Goal: Task Accomplishment & Management: Manage account settings

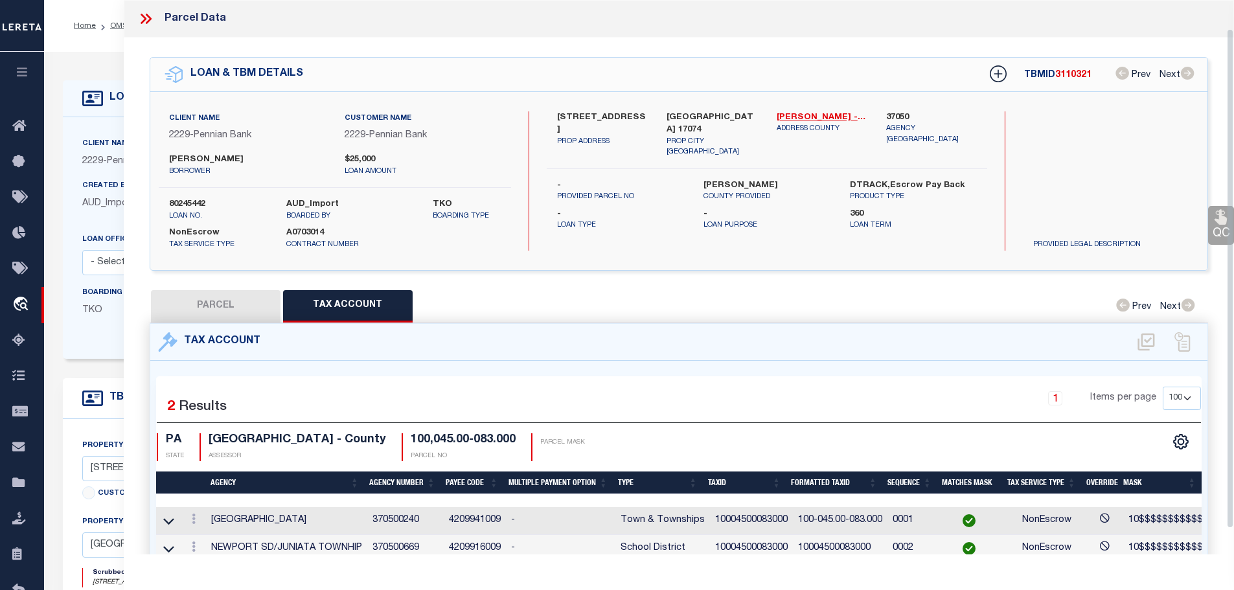
select select "100"
select select "NonEscrow"
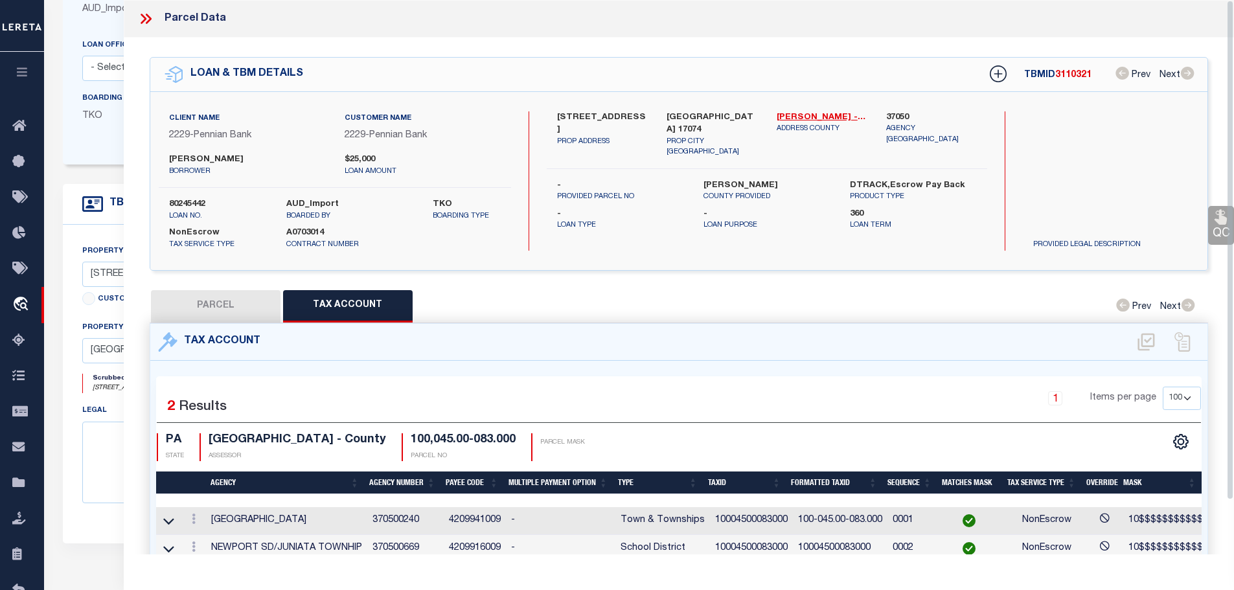
click at [144, 22] on icon at bounding box center [145, 18] width 17 height 17
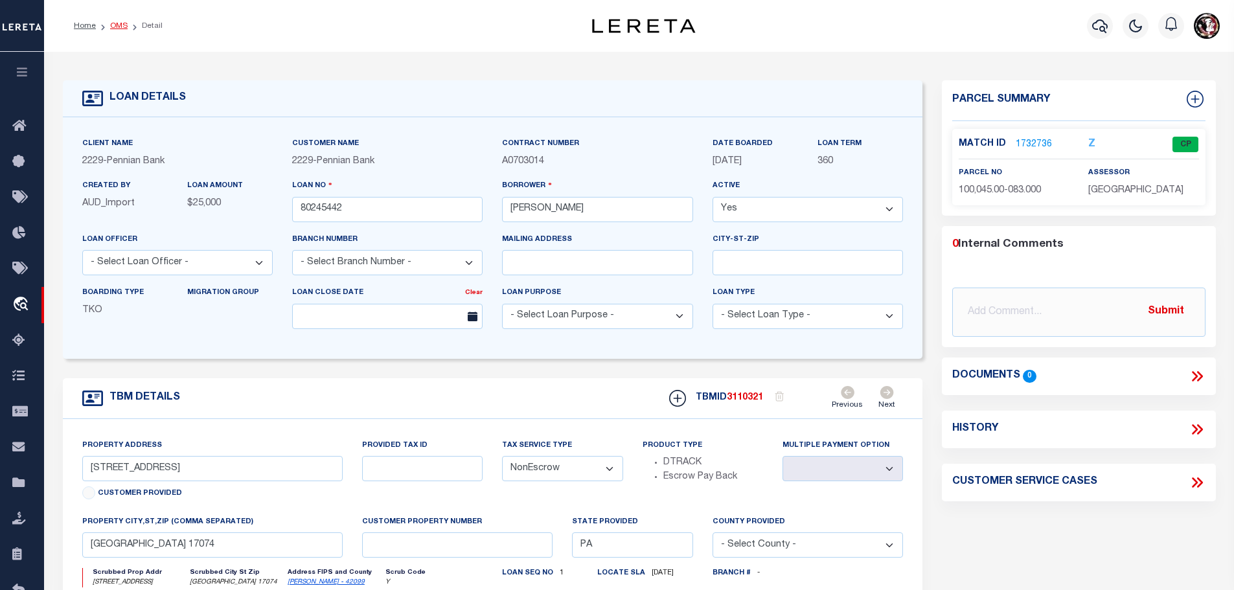
click at [112, 22] on link "OMS" at bounding box center [118, 26] width 17 height 8
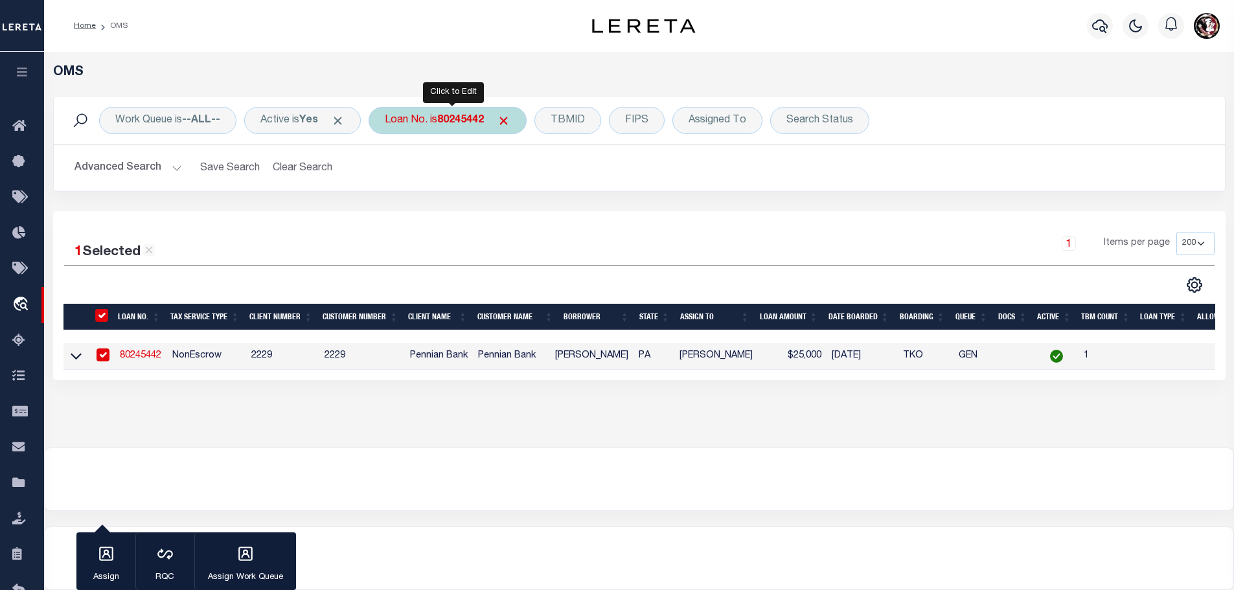
click at [474, 119] on b "80245442" at bounding box center [460, 120] width 47 height 10
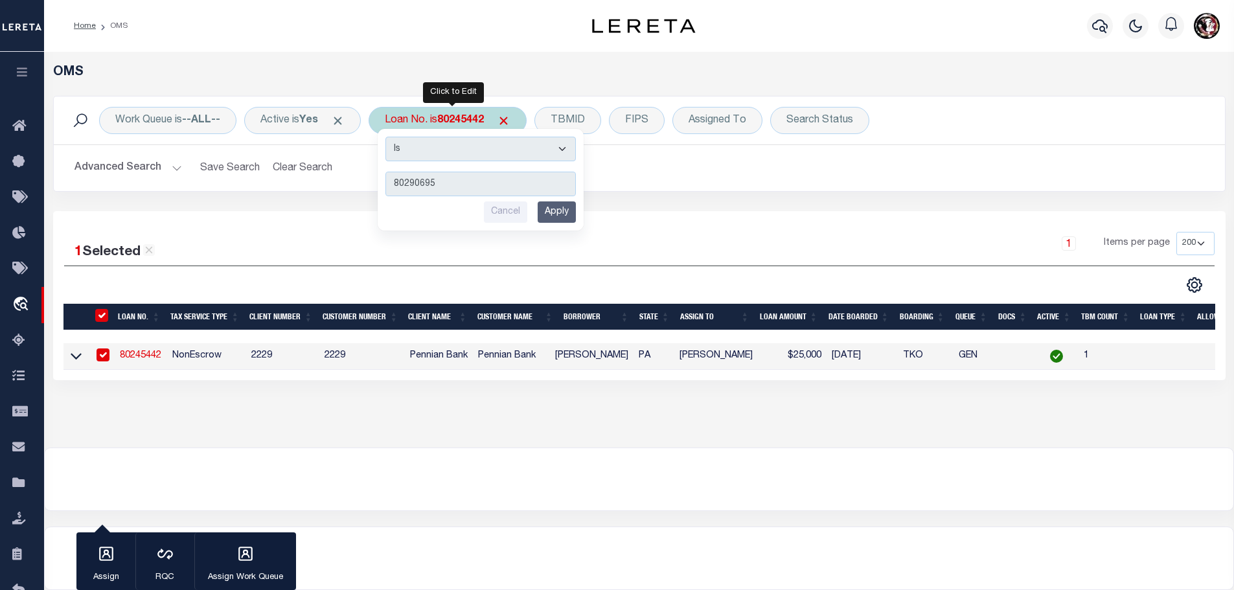
type input "80290695"
click at [558, 204] on input "Apply" at bounding box center [557, 211] width 38 height 21
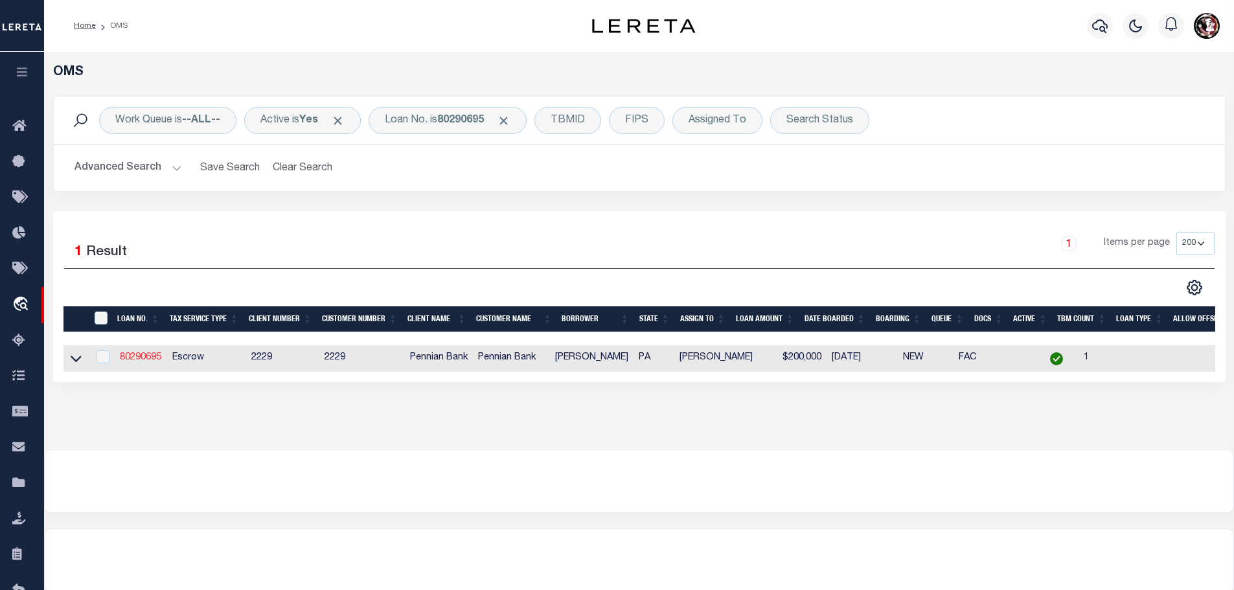
click at [144, 358] on link "80290695" at bounding box center [140, 357] width 41 height 9
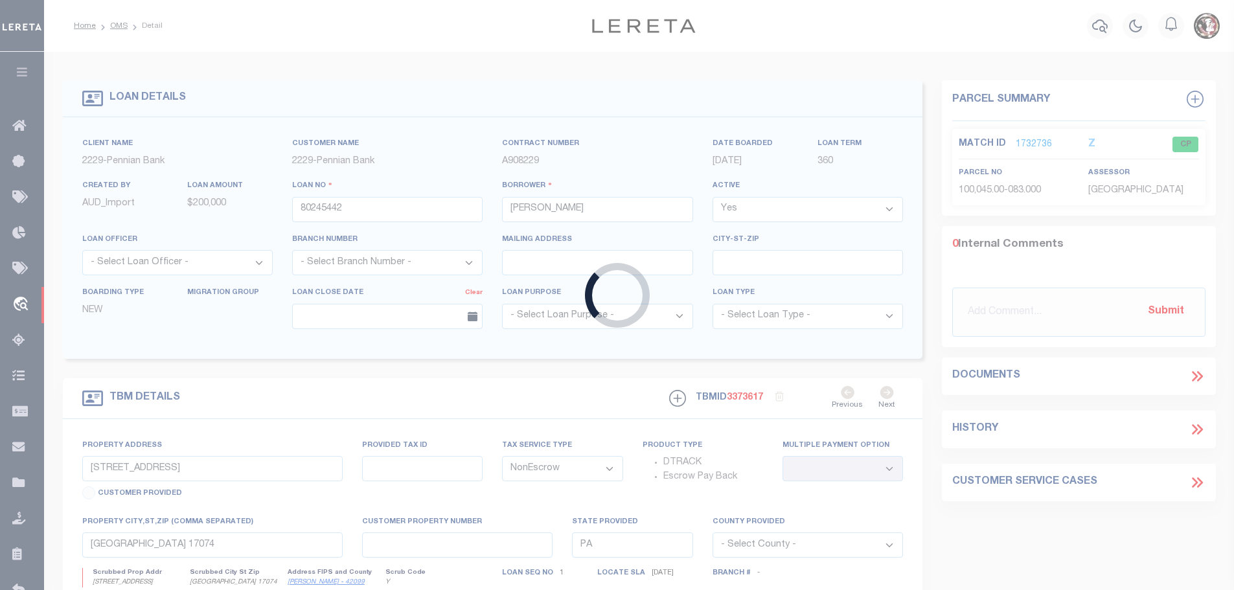
type input "80290695"
type input "Matthew L Zook"
select select "10"
select select "Escrow"
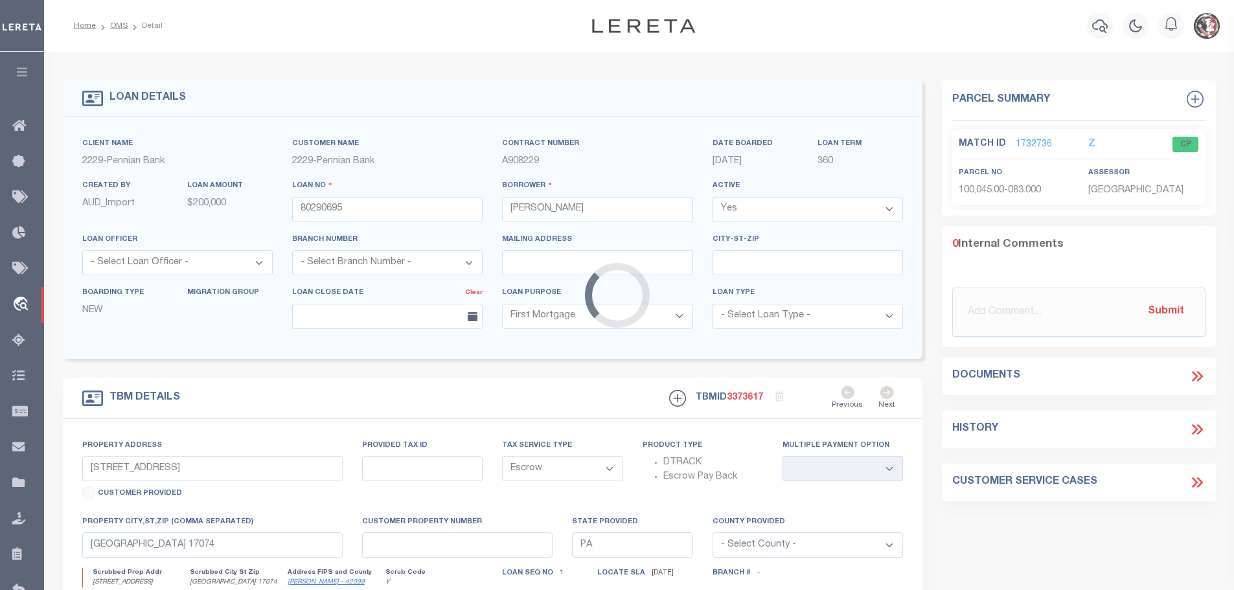
type input "2252 Centre Rd"
type input "100,035.00-014.000"
select select
type input "[GEOGRAPHIC_DATA], [GEOGRAPHIC_DATA] 17074"
select select
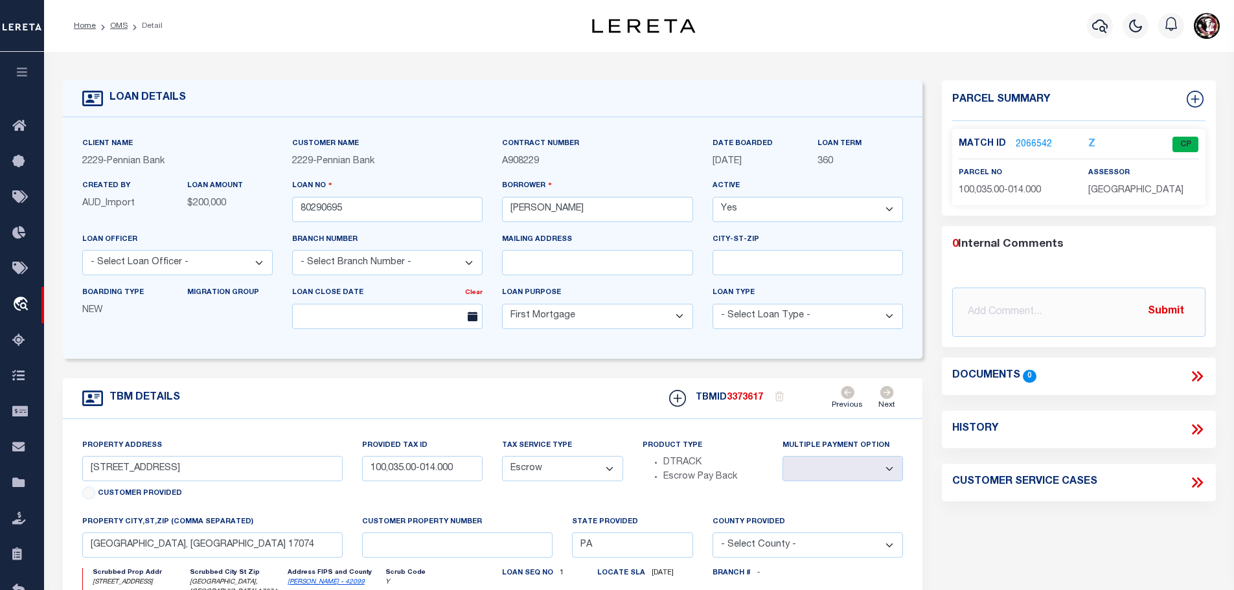
click at [1035, 146] on link "2066542" at bounding box center [1034, 145] width 36 height 14
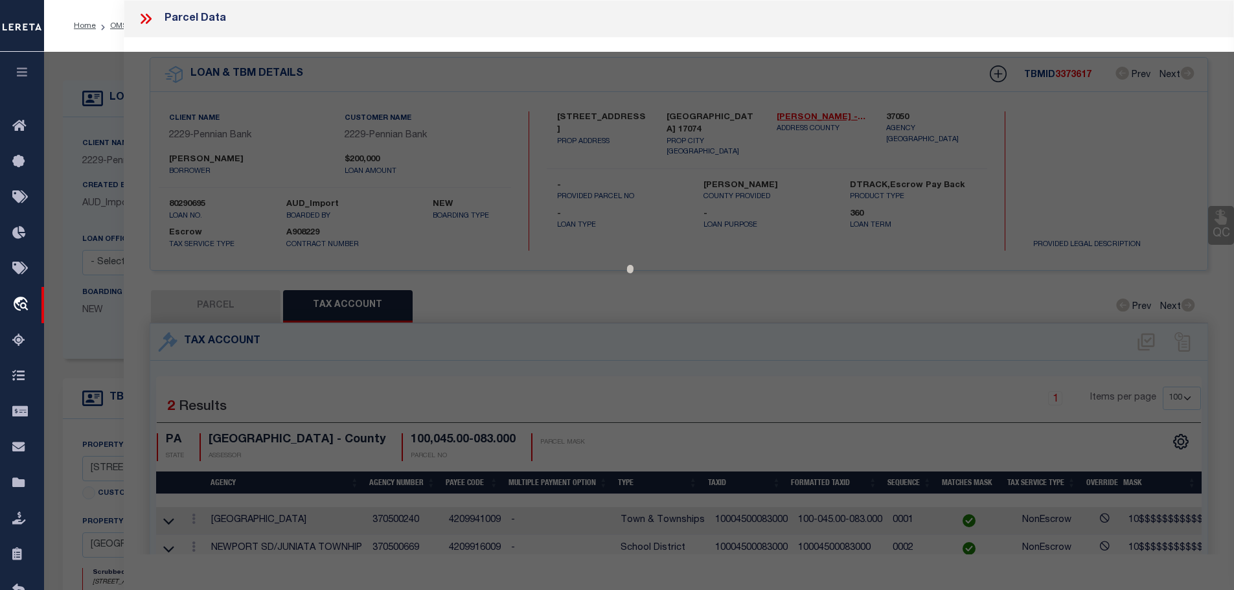
select select "AS"
checkbox input "false"
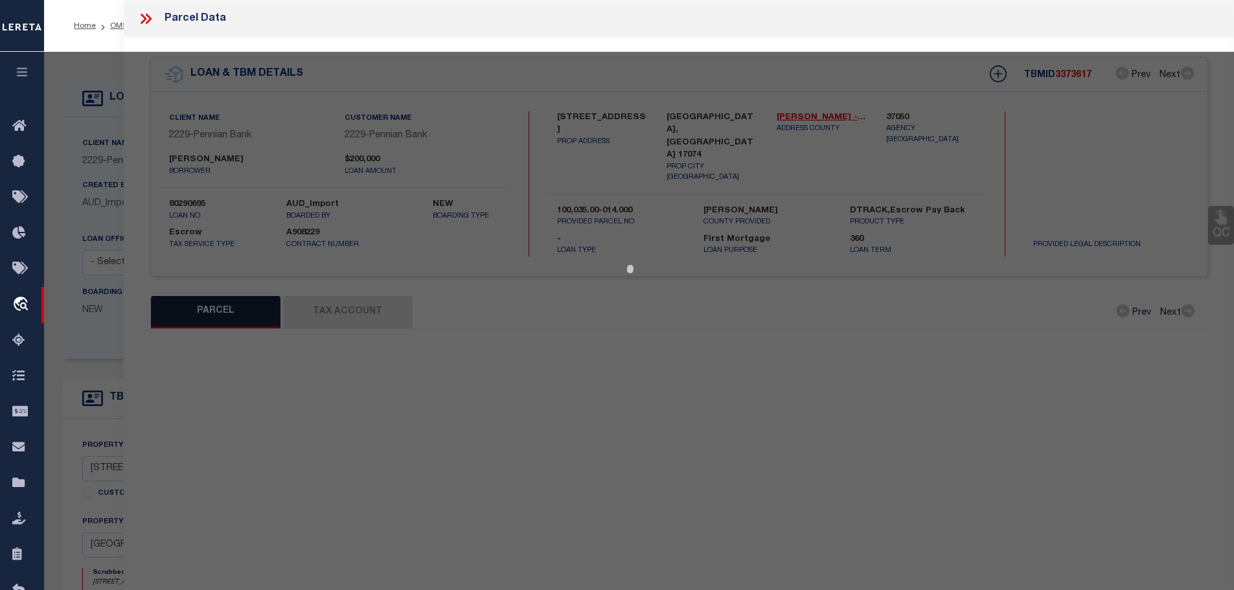
select select "CP"
type input "TRESSLER, JOHN REVOC LIVING TR"
select select
type input "2252 CENTRE ROAD"
checkbox input "false"
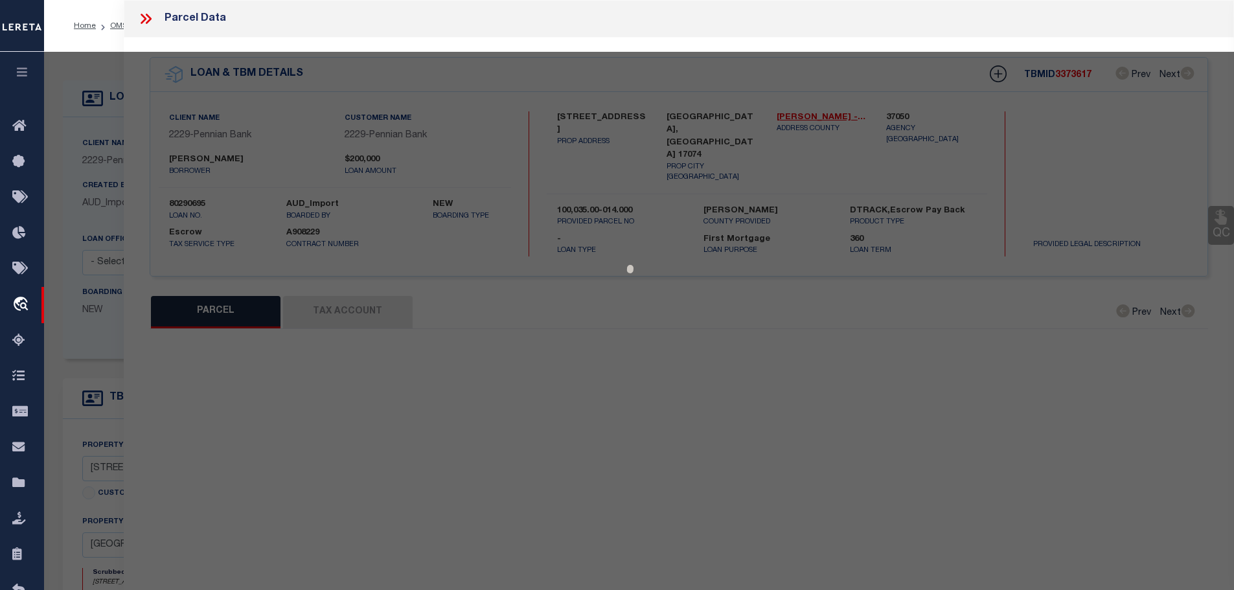
type input "[GEOGRAPHIC_DATA], [GEOGRAPHIC_DATA] 17074"
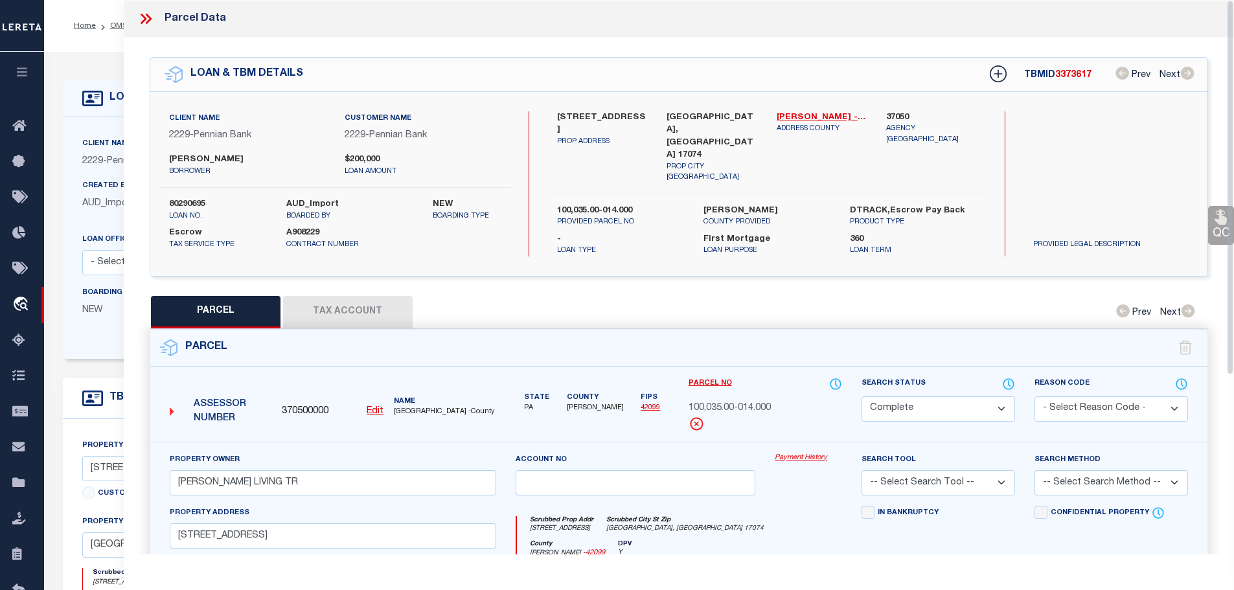
drag, startPoint x: 343, startPoint y: 298, endPoint x: 393, endPoint y: 289, distance: 51.3
click at [343, 297] on button "Tax Account" at bounding box center [348, 312] width 130 height 32
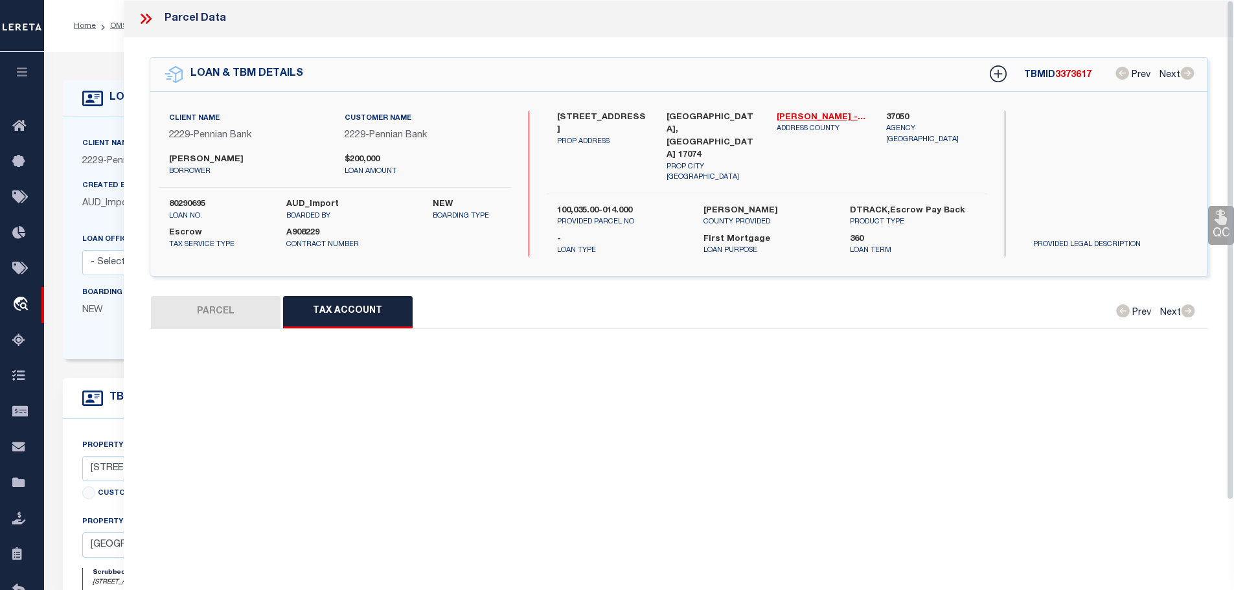
select select "100"
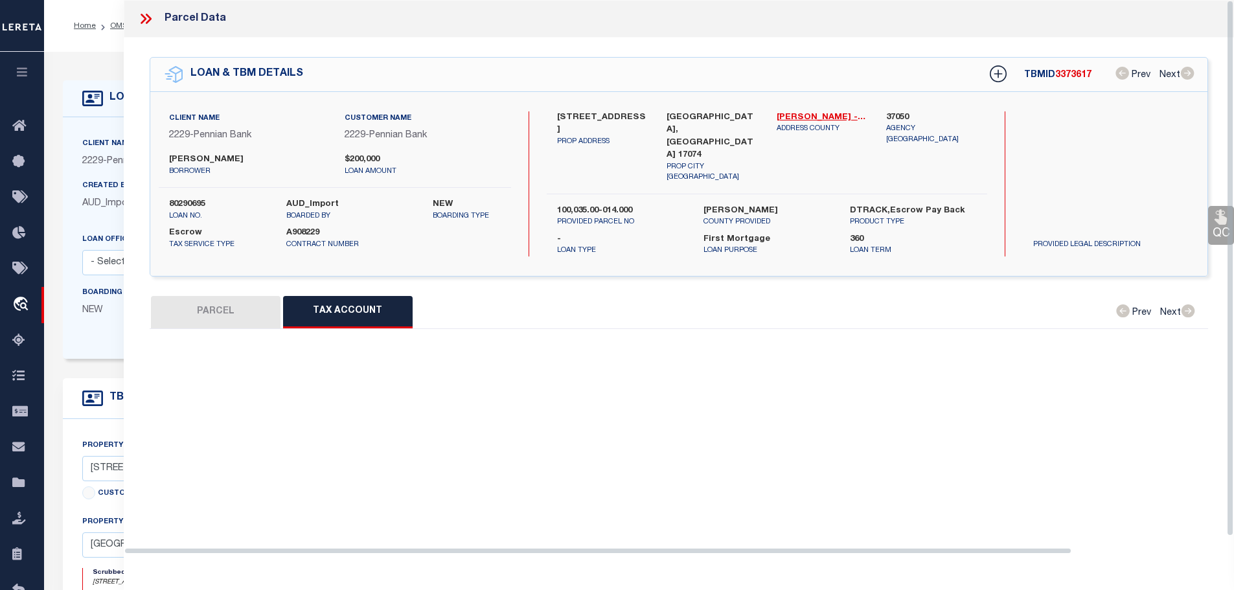
select select "100"
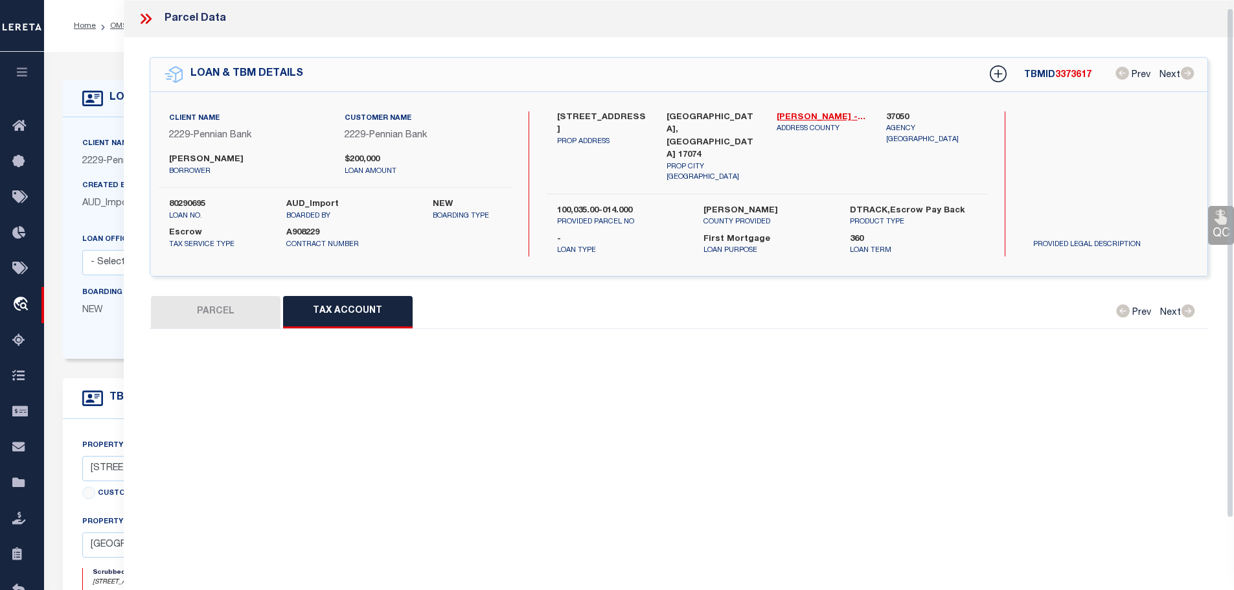
scroll to position [8, 0]
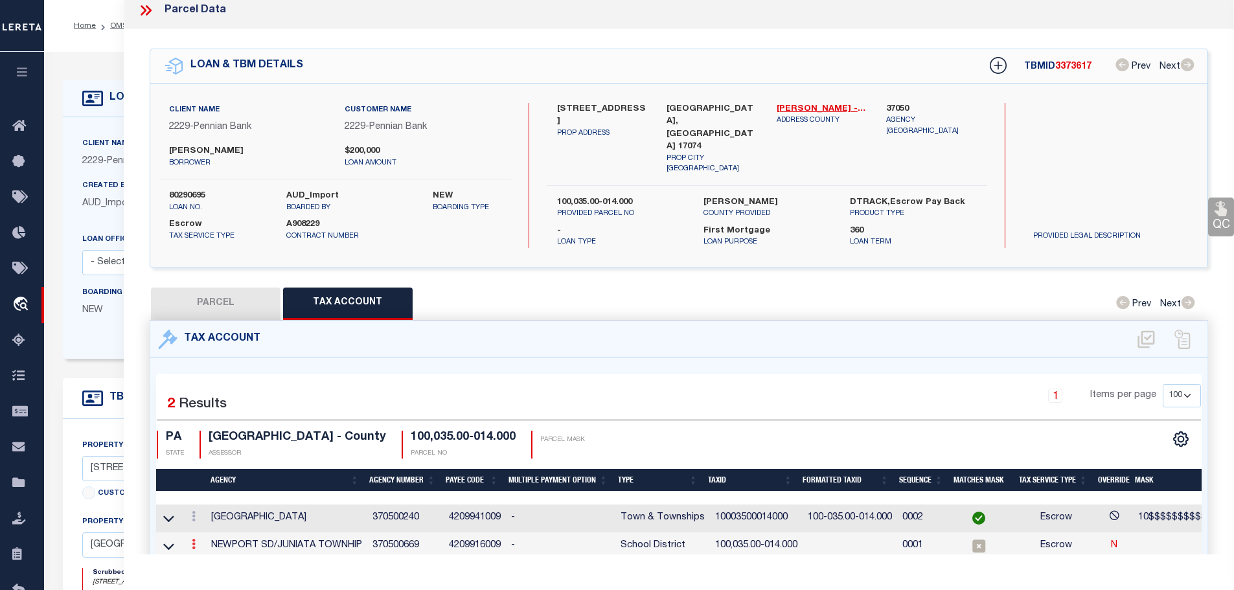
click at [195, 539] on icon at bounding box center [194, 544] width 4 height 10
click at [208, 552] on div "Parcel Data QC QC QC - Select Status - Ready to QC" at bounding box center [679, 277] width 1111 height 555
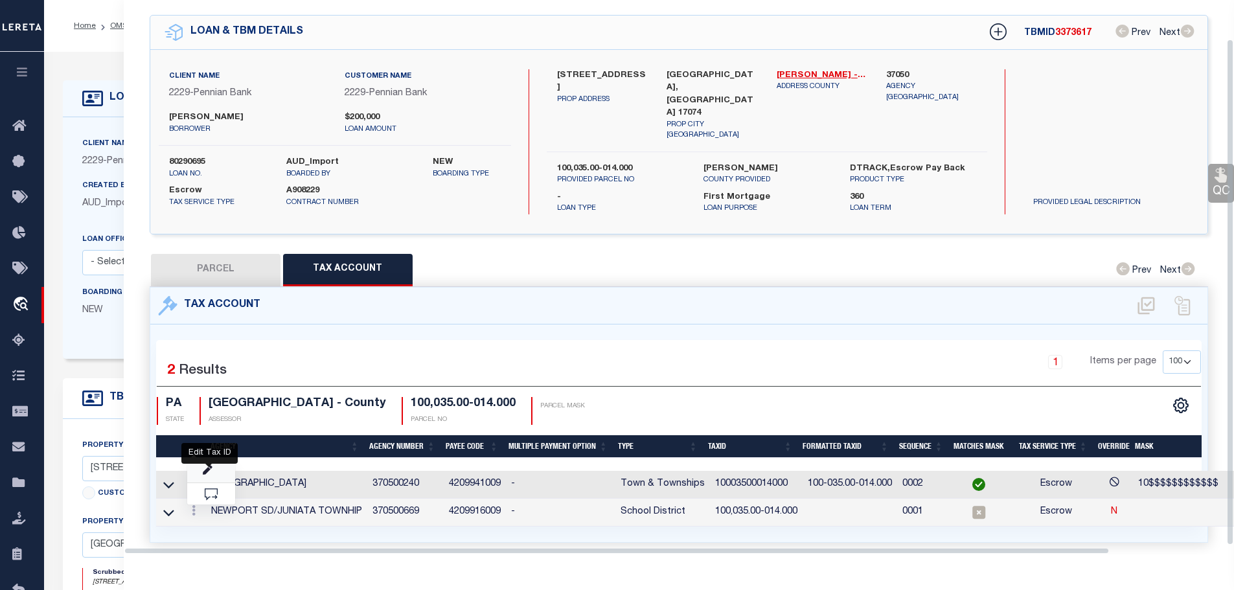
click at [205, 466] on icon "" at bounding box center [208, 471] width 10 height 10
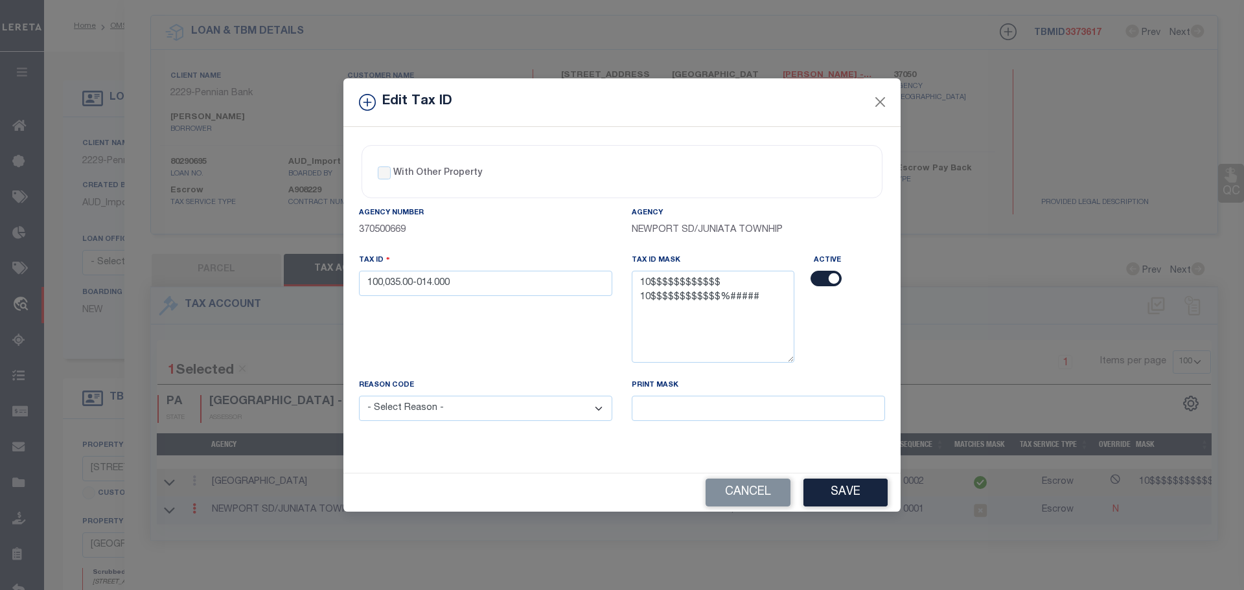
click at [471, 269] on div "Tax ID 100,035.00-014.000" at bounding box center [485, 274] width 253 height 43
click at [468, 283] on input "100,035.00-014.000" at bounding box center [485, 283] width 253 height 25
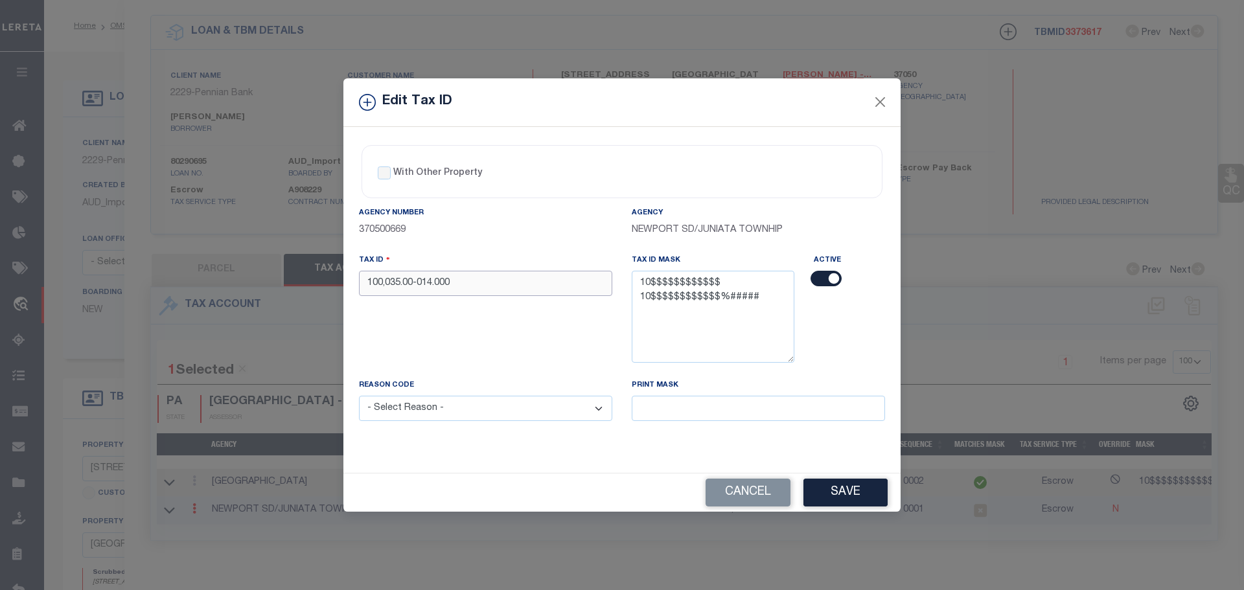
click at [468, 283] on input "100,035.00-014.000" at bounding box center [485, 283] width 253 height 25
paste input "03500014"
type input "10003500014000"
click at [485, 408] on select "- Select Reason - 099 - Other (Provide additional detail) ACT - Agency Changed …" at bounding box center [485, 408] width 253 height 25
select select "ACT"
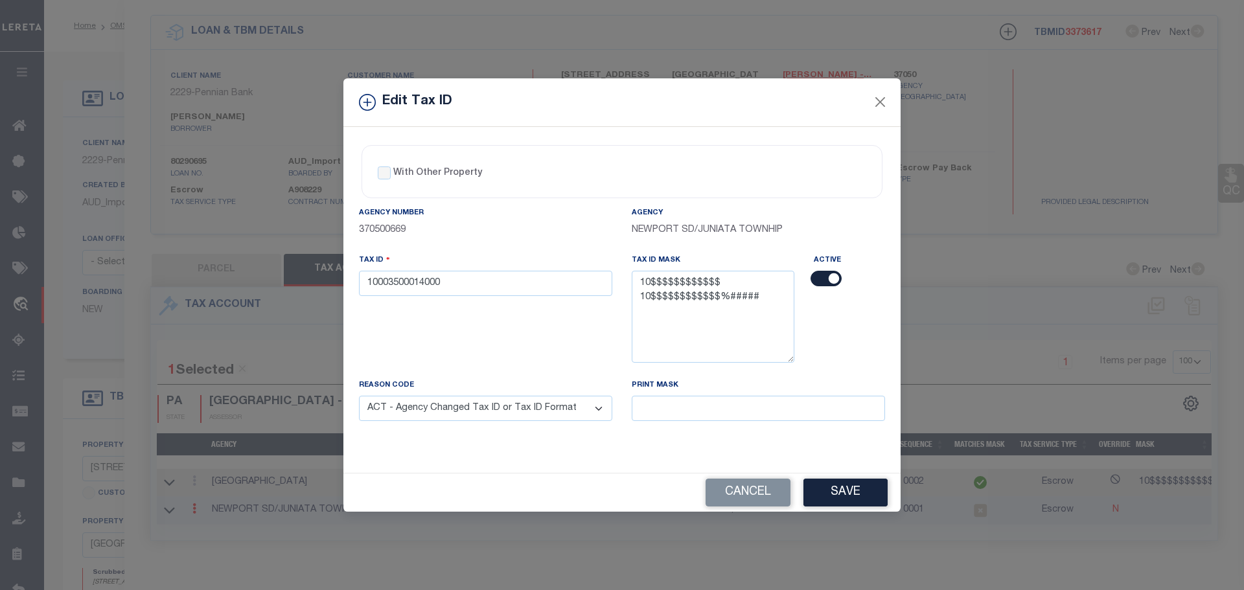
click at [359, 396] on select "- Select Reason - 099 - Other (Provide additional detail) ACT - Agency Changed …" at bounding box center [485, 408] width 253 height 25
click at [848, 498] on button "Save" at bounding box center [845, 493] width 84 height 28
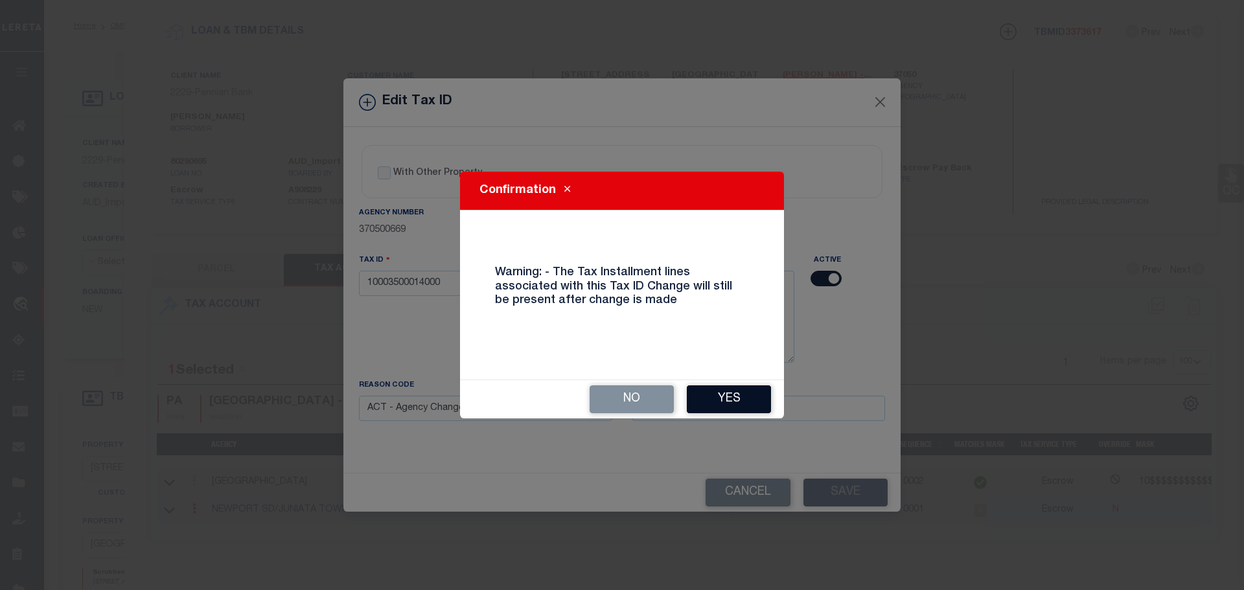
click at [731, 396] on button "Yes" at bounding box center [729, 399] width 84 height 28
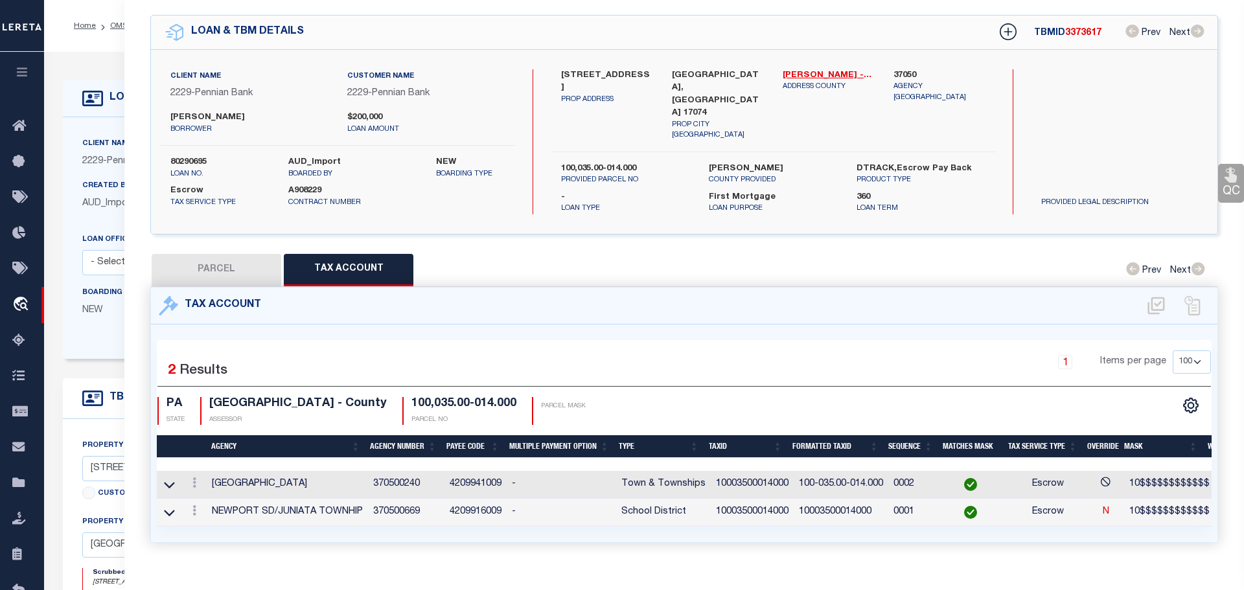
select select
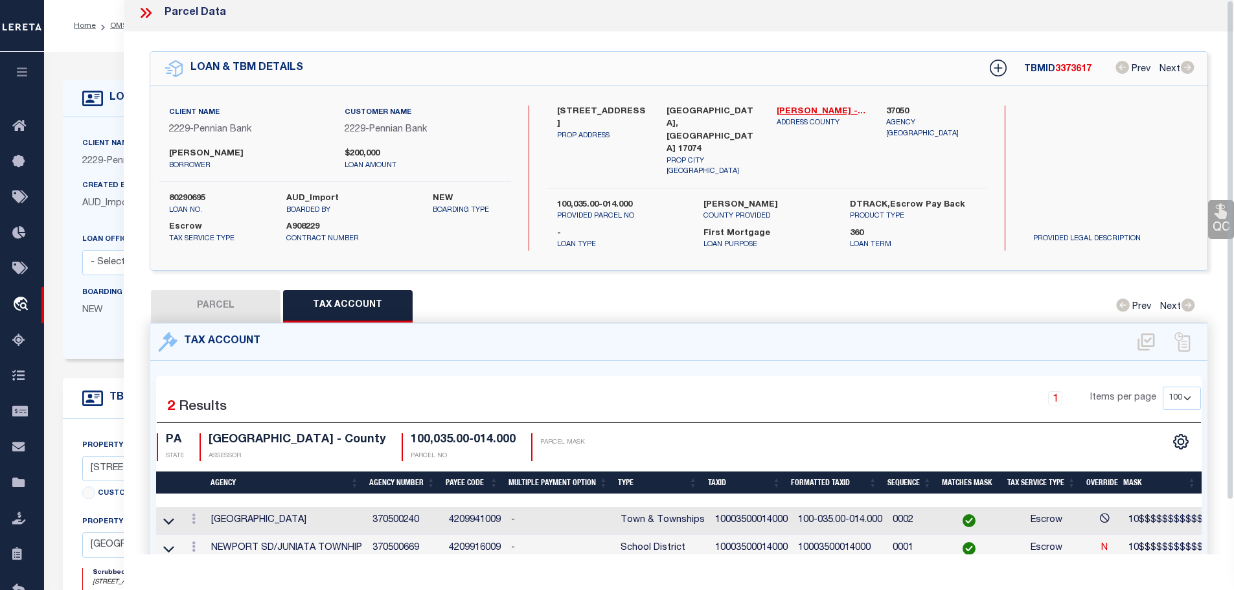
scroll to position [0, 0]
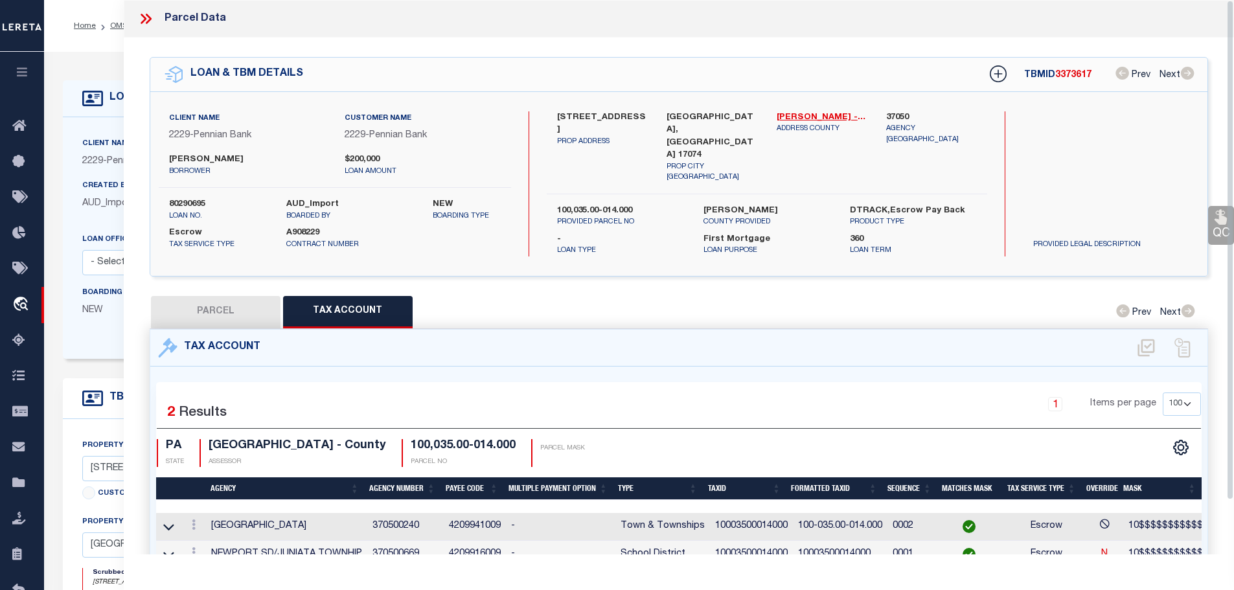
click at [145, 16] on icon at bounding box center [145, 18] width 17 height 17
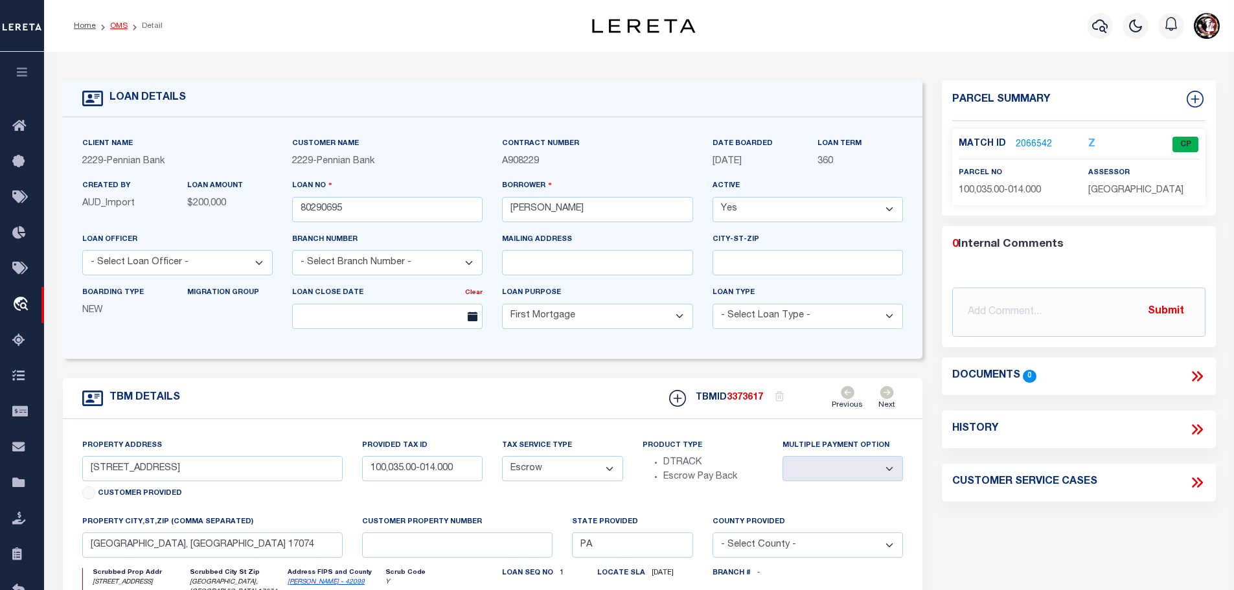
click at [115, 22] on link "OMS" at bounding box center [118, 26] width 17 height 8
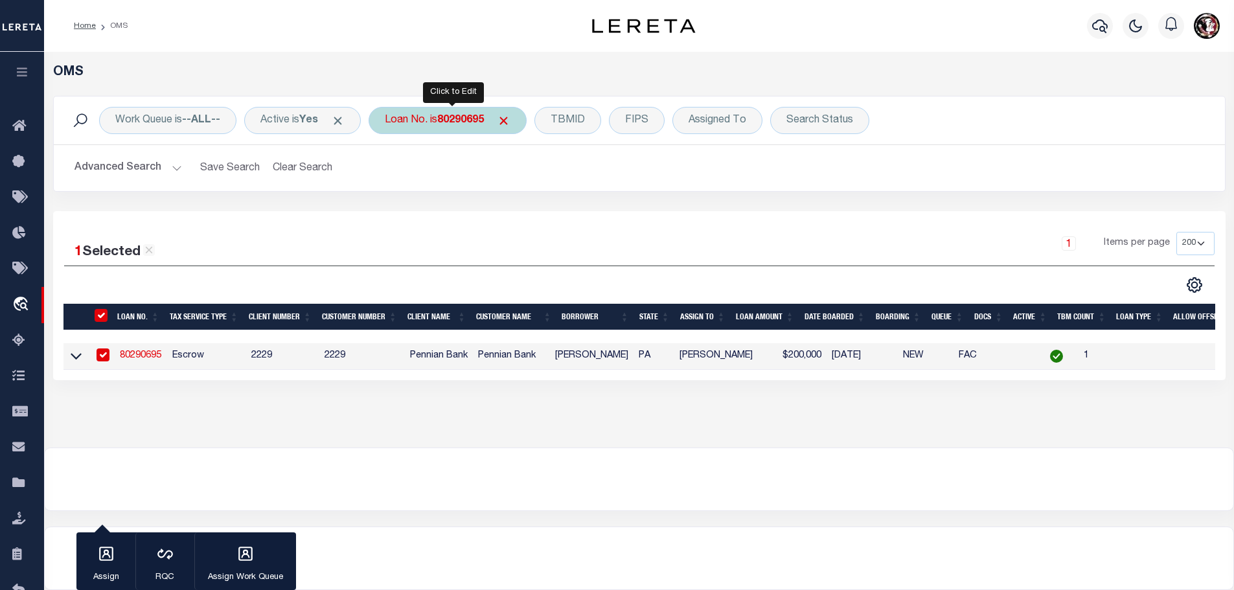
click at [464, 116] on b "80290695" at bounding box center [460, 120] width 47 height 10
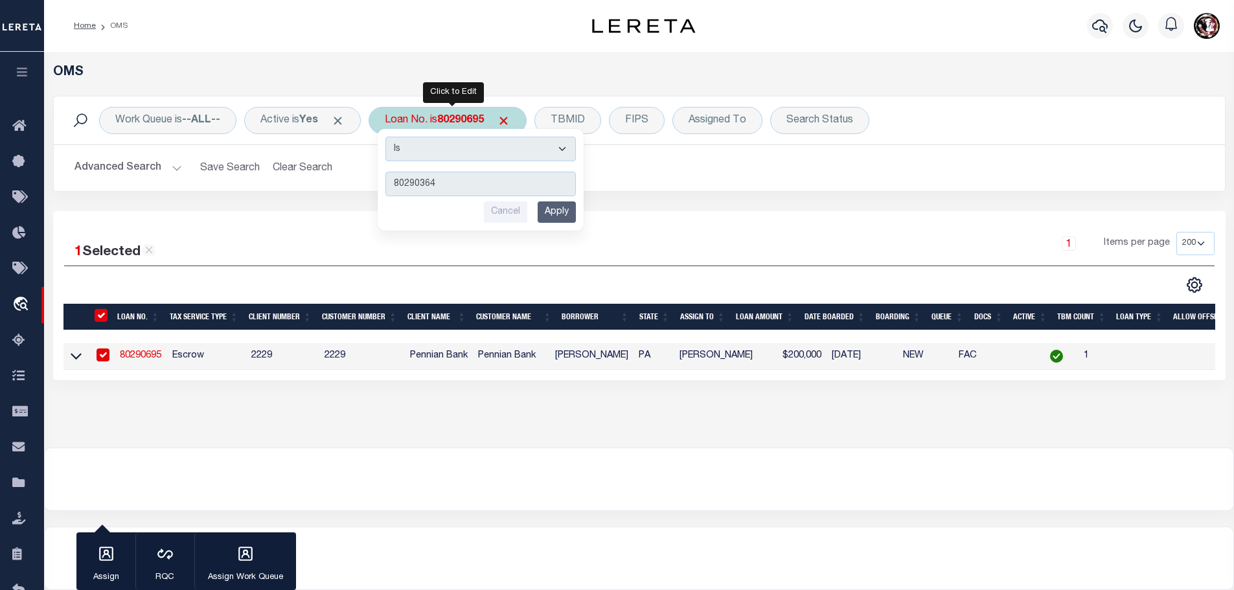
type input "80290364"
click at [554, 214] on input "Apply" at bounding box center [557, 211] width 38 height 21
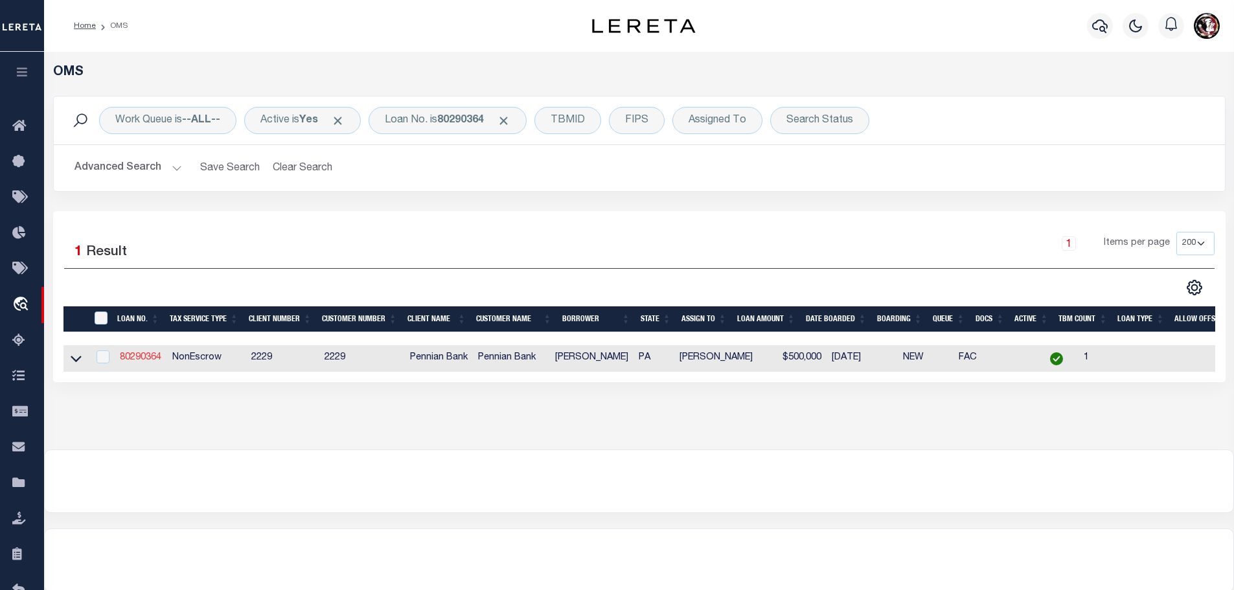
click at [137, 354] on link "80290364" at bounding box center [140, 357] width 41 height 9
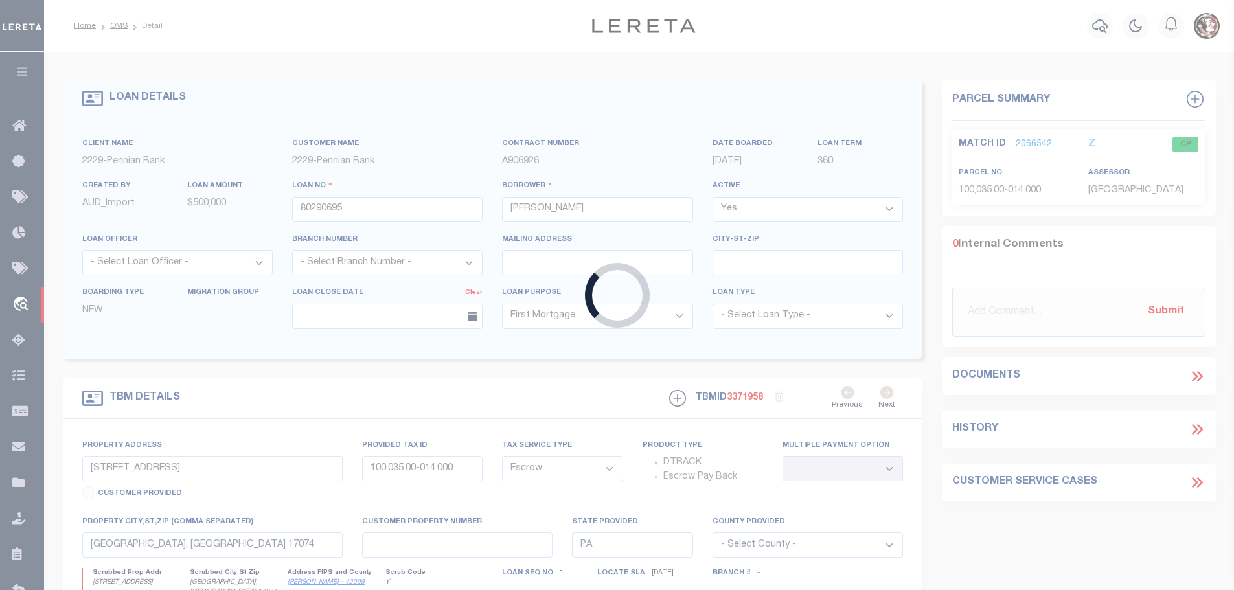
type input "80290364"
type input "[PERSON_NAME]"
select select "NonEscrow"
type input "6525 Creek Rd"
type input "100,057.00-011.000"
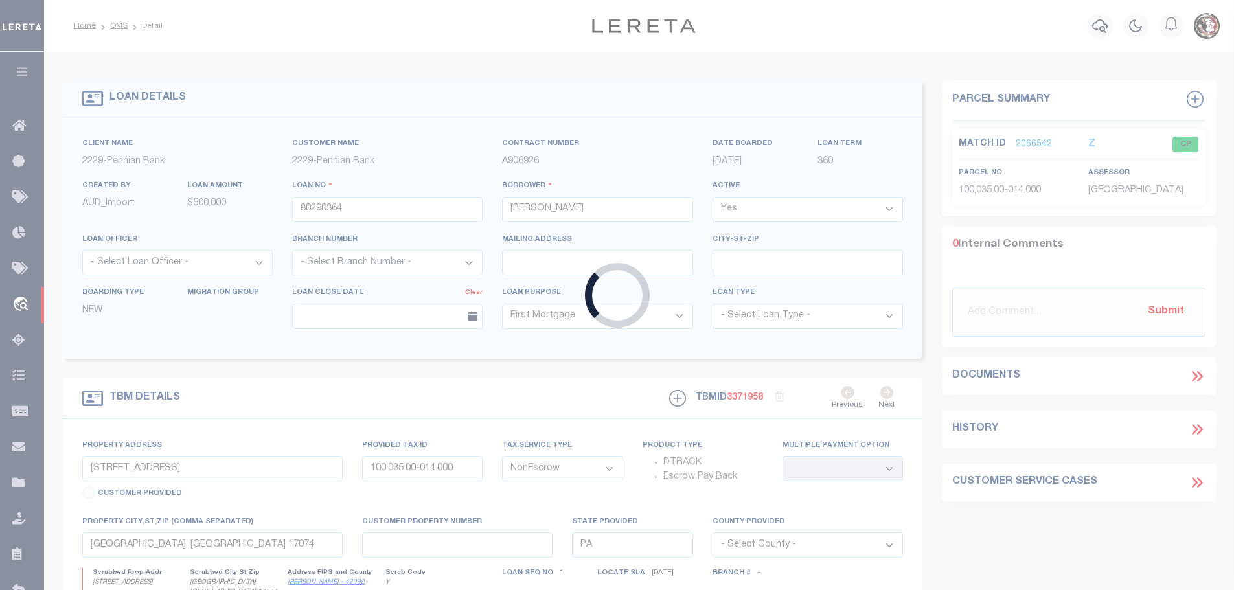
select select
type input "Newport, PA 17074-7422"
select select
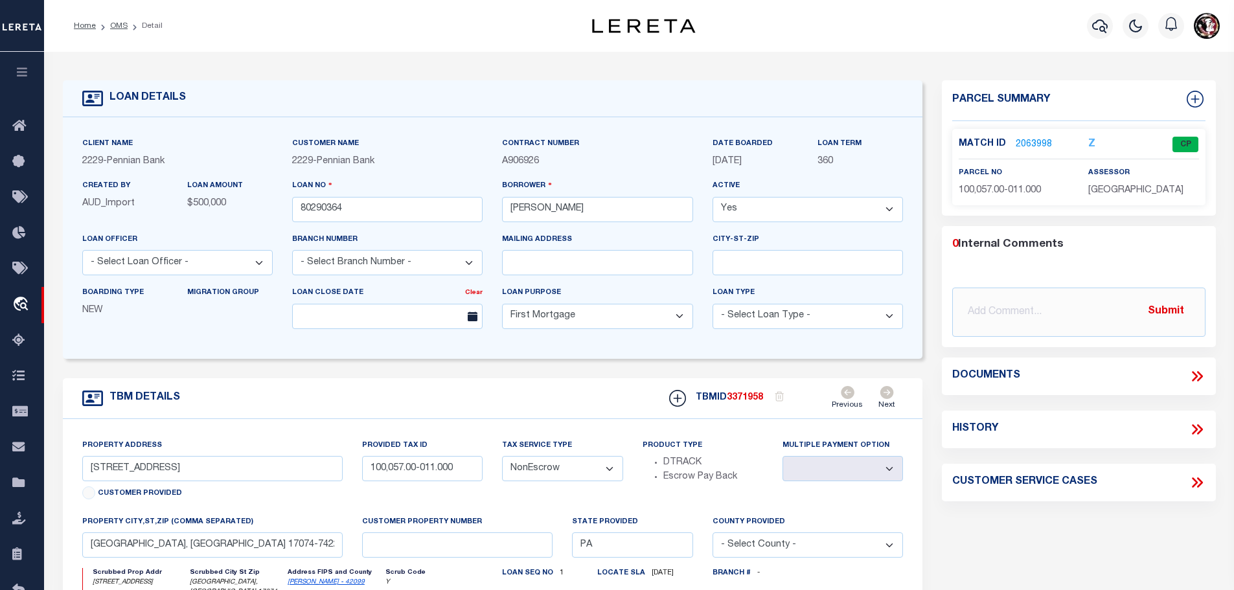
click at [1029, 141] on link "2063998" at bounding box center [1034, 145] width 36 height 14
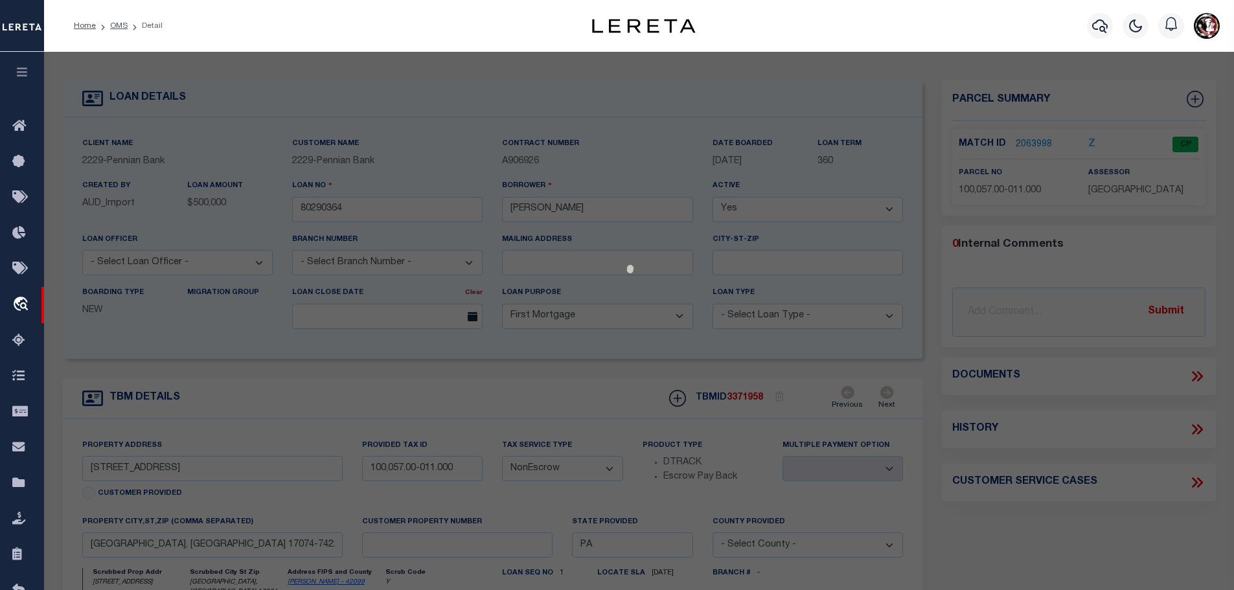
select select "AS"
checkbox input "false"
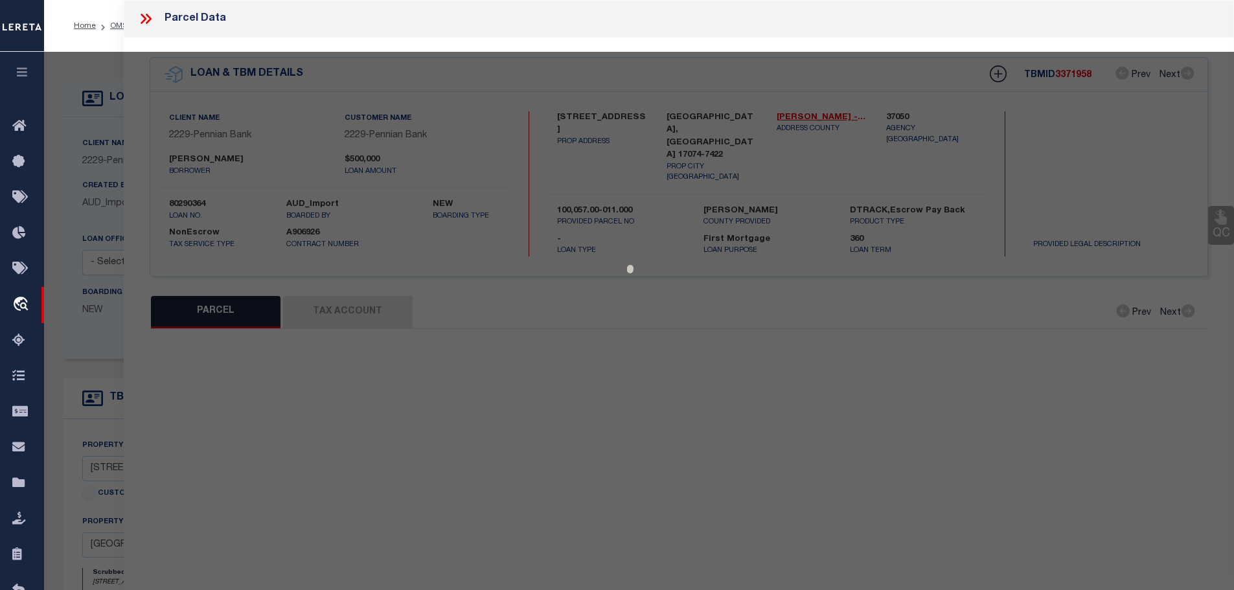
select select "CP"
type input "[PERSON_NAME] ET UX"
type input "[GEOGRAPHIC_DATA]"
select select
type input "[STREET_ADDRESS]"
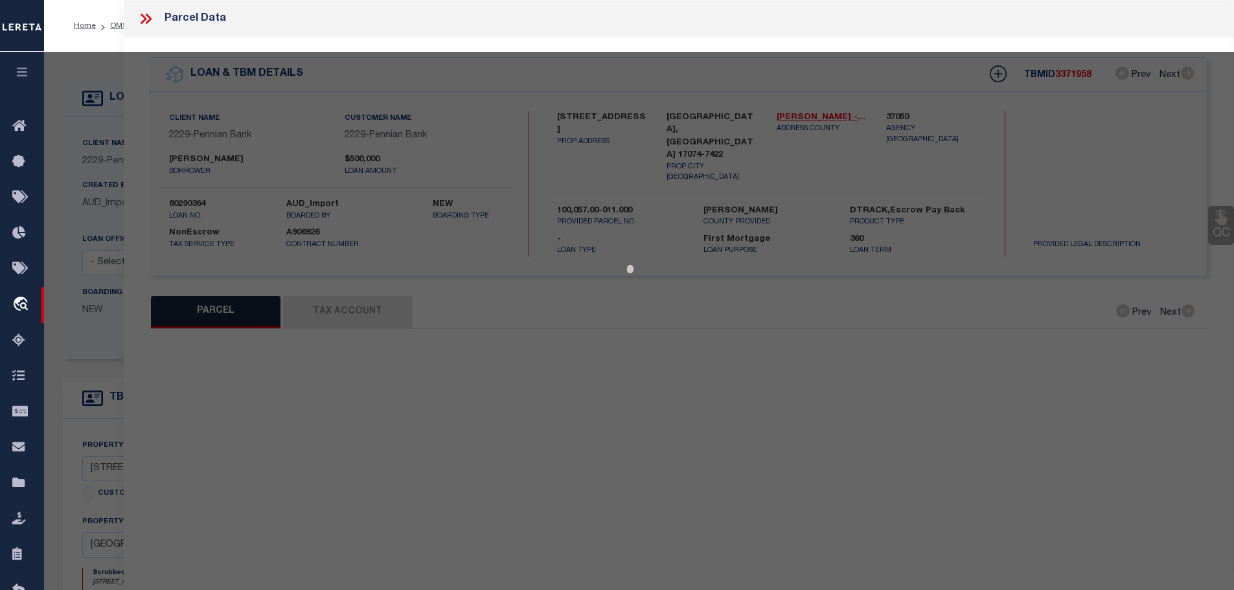
type input "[GEOGRAPHIC_DATA], [GEOGRAPHIC_DATA] 17074"
type textarea "DEEDED ACRES 114.64"
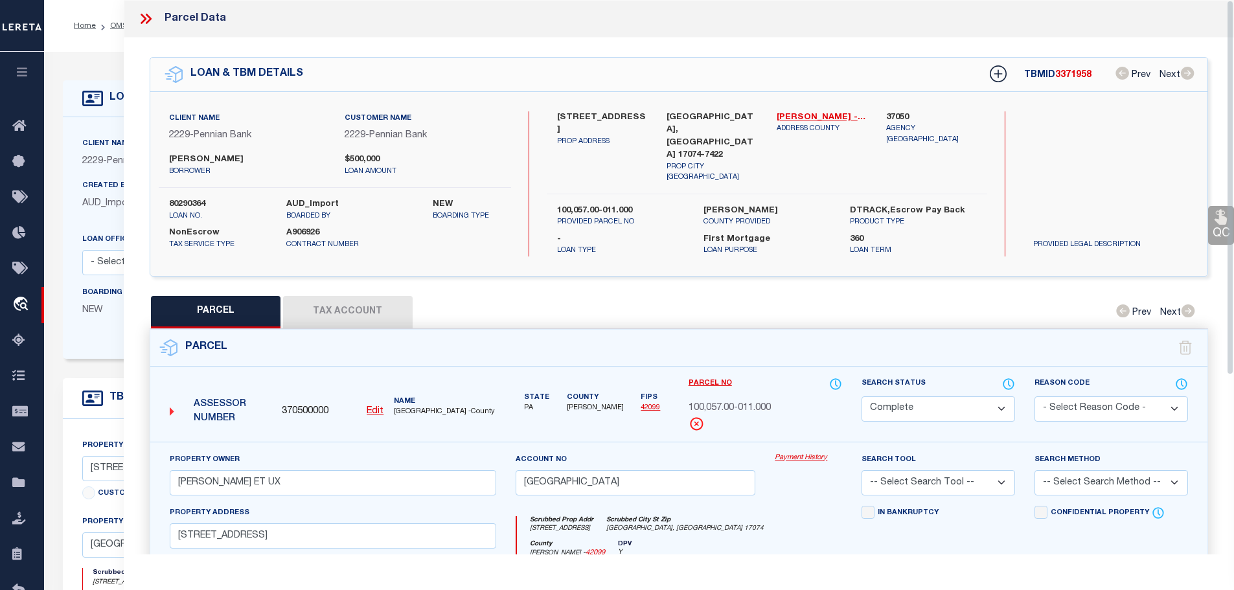
click at [341, 303] on button "Tax Account" at bounding box center [348, 312] width 130 height 32
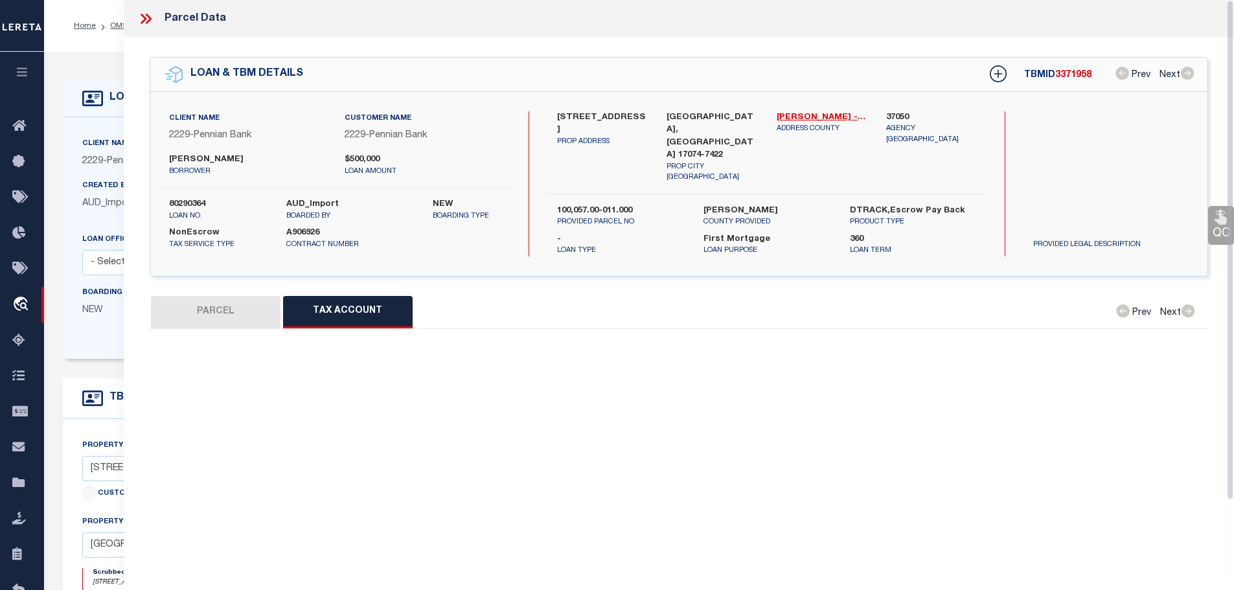
select select "100"
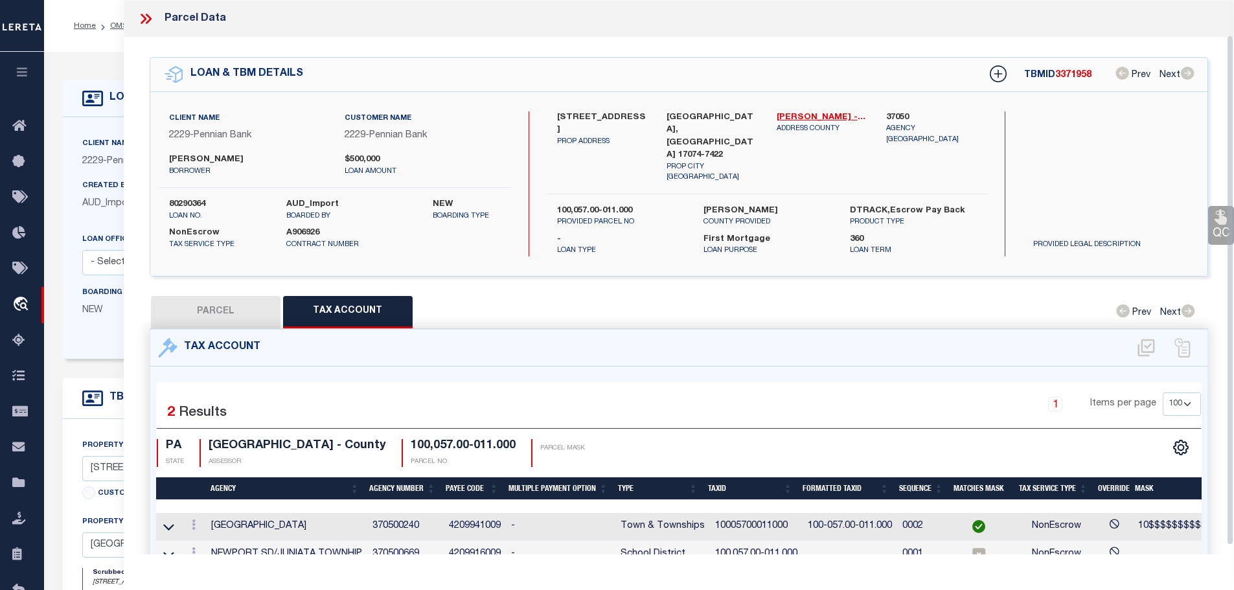
scroll to position [38, 0]
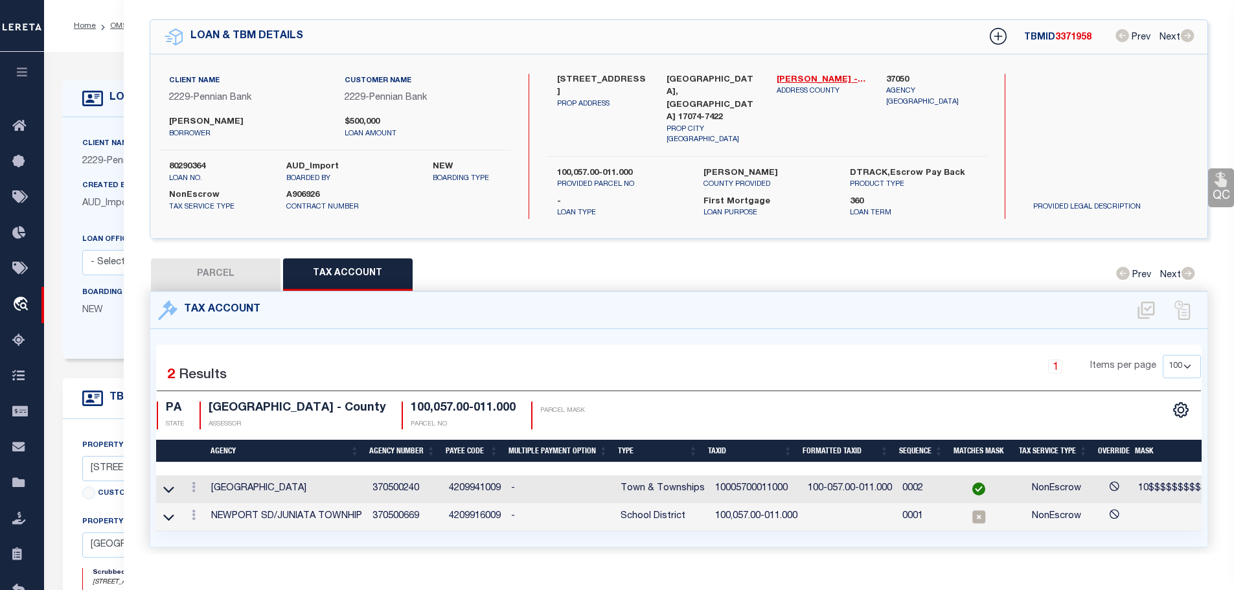
click at [737, 476] on td "10005700011000" at bounding box center [756, 490] width 93 height 28
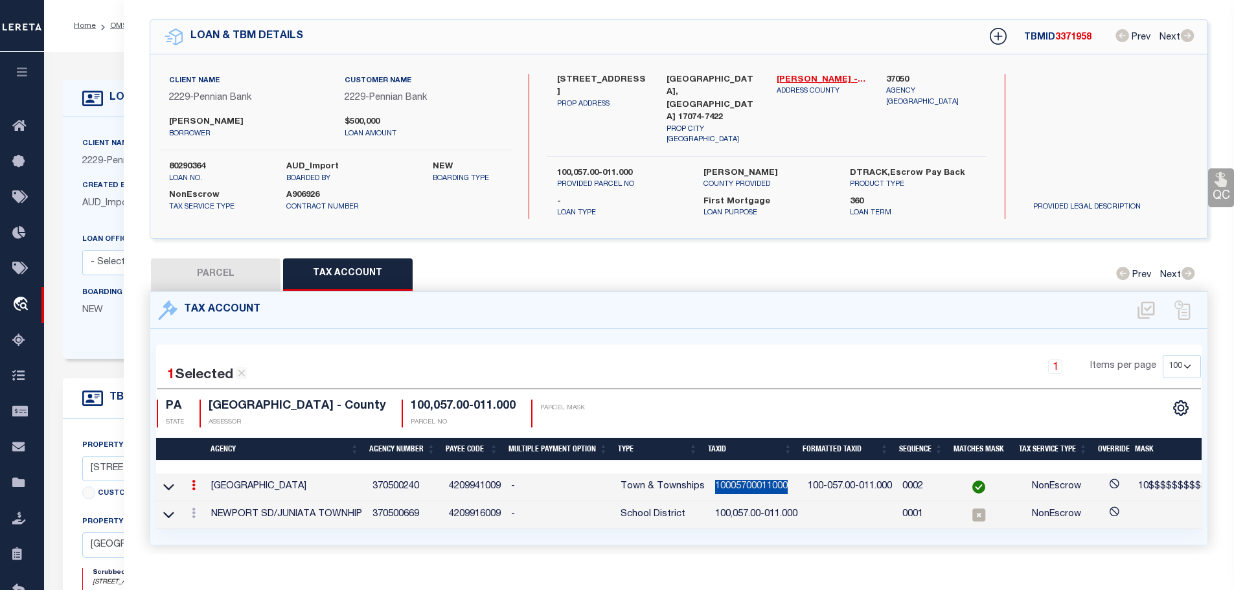
click at [737, 475] on td "10005700011000" at bounding box center [756, 488] width 93 height 28
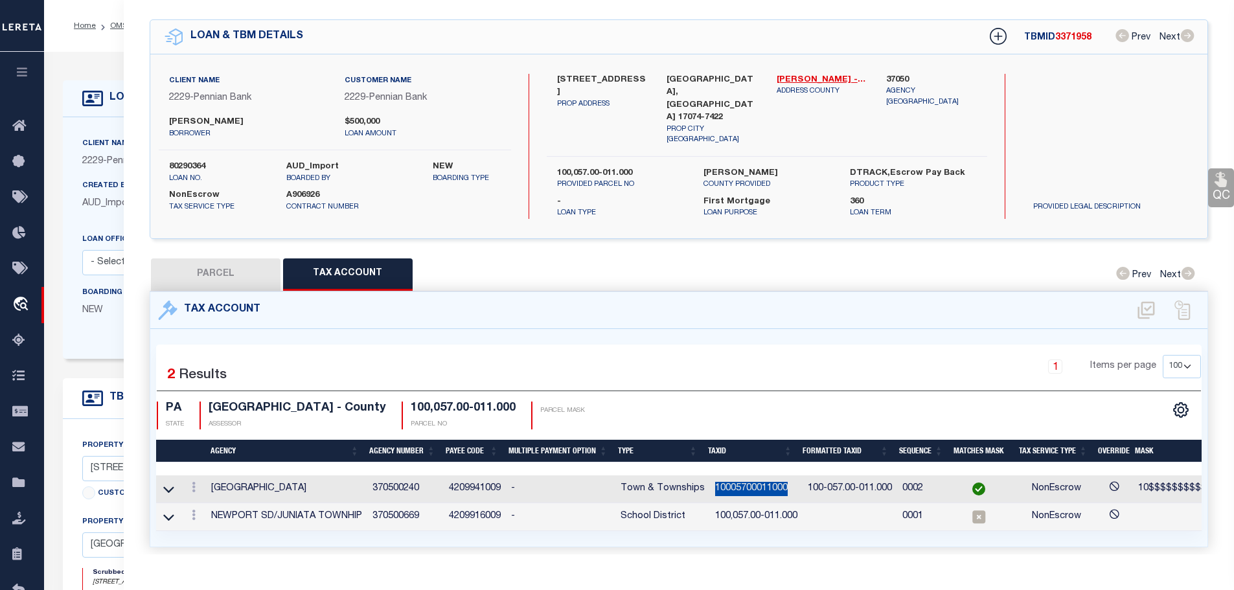
copy td "10005700011000"
click at [196, 510] on icon at bounding box center [194, 515] width 4 height 10
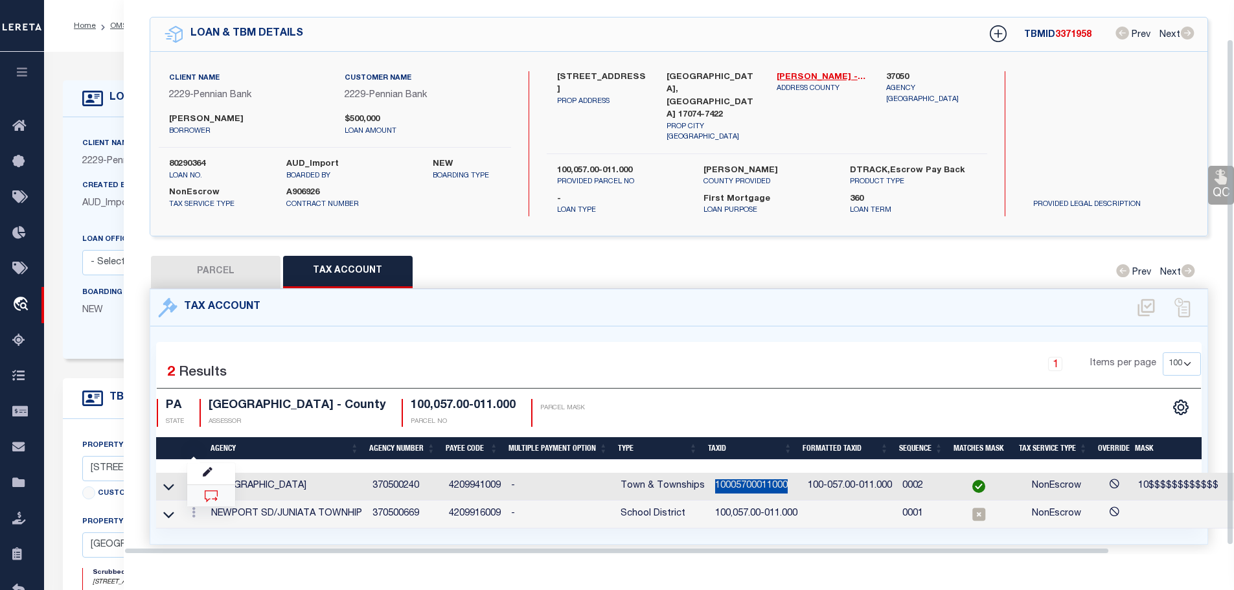
scroll to position [42, 0]
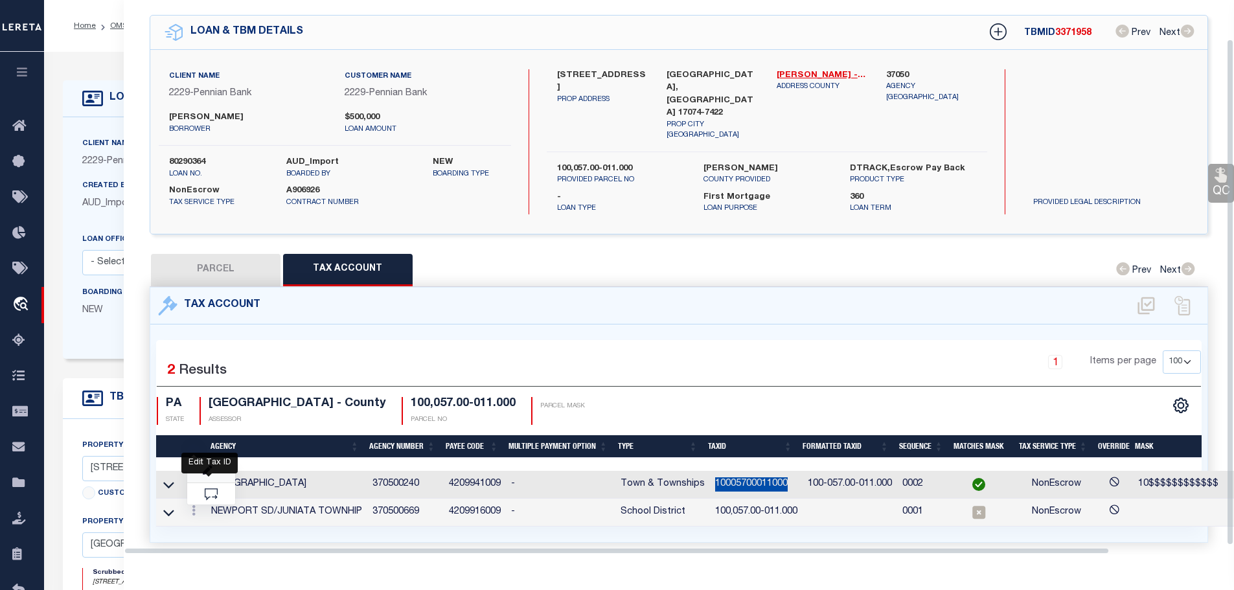
click at [211, 466] on icon "" at bounding box center [208, 471] width 10 height 10
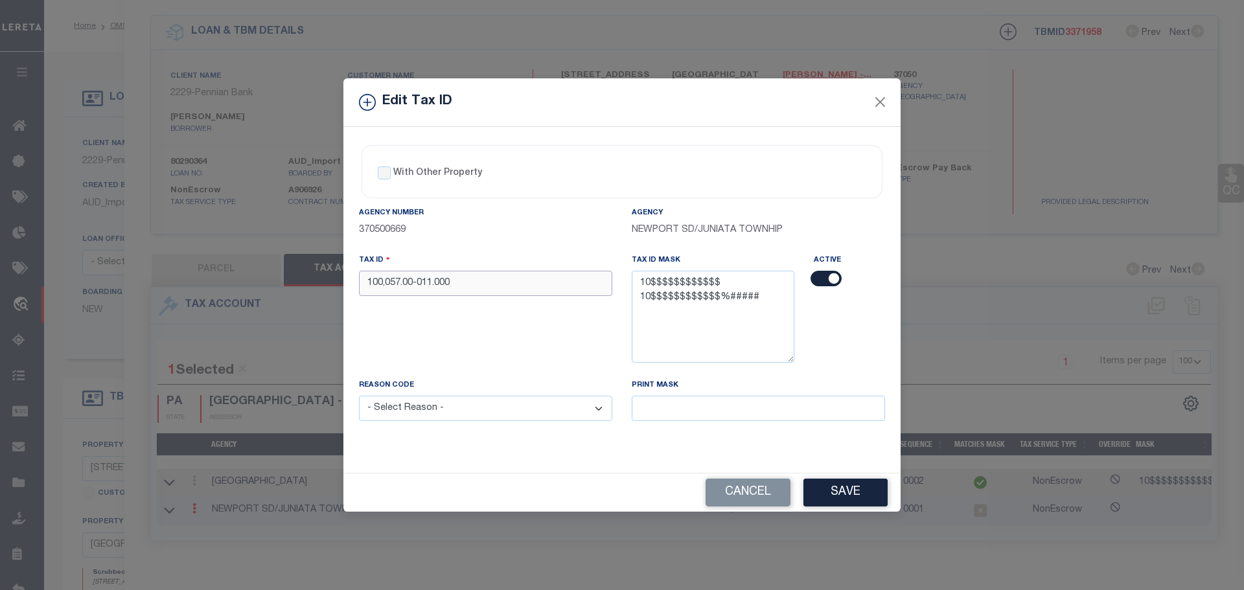
click at [527, 285] on input "100,057.00-011.000" at bounding box center [485, 283] width 253 height 25
paste input "05700011"
type input "10005700011000"
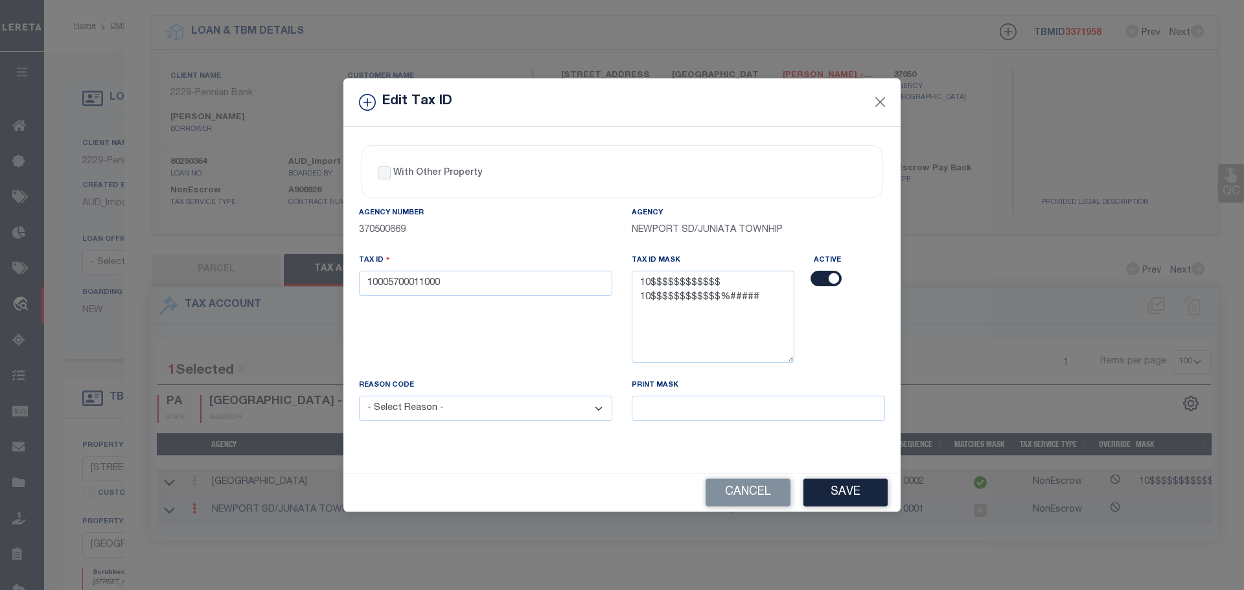
click at [526, 409] on select "- Select Reason - 099 - Other (Provide additional detail) ACT - Agency Changed …" at bounding box center [485, 408] width 253 height 25
select select "ACT"
click at [359, 396] on select "- Select Reason - 099 - Other (Provide additional detail) ACT - Agency Changed …" at bounding box center [485, 408] width 253 height 25
click at [851, 488] on button "Save" at bounding box center [845, 493] width 84 height 28
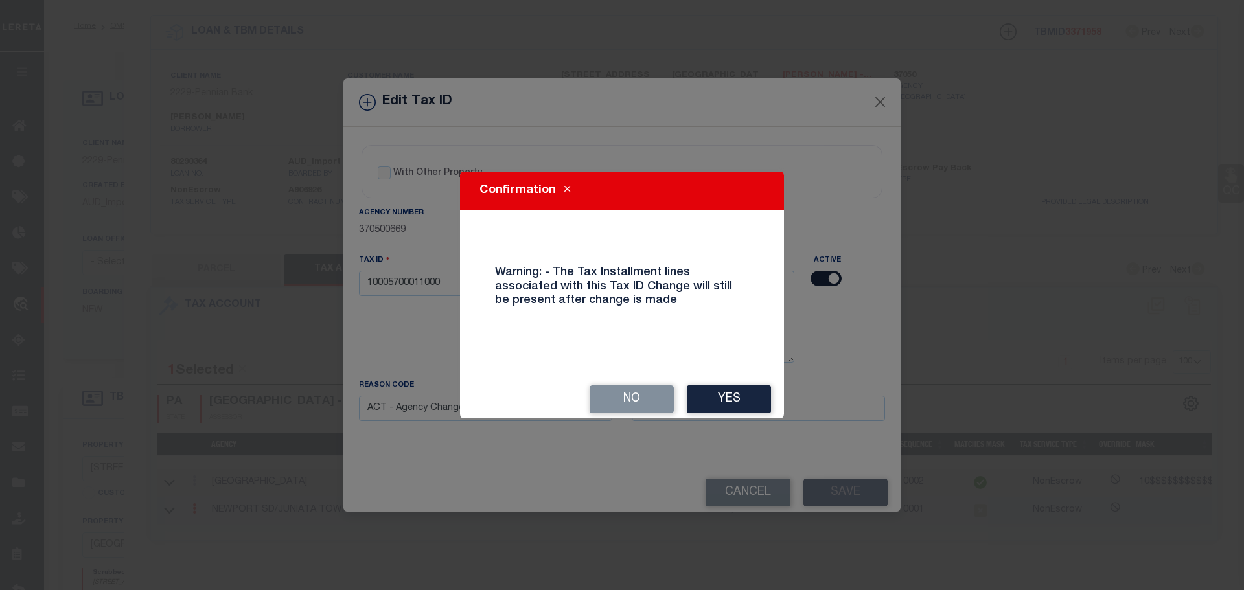
click at [746, 394] on button "Yes" at bounding box center [729, 399] width 84 height 28
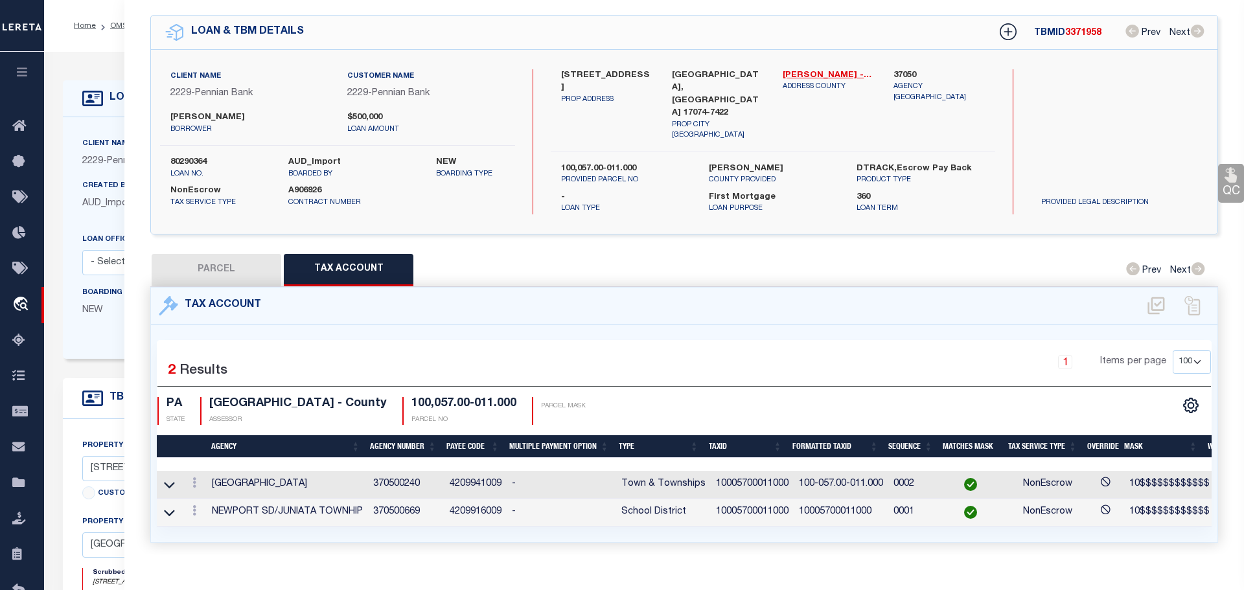
select select
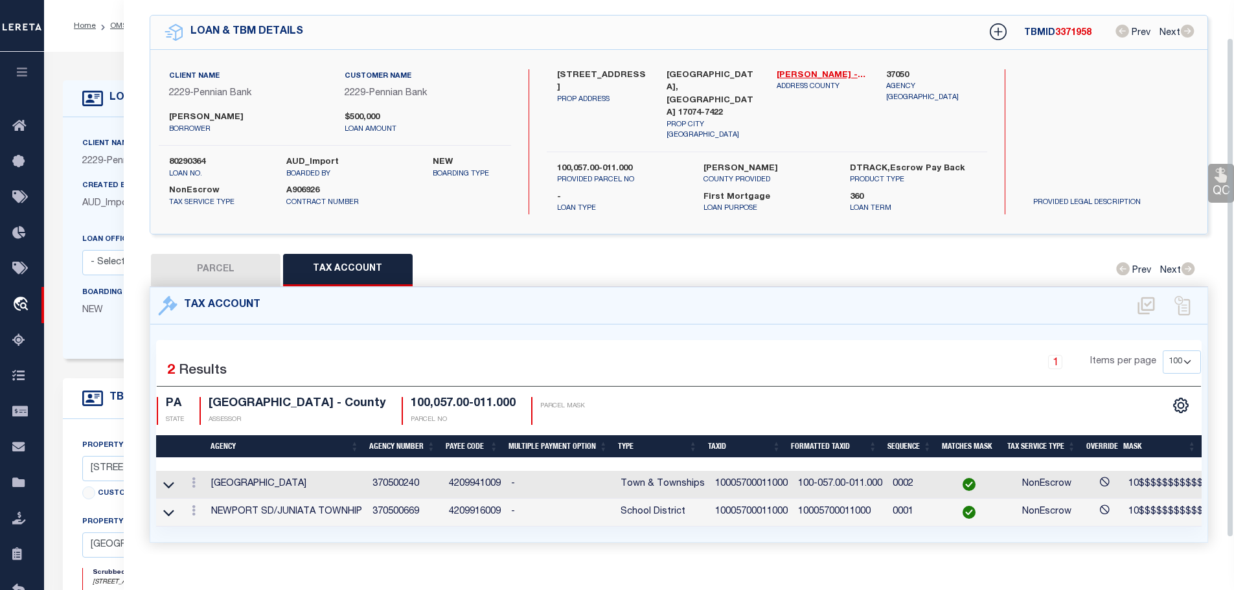
scroll to position [0, 0]
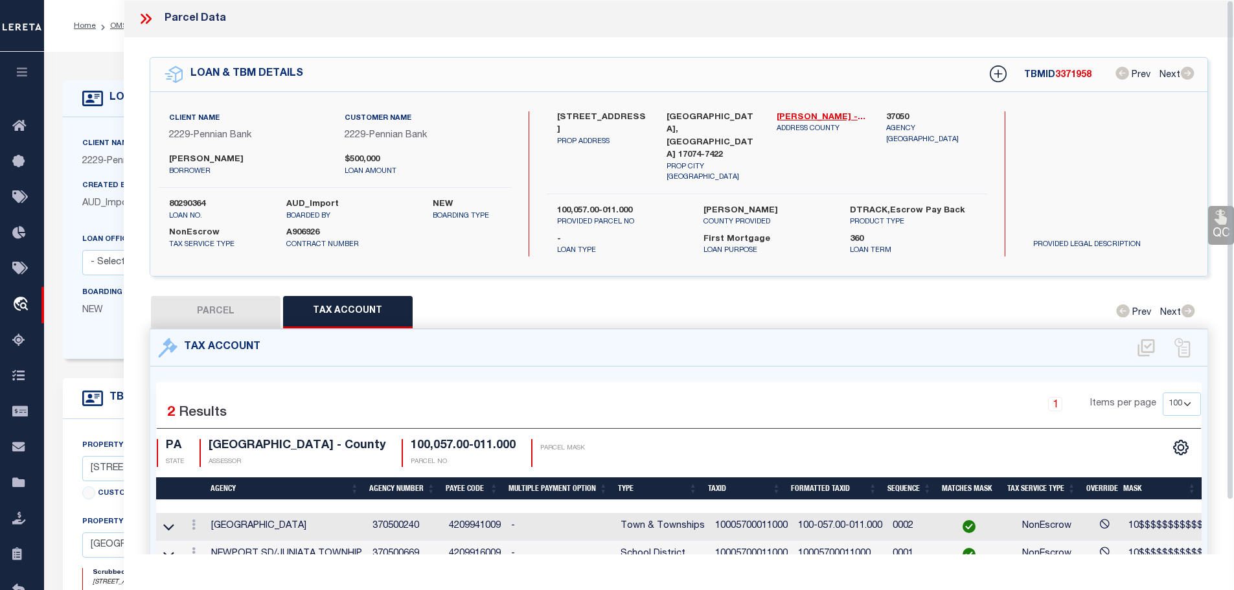
click at [144, 19] on icon at bounding box center [144, 19] width 6 height 10
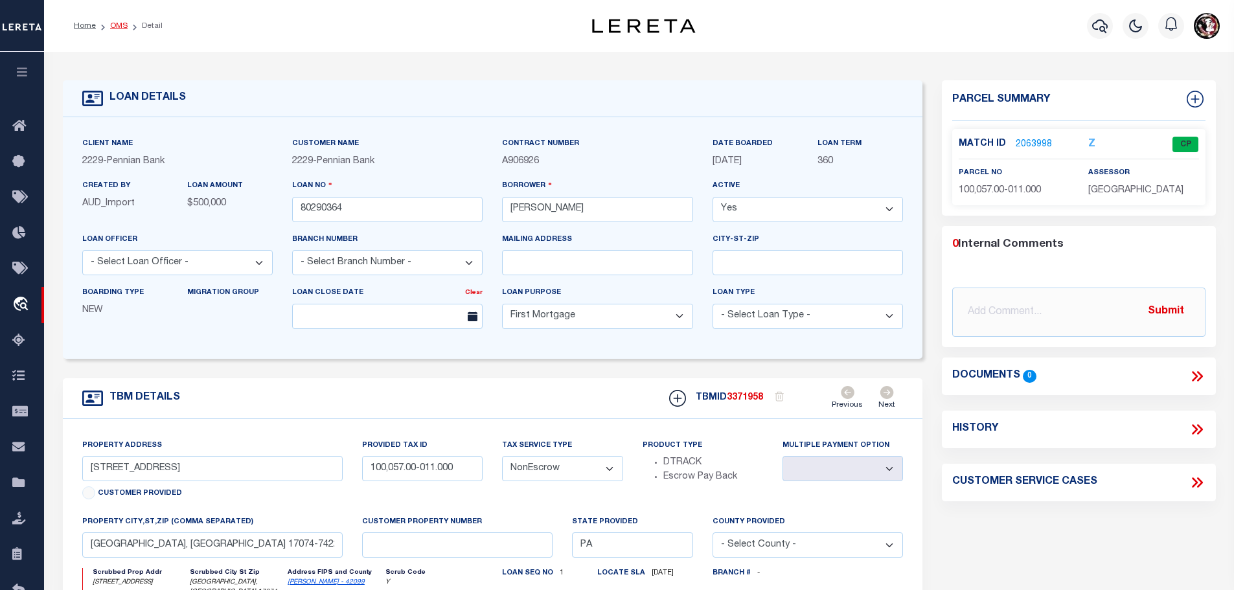
click at [115, 29] on link "OMS" at bounding box center [118, 26] width 17 height 8
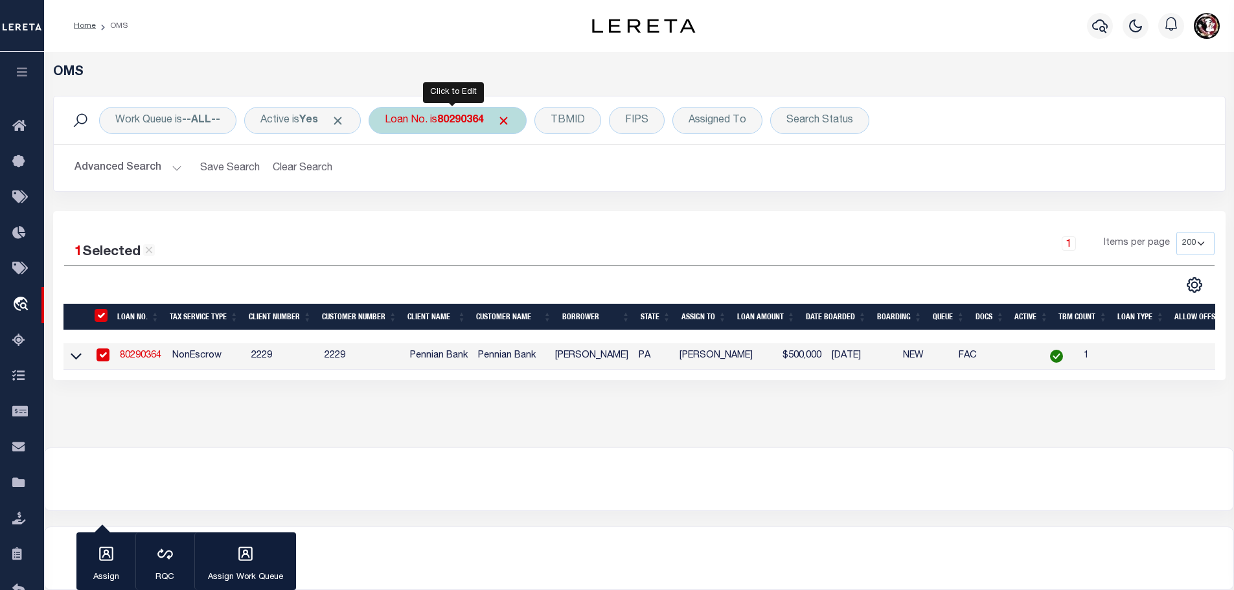
click at [457, 127] on div "Loan No. is 80290364" at bounding box center [448, 120] width 158 height 27
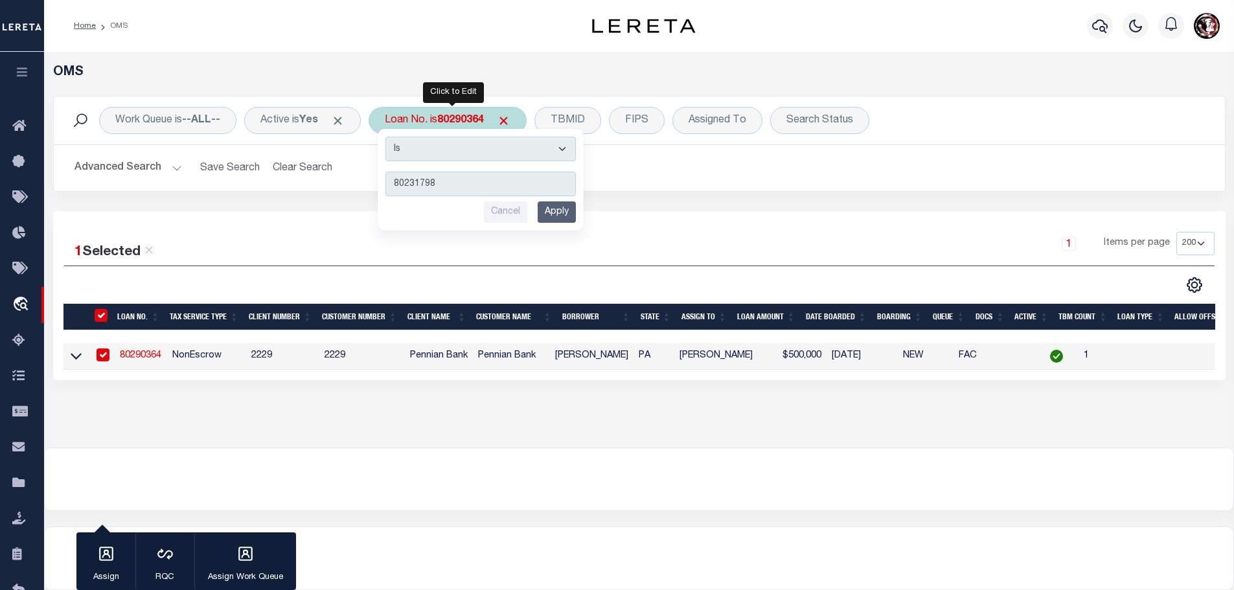
type input "80231798"
click at [564, 215] on input "Apply" at bounding box center [557, 211] width 38 height 21
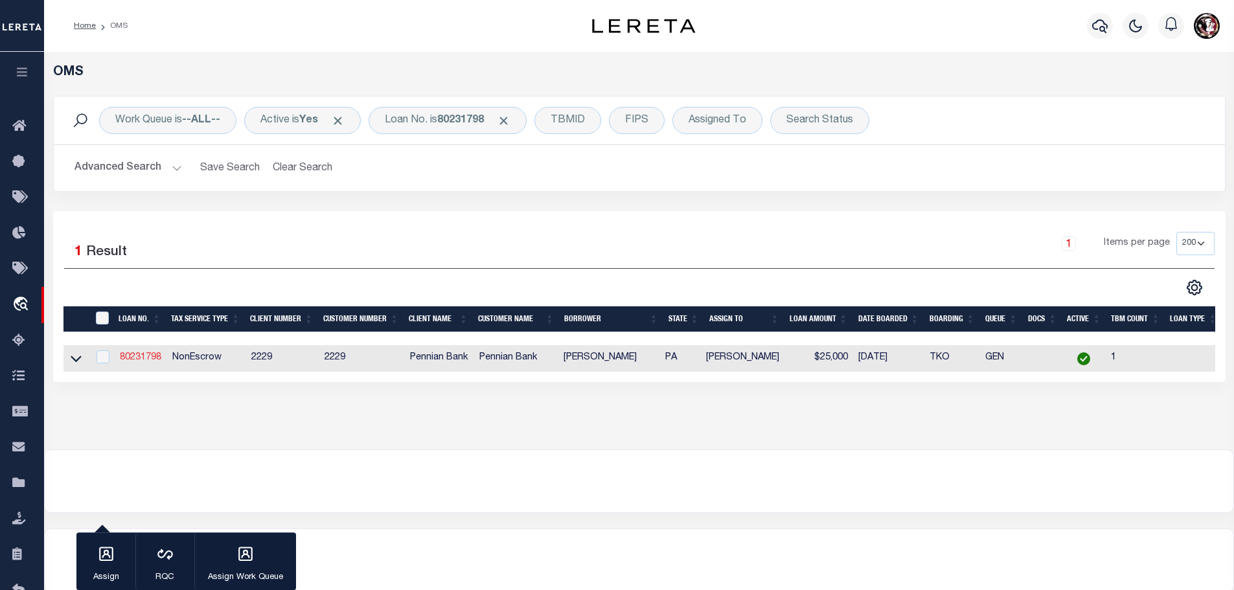
click at [144, 353] on link "80231798" at bounding box center [140, 357] width 41 height 9
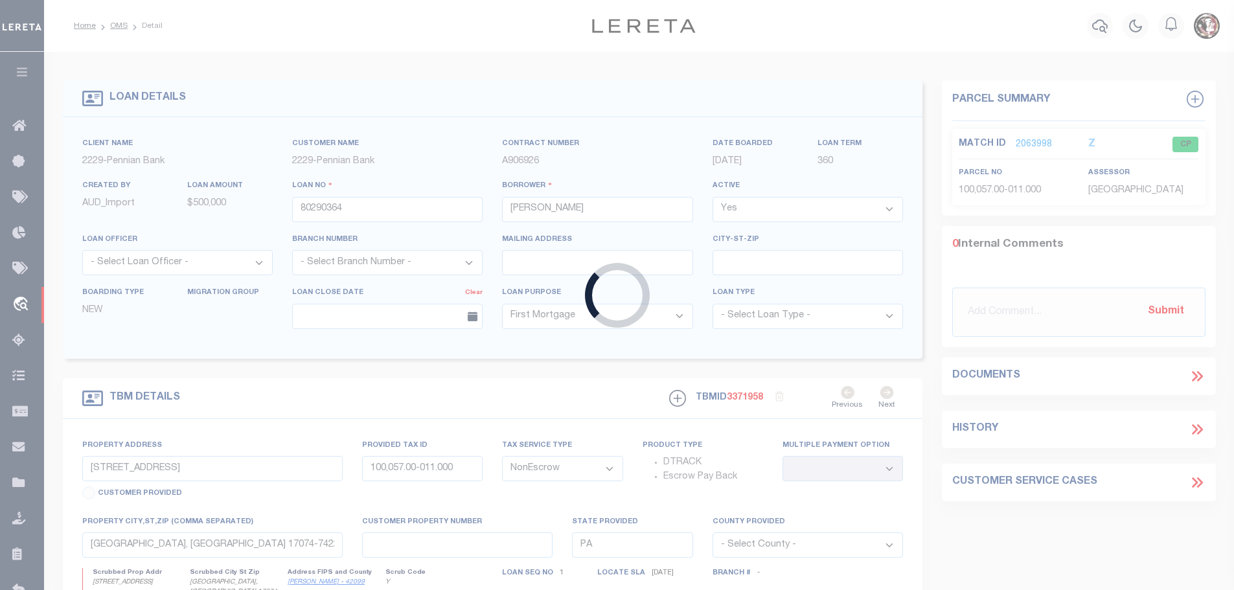
type input "80231798"
type input "Sherwin R Zimmerman"
select select
type input "5500 CREEK RD"
select select
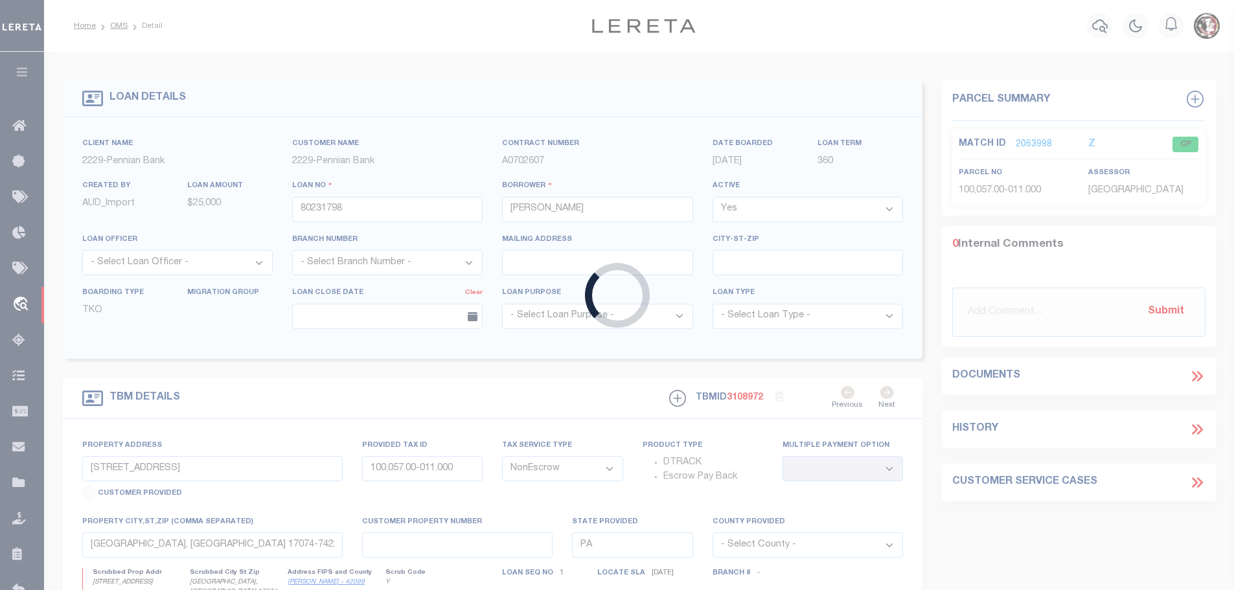
type input "[GEOGRAPHIC_DATA] 17074"
select select
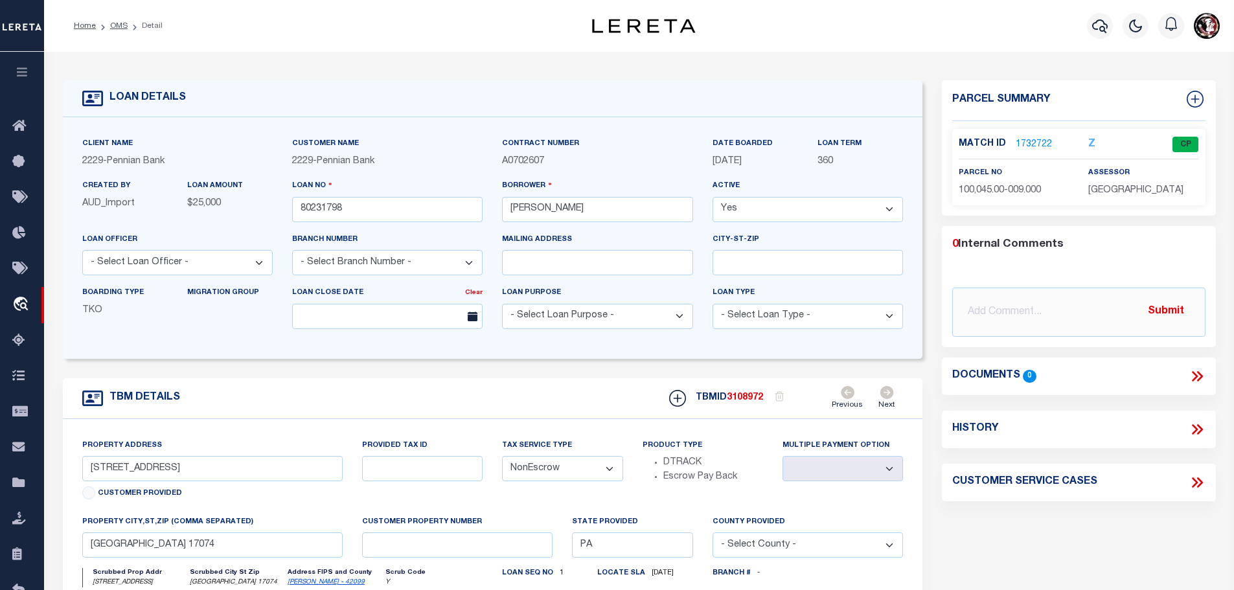
click at [1021, 140] on link "1732722" at bounding box center [1034, 145] width 36 height 14
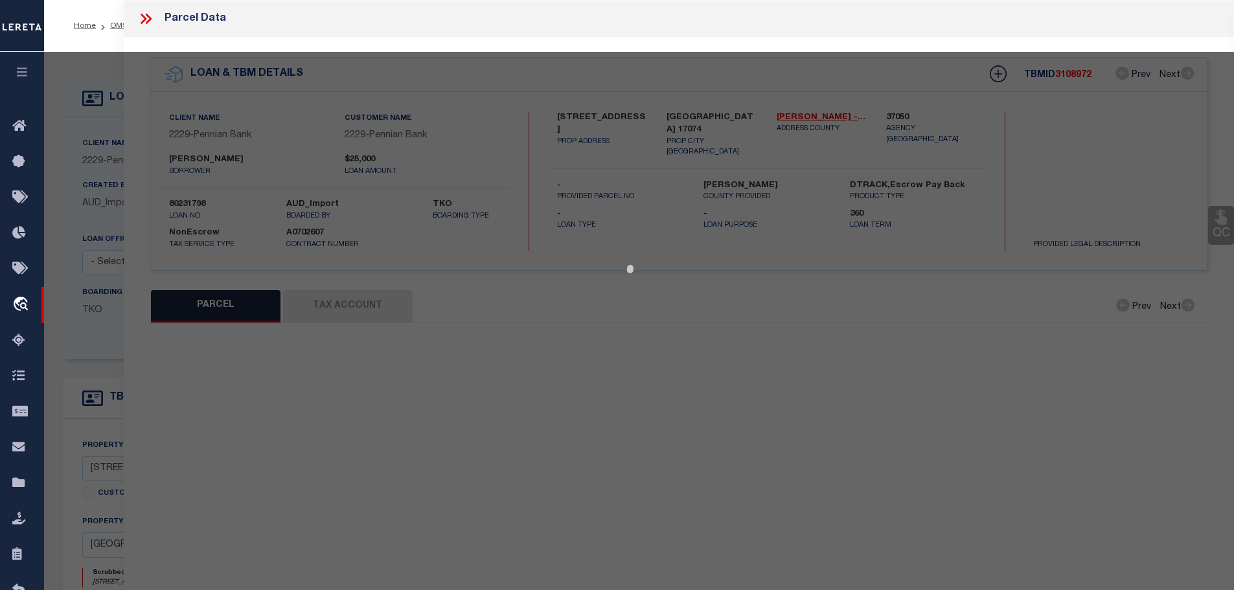
select select "AS"
checkbox input "false"
select select "CP"
type input "ZIMMERMAN, SHERWIN R & REGIAN H"
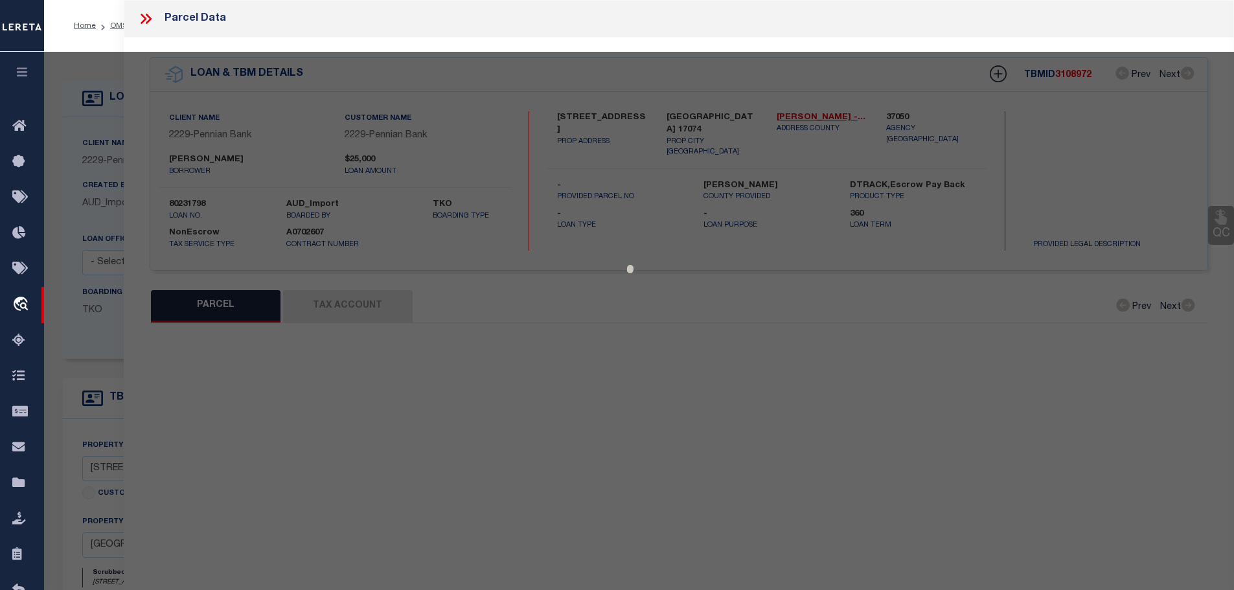
type input "[GEOGRAPHIC_DATA]"
select select
type input "5500 CREEK ROAD"
type input "[GEOGRAPHIC_DATA] 17074"
type textarea "T1&2 DEEDED ACRES 91"
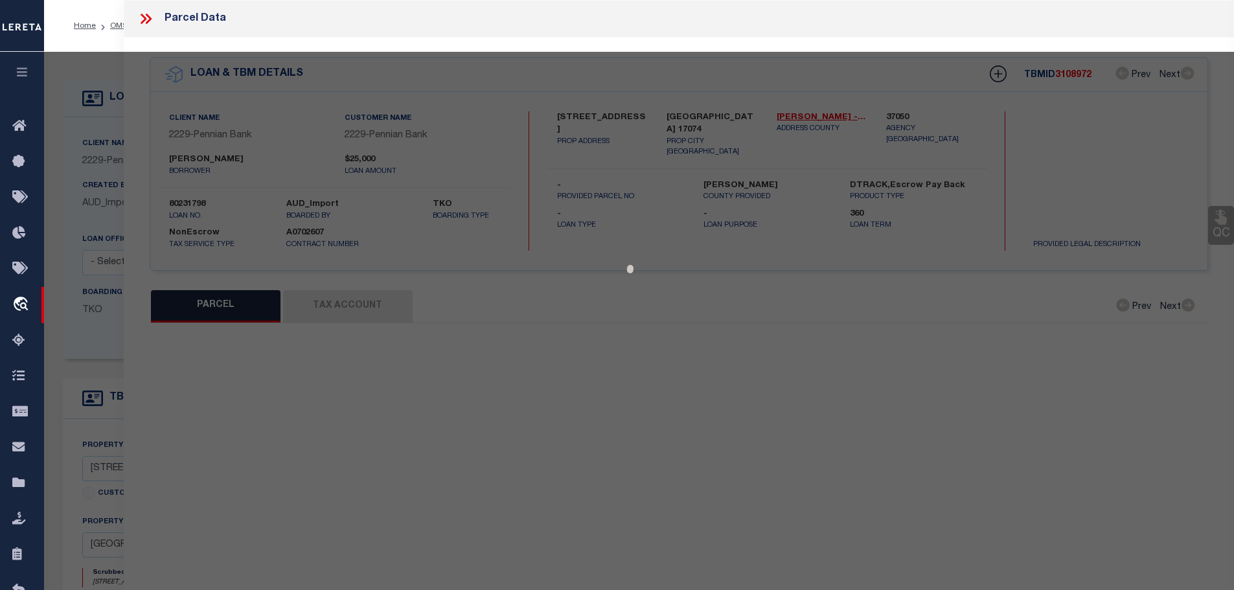
type textarea "Tax ID Special Project"
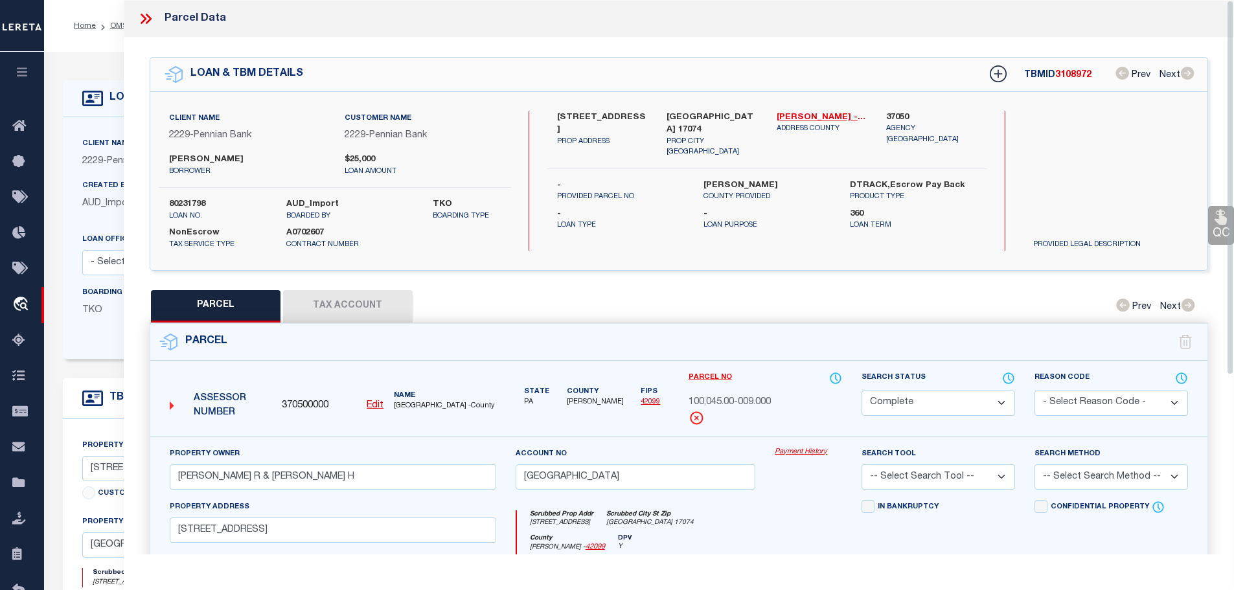
click at [371, 301] on button "Tax Account" at bounding box center [348, 306] width 130 height 32
select select "100"
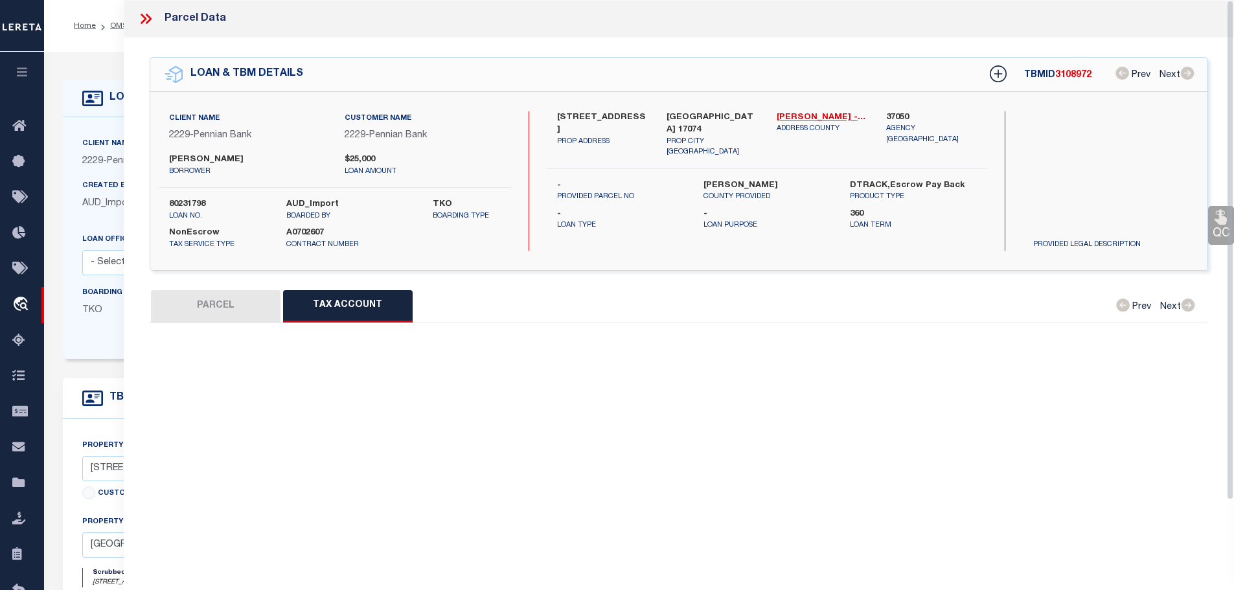
select select "100"
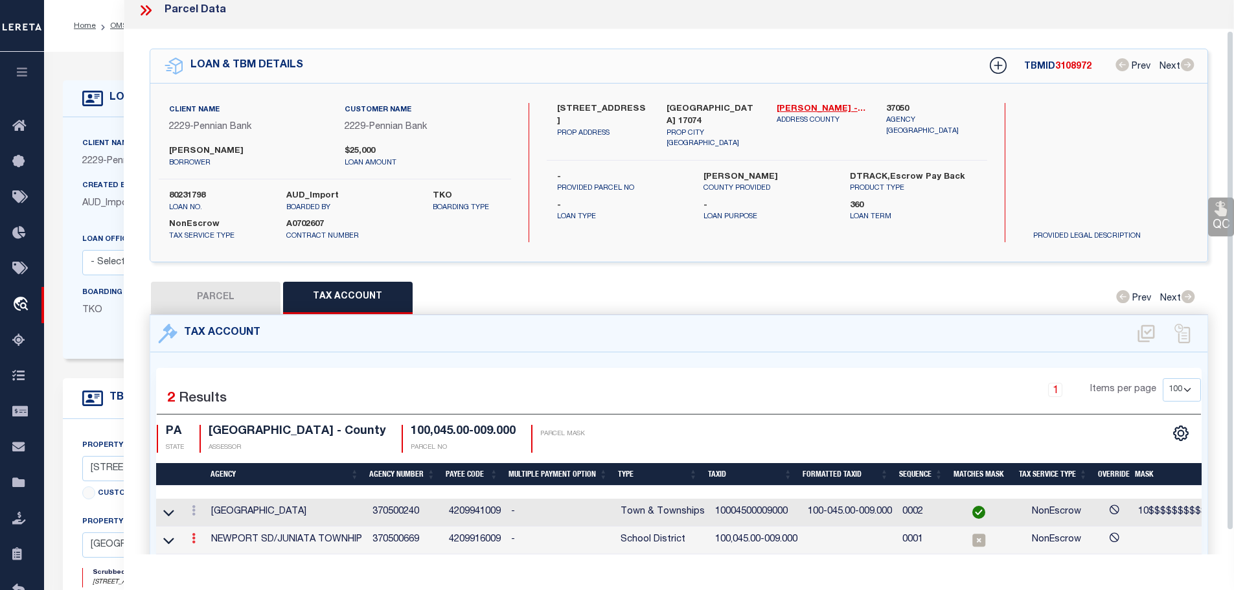
scroll to position [60, 0]
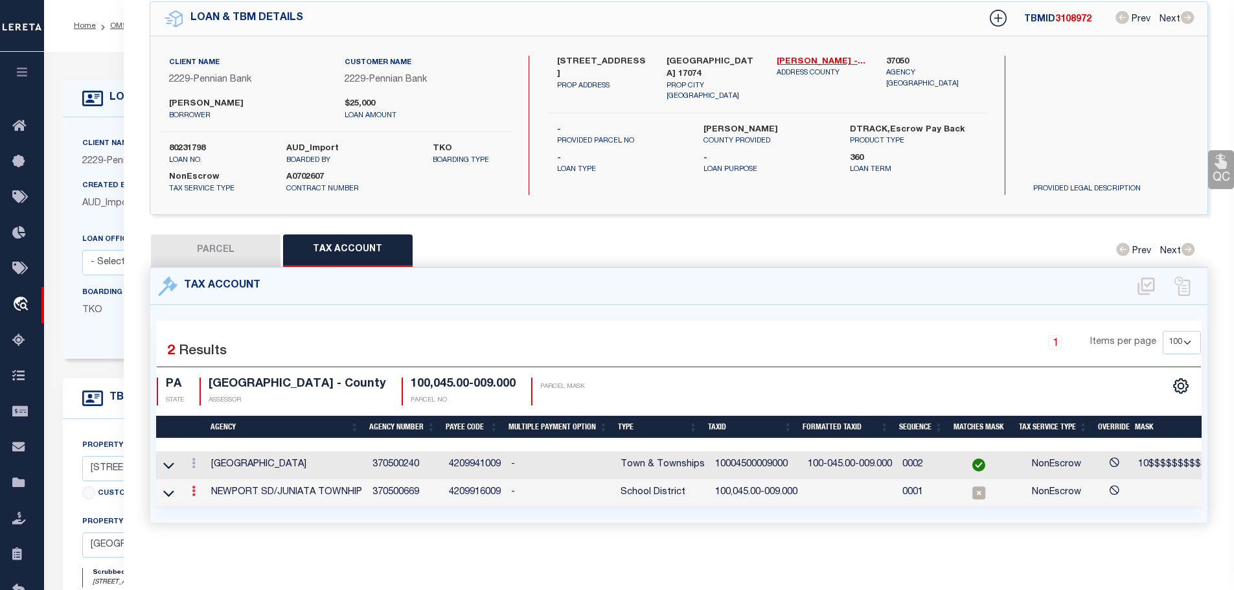
click at [198, 488] on link at bounding box center [194, 493] width 14 height 10
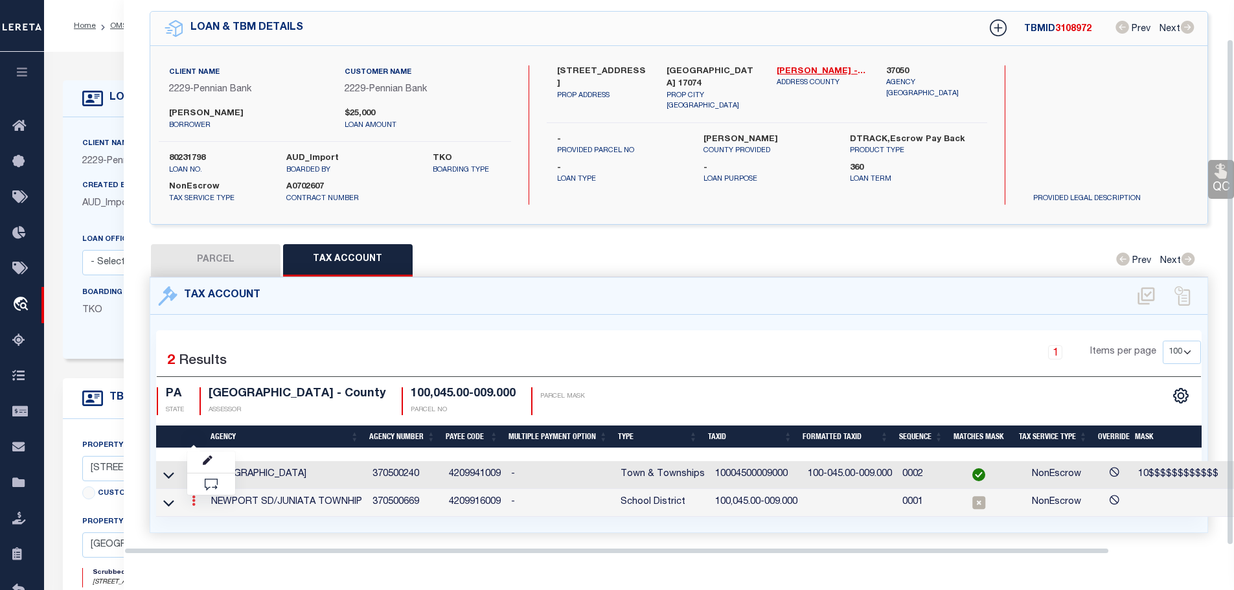
scroll to position [42, 0]
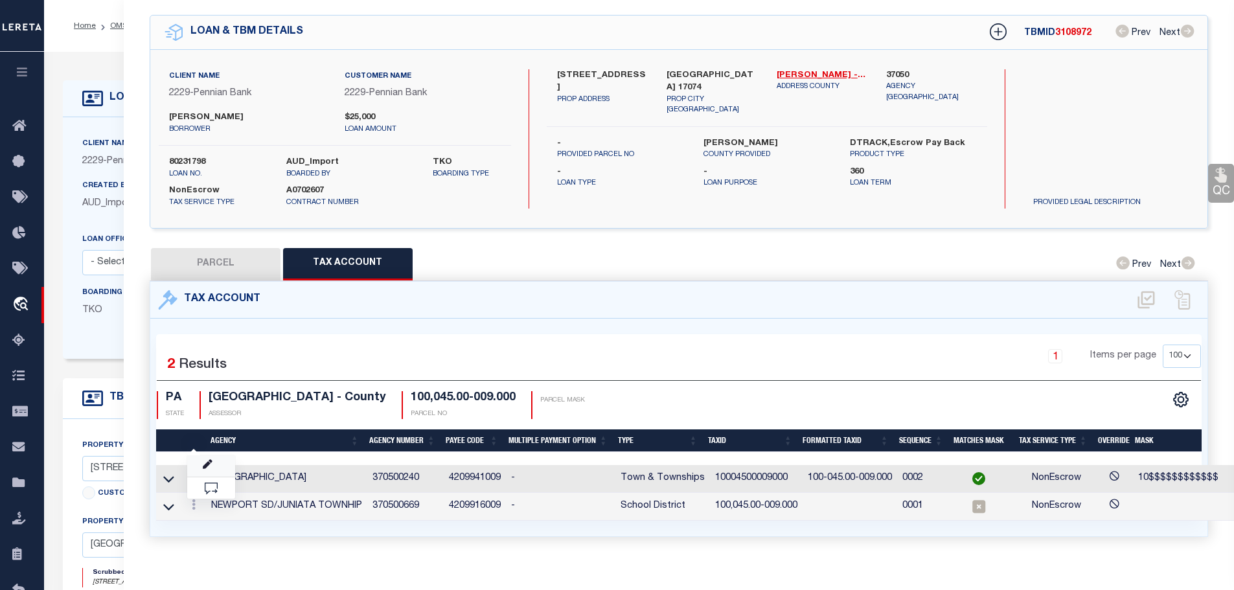
click at [209, 455] on body "Home OMS Detail" at bounding box center [617, 492] width 1234 height 985
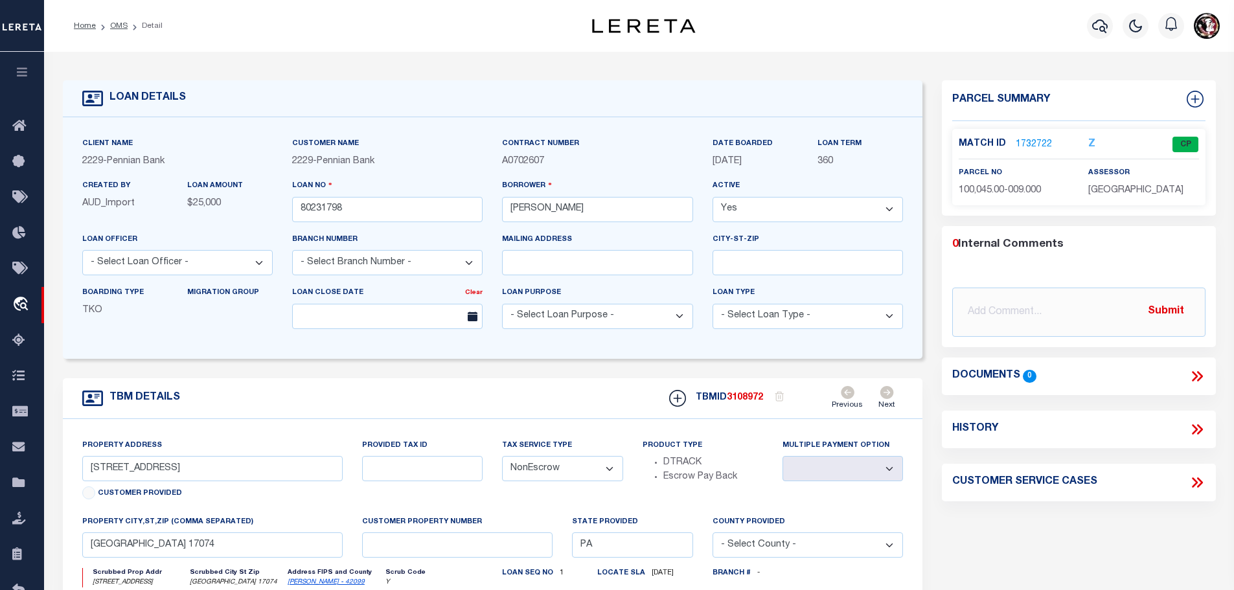
click at [1032, 141] on link "1732722" at bounding box center [1034, 145] width 36 height 14
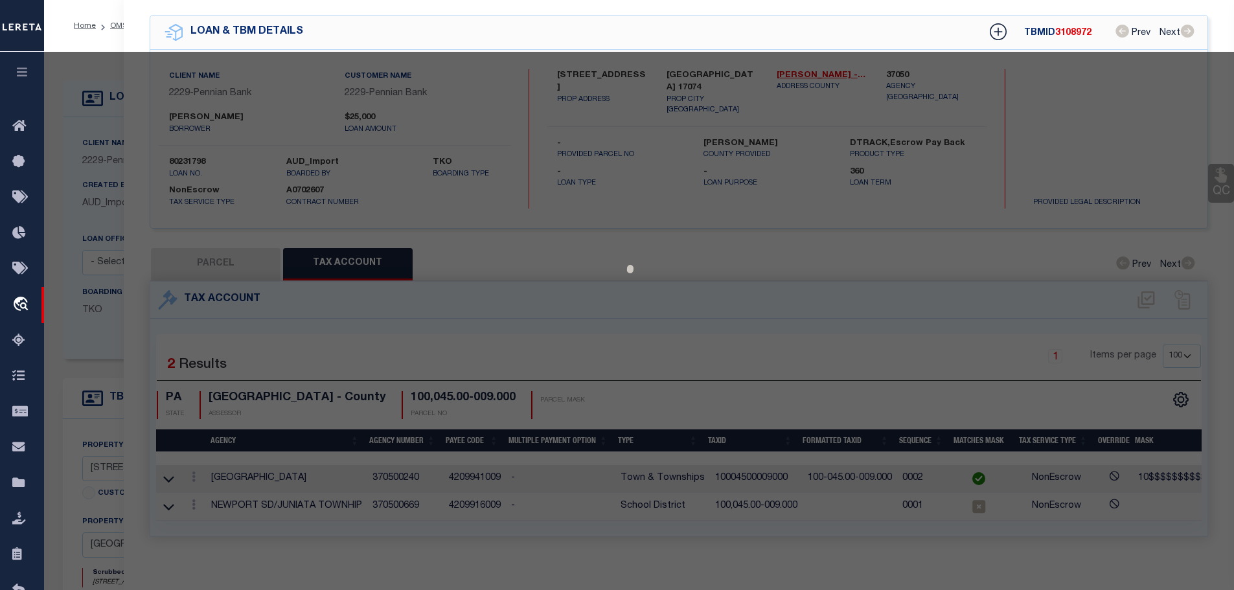
select select "AS"
checkbox input "false"
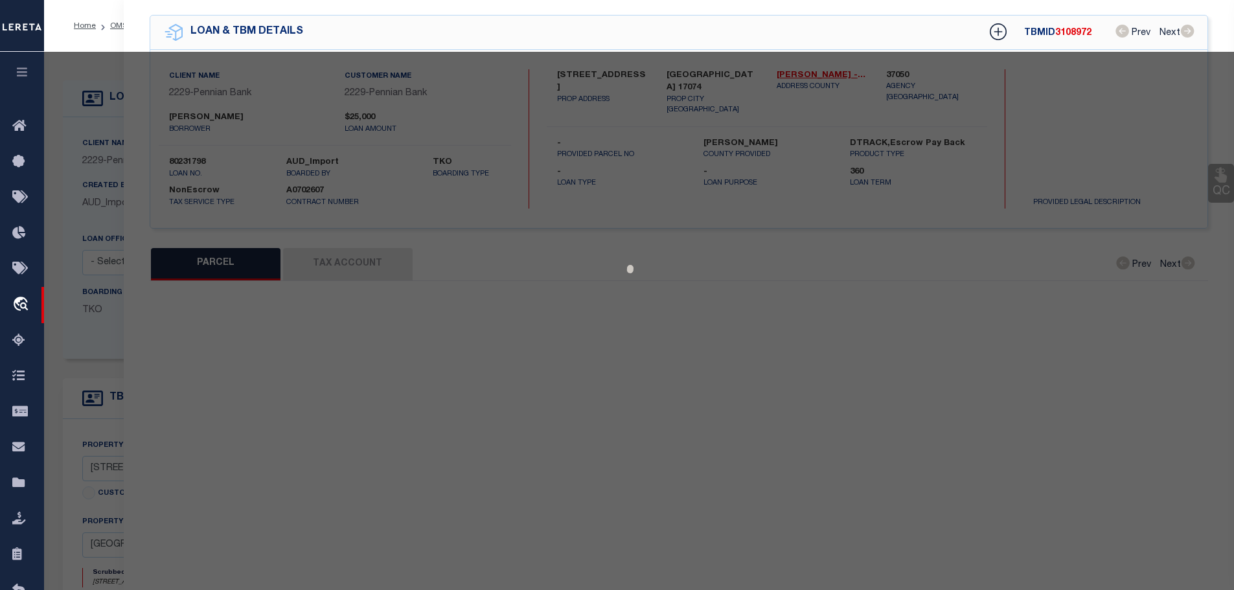
select select "CP"
type input "ZIMMERMAN, SHERWIN R & REGIAN H"
type input "[GEOGRAPHIC_DATA]"
select select
type input "5500 CREEK ROAD"
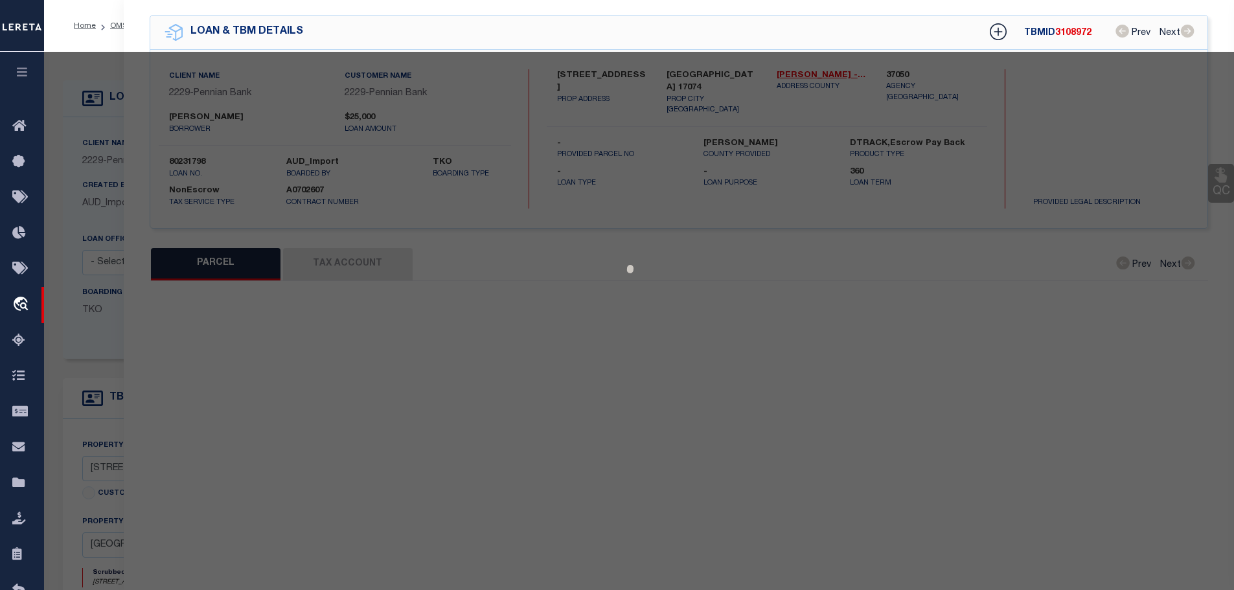
type input "[GEOGRAPHIC_DATA] 17074"
type textarea "T1&2 DEEDED ACRES 91"
type textarea "Tax ID Special Project"
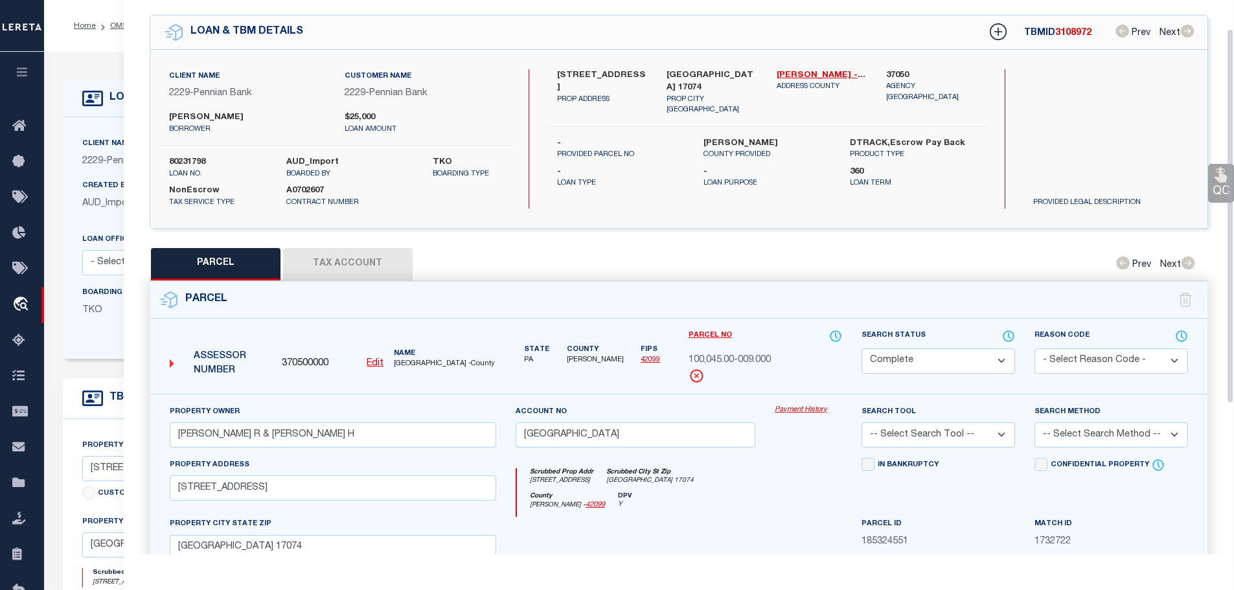
click at [350, 258] on button "Tax Account" at bounding box center [348, 264] width 130 height 32
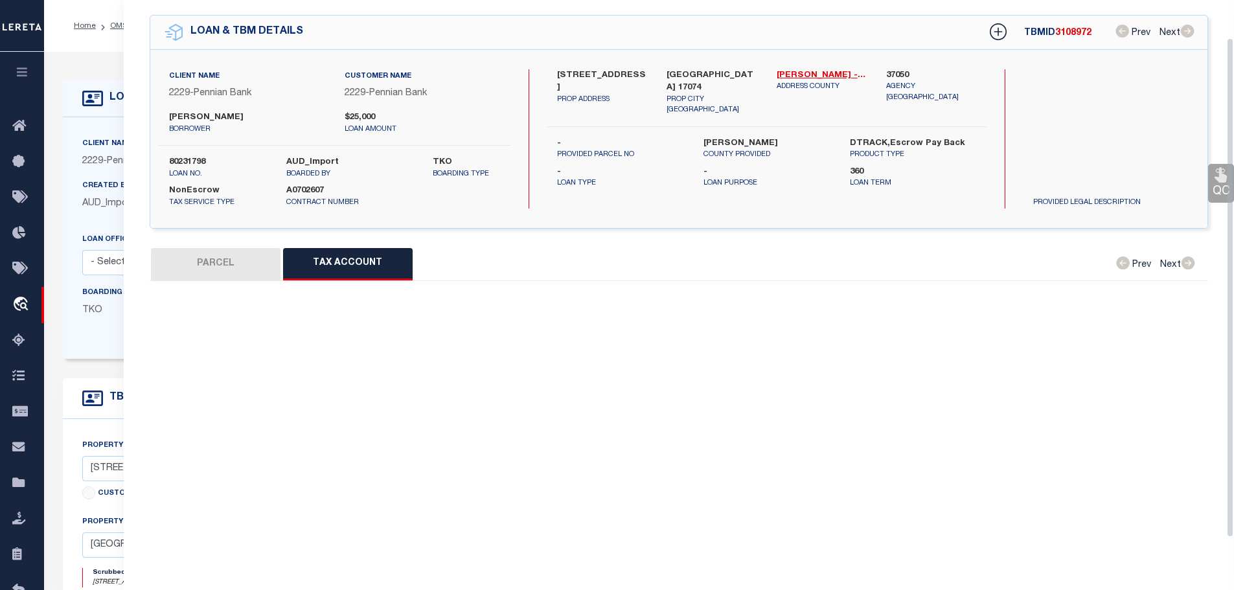
select select "100"
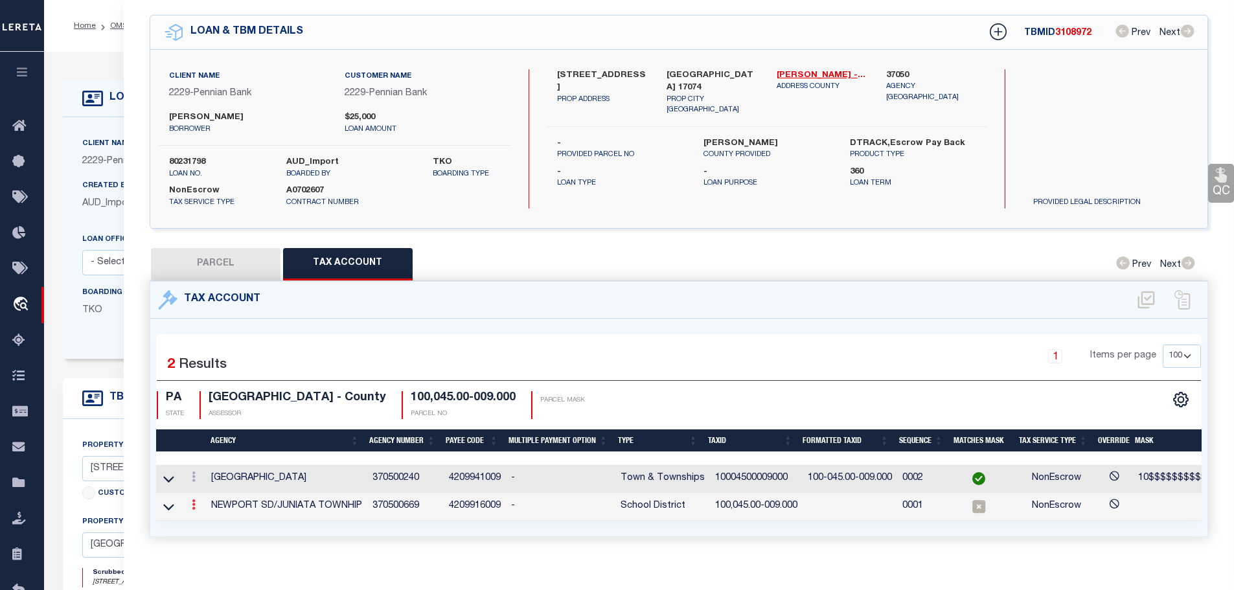
click at [194, 500] on icon at bounding box center [194, 504] width 4 height 10
click at [207, 523] on icon "" at bounding box center [208, 525] width 10 height 10
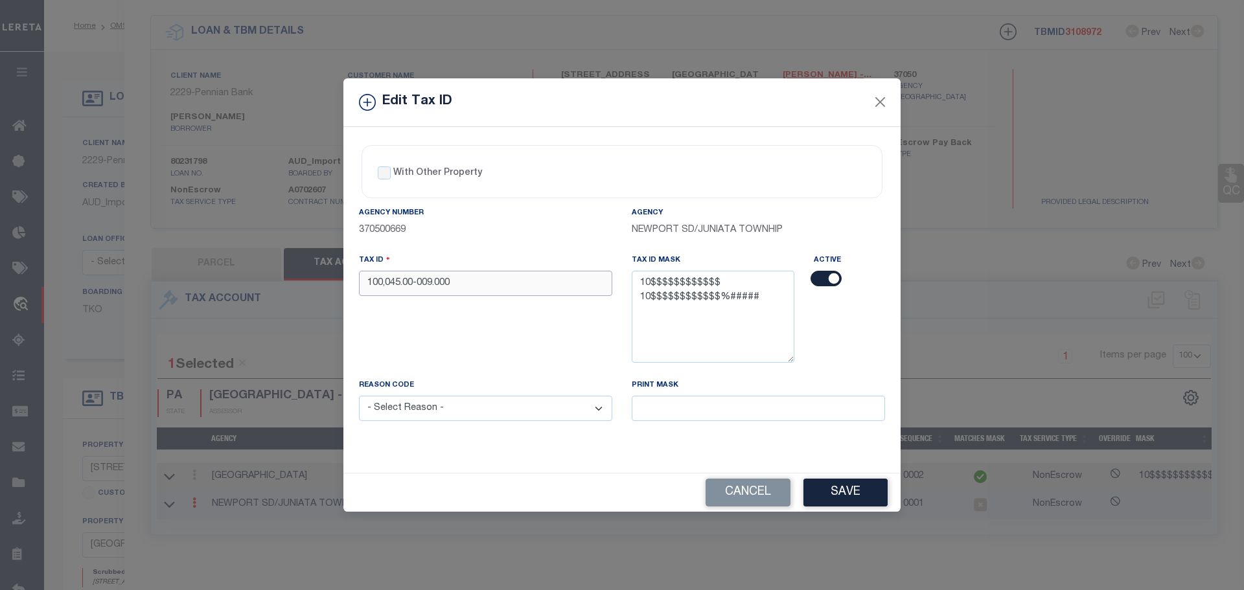
click at [465, 286] on input "100,045.00-009.000" at bounding box center [485, 283] width 253 height 25
paste input "04500009"
type input "10004500009000"
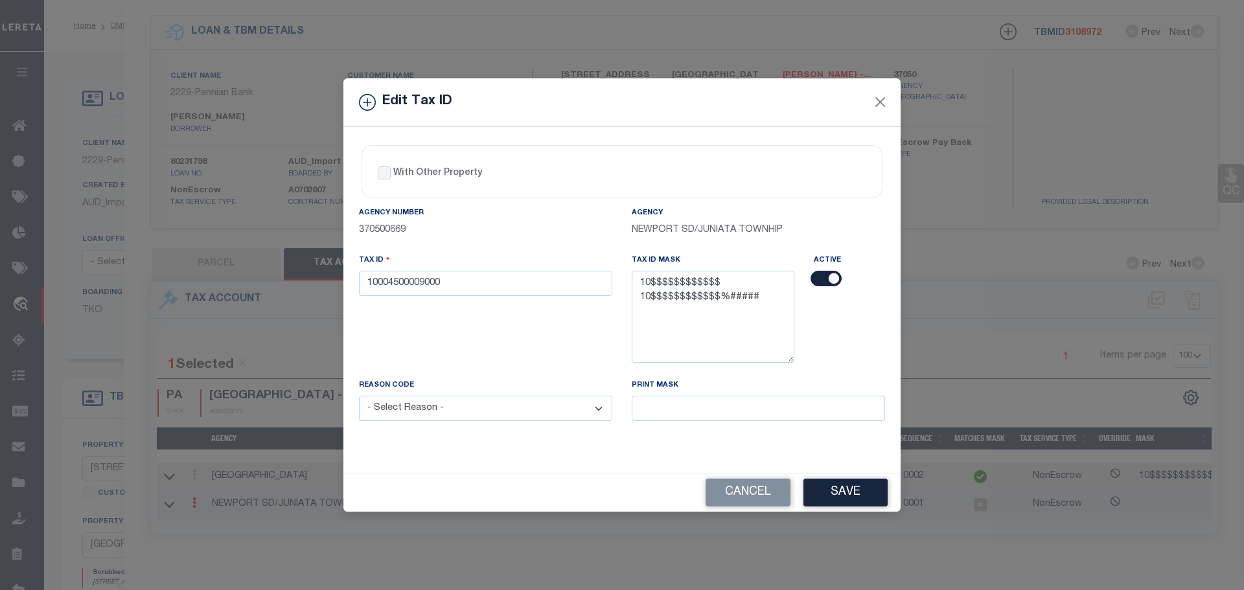
click at [484, 404] on select "- Select Reason - 099 - Other (Provide additional detail) ACT - Agency Changed …" at bounding box center [485, 408] width 253 height 25
select select "ACT"
click at [359, 396] on select "- Select Reason - 099 - Other (Provide additional detail) ACT - Agency Changed …" at bounding box center [485, 408] width 253 height 25
click at [847, 490] on button "Save" at bounding box center [845, 493] width 84 height 28
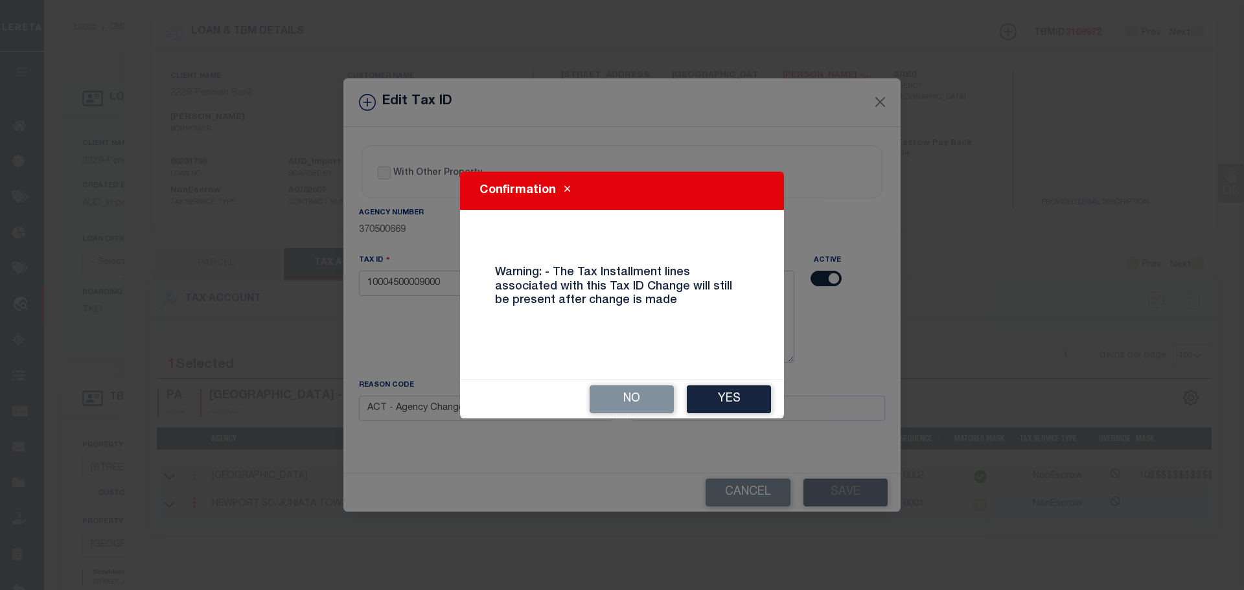
click at [716, 385] on div "No Yes" at bounding box center [622, 399] width 324 height 38
click at [716, 398] on button "Yes" at bounding box center [729, 399] width 84 height 28
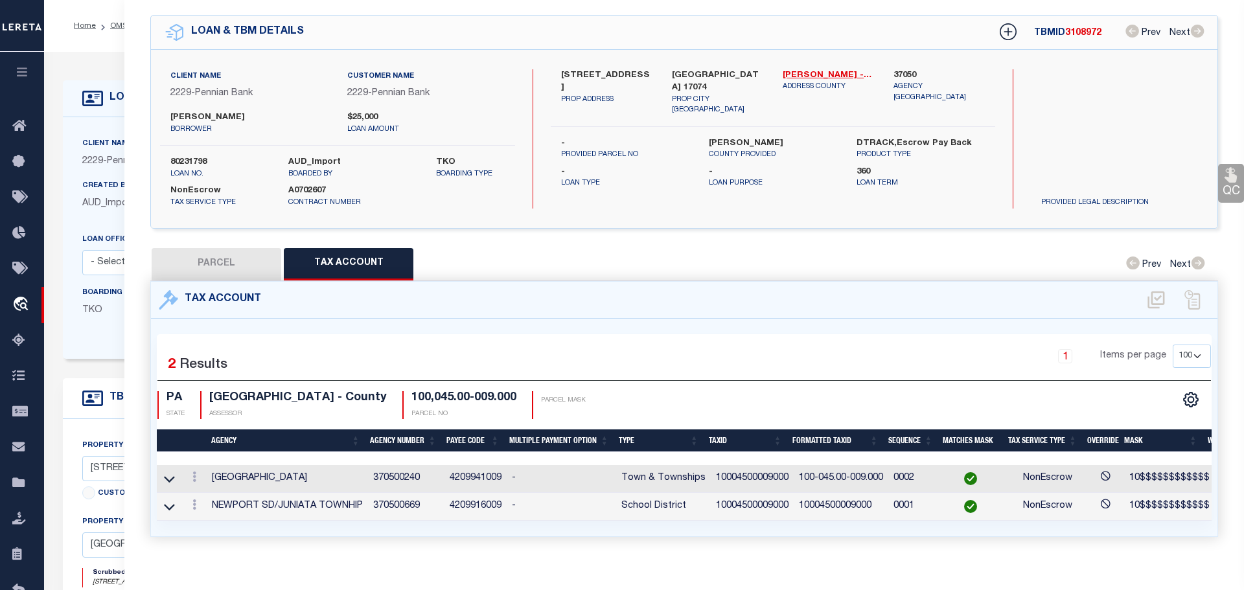
select select
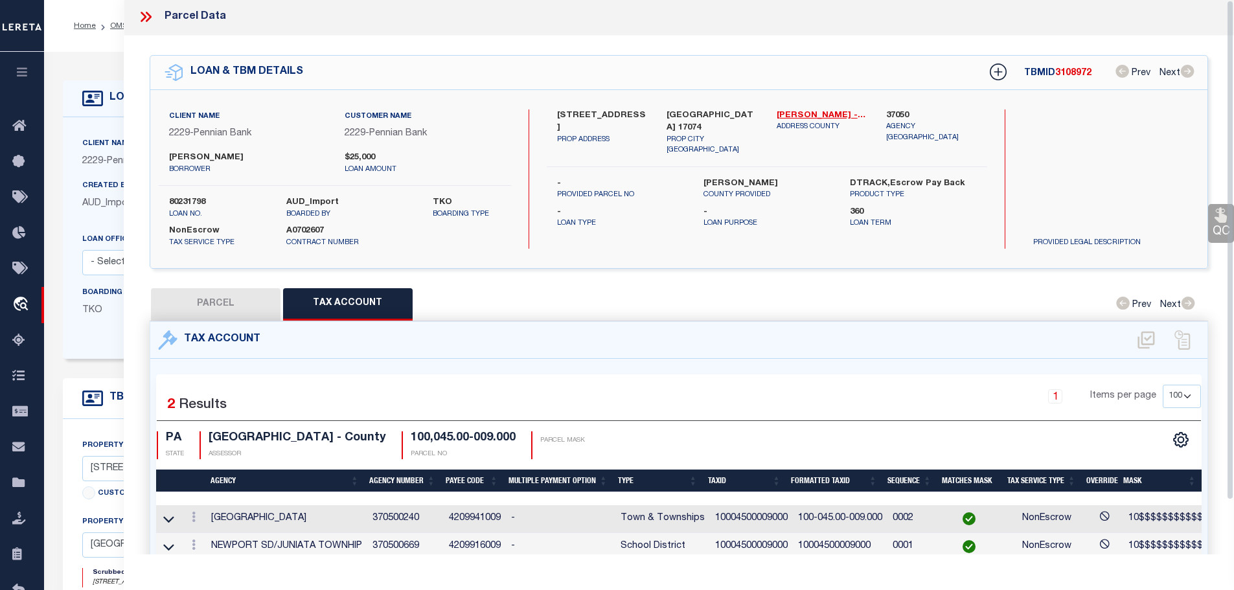
scroll to position [0, 0]
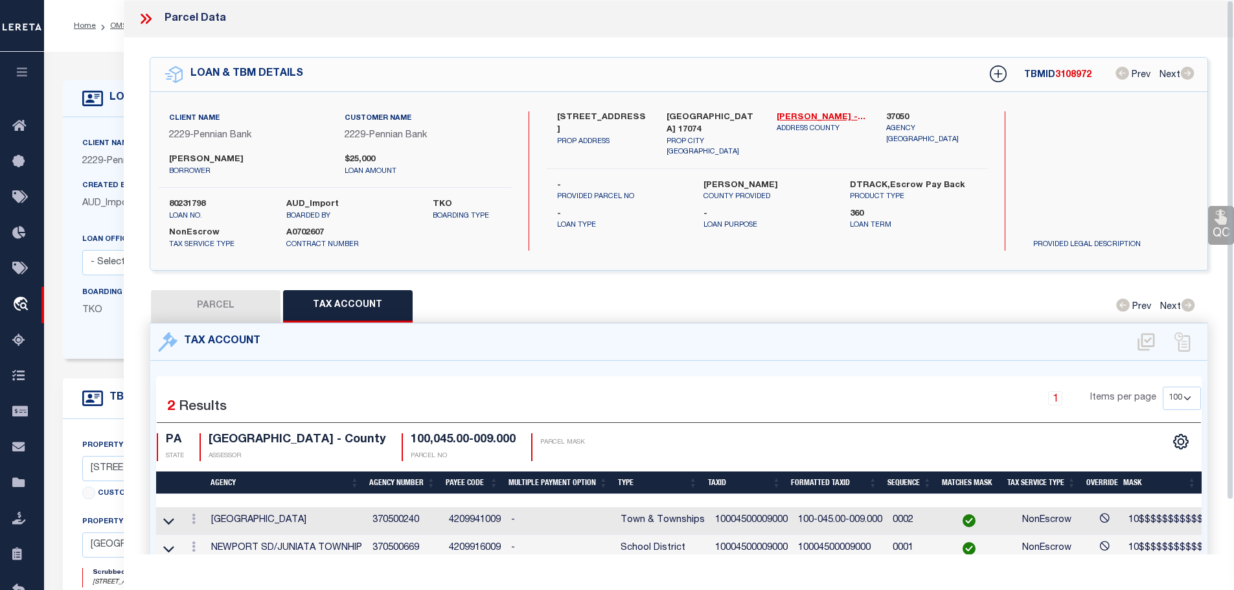
click at [144, 17] on icon at bounding box center [144, 19] width 6 height 10
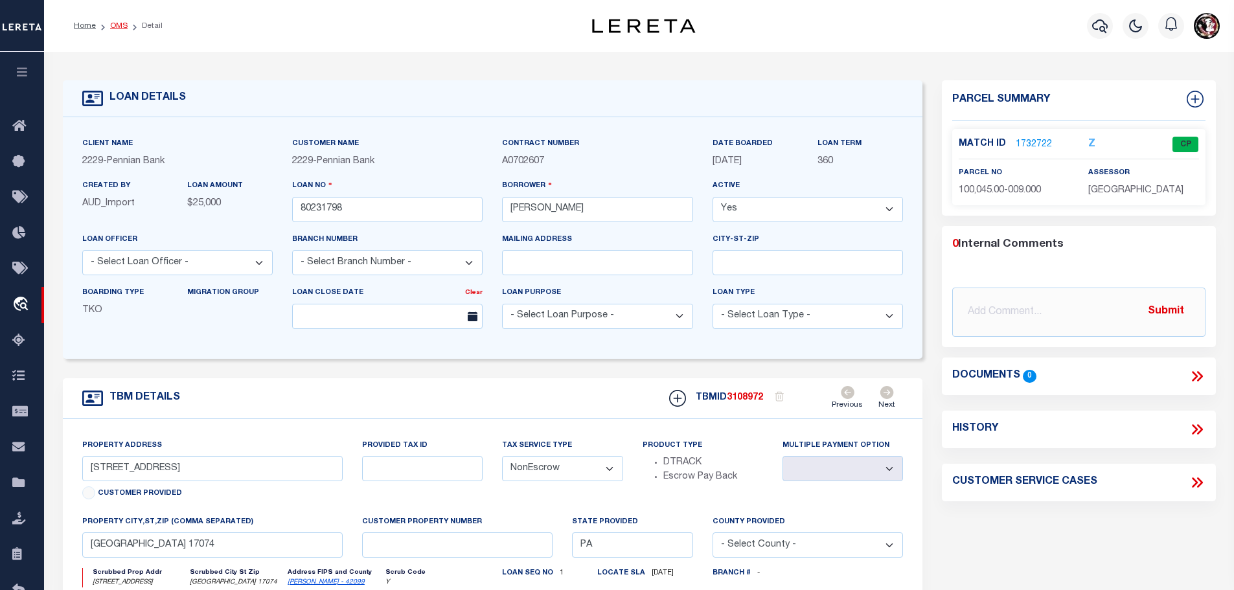
click at [118, 24] on link "OMS" at bounding box center [118, 26] width 17 height 8
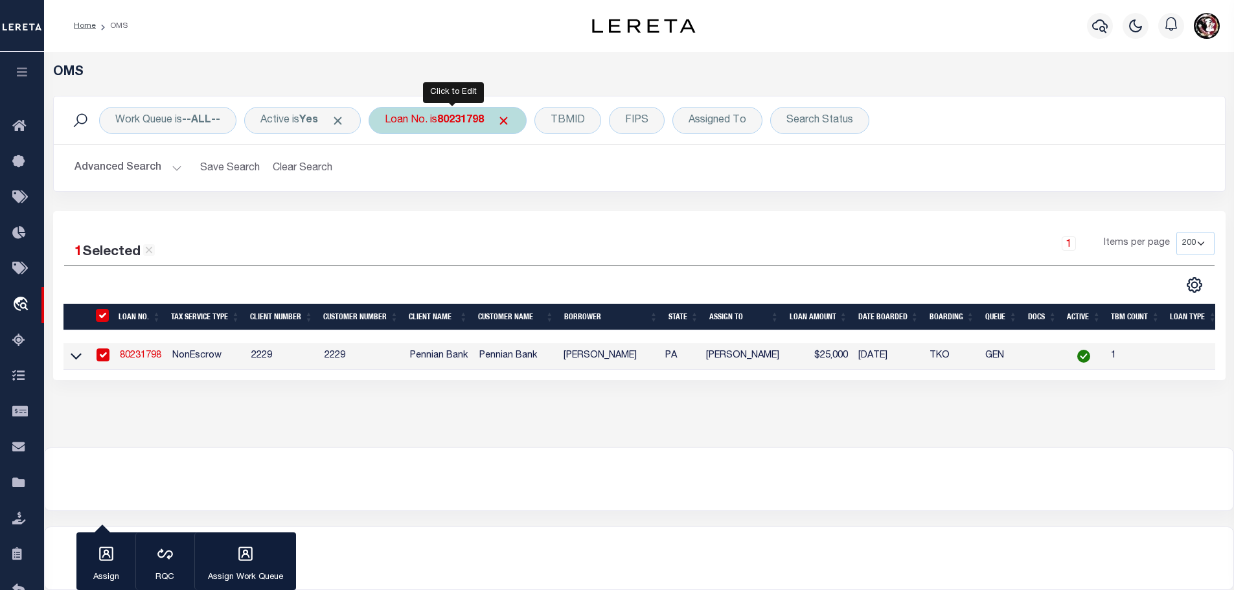
click at [457, 115] on b "80231798" at bounding box center [460, 120] width 47 height 10
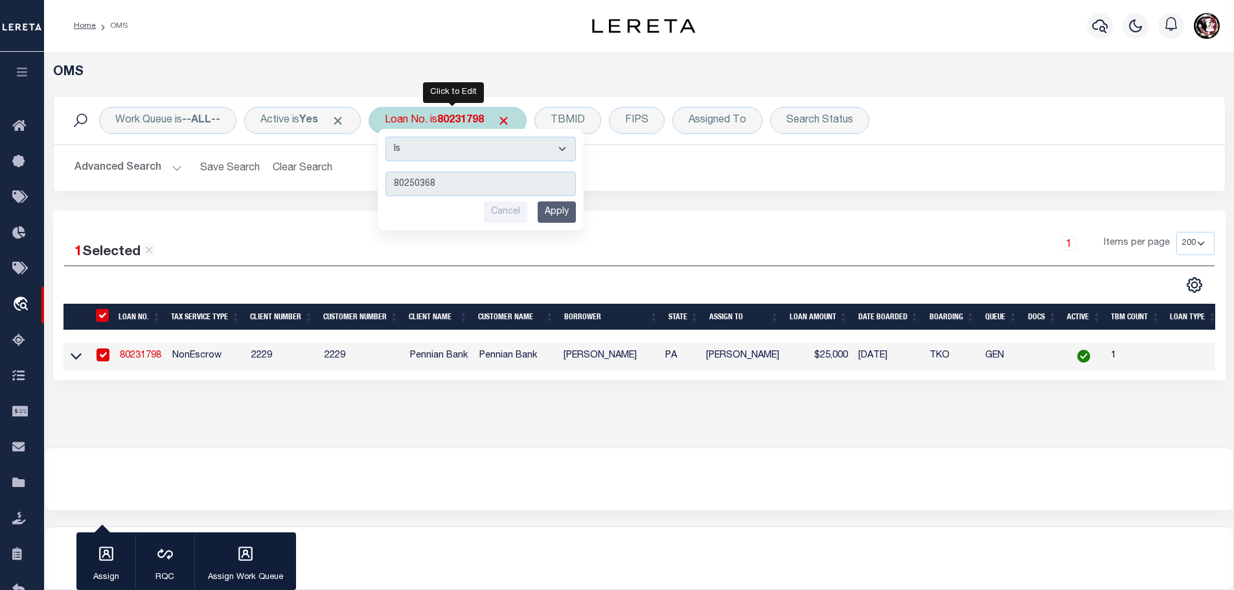
type input "80250368"
click at [545, 206] on input "Apply" at bounding box center [557, 211] width 38 height 21
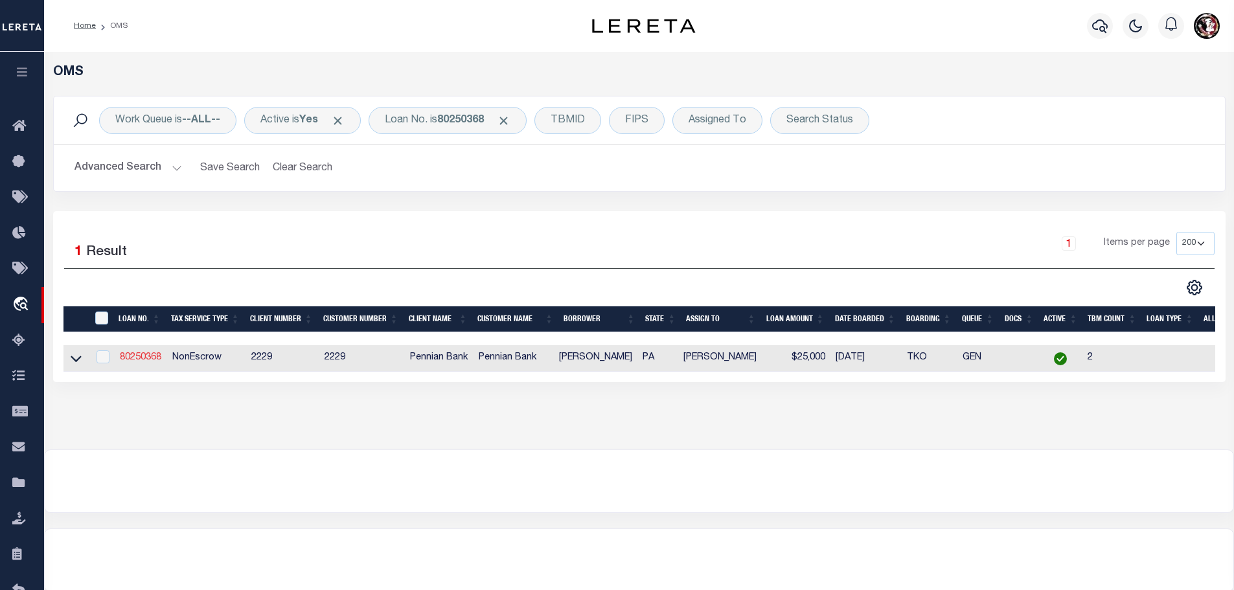
click at [135, 353] on link "80250368" at bounding box center [140, 357] width 41 height 9
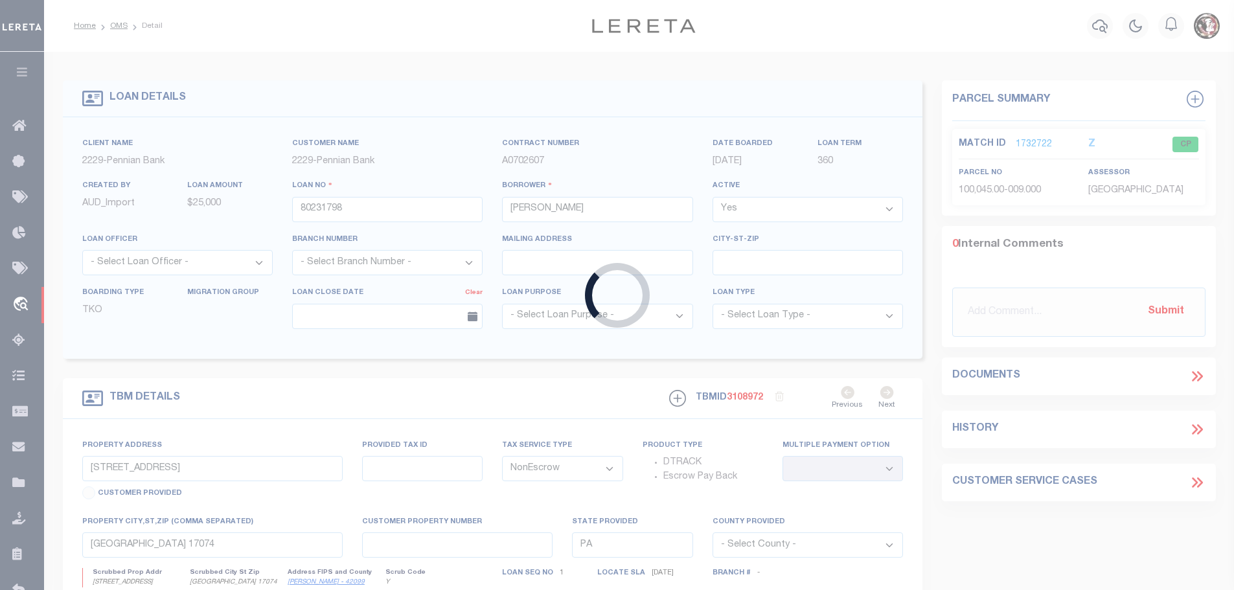
type input "80250368"
type input "Mary R Stutzman"
type input "Middle Ridge Rd"
type input "100,071.00-092.000"
select select
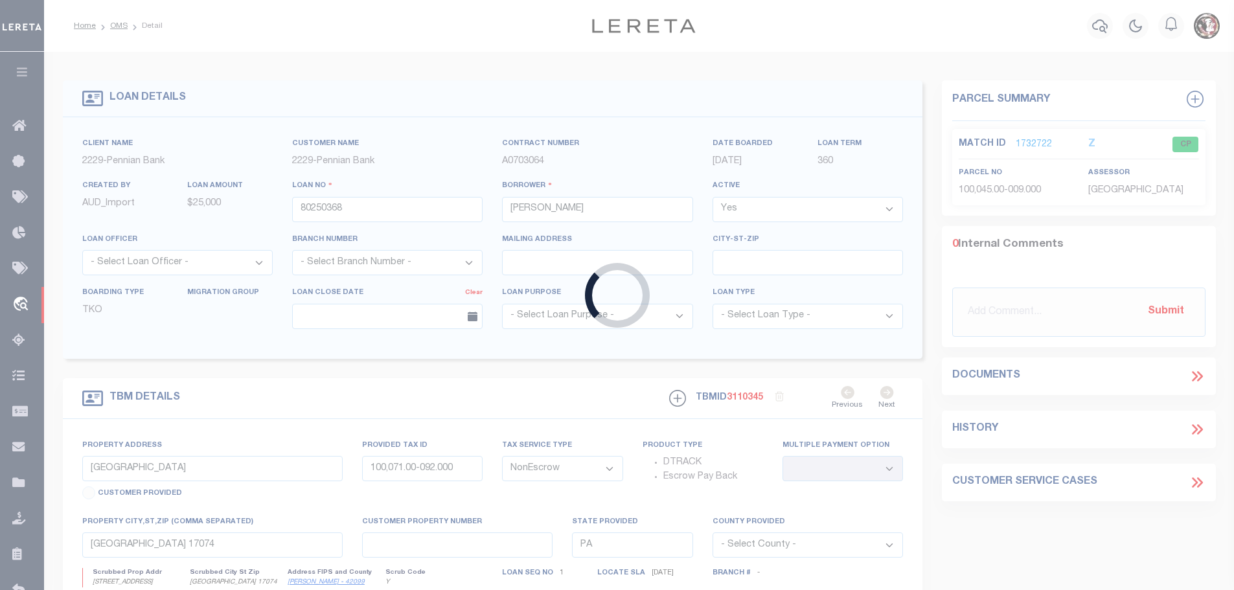
select select
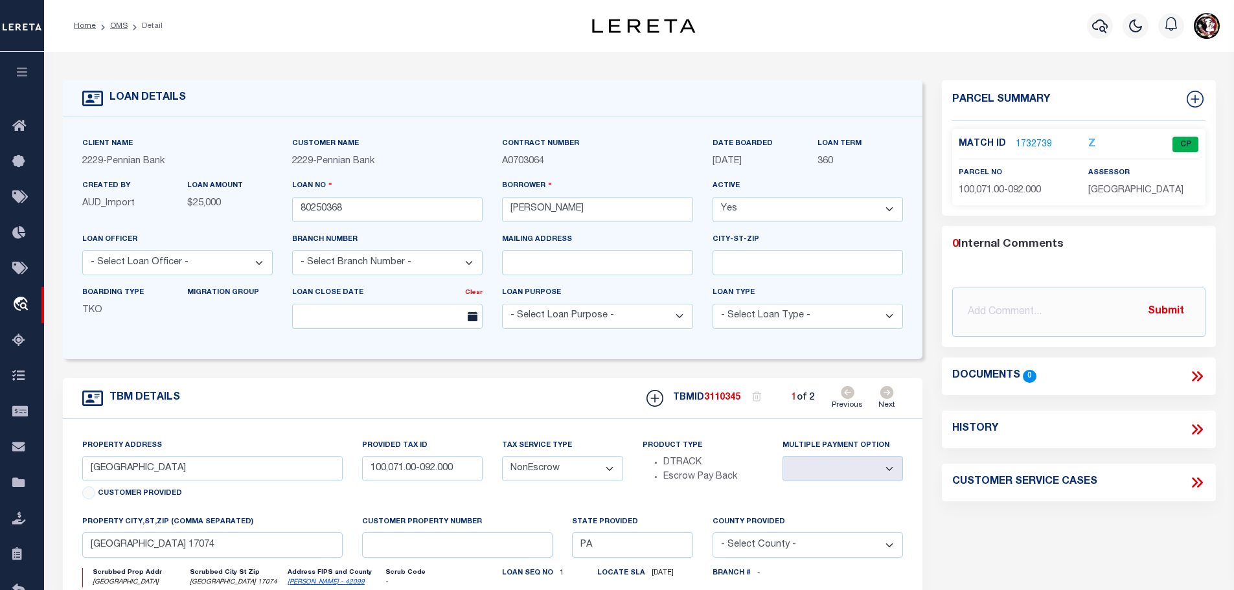
click at [886, 392] on icon at bounding box center [887, 392] width 14 height 13
type input "6422 MIDDLE RIDGE RD"
type input "100,071.00-091.000"
select select
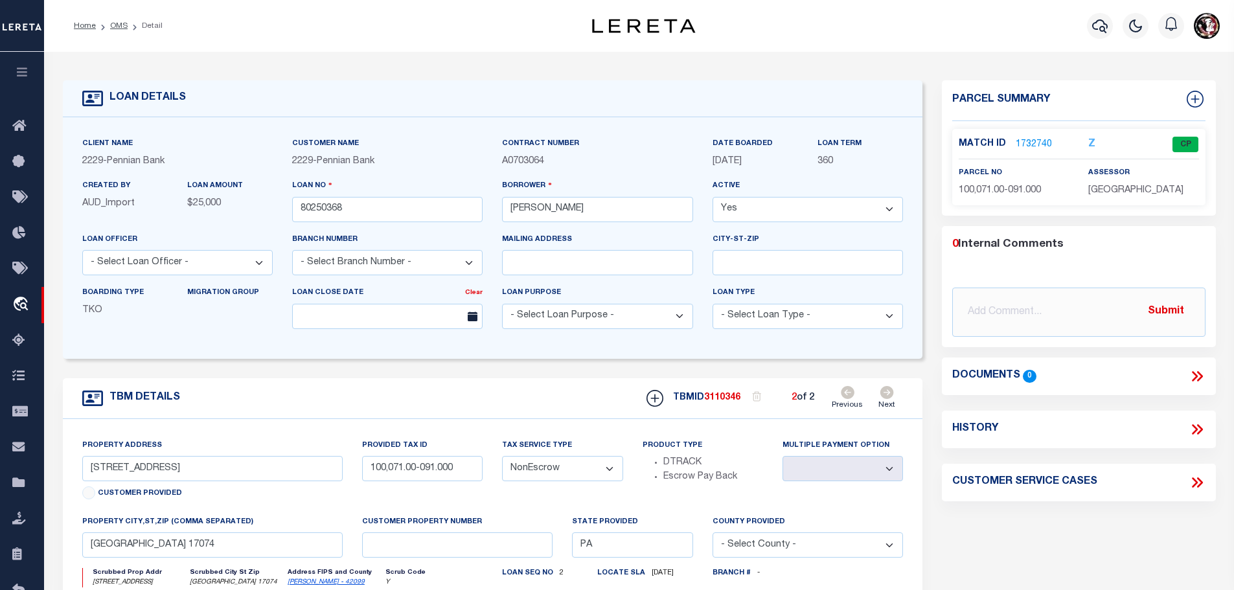
click at [1037, 141] on link "1732740" at bounding box center [1034, 145] width 36 height 14
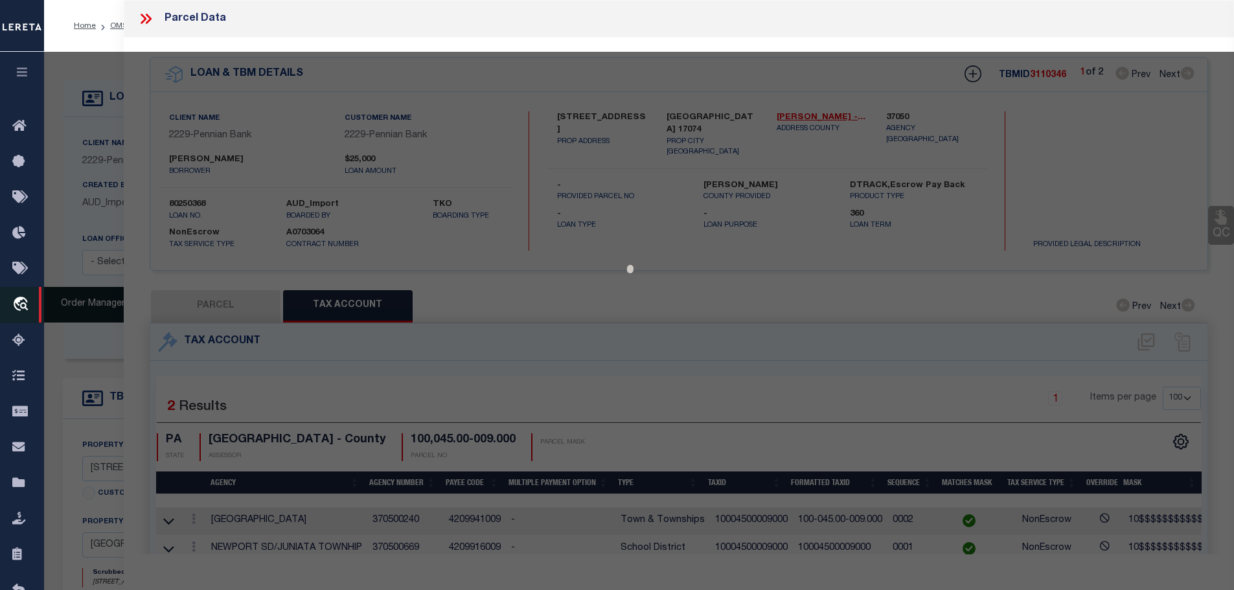
select select "AS"
checkbox input "false"
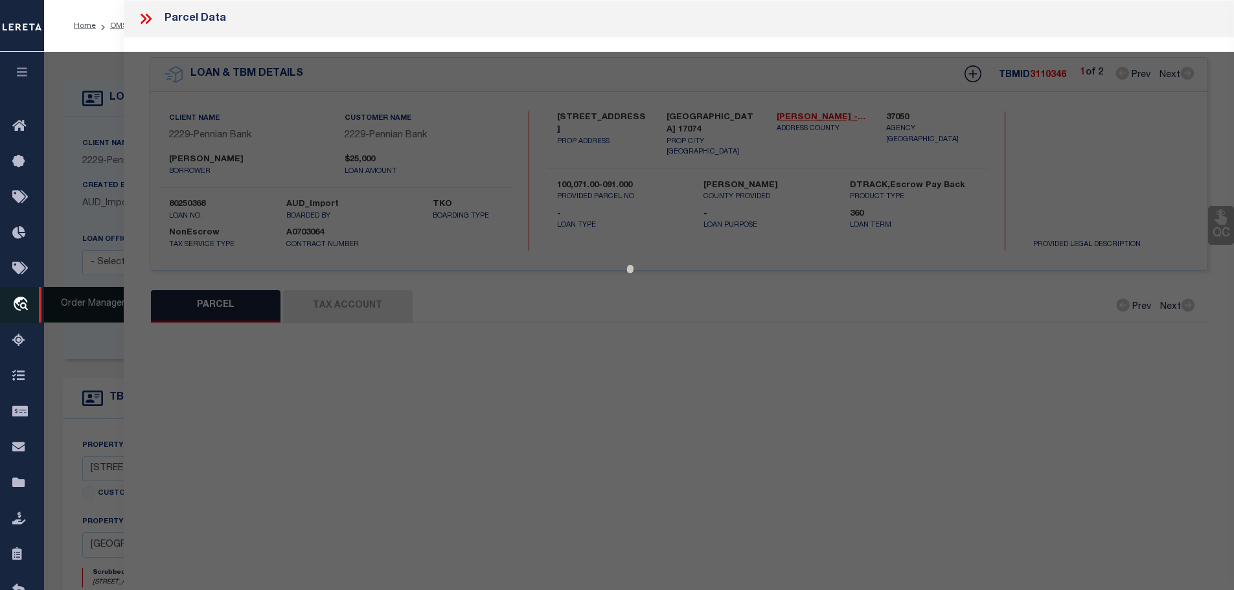
select select "CP"
type input "STUTZMAN, KENNETH R & MARY R"
type input "[GEOGRAPHIC_DATA]"
select select
type input "6422 MIDDLE RIDGE ROAD"
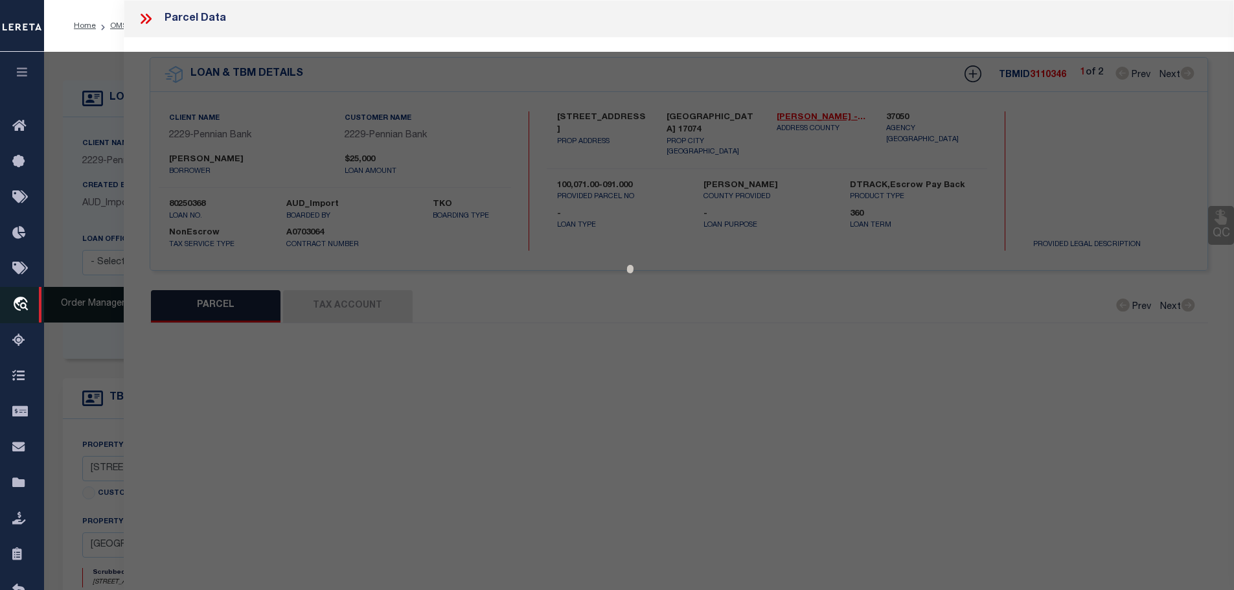
type input "[GEOGRAPHIC_DATA] 17074"
type textarea "DEEDED ACRES 18.46"
type textarea "Tax ID Special Project"
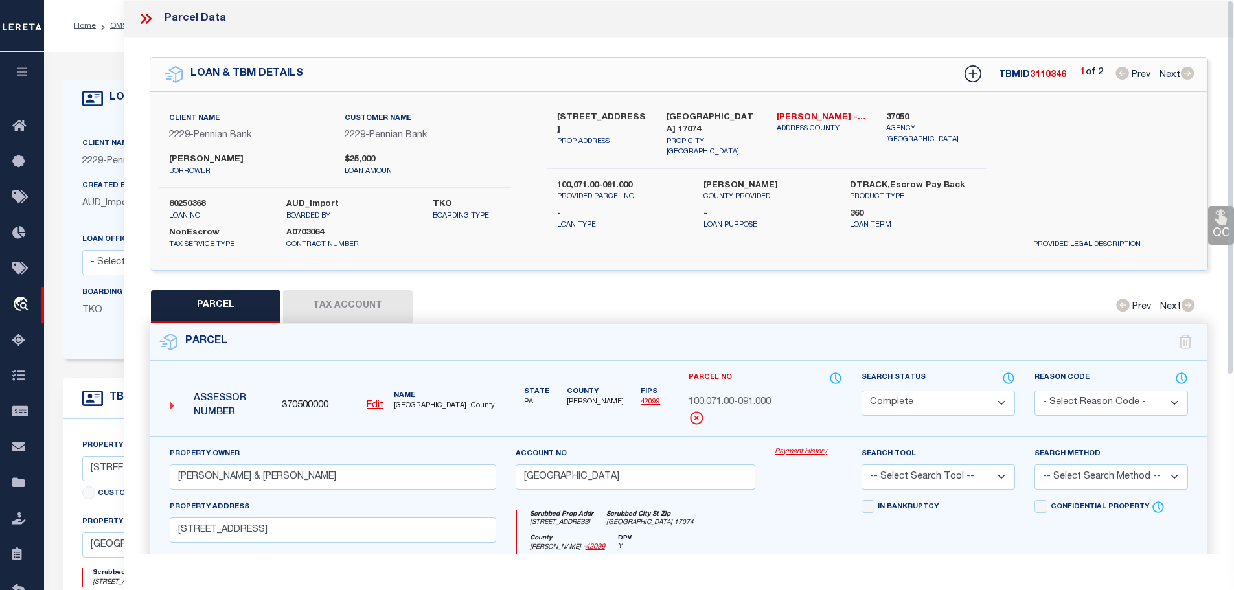
click at [339, 299] on button "Tax Account" at bounding box center [348, 306] width 130 height 32
select select "100"
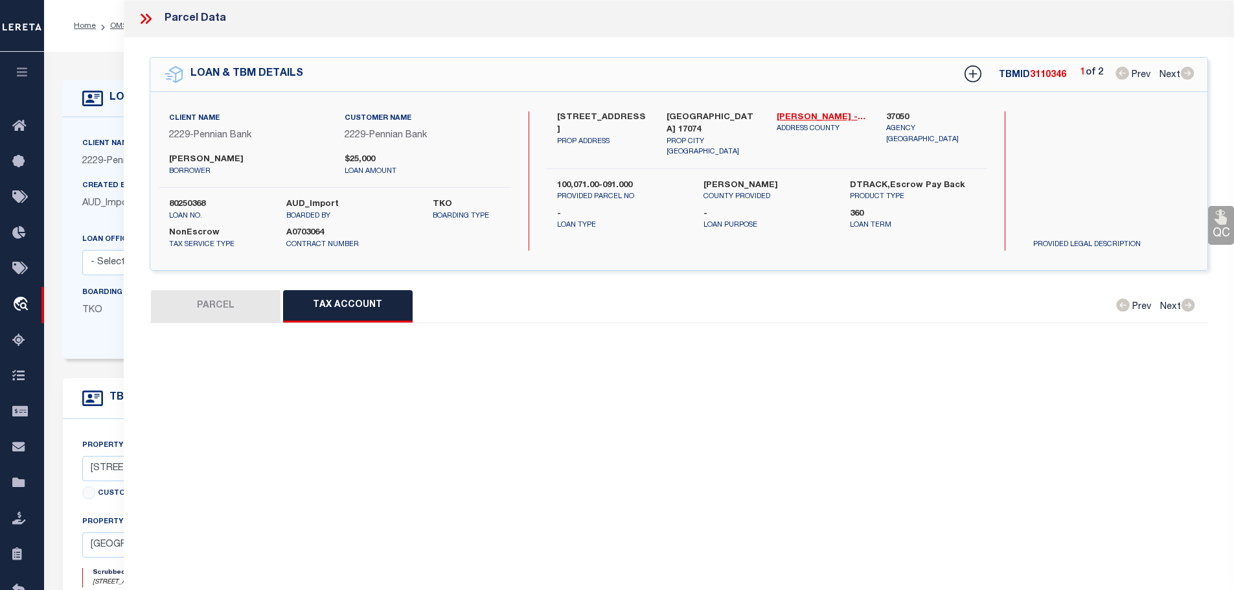
select select "100"
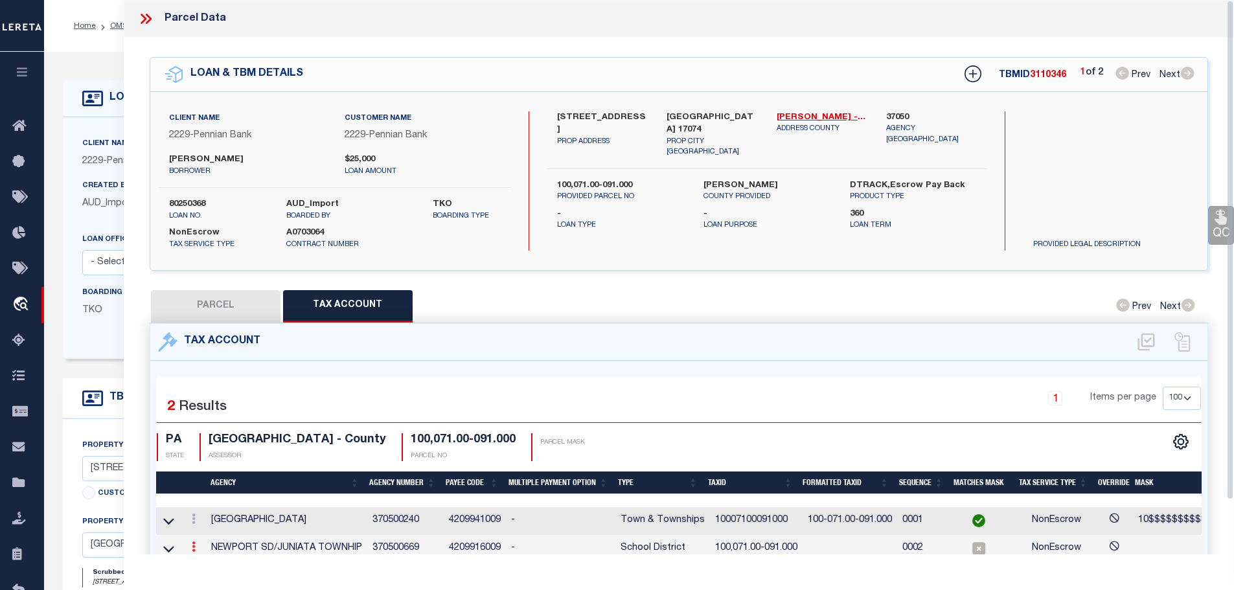
click at [191, 548] on link at bounding box center [194, 549] width 14 height 10
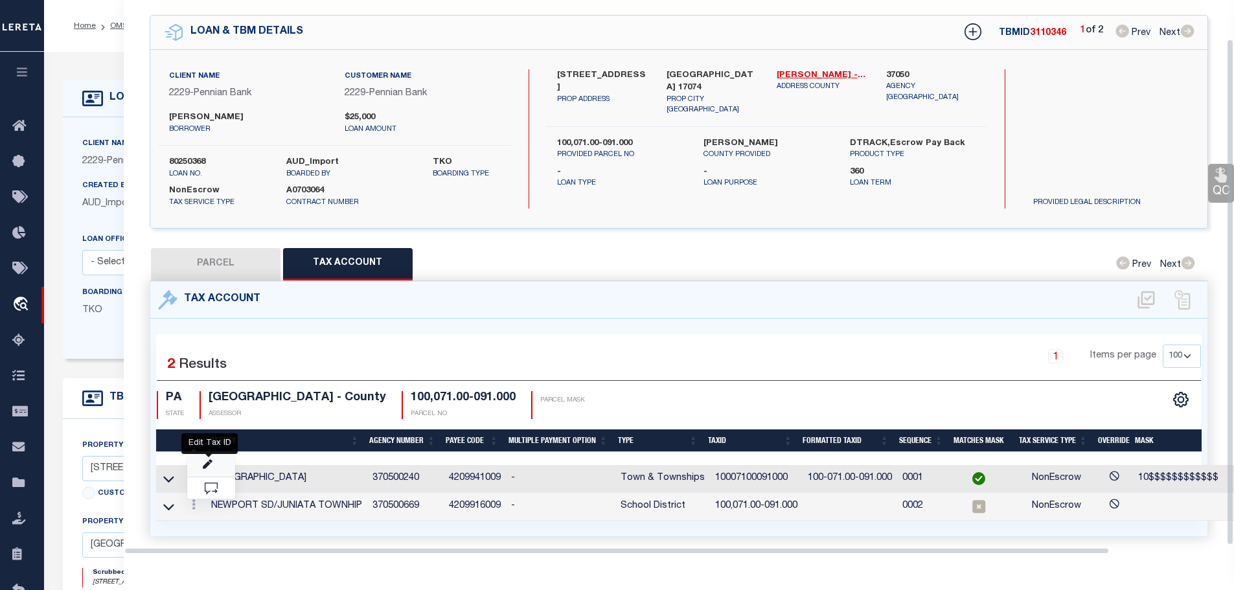
click at [210, 460] on icon "" at bounding box center [208, 465] width 10 height 10
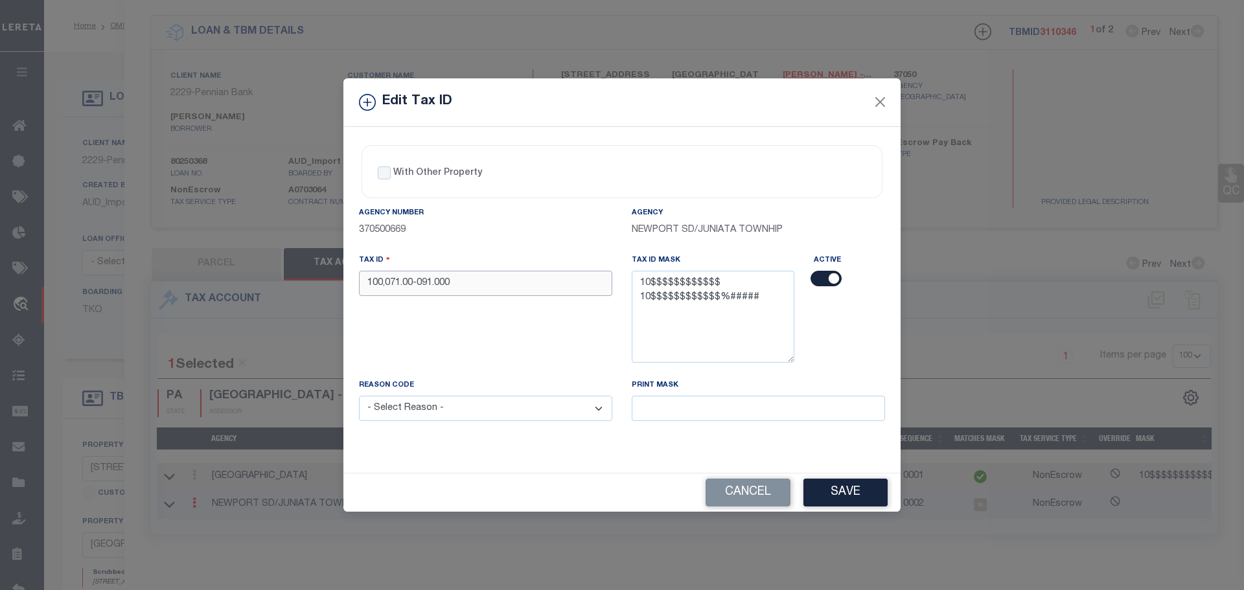
click at [472, 287] on input "100,071.00-091.000" at bounding box center [485, 283] width 253 height 25
paste input "07100091"
type input "10007100091000"
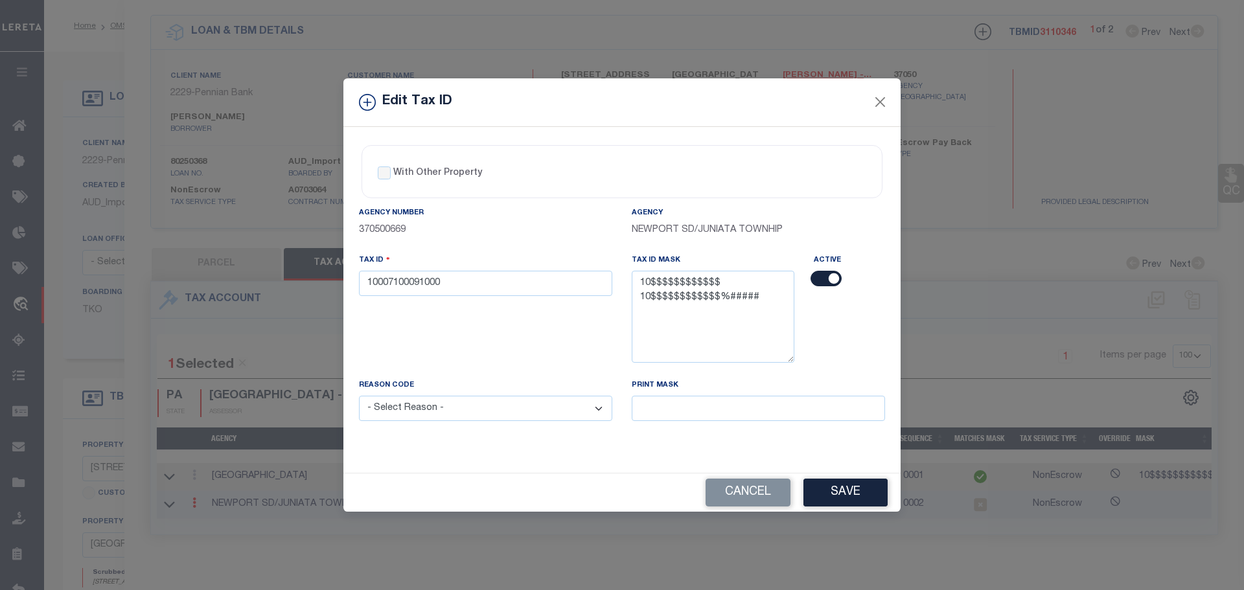
click at [487, 412] on select "- Select Reason - 099 - Other (Provide additional detail) ACT - Agency Changed …" at bounding box center [485, 408] width 253 height 25
select select "ACT"
click at [359, 396] on select "- Select Reason - 099 - Other (Provide additional detail) ACT - Agency Changed …" at bounding box center [485, 408] width 253 height 25
click at [861, 492] on button "Save" at bounding box center [845, 493] width 84 height 28
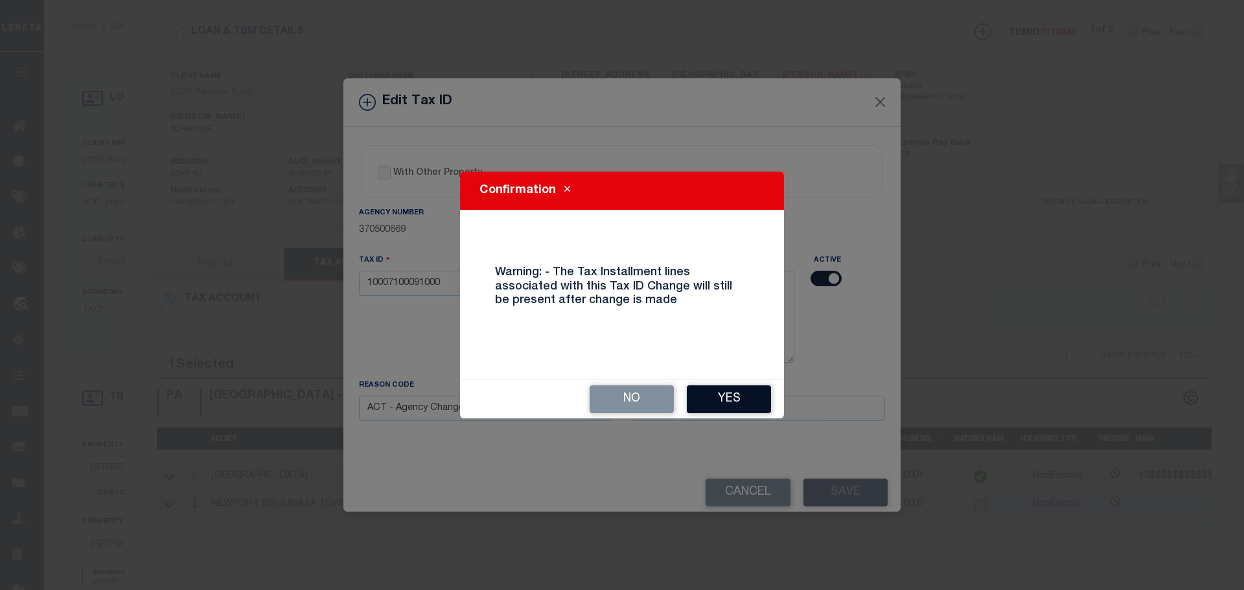
click at [726, 401] on button "Yes" at bounding box center [729, 399] width 84 height 28
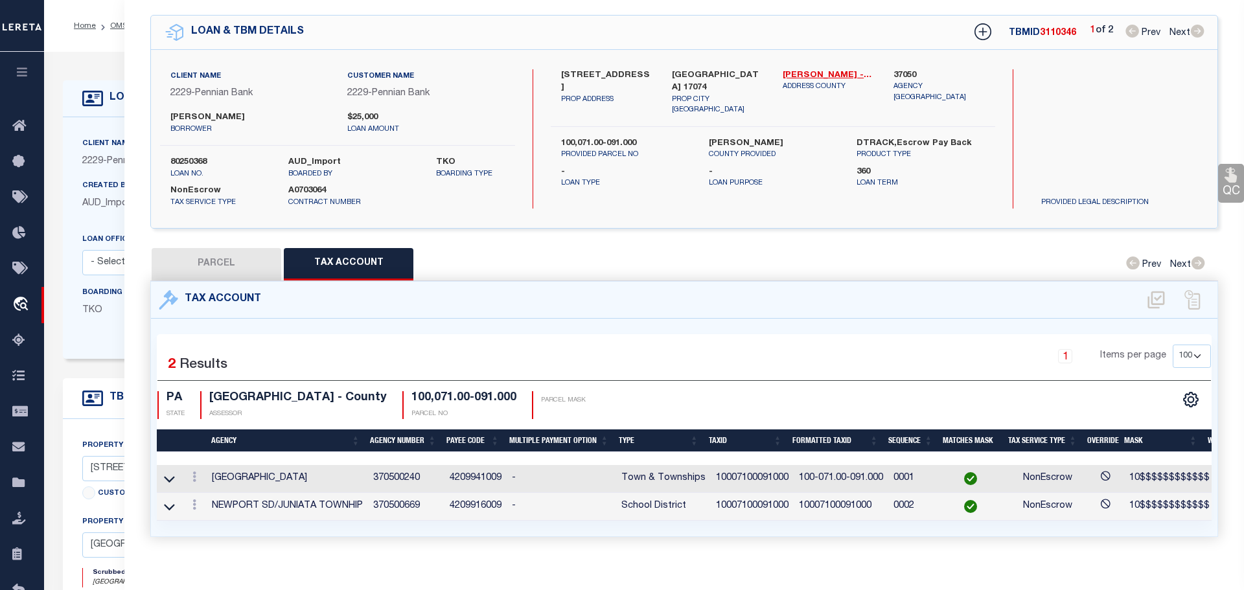
type input "Middle Ridge Rd"
type input "100,071.00-092.000"
select select
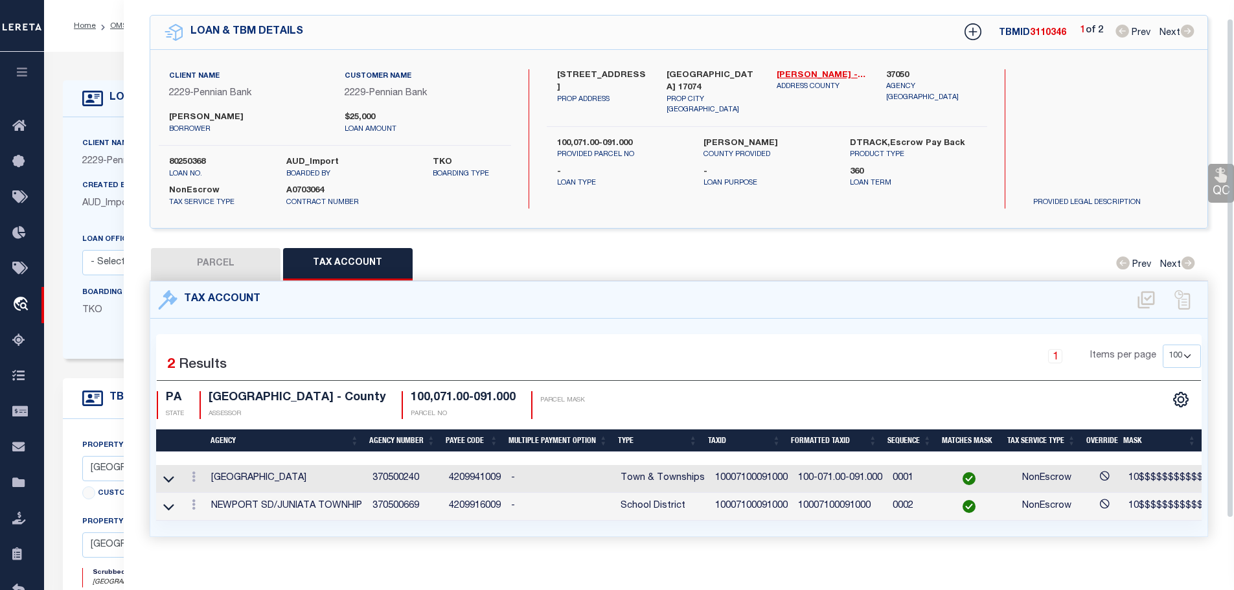
scroll to position [0, 0]
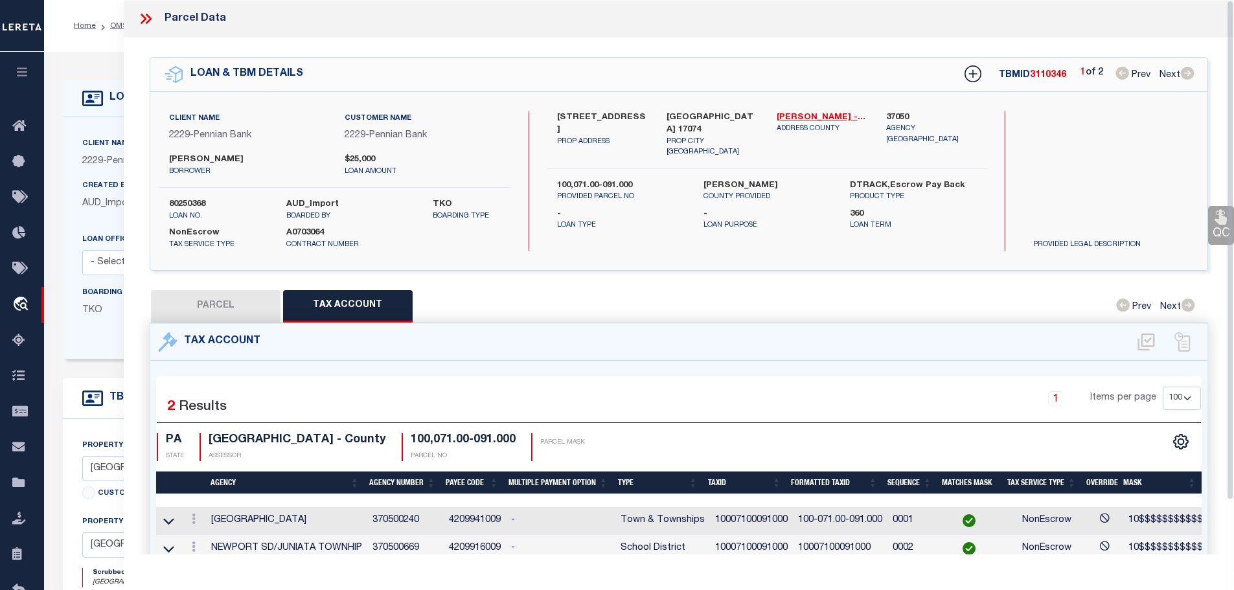
click at [144, 17] on icon at bounding box center [144, 19] width 6 height 10
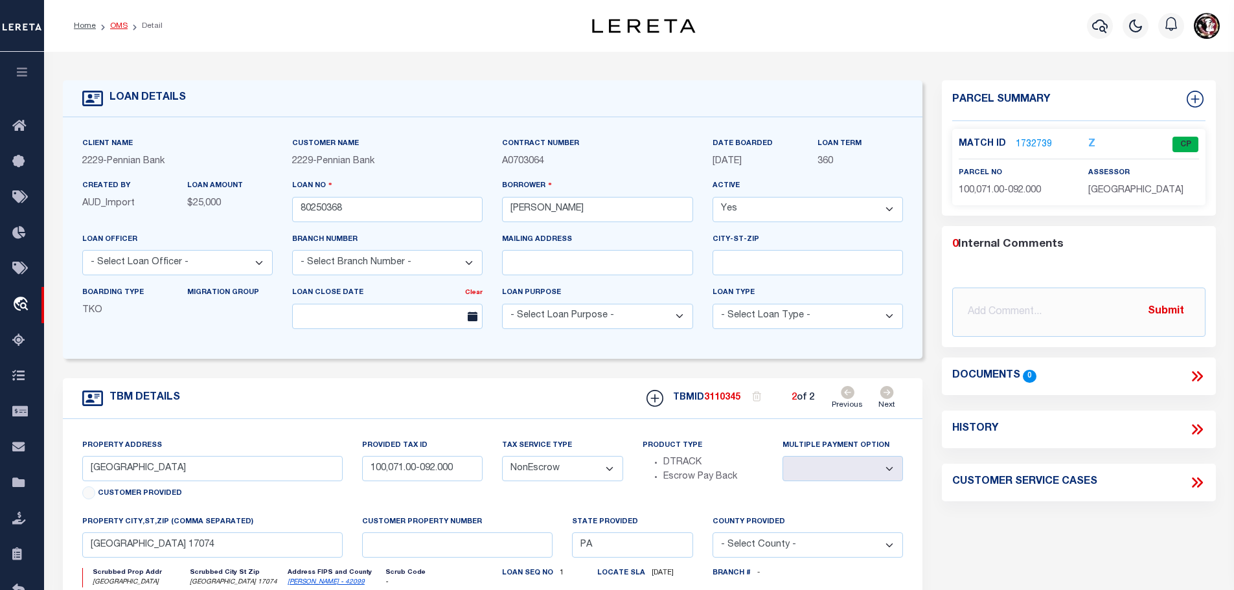
click at [114, 24] on link "OMS" at bounding box center [118, 26] width 17 height 8
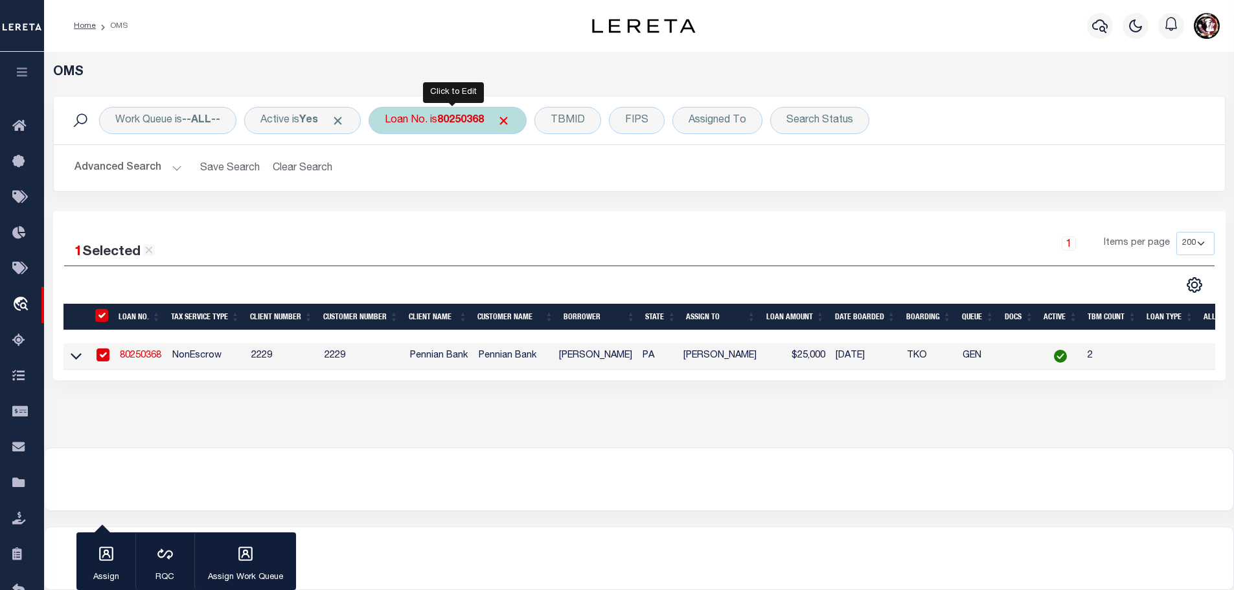
click at [477, 121] on b "80250368" at bounding box center [460, 120] width 47 height 10
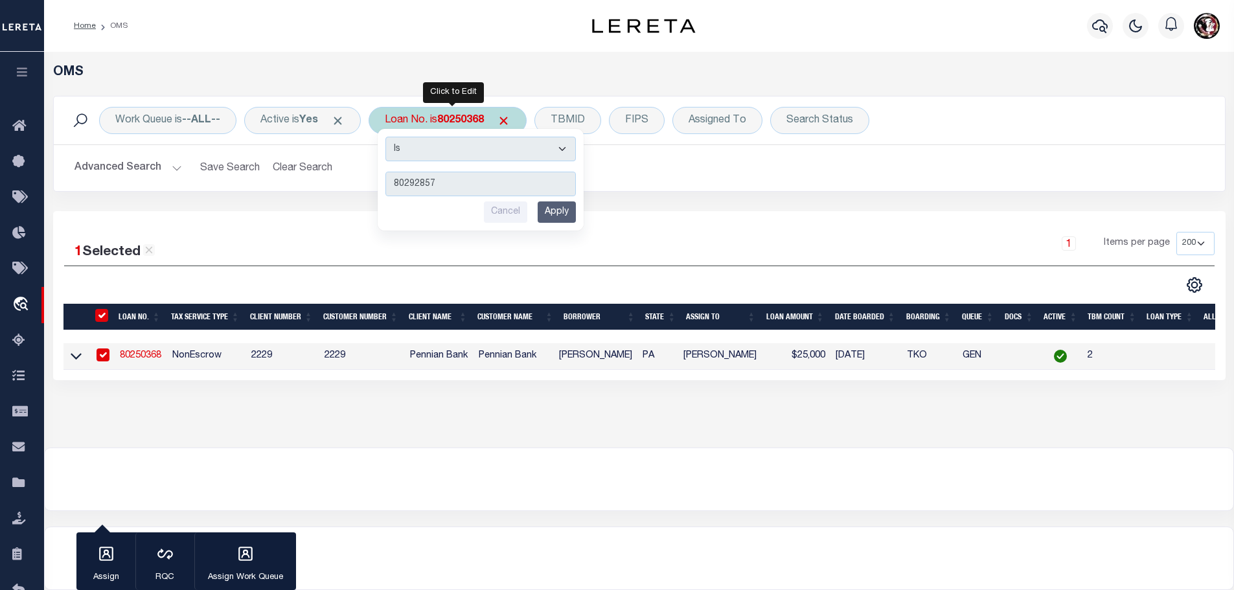
type input "80292857"
click at [562, 211] on input "Apply" at bounding box center [557, 211] width 38 height 21
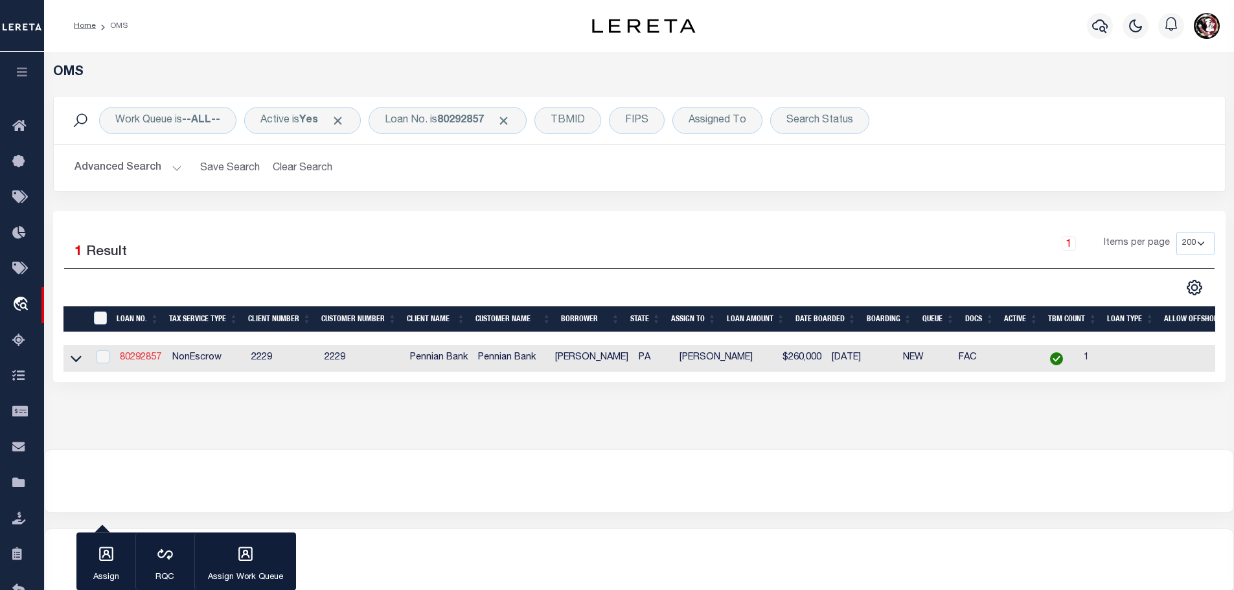
click at [148, 356] on link "80292857" at bounding box center [140, 357] width 41 height 9
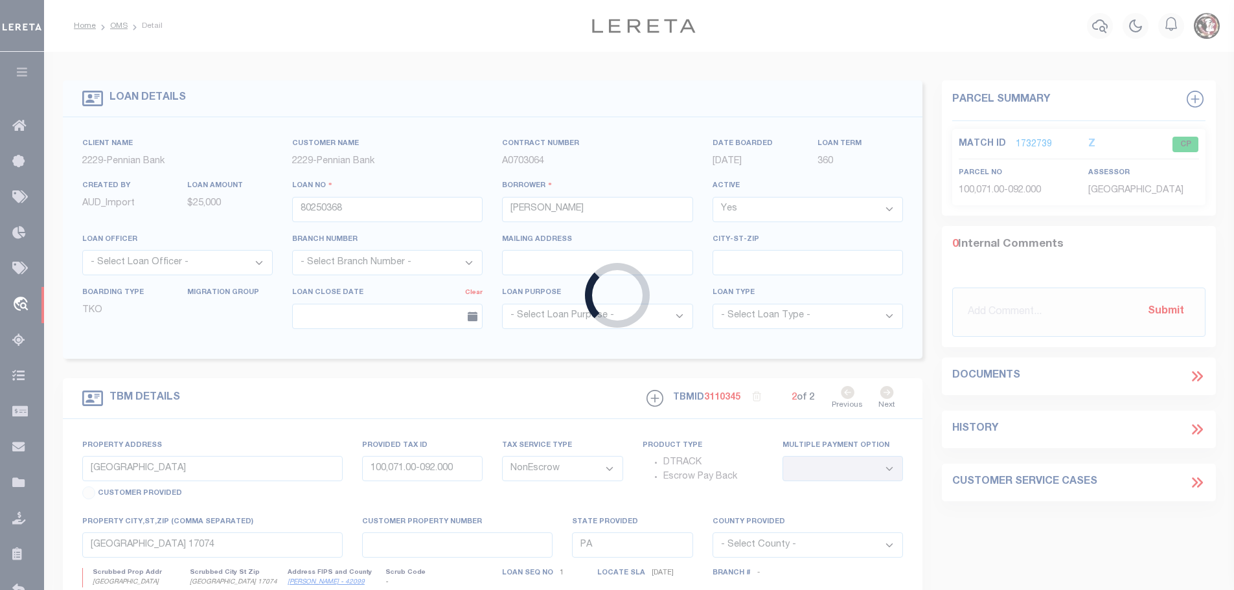
type input "80292857"
type input "David R Beiler"
select select "10"
type input "140 Walnut Grove Ln"
type input "100,070.00-020.000"
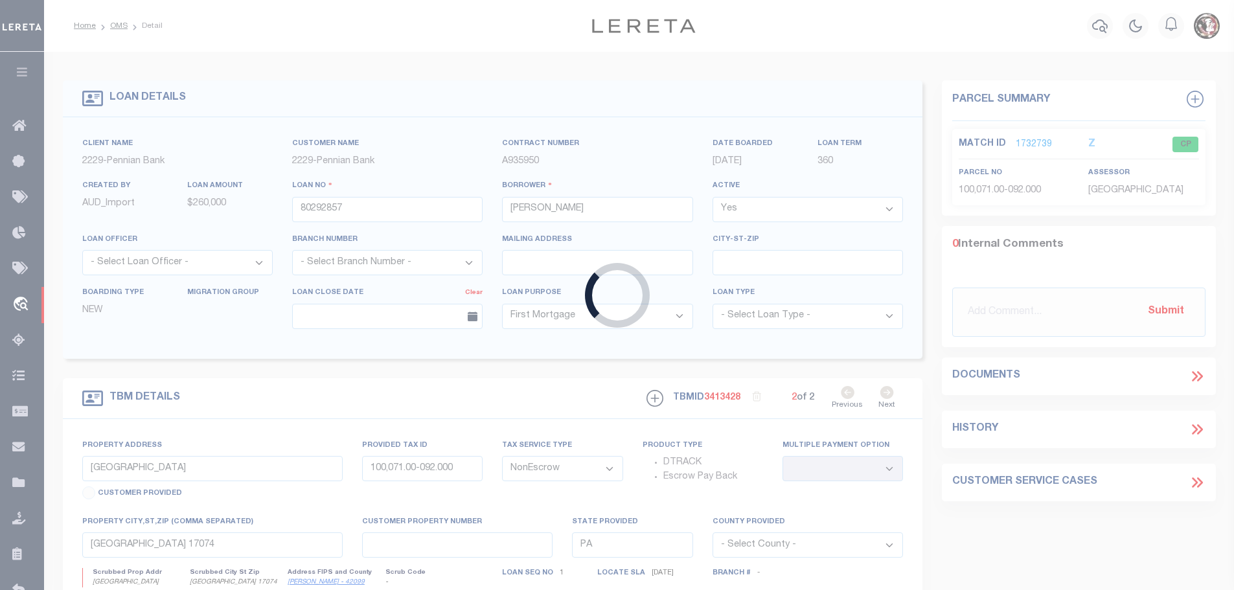
select select
type input "Newport, PA 17074-8403"
select select
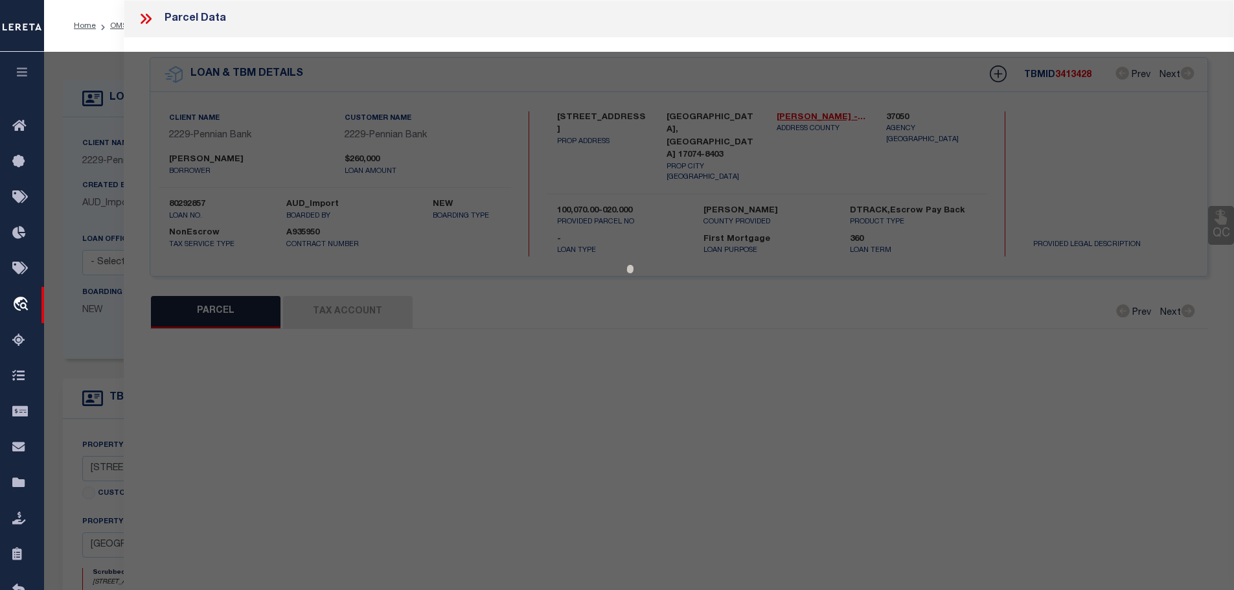
select select "AS"
checkbox input "false"
select select "CP"
type input "BEILER, DAVID R & LENA M"
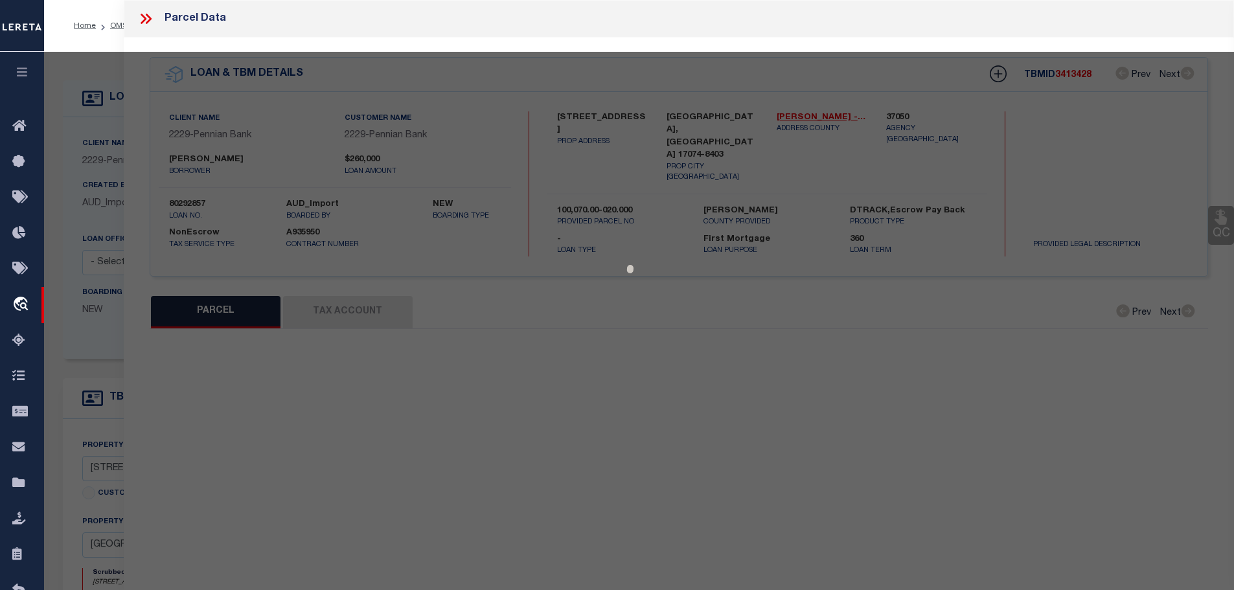
select select
type input "140 WALNUT GROVE LANE"
type input "Newport, PA 17074-8403"
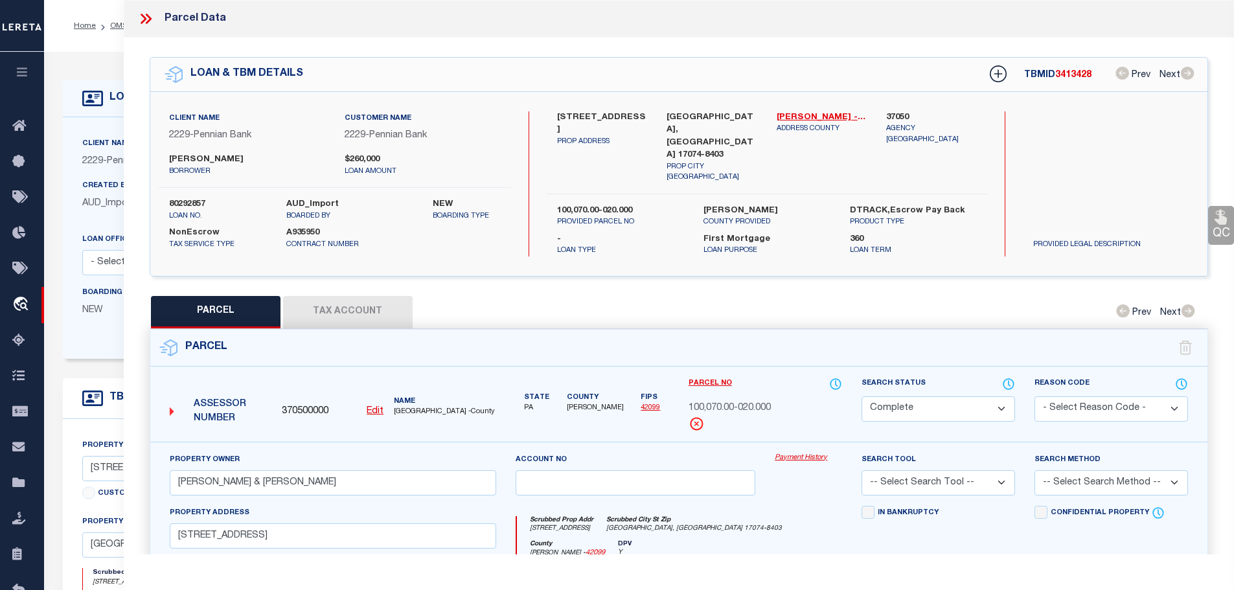
click at [340, 307] on button "Tax Account" at bounding box center [348, 312] width 130 height 32
select select "100"
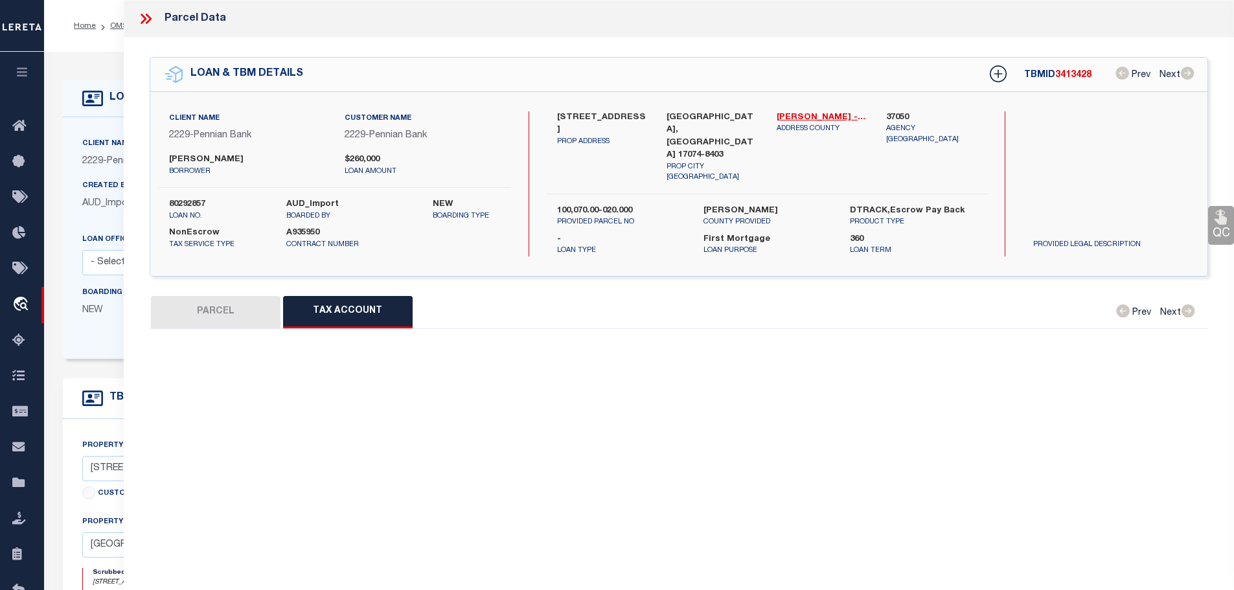
select select "100"
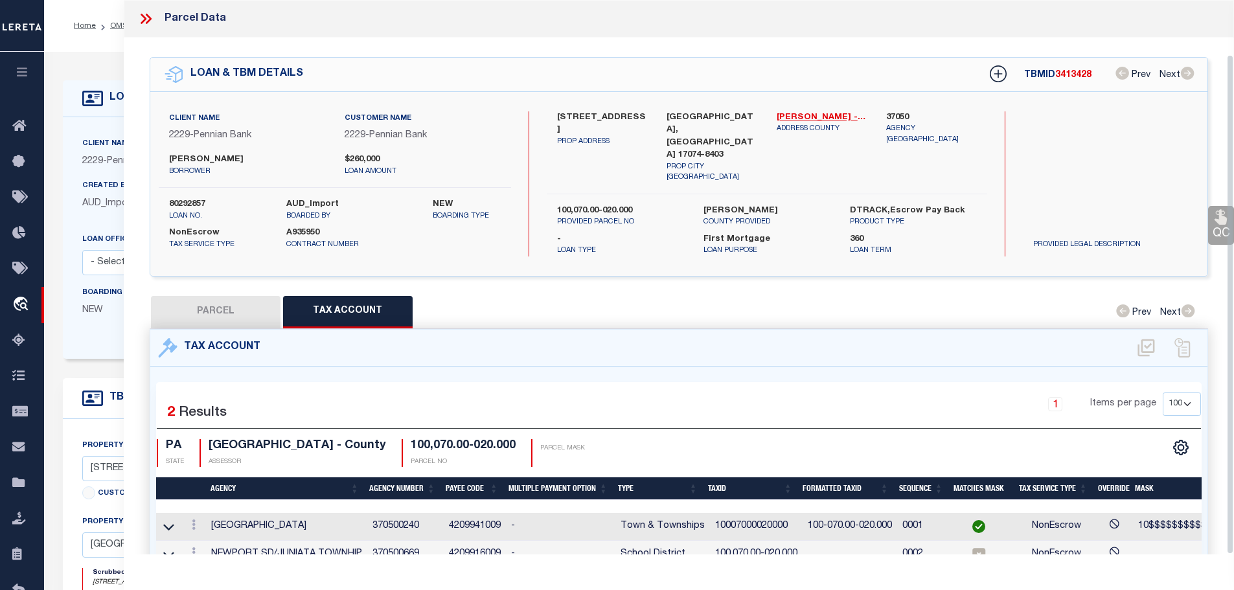
scroll to position [60, 0]
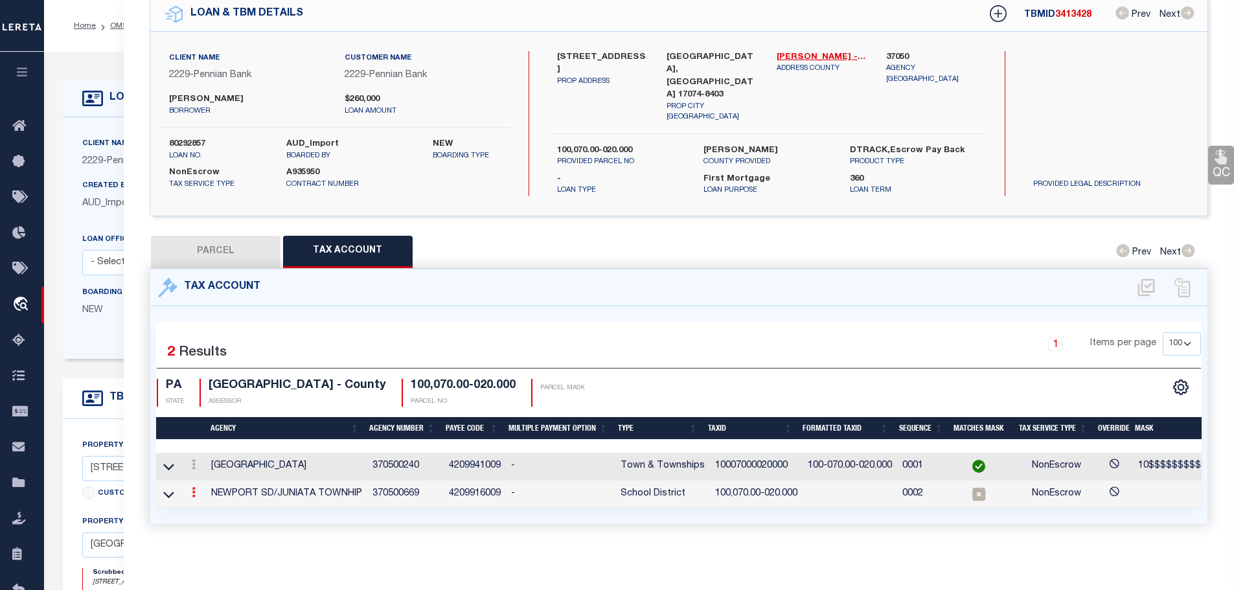
click at [196, 487] on icon at bounding box center [194, 492] width 4 height 10
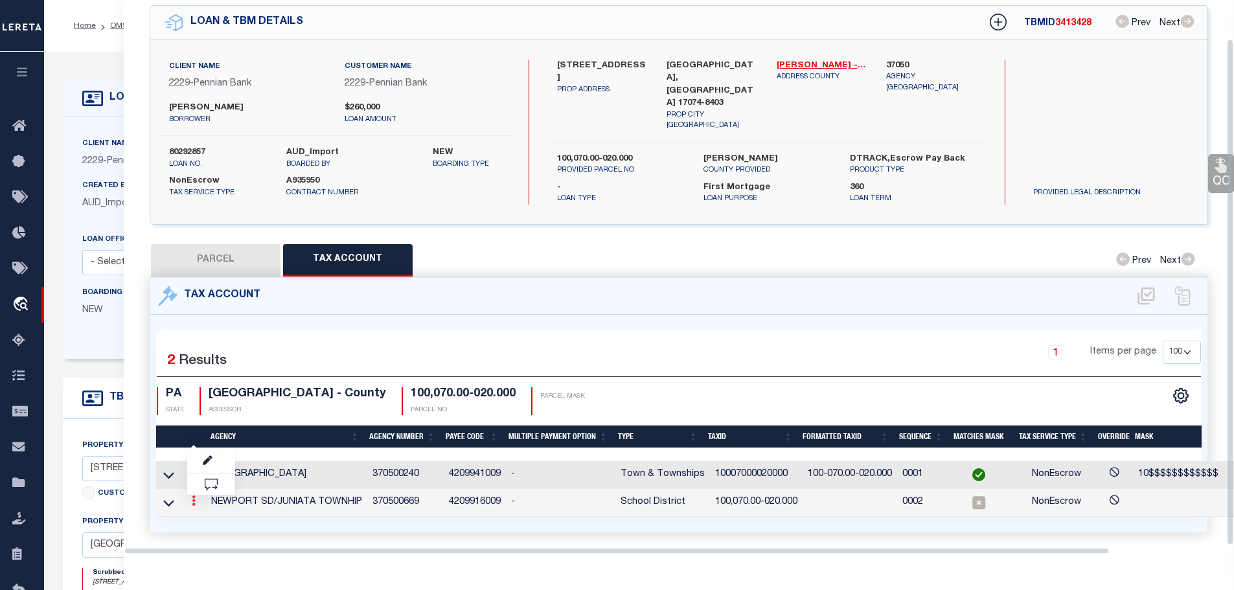
scroll to position [42, 0]
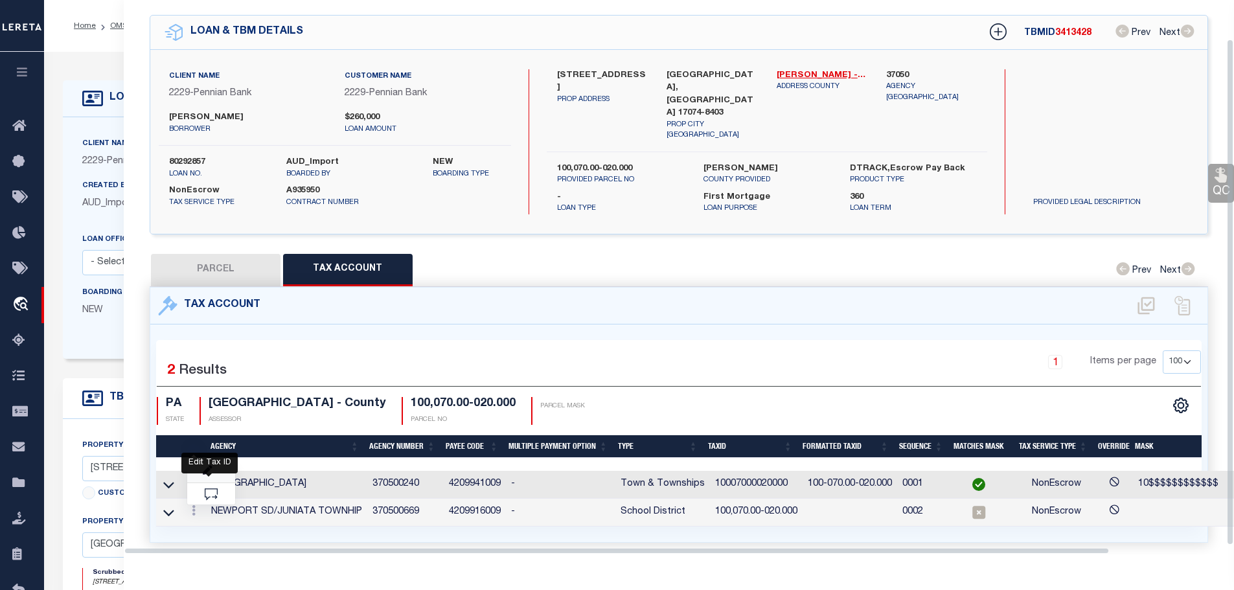
click at [209, 466] on icon "" at bounding box center [208, 471] width 10 height 10
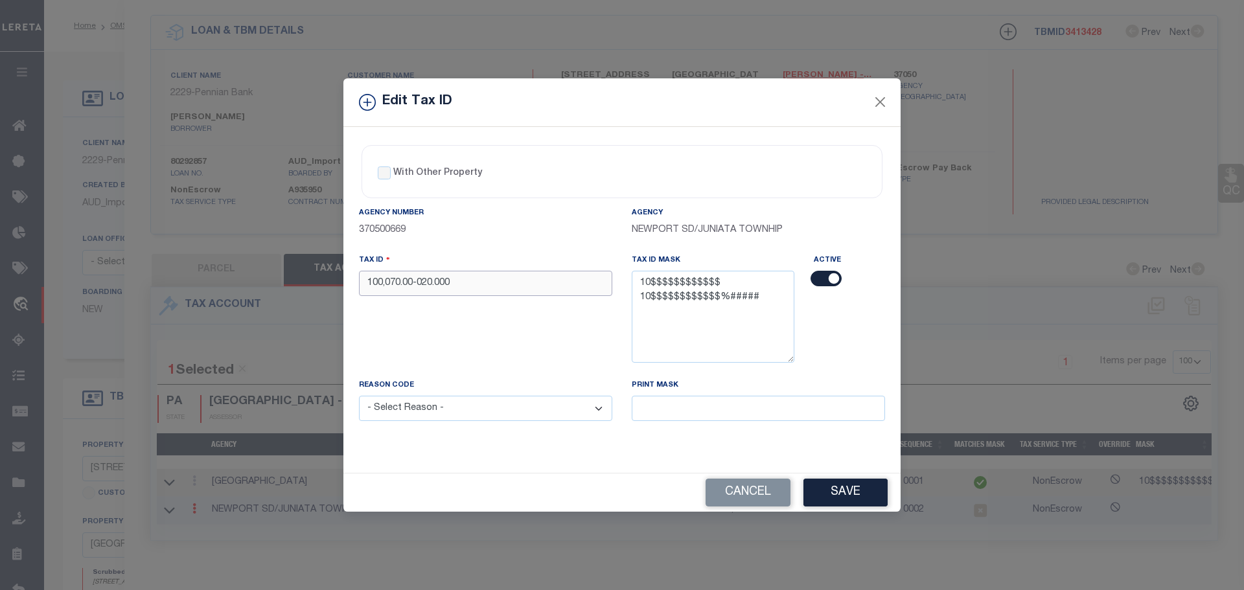
click at [450, 281] on input "100,070.00-020.000" at bounding box center [485, 283] width 253 height 25
paste input "07000020"
type input "10007000020000"
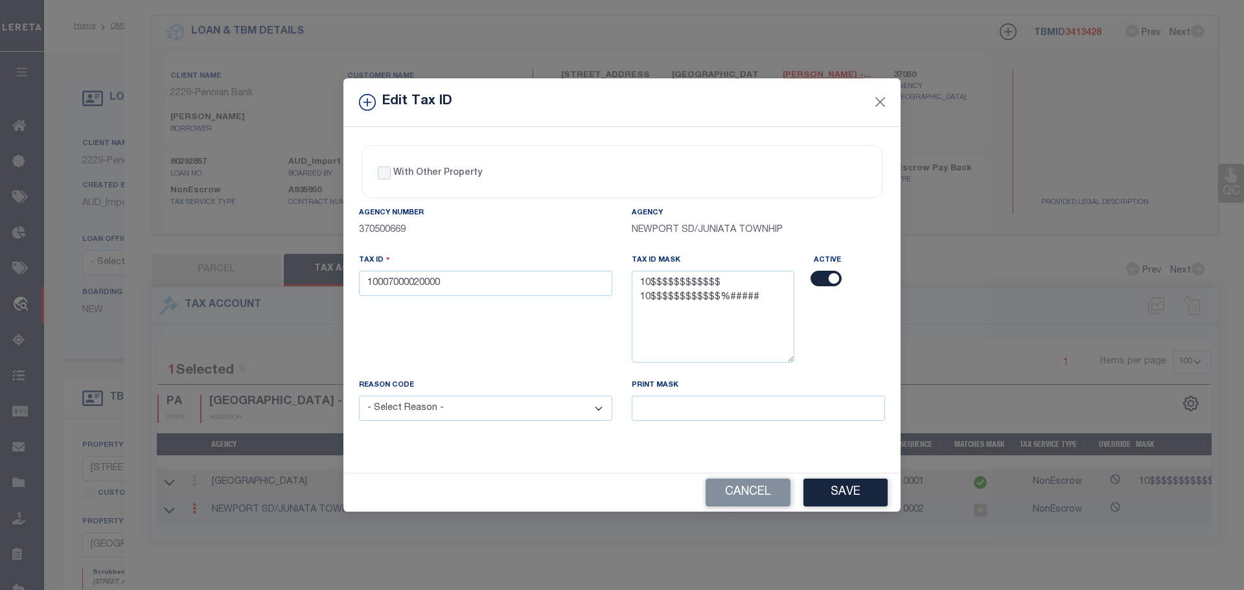
click at [588, 407] on select "- Select Reason - 099 - Other (Provide additional detail) ACT - Agency Changed …" at bounding box center [485, 408] width 253 height 25
select select "ACT"
click at [359, 396] on select "- Select Reason - 099 - Other (Provide additional detail) ACT - Agency Changed …" at bounding box center [485, 408] width 253 height 25
click at [845, 506] on button "Save" at bounding box center [845, 493] width 84 height 28
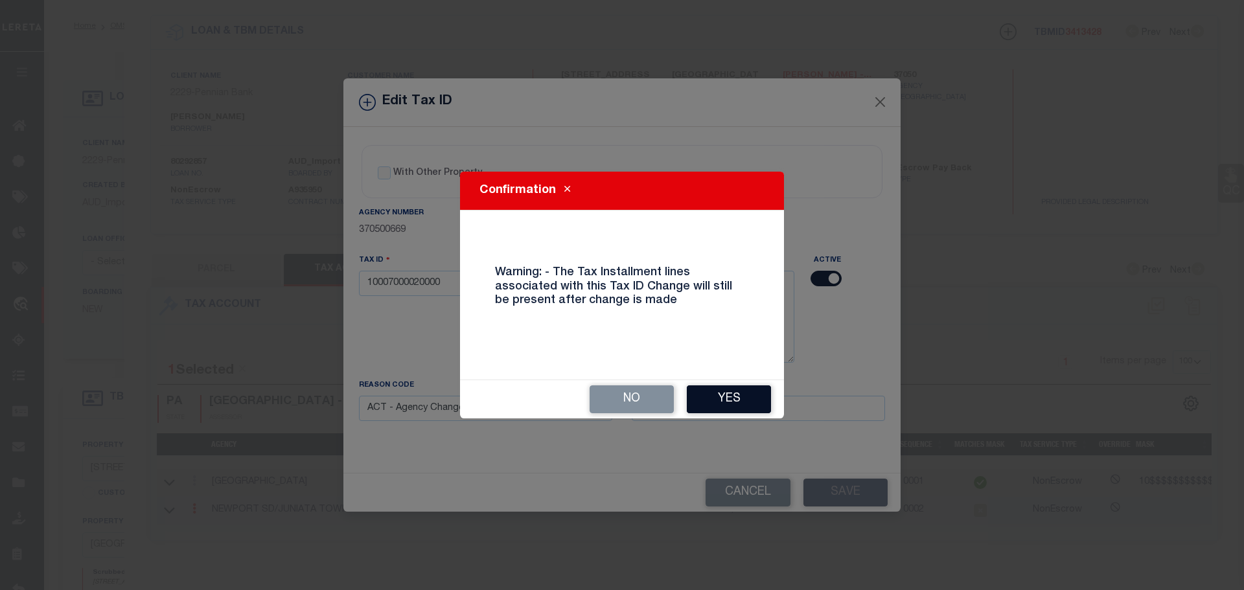
click at [746, 398] on button "Yes" at bounding box center [729, 399] width 84 height 28
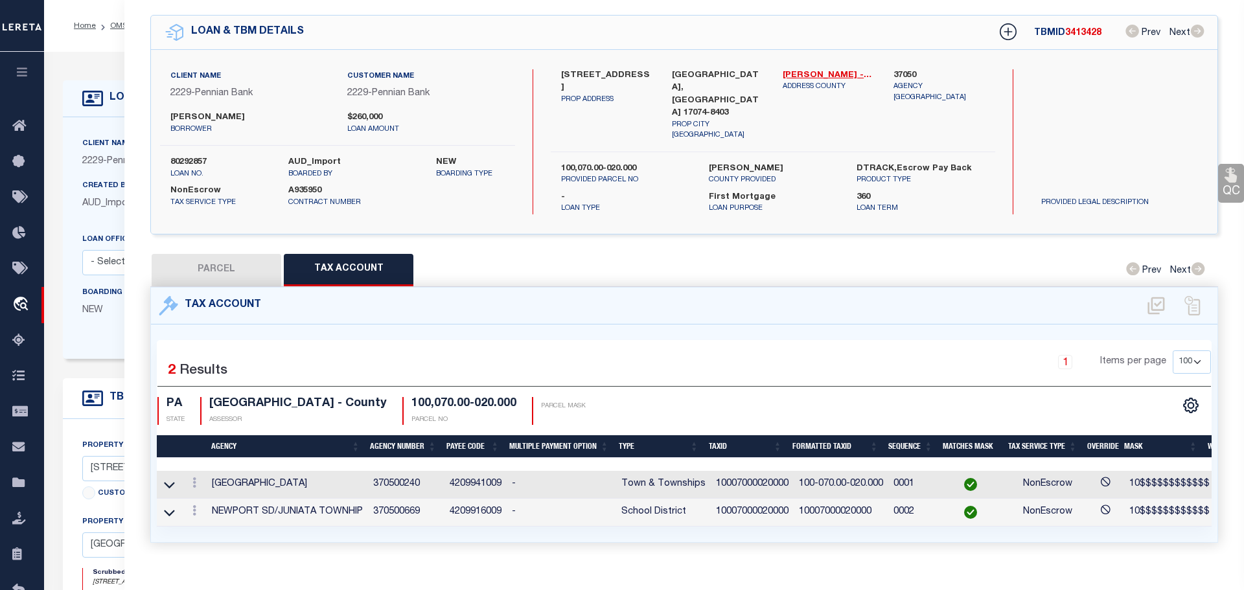
select select
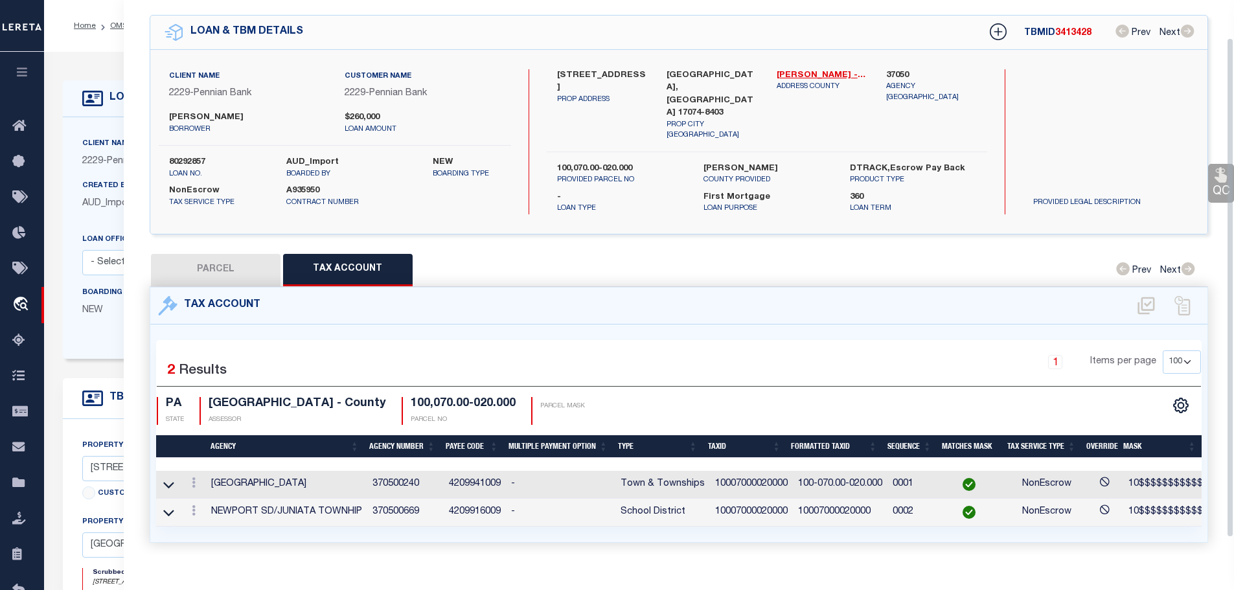
scroll to position [0, 0]
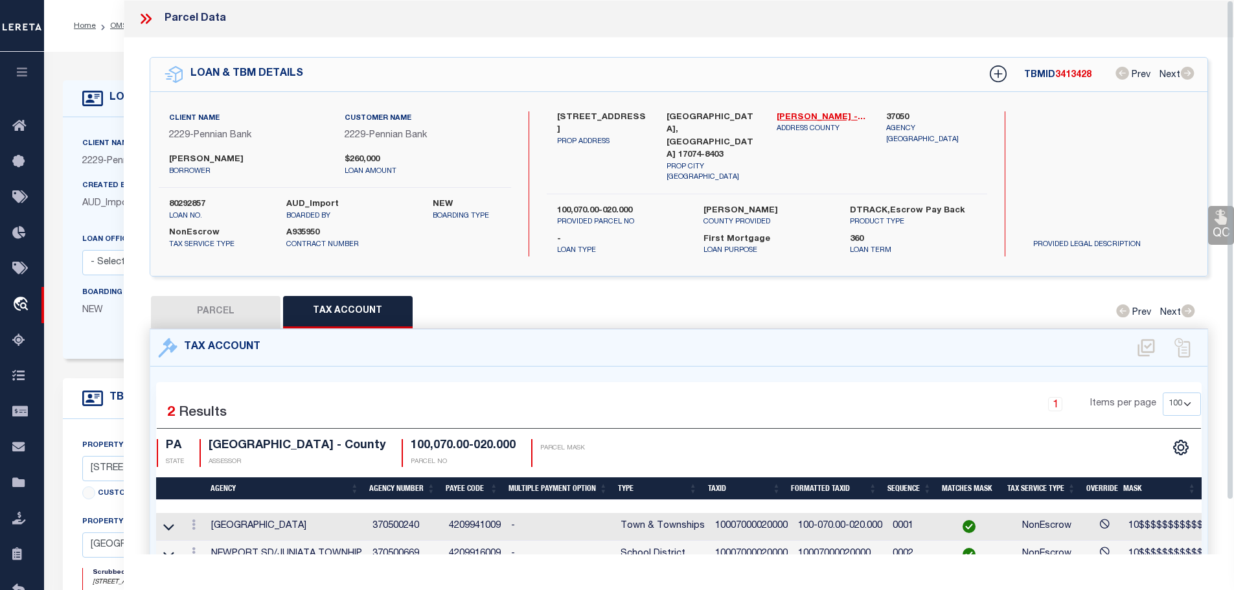
click at [142, 26] on div "Parcel Data" at bounding box center [679, 19] width 1111 height 38
click at [142, 21] on icon at bounding box center [145, 18] width 17 height 17
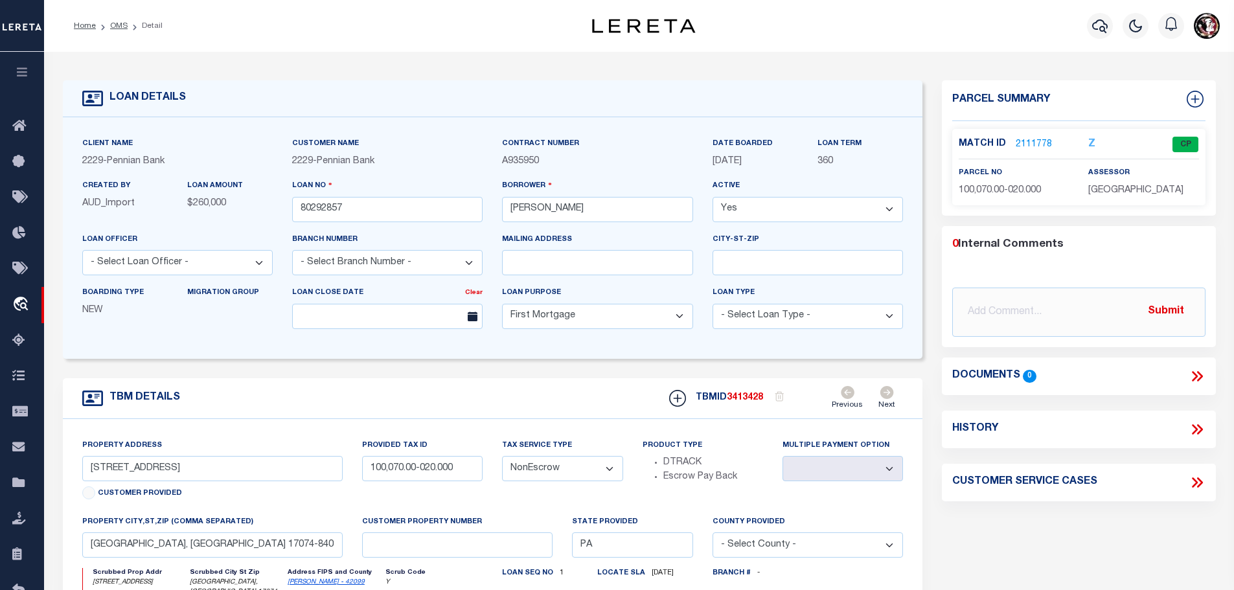
drag, startPoint x: 113, startPoint y: 28, endPoint x: 555, endPoint y: 122, distance: 451.7
click at [113, 28] on link "OMS" at bounding box center [118, 26] width 17 height 8
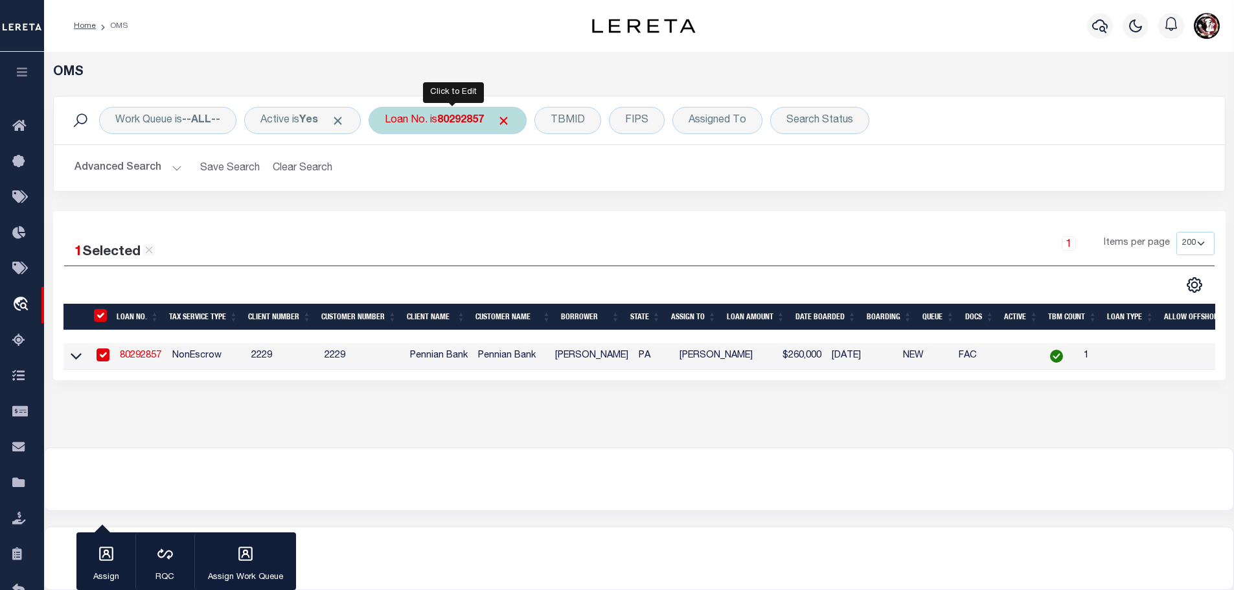
click at [477, 127] on div "Loan No. is 80292857" at bounding box center [448, 120] width 158 height 27
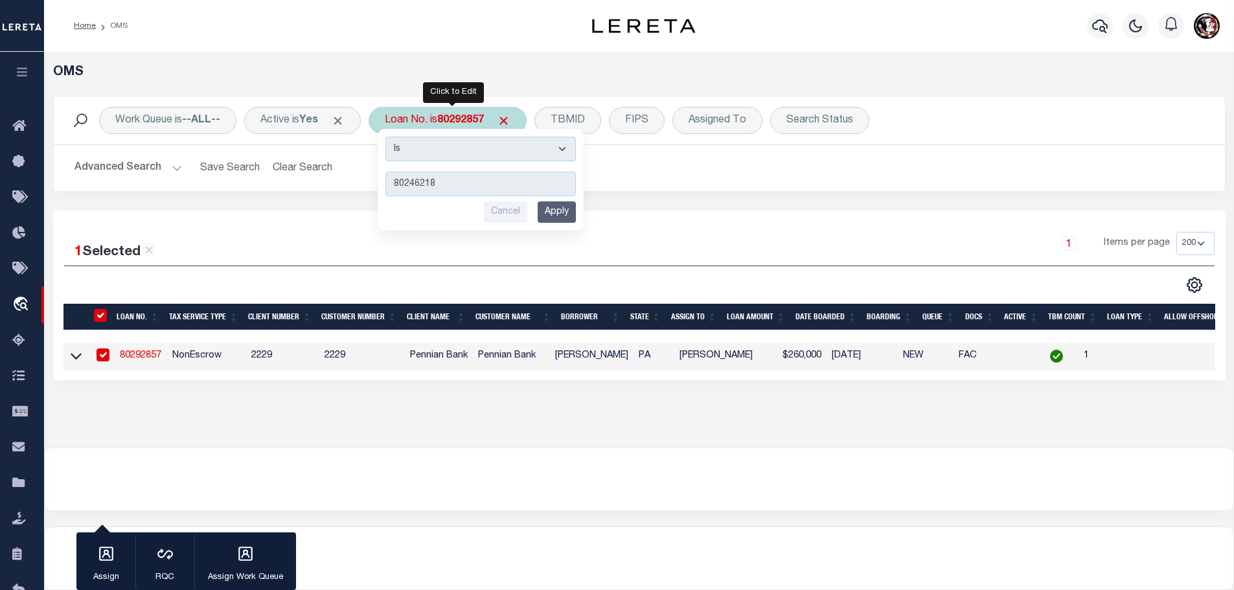
type input "80246218"
click at [558, 207] on input "Apply" at bounding box center [557, 211] width 38 height 21
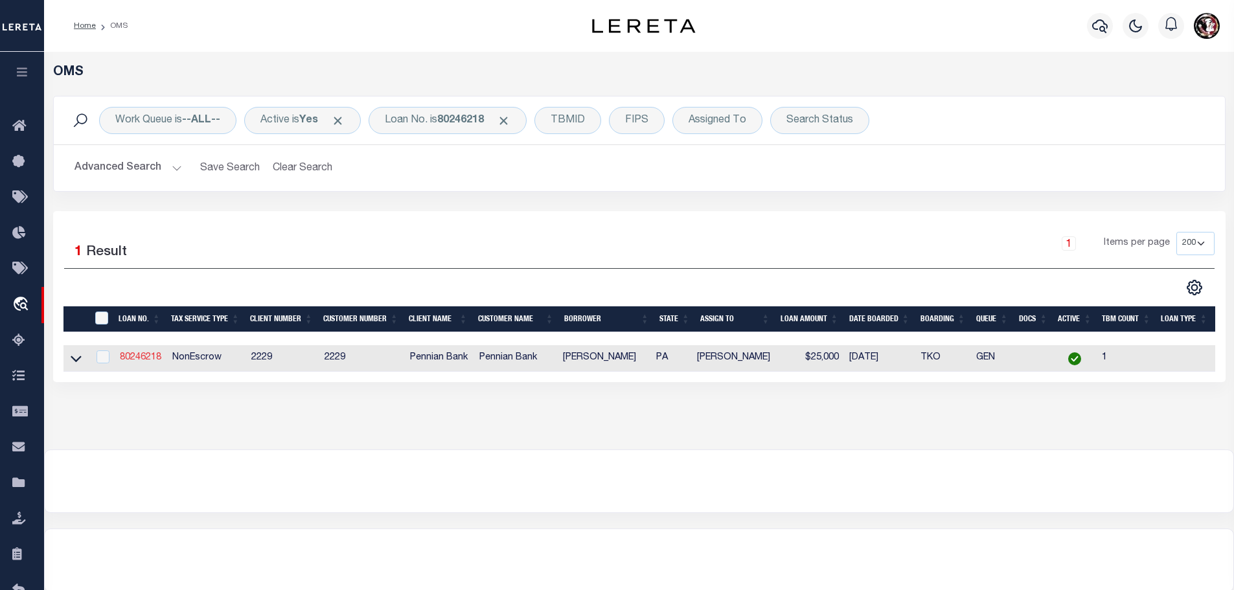
click at [144, 356] on link "80246218" at bounding box center [140, 357] width 41 height 9
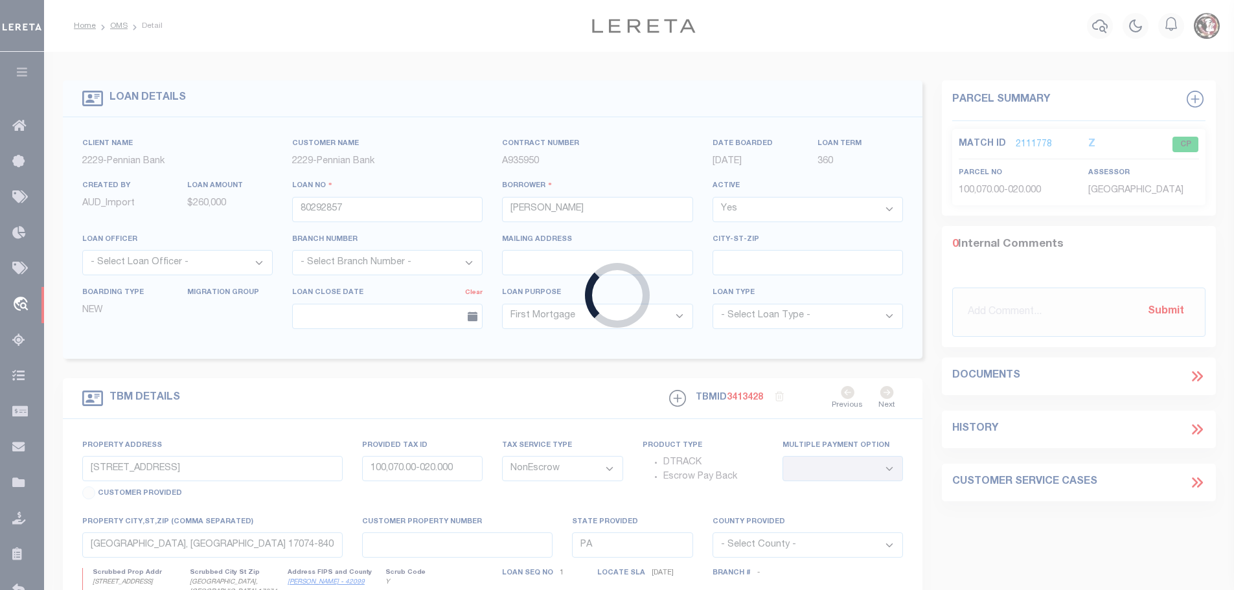
type input "80246218"
type input "[PERSON_NAME]"
select select
type input "[STREET_ADDRESS]"
type input "100,045.00-069.000"
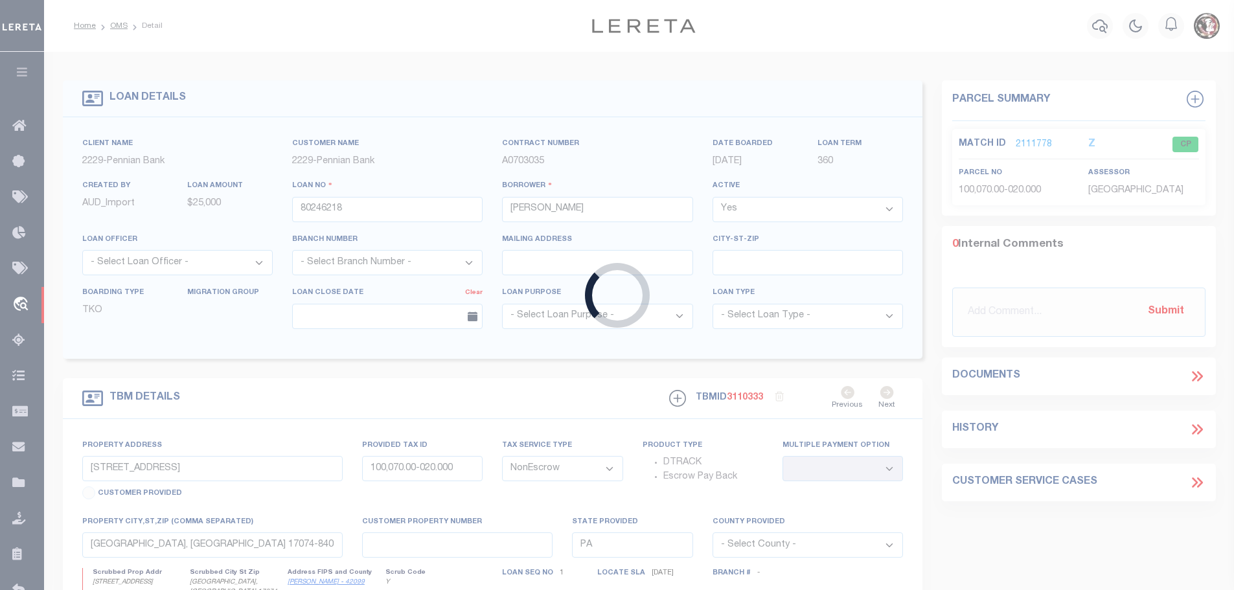
select select
type input "[GEOGRAPHIC_DATA], [GEOGRAPHIC_DATA] 17074"
select select
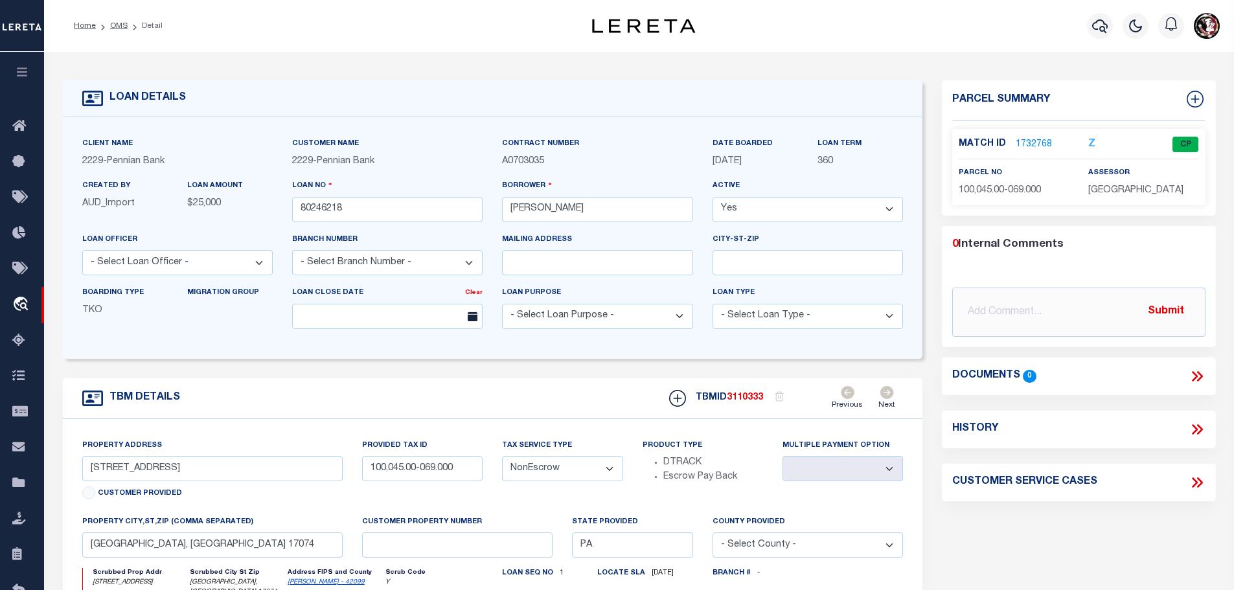
click at [1033, 144] on link "1732768" at bounding box center [1034, 145] width 36 height 14
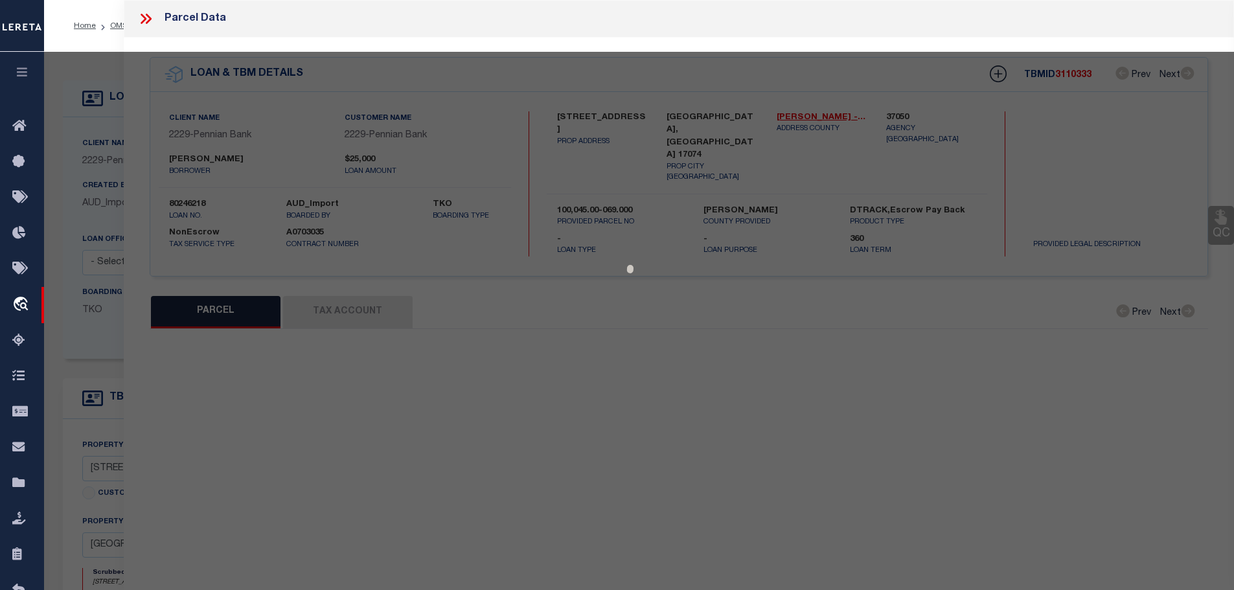
select select "AS"
checkbox input "false"
select select "CP"
type input "[PERSON_NAME]"
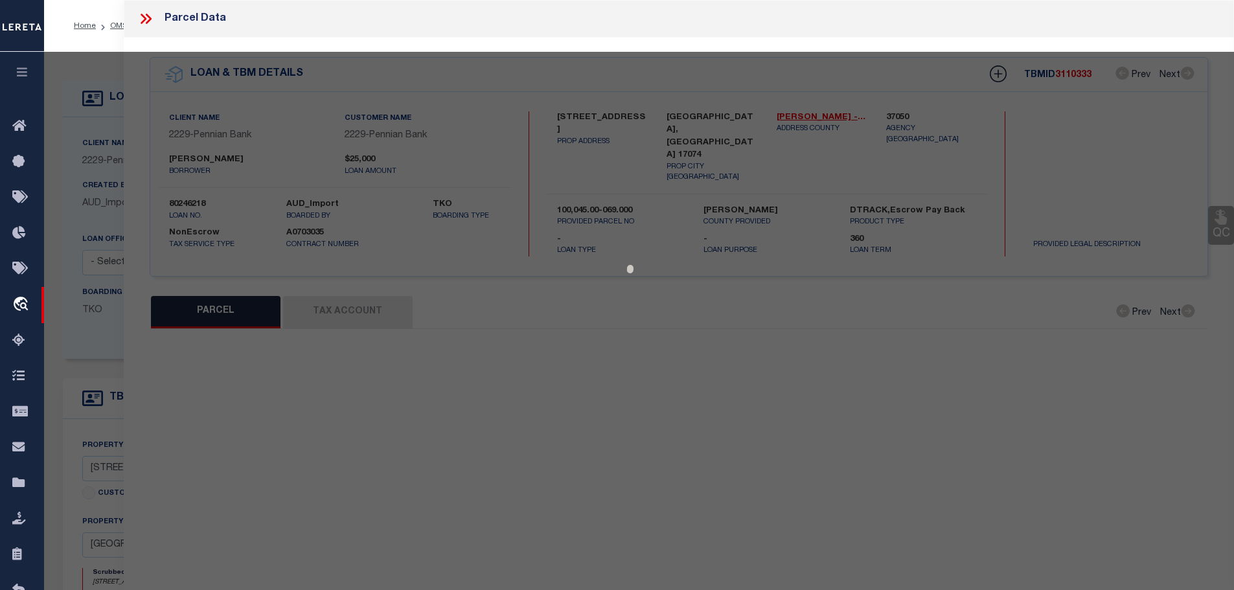
type input "[GEOGRAPHIC_DATA]"
select select
type input "[STREET_ADDRESS]"
type input "[GEOGRAPHIC_DATA] 17074"
type textarea "TRACTS 1 & 2 DEEDED ACRES 0.82"
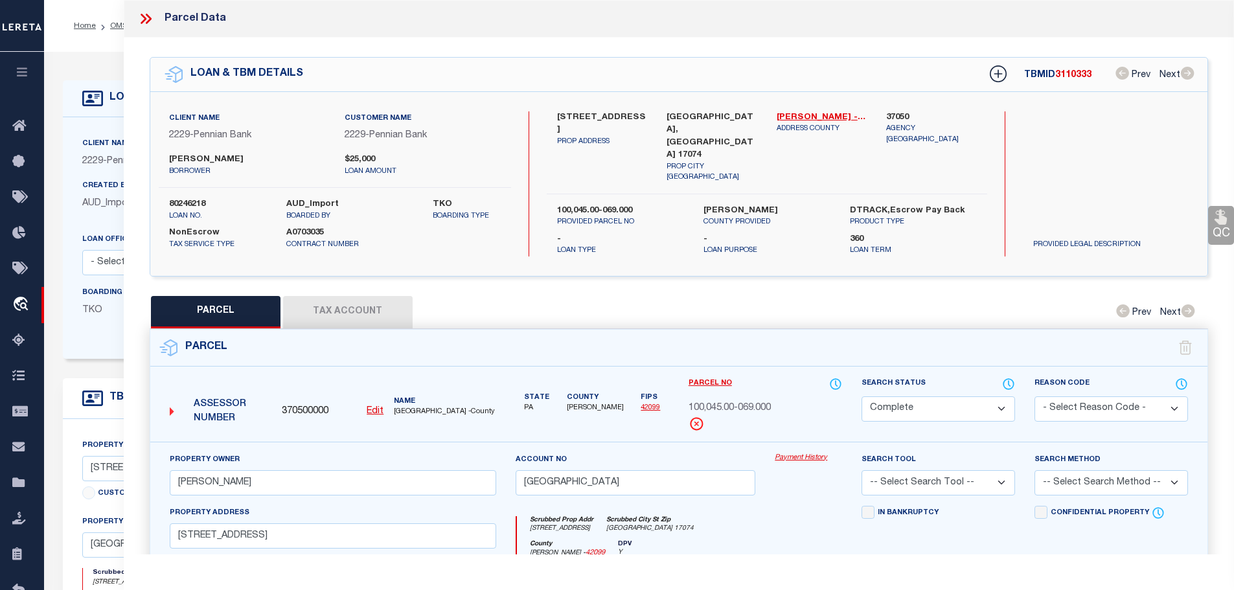
click at [341, 302] on button "Tax Account" at bounding box center [348, 312] width 130 height 32
select select "100"
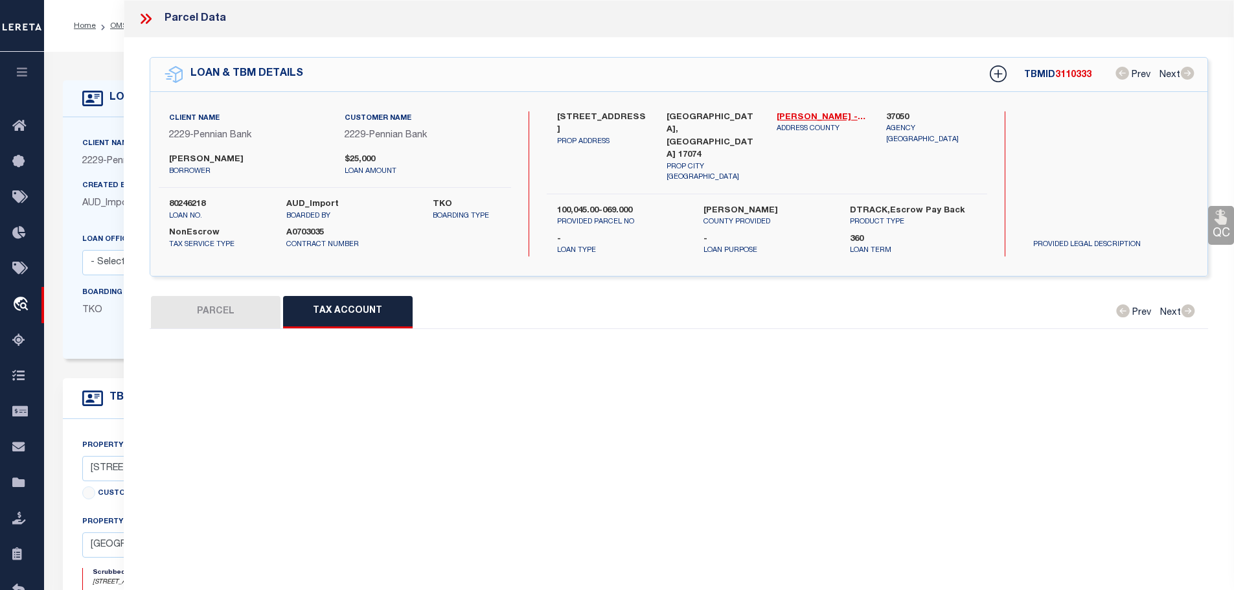
select select "100"
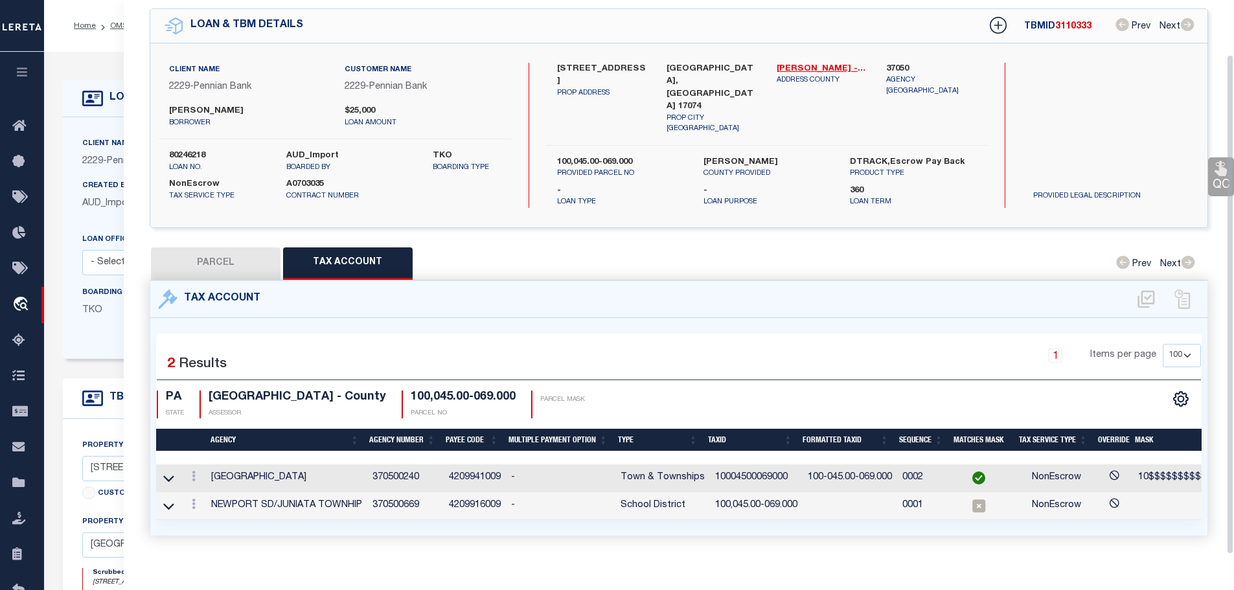
scroll to position [60, 0]
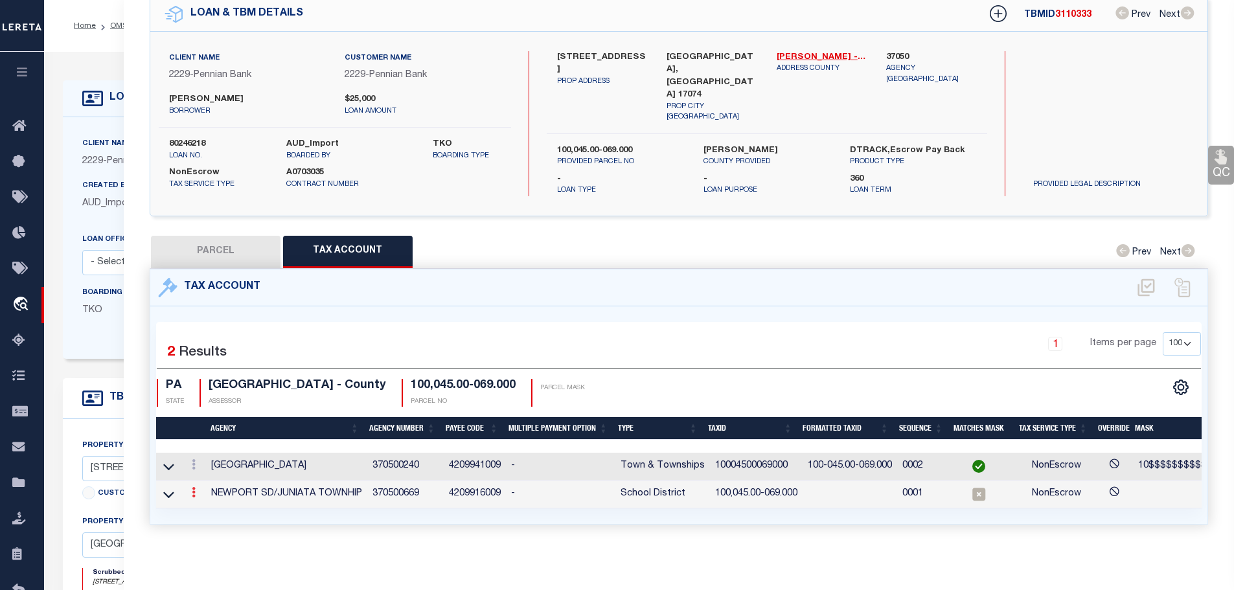
click at [192, 489] on link at bounding box center [194, 494] width 14 height 10
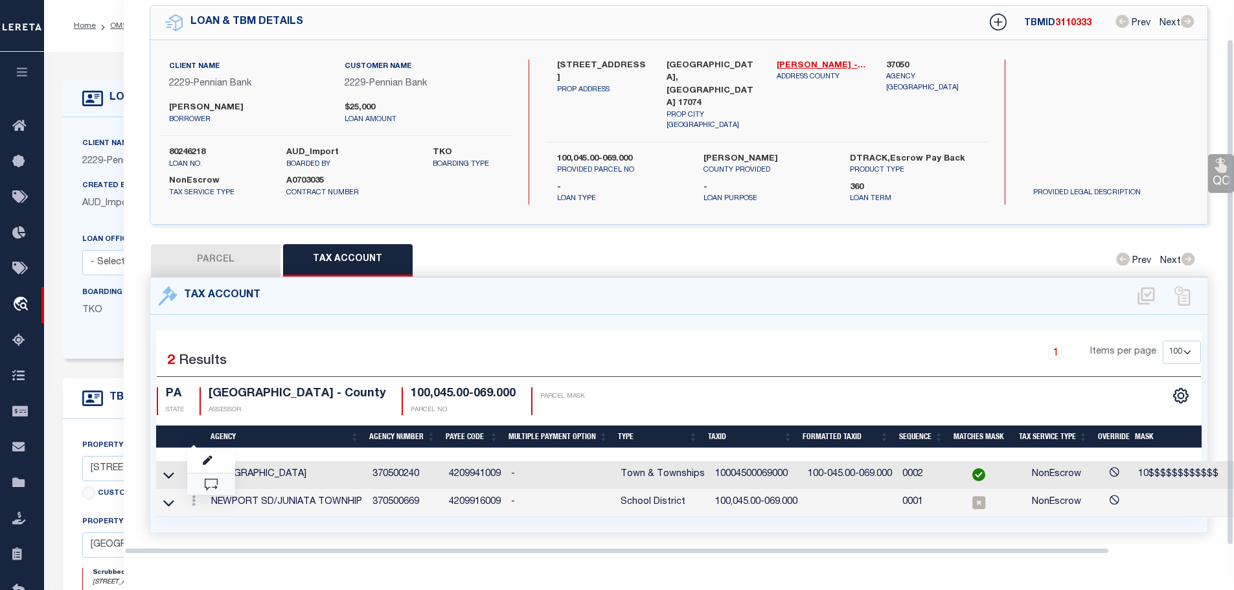
scroll to position [42, 0]
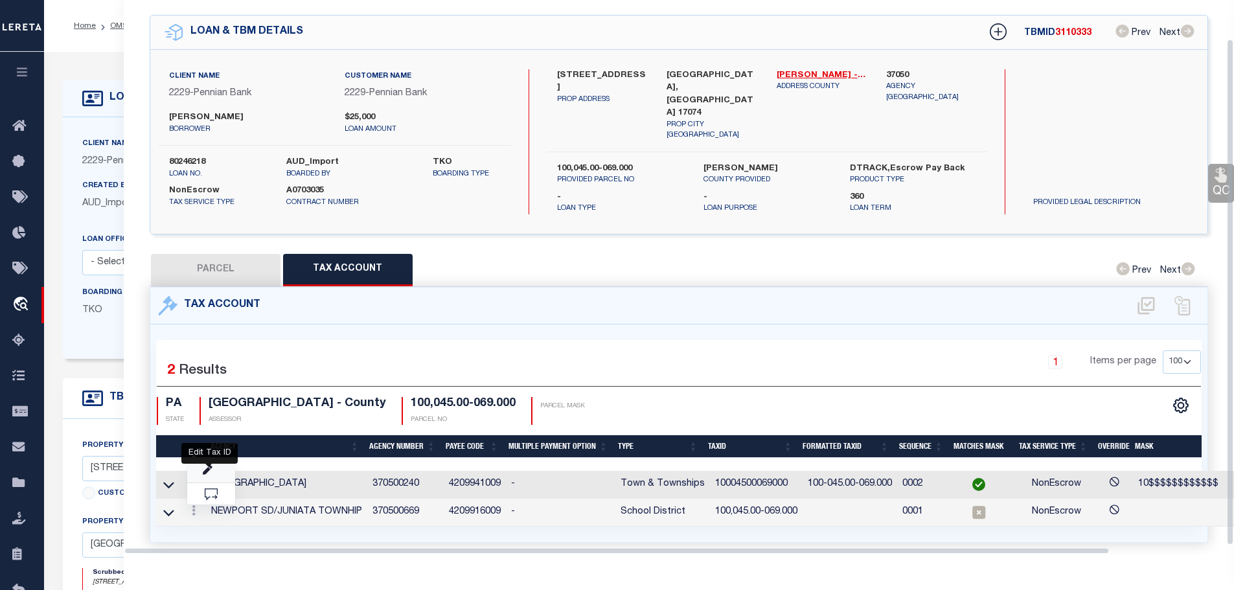
click at [205, 466] on icon "" at bounding box center [208, 471] width 10 height 10
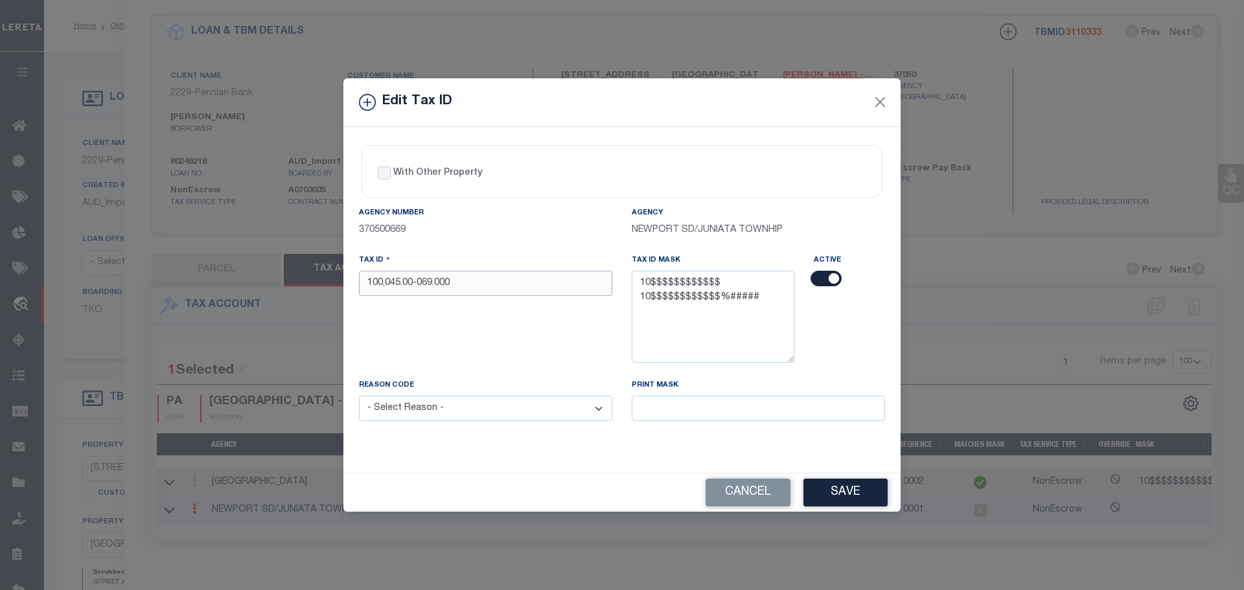
click at [466, 284] on input "100,045.00-069.000" at bounding box center [485, 283] width 253 height 25
paste input "04500069"
type input "10004500069000"
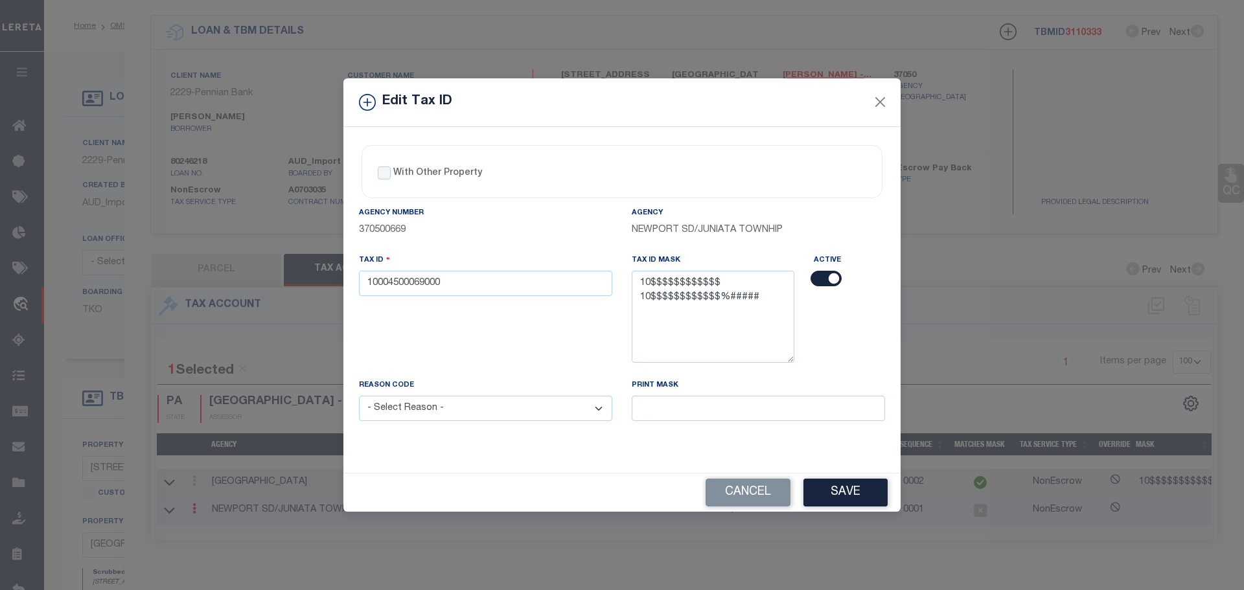
click at [511, 413] on select "- Select Reason - 099 - Other (Provide additional detail) ACT - Agency Changed …" at bounding box center [485, 408] width 253 height 25
click at [359, 396] on select "- Select Reason - 099 - Other (Provide additional detail) ACT - Agency Changed …" at bounding box center [485, 408] width 253 height 25
click at [851, 490] on button "Save" at bounding box center [845, 493] width 84 height 28
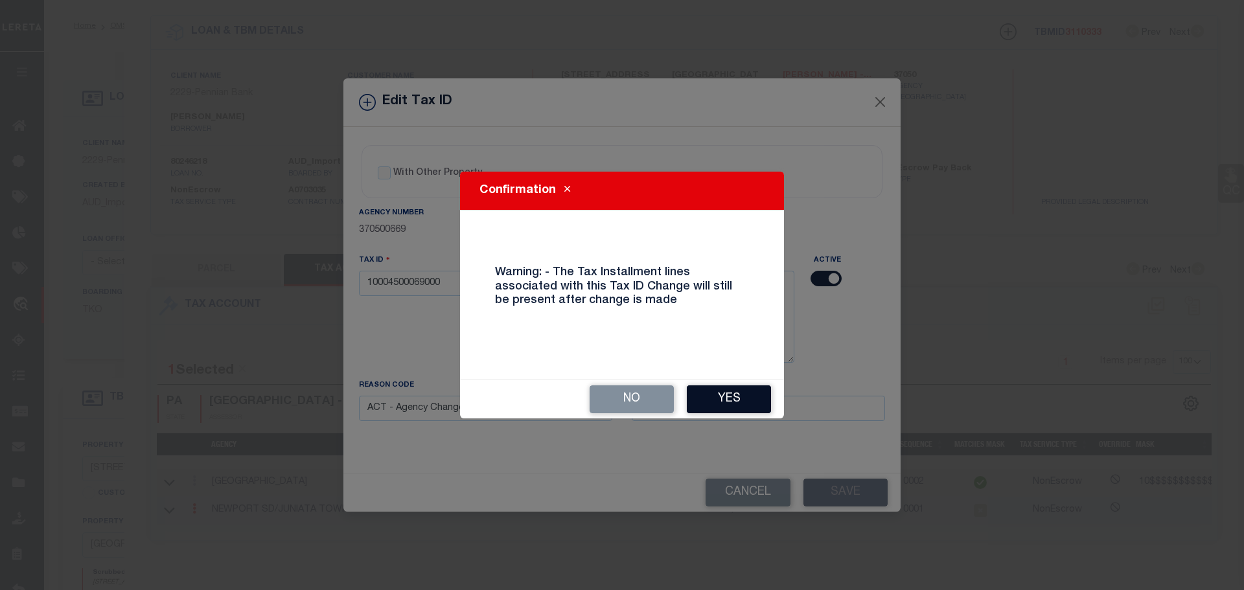
click at [731, 395] on button "Yes" at bounding box center [729, 399] width 84 height 28
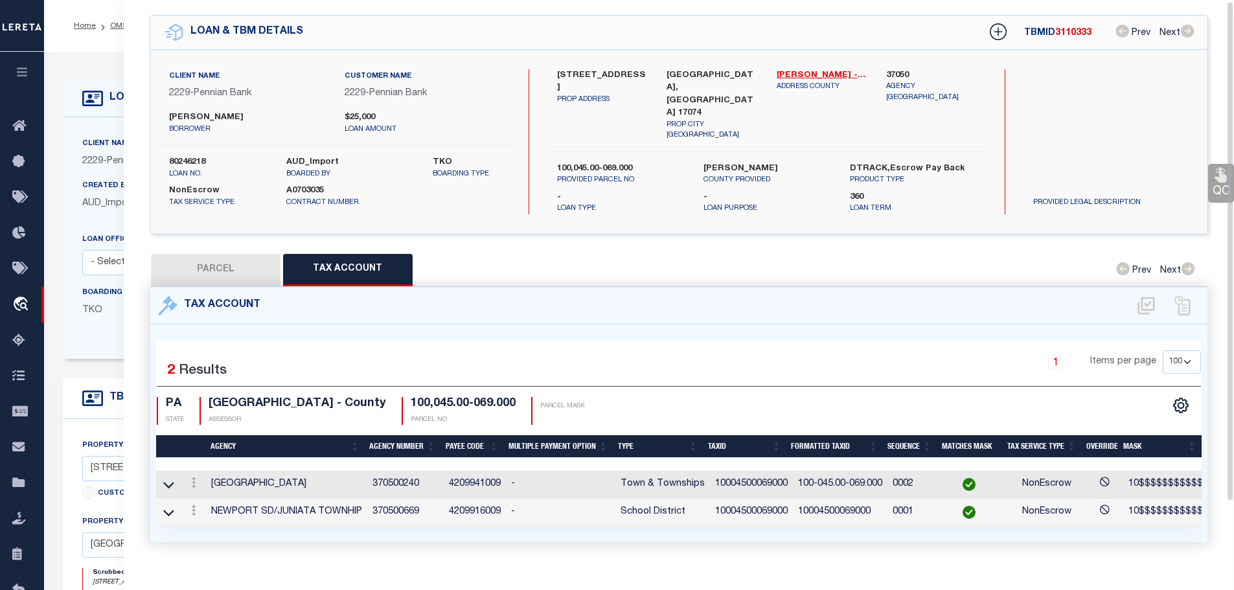
scroll to position [0, 0]
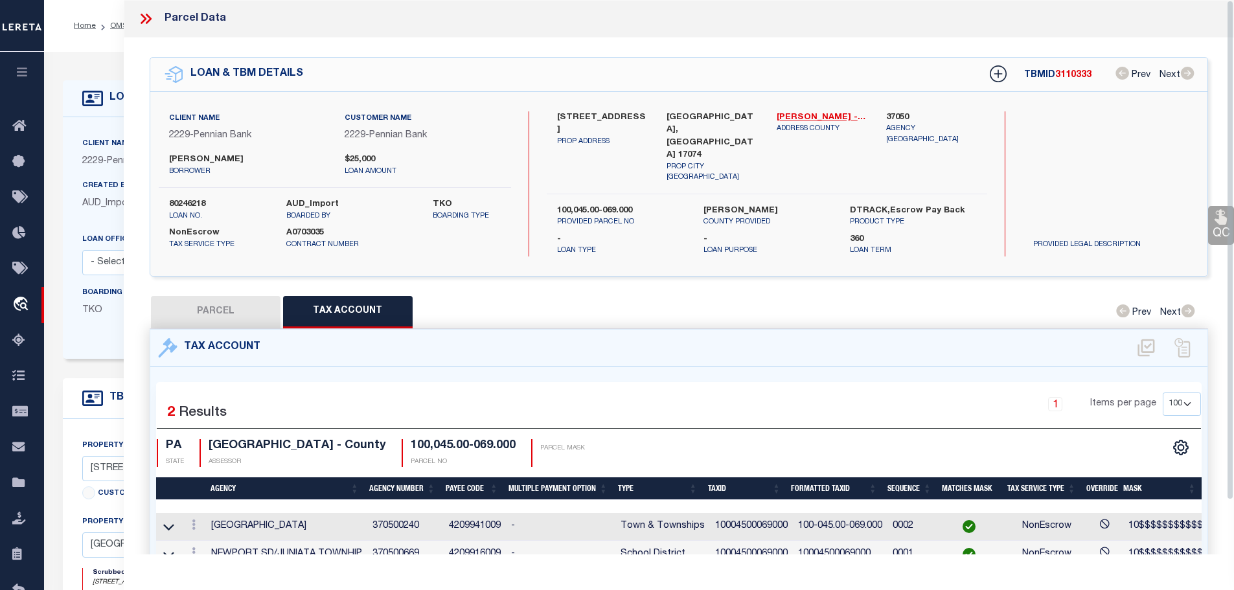
drag, startPoint x: 149, startPoint y: 16, endPoint x: 131, endPoint y: 16, distance: 18.2
click at [148, 16] on icon at bounding box center [145, 18] width 17 height 17
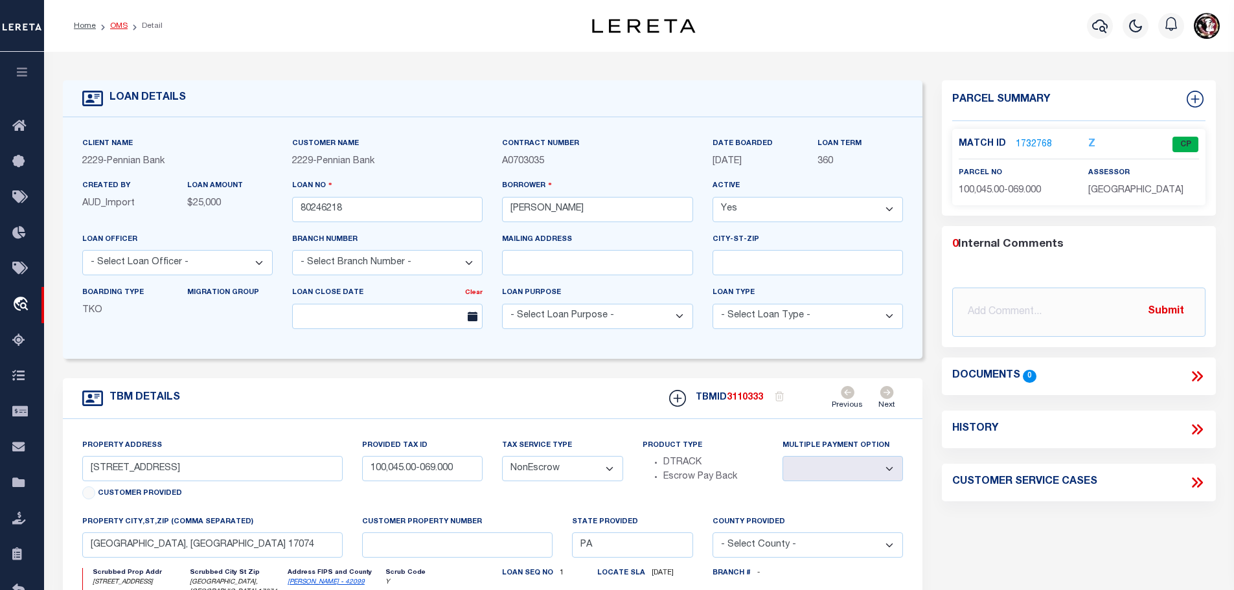
click at [117, 25] on link "OMS" at bounding box center [118, 26] width 17 height 8
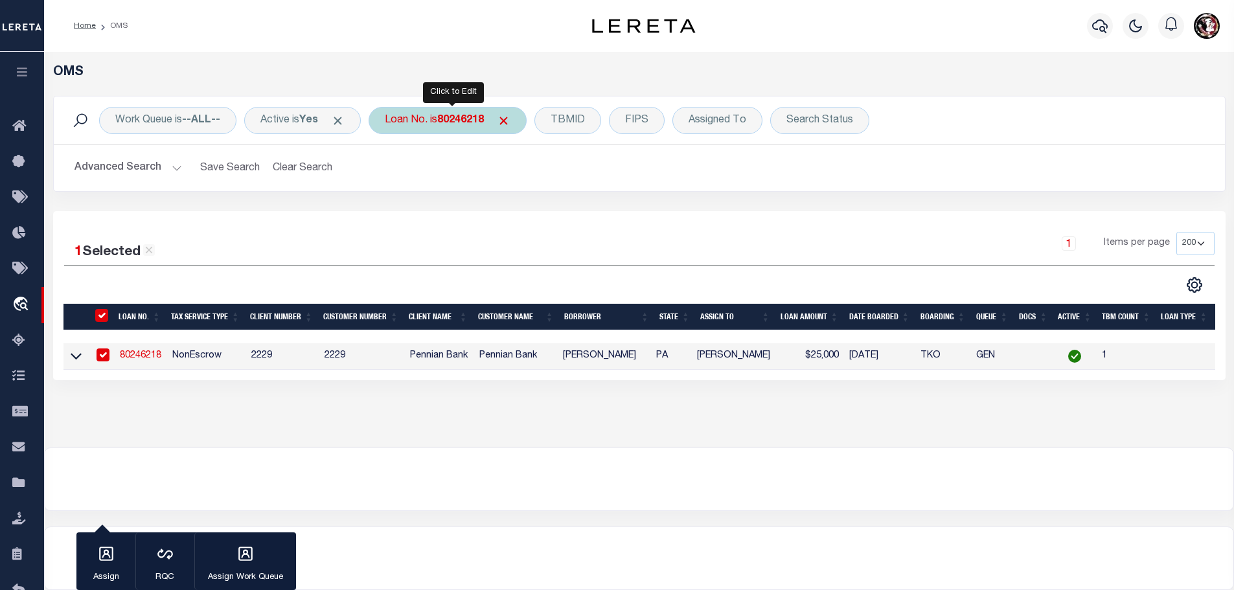
click at [444, 119] on div "Loan No. is 80246218" at bounding box center [448, 120] width 158 height 27
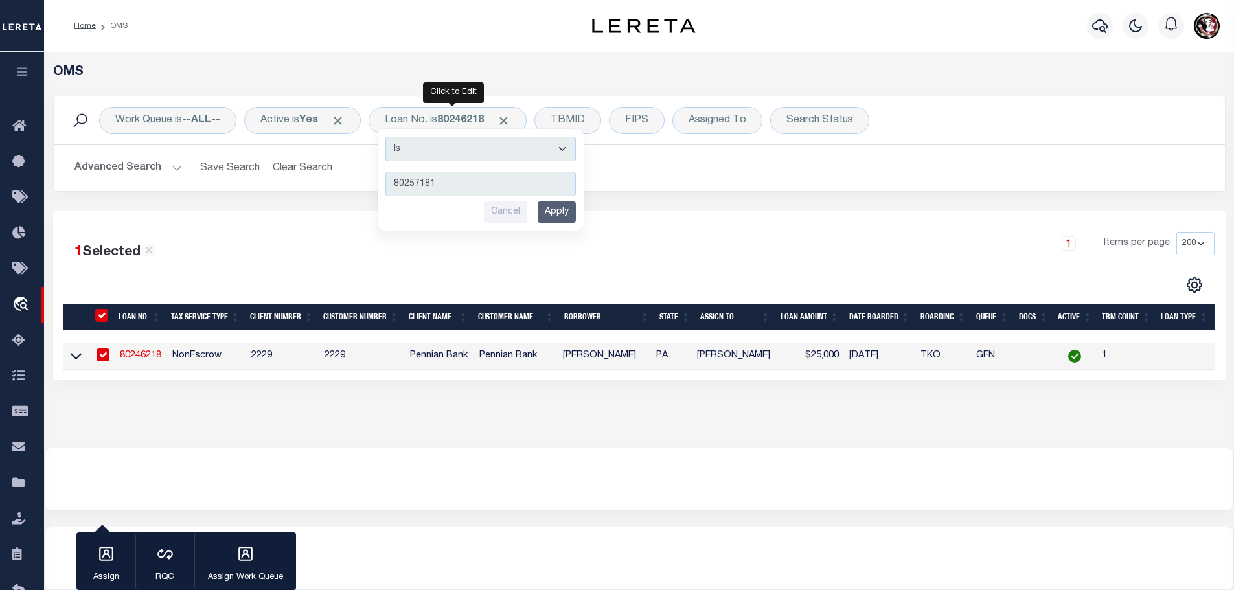
click at [560, 214] on input "Apply" at bounding box center [557, 211] width 38 height 21
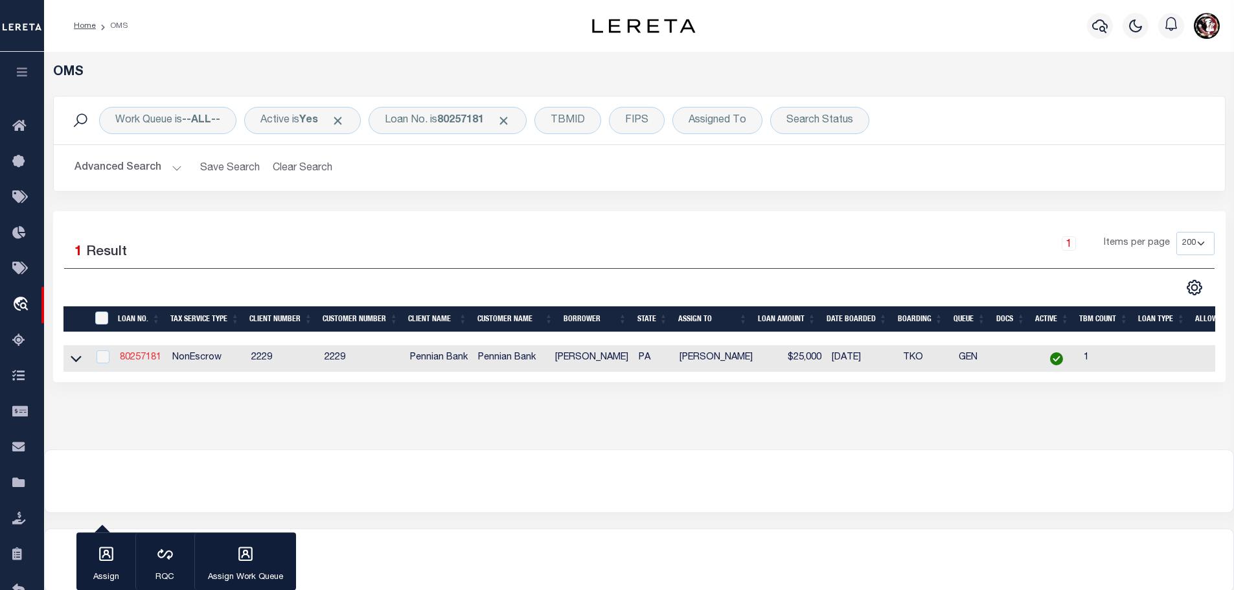
click at [142, 354] on link "80257181" at bounding box center [140, 357] width 41 height 9
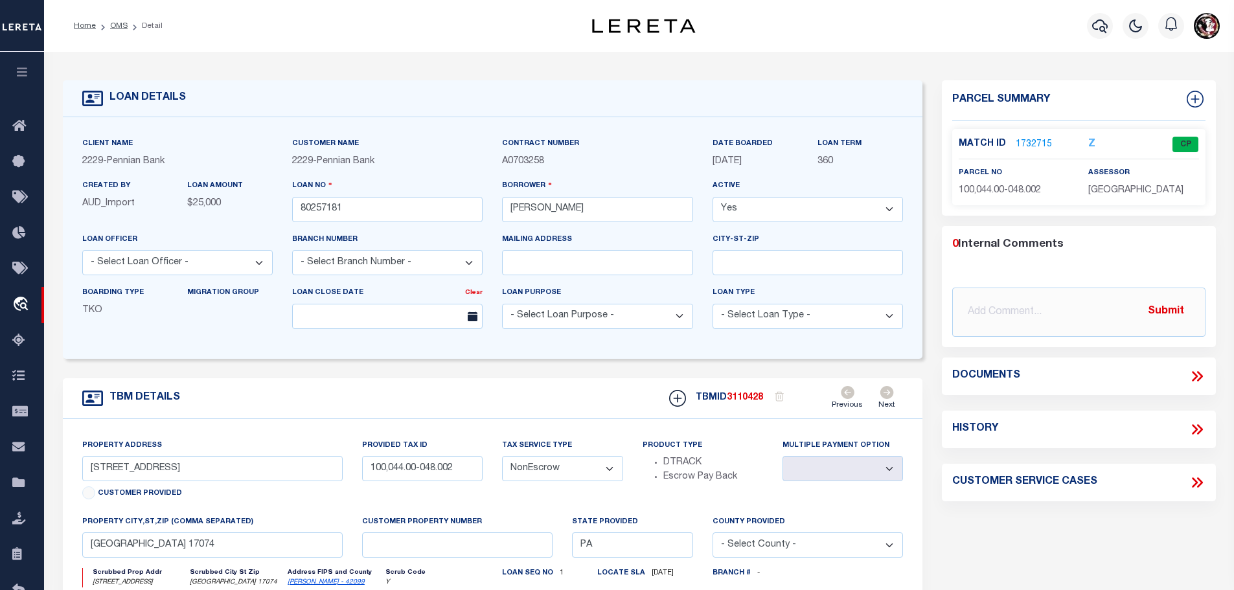
click at [1016, 148] on link "1732715" at bounding box center [1034, 145] width 36 height 14
click at [1024, 141] on link "1732715" at bounding box center [1034, 145] width 36 height 14
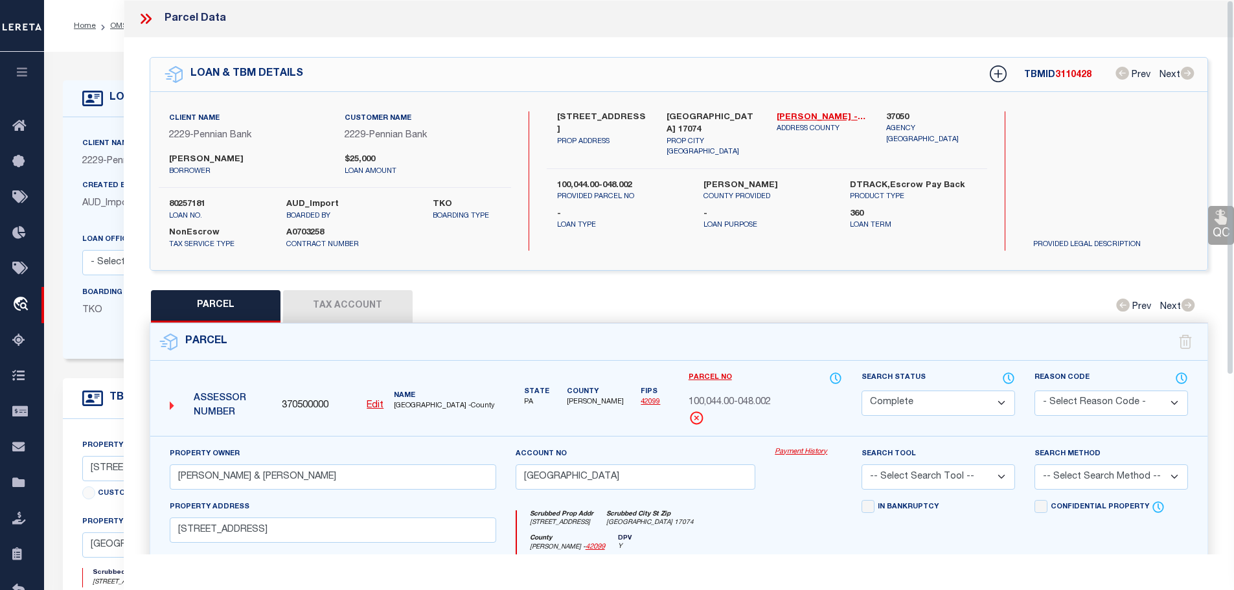
click at [337, 303] on button "Tax Account" at bounding box center [348, 306] width 130 height 32
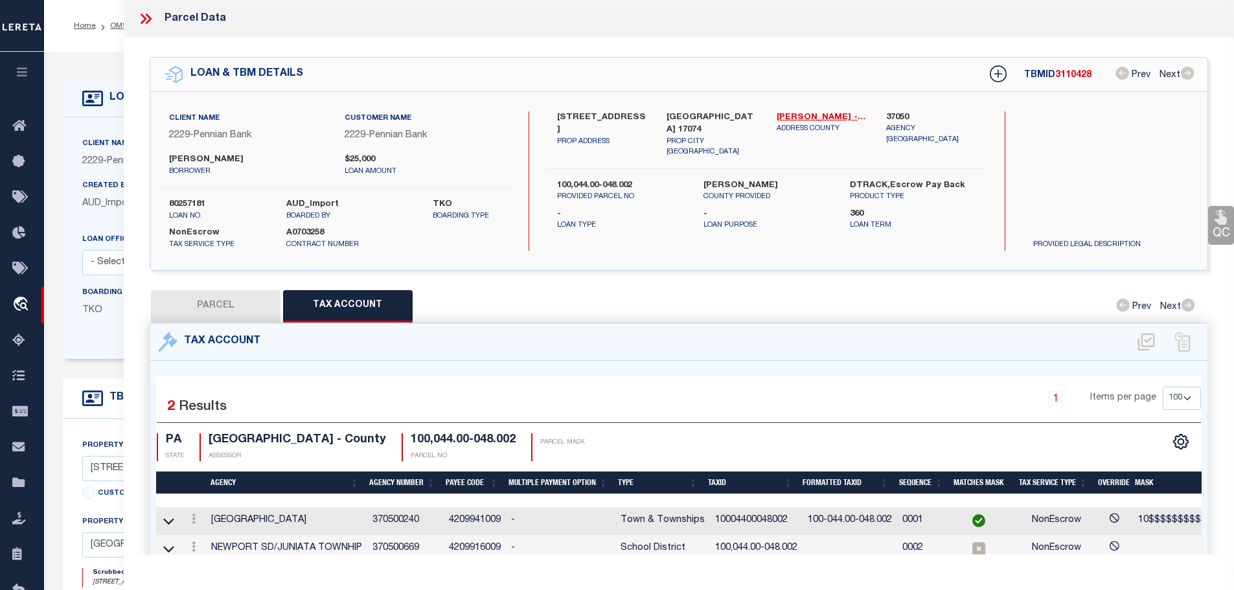
click at [729, 513] on td "10004400048002" at bounding box center [756, 521] width 93 height 28
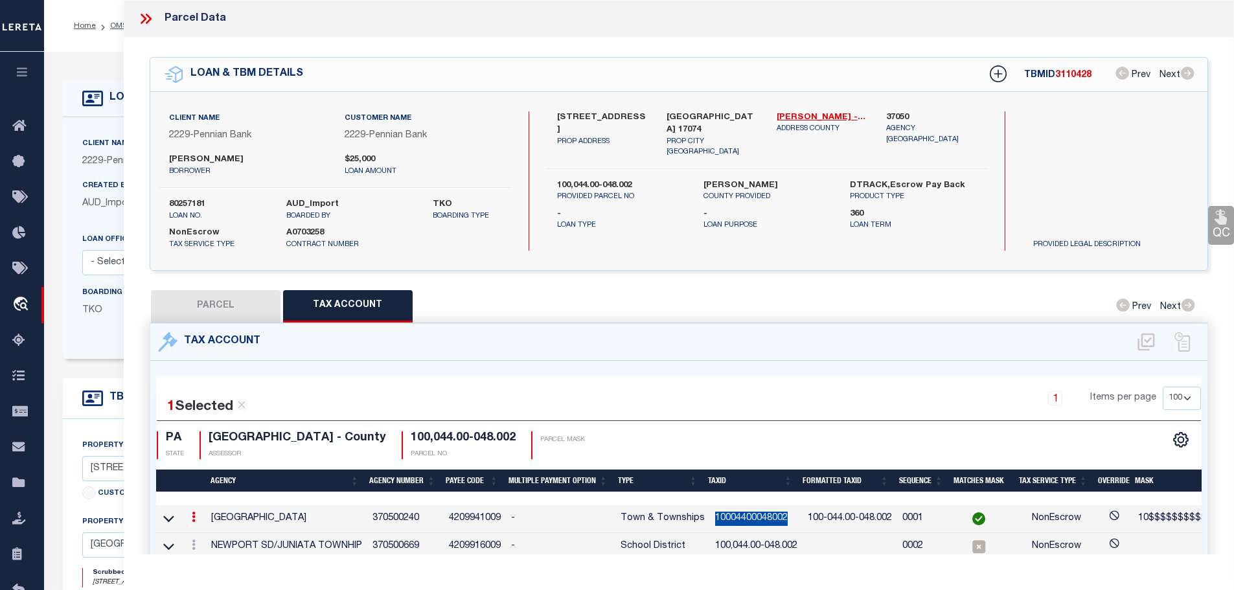
click at [729, 513] on td "10004400048002" at bounding box center [756, 519] width 93 height 28
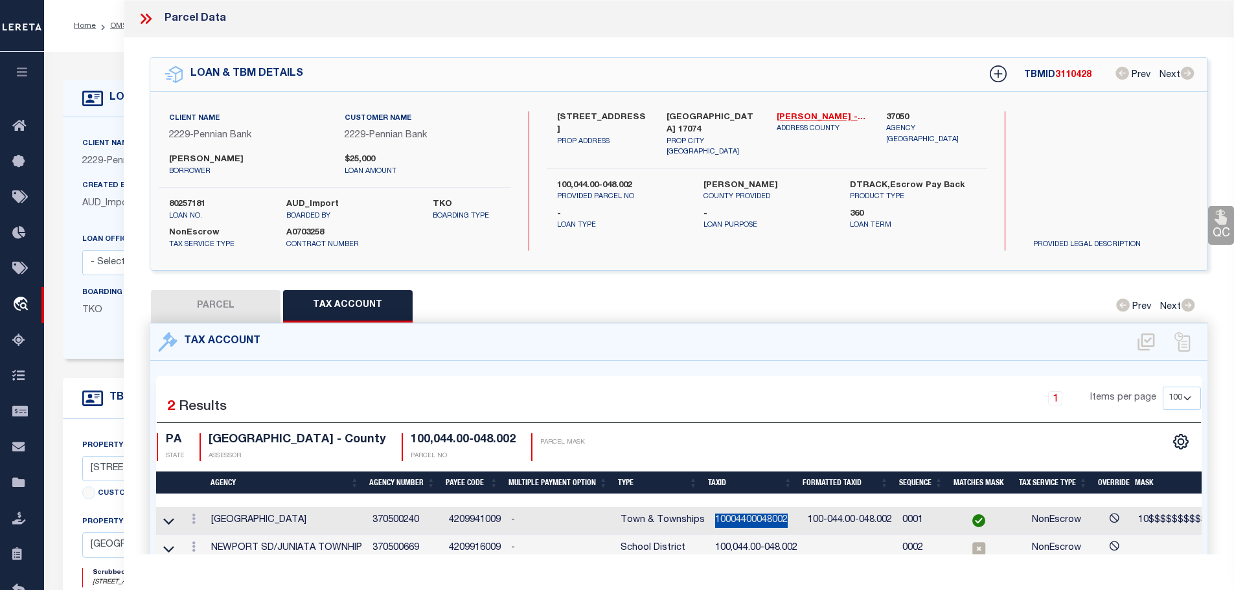
copy td "10004400048002"
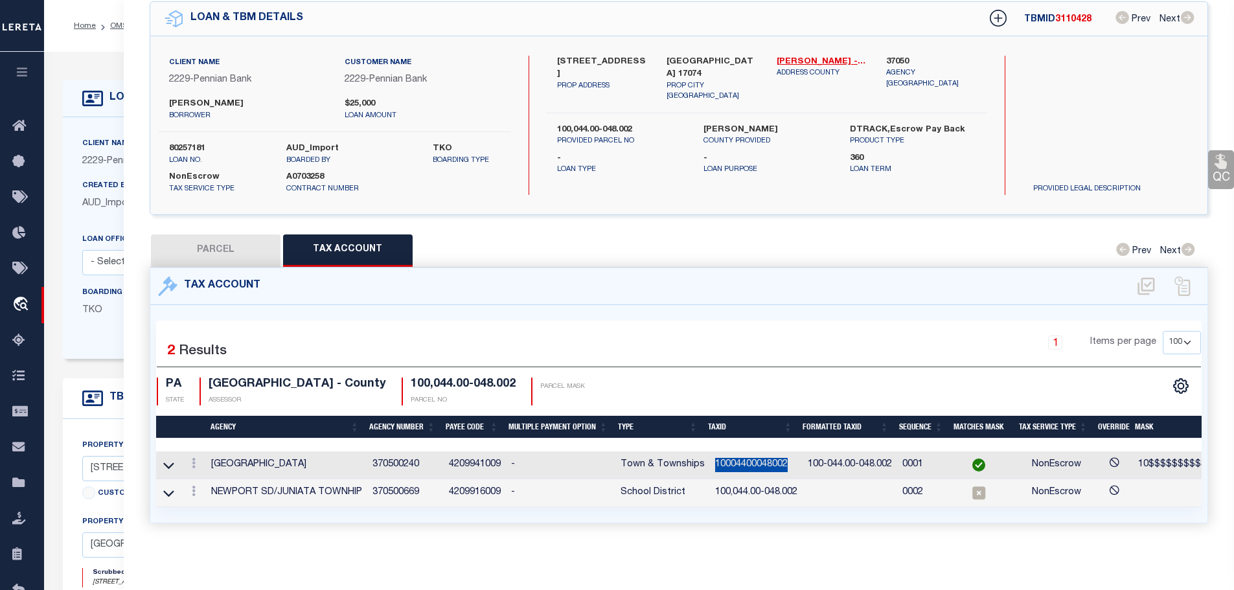
click at [194, 488] on icon at bounding box center [194, 491] width 4 height 10
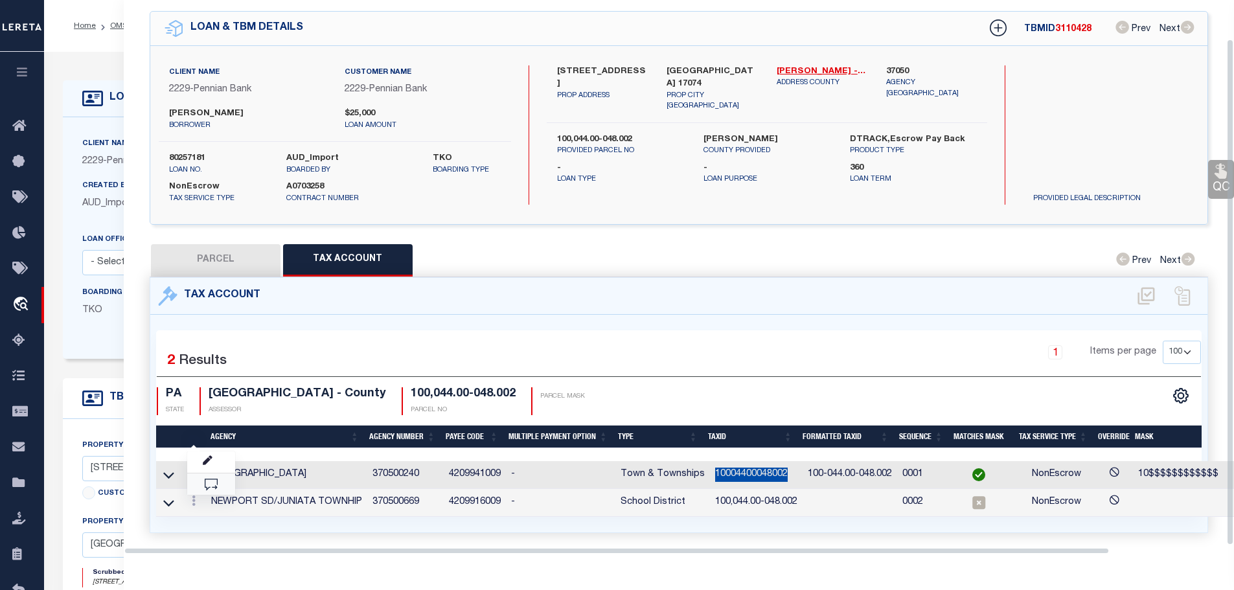
scroll to position [42, 0]
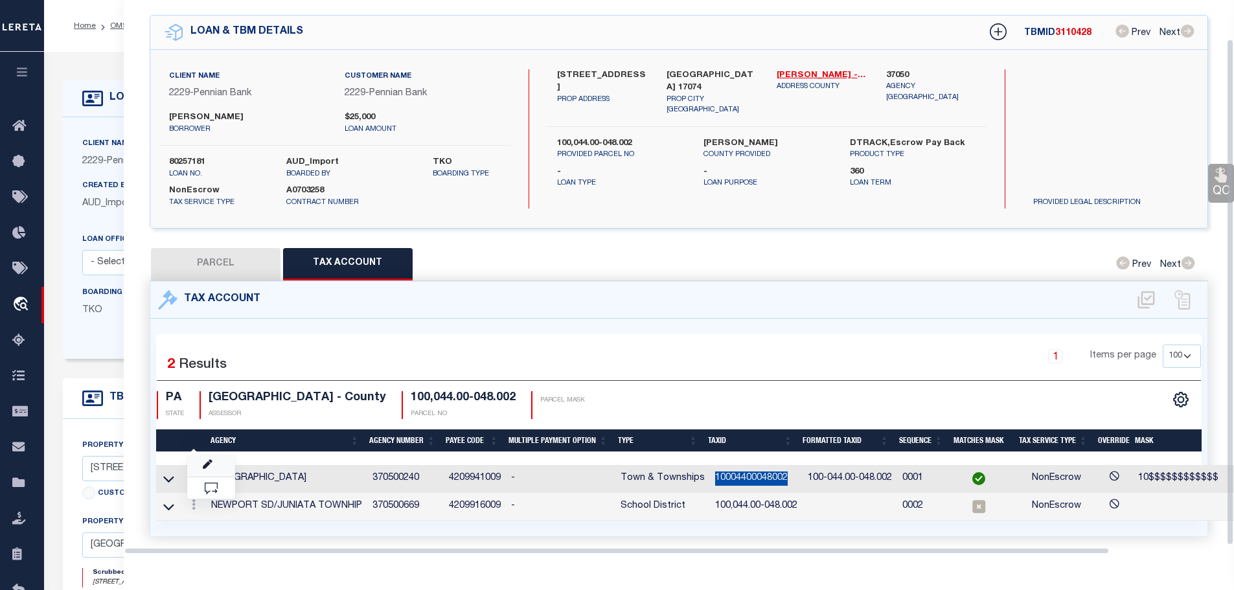
click at [214, 460] on link at bounding box center [211, 465] width 48 height 21
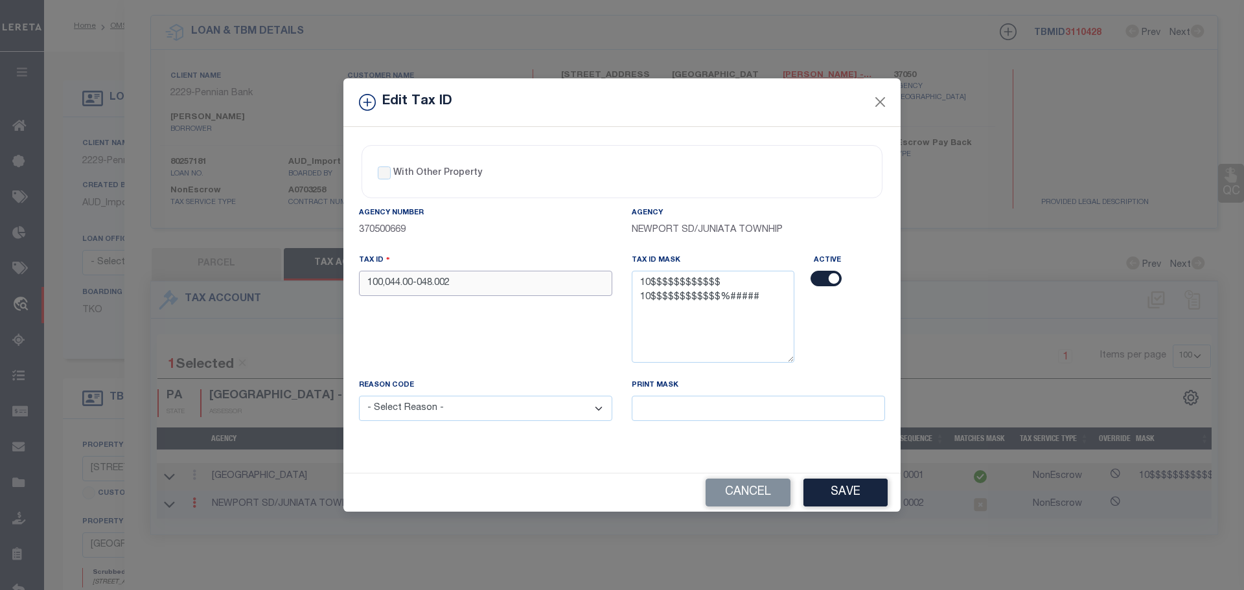
click at [480, 290] on input "100,044.00-048.002" at bounding box center [485, 283] width 253 height 25
paste input "04400048"
click at [479, 417] on select "- Select Reason - 099 - Other (Provide additional detail) ACT - Agency Changed …" at bounding box center [485, 408] width 253 height 25
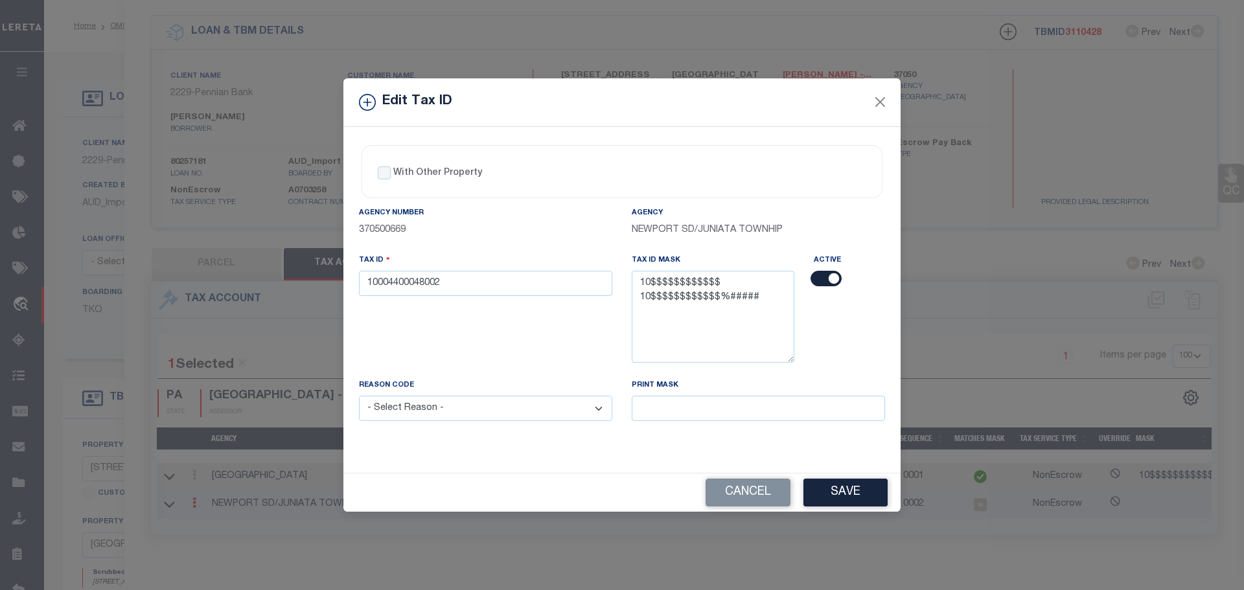
click at [479, 417] on select "- Select Reason - 099 - Other (Provide additional detail) ACT - Agency Changed …" at bounding box center [485, 408] width 253 height 25
click at [489, 421] on select "- Select Reason - 099 - Other (Provide additional detail) ACT - Agency Changed …" at bounding box center [485, 408] width 253 height 25
click at [359, 396] on select "- Select Reason - 099 - Other (Provide additional detail) ACT - Agency Changed …" at bounding box center [485, 408] width 253 height 25
click at [819, 488] on button "Save" at bounding box center [845, 493] width 84 height 28
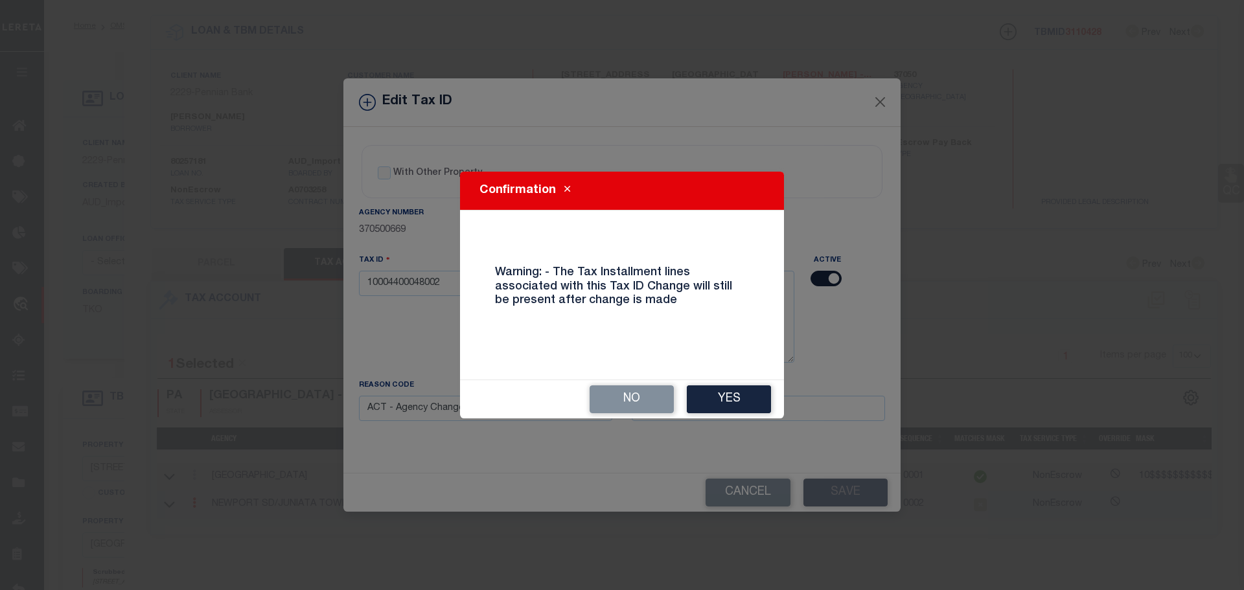
click at [731, 400] on button "Yes" at bounding box center [729, 399] width 84 height 28
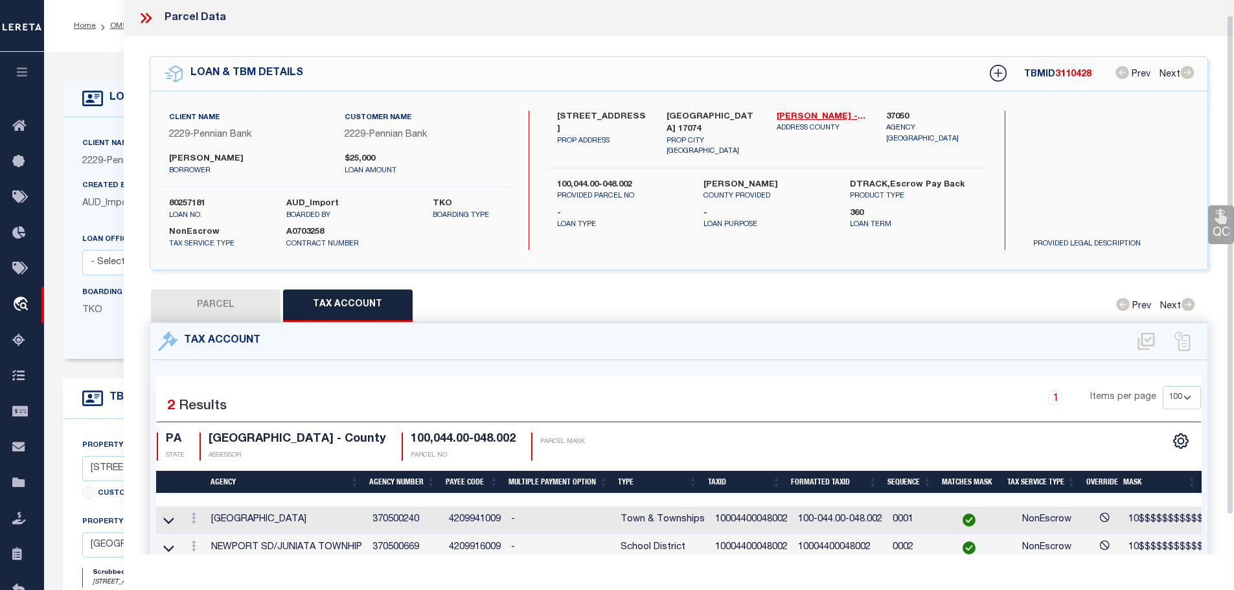
scroll to position [0, 0]
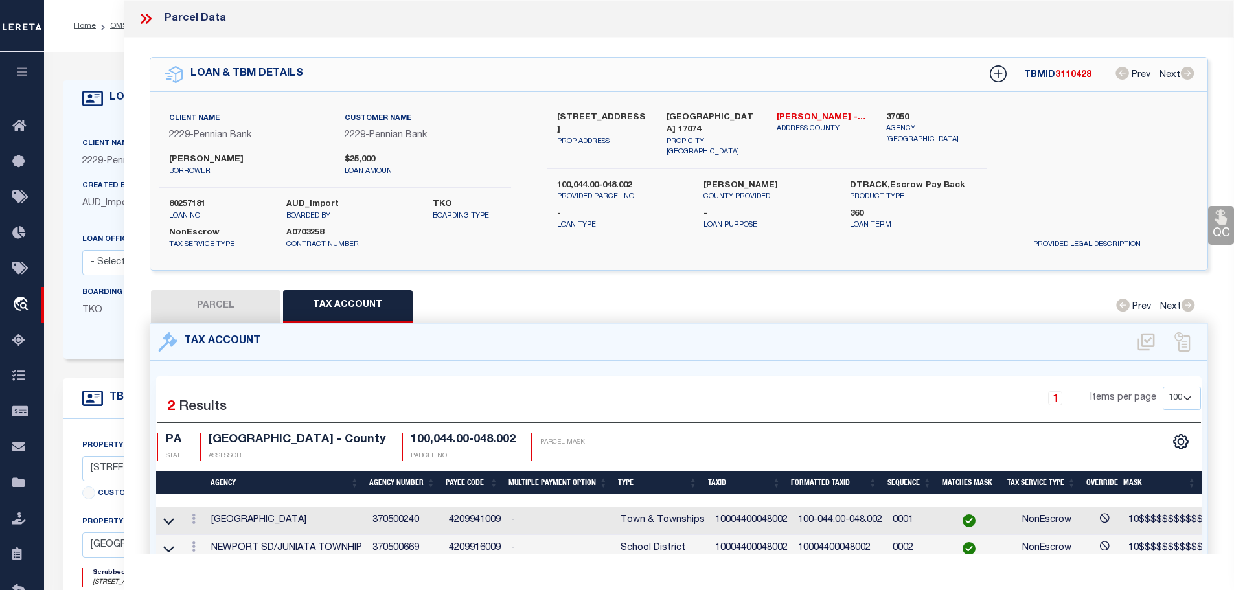
click at [141, 21] on icon at bounding box center [145, 18] width 17 height 17
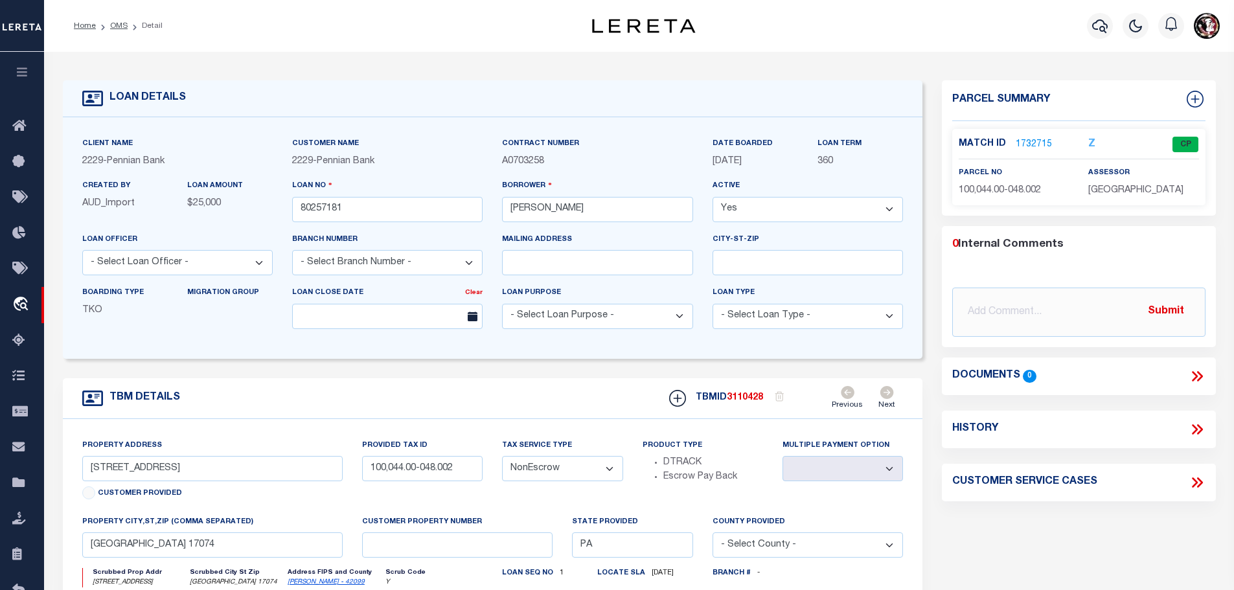
click at [116, 20] on li "OMS" at bounding box center [112, 26] width 32 height 12
click at [115, 24] on link "OMS" at bounding box center [118, 26] width 17 height 8
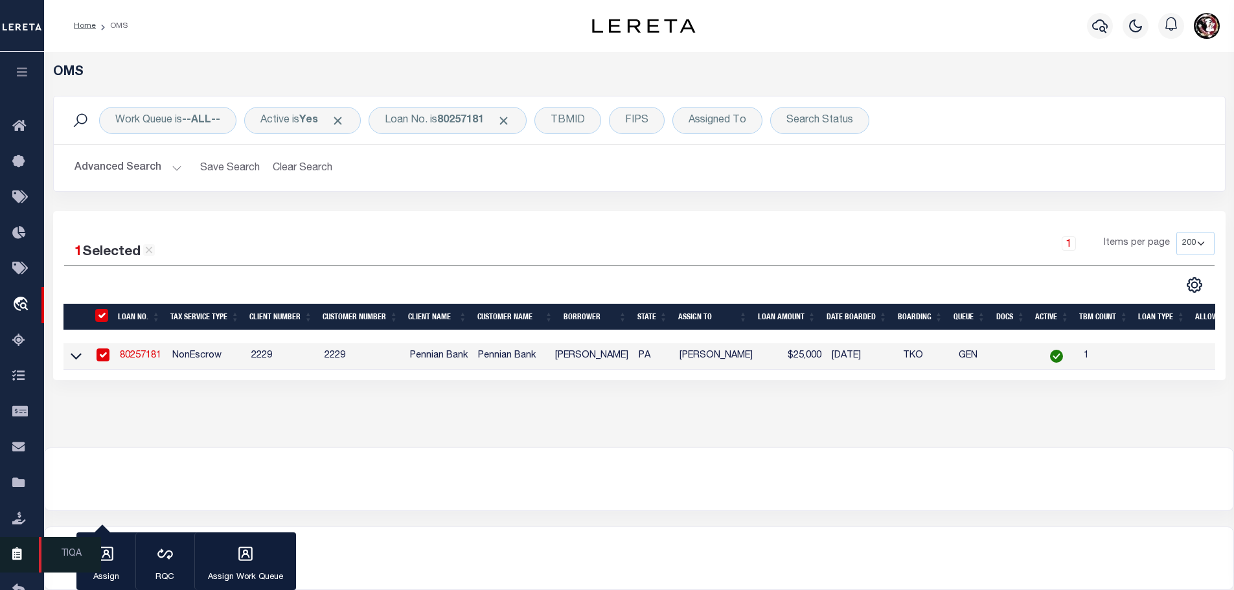
click at [21, 559] on icon at bounding box center [22, 555] width 21 height 16
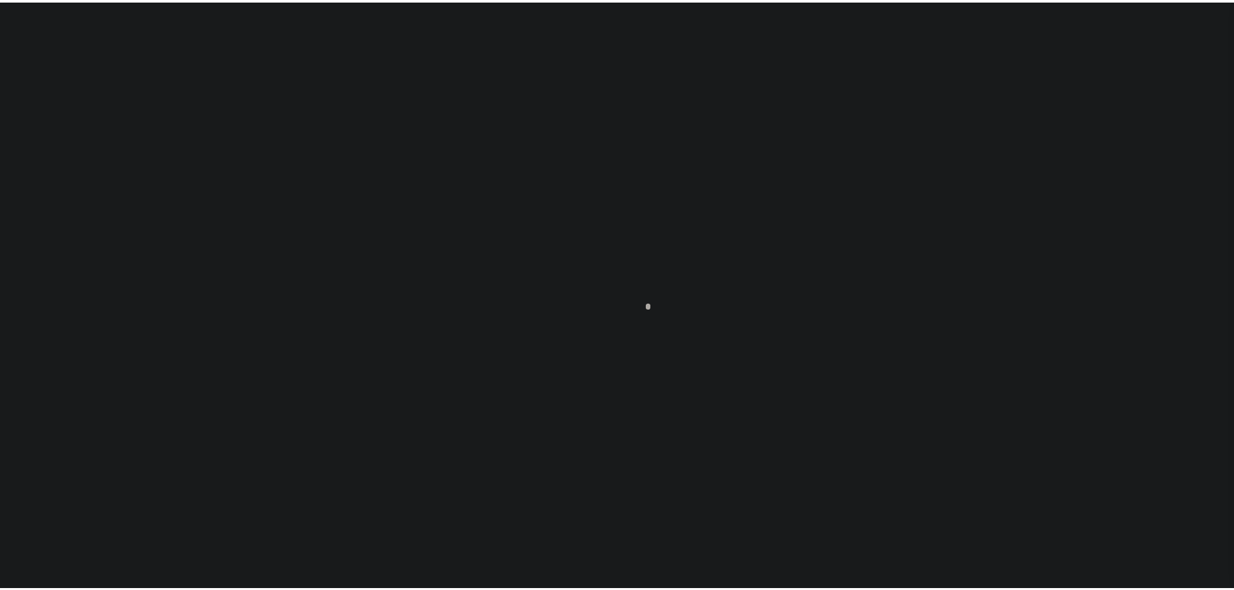
scroll to position [41, 0]
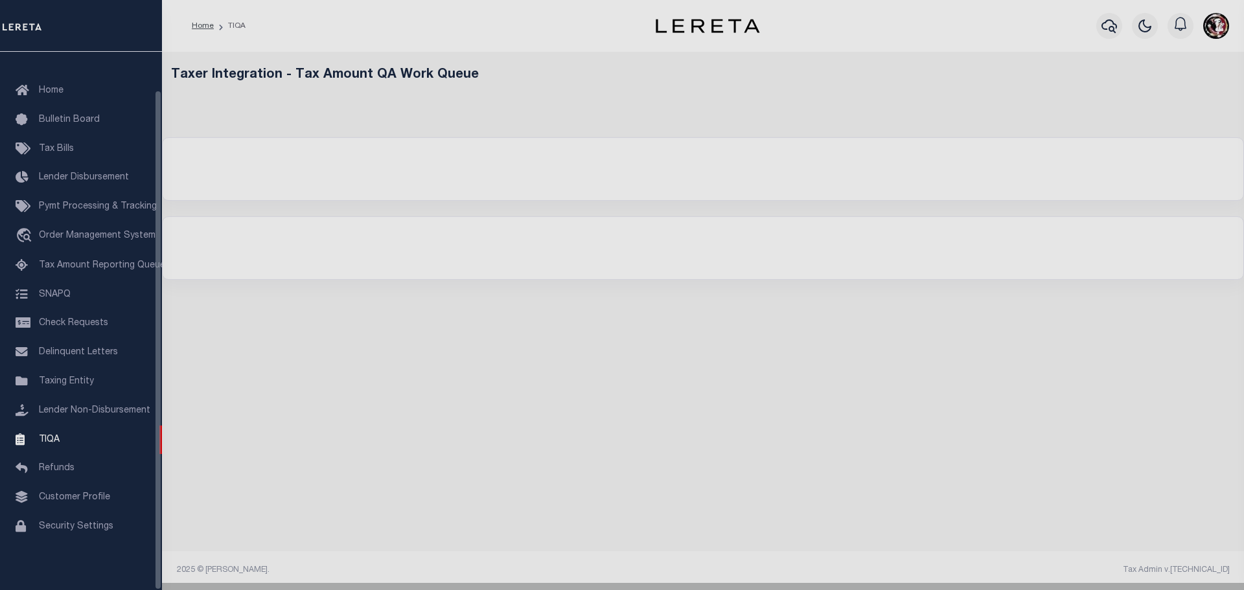
select select "200"
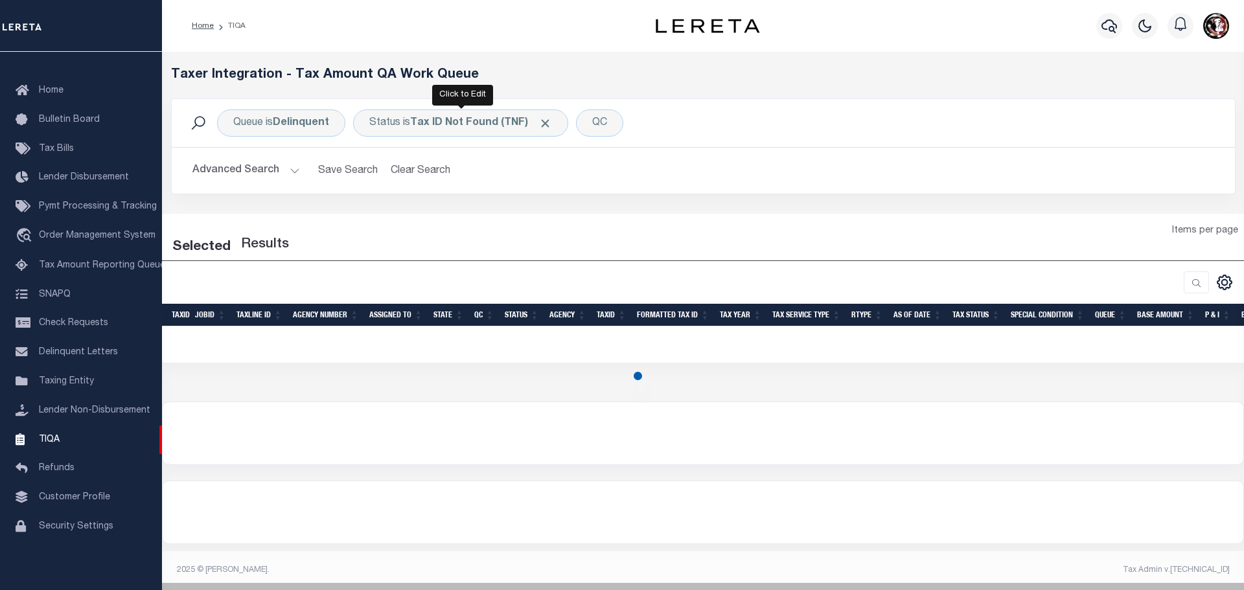
select select "200"
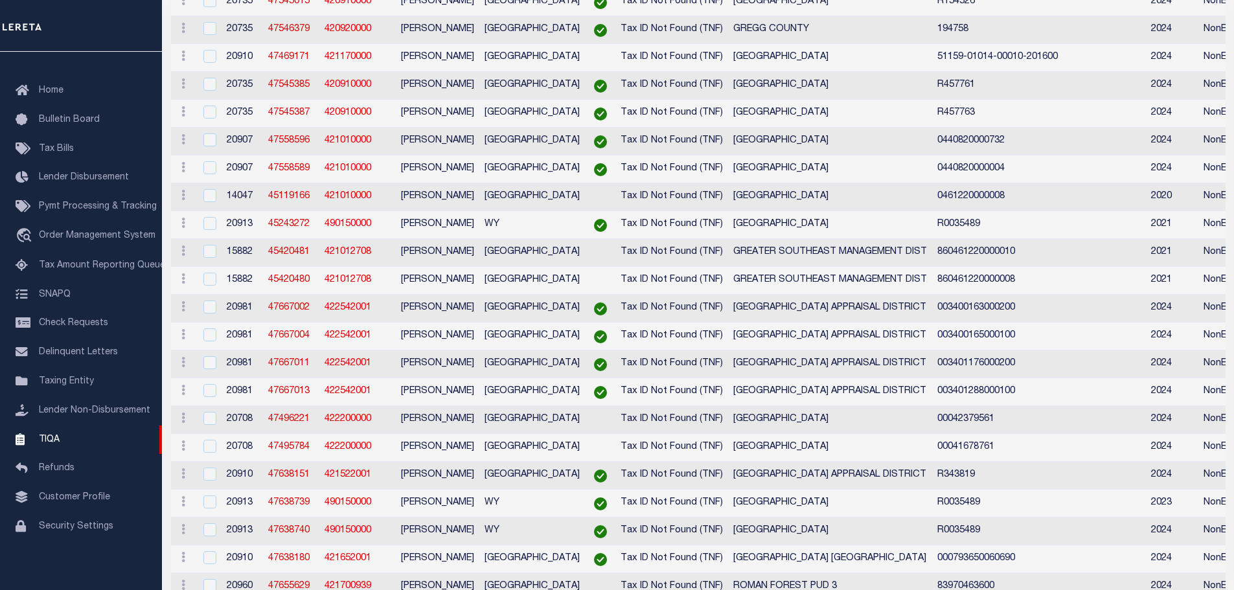
scroll to position [92, 0]
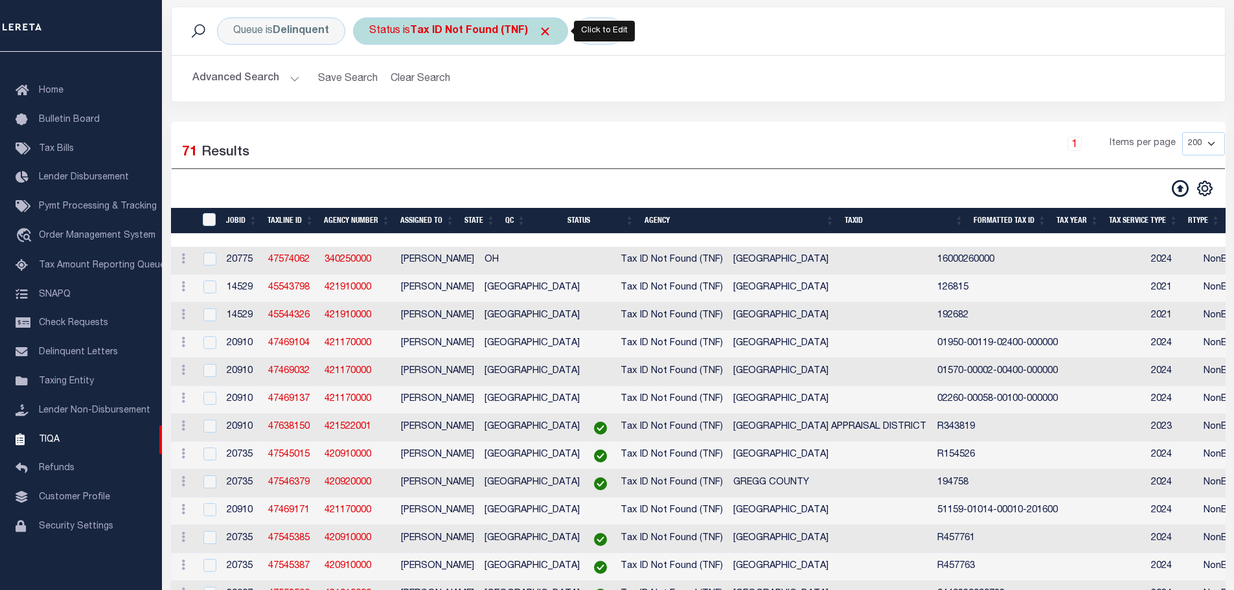
click at [434, 34] on b "Tax ID Not Found (TNF)" at bounding box center [481, 31] width 142 height 10
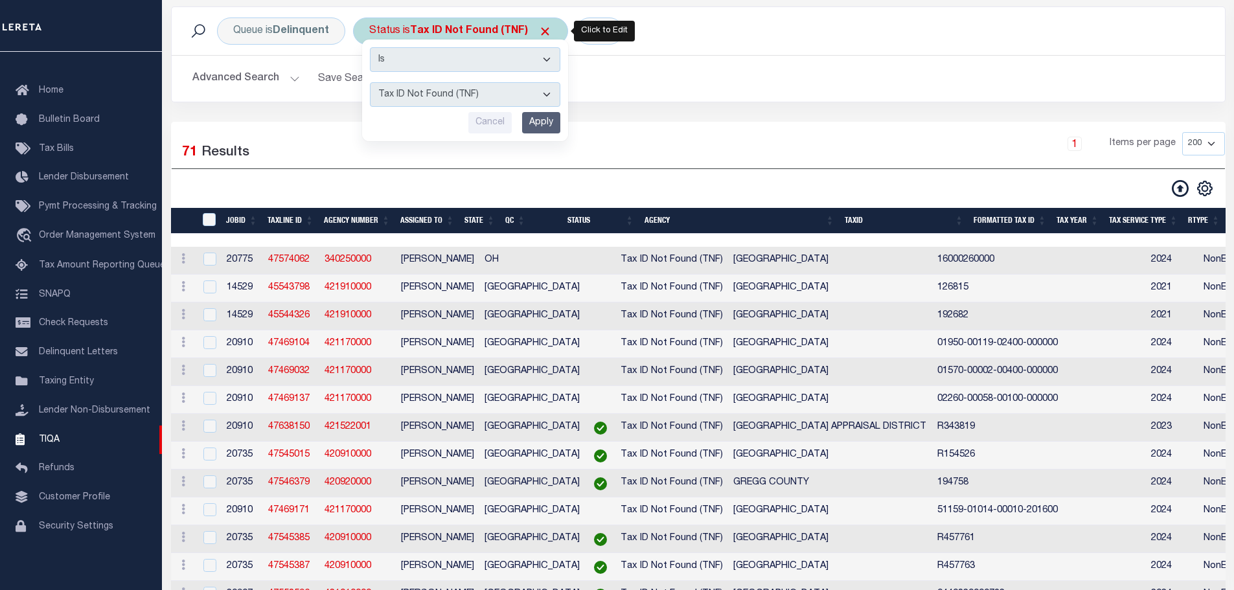
click at [466, 95] on select "AI - Bot Exception (ERR) AI - Bot Running (PLA) AI - Failed QA (FQA) AI - Prep …" at bounding box center [465, 94] width 190 height 25
select select "DNF"
click at [370, 82] on select "AI - Bot Exception (ERR) AI - Bot Running (PLA) AI - Failed QA (FQA) AI - Prep …" at bounding box center [465, 94] width 190 height 25
click at [547, 119] on input "Apply" at bounding box center [541, 122] width 38 height 21
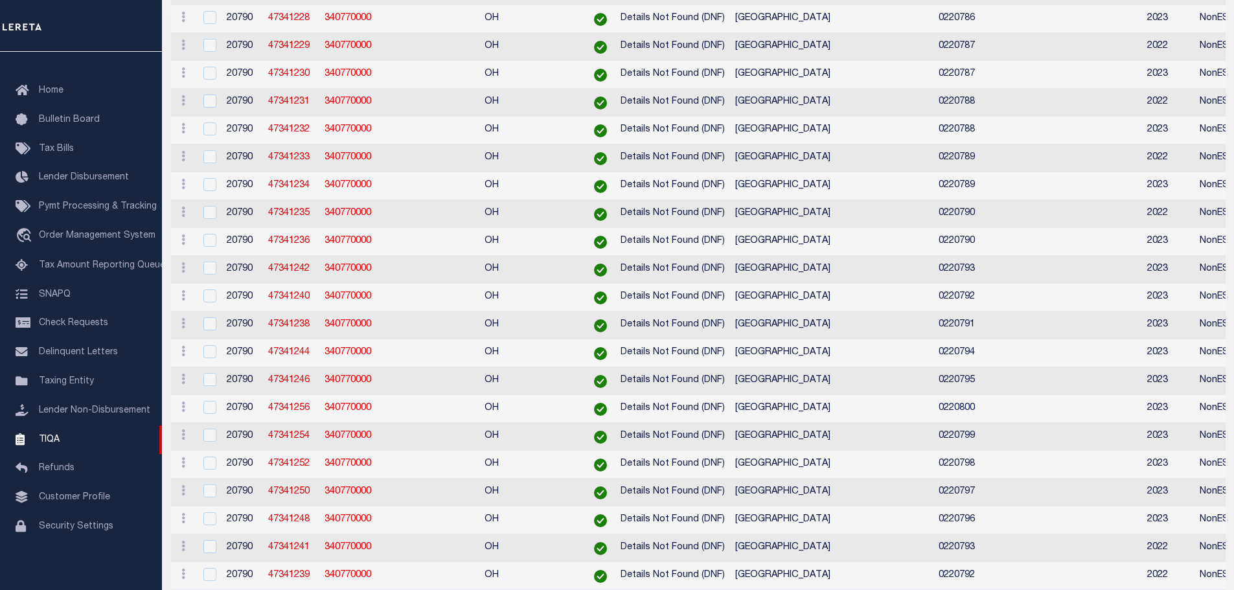
scroll to position [0, 0]
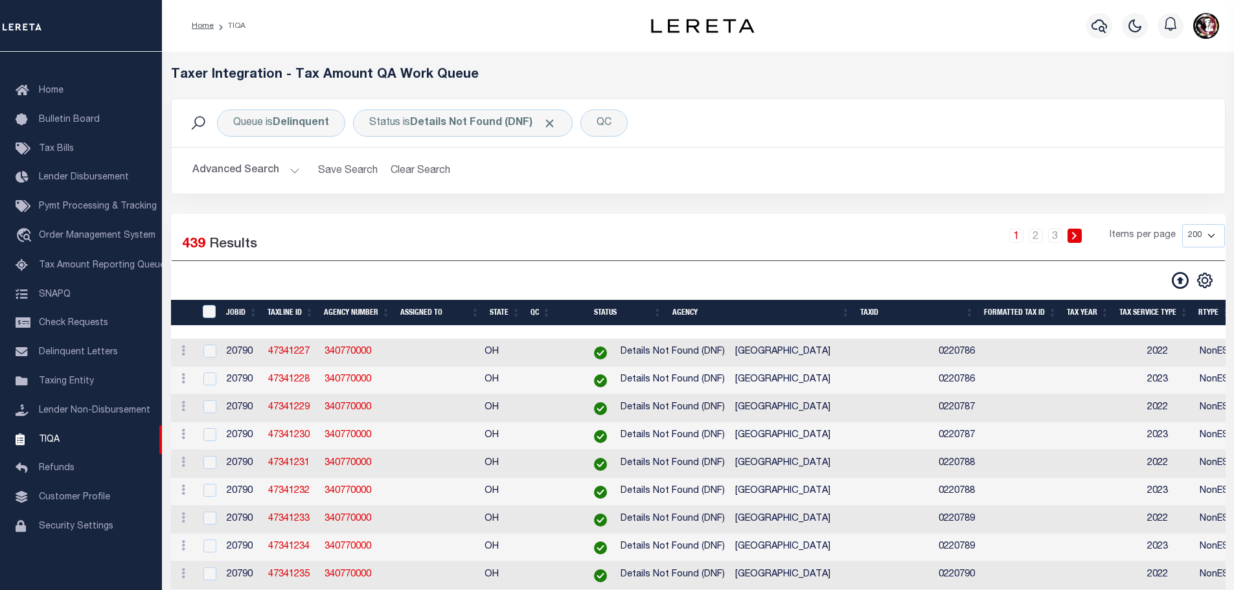
click at [427, 306] on th "Assigned To" at bounding box center [439, 313] width 89 height 27
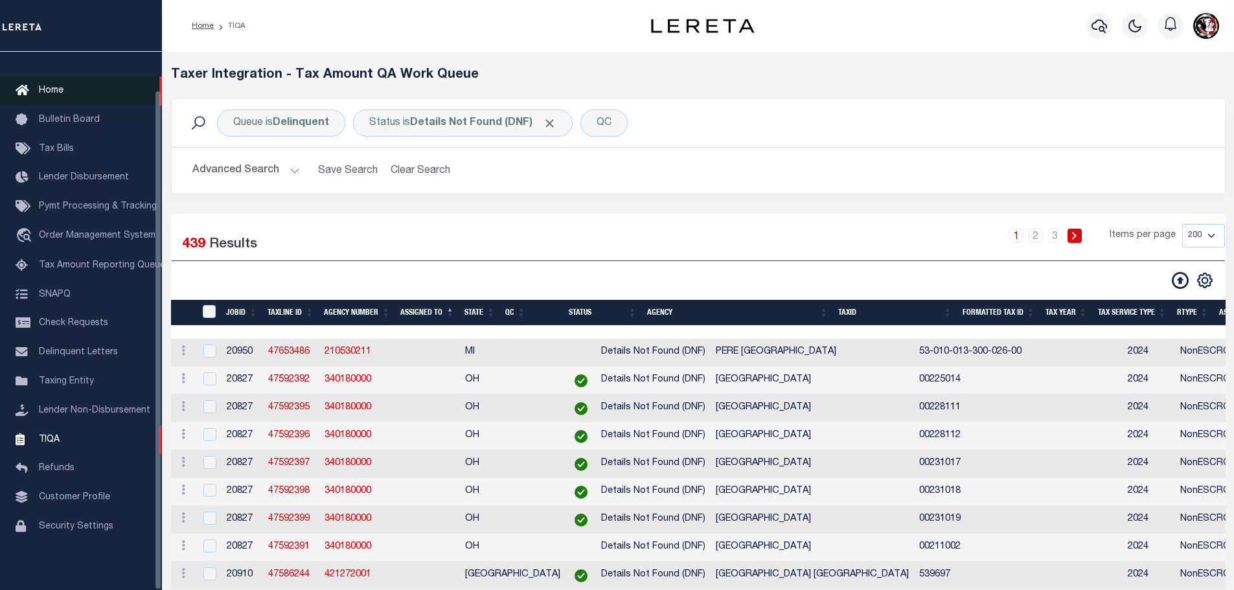
click at [45, 86] on span "Home" at bounding box center [51, 90] width 25 height 9
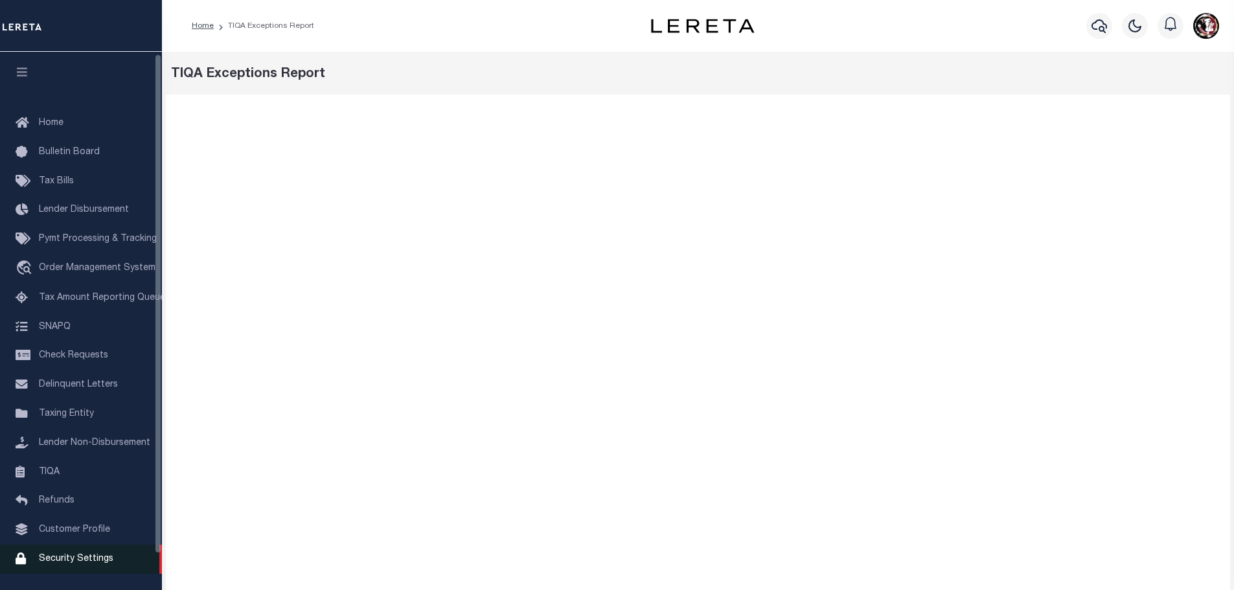
scroll to position [41, 0]
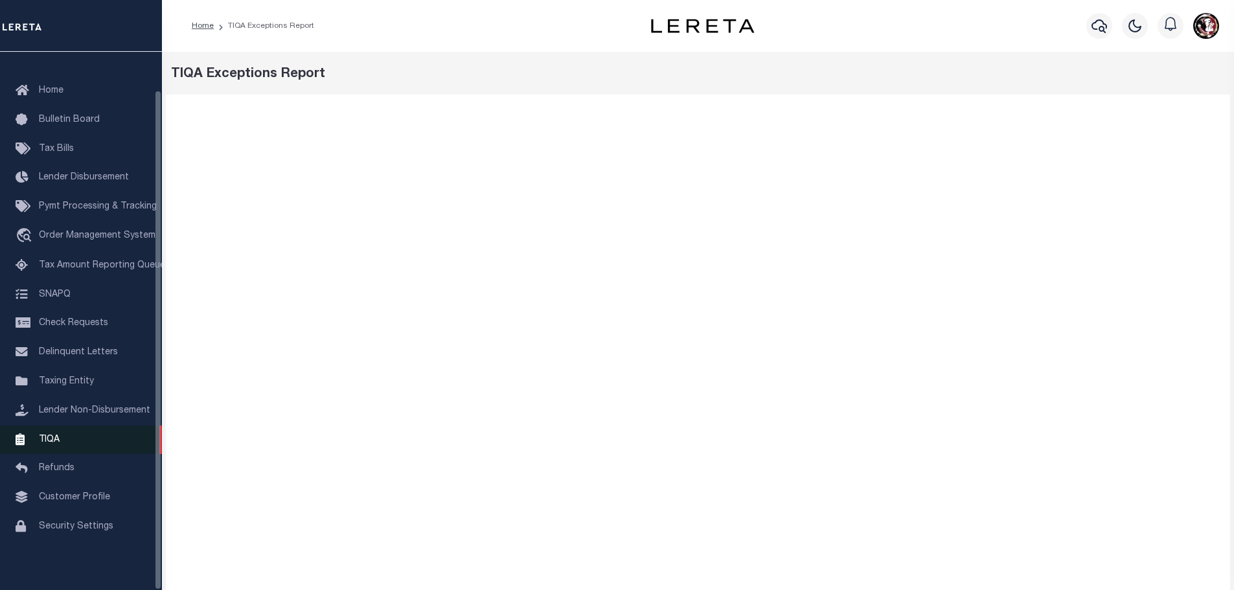
click at [44, 430] on link "TIQA" at bounding box center [81, 440] width 162 height 29
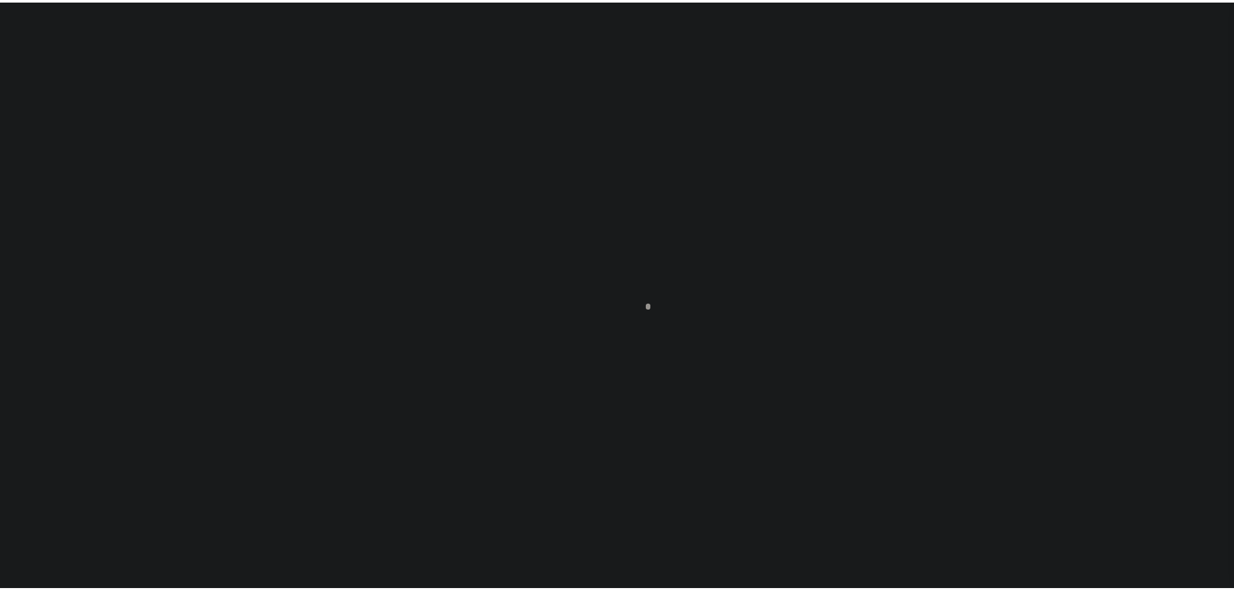
scroll to position [41, 0]
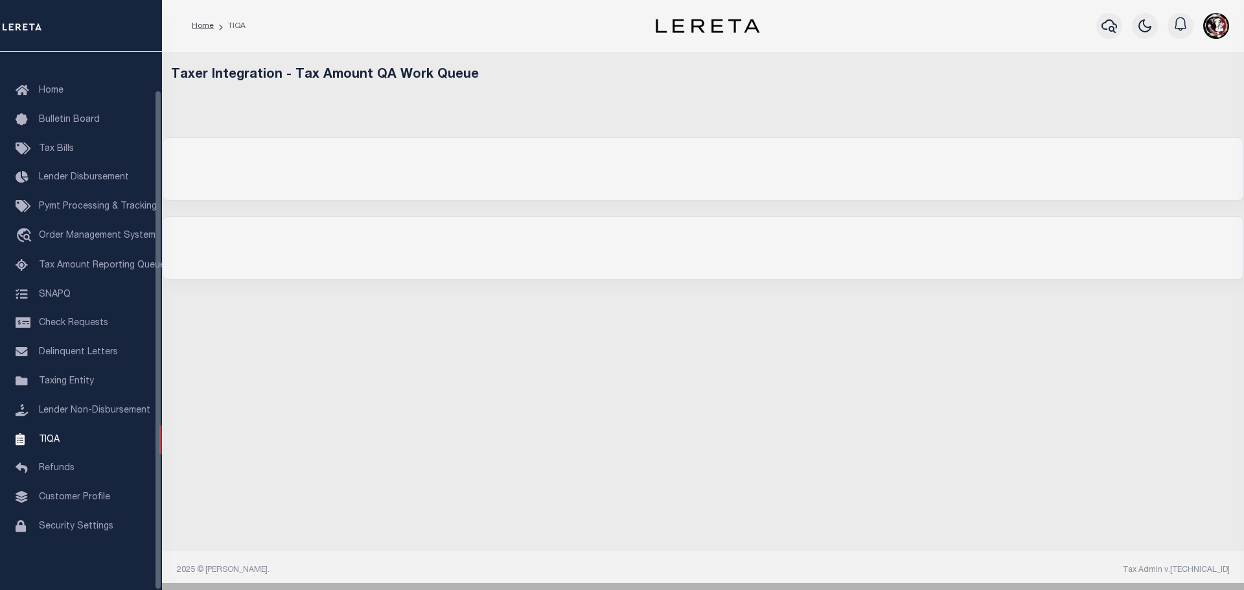
select select "200"
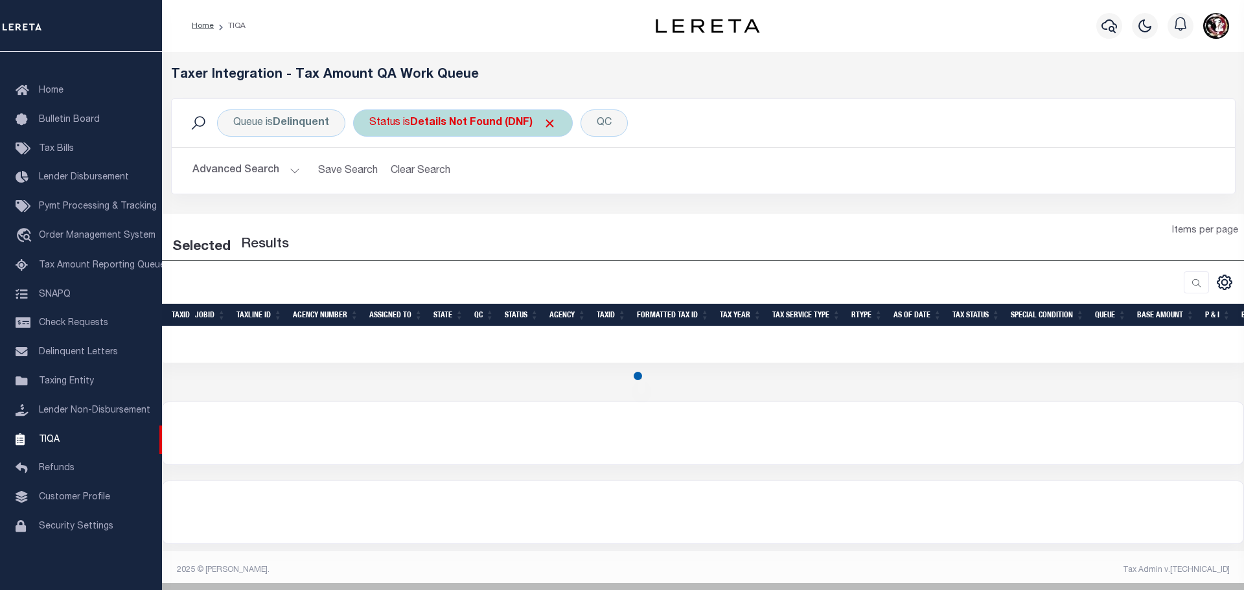
click at [497, 124] on b "Details Not Found (DNF)" at bounding box center [483, 123] width 146 height 10
select select "DNF"
select select "200"
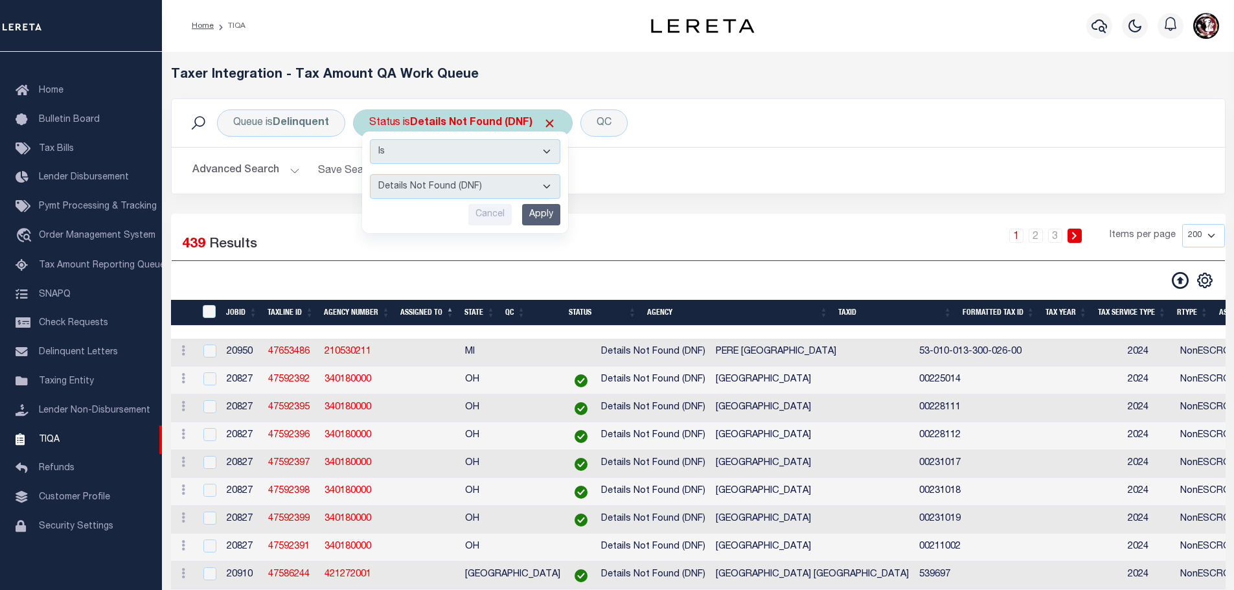
click at [485, 188] on select "AI - Bot Exception (ERR) AI - Bot Running (PLA) AI - Failed QA (FQA) AI - Prep …" at bounding box center [465, 186] width 190 height 25
select select "TNF"
click at [370, 174] on select "AI - Bot Exception (ERR) AI - Bot Running (PLA) AI - Failed QA (FQA) AI - Prep …" at bounding box center [465, 186] width 190 height 25
click at [538, 213] on input "Apply" at bounding box center [541, 214] width 38 height 21
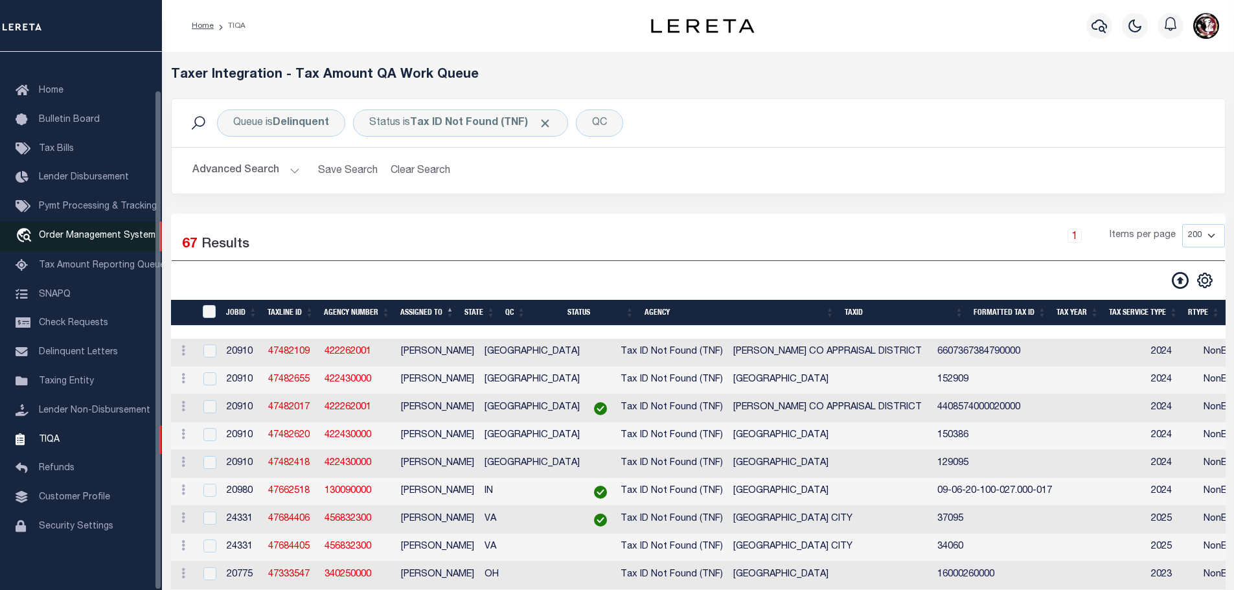
click at [63, 235] on span "Order Management System" at bounding box center [97, 235] width 117 height 9
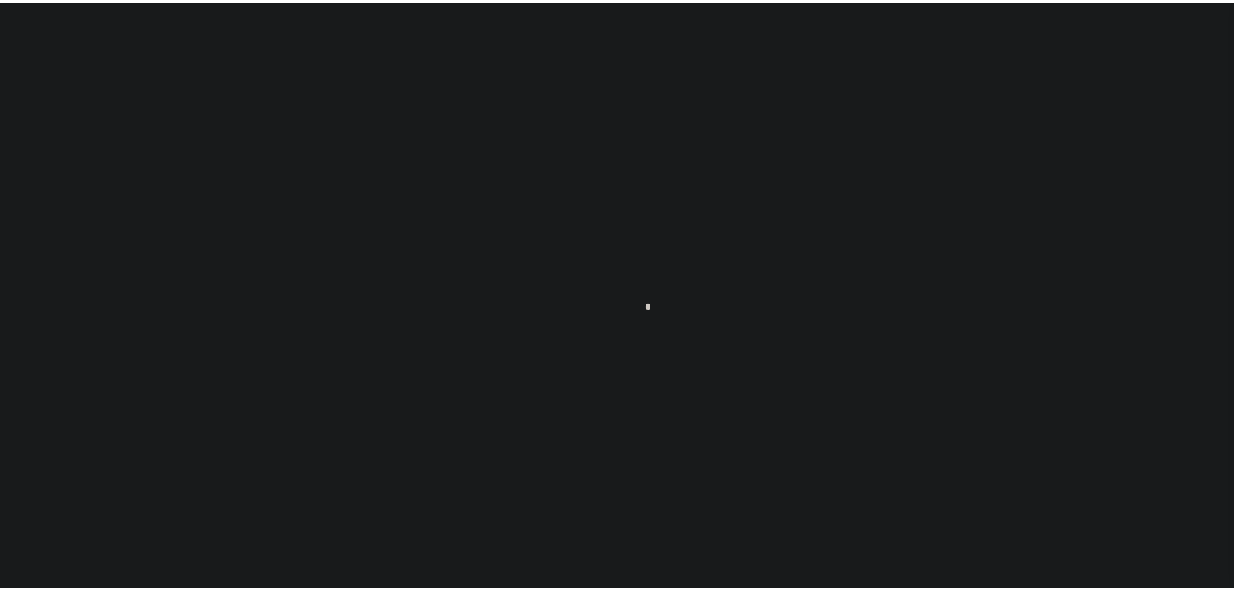
scroll to position [41, 0]
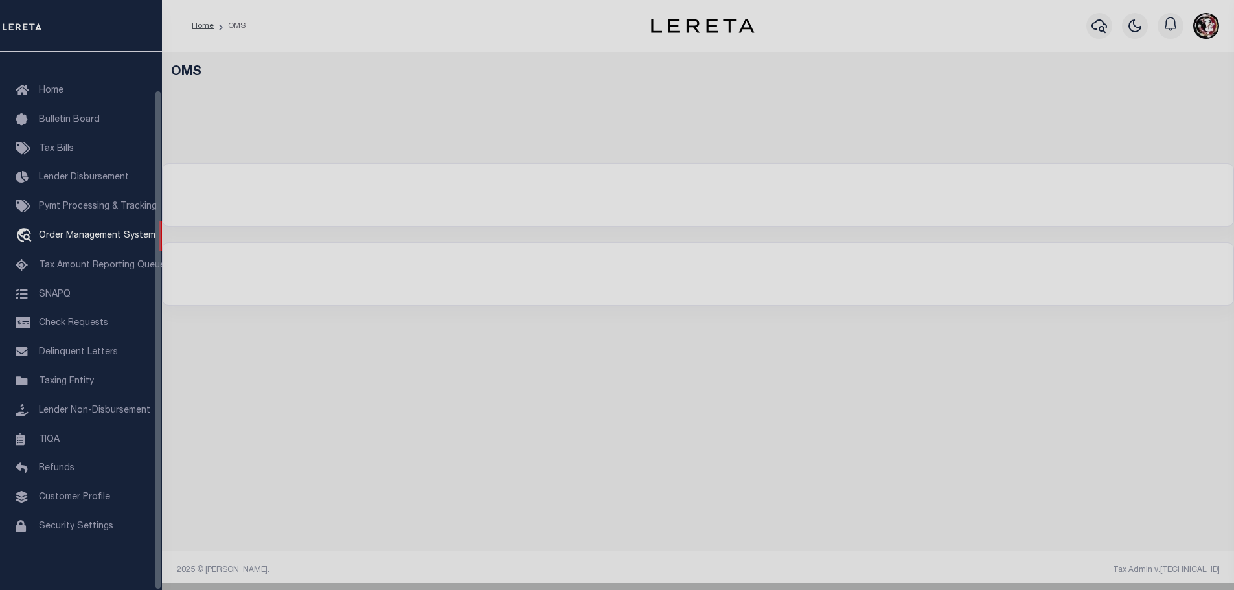
select select "200"
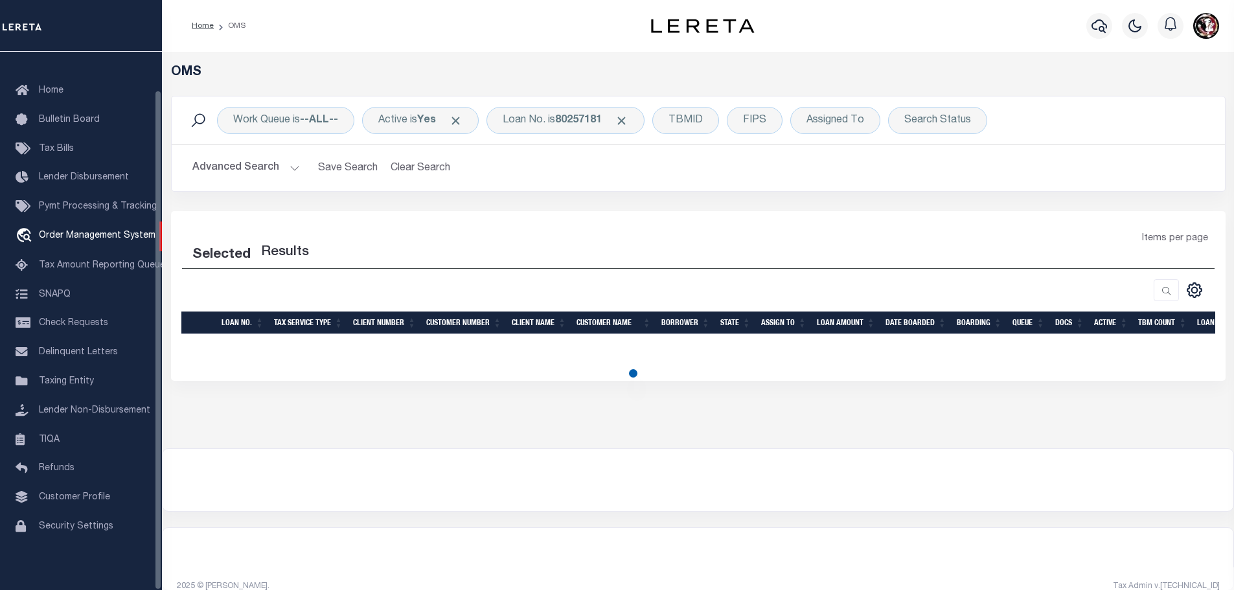
select select "200"
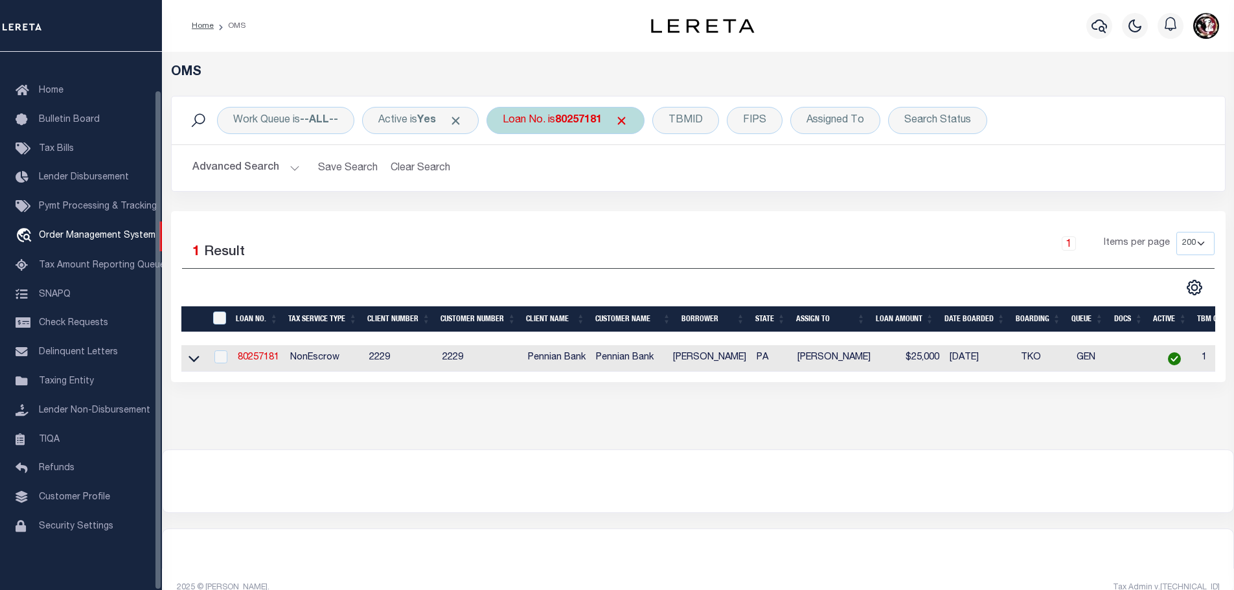
click at [597, 130] on div "Loan No. is 80257181" at bounding box center [566, 120] width 158 height 27
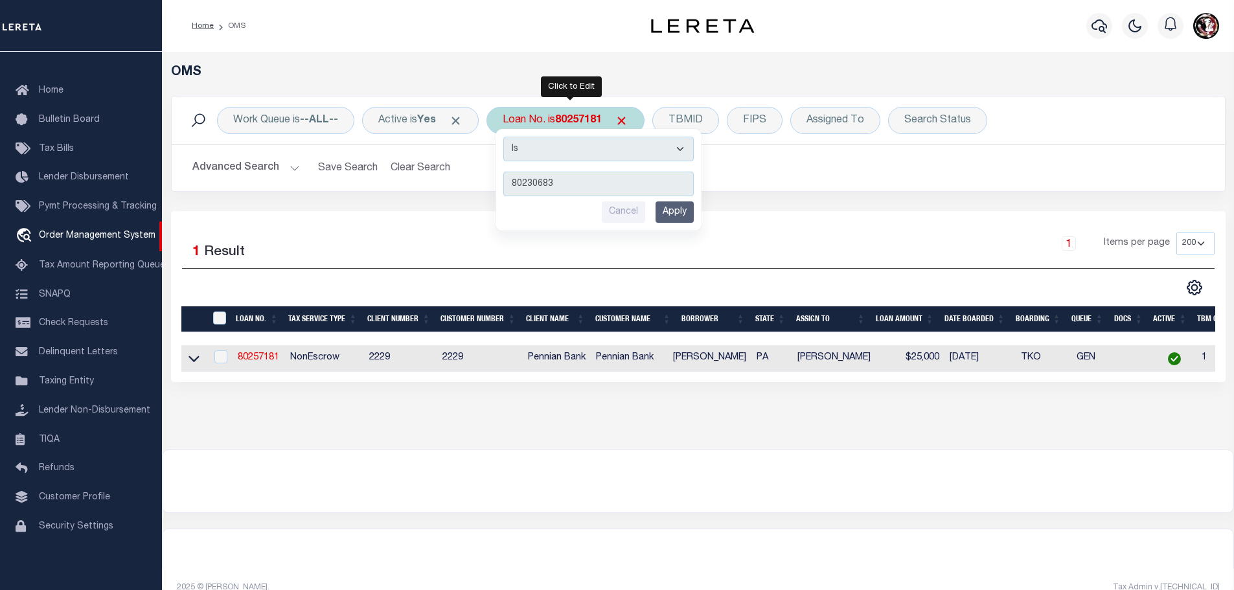
type input "80230683"
click at [672, 209] on input "Apply" at bounding box center [675, 211] width 38 height 21
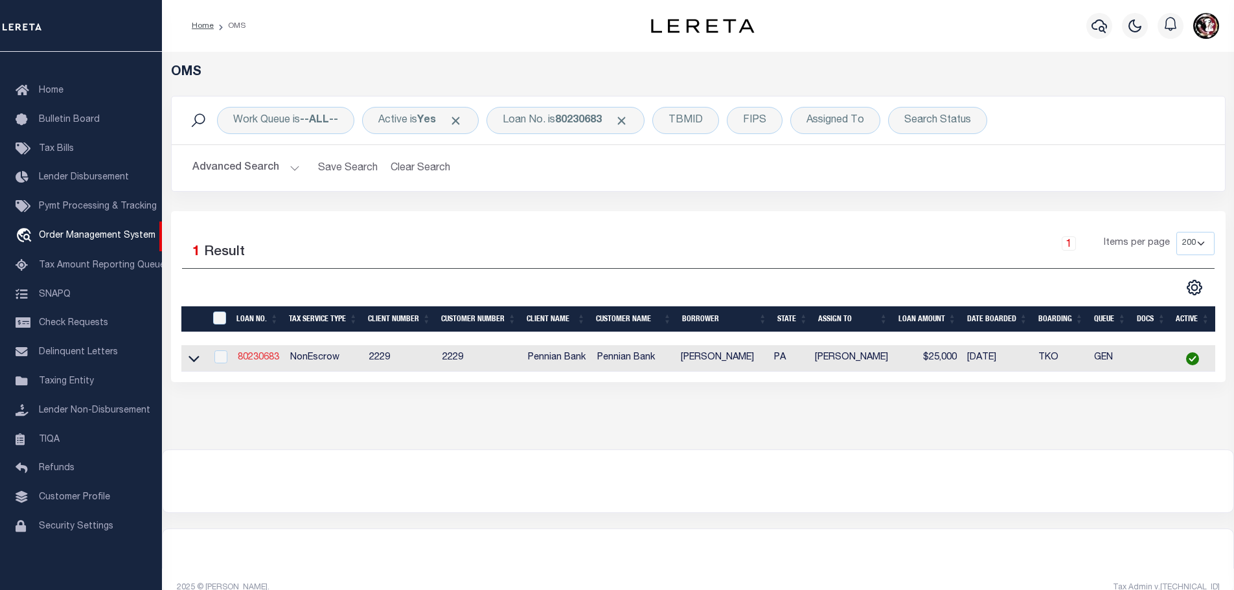
click at [255, 357] on link "80230683" at bounding box center [258, 357] width 41 height 9
type input "80230683"
type input "[PERSON_NAME]"
select select
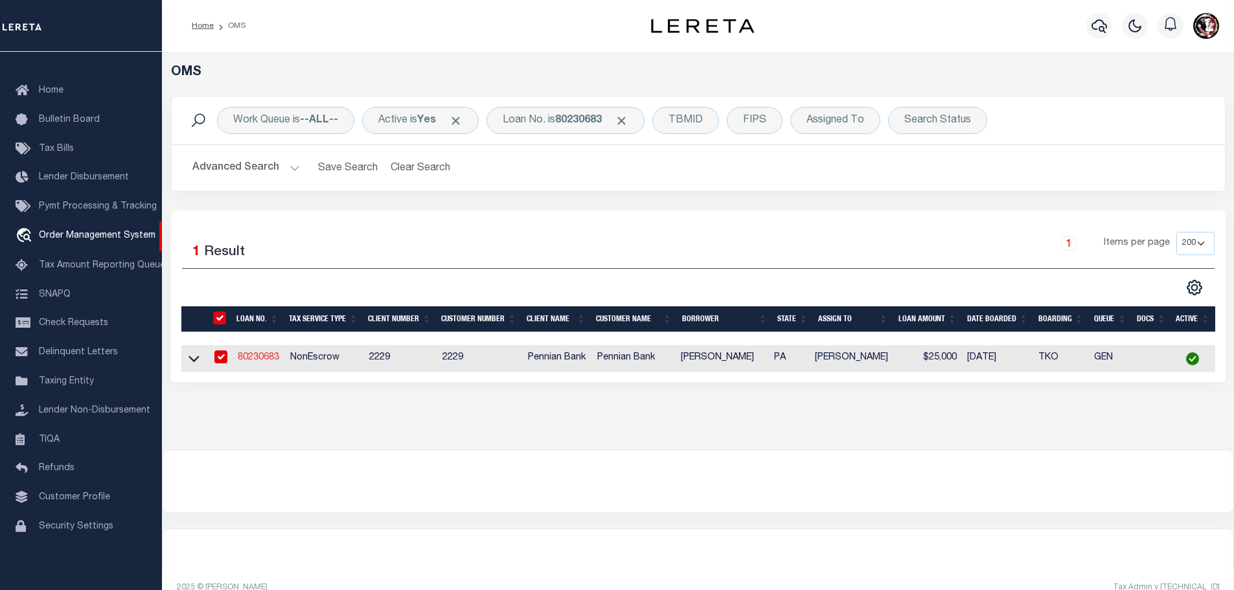
select select "NonEscrow"
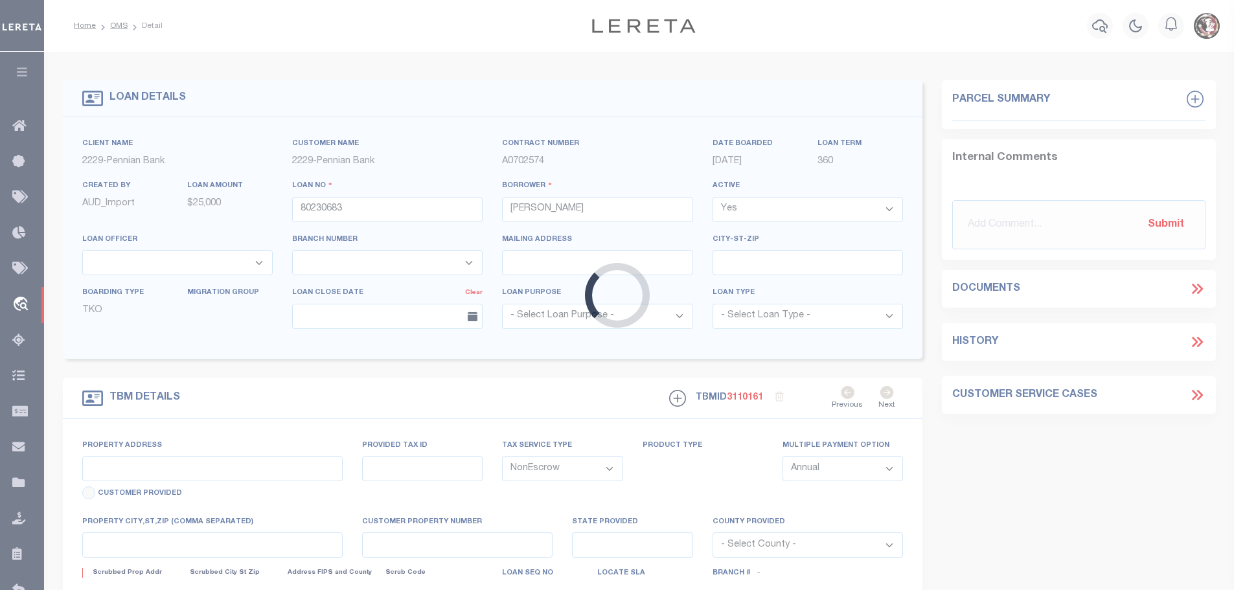
type input "[STREET_ADDRESS]"
type input "100,045.00-069.000"
select select
type input "[GEOGRAPHIC_DATA] 17074"
type input "PA"
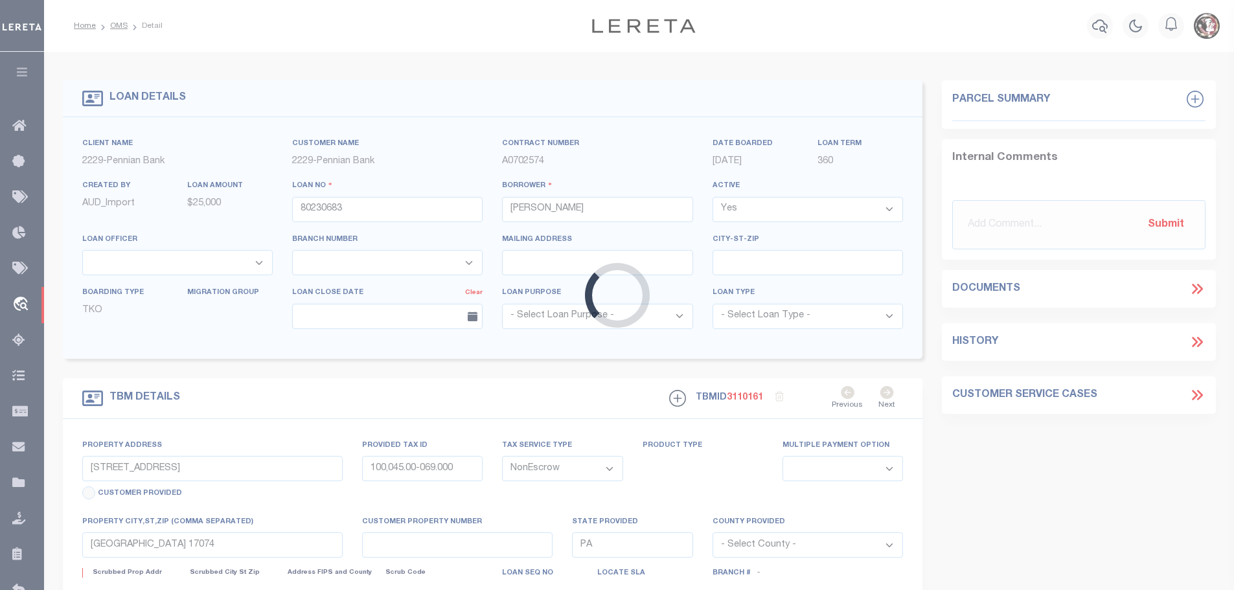
select select
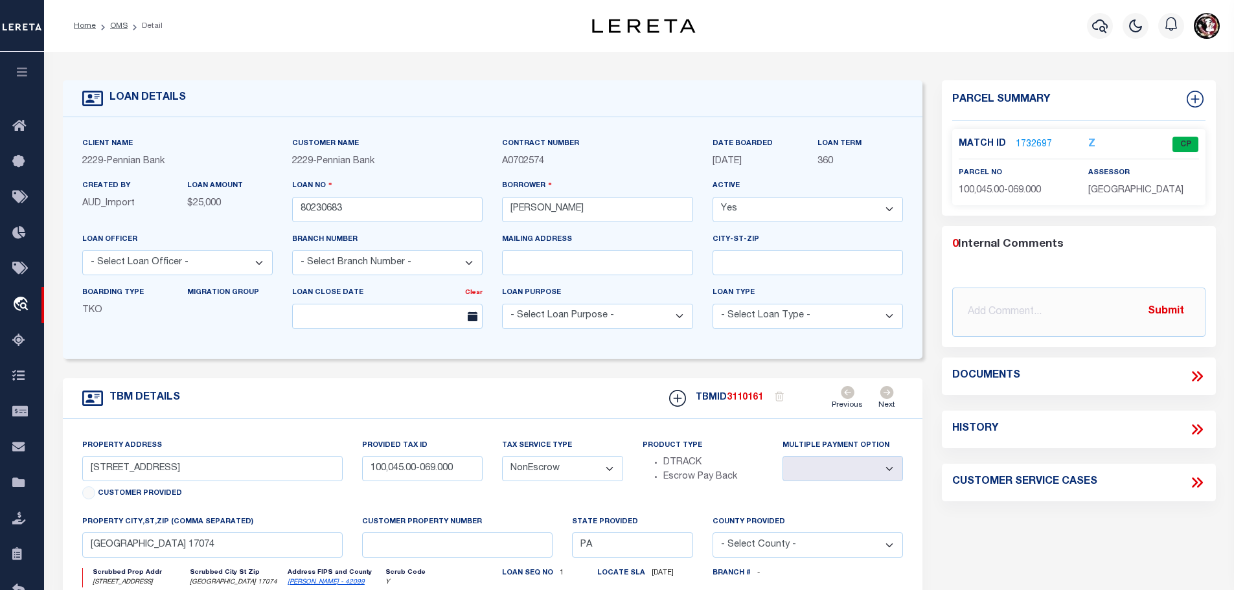
click at [1020, 142] on link "1732697" at bounding box center [1034, 145] width 36 height 14
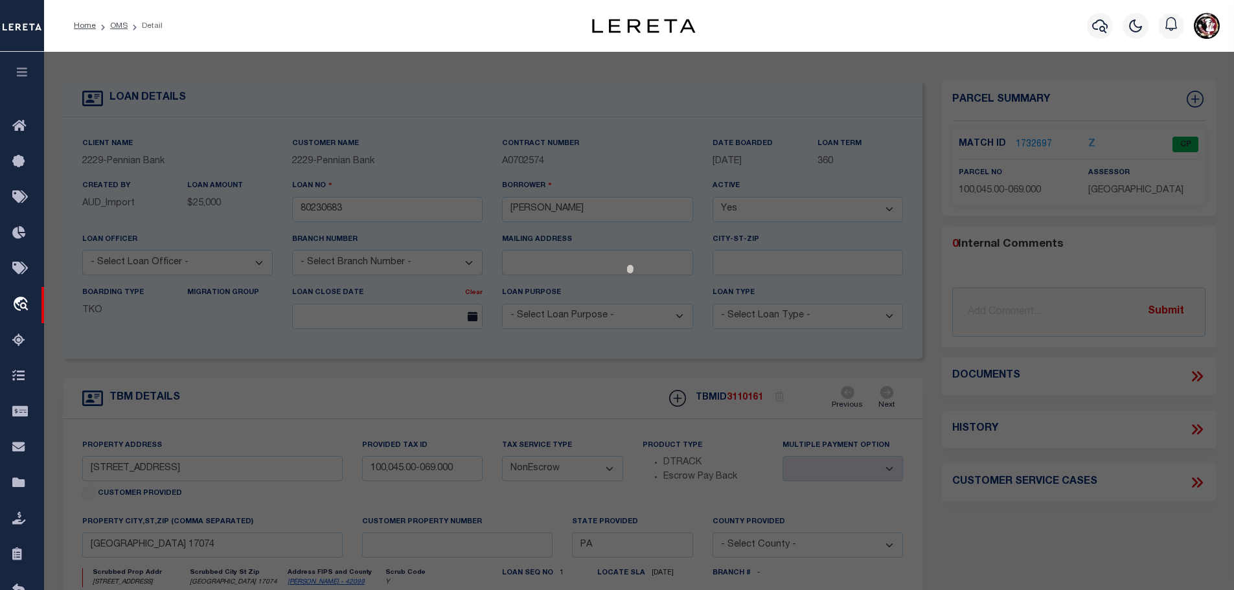
checkbox input "false"
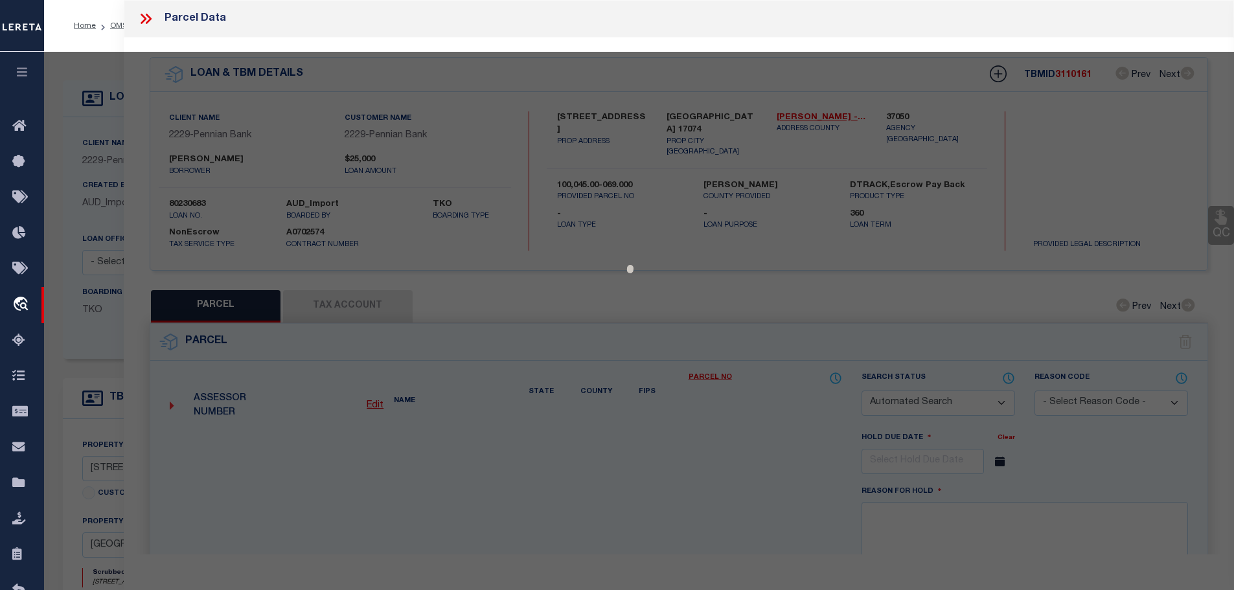
select select "CP"
type input "[PERSON_NAME]"
type input "[GEOGRAPHIC_DATA]"
select select
type input "[STREET_ADDRESS]"
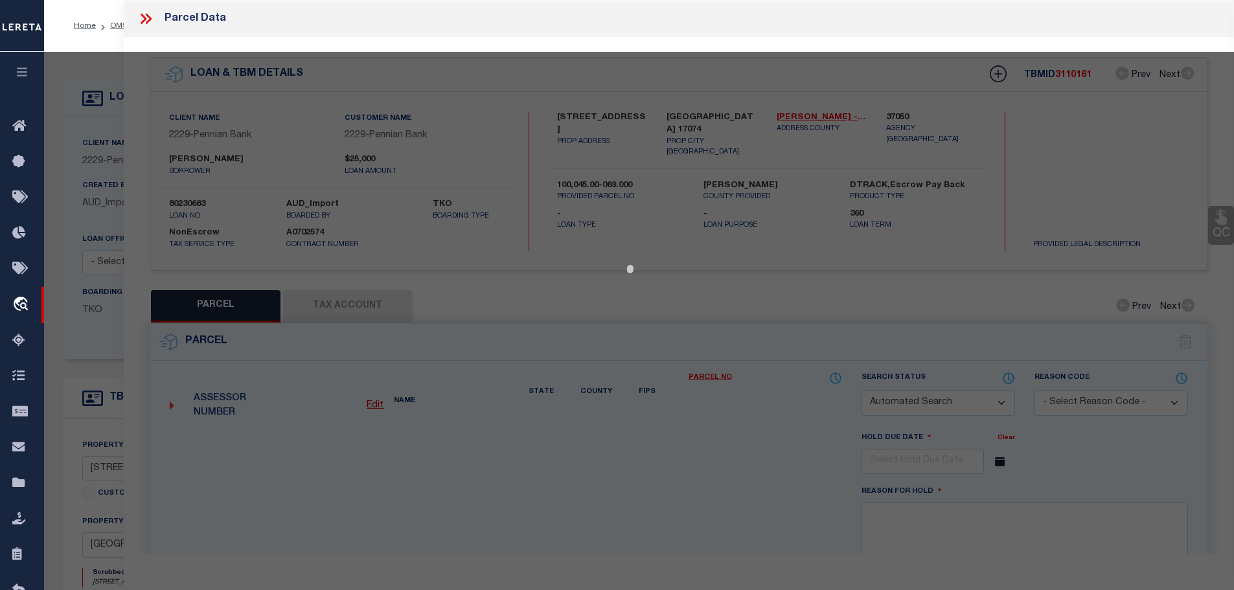
type input "[GEOGRAPHIC_DATA] 17074"
type textarea "TRACTS 1 & 2 DEEDED ACRES 0.82"
type textarea "Tax ID Special Project"
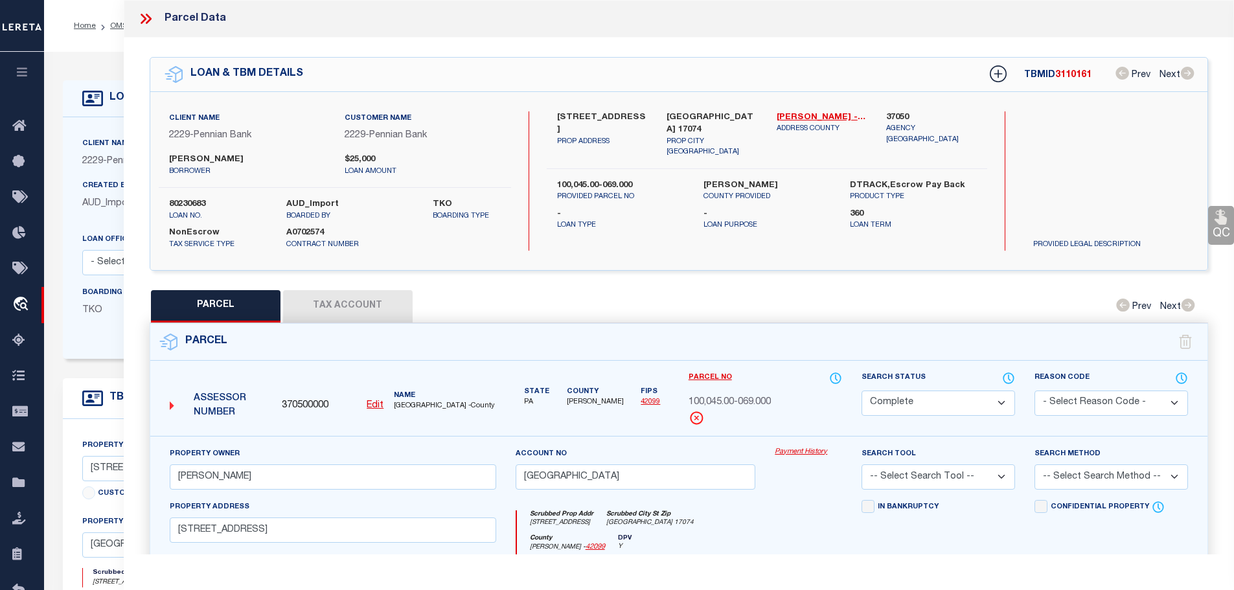
click at [323, 297] on button "Tax Account" at bounding box center [348, 306] width 130 height 32
select select "100"
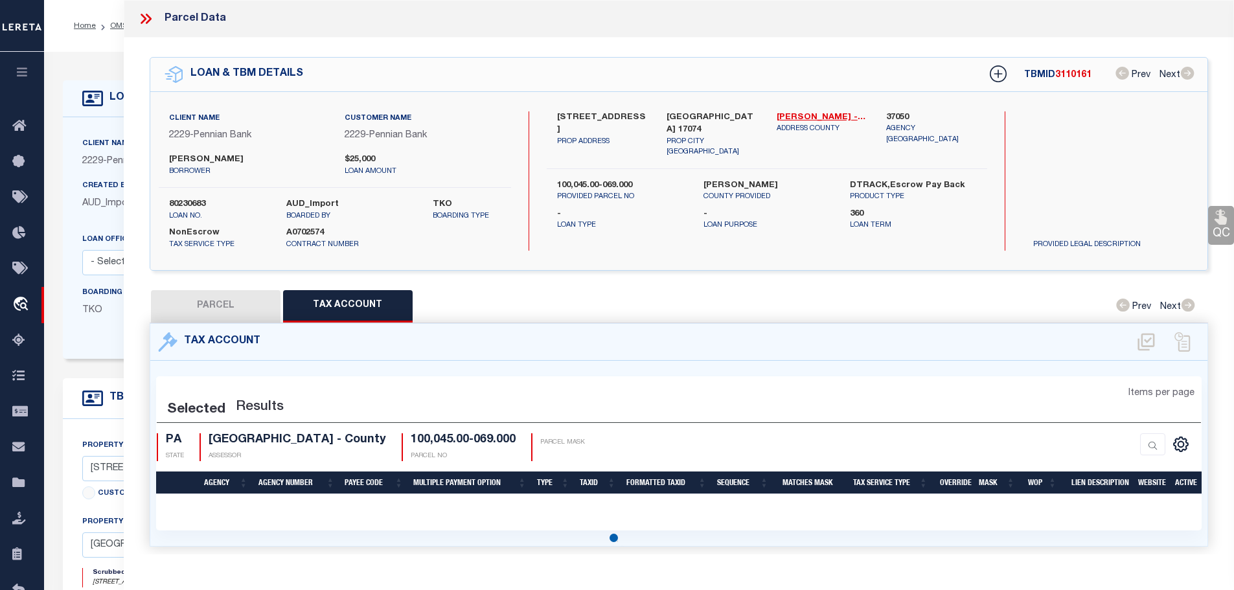
select select "100"
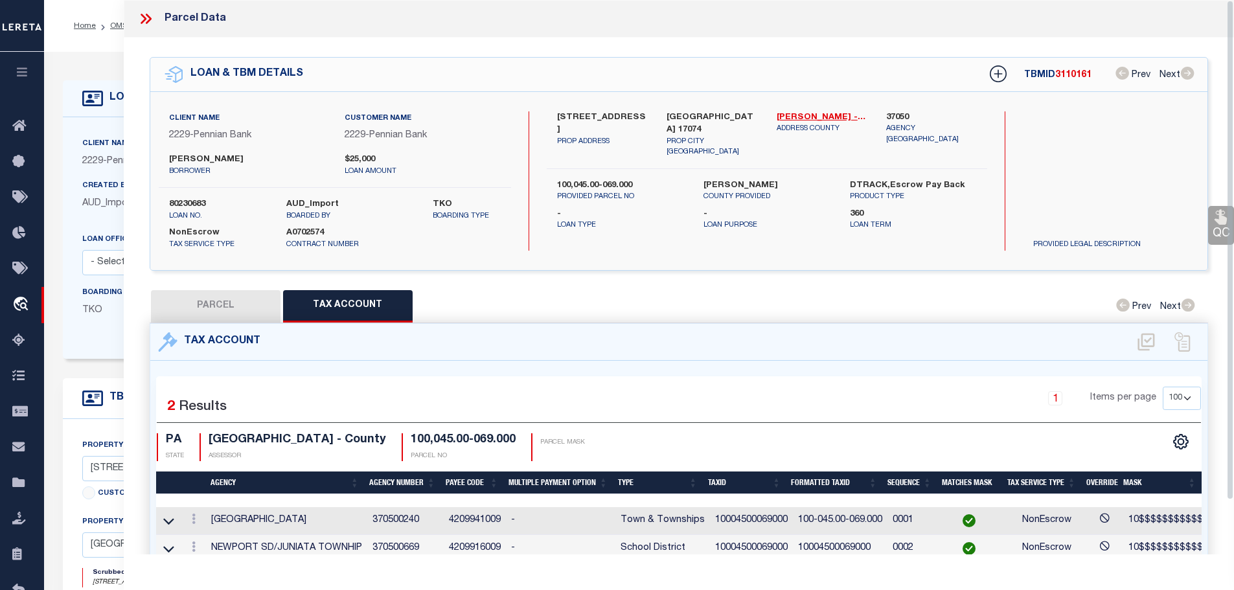
click at [144, 17] on icon at bounding box center [144, 19] width 6 height 10
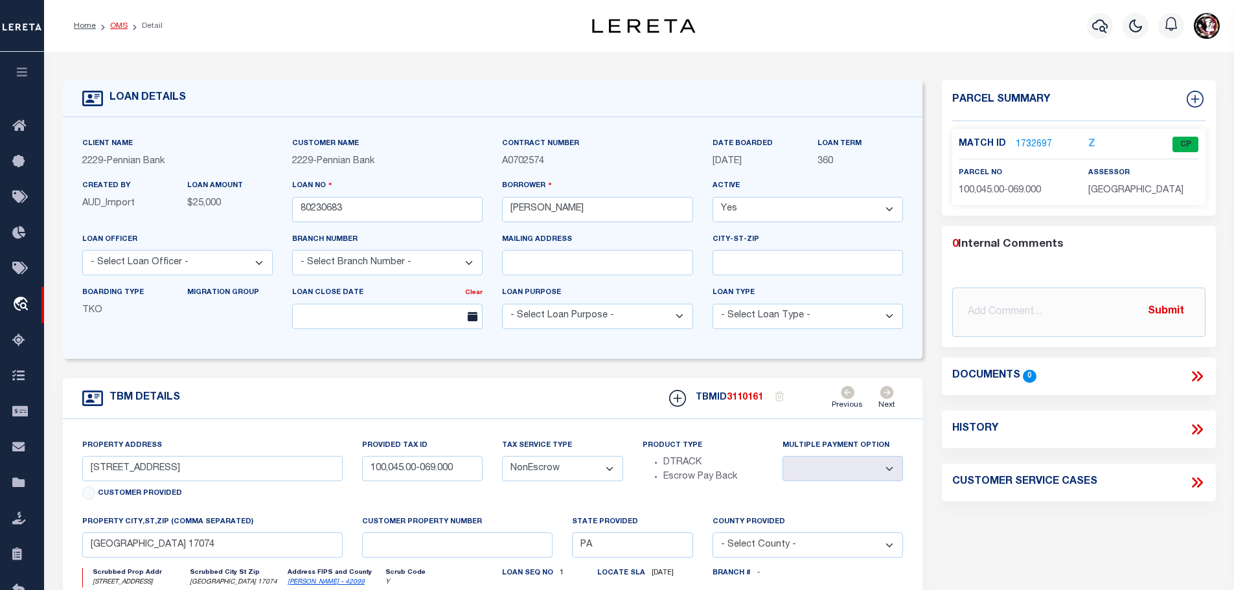
click at [113, 25] on link "OMS" at bounding box center [118, 26] width 17 height 8
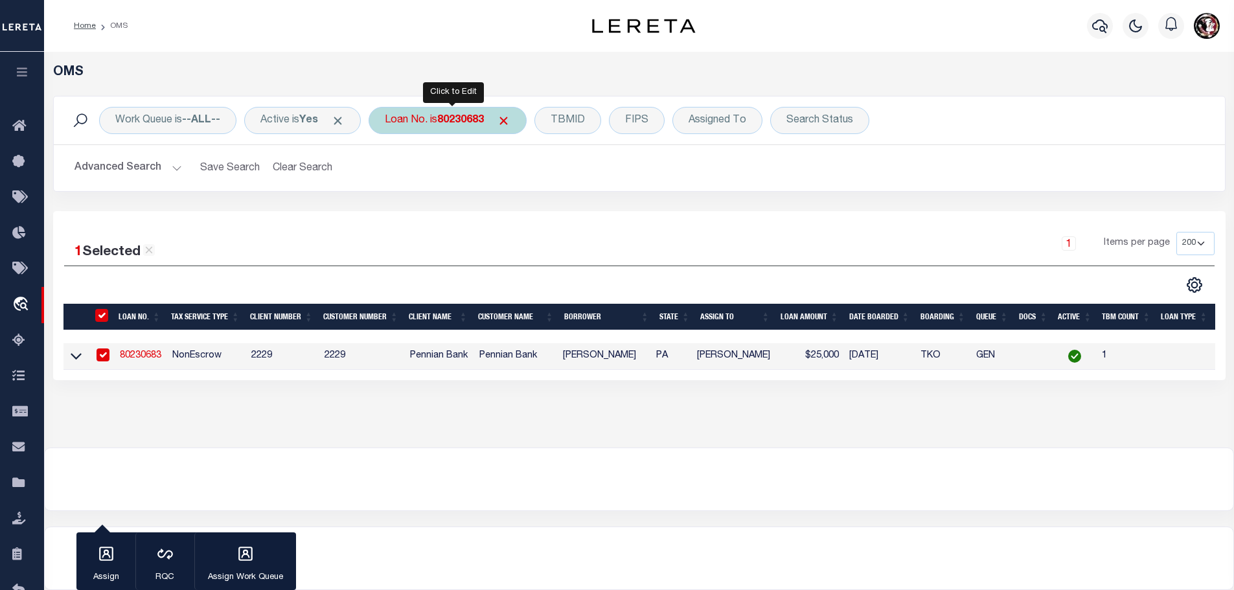
click at [444, 119] on b "80230683" at bounding box center [460, 120] width 47 height 10
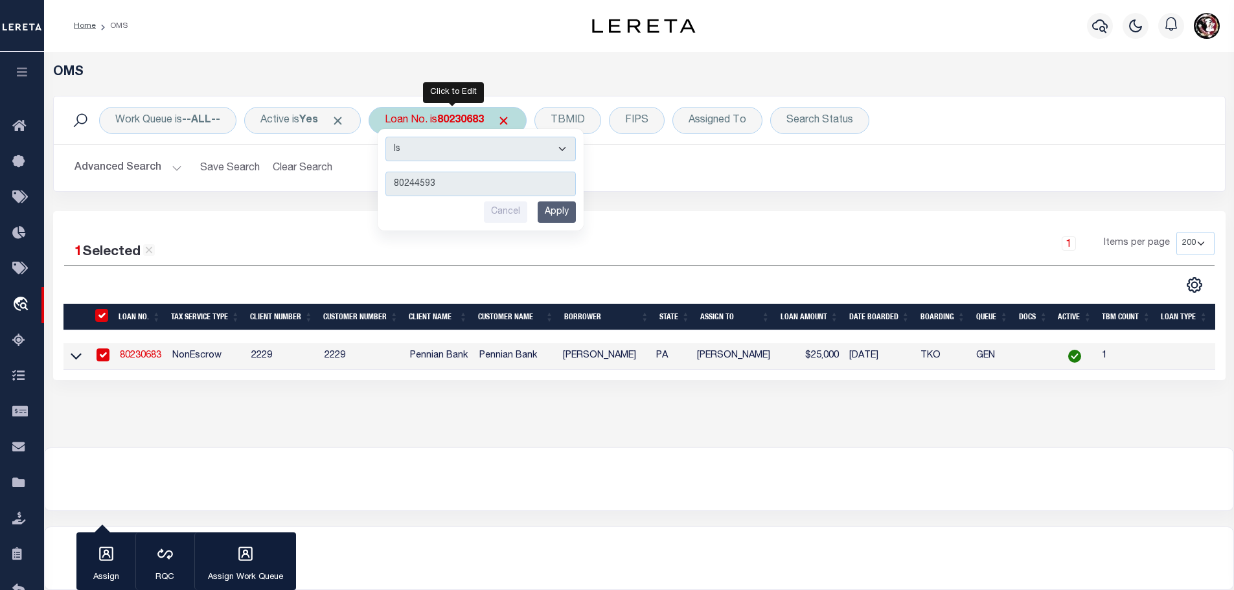
type input "80244593"
click at [561, 212] on input "Apply" at bounding box center [557, 211] width 38 height 21
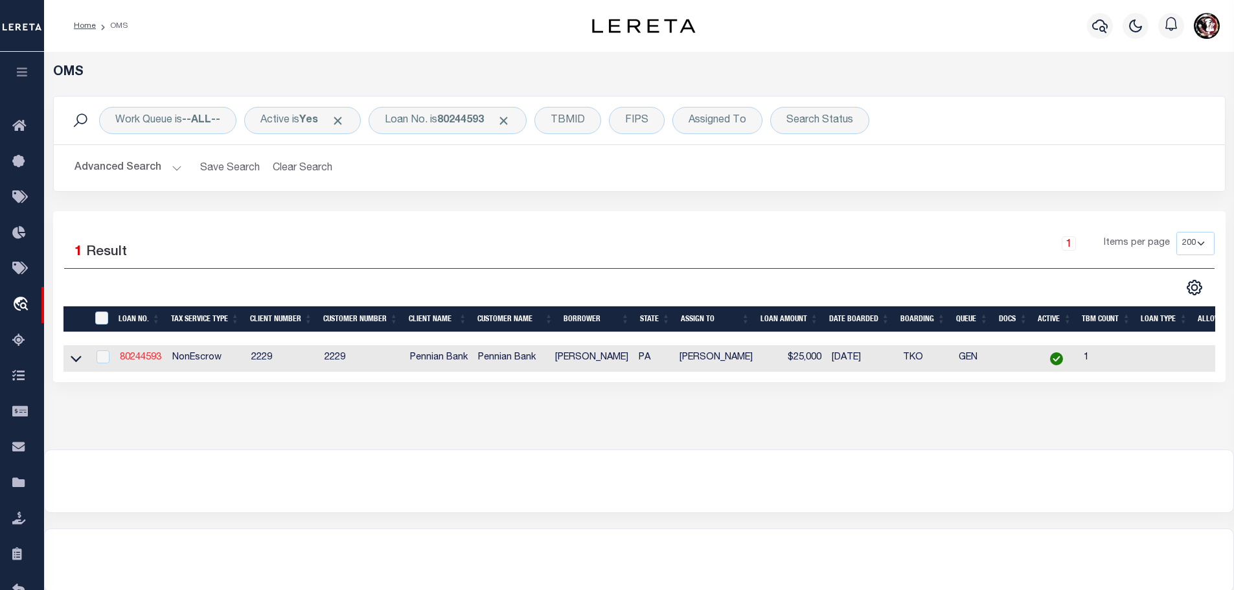
click at [134, 353] on link "80244593" at bounding box center [140, 357] width 41 height 9
type input "80244593"
type input "[PERSON_NAME]"
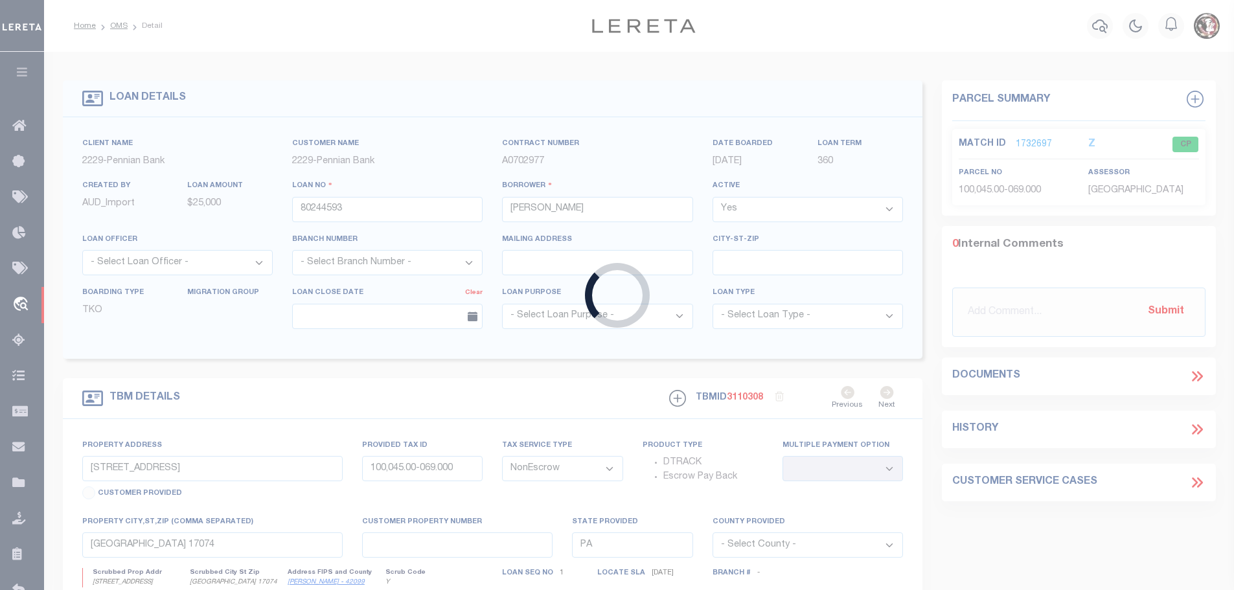
type input "11 NUMER RD"
type input "100,058.00-043.009"
select select
type input "[GEOGRAPHIC_DATA], [GEOGRAPHIC_DATA] 17074"
select select
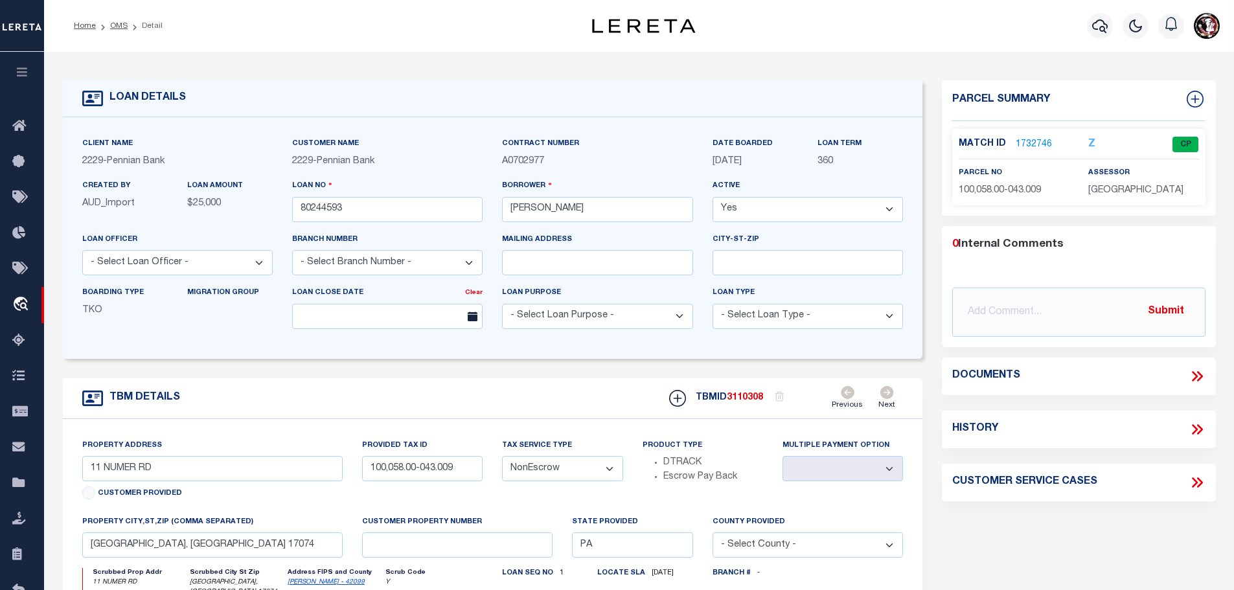
click at [1034, 141] on link "1732746" at bounding box center [1034, 145] width 36 height 14
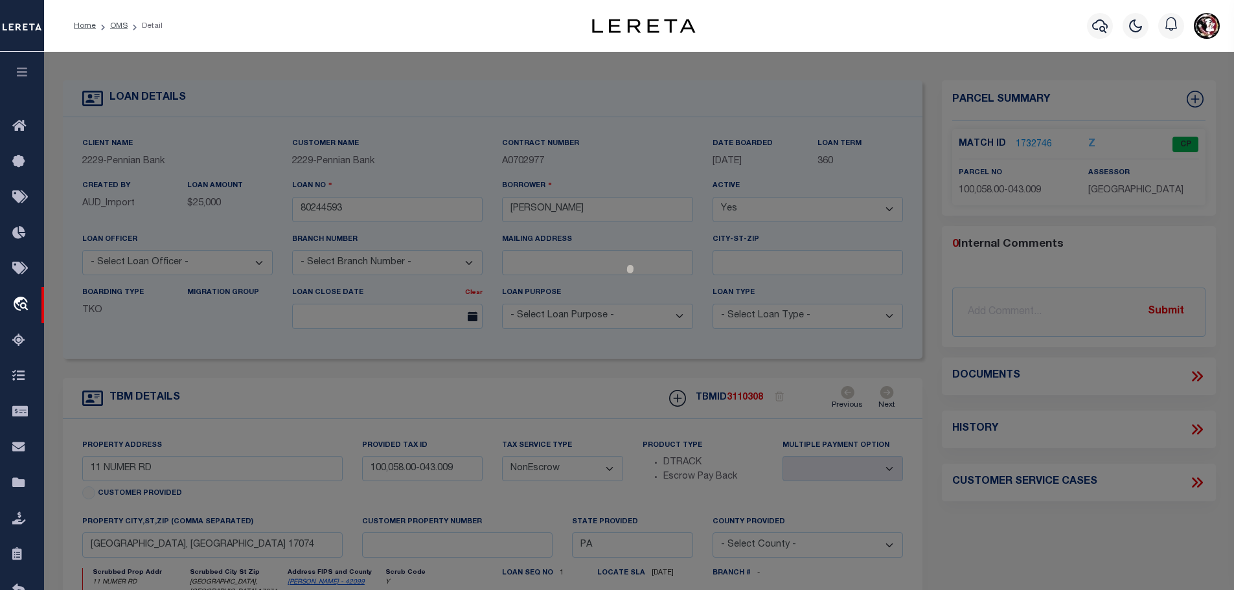
select select "AS"
checkbox input "false"
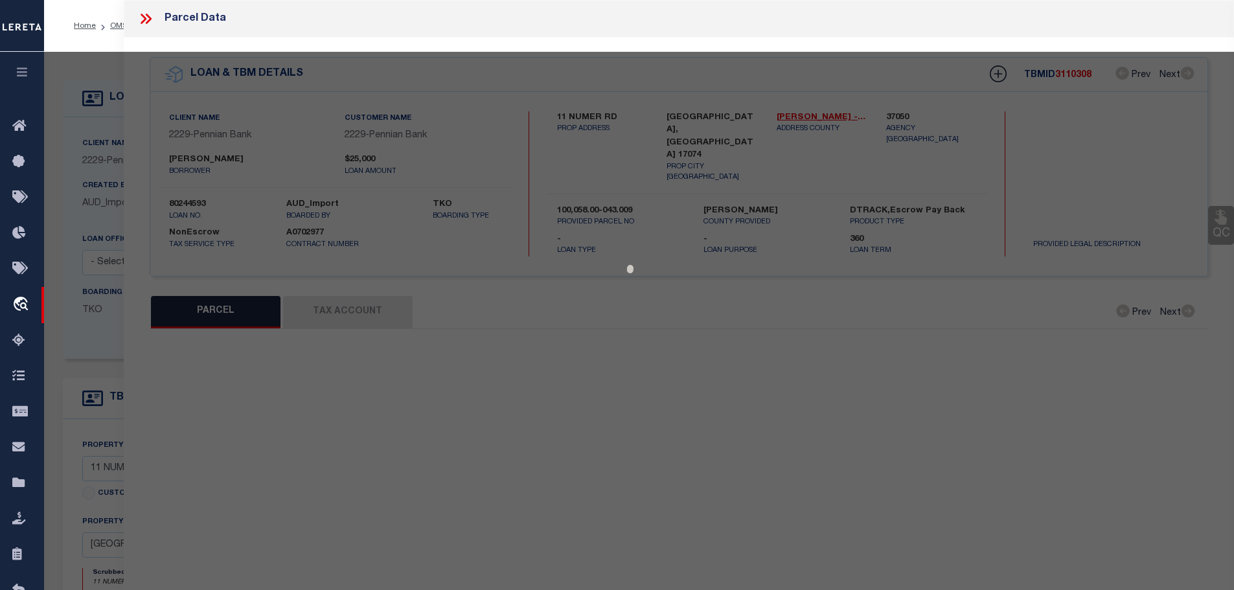
select select "CP"
type input "[PERSON_NAME]"
type input "[GEOGRAPHIC_DATA]"
select select
type input "[STREET_ADDRESS]"
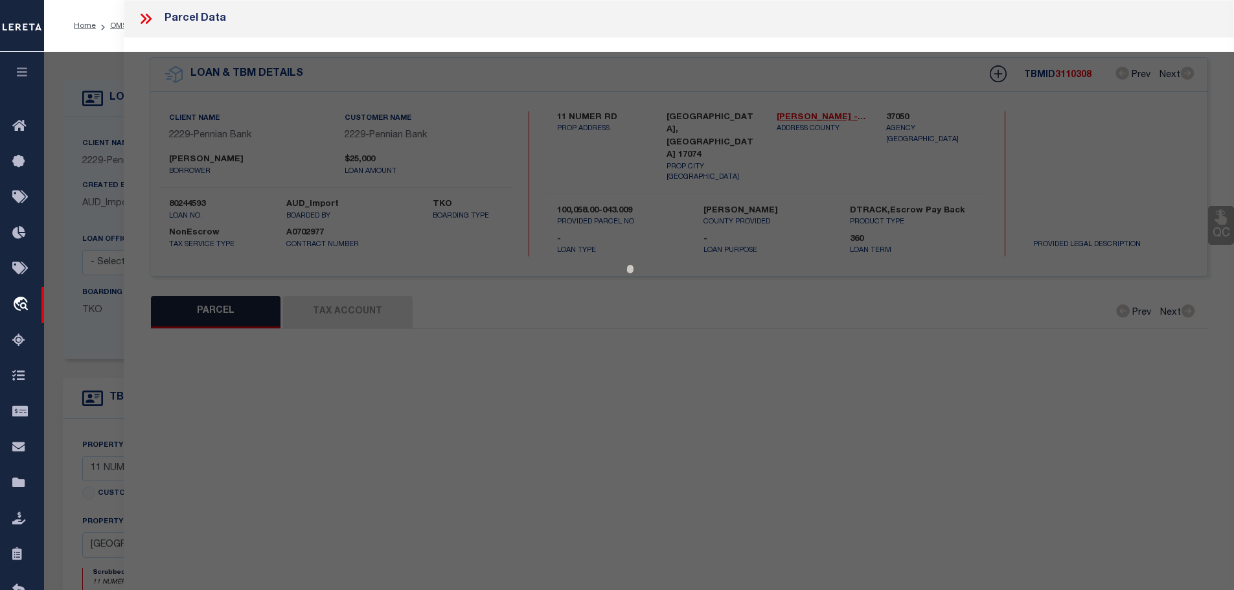
type input "[GEOGRAPHIC_DATA] 17074"
type textarea "PB 44-97 DEEDED ACRES 5.75"
type textarea "Tax ID Special Project"
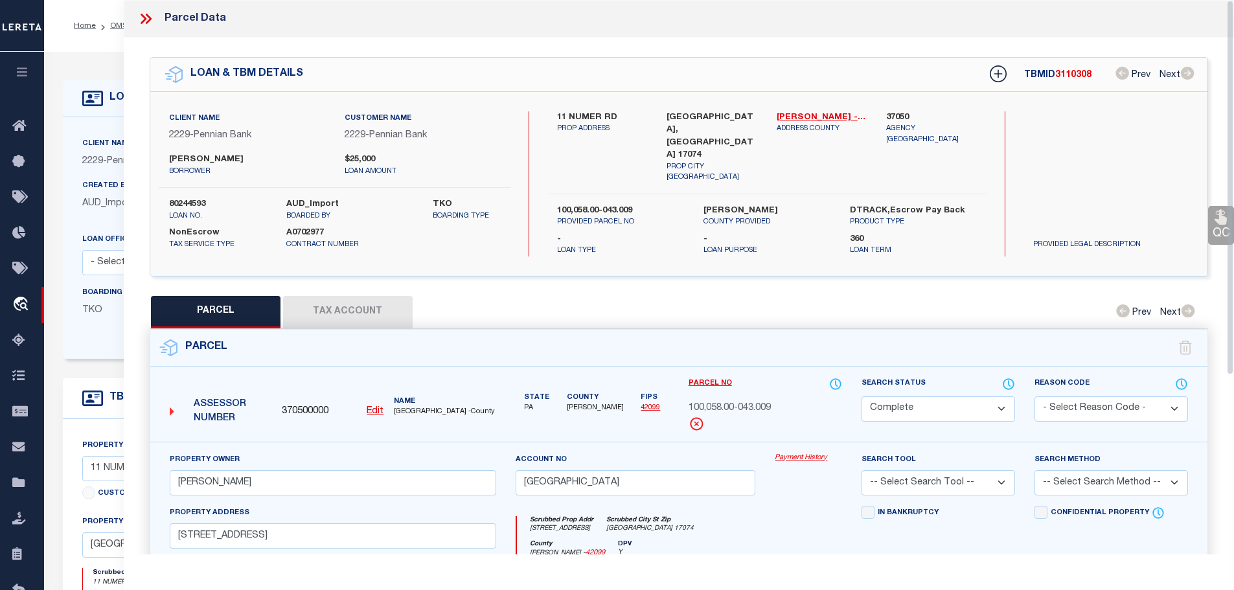
click at [352, 297] on button "Tax Account" at bounding box center [348, 312] width 130 height 32
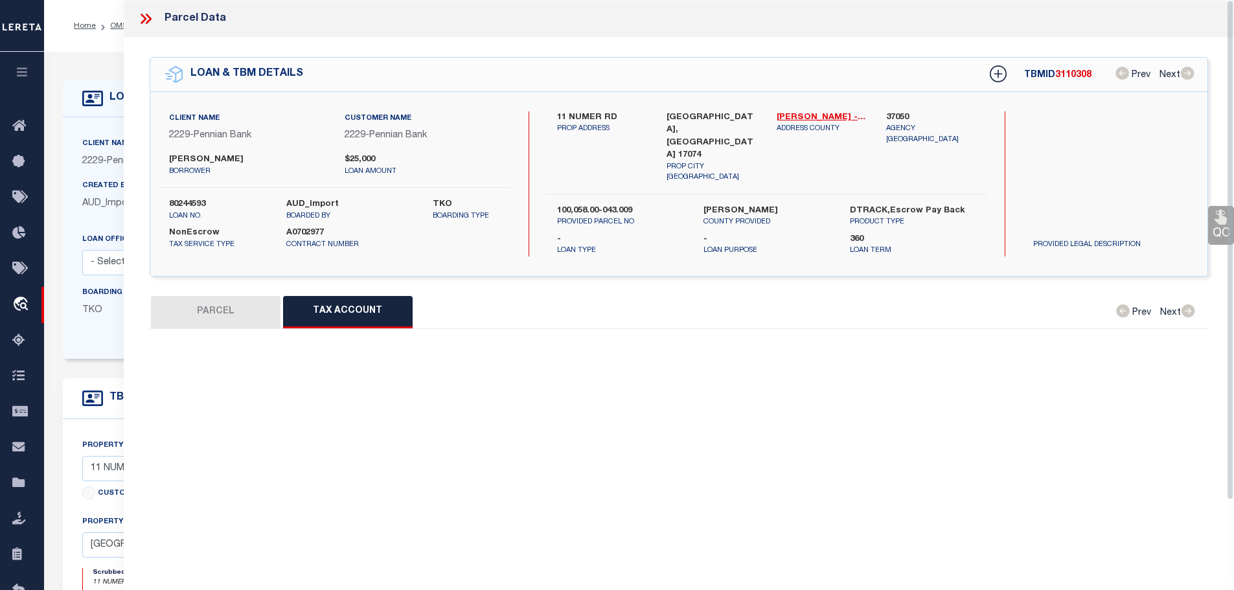
select select "100"
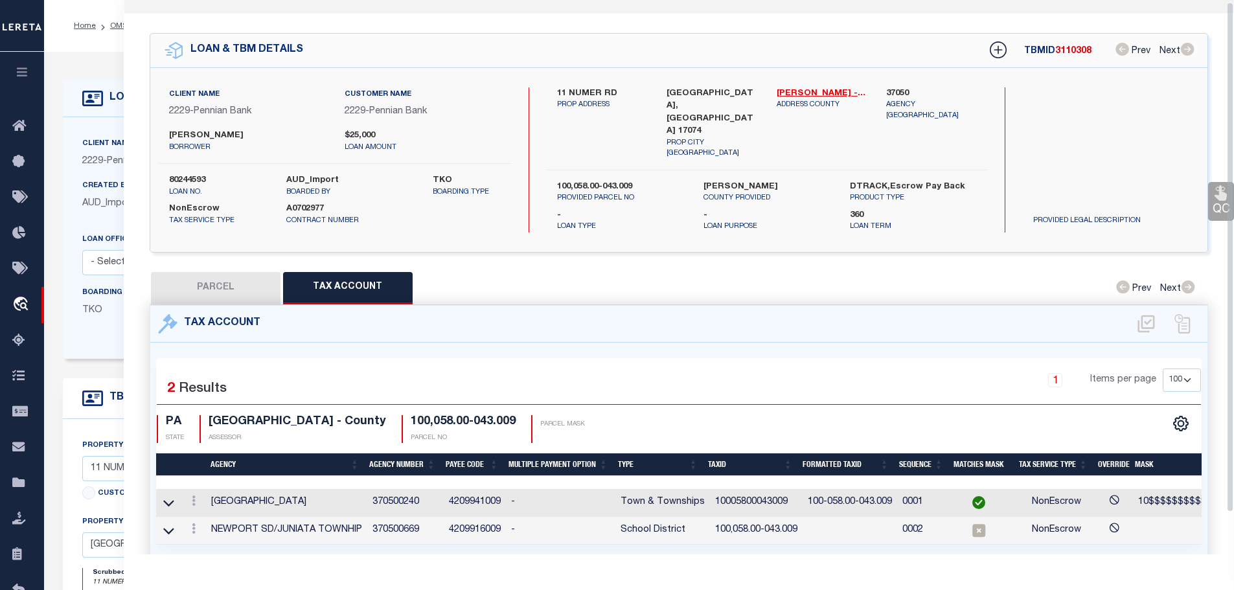
scroll to position [60, 0]
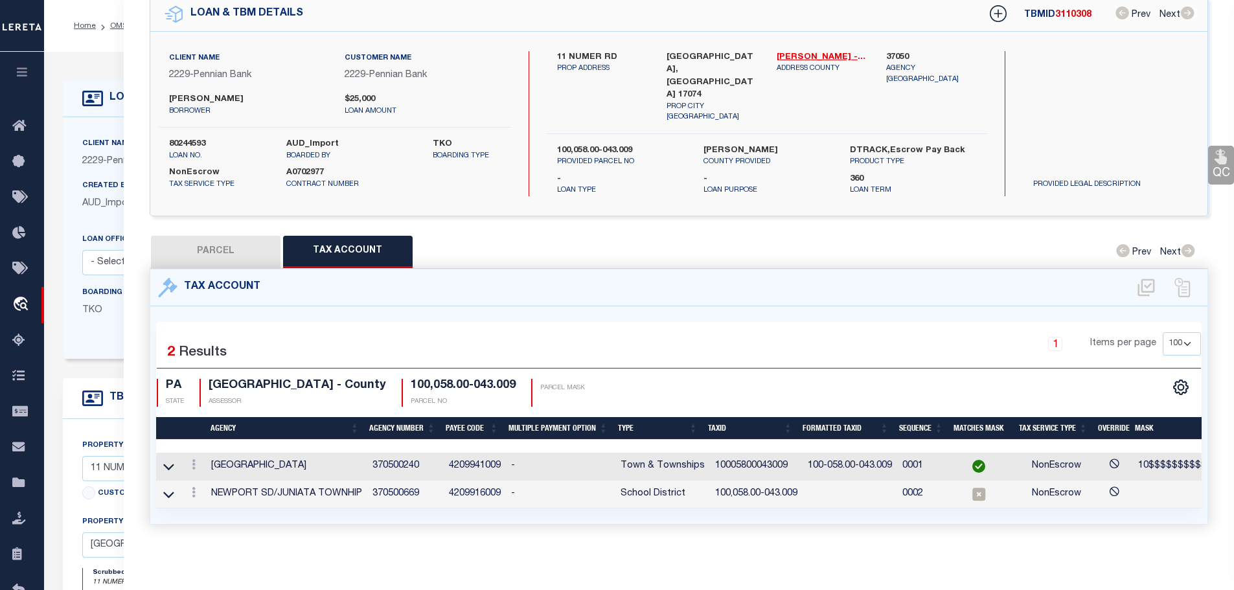
click at [755, 453] on td "10005800043009" at bounding box center [756, 467] width 93 height 28
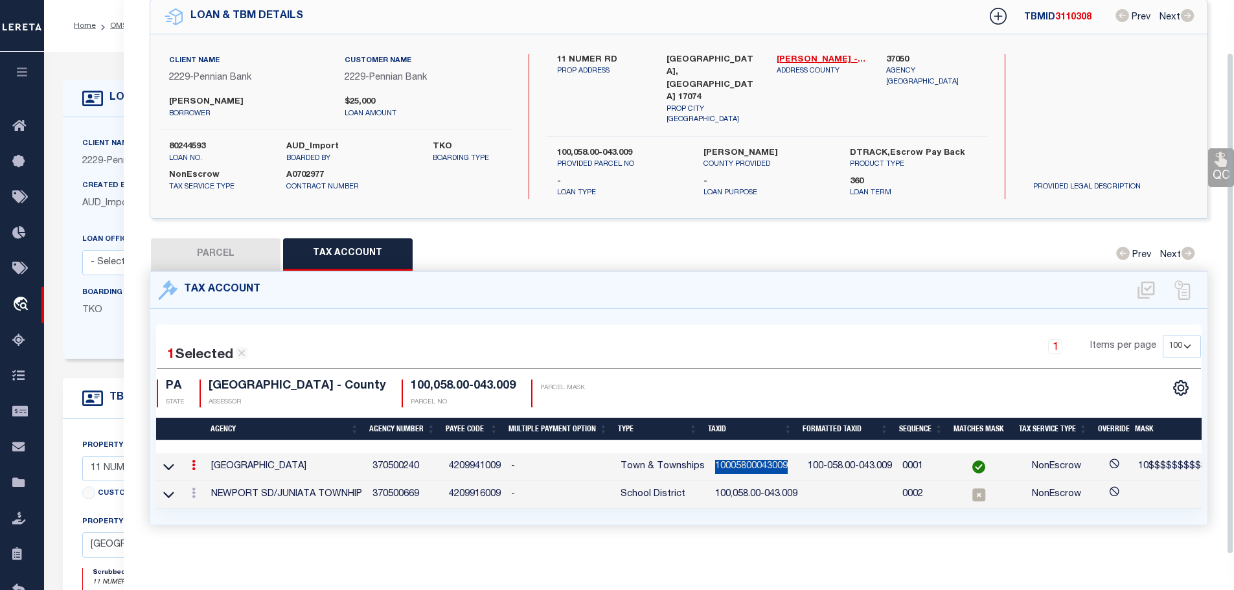
click at [755, 453] on td "10005800043009" at bounding box center [756, 467] width 93 height 28
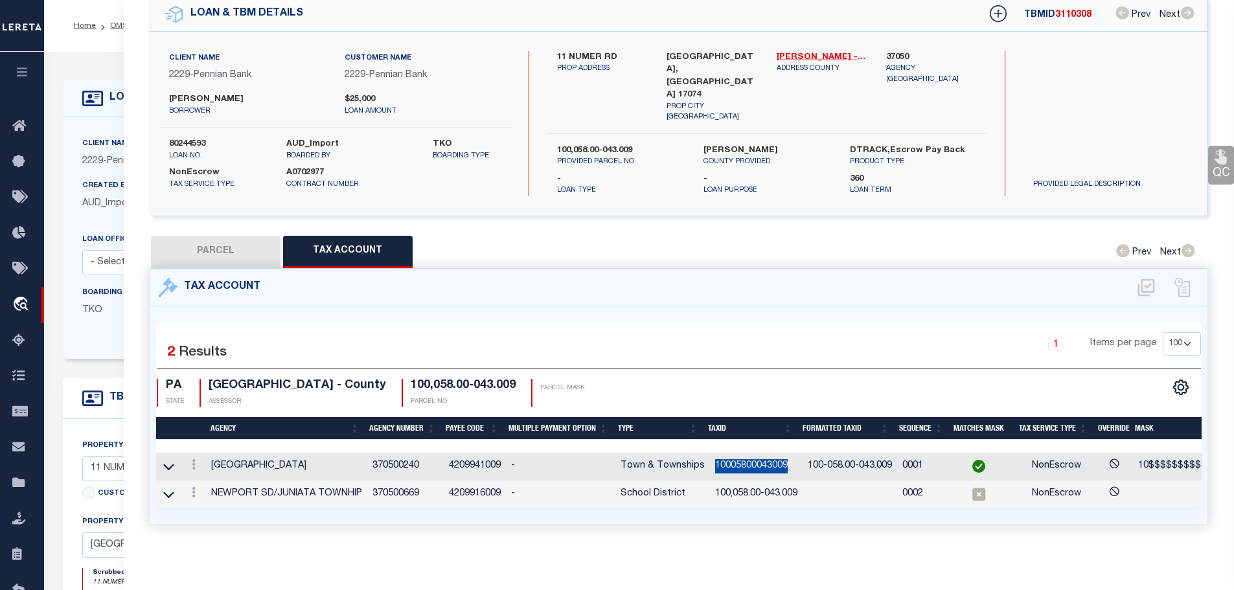
copy td "10005800043009"
click at [198, 489] on link at bounding box center [194, 494] width 14 height 10
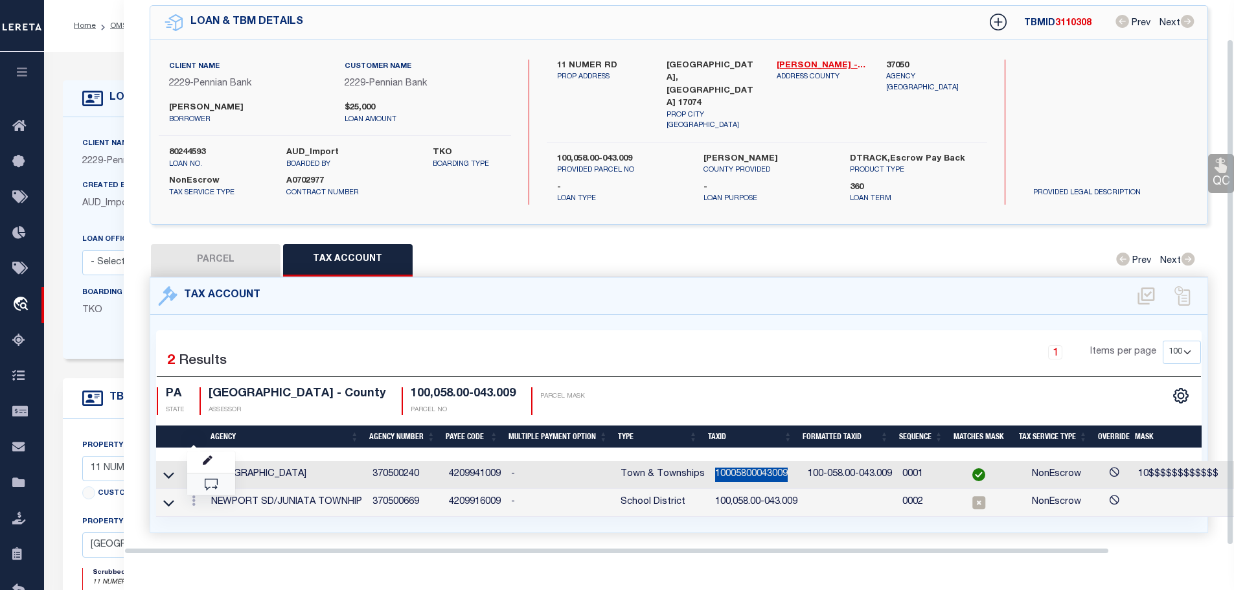
scroll to position [42, 0]
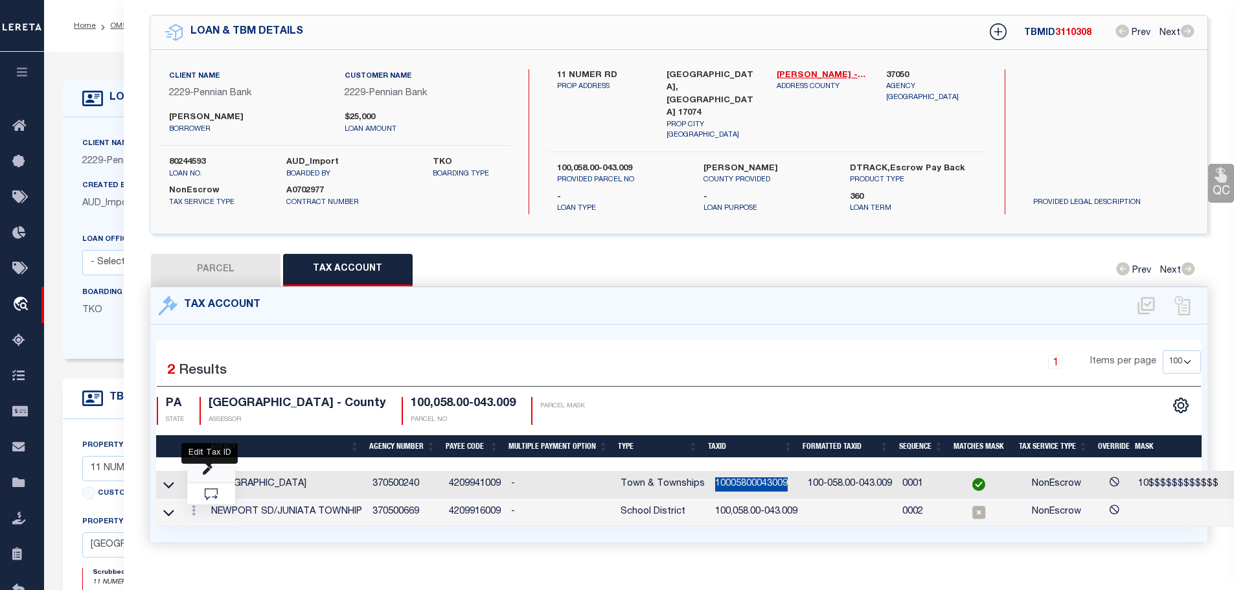
click at [210, 466] on icon "" at bounding box center [208, 471] width 10 height 10
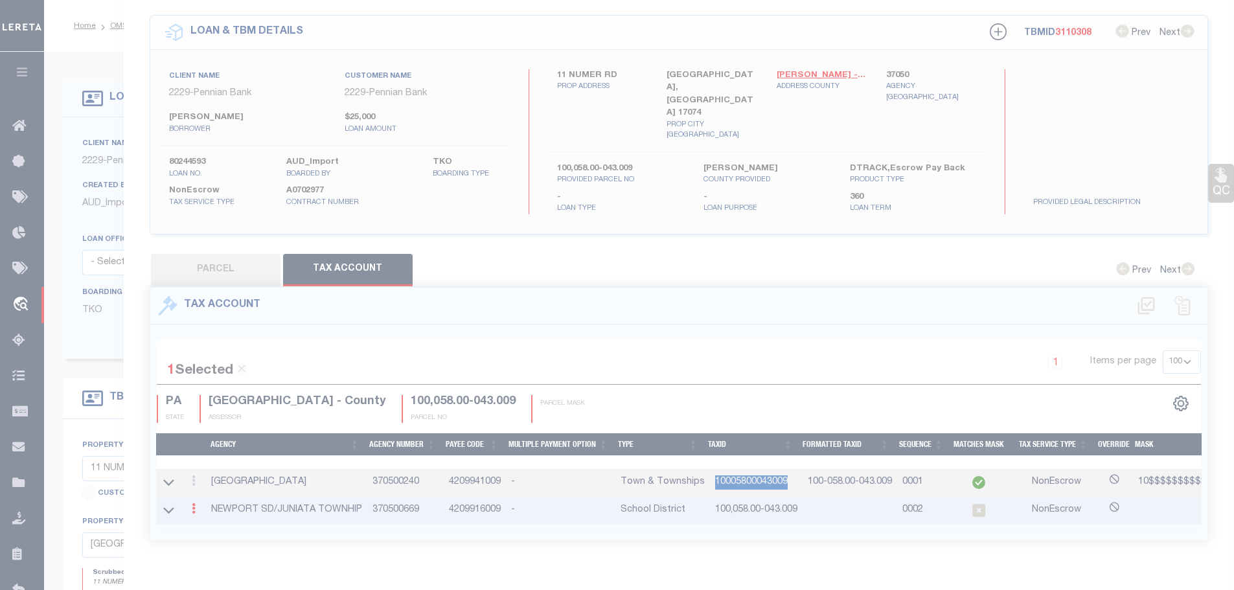
type input "100,058.00-043.009"
type textarea "10$$$$$$$$$$$$ 10$$$$$$$$$$$$%#####"
checkbox input "true"
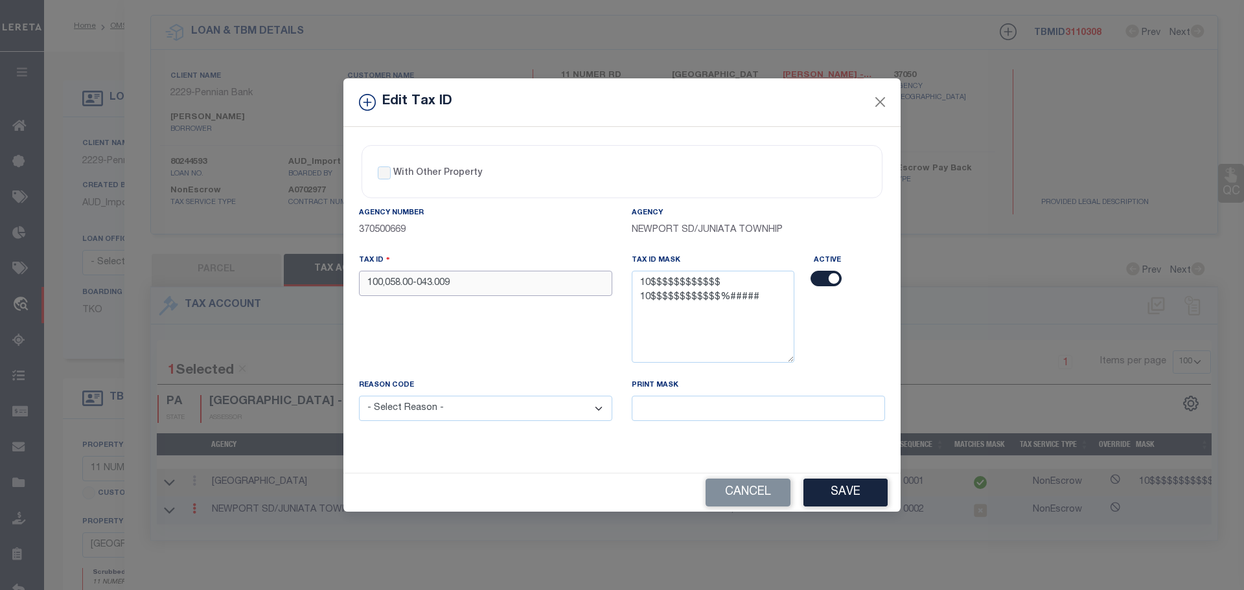
click at [512, 273] on input "100,058.00-043.009" at bounding box center [485, 283] width 253 height 25
paste input "05800043"
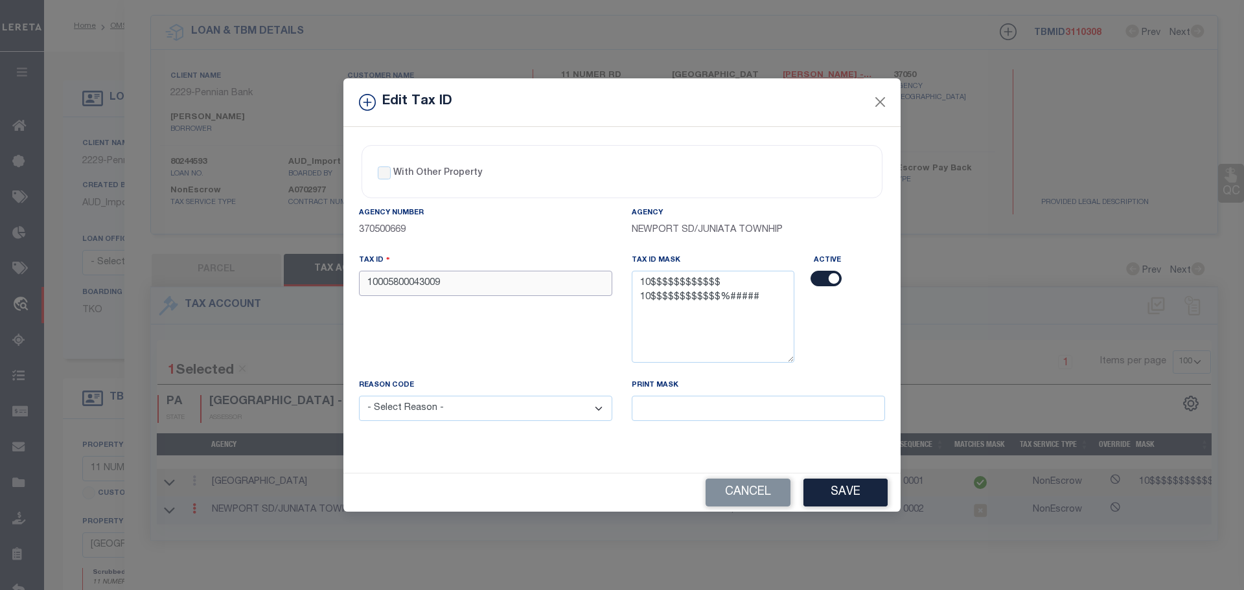
type input "10005800043009"
click at [444, 412] on select "- Select Reason - 099 - Other (Provide additional detail) ACT - Agency Changed …" at bounding box center [485, 408] width 253 height 25
select select "ACT"
click at [359, 396] on select "- Select Reason - 099 - Other (Provide additional detail) ACT - Agency Changed …" at bounding box center [485, 408] width 253 height 25
click at [817, 493] on button "Save" at bounding box center [845, 493] width 84 height 28
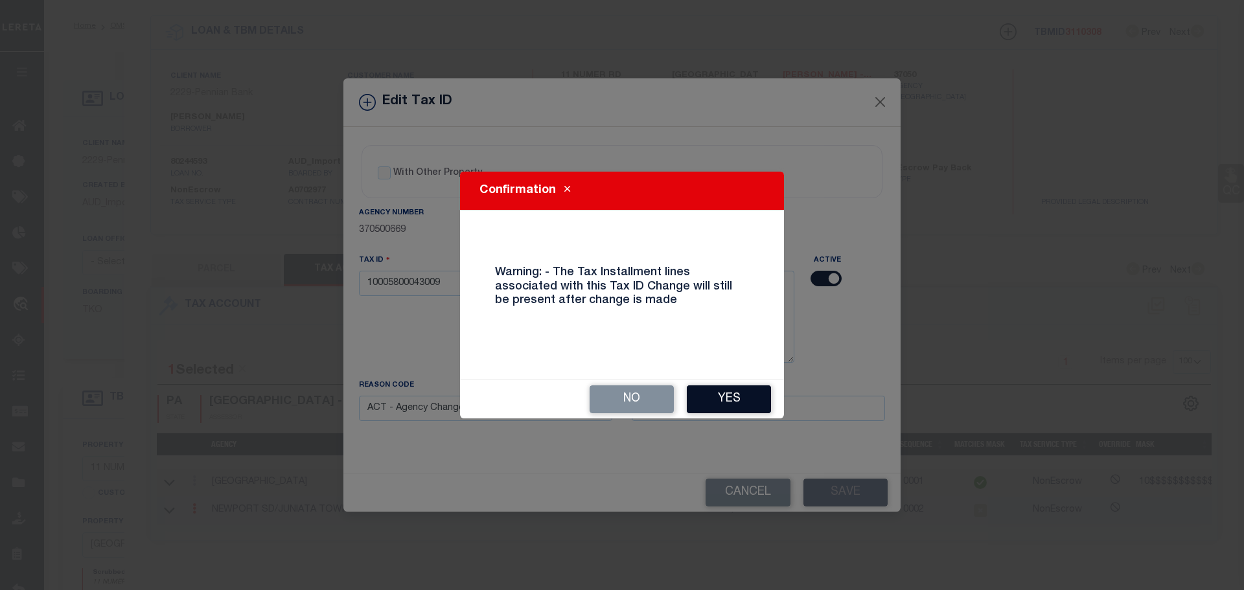
click at [700, 400] on button "Yes" at bounding box center [729, 399] width 84 height 28
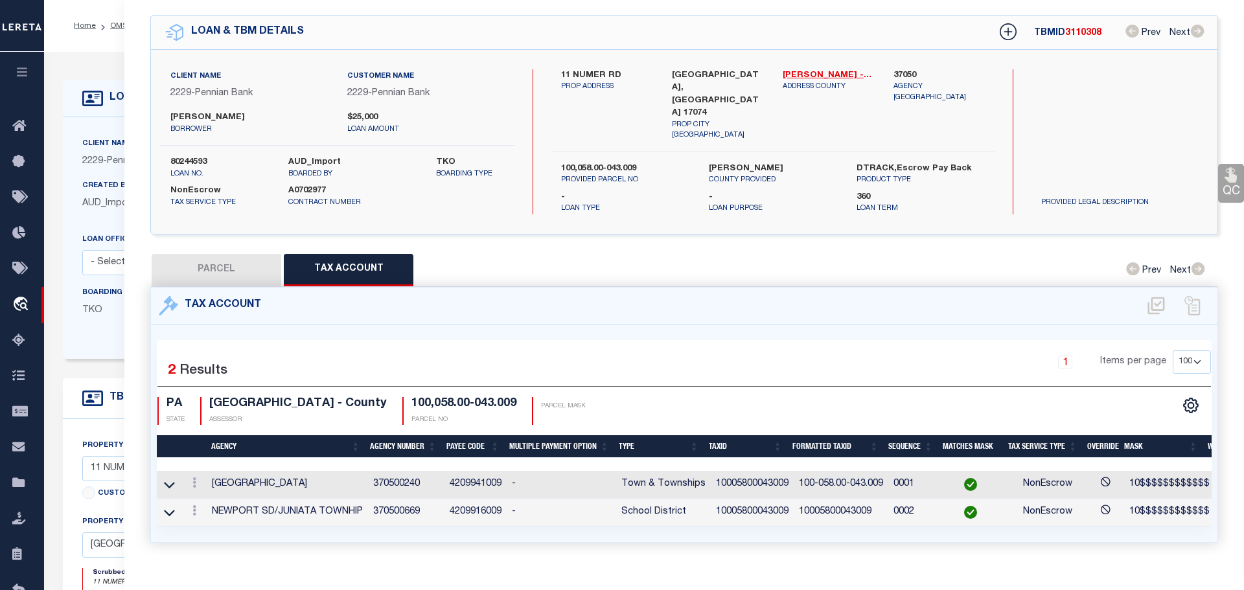
select select
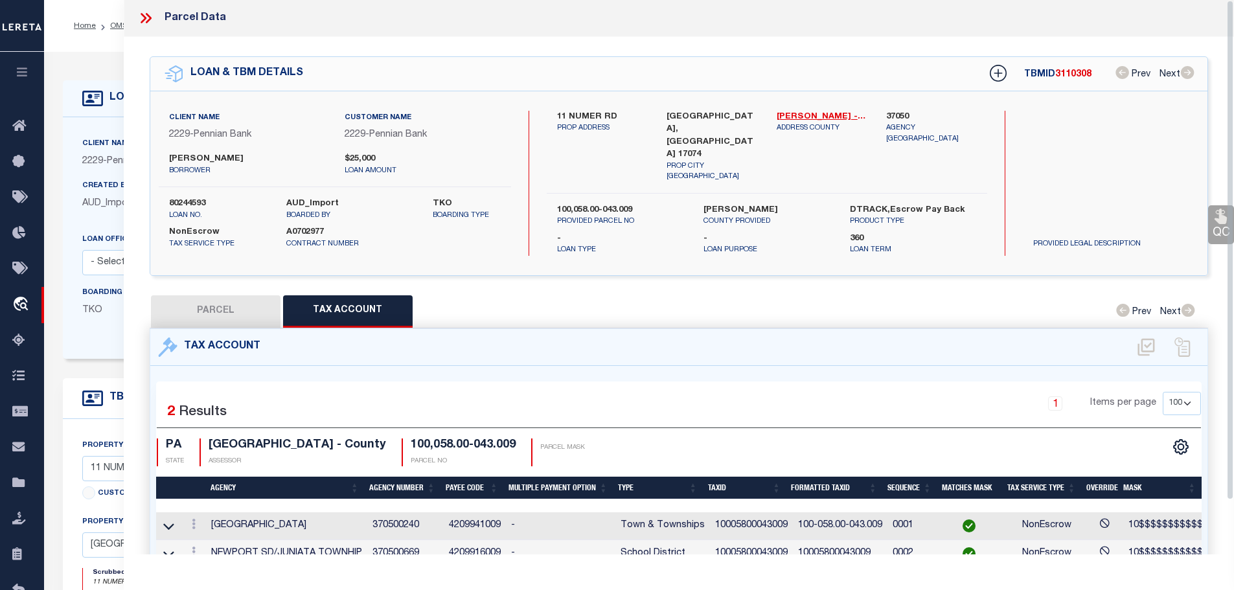
scroll to position [0, 0]
click at [141, 18] on icon at bounding box center [145, 18] width 17 height 17
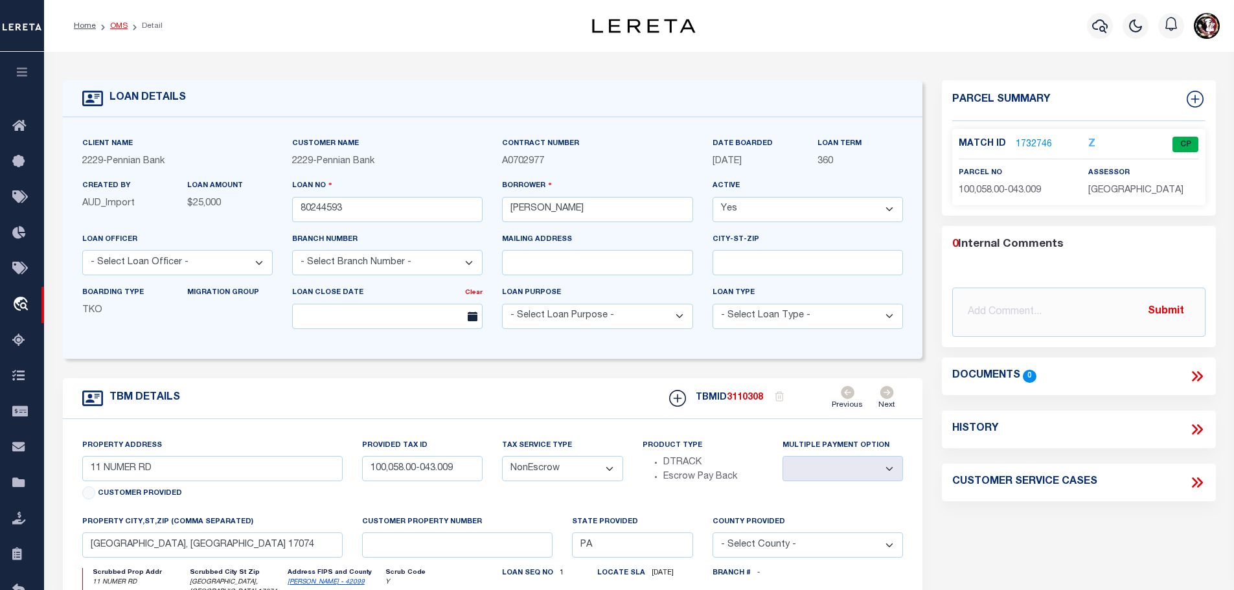
click at [113, 27] on link "OMS" at bounding box center [118, 26] width 17 height 8
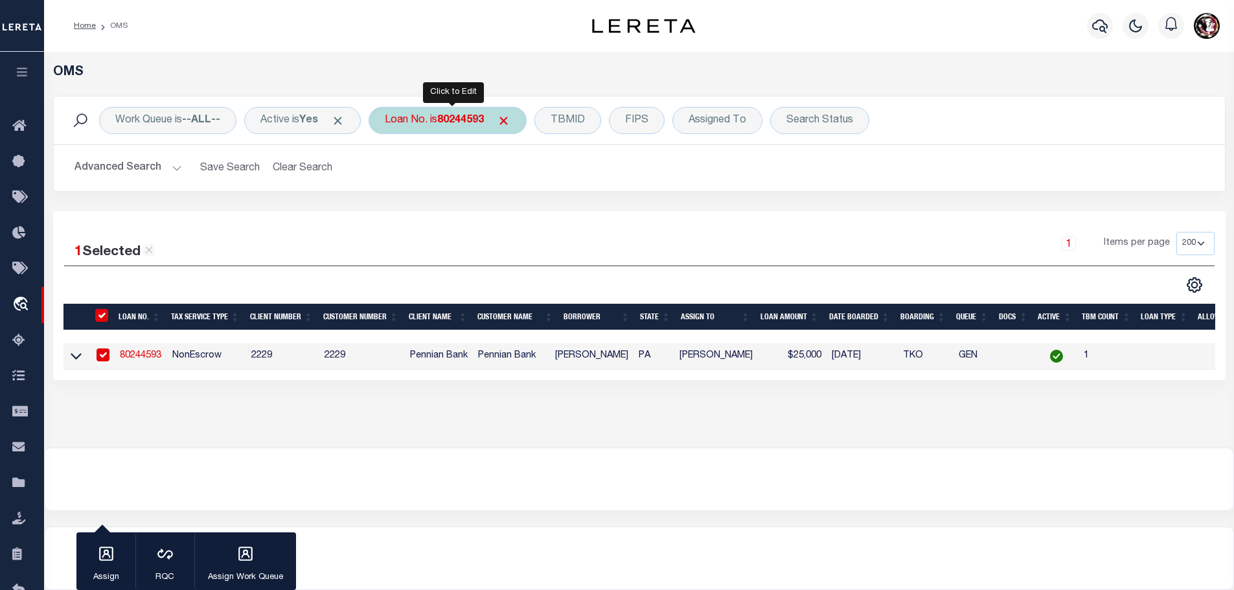
click at [461, 123] on b "80244593" at bounding box center [460, 120] width 47 height 10
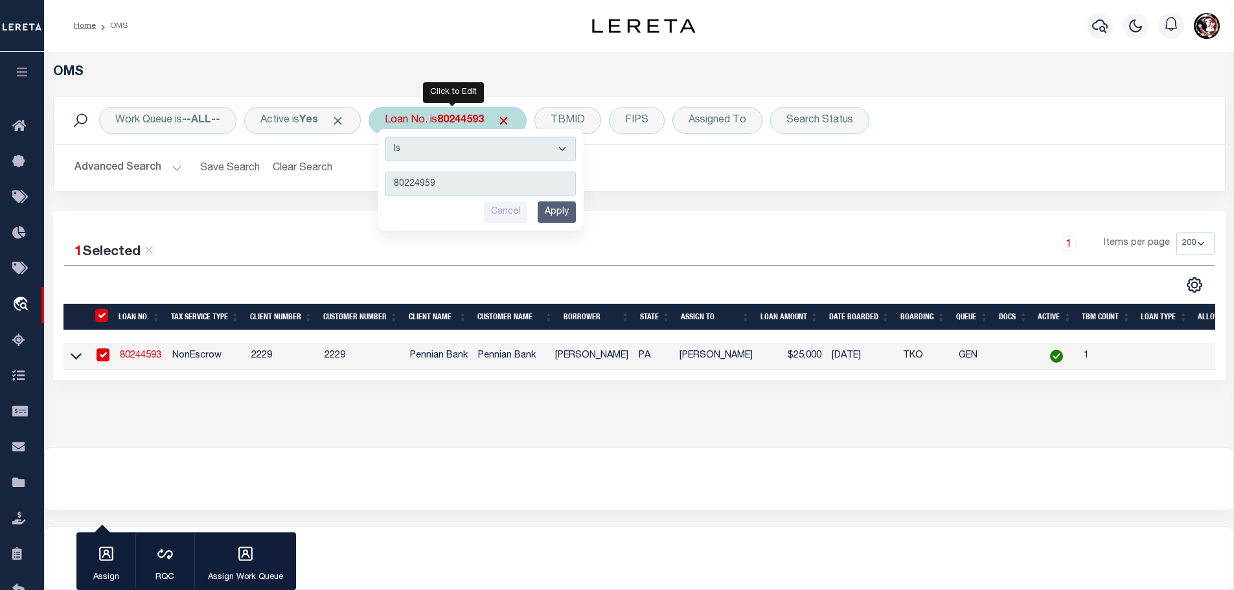
type input "80224959"
click at [564, 215] on input "Apply" at bounding box center [557, 211] width 38 height 21
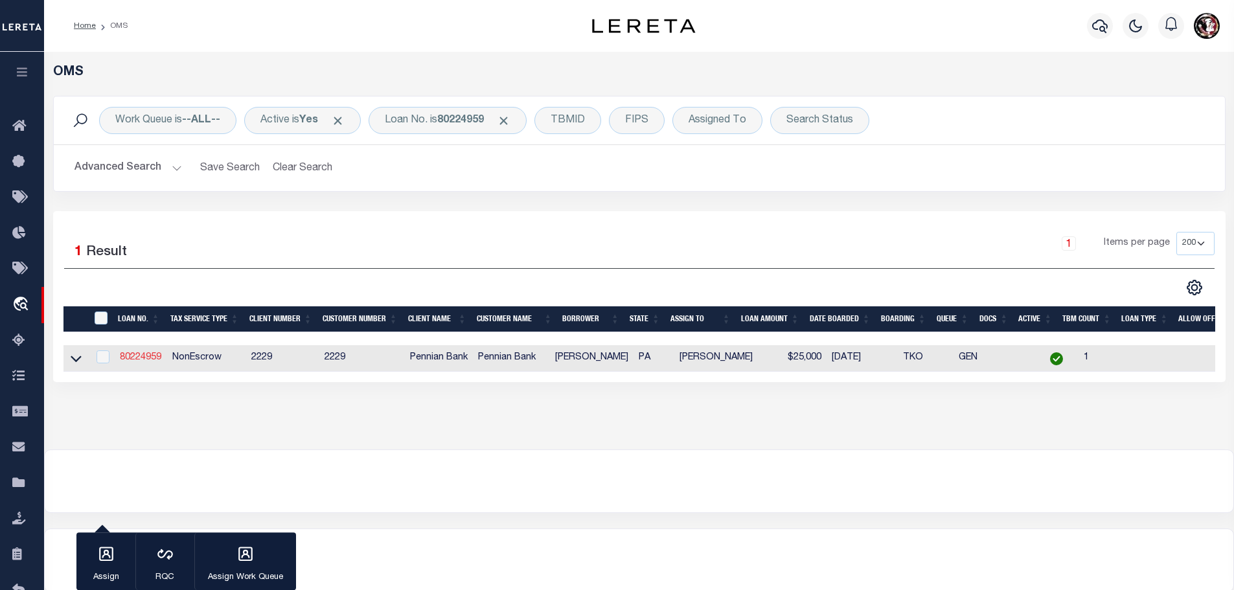
click at [150, 356] on link "80224959" at bounding box center [140, 357] width 41 height 9
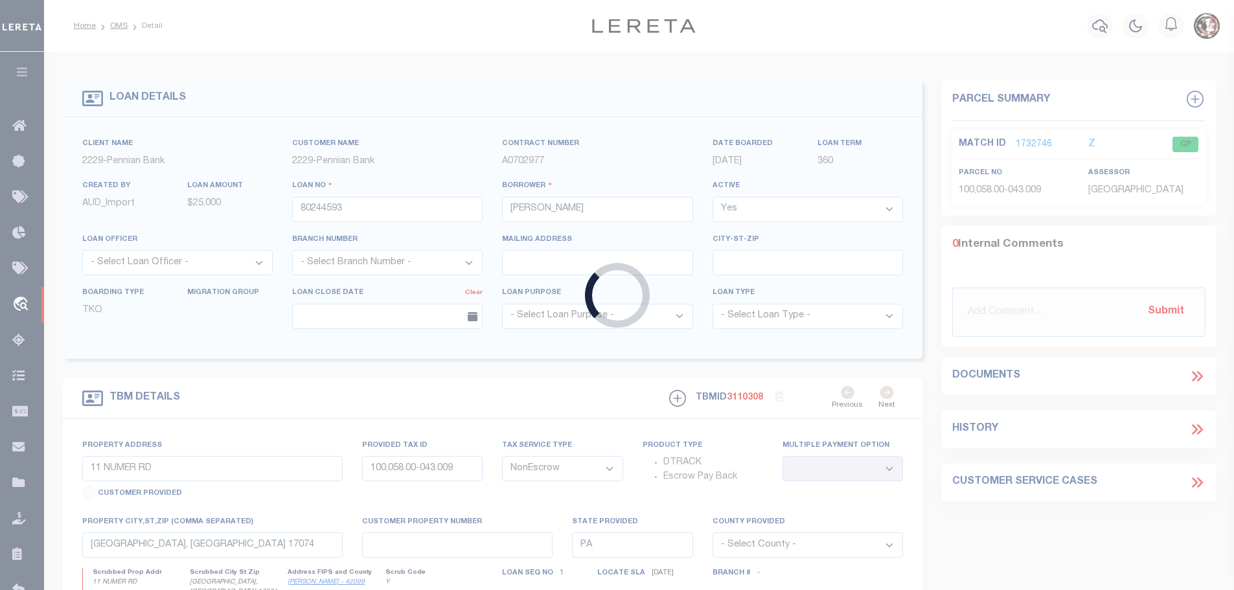
type input "80224959"
type input "[PERSON_NAME]"
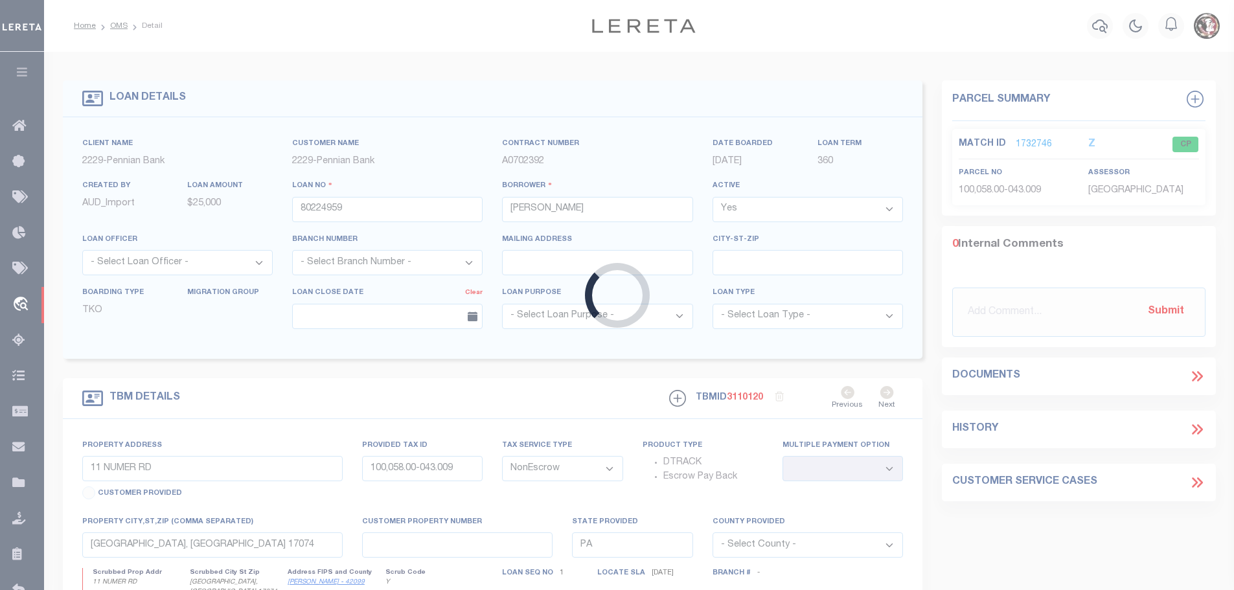
type input "[STREET_ADDRESS]"
type input "100,070.00-073.000"
select select
type input "[GEOGRAPHIC_DATA] 17074"
select select
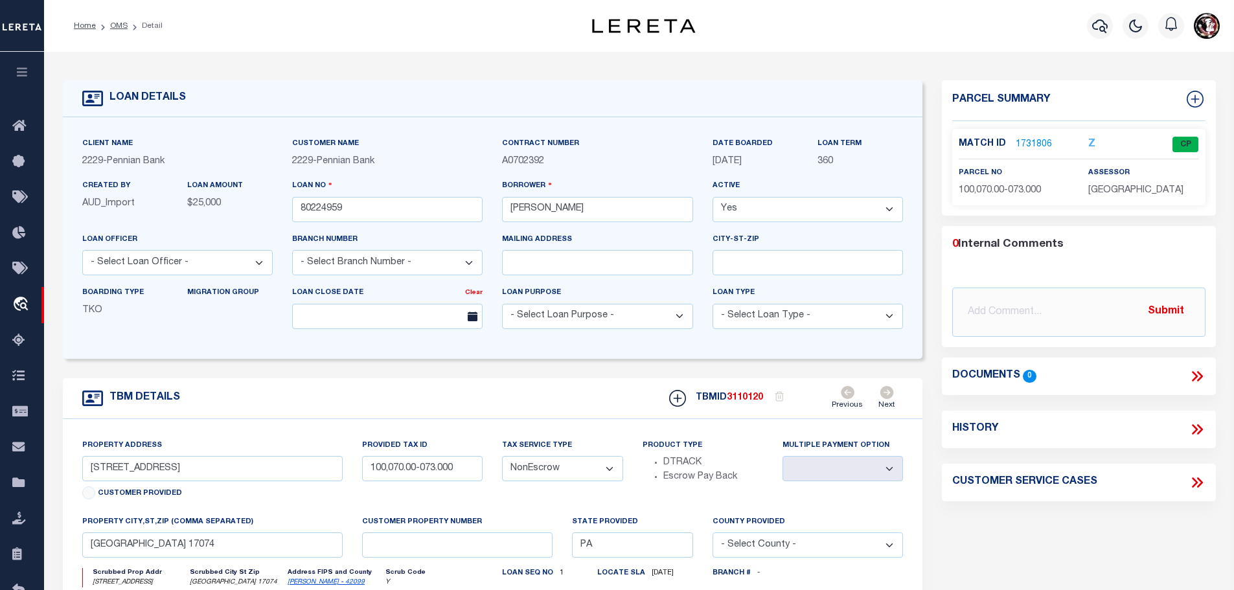
click at [1033, 143] on link "1731806" at bounding box center [1034, 145] width 36 height 14
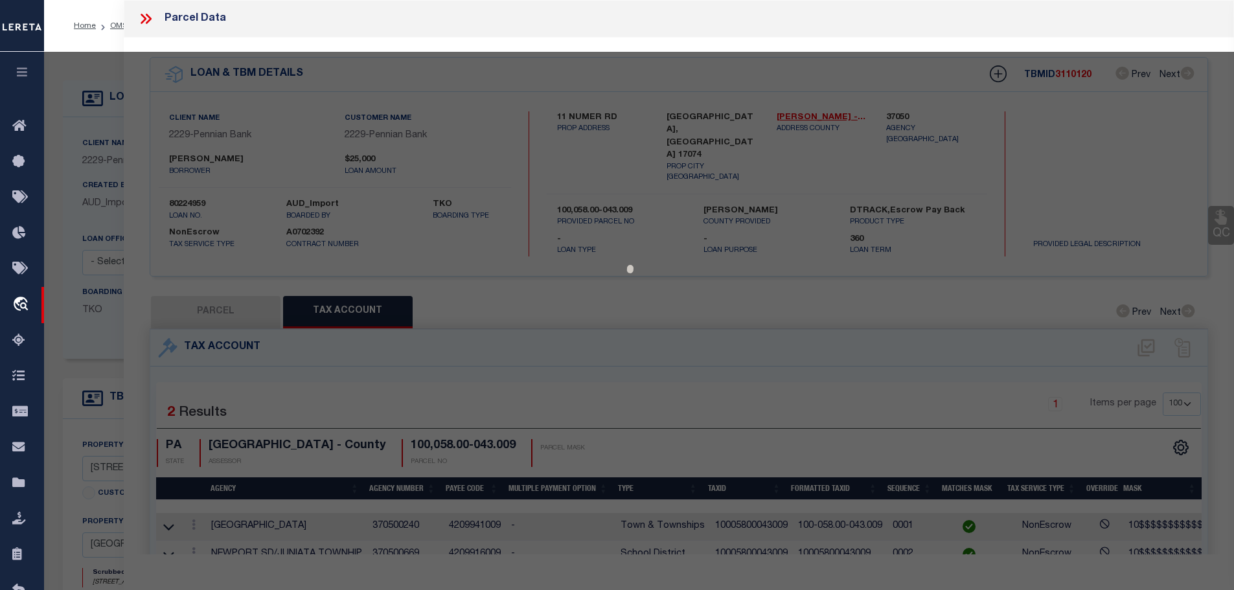
select select "AS"
checkbox input "false"
select select "CP"
type input "[PERSON_NAME] [PERSON_NAME]/O [PERSON_NAME]"
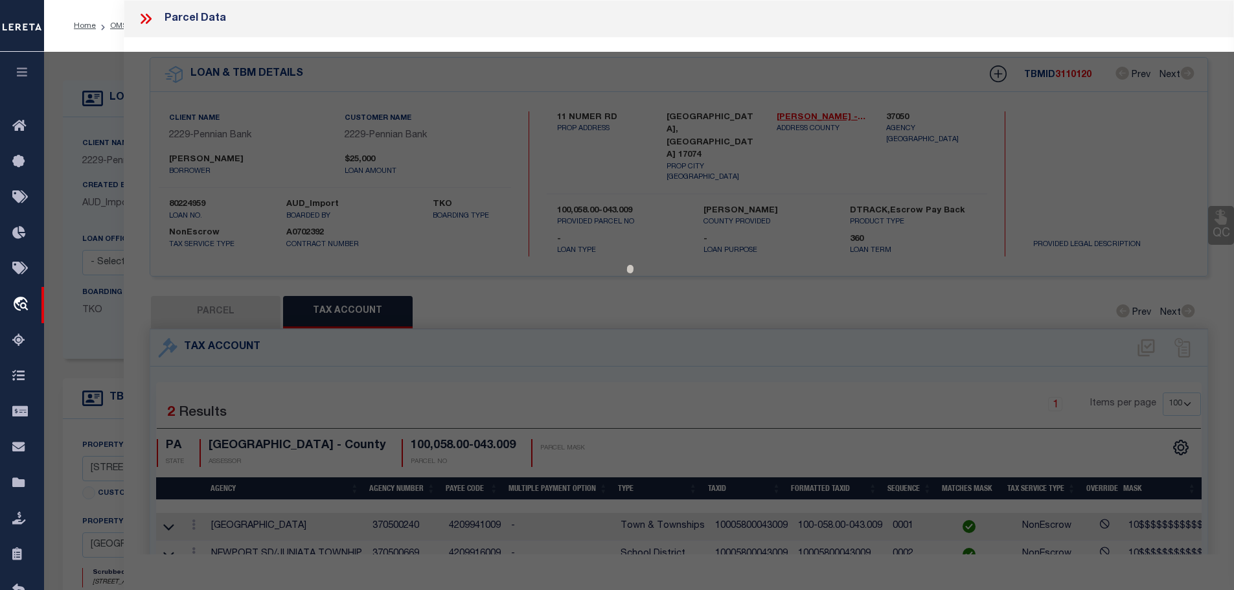
type input "[GEOGRAPHIC_DATA]"
select select
type input "[STREET_ADDRESS]"
type textarea "ACRES 75.21"
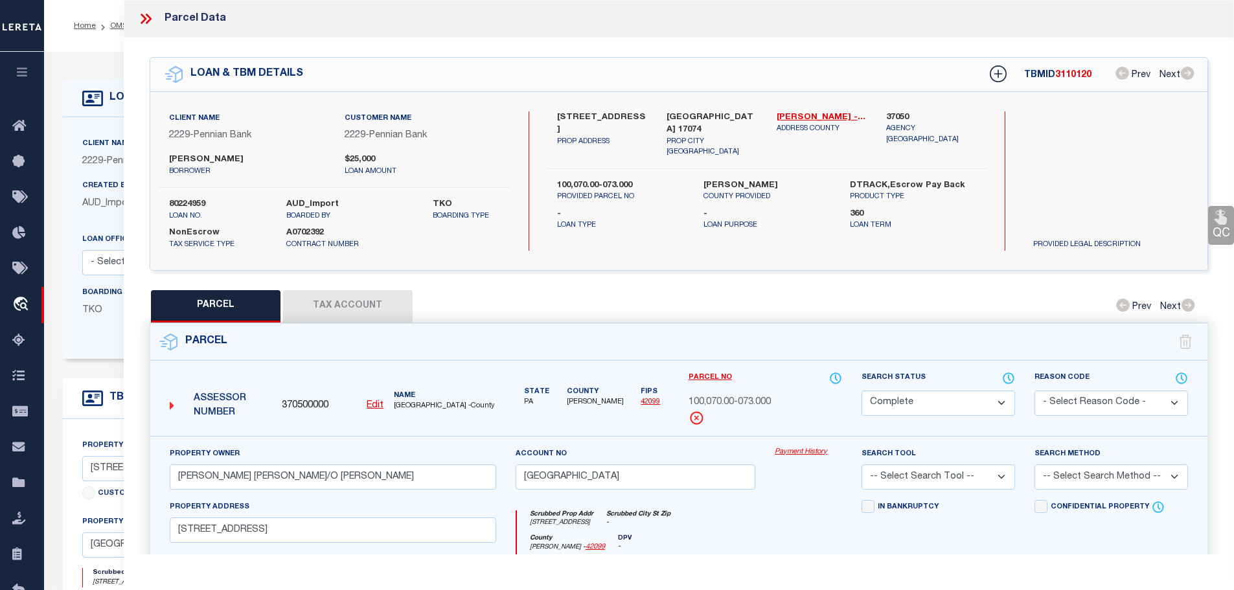
click at [339, 303] on button "Tax Account" at bounding box center [348, 306] width 130 height 32
select select "100"
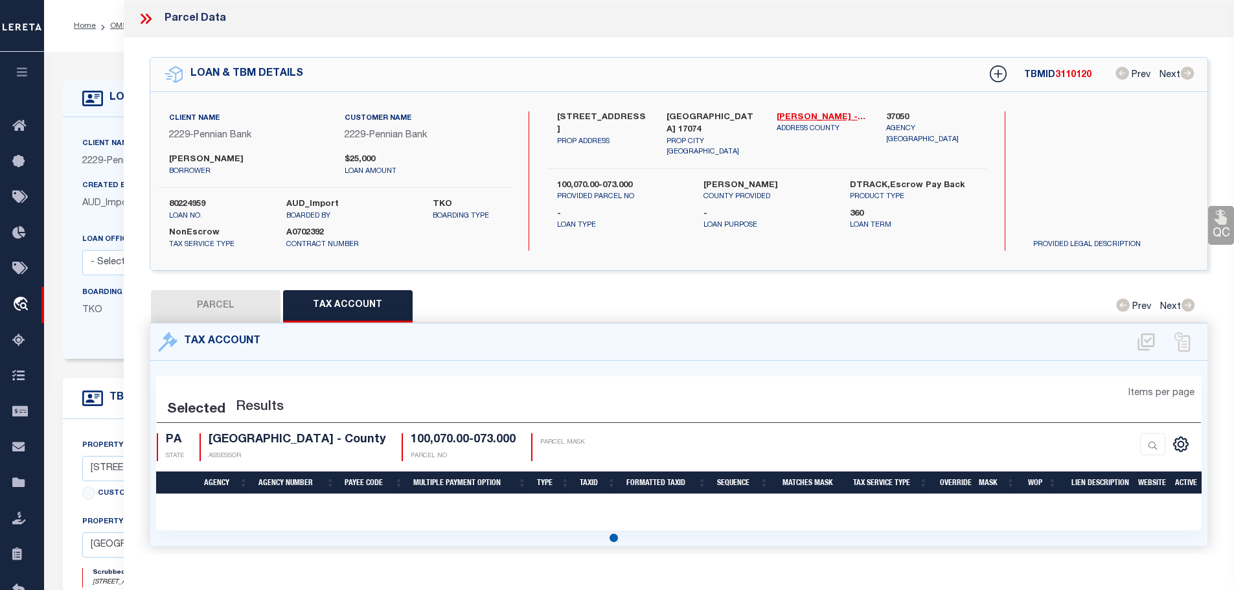
select select "100"
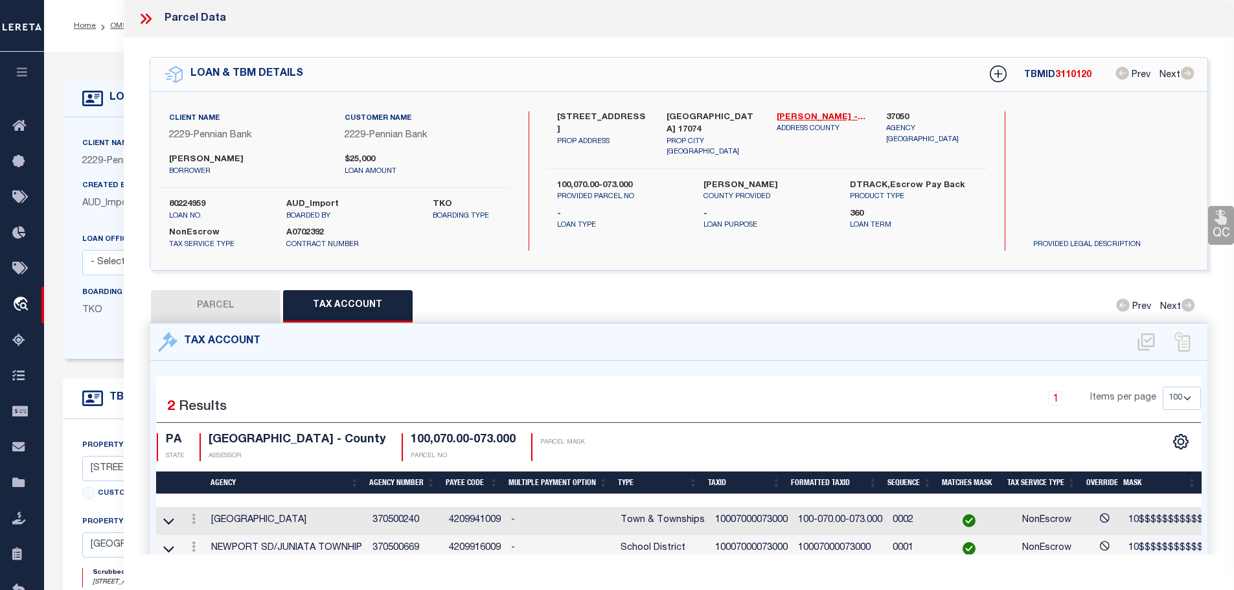
click at [148, 17] on icon at bounding box center [148, 19] width 6 height 10
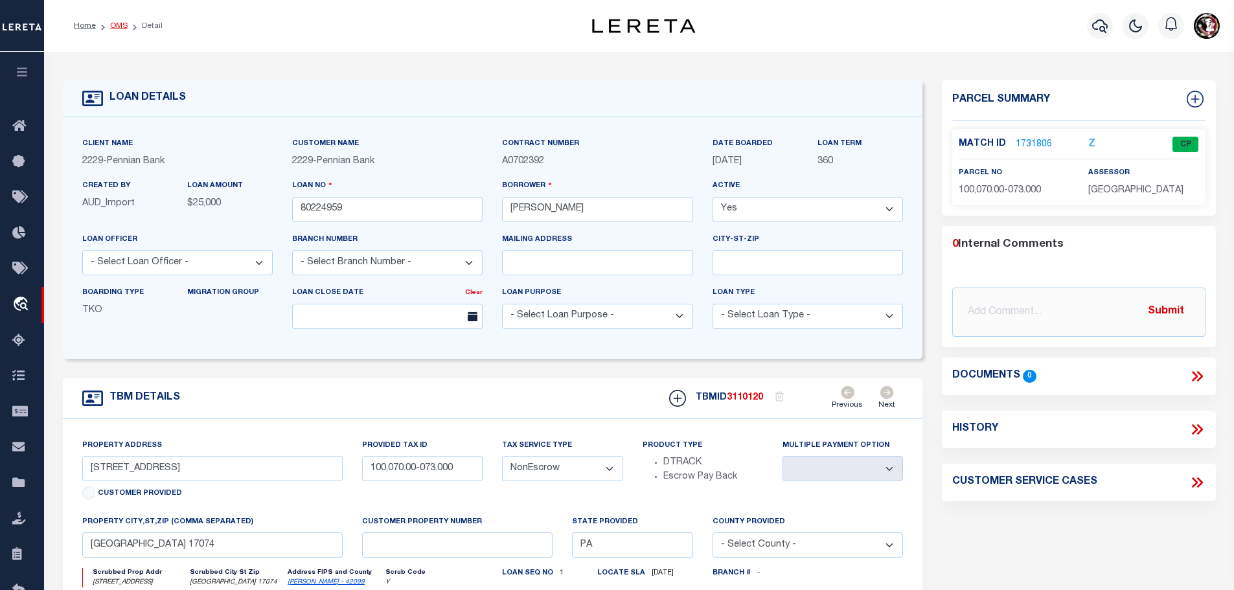
click at [117, 28] on link "OMS" at bounding box center [118, 26] width 17 height 8
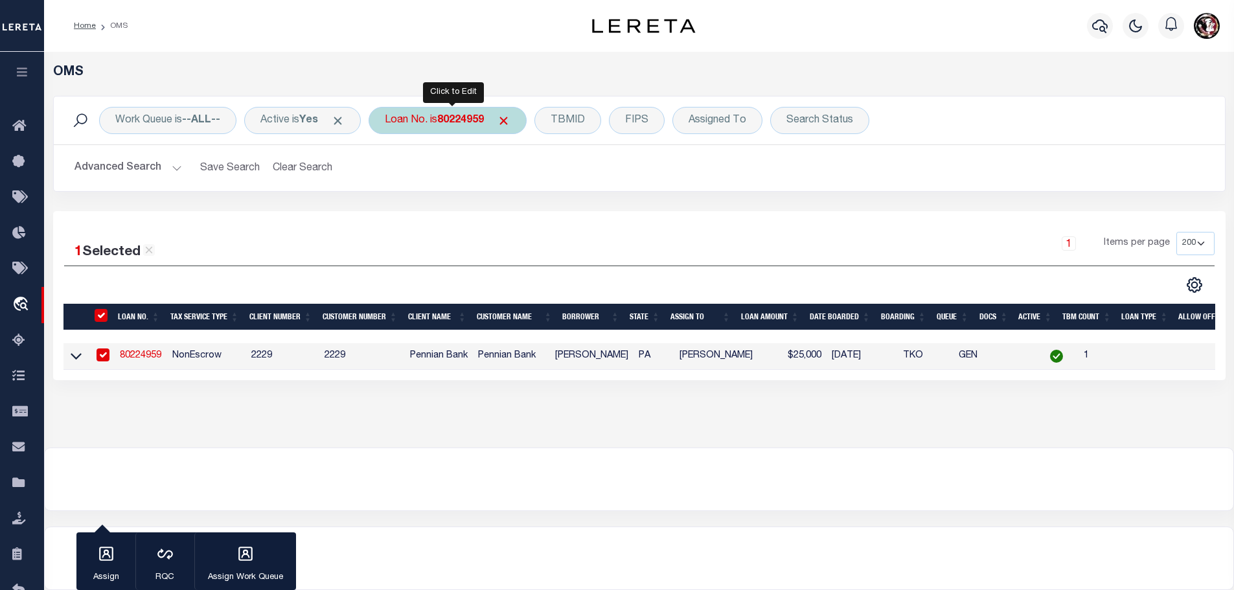
click at [441, 119] on div "Loan No. is 80224959" at bounding box center [448, 120] width 158 height 27
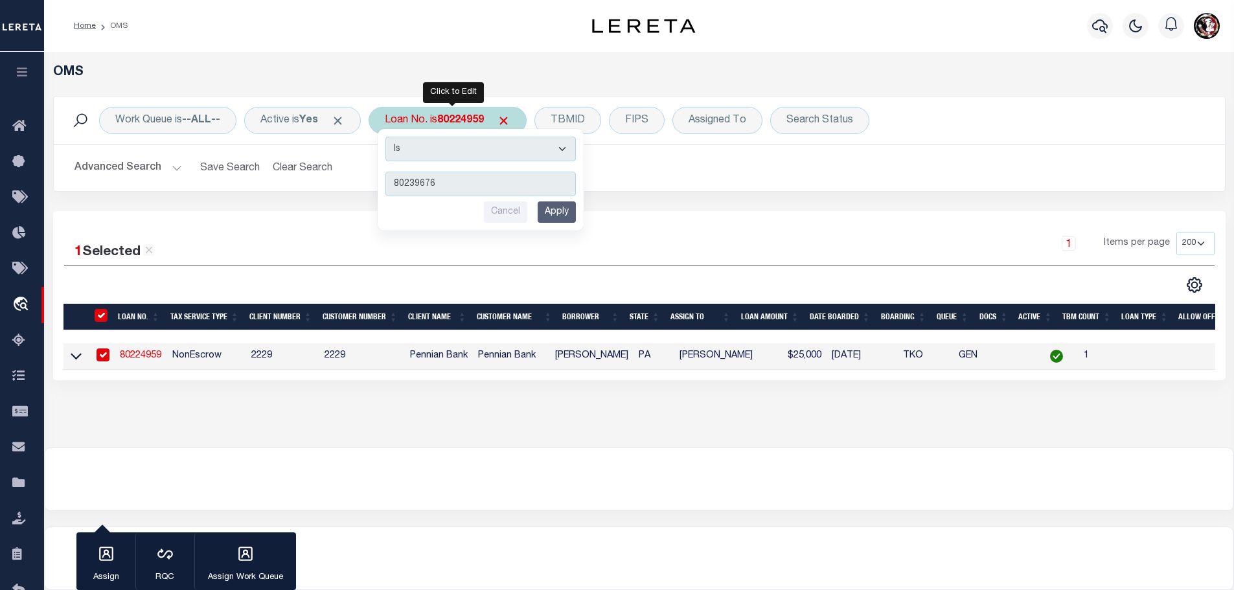
type input "80239676"
click at [558, 211] on input "Apply" at bounding box center [557, 211] width 38 height 21
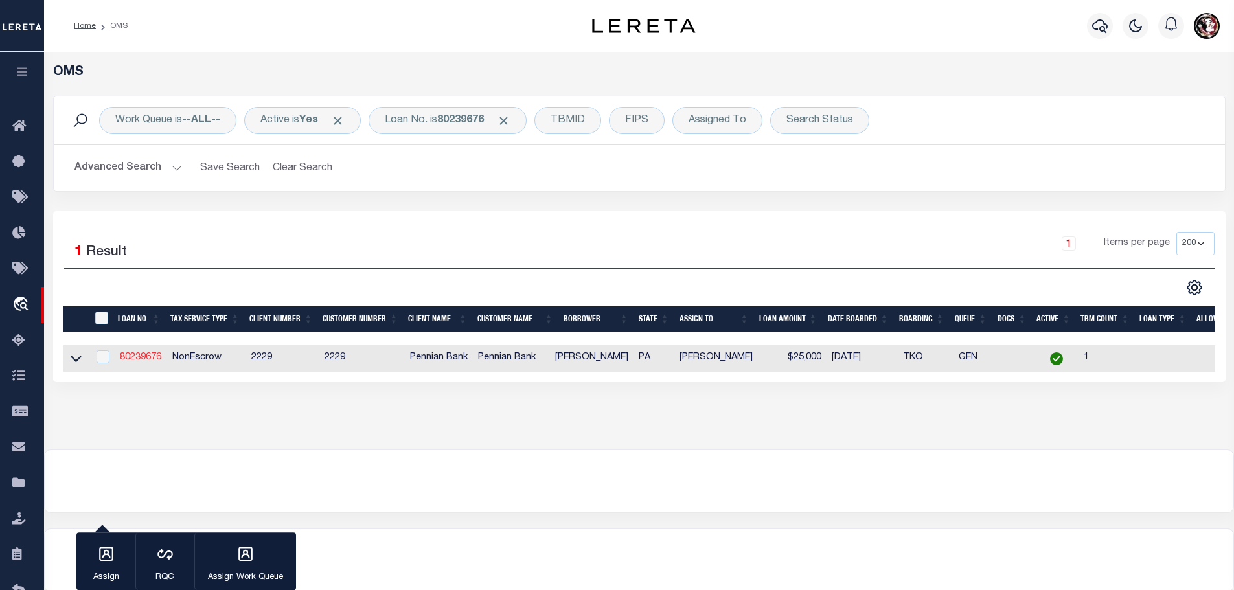
click at [130, 356] on link "80239676" at bounding box center [140, 357] width 41 height 9
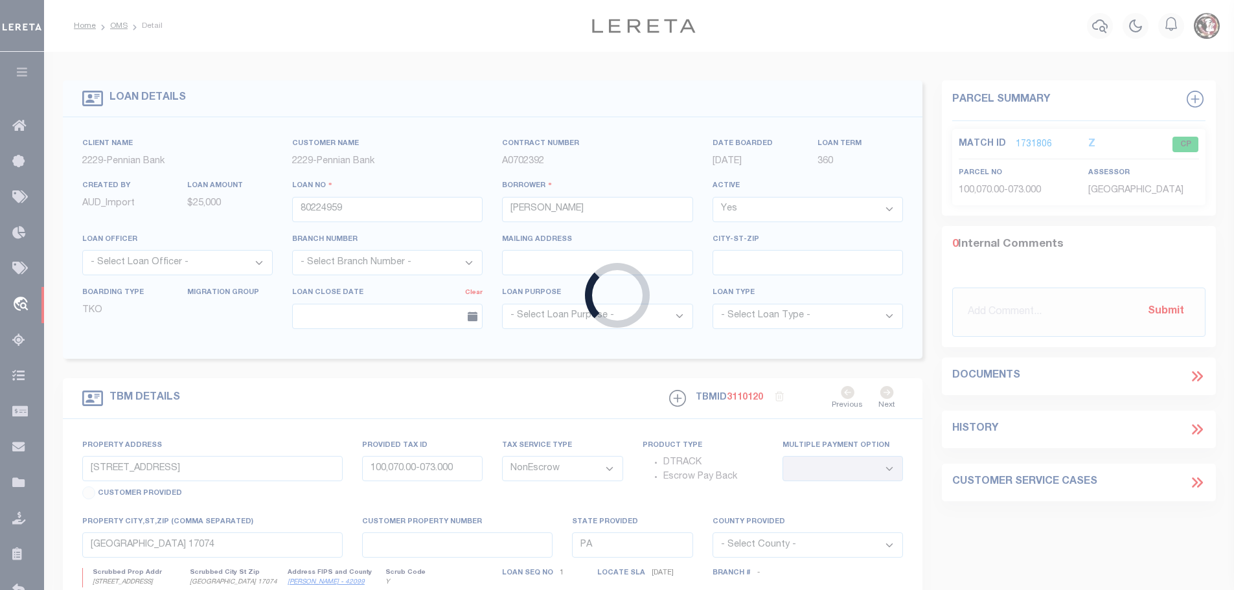
type input "80239676"
type input "[PERSON_NAME]"
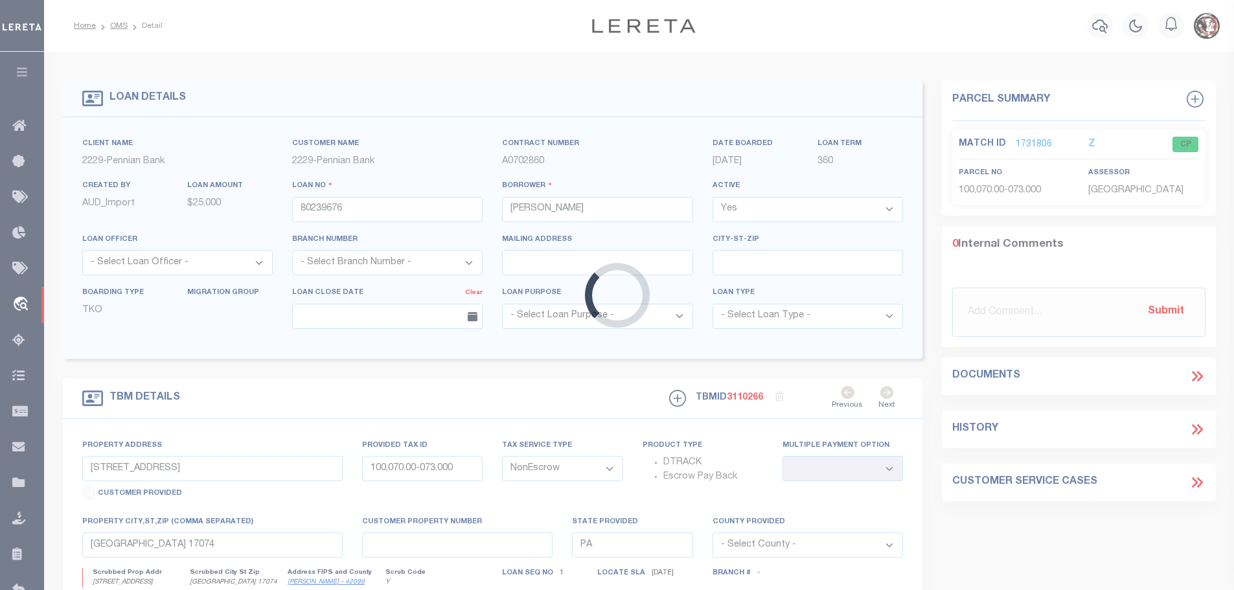
type input "[STREET_ADDRESS][PERSON_NAME]"
type input "100,058.00-059.000"
select select
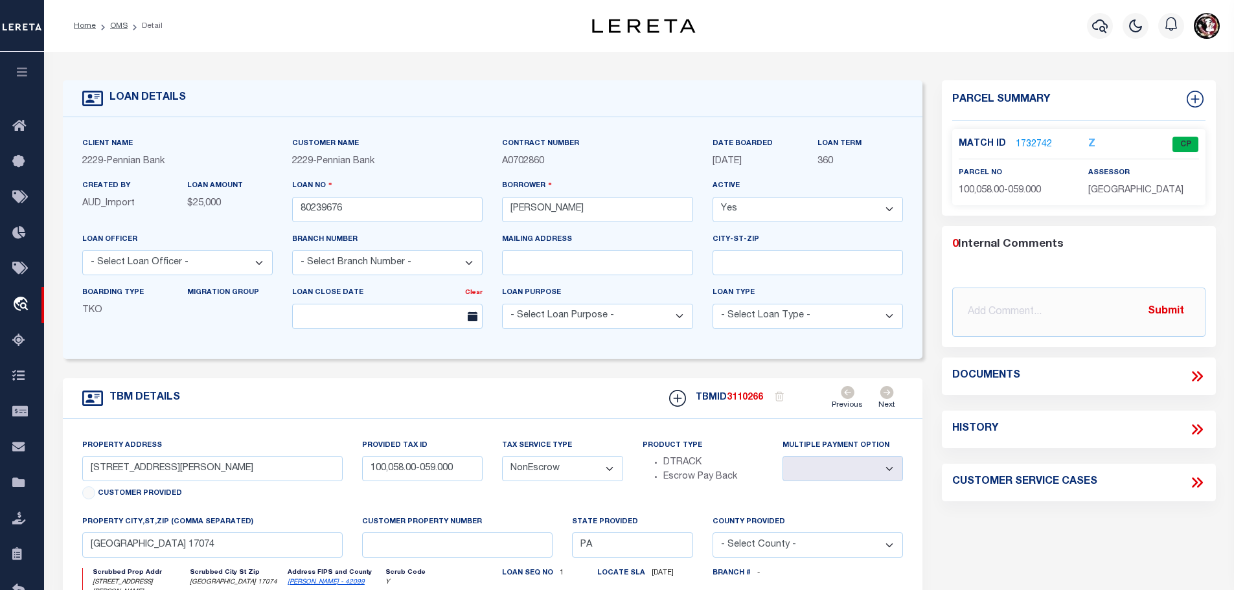
click at [1016, 141] on link "1732742" at bounding box center [1034, 145] width 36 height 14
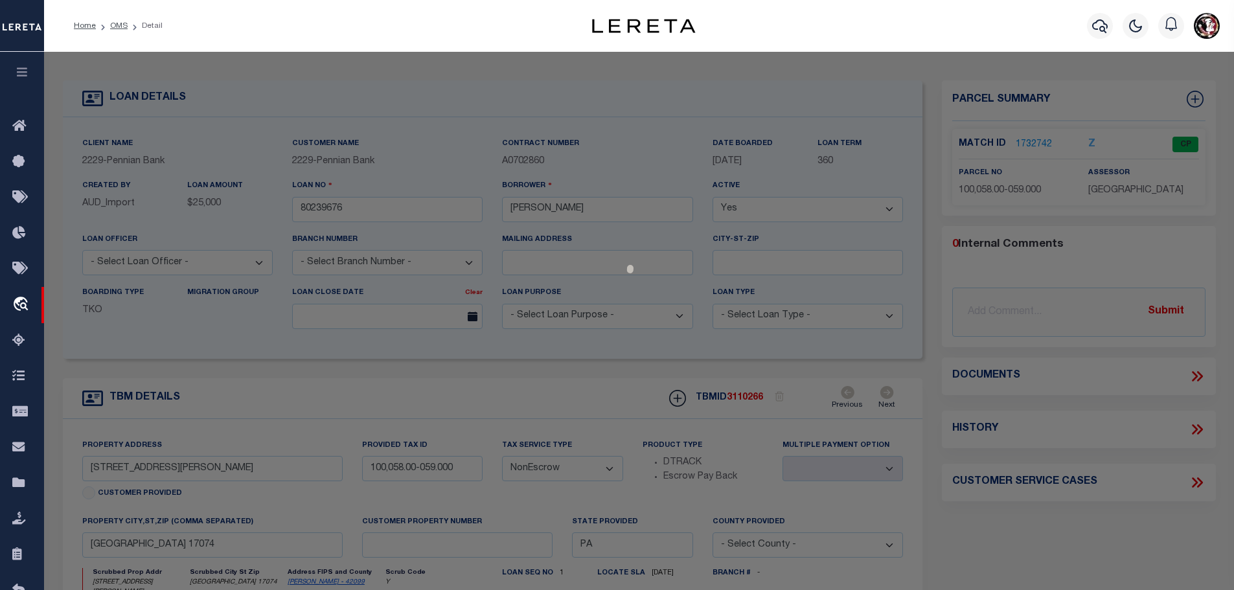
select select "AS"
checkbox input "false"
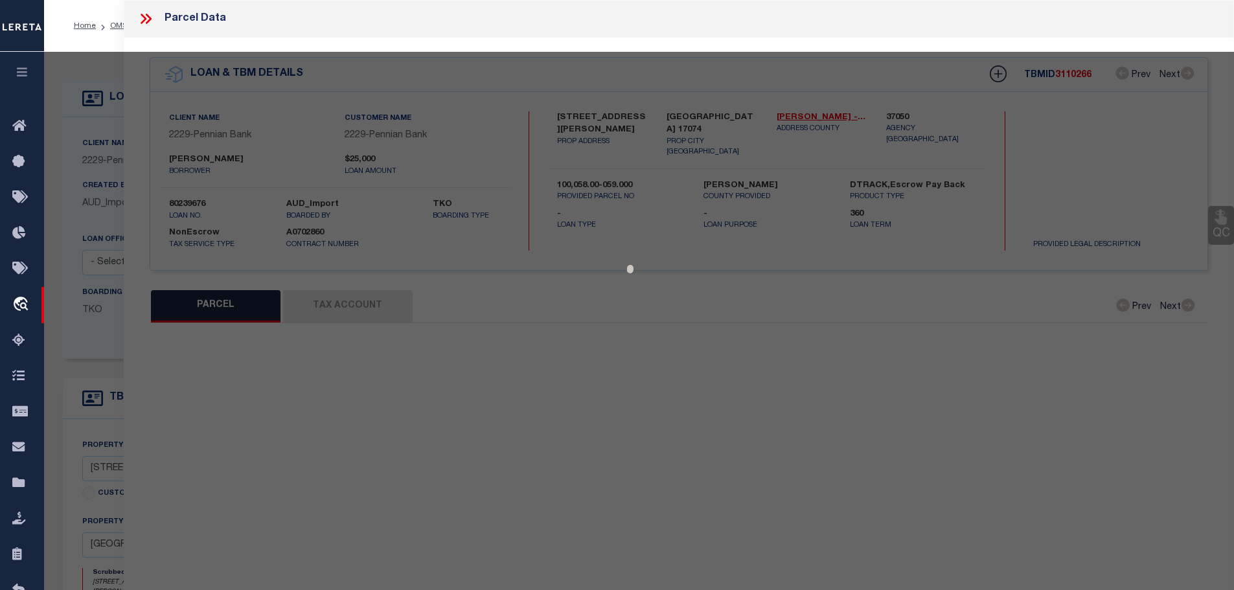
select select "CP"
checkbox input "false"
type textarea "Tax ID Special Project"
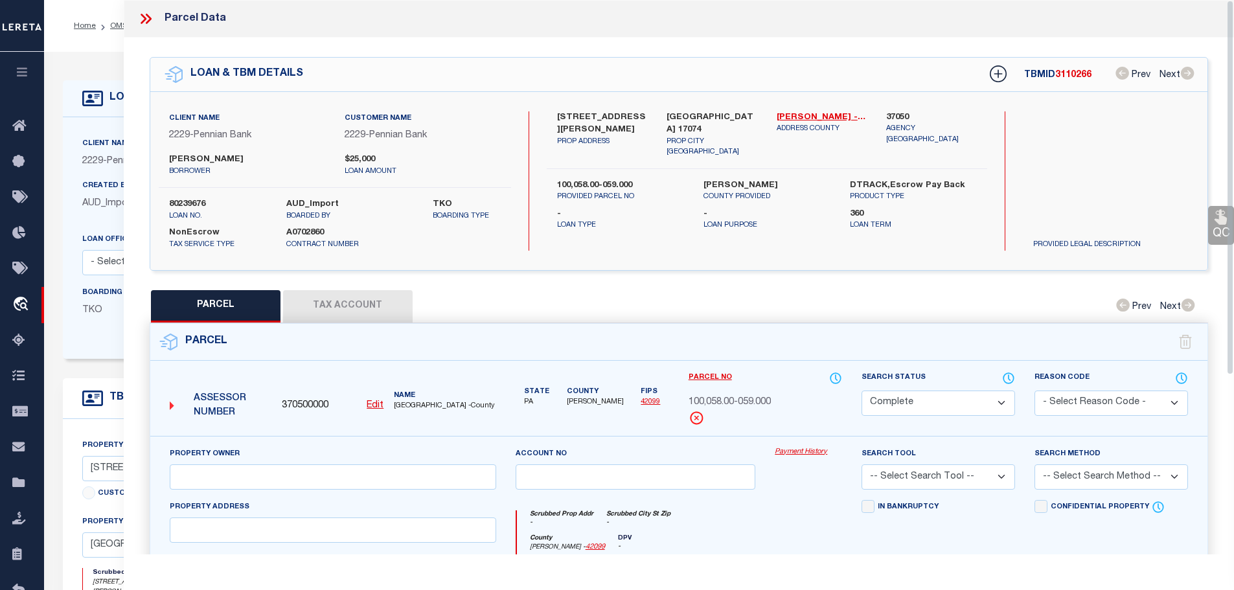
click at [328, 301] on button "Tax Account" at bounding box center [348, 306] width 130 height 32
select select "100"
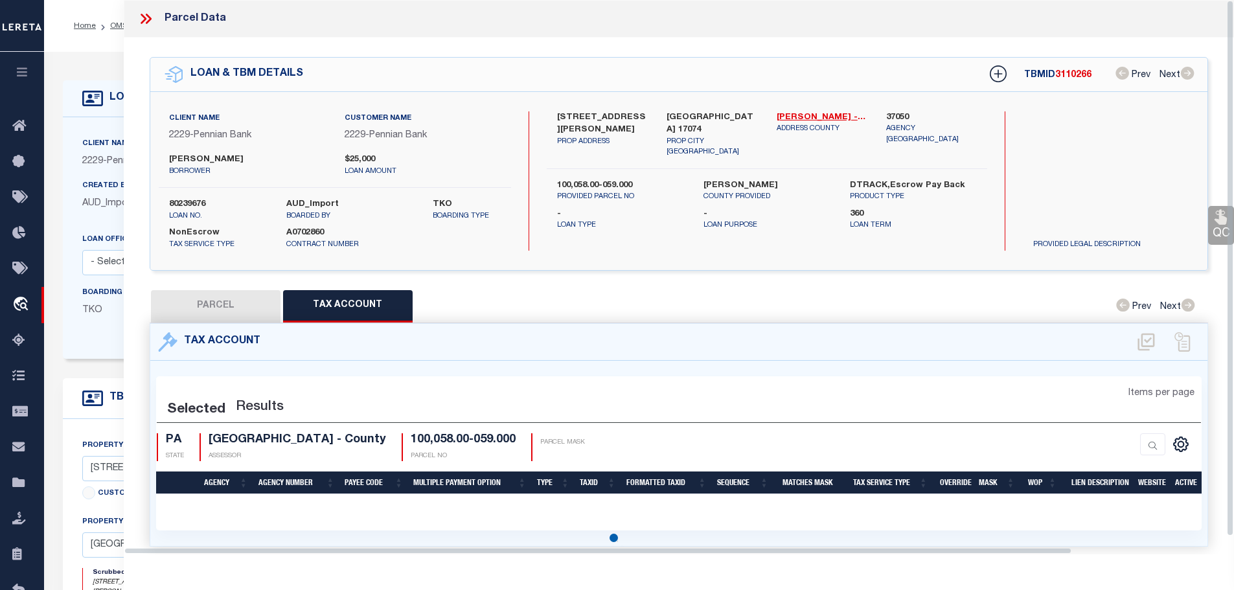
select select "100"
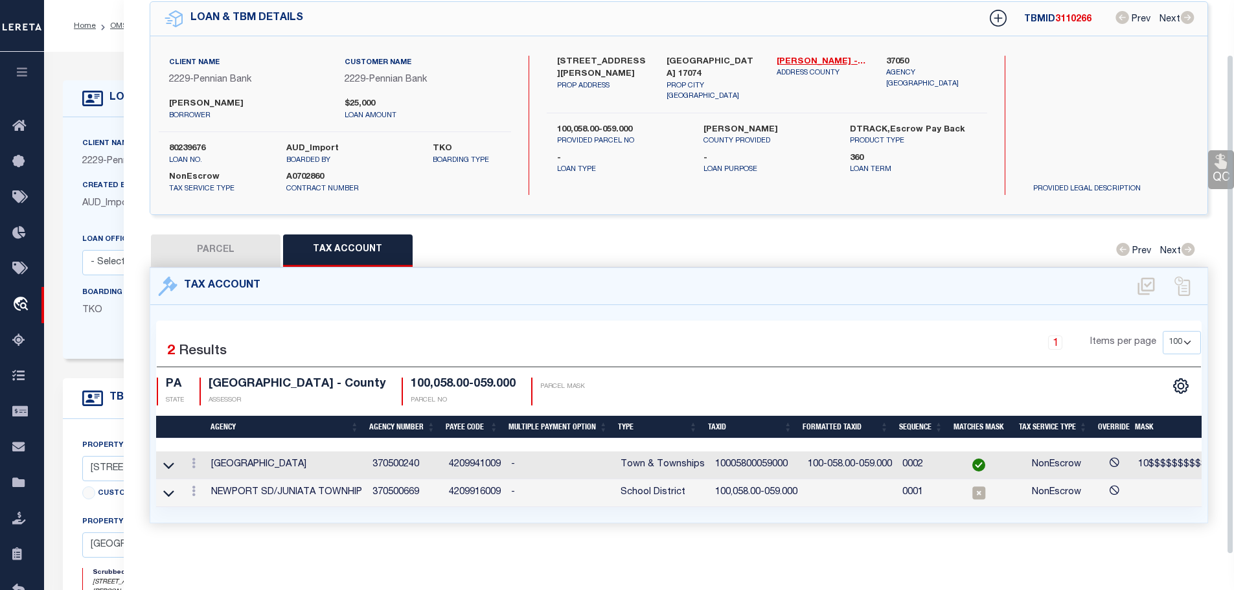
scroll to position [60, 0]
click at [731, 453] on td "10005800059000" at bounding box center [756, 466] width 93 height 28
copy td "10005800059000"
click at [195, 486] on icon at bounding box center [194, 491] width 4 height 10
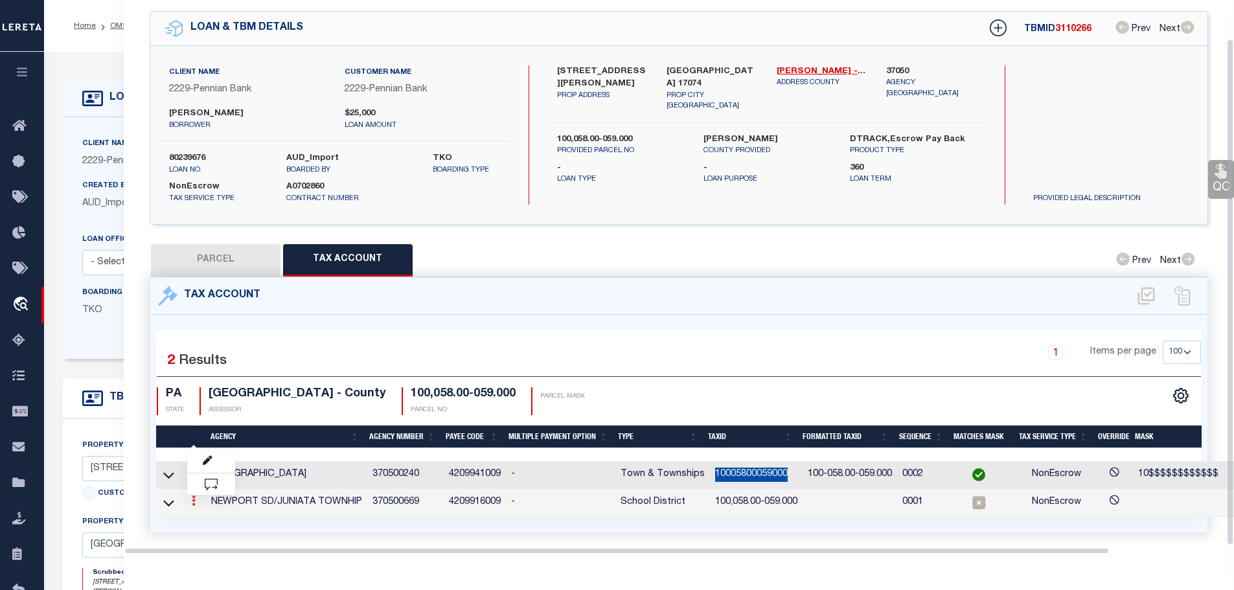
scroll to position [42, 0]
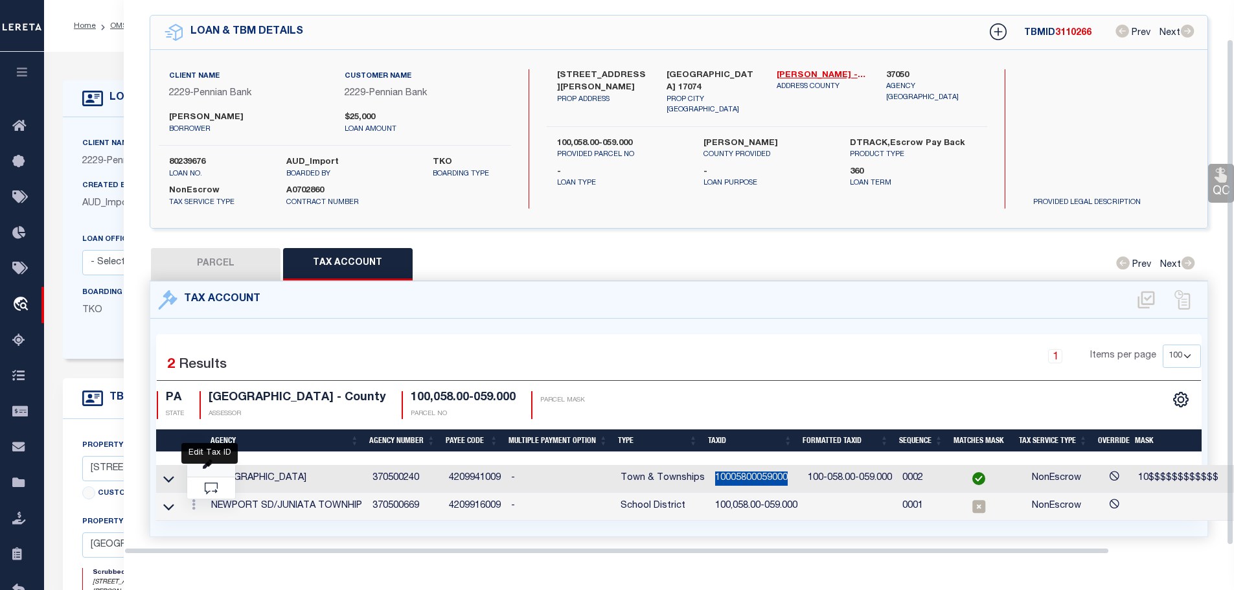
click at [212, 460] on icon "" at bounding box center [208, 465] width 10 height 10
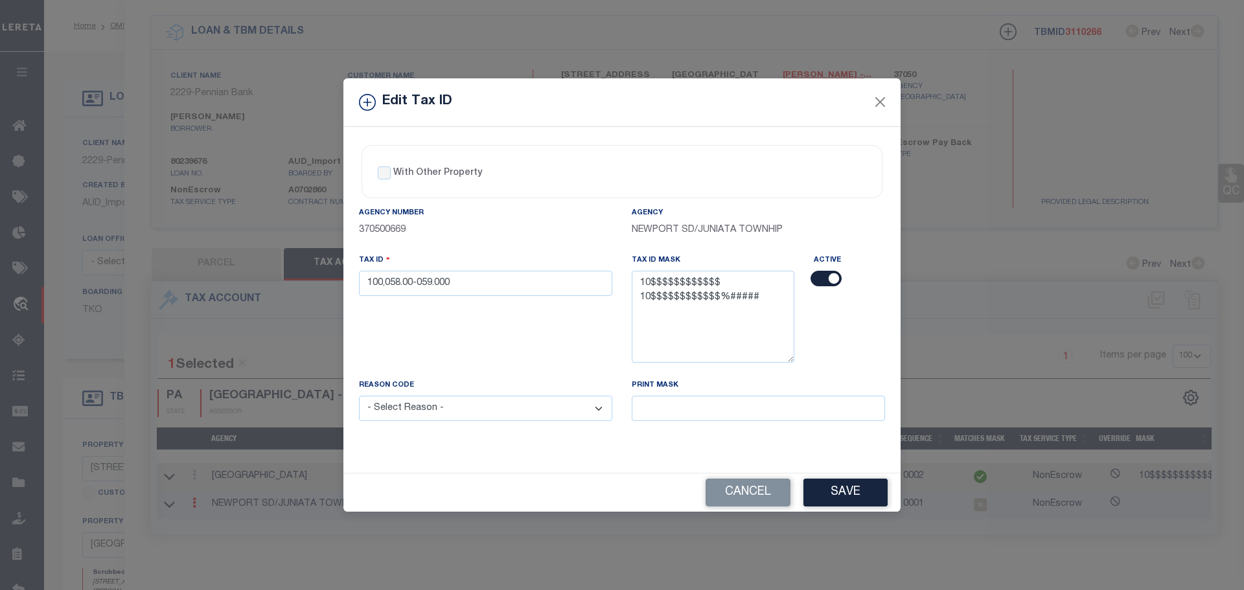
click at [491, 304] on div "Tax ID 100,058.00-059.000" at bounding box center [485, 315] width 273 height 125
click at [489, 295] on input "100,058.00-059.000" at bounding box center [485, 283] width 253 height 25
paste input "05800059"
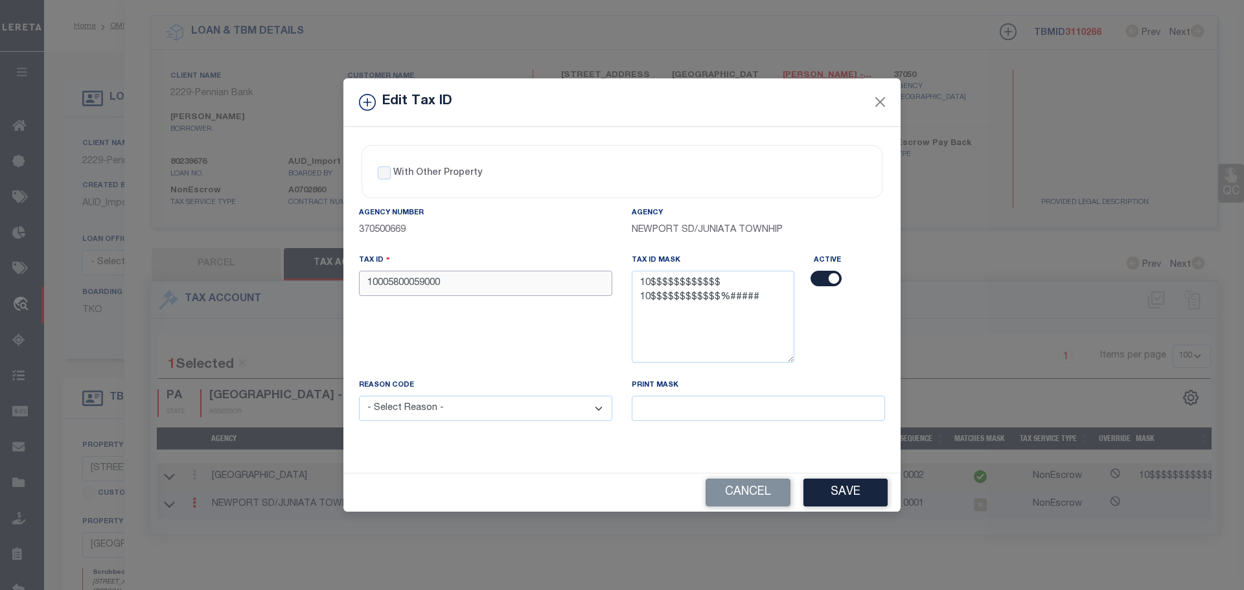
type input "10005800059000"
click at [483, 413] on select "- Select Reason - 099 - Other (Provide additional detail) ACT - Agency Changed …" at bounding box center [485, 408] width 253 height 25
click at [359, 396] on select "- Select Reason - 099 - Other (Provide additional detail) ACT - Agency Changed …" at bounding box center [485, 408] width 253 height 25
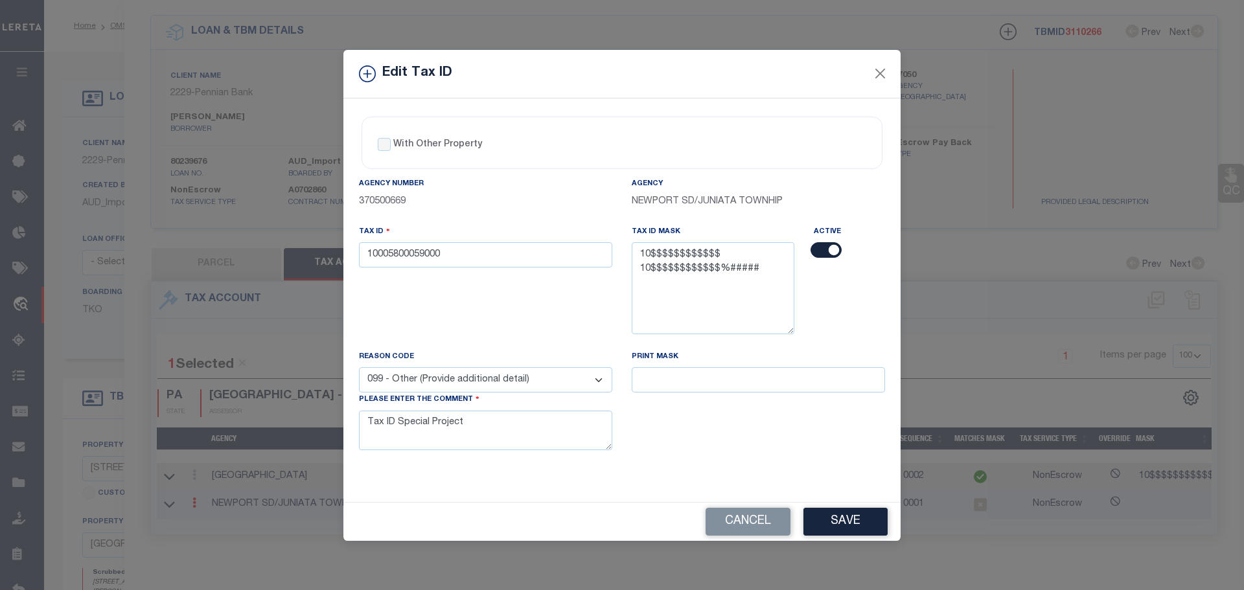
click at [490, 456] on div "Reason Code - Select Reason - 099 - Other (Provide additional detail) ACT - Age…" at bounding box center [485, 408] width 273 height 116
click at [491, 457] on div "Reason Code - Select Reason - 099 - Other (Provide additional detail) ACT - Age…" at bounding box center [485, 408] width 273 height 116
click at [512, 383] on select "- Select Reason - 099 - Other (Provide additional detail) ACT - Agency Changed …" at bounding box center [485, 379] width 253 height 25
select select "ACT"
click at [359, 368] on select "- Select Reason - 099 - Other (Provide additional detail) ACT - Agency Changed …" at bounding box center [485, 379] width 253 height 25
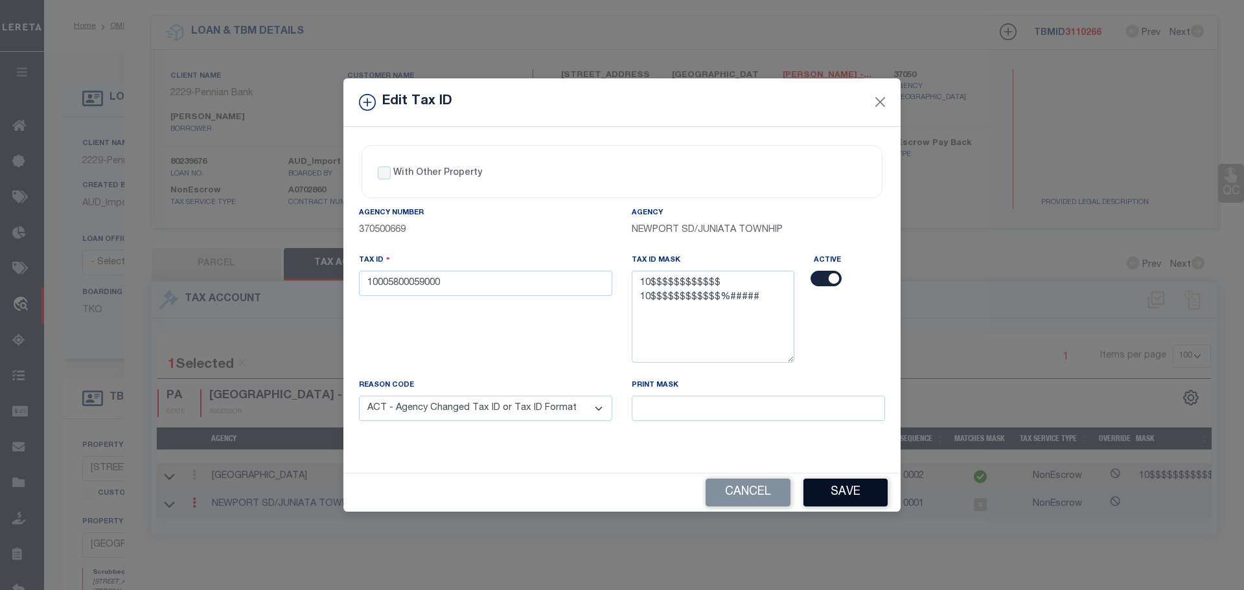
click at [843, 503] on button "Save" at bounding box center [845, 493] width 84 height 28
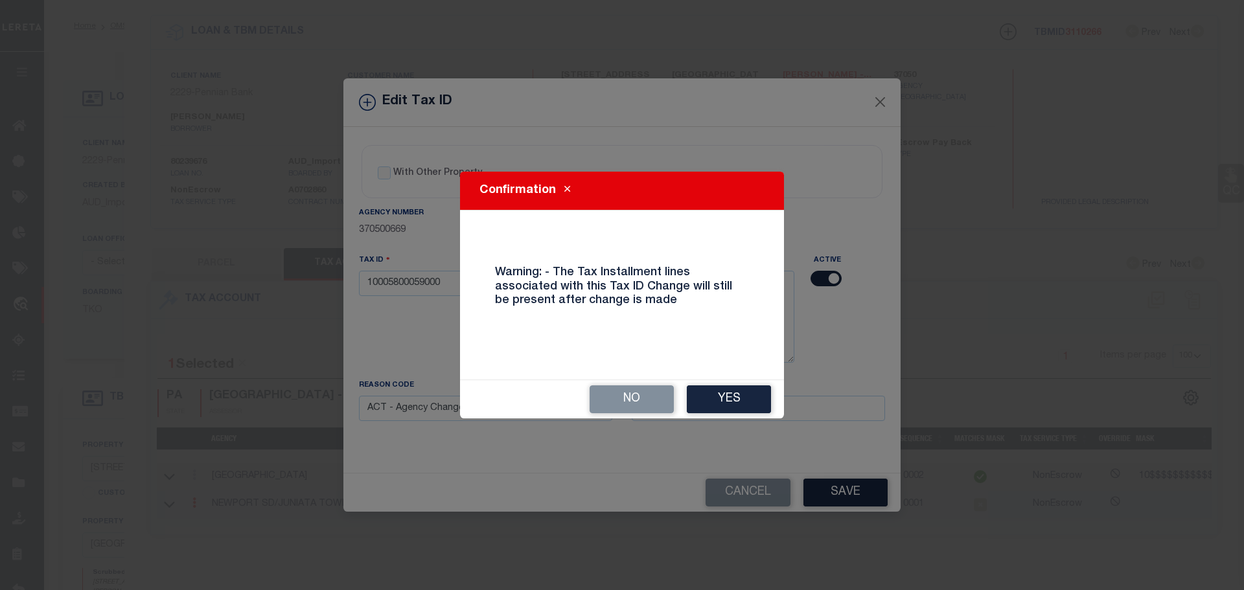
click at [721, 414] on div "No Yes" at bounding box center [622, 399] width 324 height 38
click at [709, 396] on button "Yes" at bounding box center [729, 399] width 84 height 28
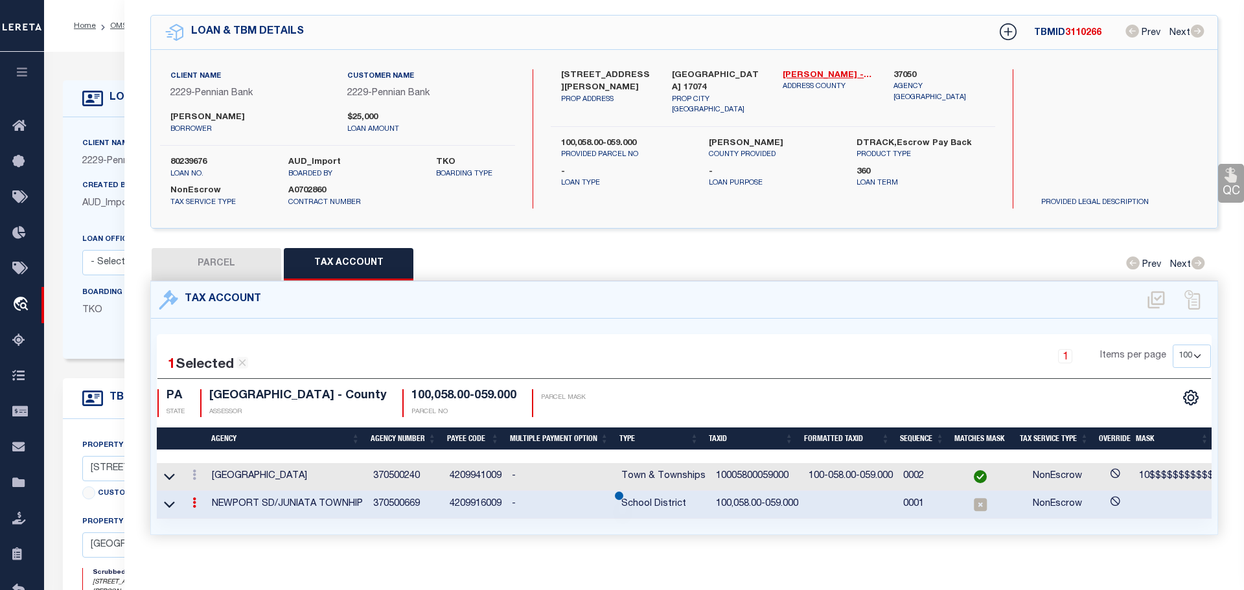
select select
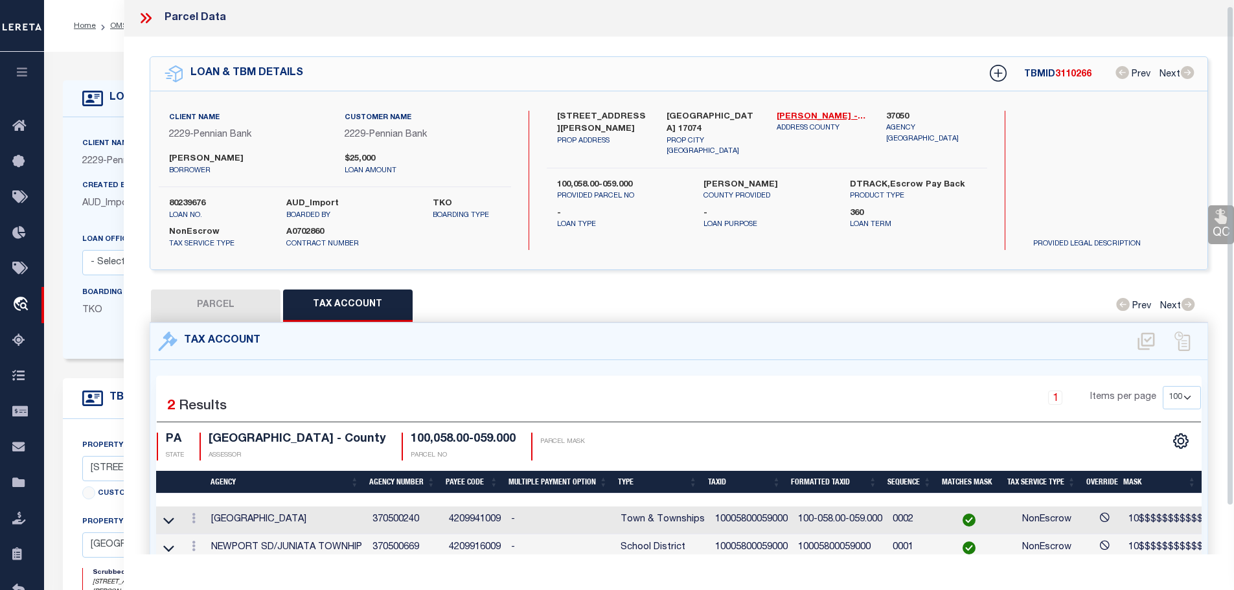
scroll to position [0, 0]
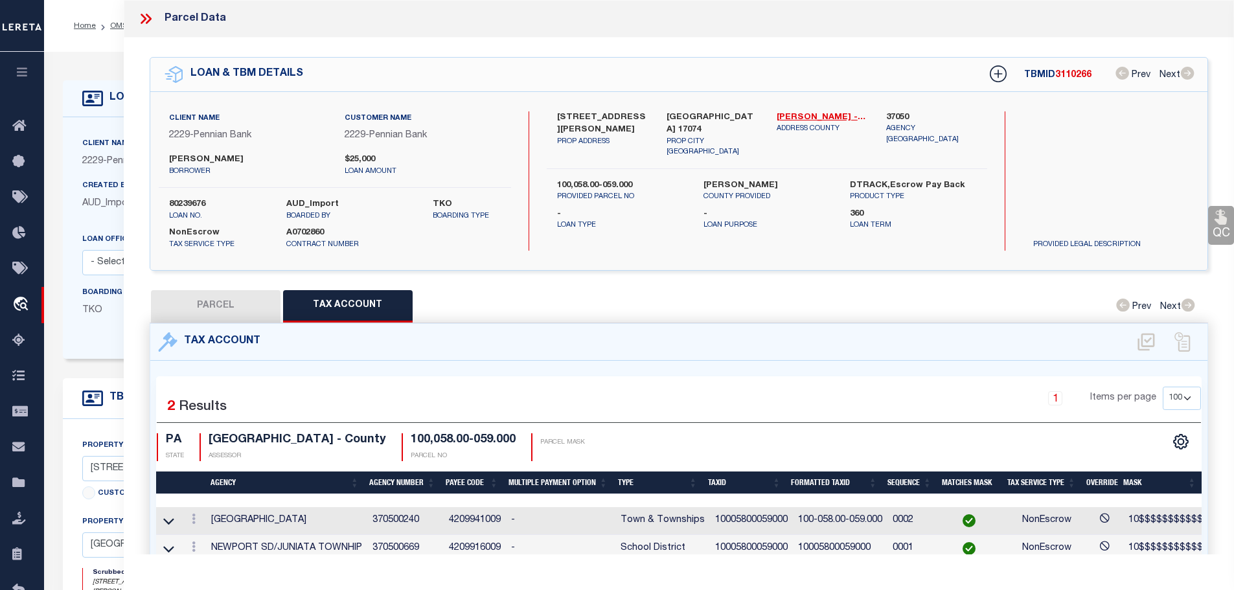
click at [144, 21] on icon at bounding box center [144, 19] width 6 height 10
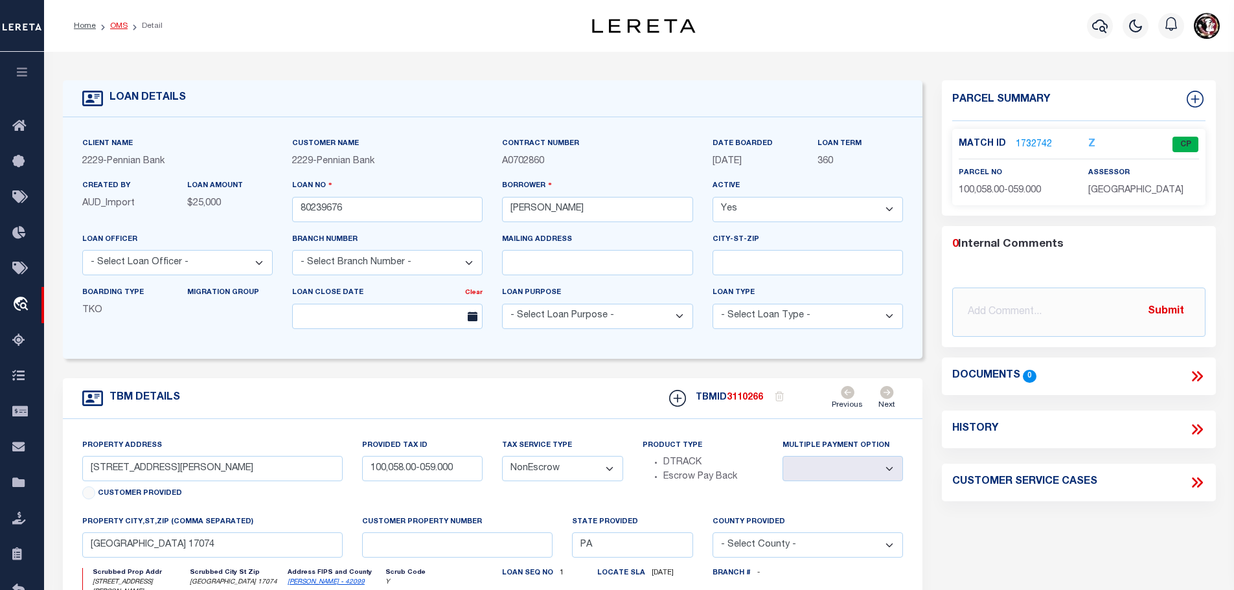
click at [113, 27] on link "OMS" at bounding box center [118, 26] width 17 height 8
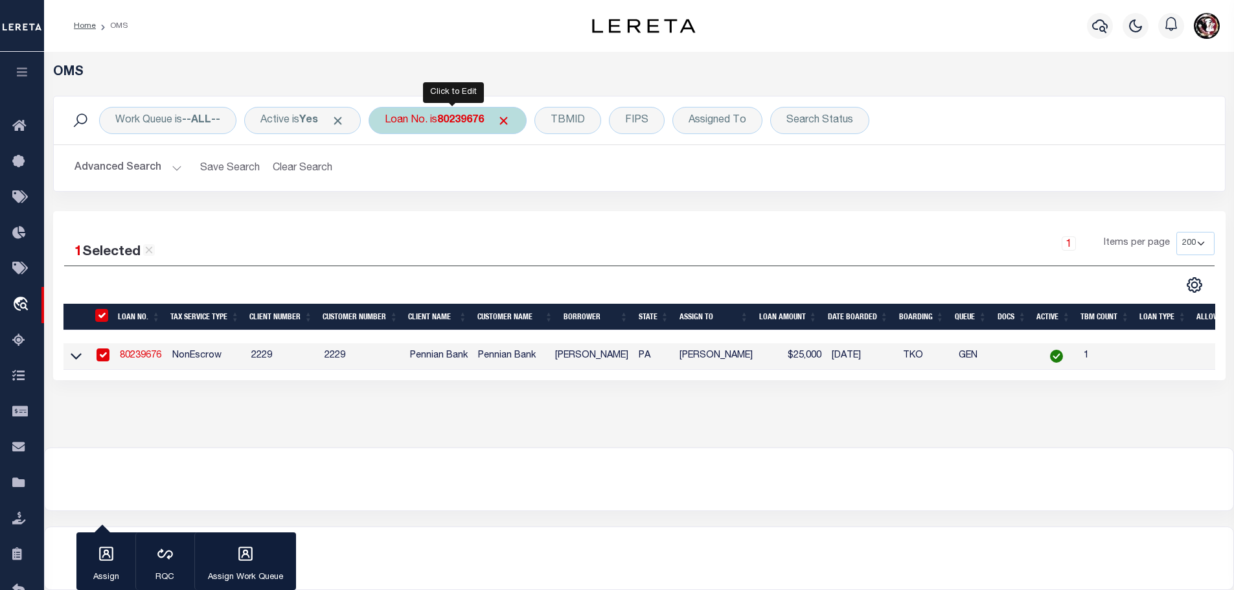
click at [460, 122] on b "80239676" at bounding box center [460, 120] width 47 height 10
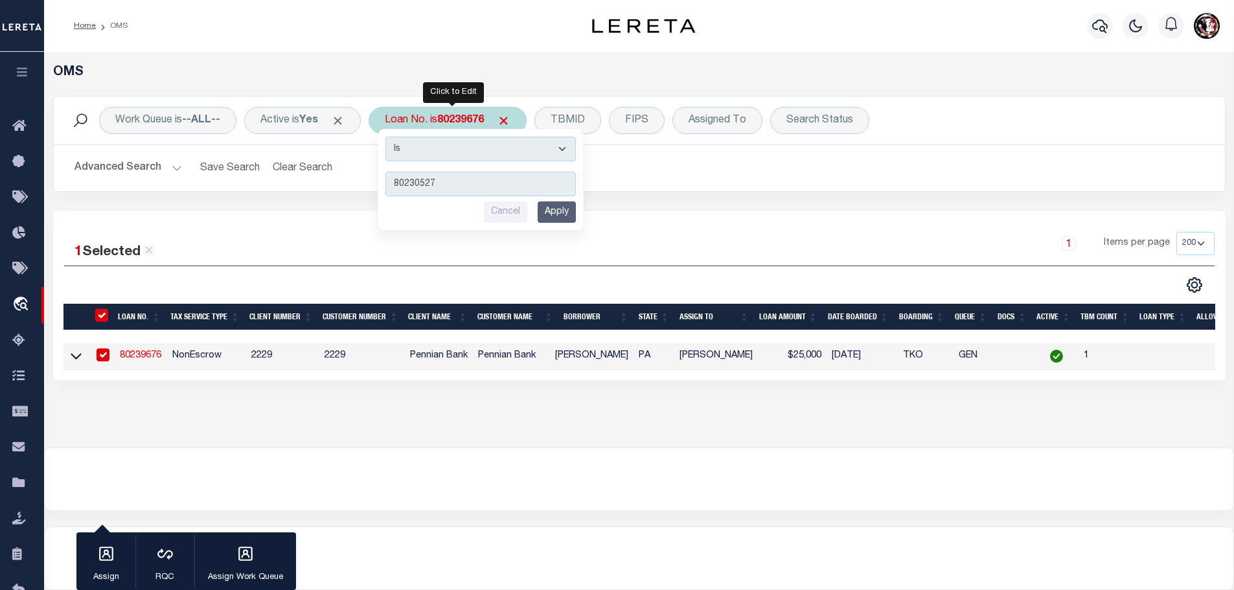
type input "80230527"
click at [561, 211] on input "Apply" at bounding box center [557, 211] width 38 height 21
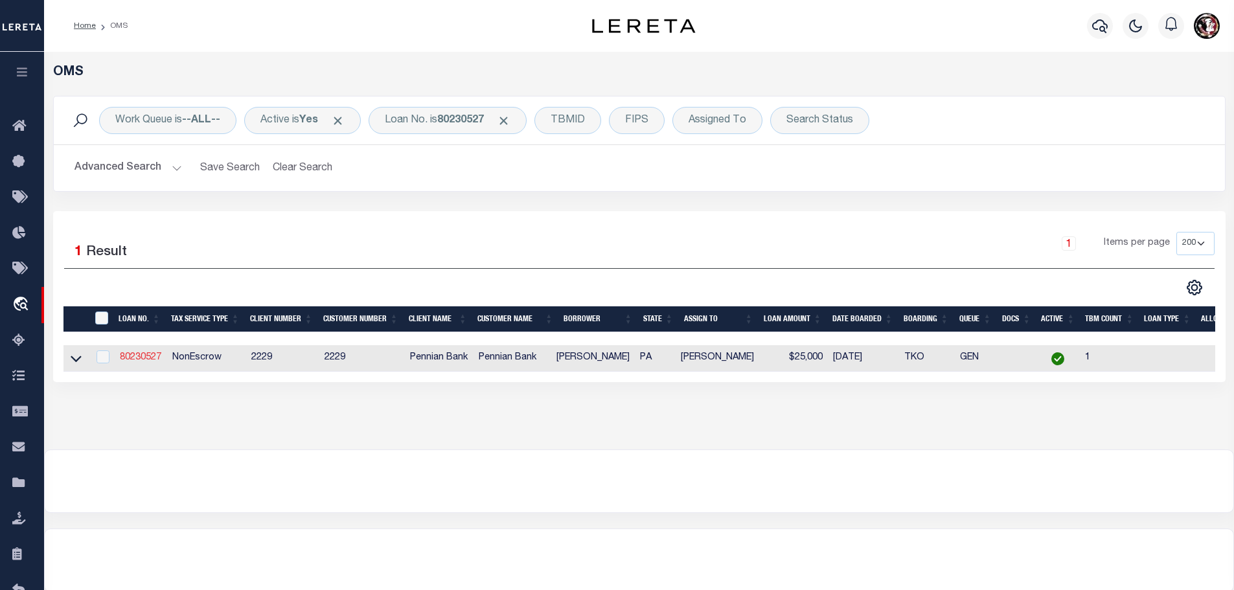
click at [151, 356] on link "80230527" at bounding box center [140, 357] width 41 height 9
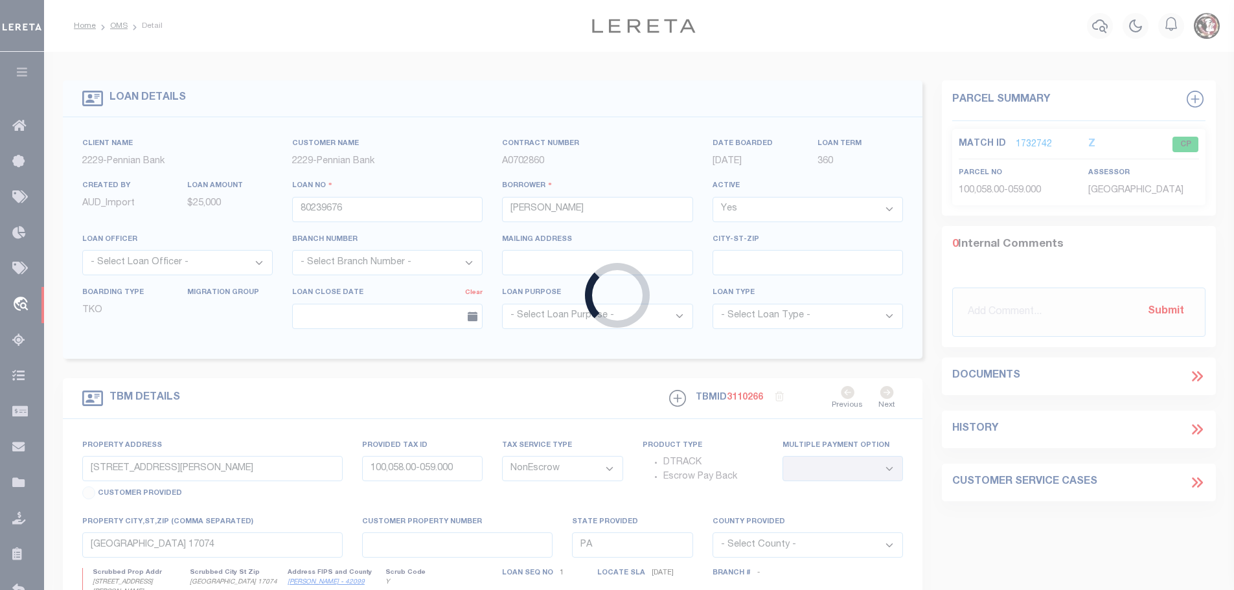
type input "80230527"
type input "[PERSON_NAME]"
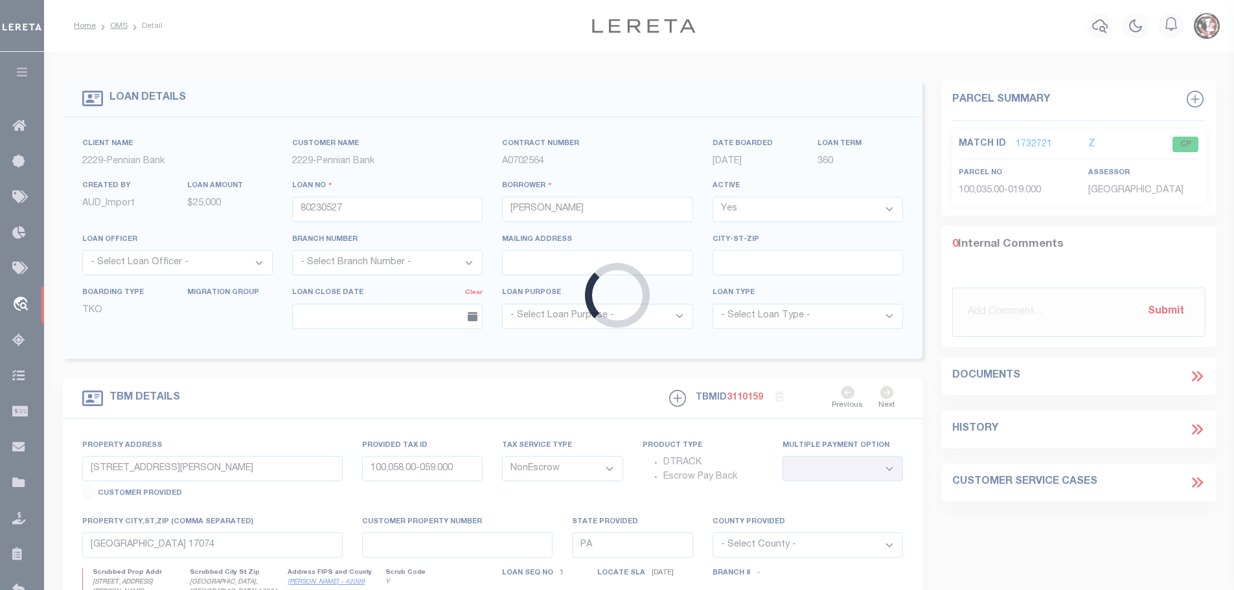
type input "[STREET_ADDRESS][PERSON_NAME]"
select select
type input "[GEOGRAPHIC_DATA], [GEOGRAPHIC_DATA] 17074-7818"
select select
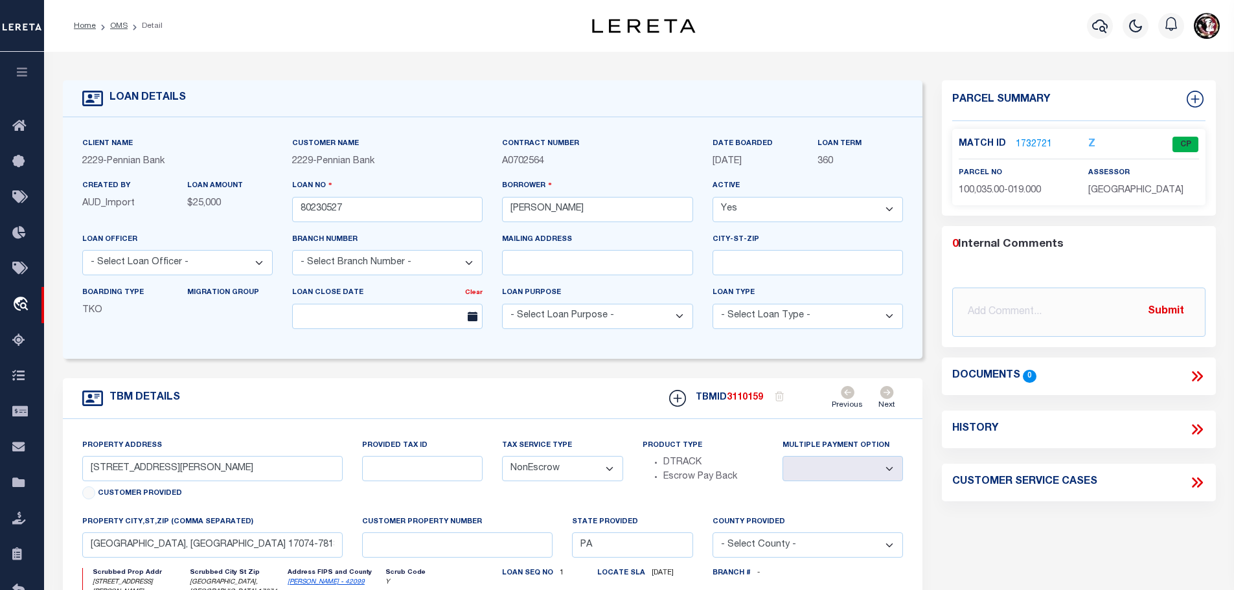
click at [1022, 141] on link "1732721" at bounding box center [1034, 145] width 36 height 14
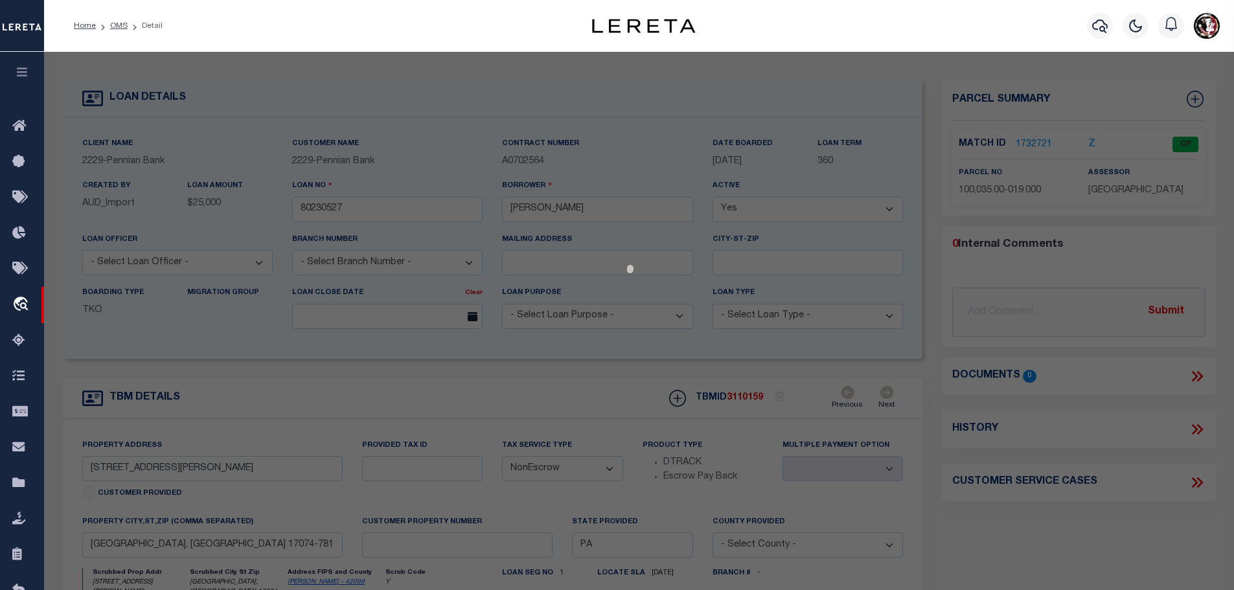
select select "AS"
checkbox input "false"
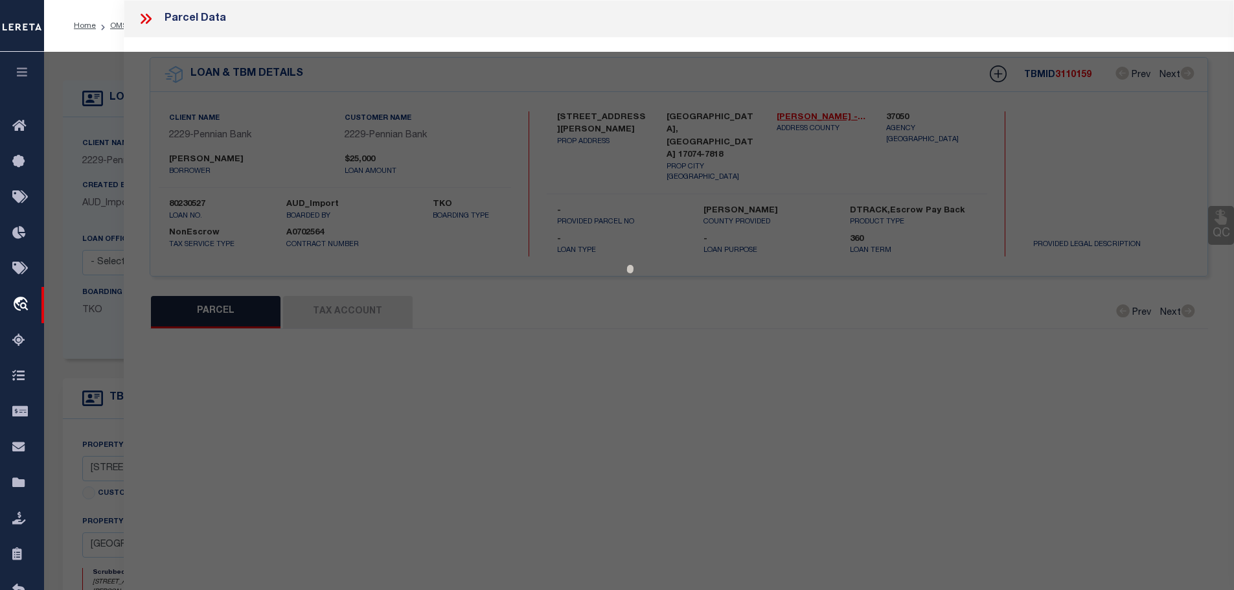
select select "CP"
type input "[PERSON_NAME] & [PERSON_NAME]"
type input "[GEOGRAPHIC_DATA]"
select select
type input "[STREET_ADDRESS][PERSON_NAME]"
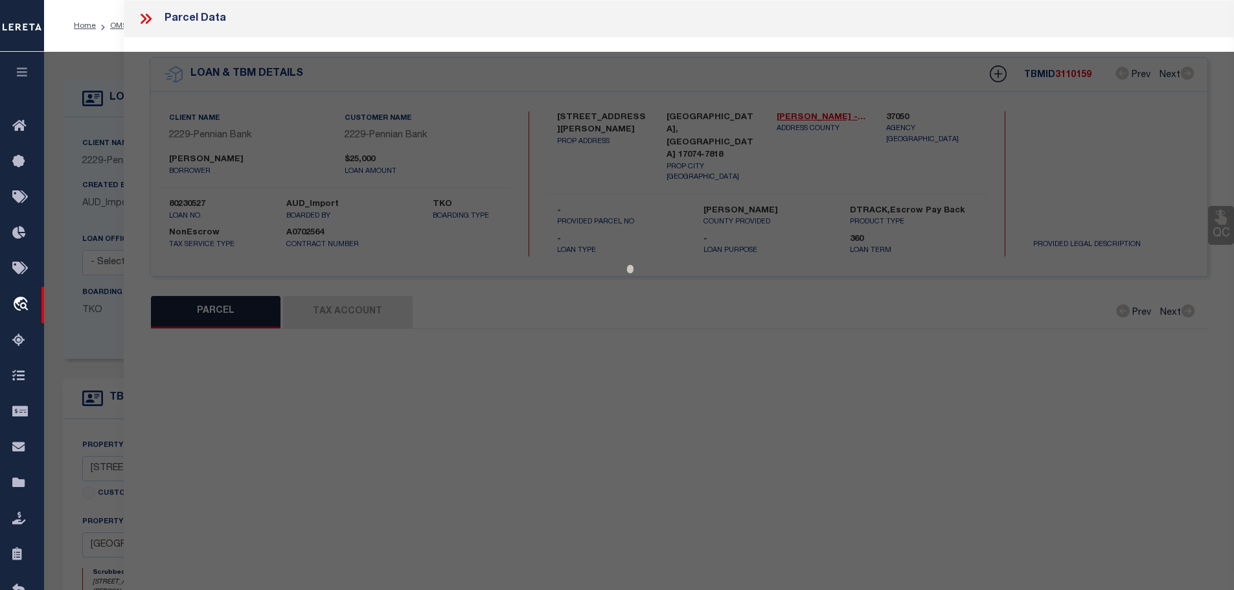
type input "[GEOGRAPHIC_DATA], [GEOGRAPHIC_DATA] 17074"
type textarea "LOTS 3-6, PB55-2 (L3-6, PB20:131-2) DEEDED ACRES 14.15"
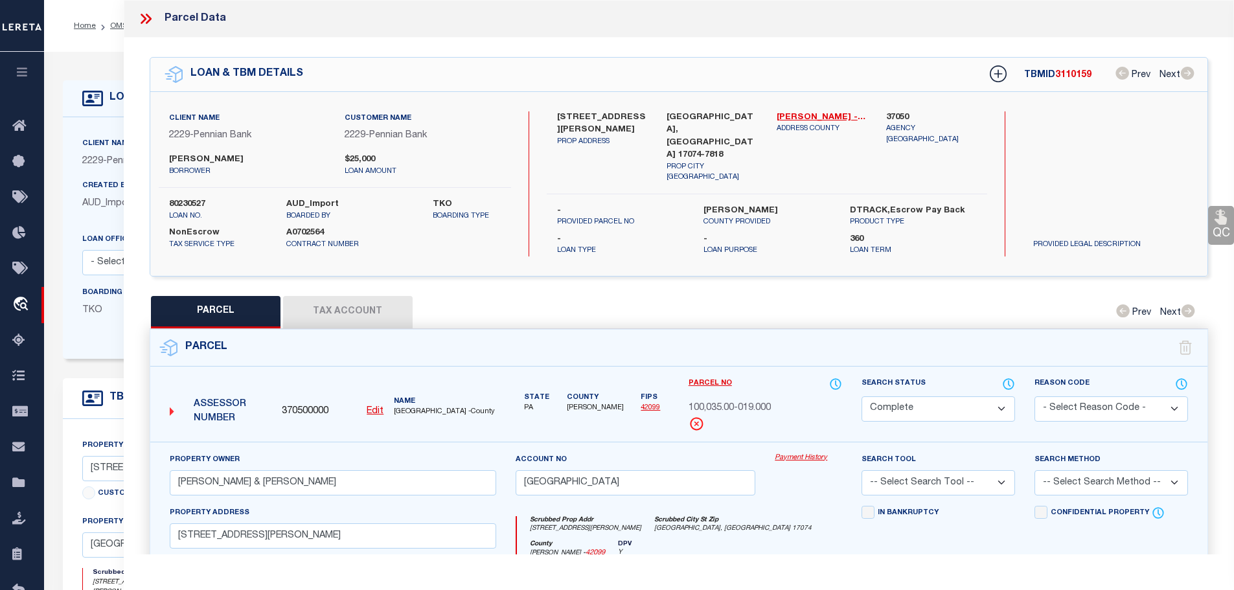
click at [321, 308] on button "Tax Account" at bounding box center [348, 312] width 130 height 32
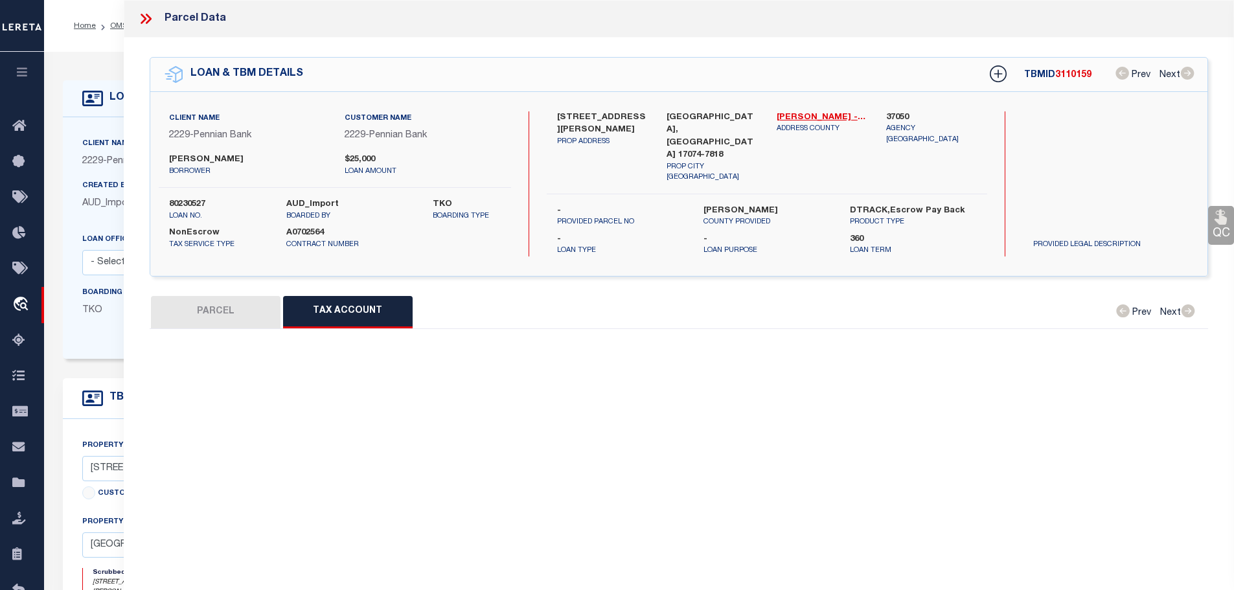
select select "100"
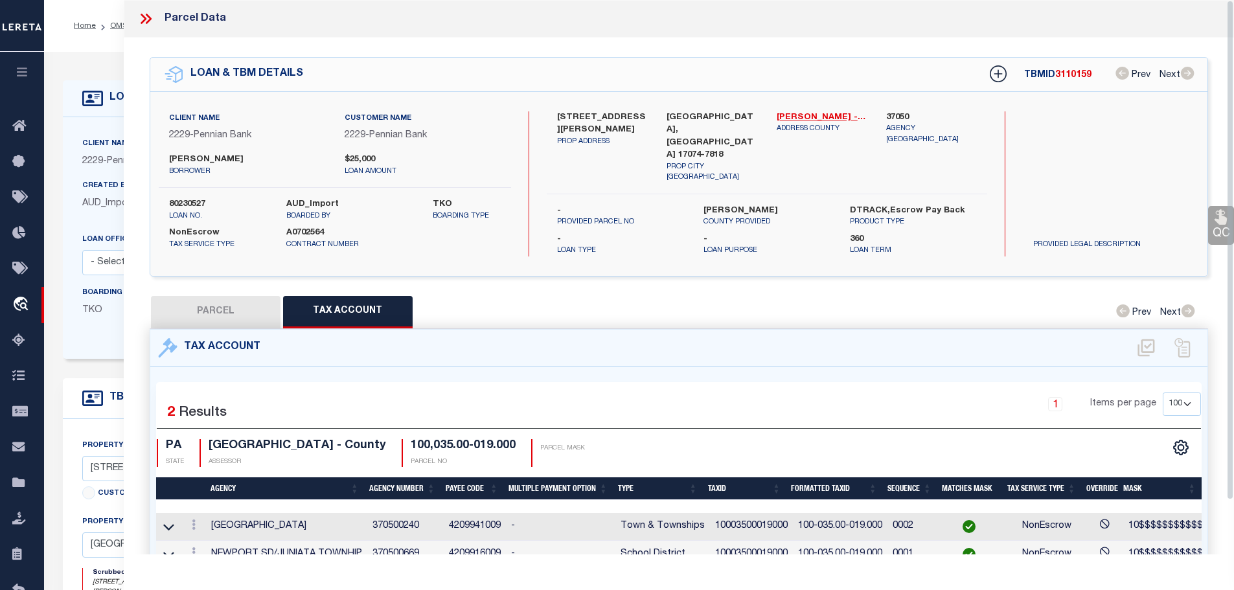
click at [148, 16] on icon at bounding box center [148, 19] width 6 height 10
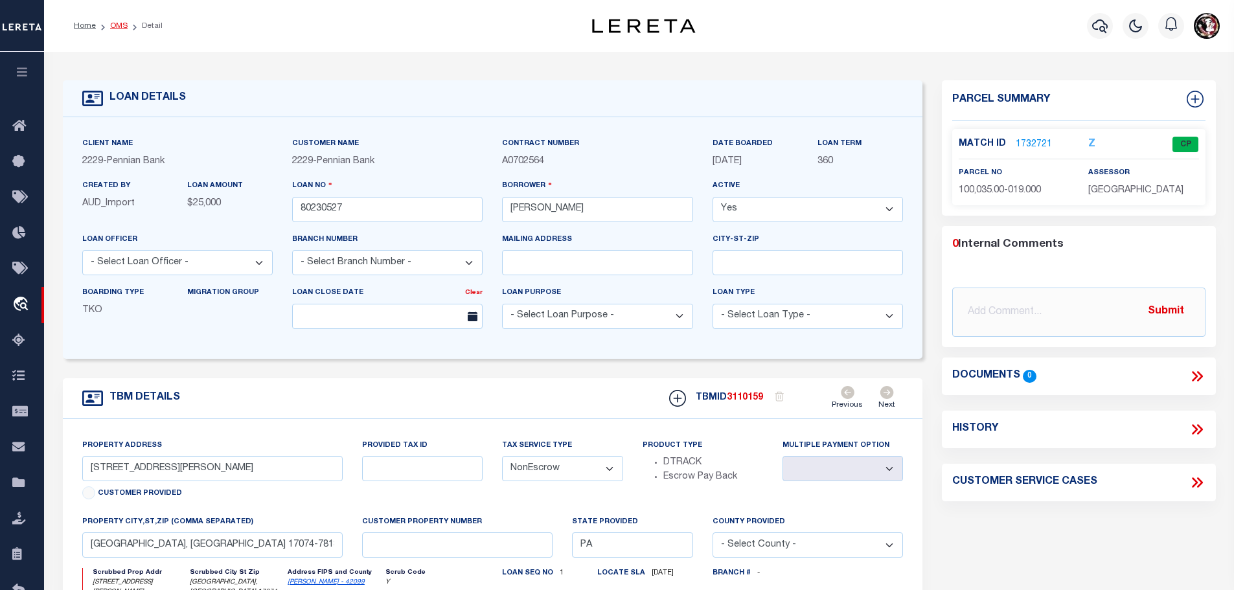
click at [119, 24] on link "OMS" at bounding box center [118, 26] width 17 height 8
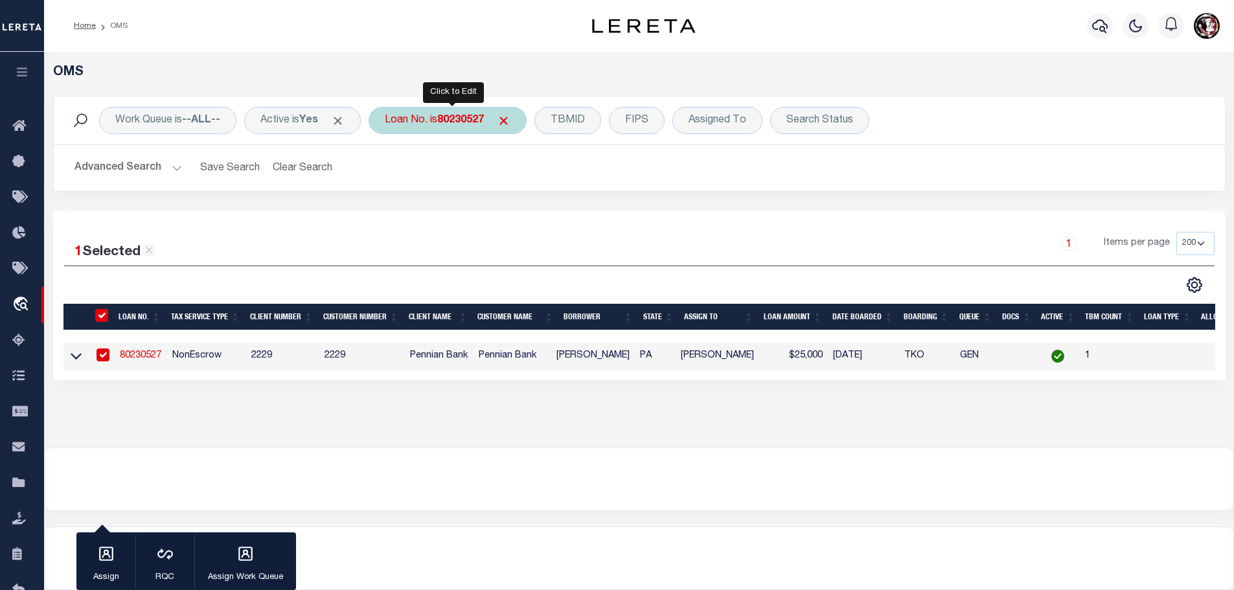
click at [463, 119] on b "80230527" at bounding box center [460, 120] width 47 height 10
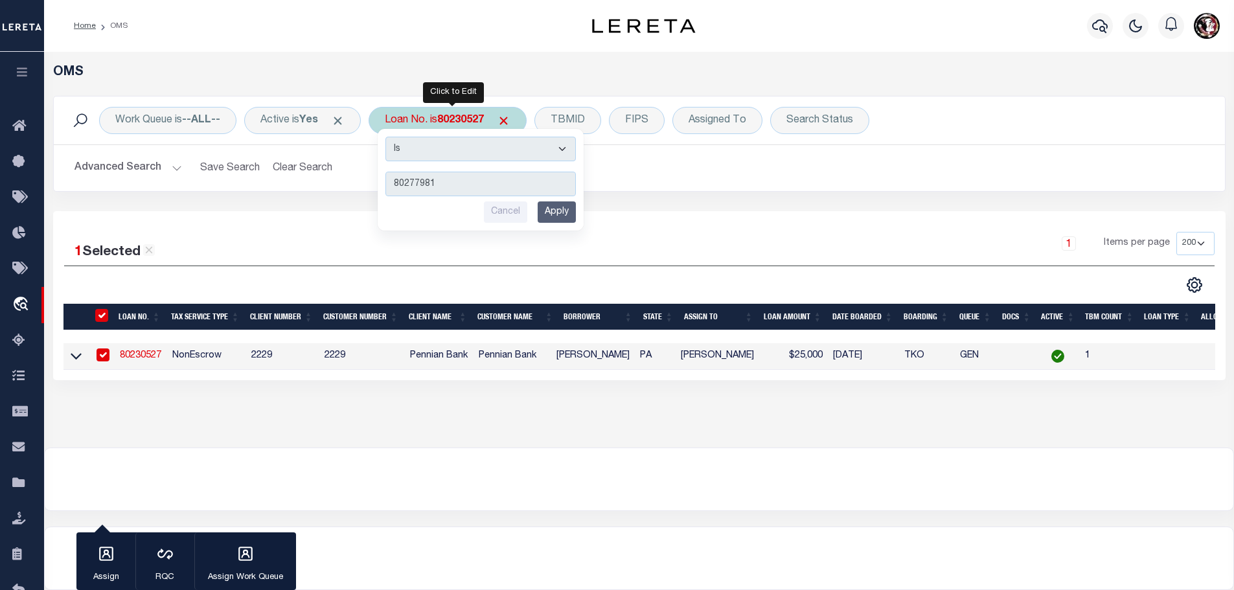
type input "80277981"
click at [561, 209] on input "Apply" at bounding box center [557, 211] width 38 height 21
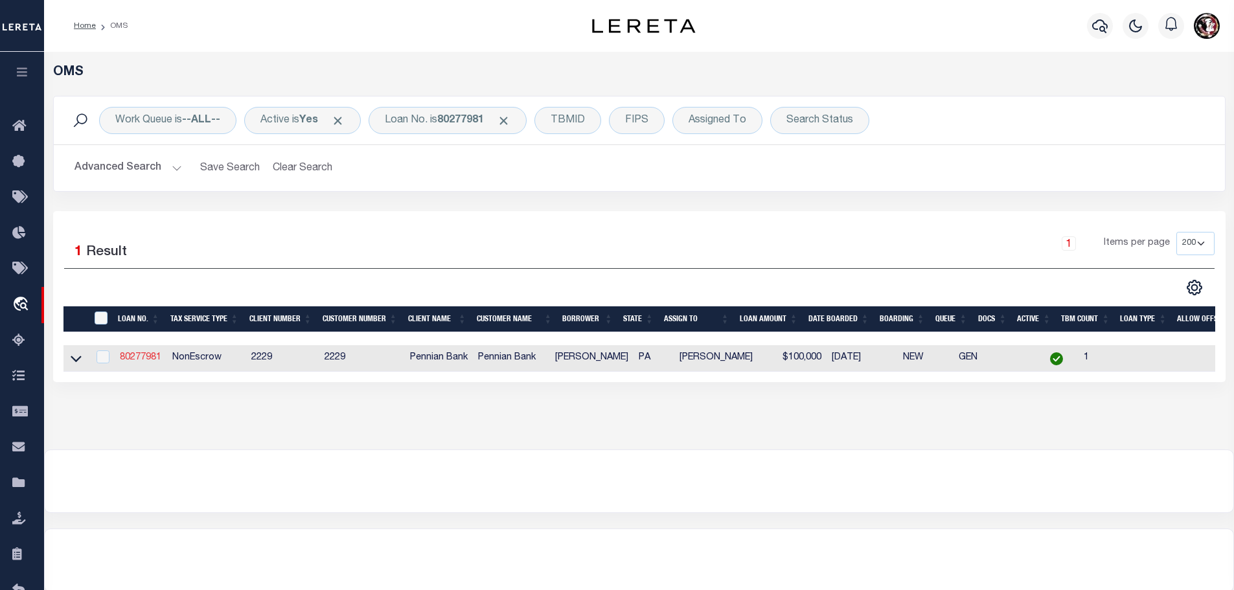
click at [139, 360] on link "80277981" at bounding box center [140, 357] width 41 height 9
type input "80277981"
type input "[PERSON_NAME]"
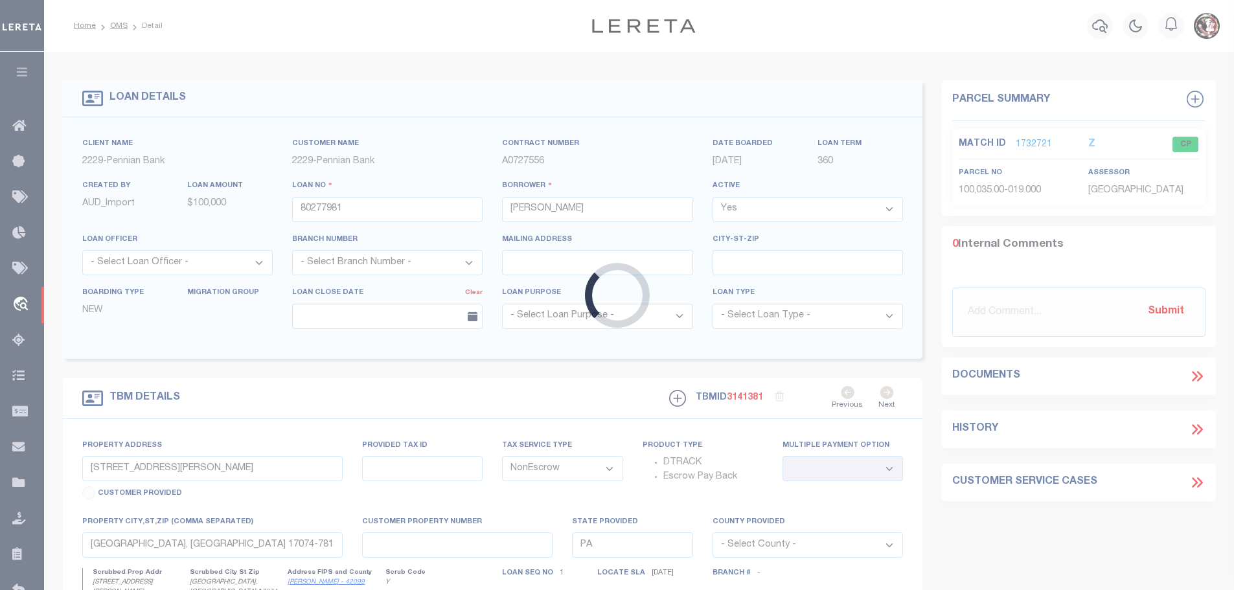
type input "[STREET_ADDRESS]"
select select
type input "[GEOGRAPHIC_DATA], [GEOGRAPHIC_DATA] 17074-9441"
select select
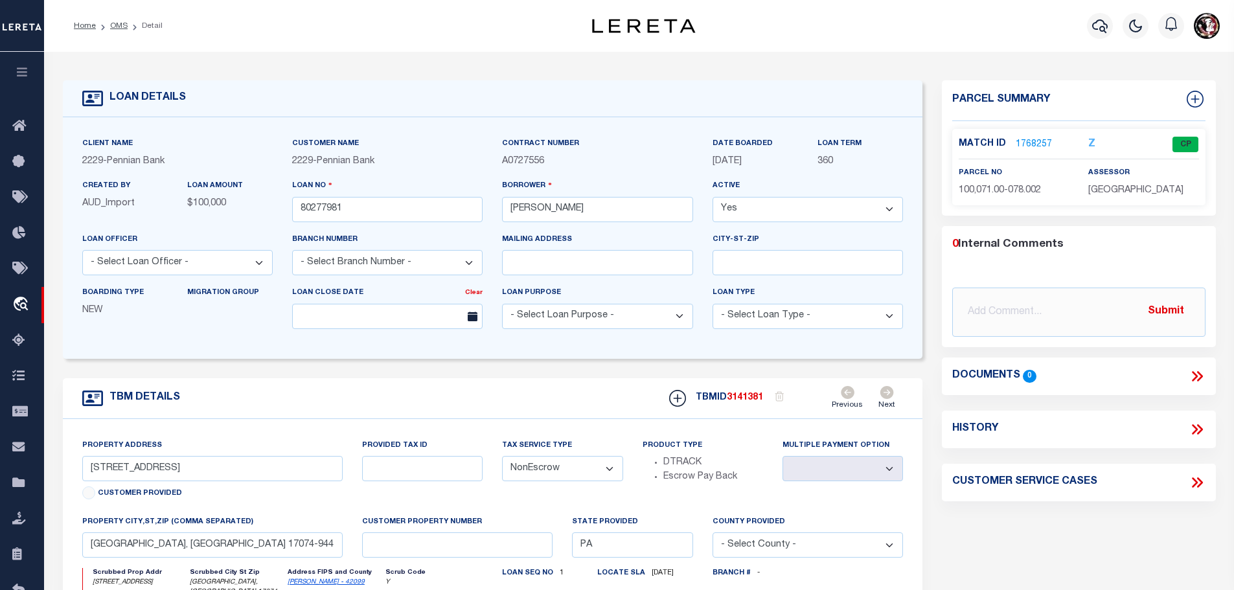
click at [1031, 144] on link "1768257" at bounding box center [1034, 145] width 36 height 14
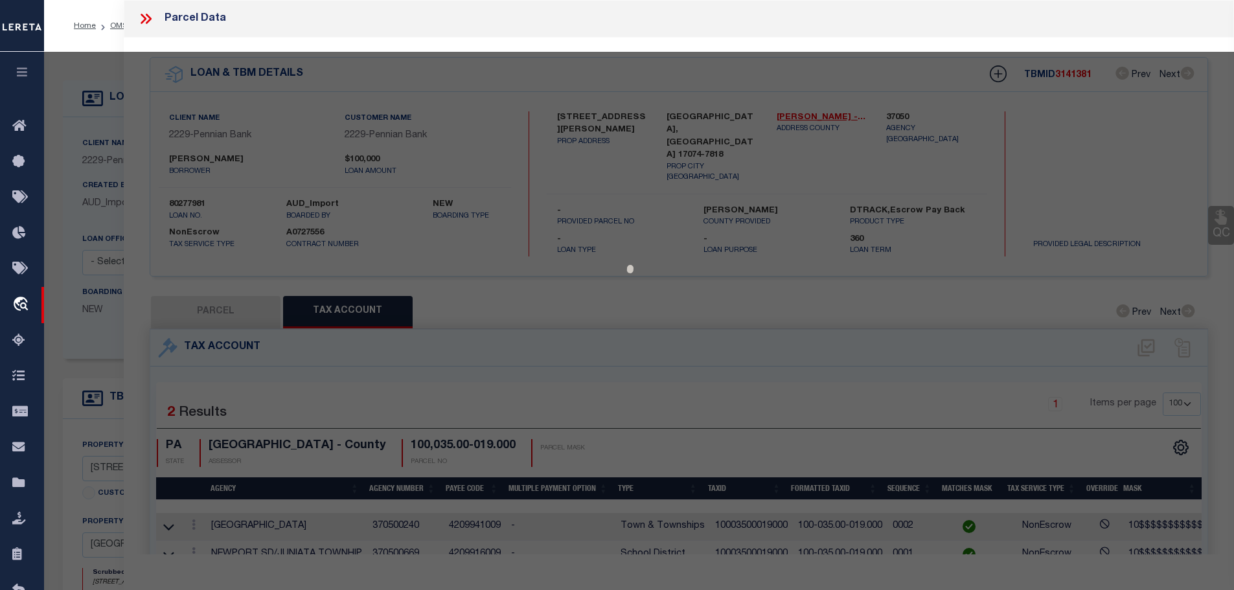
select select "AS"
checkbox input "false"
select select "CP"
type input "[PERSON_NAME] & [PERSON_NAME]"
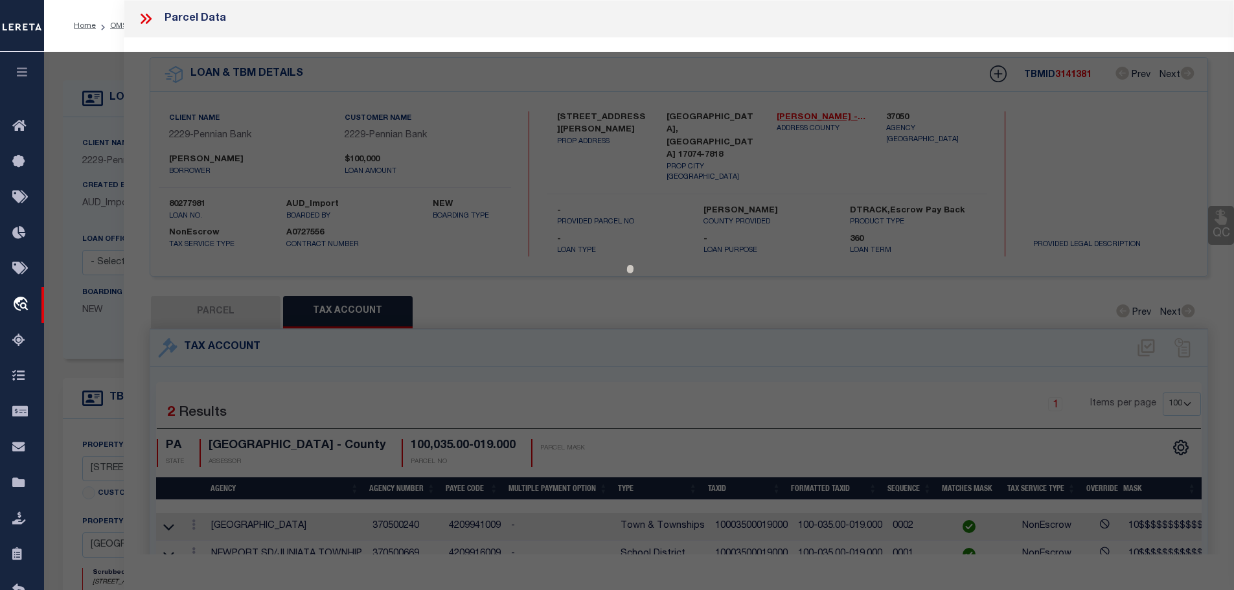
type input "[GEOGRAPHIC_DATA]"
select select
type input "[STREET_ADDRESS]"
type input "[GEOGRAPHIC_DATA] 17074"
type textarea "LOT 2, PB43:111-112 DEEDED ACRES 5.81"
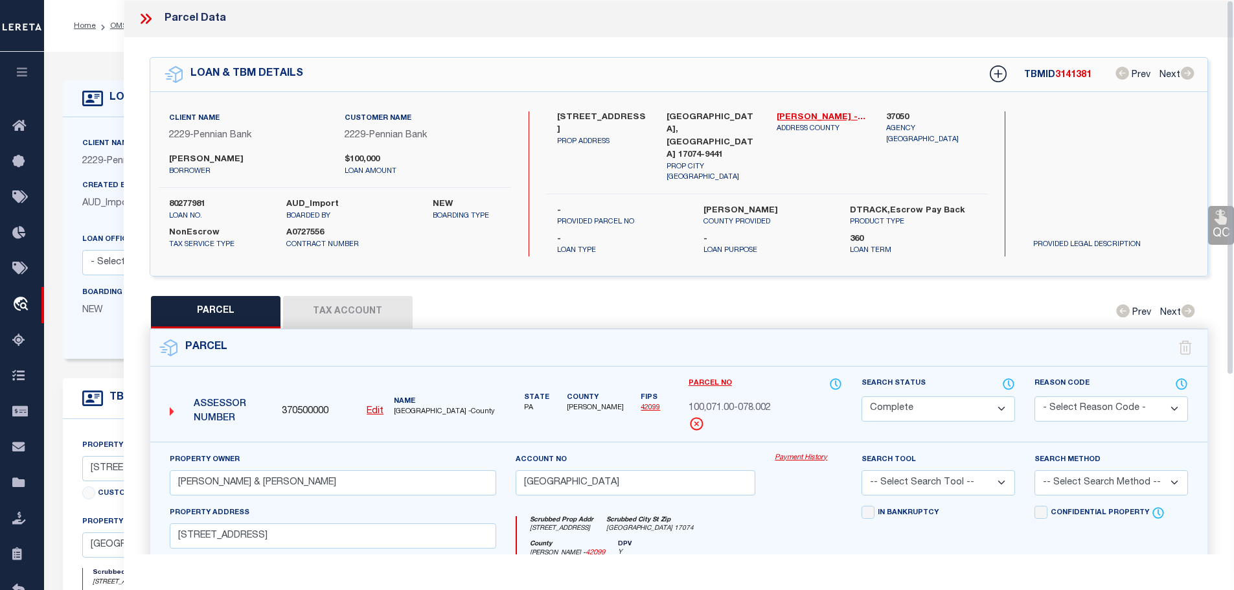
click at [299, 312] on button "Tax Account" at bounding box center [348, 312] width 130 height 32
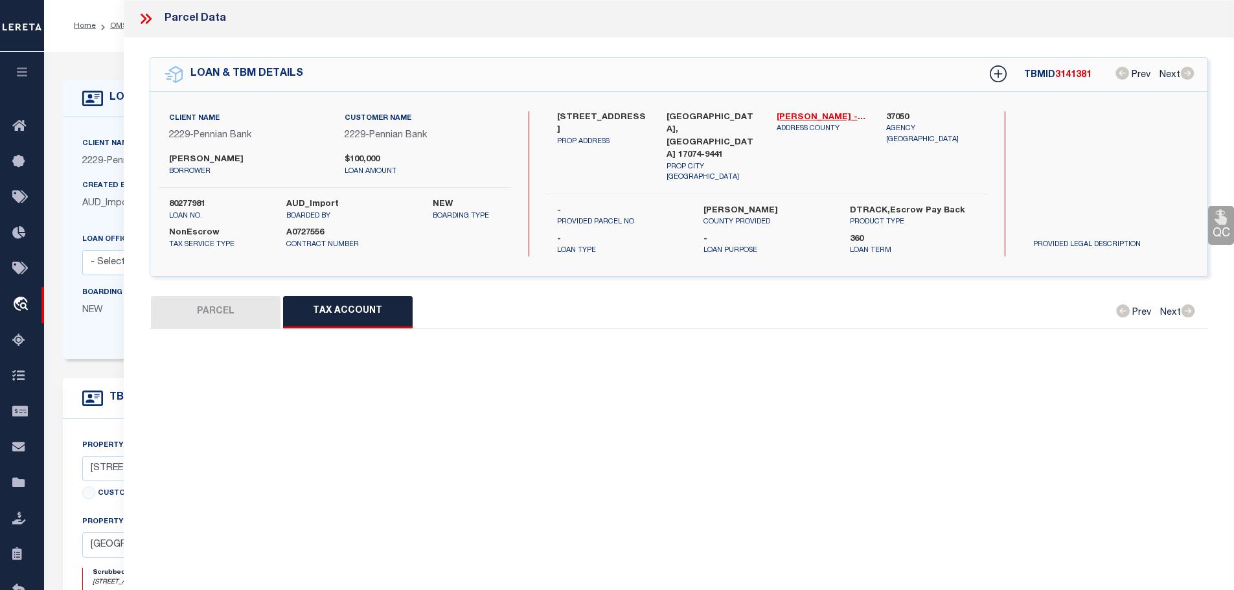
select select "100"
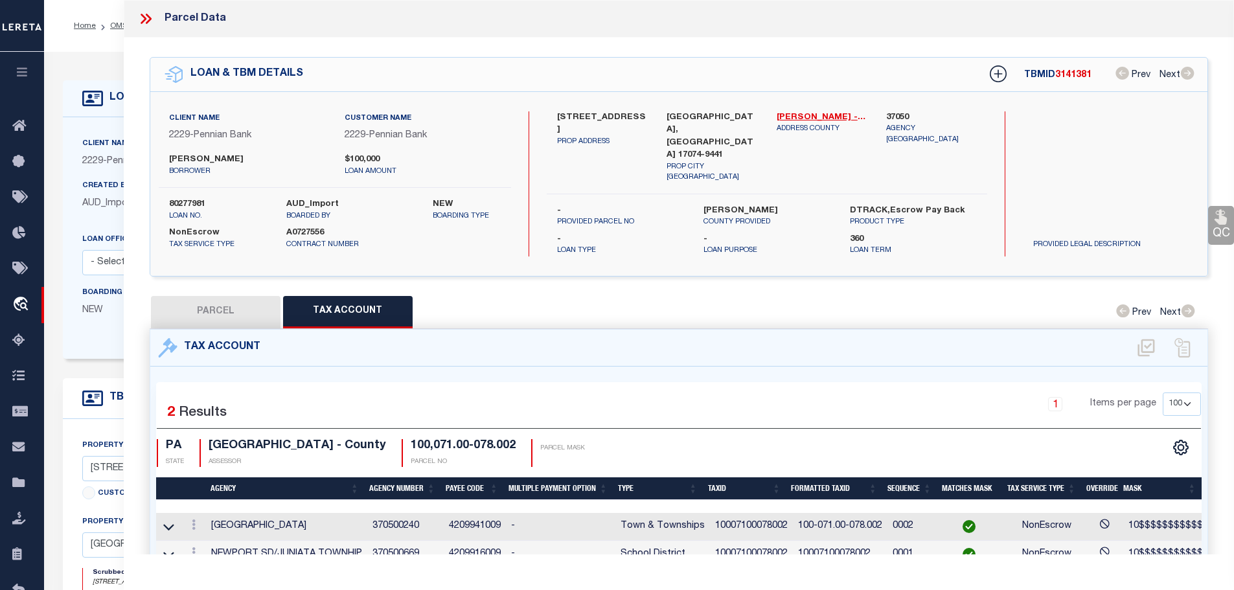
click at [148, 16] on icon at bounding box center [148, 19] width 6 height 10
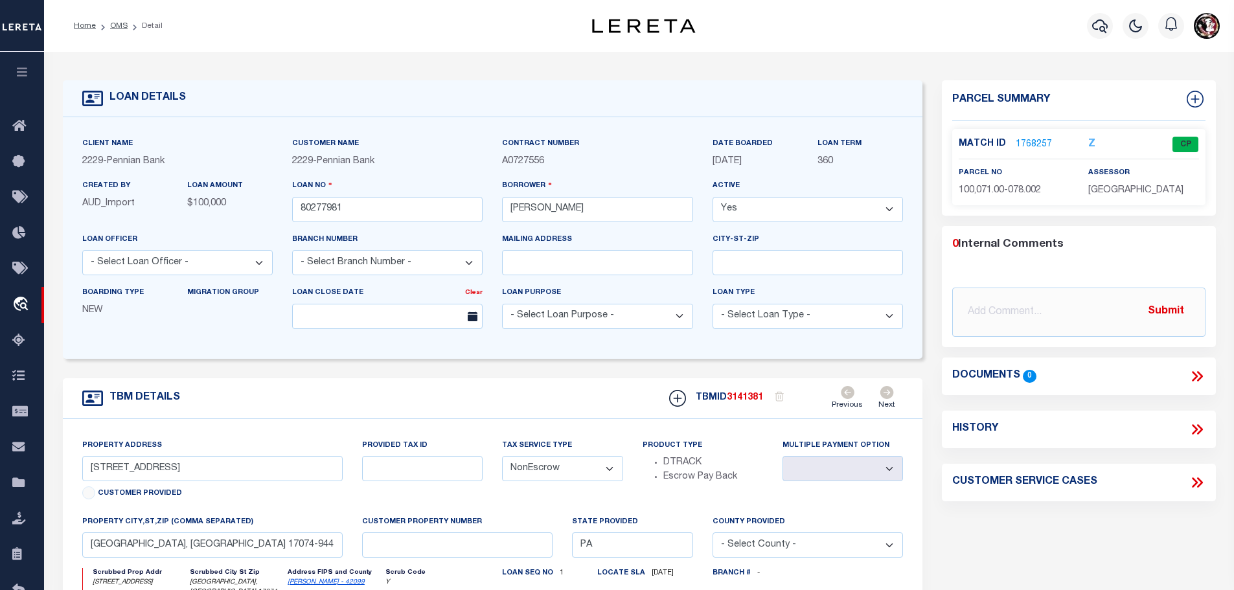
click at [112, 21] on li "OMS" at bounding box center [112, 26] width 32 height 12
click at [113, 25] on link "OMS" at bounding box center [118, 26] width 17 height 8
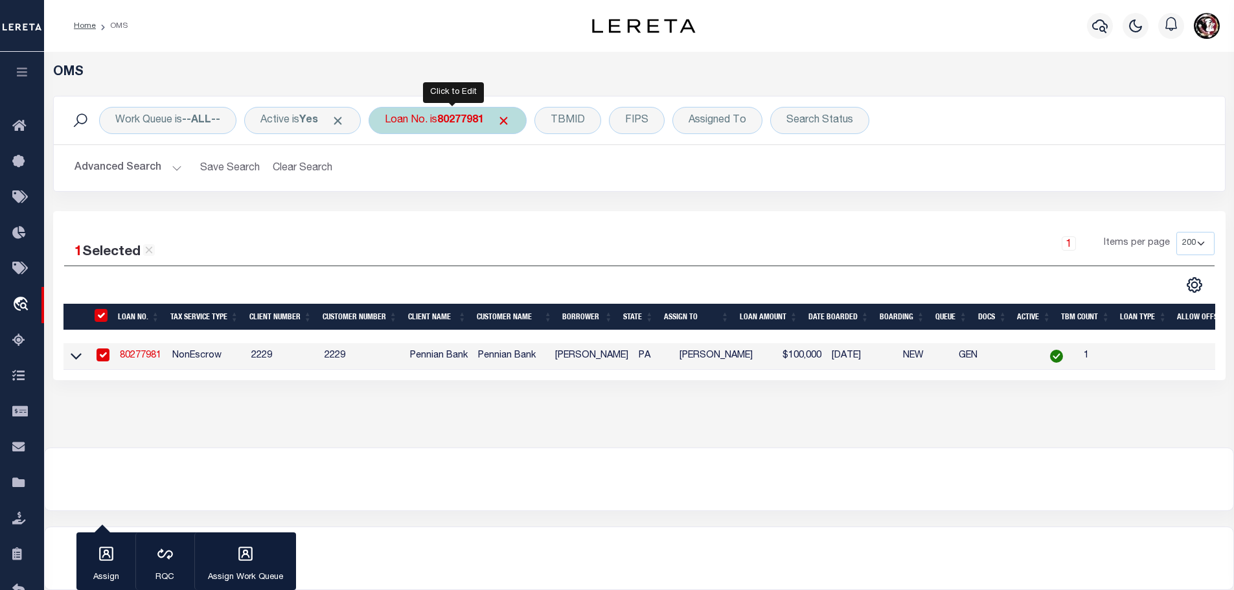
click at [451, 122] on b "80277981" at bounding box center [460, 120] width 47 height 10
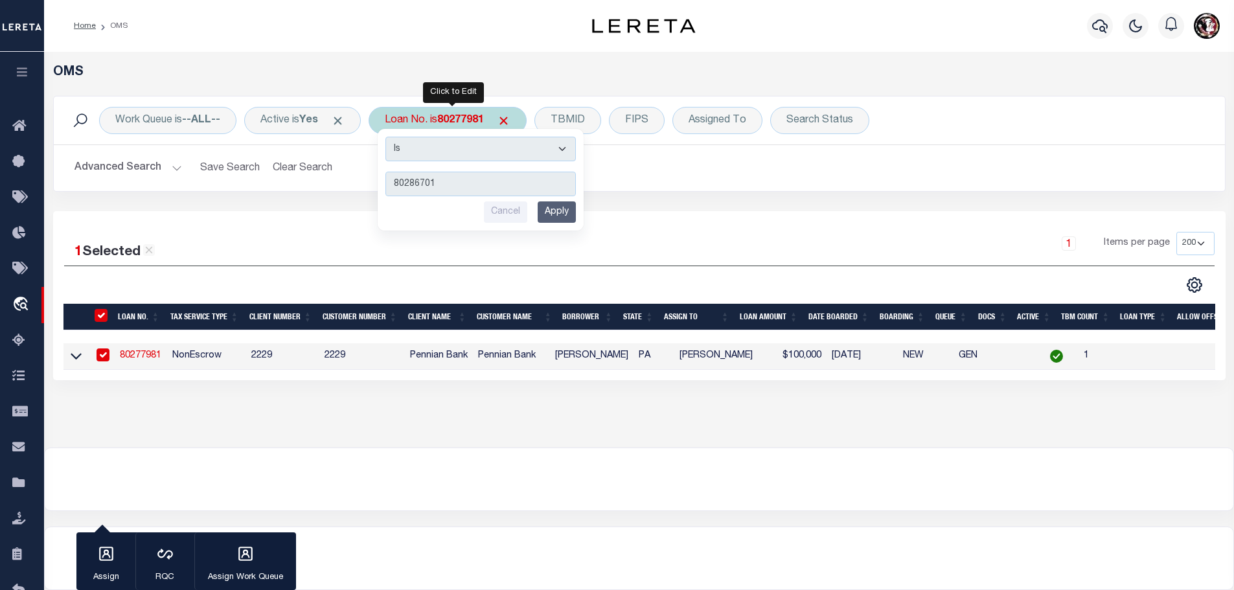
type input "80286701"
click at [559, 213] on input "Apply" at bounding box center [557, 211] width 38 height 21
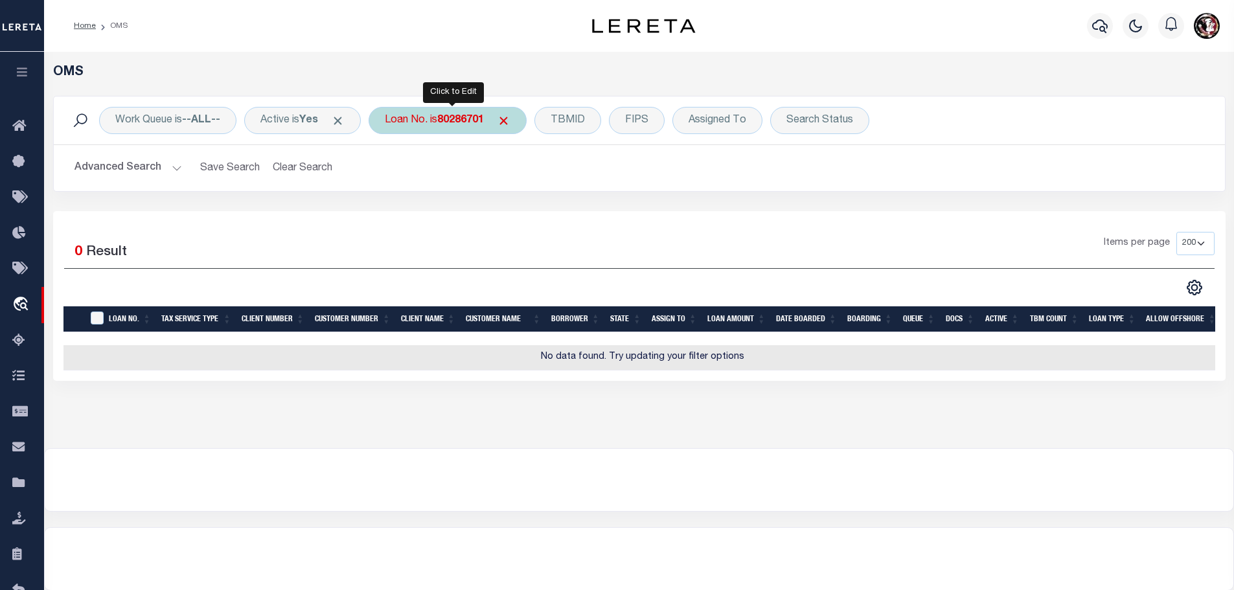
click at [475, 128] on div "Loan No. is 80286701" at bounding box center [448, 120] width 158 height 27
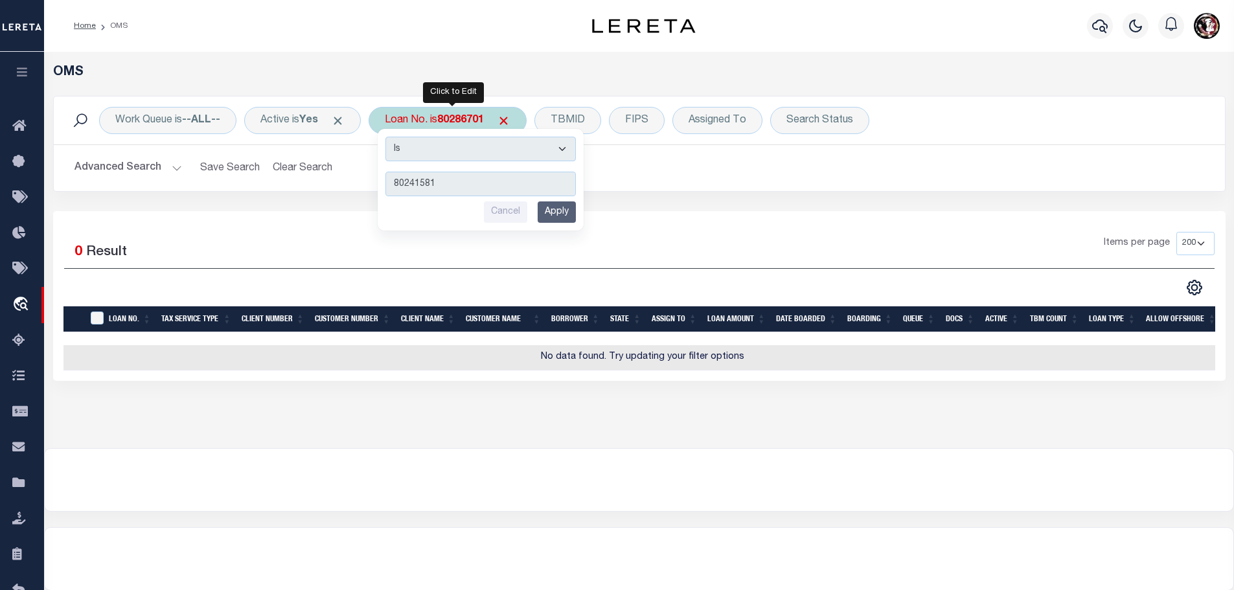
type input "80241581"
click at [548, 202] on input "Apply" at bounding box center [557, 211] width 38 height 21
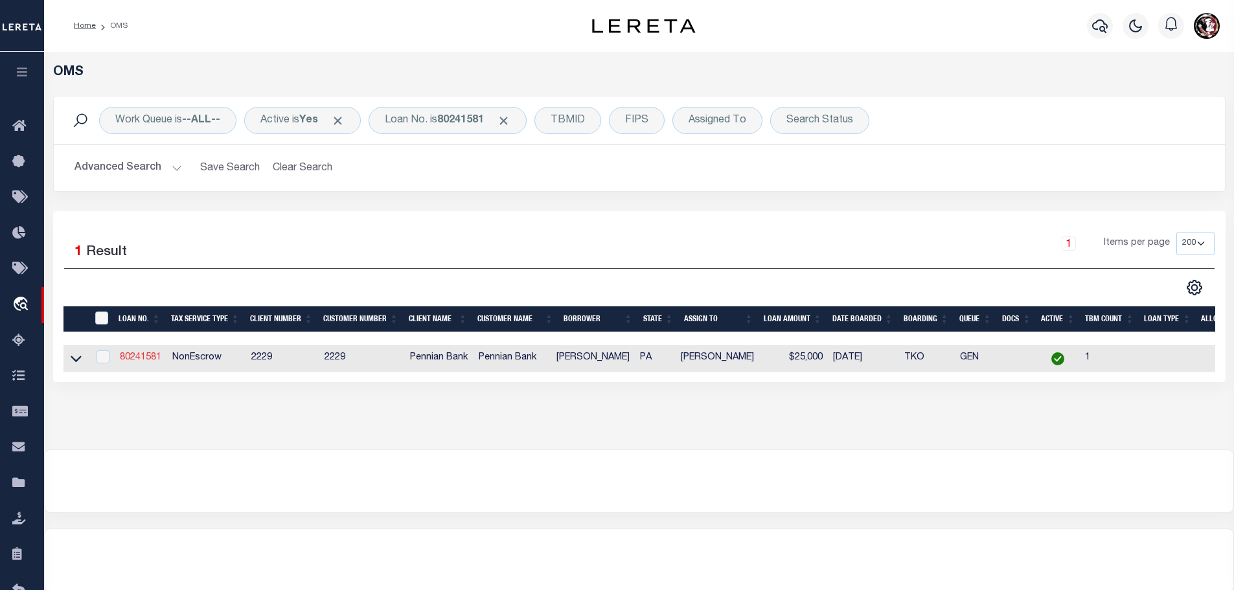
click at [135, 356] on link "80241581" at bounding box center [140, 357] width 41 height 9
type input "80241581"
type input "[PERSON_NAME]"
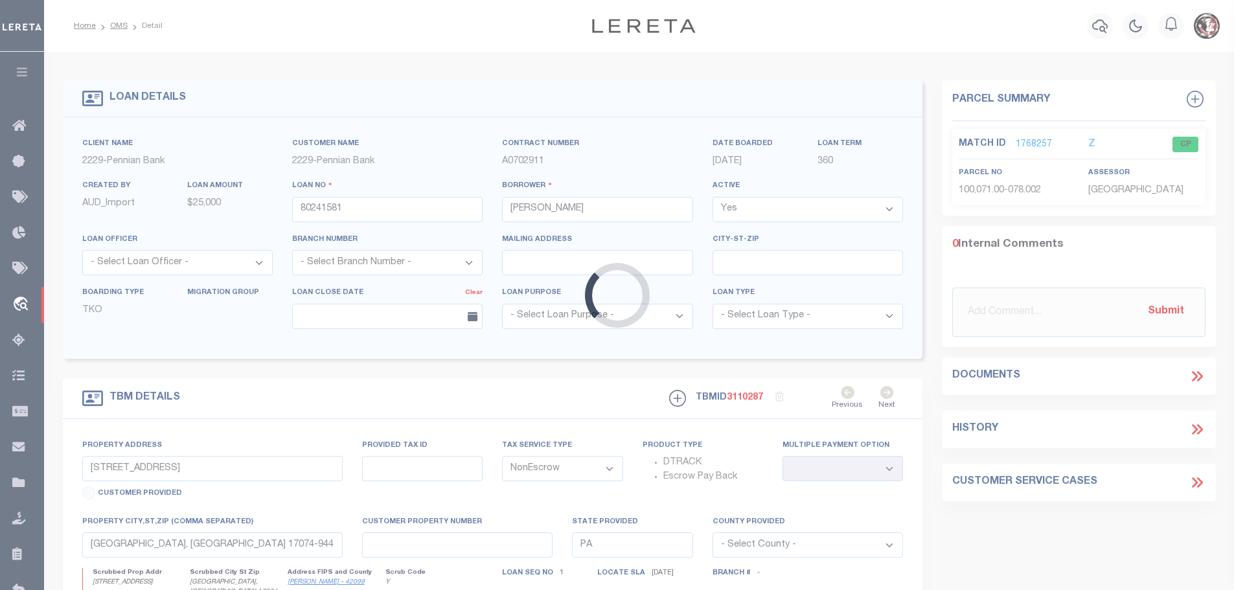
type input "[STREET_ADDRESS]"
select select
type input "[GEOGRAPHIC_DATA], [GEOGRAPHIC_DATA] 17074"
select select
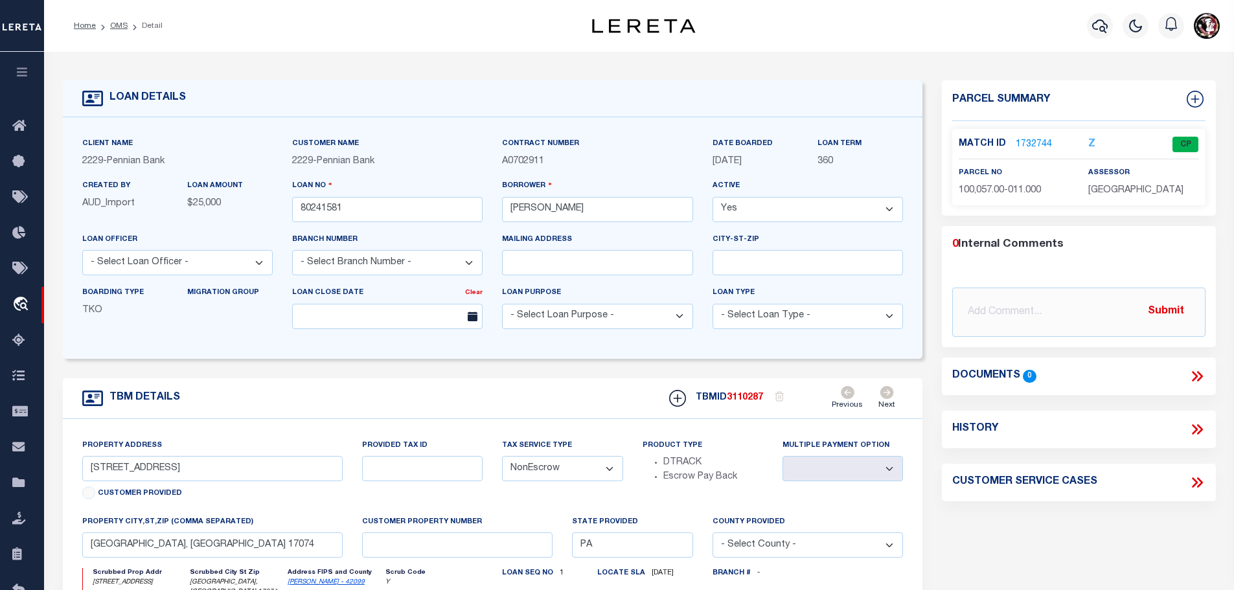
click at [1021, 142] on link "1732744" at bounding box center [1034, 145] width 36 height 14
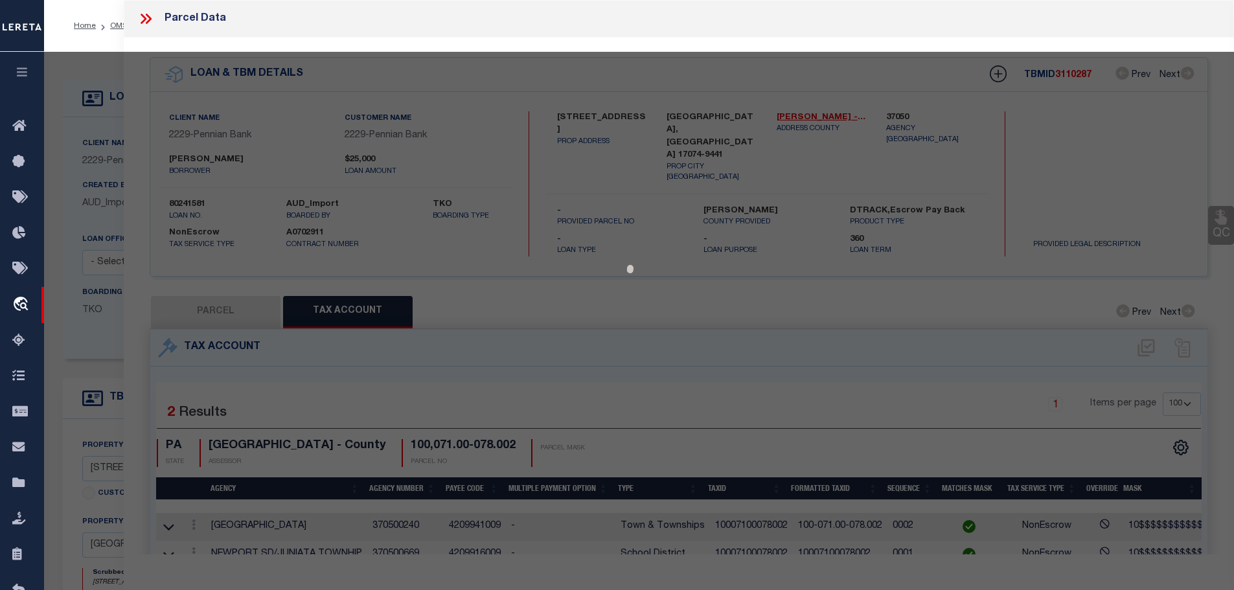
select select "AS"
checkbox input "false"
select select "CP"
type input "[PERSON_NAME] ET UX"
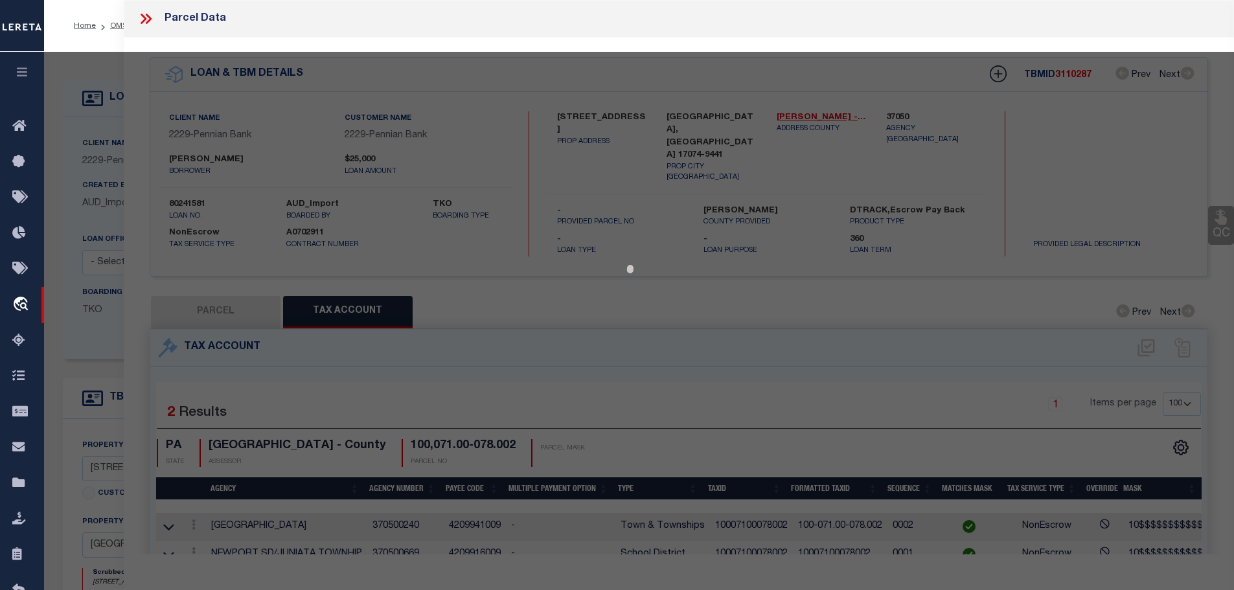
type input "[GEOGRAPHIC_DATA]"
select select
type input "[STREET_ADDRESS]"
type input "[GEOGRAPHIC_DATA], [GEOGRAPHIC_DATA] 17074"
type textarea "DEEDED ACRES 114.64"
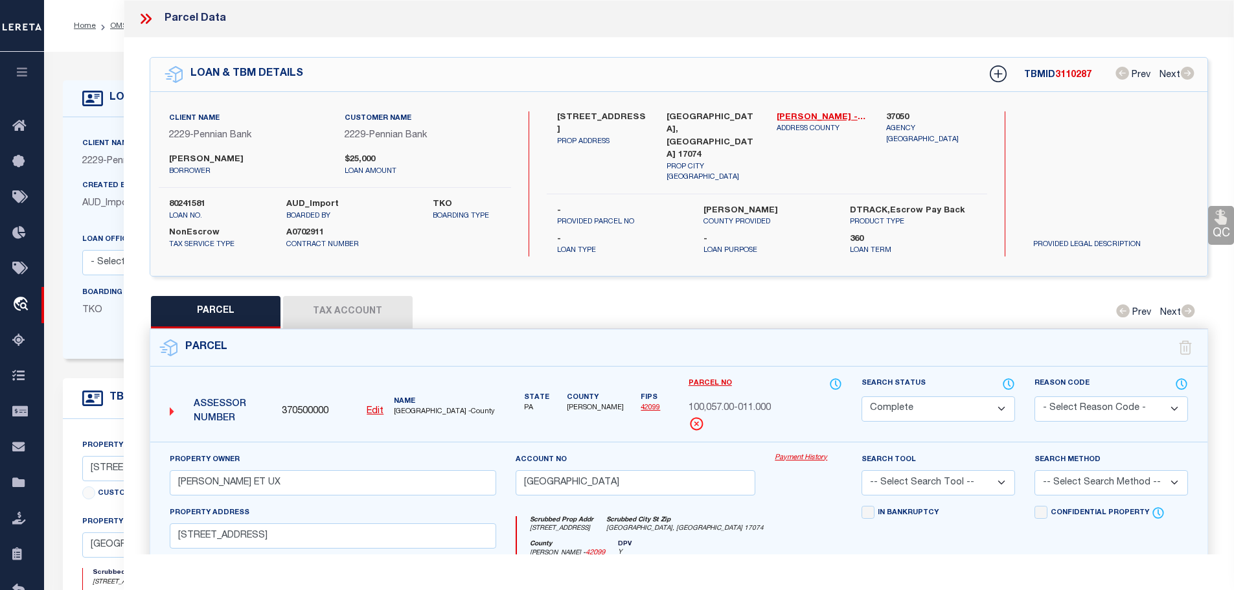
click at [338, 296] on button "Tax Account" at bounding box center [348, 312] width 130 height 32
select select "100"
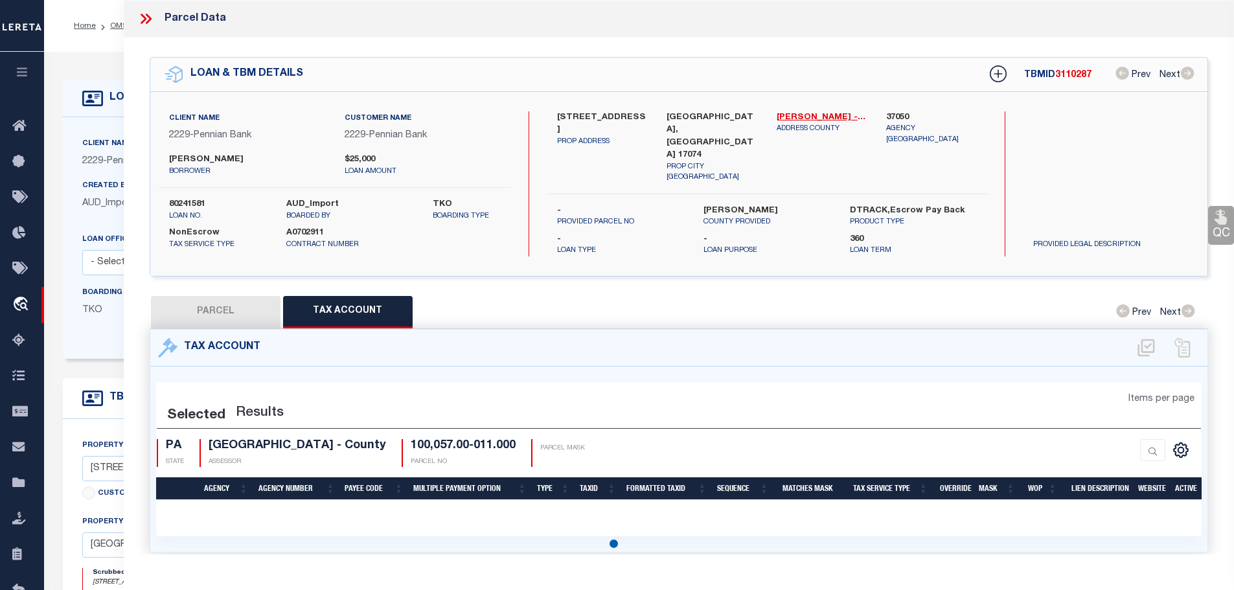
select select "100"
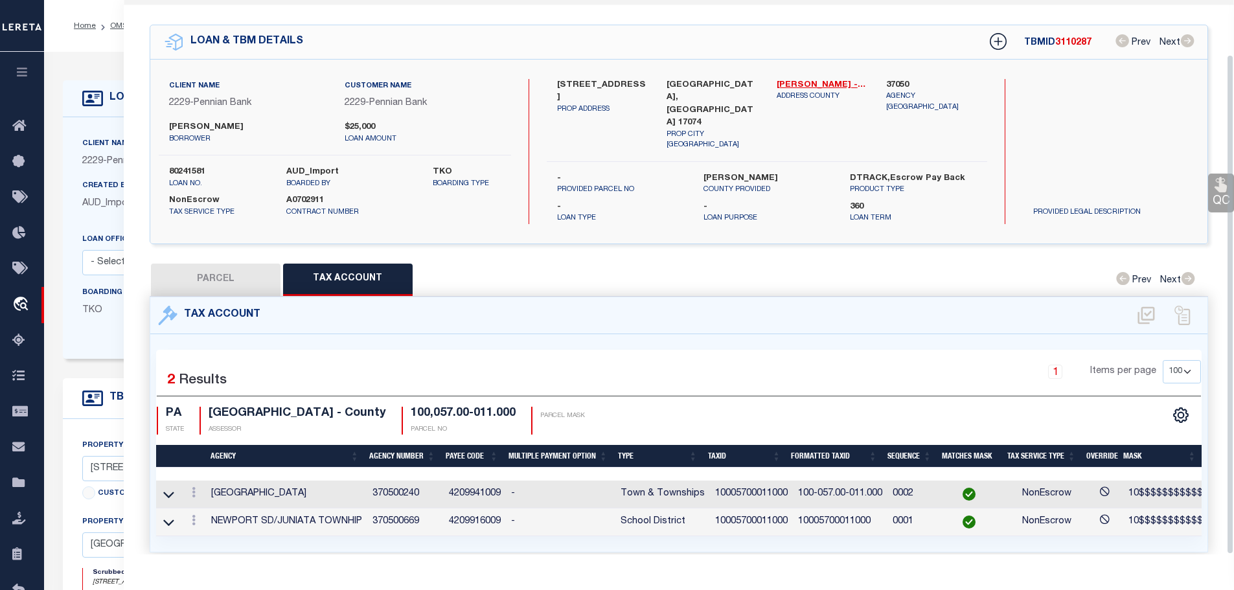
scroll to position [60, 0]
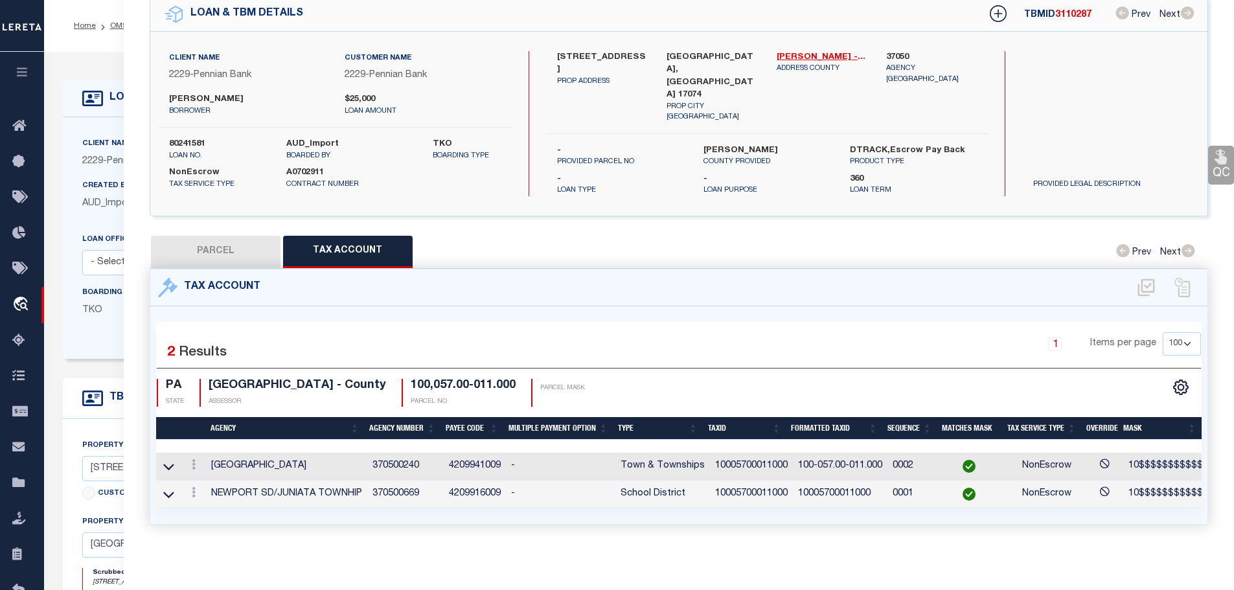
click at [733, 306] on div "Selected 2 Results 1 Items per page 10 25 50 100 PA STATE" at bounding box center [679, 415] width 1058 height 218
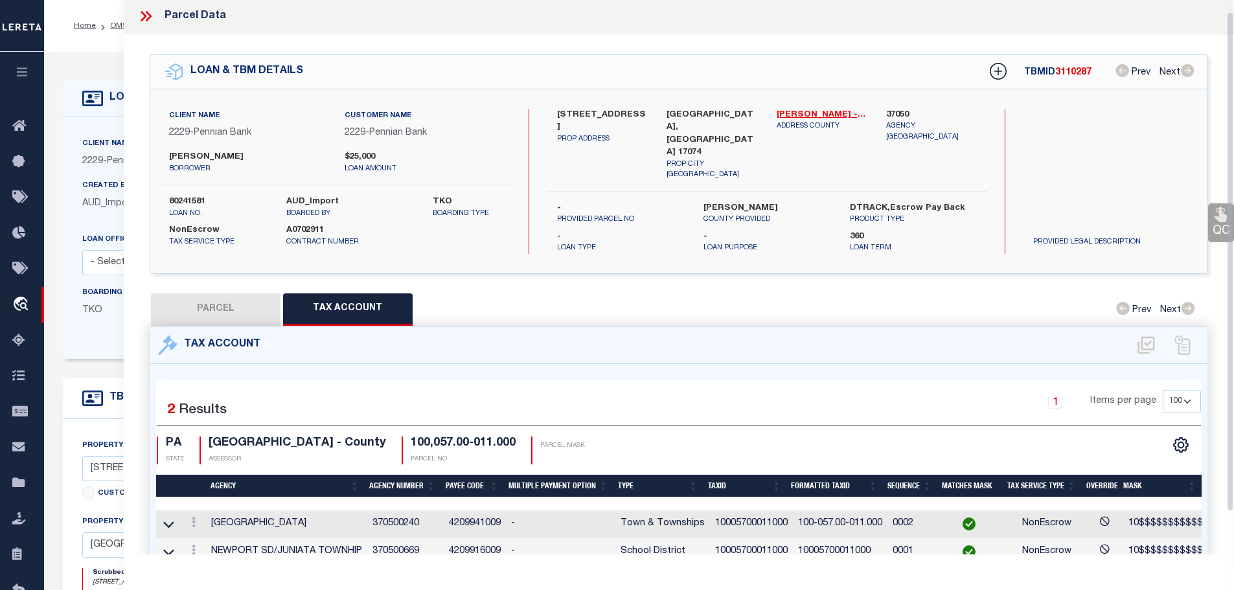
scroll to position [0, 0]
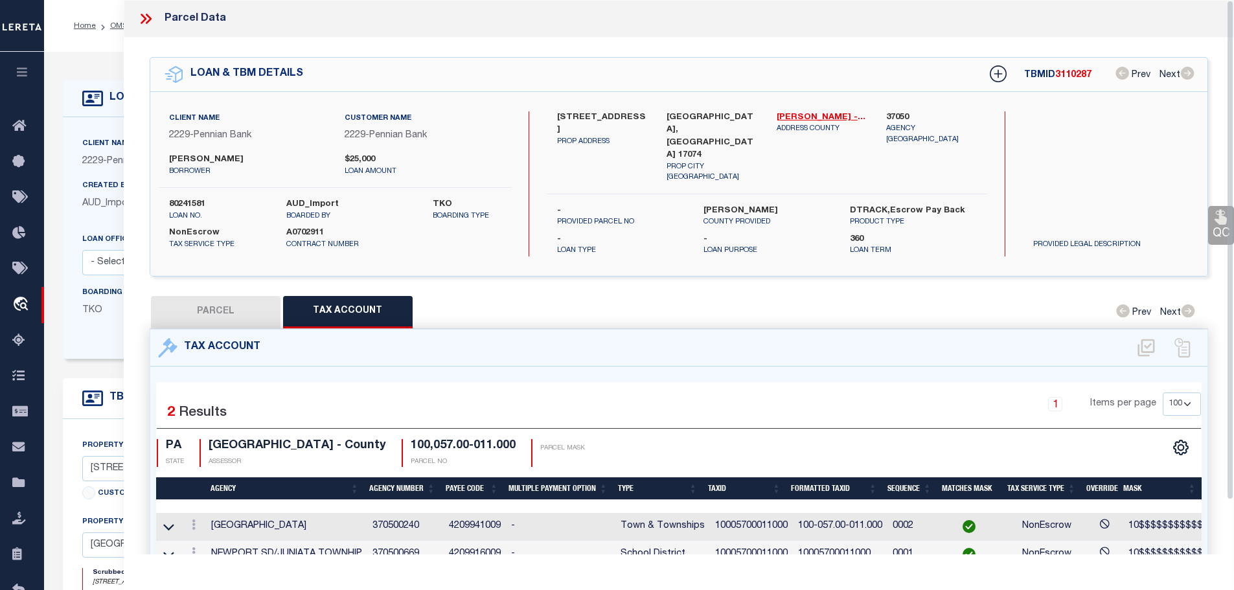
click at [140, 18] on icon at bounding box center [145, 18] width 17 height 17
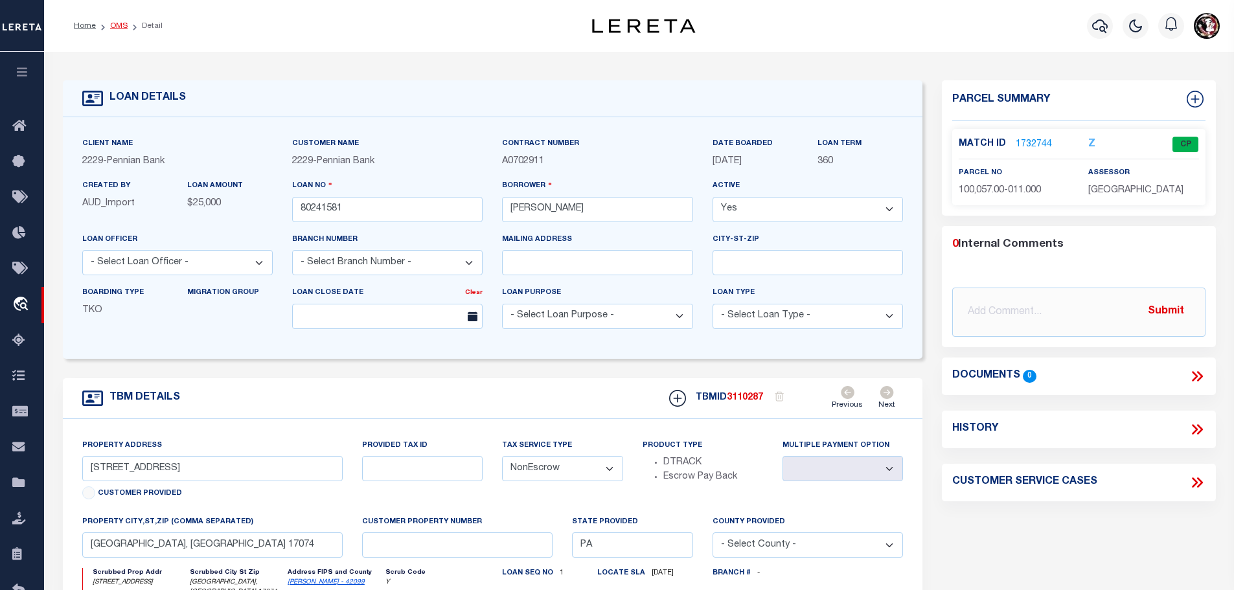
click at [114, 25] on link "OMS" at bounding box center [118, 26] width 17 height 8
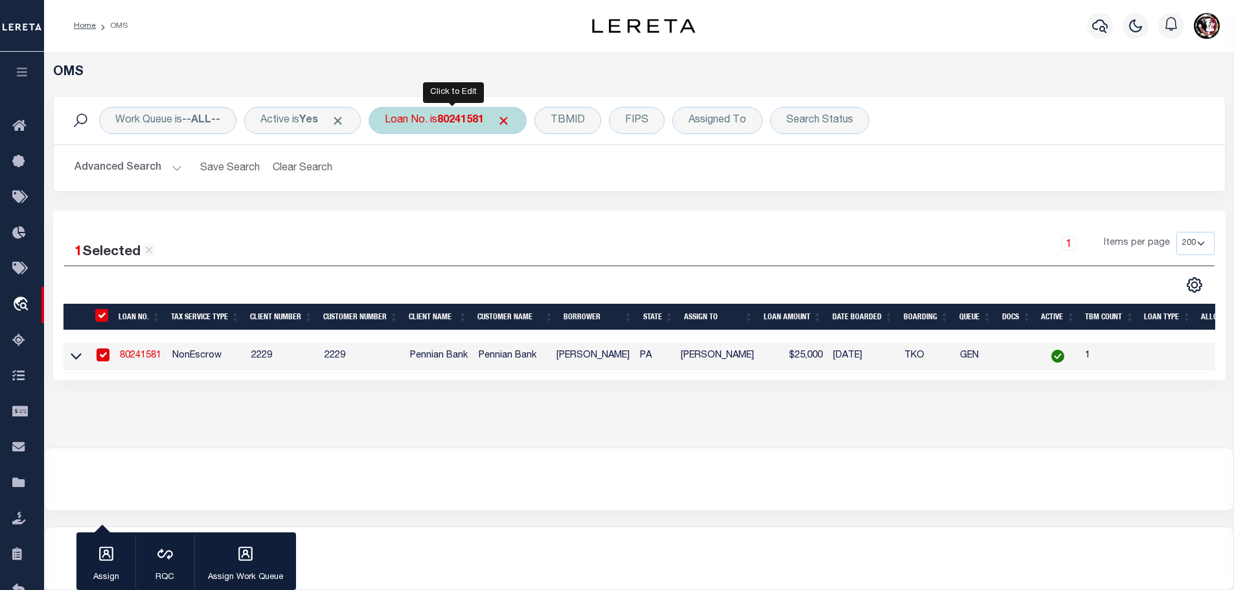
click at [480, 131] on div "Loan No. is 80241581" at bounding box center [448, 120] width 158 height 27
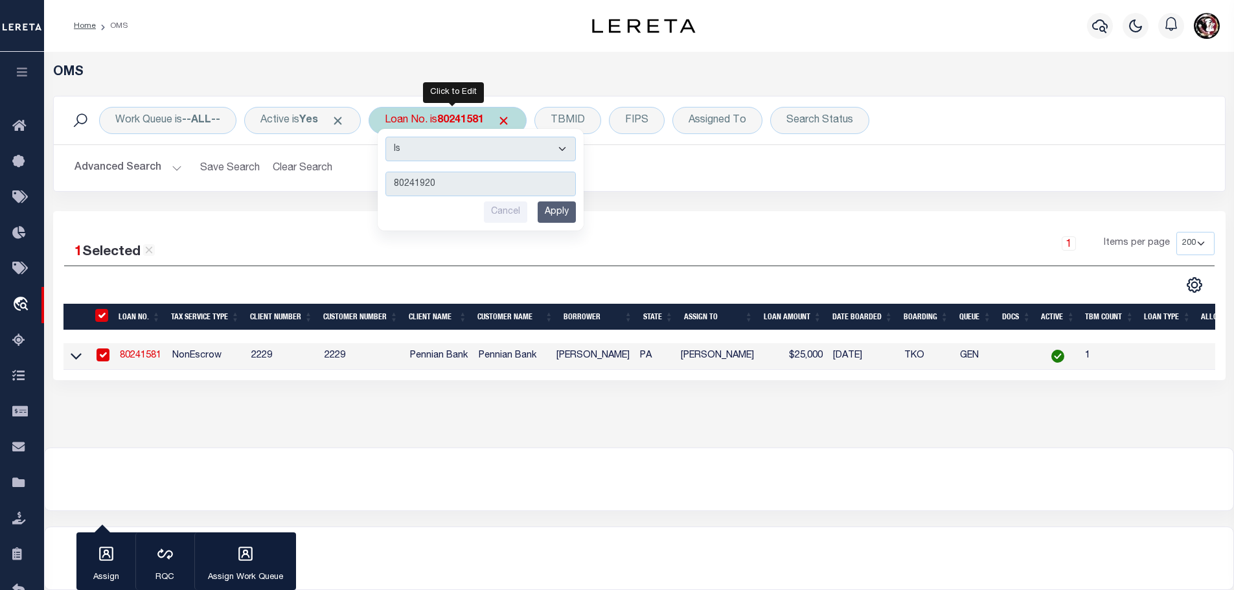
type input "80241920"
click at [553, 209] on input "Apply" at bounding box center [557, 211] width 38 height 21
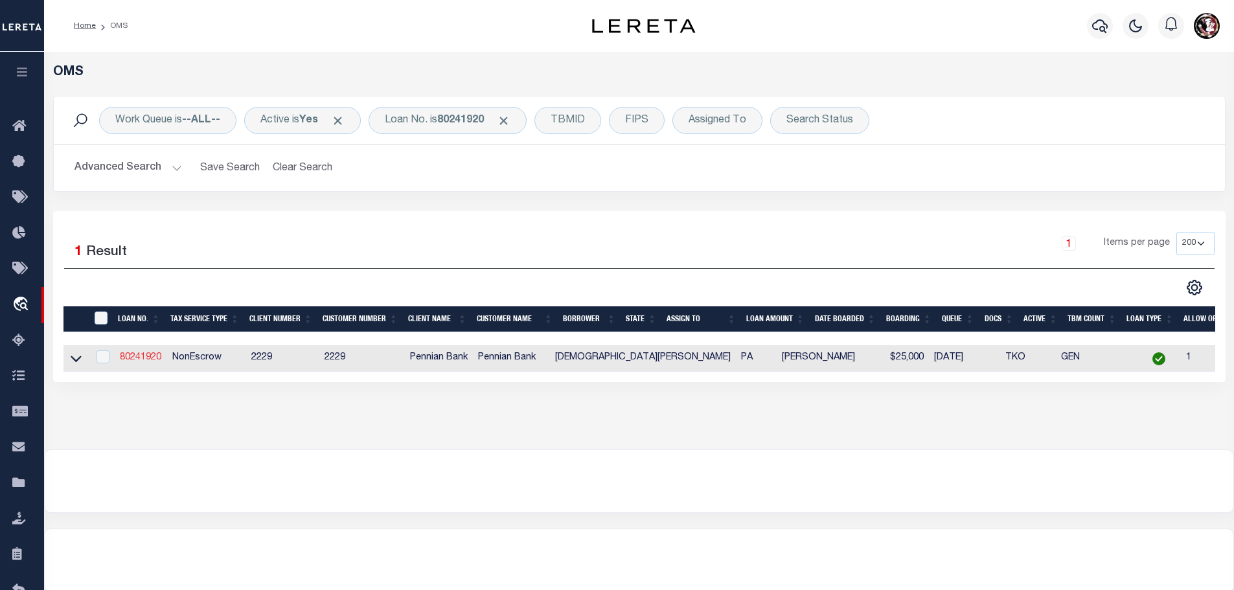
click at [139, 354] on link "80241920" at bounding box center [140, 357] width 41 height 9
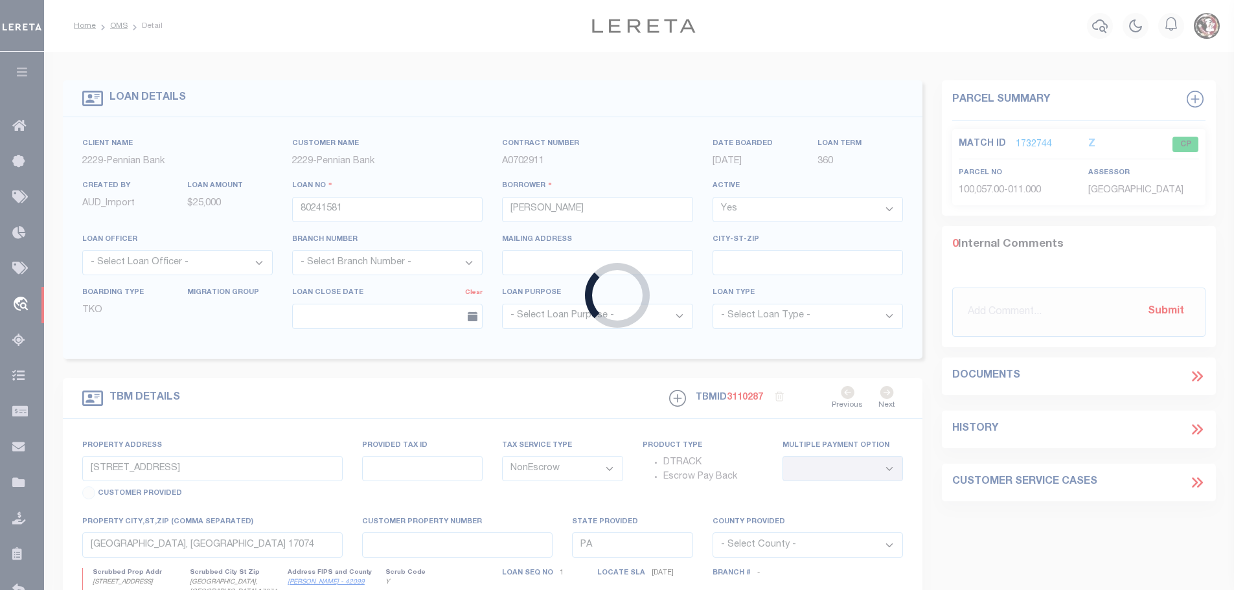
type input "80241920"
type input "[DEMOGRAPHIC_DATA][PERSON_NAME]"
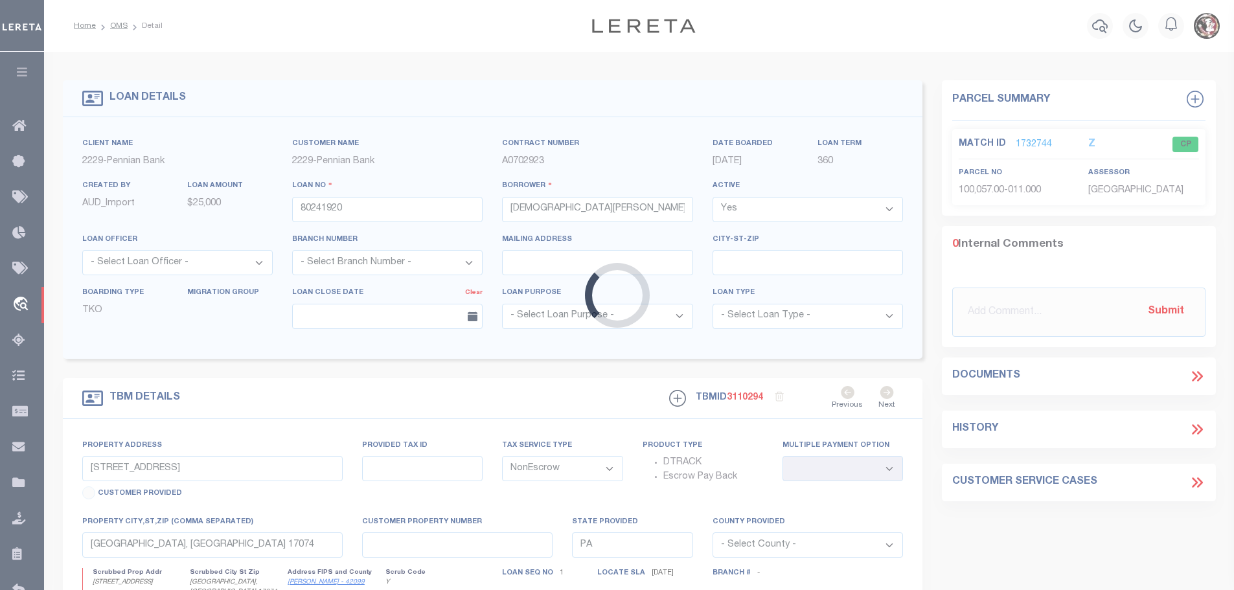
type input "[STREET_ADDRESS]"
select select
type input "[GEOGRAPHIC_DATA] 17074"
select select
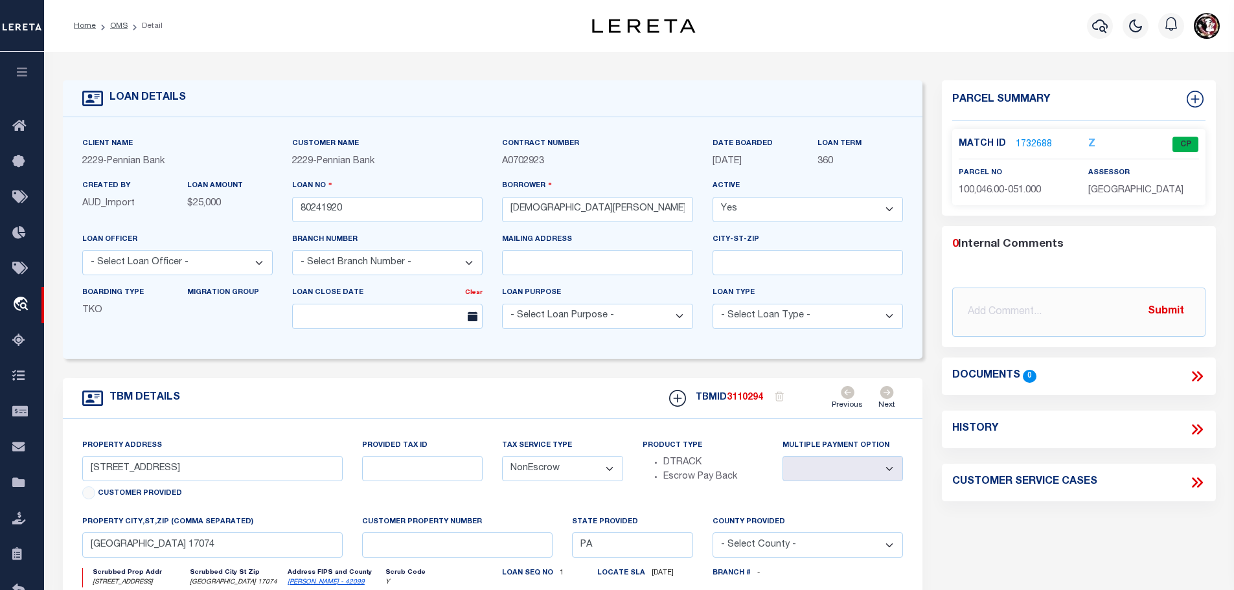
click at [1026, 142] on link "1732688" at bounding box center [1034, 145] width 36 height 14
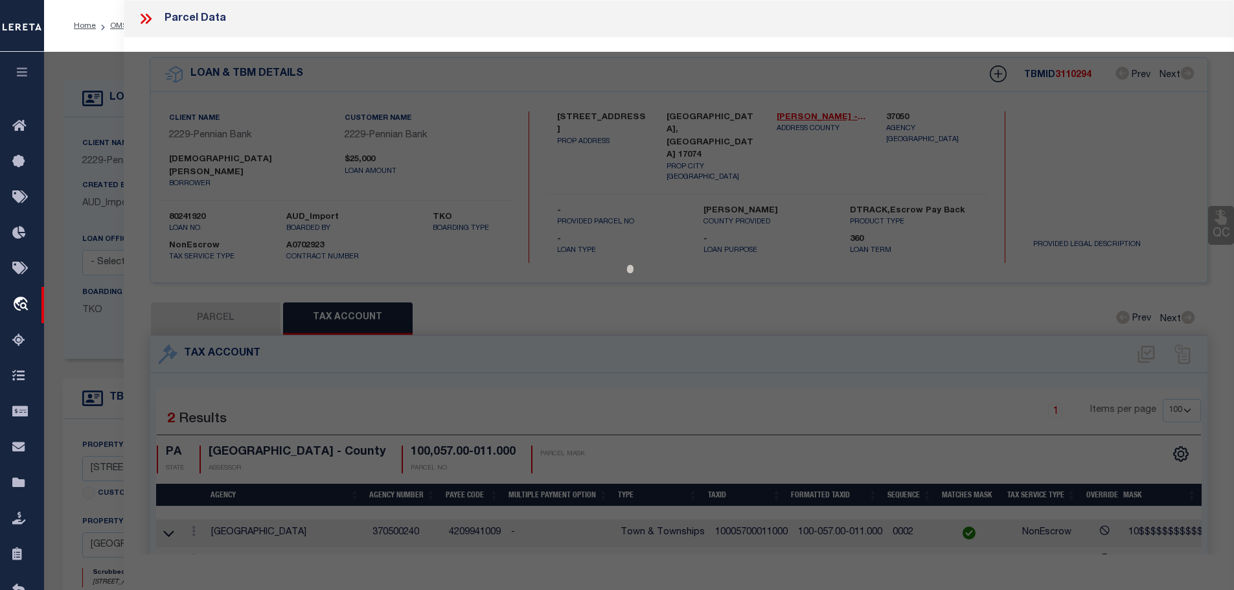
select select "AS"
checkbox input "false"
select select "CP"
type input "[PERSON_NAME] A & [PERSON_NAME]"
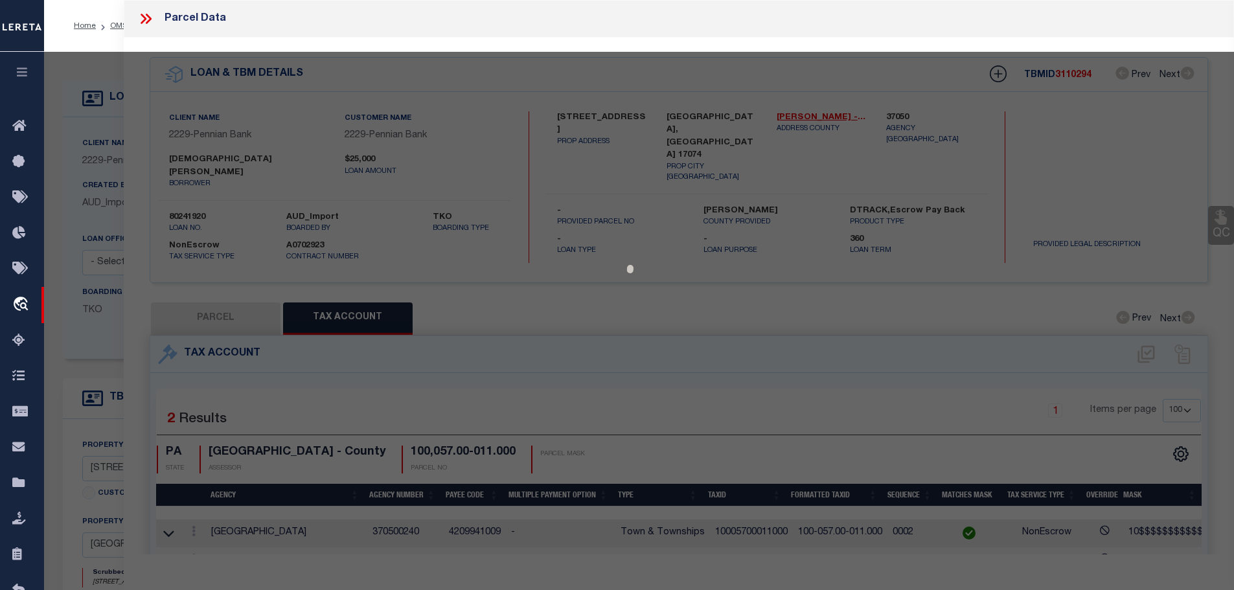
type input "[GEOGRAPHIC_DATA]"
select select
type input "[STREET_ADDRESS]"
type input "[GEOGRAPHIC_DATA] 17074"
type textarea "DEEDED ACRES 25"
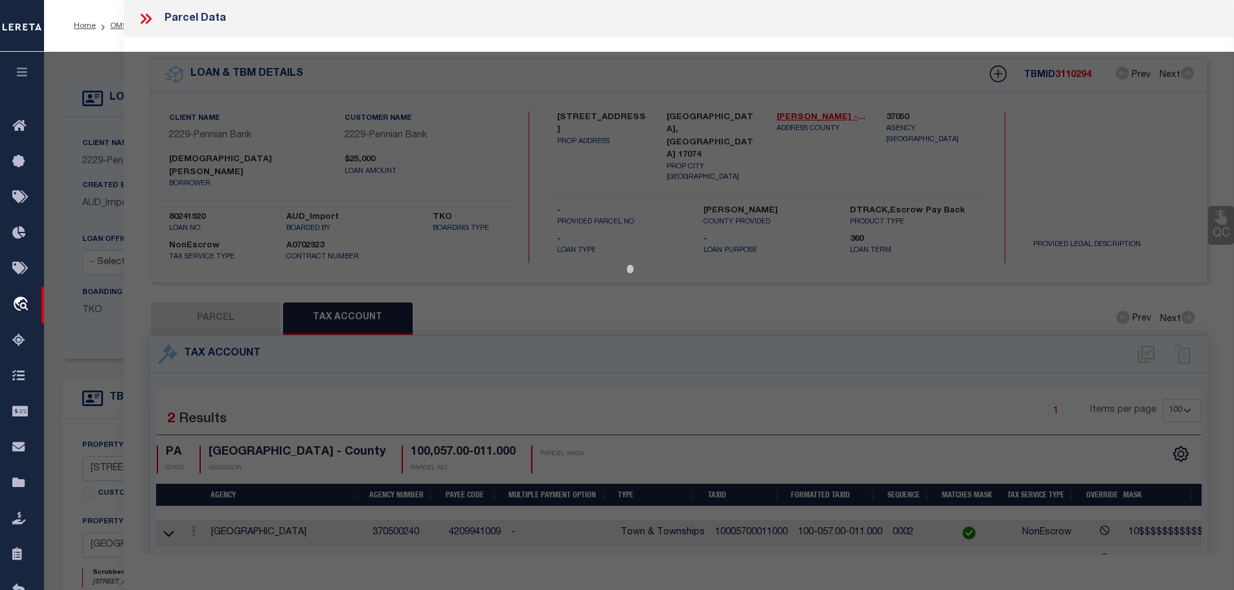
type textarea "Tax ID Special Project"
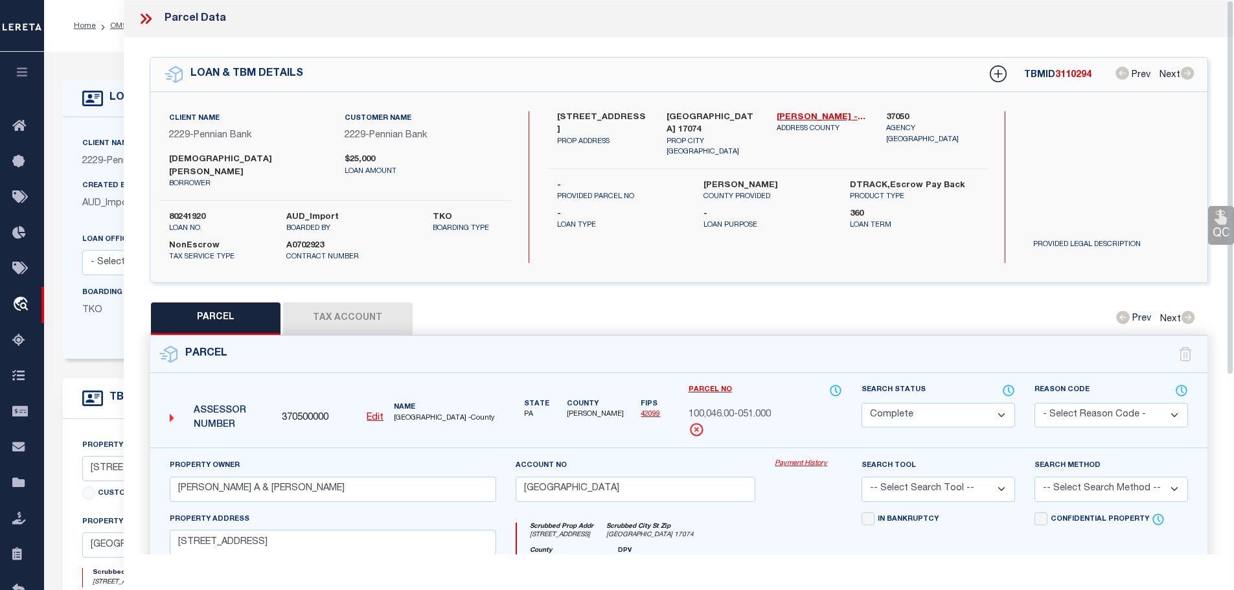
click at [345, 303] on button "Tax Account" at bounding box center [348, 319] width 130 height 32
select select "100"
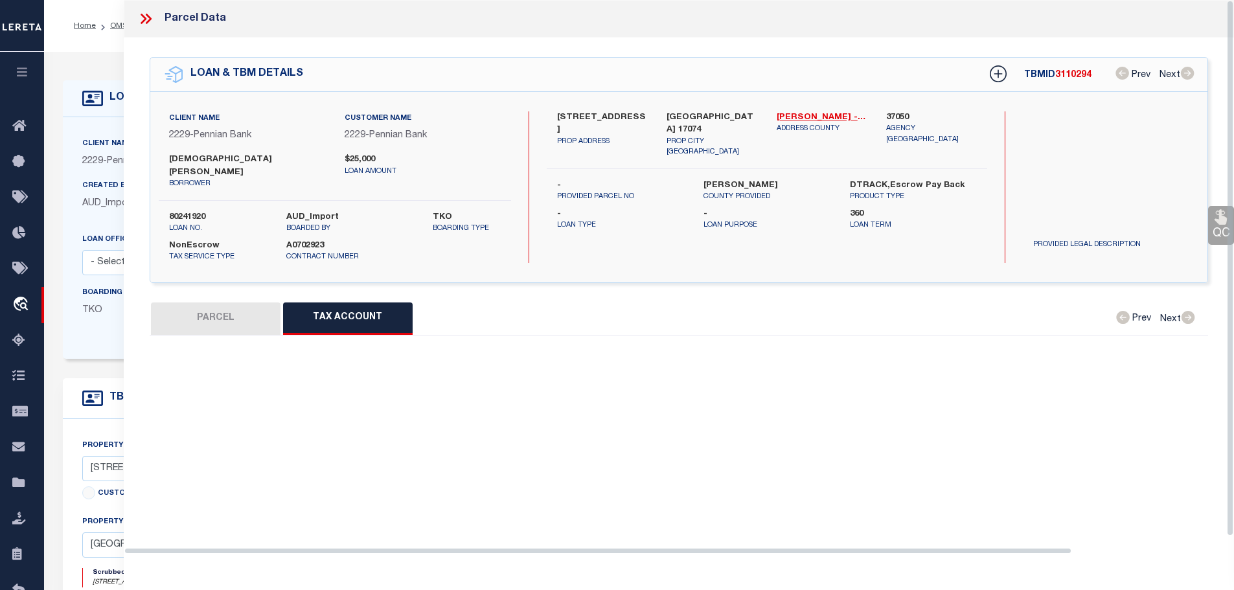
select select "100"
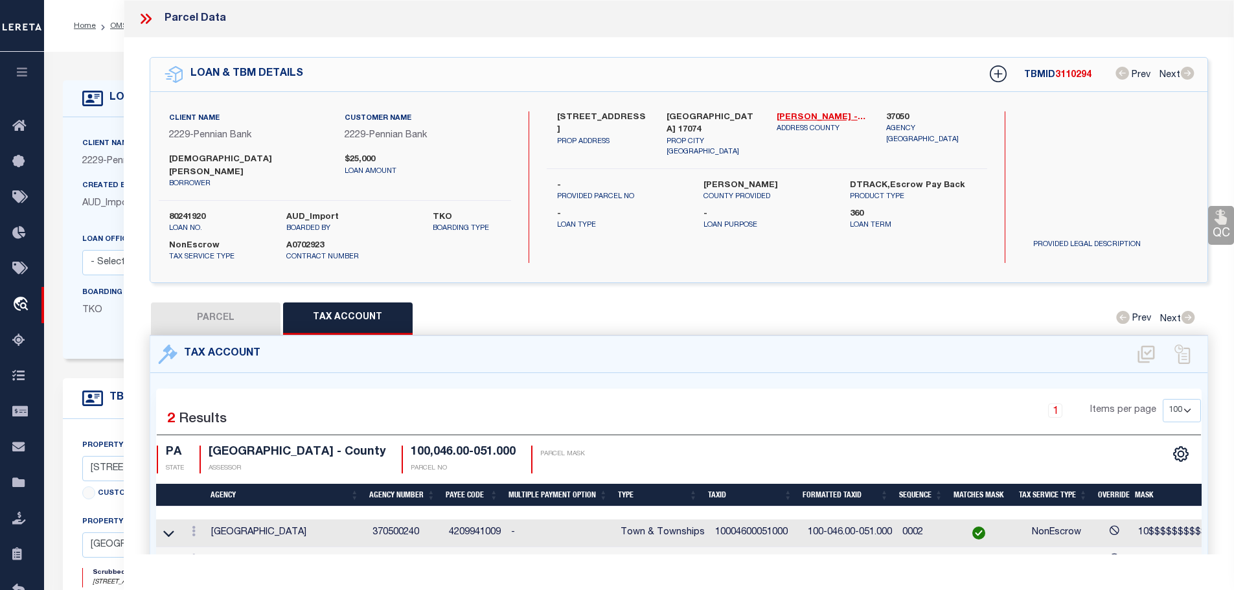
click at [759, 520] on td "10004600051000" at bounding box center [756, 534] width 93 height 28
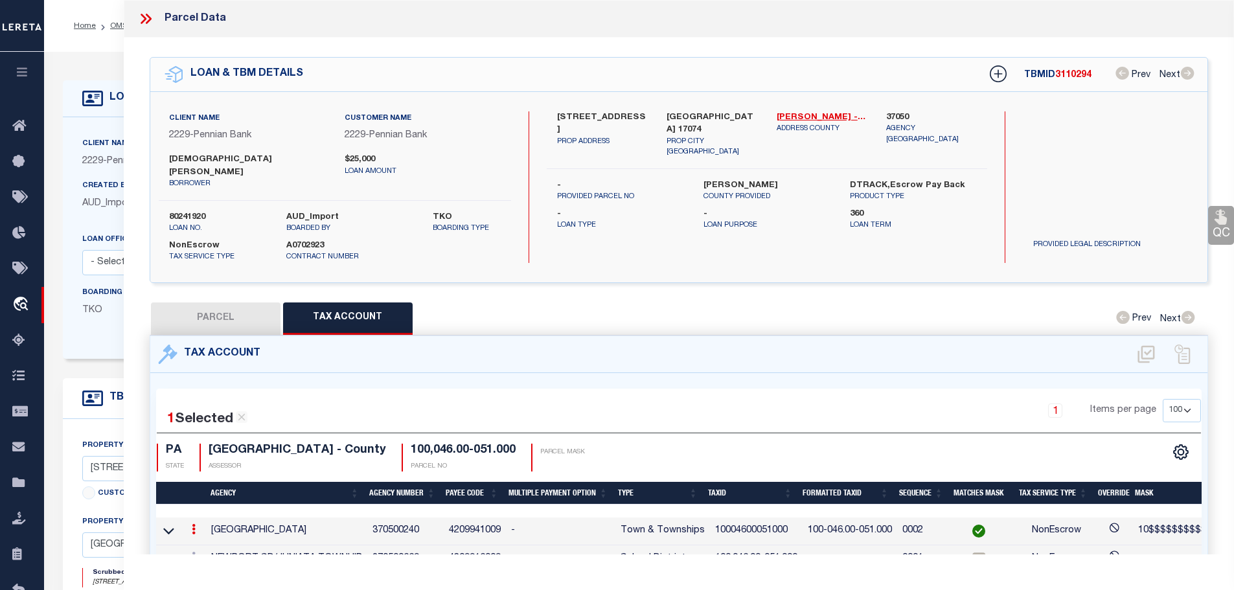
click at [759, 518] on td "10004600051000" at bounding box center [756, 532] width 93 height 28
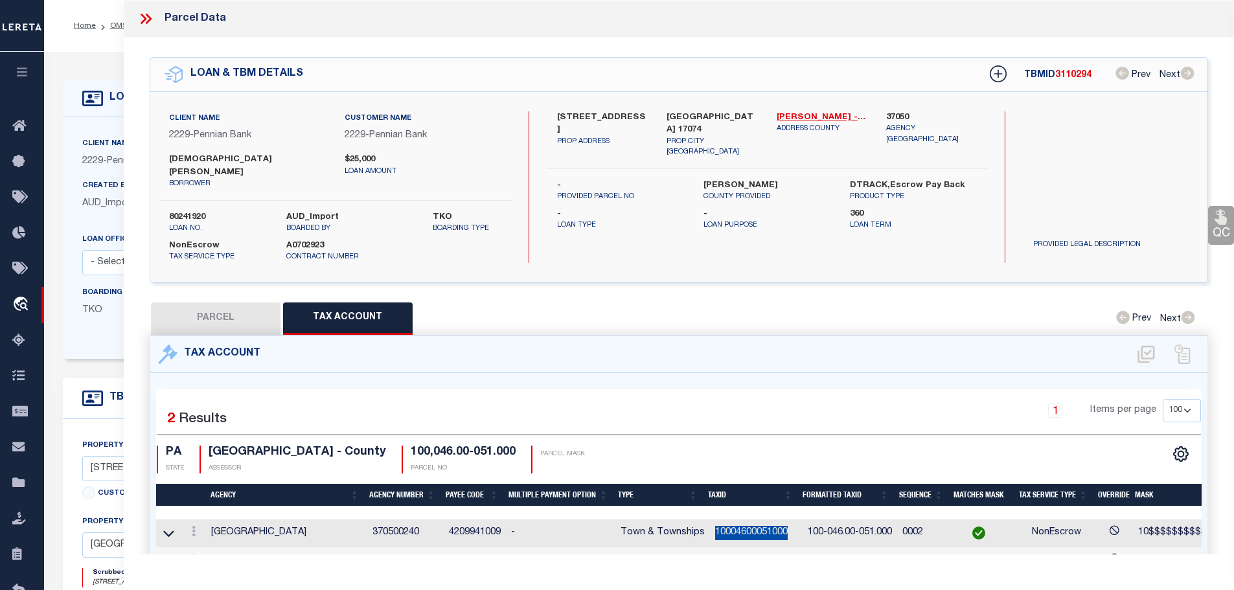
copy td "10004600051000"
click at [200, 556] on link at bounding box center [194, 561] width 14 height 10
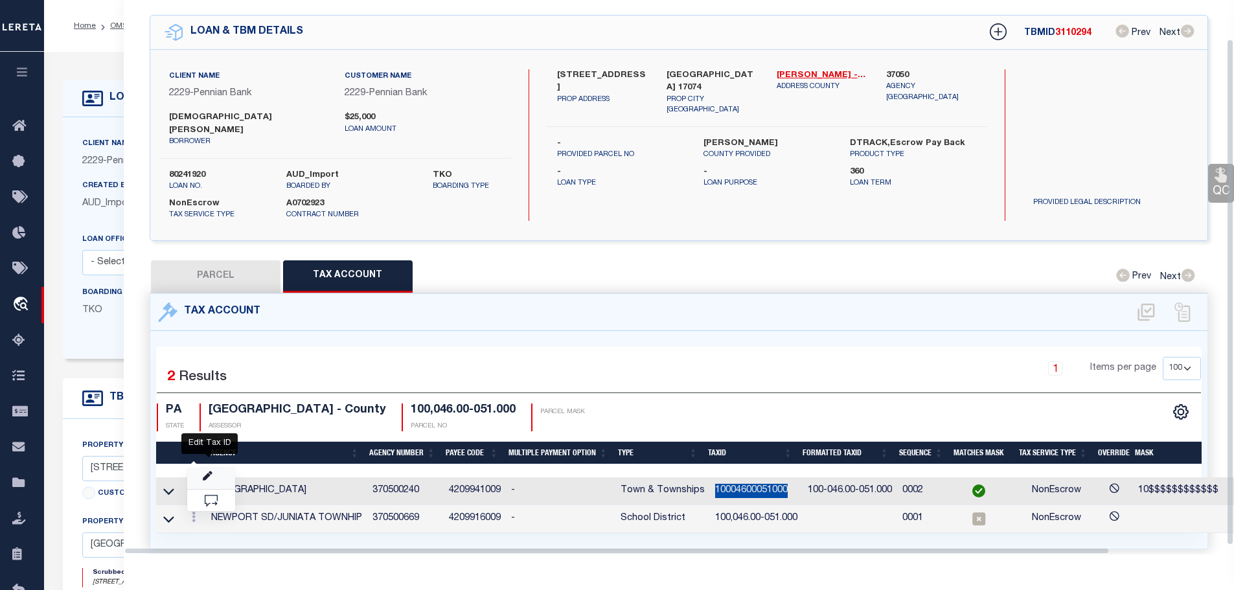
click at [207, 472] on icon "" at bounding box center [208, 477] width 10 height 10
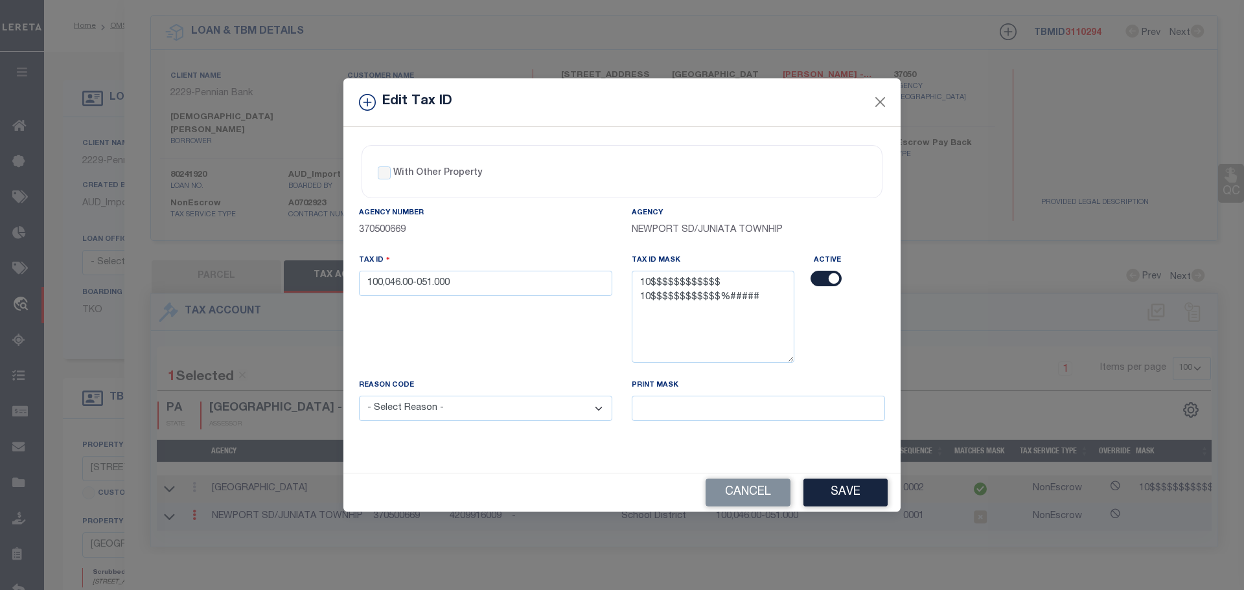
click at [540, 270] on div "Tax ID 100,046.00-051.000" at bounding box center [485, 274] width 253 height 43
click at [536, 288] on input "100,046.00-051.000" at bounding box center [485, 283] width 253 height 25
drag, startPoint x: 536, startPoint y: 288, endPoint x: 502, endPoint y: 288, distance: 34.3
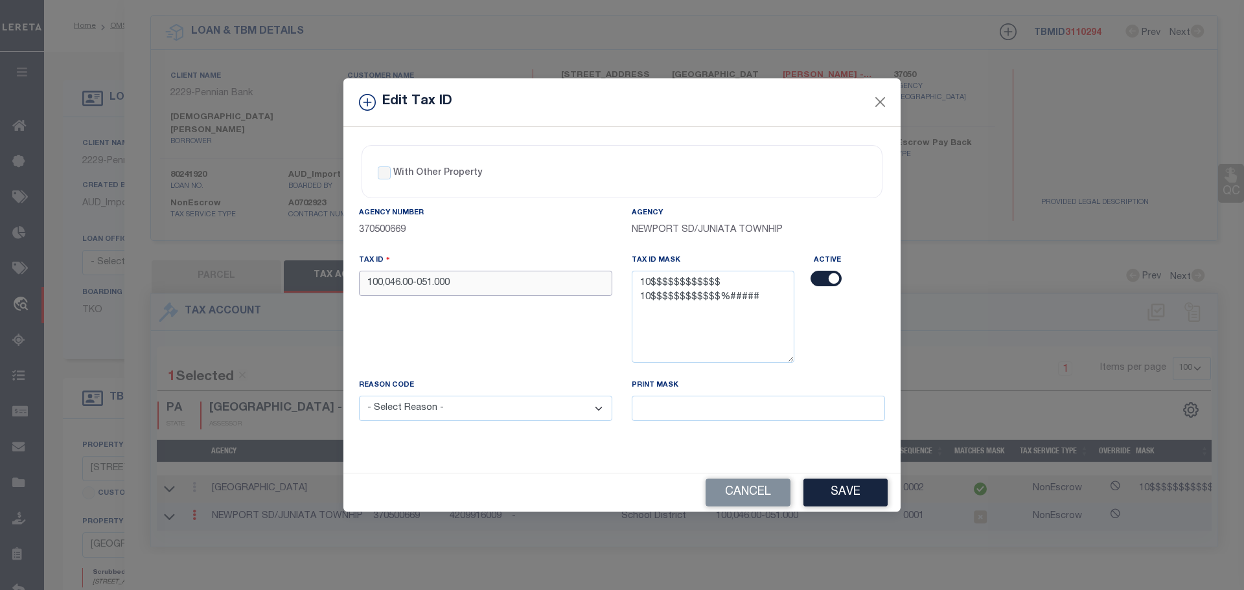
click at [502, 288] on input "100,046.00-051.000" at bounding box center [485, 283] width 253 height 25
paste input "04600051"
click at [543, 407] on select "- Select Reason - 099 - Other (Provide additional detail) ACT - Agency Changed …" at bounding box center [485, 408] width 253 height 25
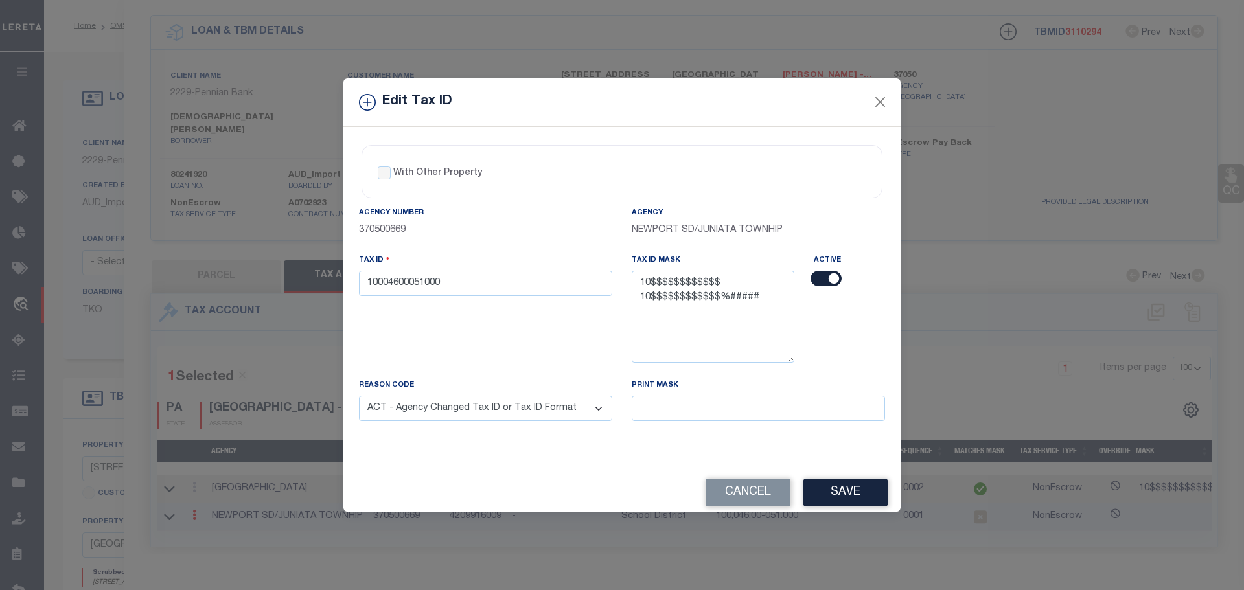
click at [359, 396] on select "- Select Reason - 099 - Other (Provide additional detail) ACT - Agency Changed …" at bounding box center [485, 408] width 253 height 25
click at [823, 486] on button "Save" at bounding box center [845, 493] width 84 height 28
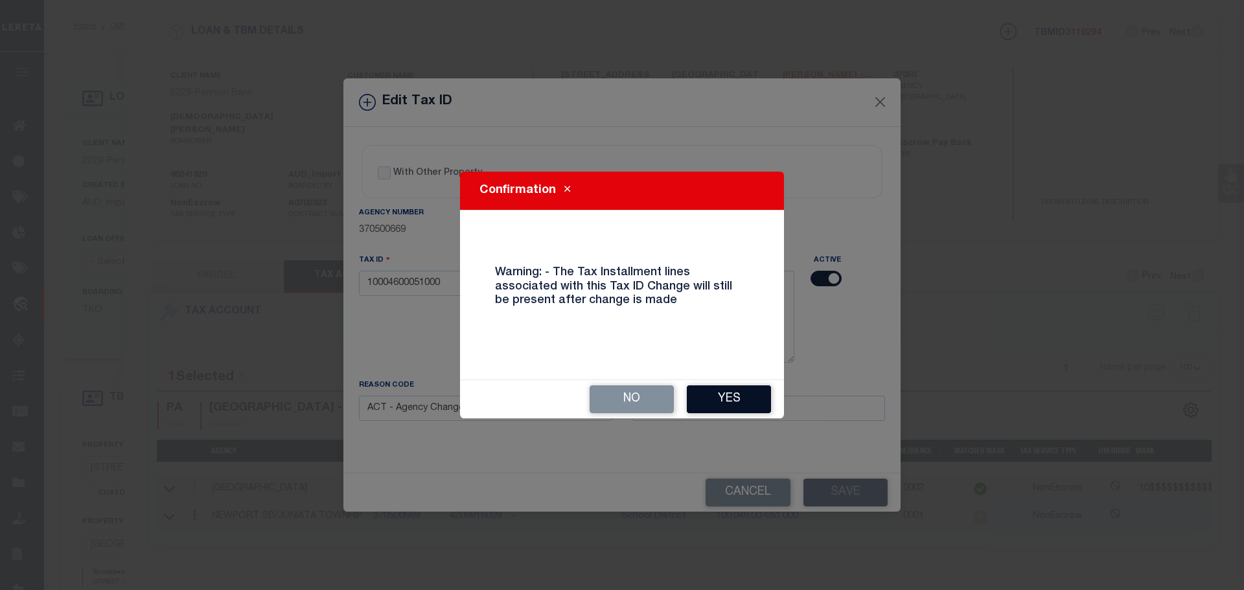
click at [740, 393] on button "Yes" at bounding box center [729, 399] width 84 height 28
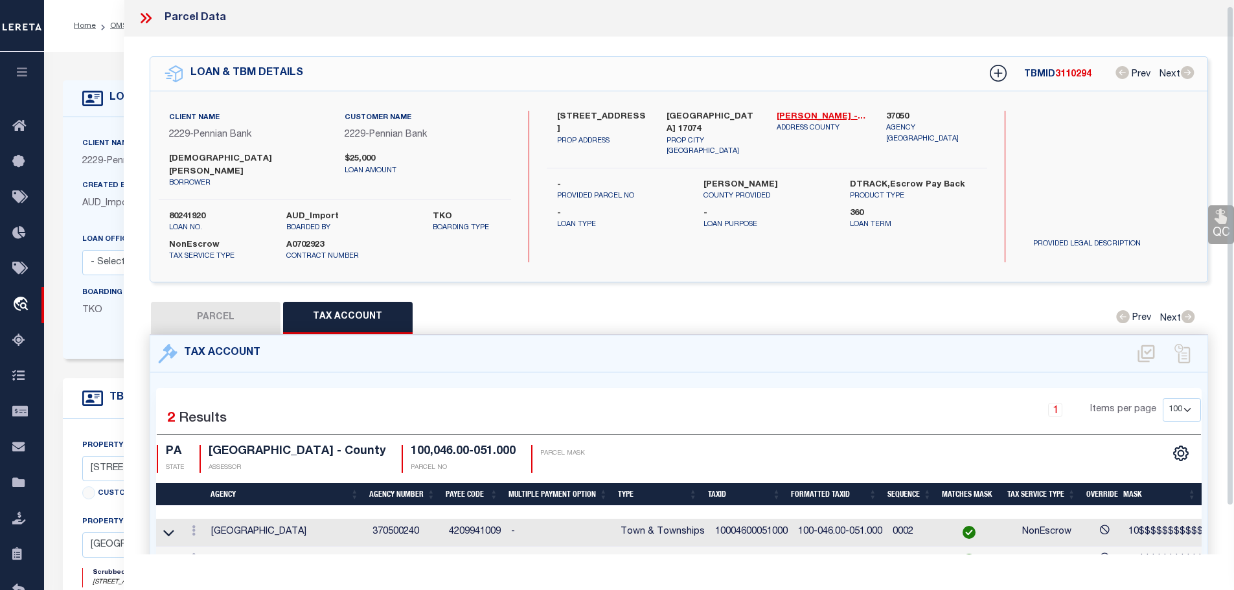
scroll to position [0, 0]
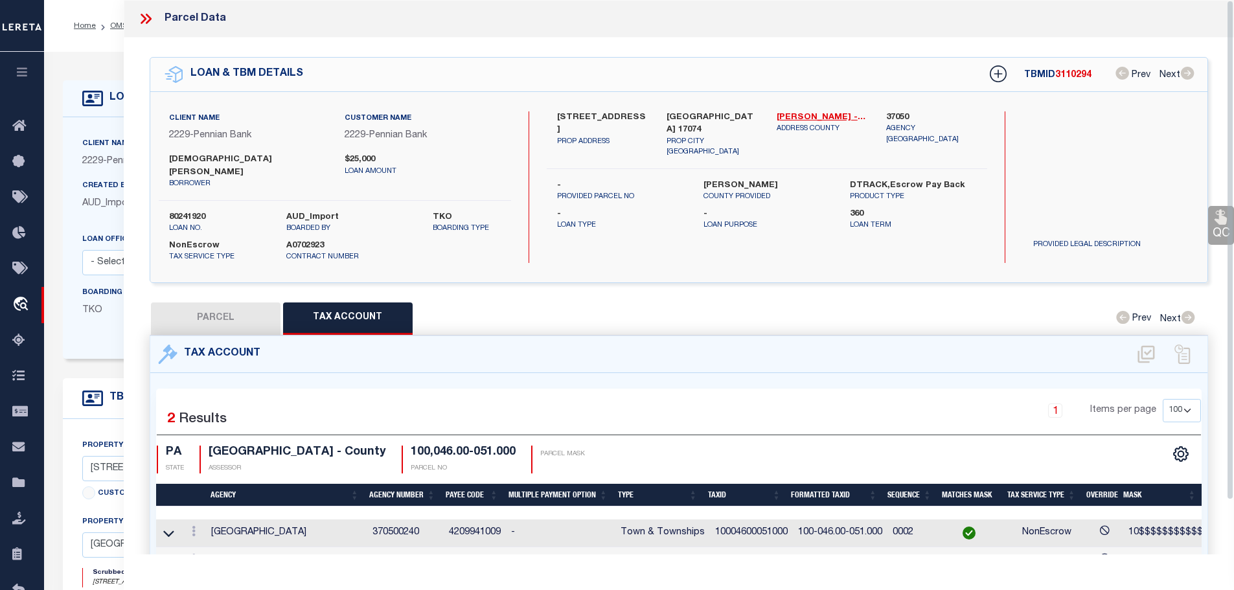
click at [141, 14] on icon at bounding box center [145, 18] width 17 height 17
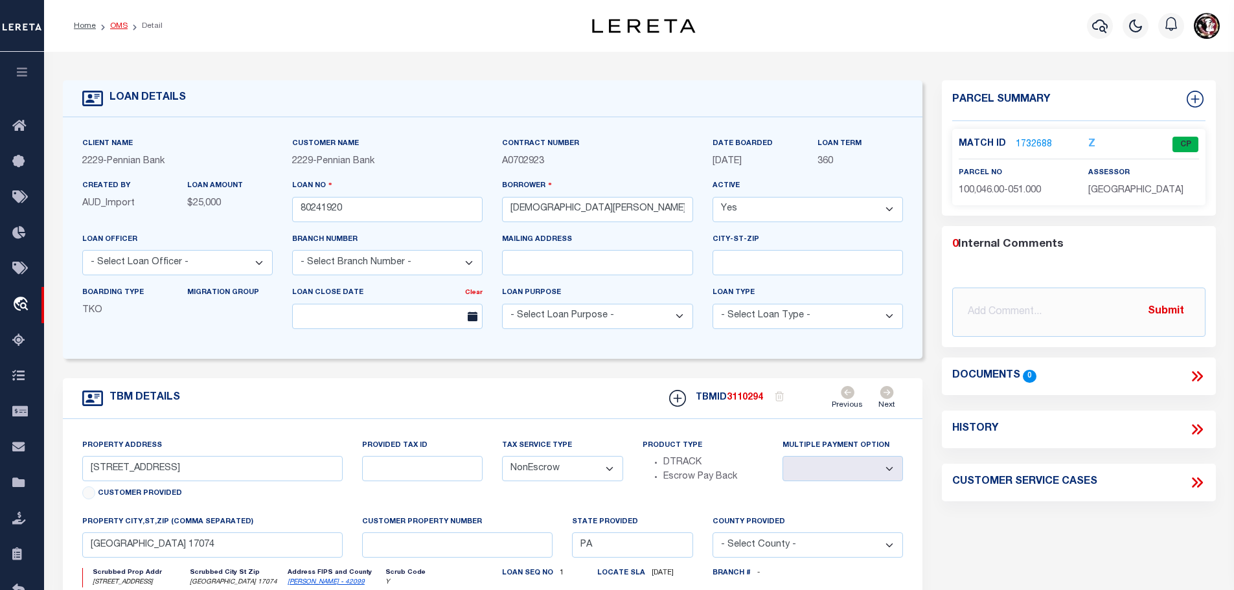
click at [116, 25] on link "OMS" at bounding box center [118, 26] width 17 height 8
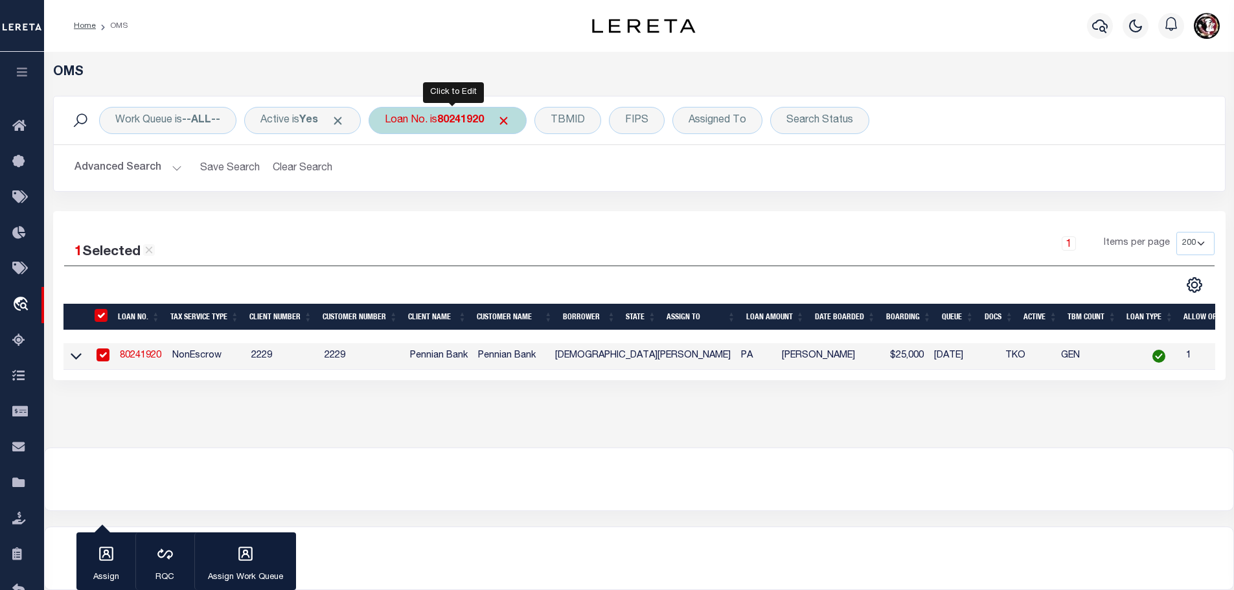
click at [474, 107] on div "Loan No. is 80241920" at bounding box center [448, 120] width 158 height 27
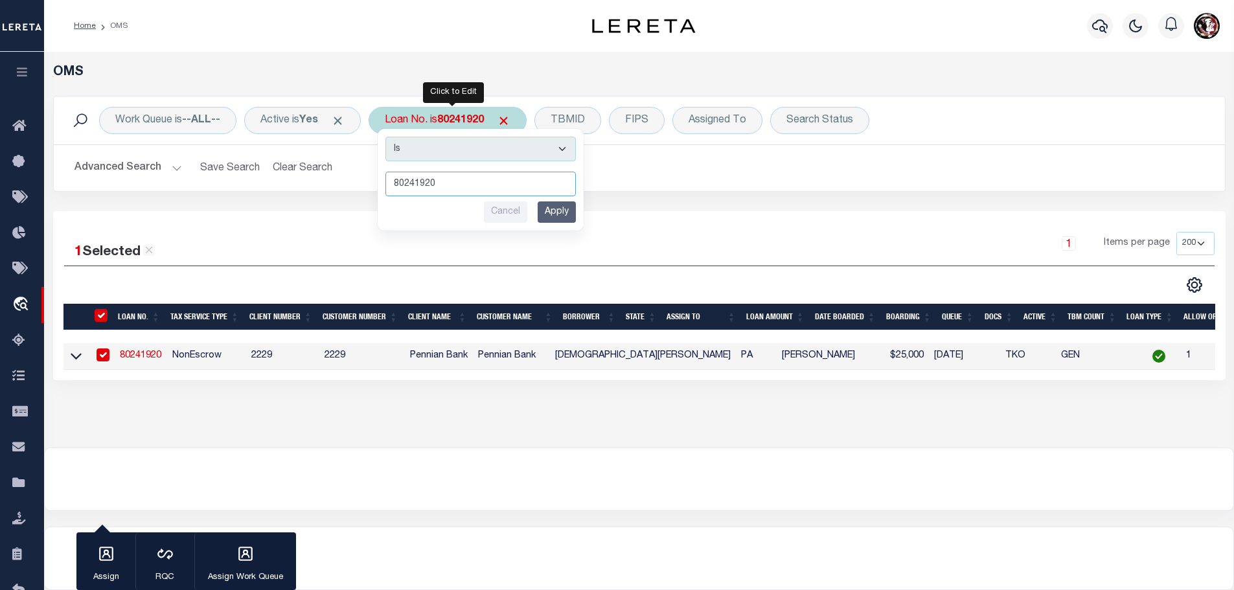
paste input "383"
click at [573, 211] on input "Apply" at bounding box center [557, 211] width 38 height 21
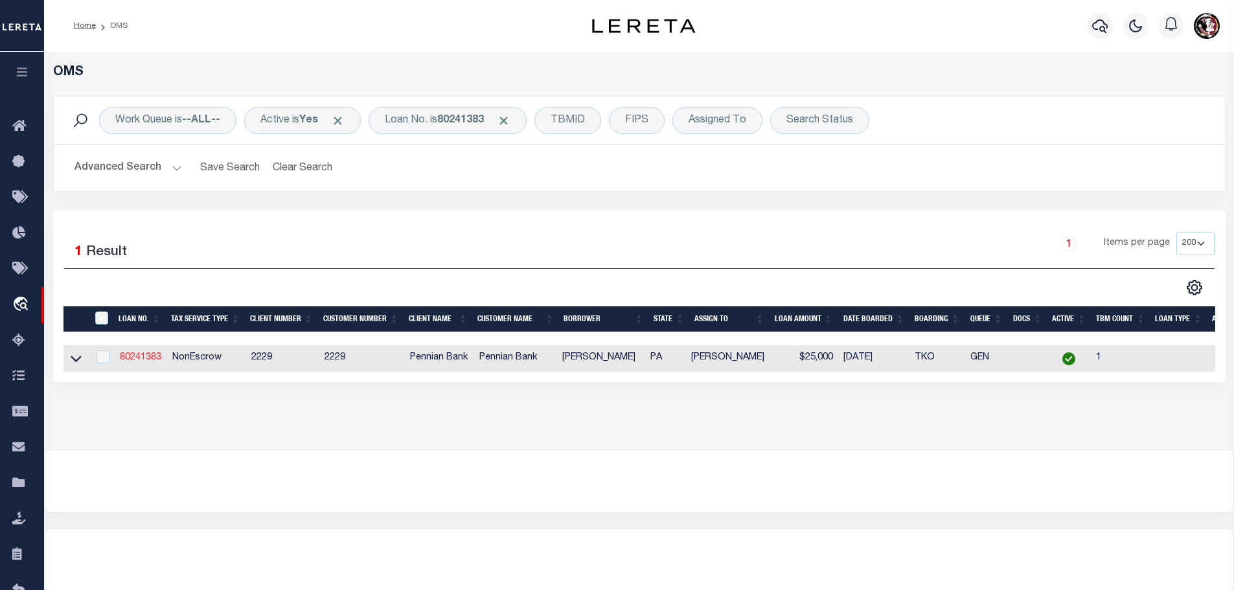
click at [139, 358] on link "80241383" at bounding box center [140, 357] width 41 height 9
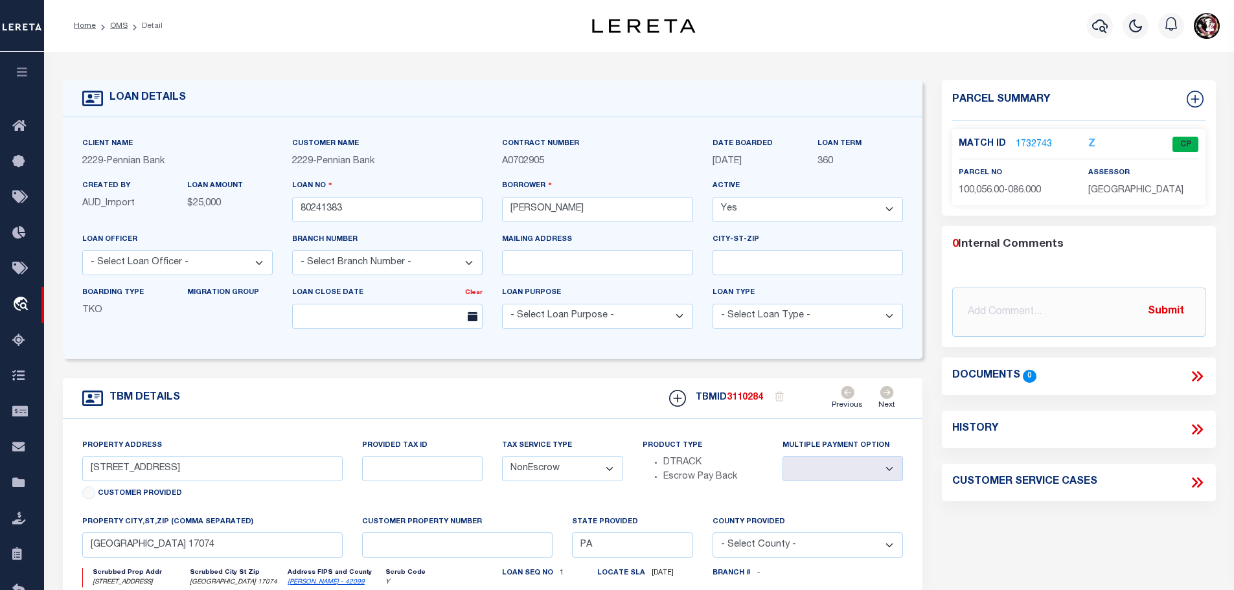
click at [1022, 142] on link "1732743" at bounding box center [1034, 145] width 36 height 14
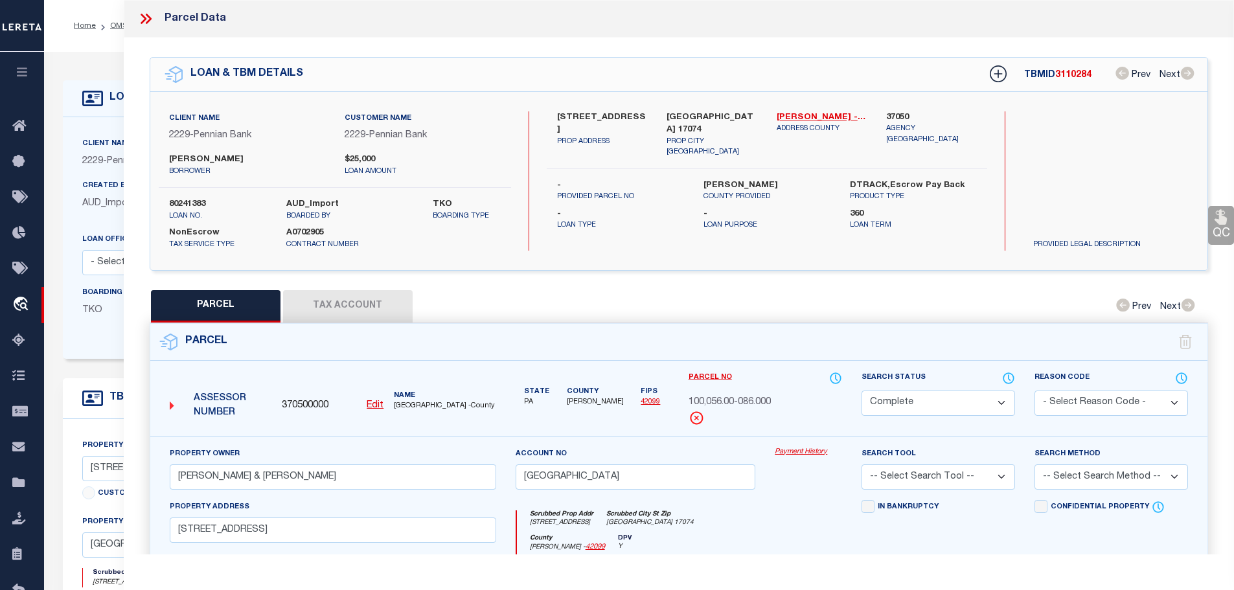
click at [349, 304] on button "Tax Account" at bounding box center [348, 306] width 130 height 32
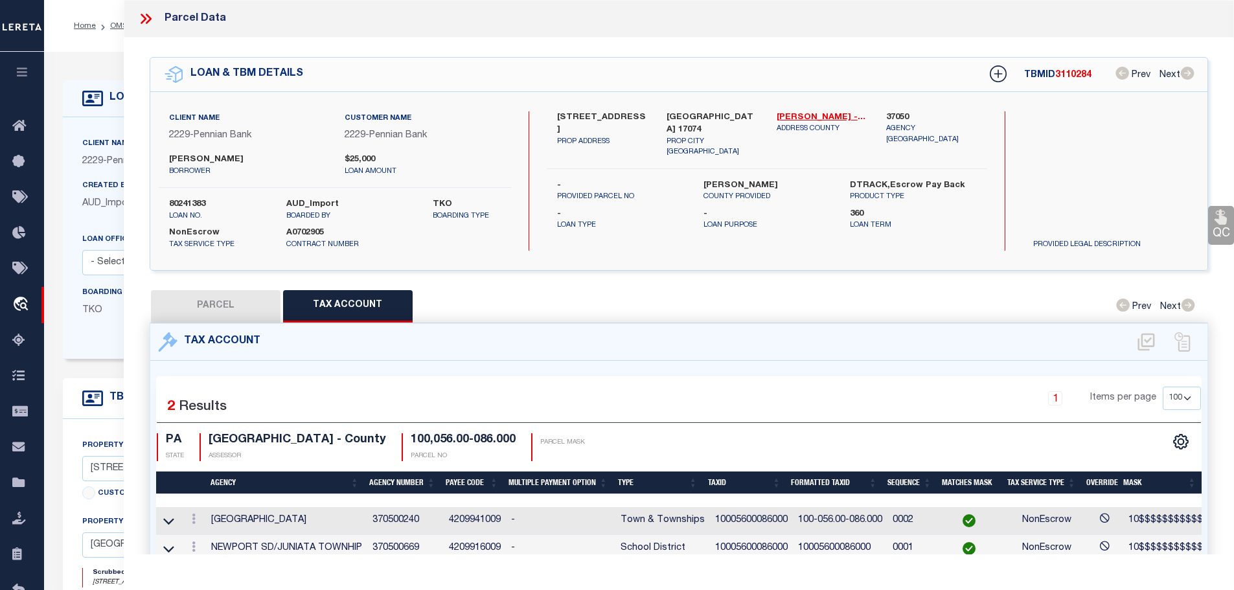
click at [143, 16] on icon at bounding box center [144, 19] width 6 height 10
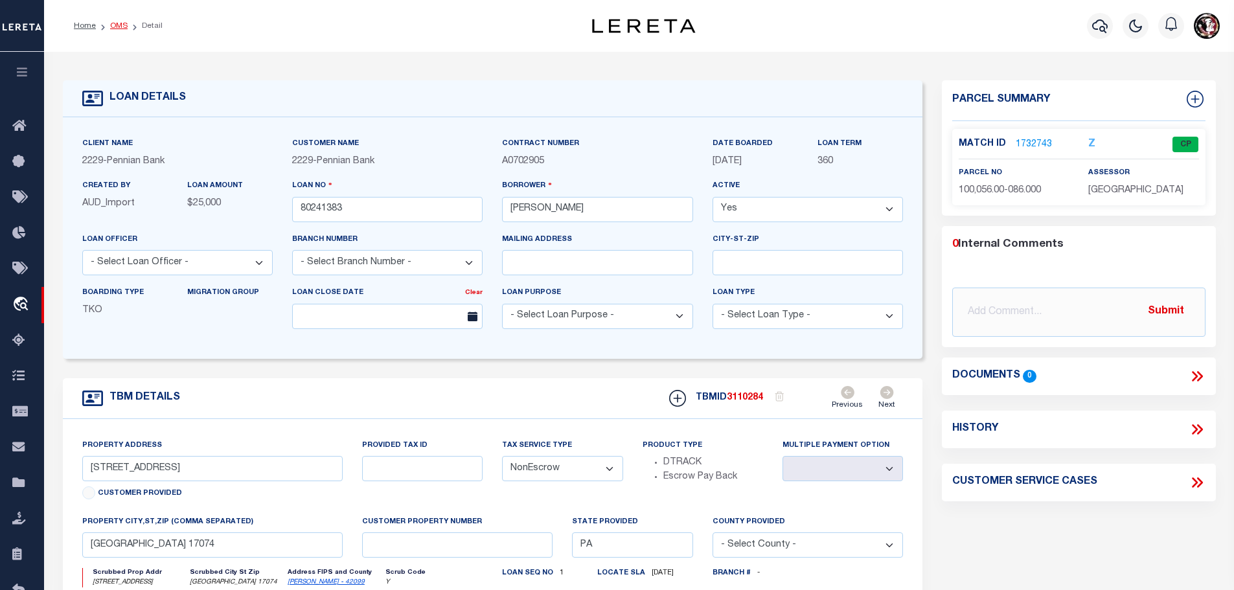
click at [110, 26] on link "OMS" at bounding box center [118, 26] width 17 height 8
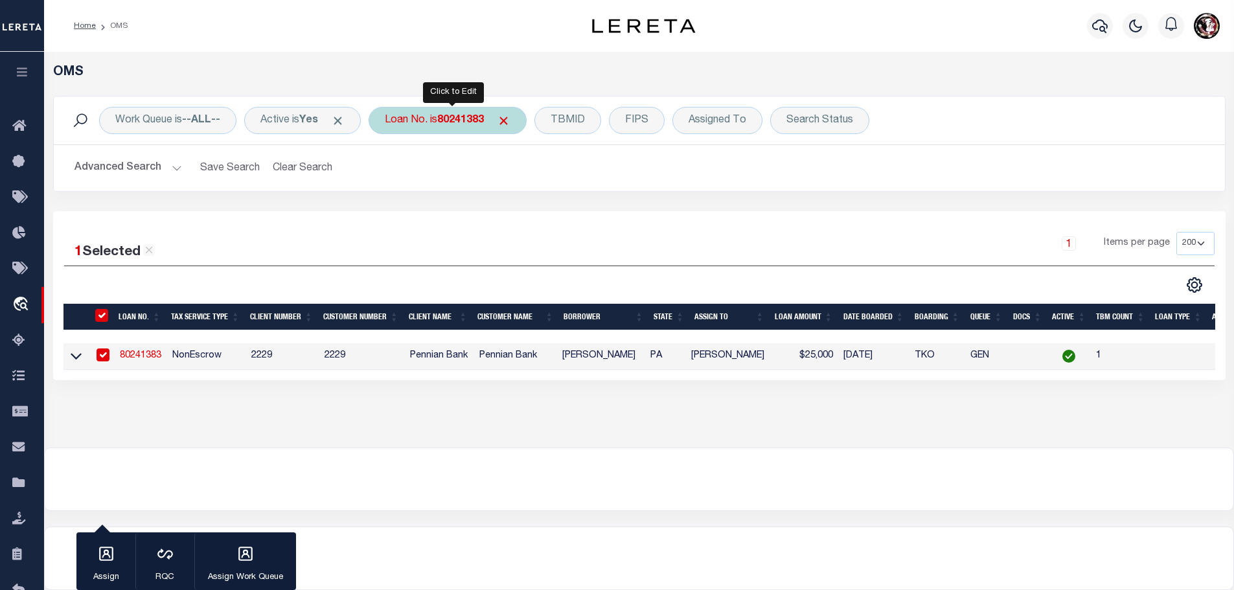
click at [452, 119] on b "80241383" at bounding box center [460, 120] width 47 height 10
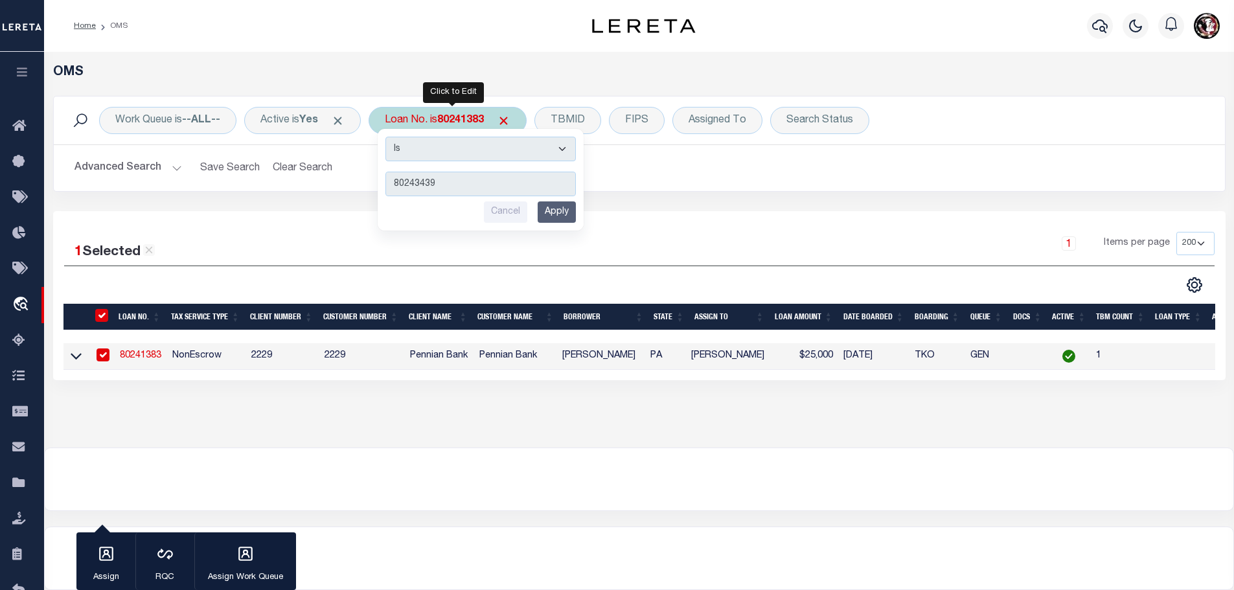
click at [558, 218] on input "Apply" at bounding box center [557, 211] width 38 height 21
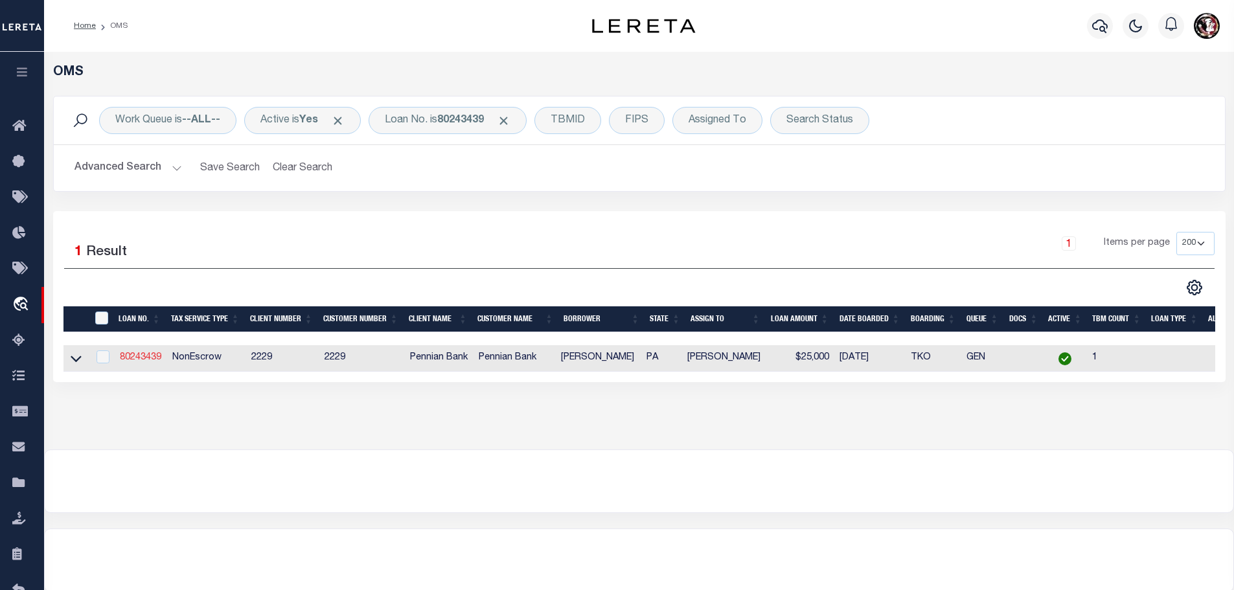
click at [135, 353] on link "80243439" at bounding box center [140, 357] width 41 height 9
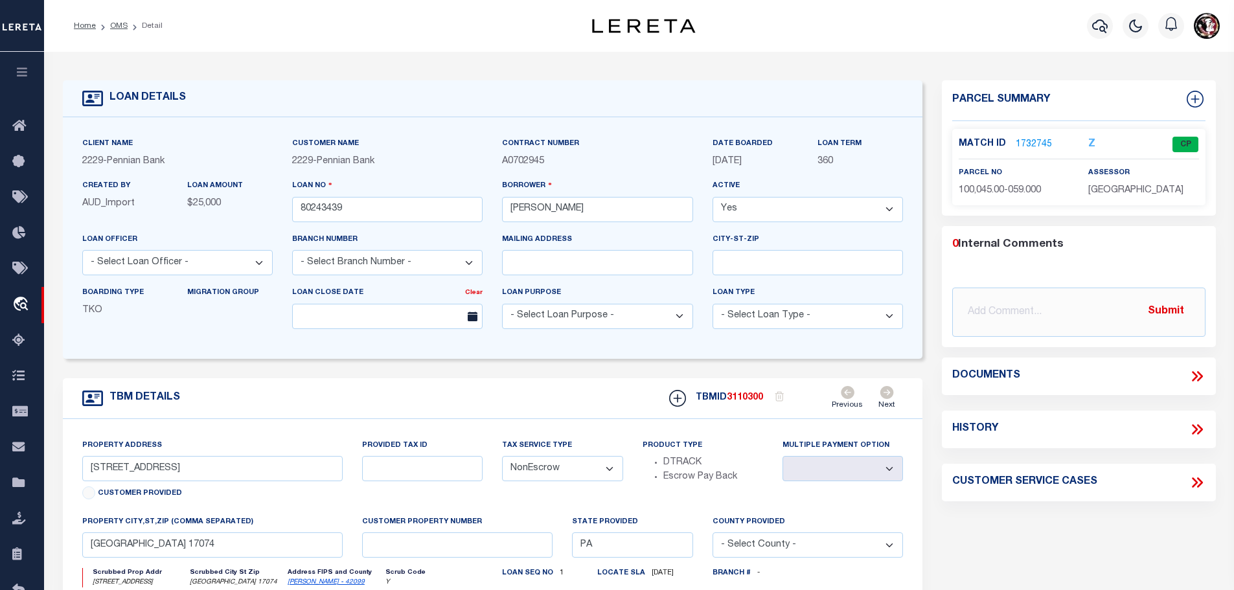
click at [1033, 141] on link "1732745" at bounding box center [1034, 145] width 36 height 14
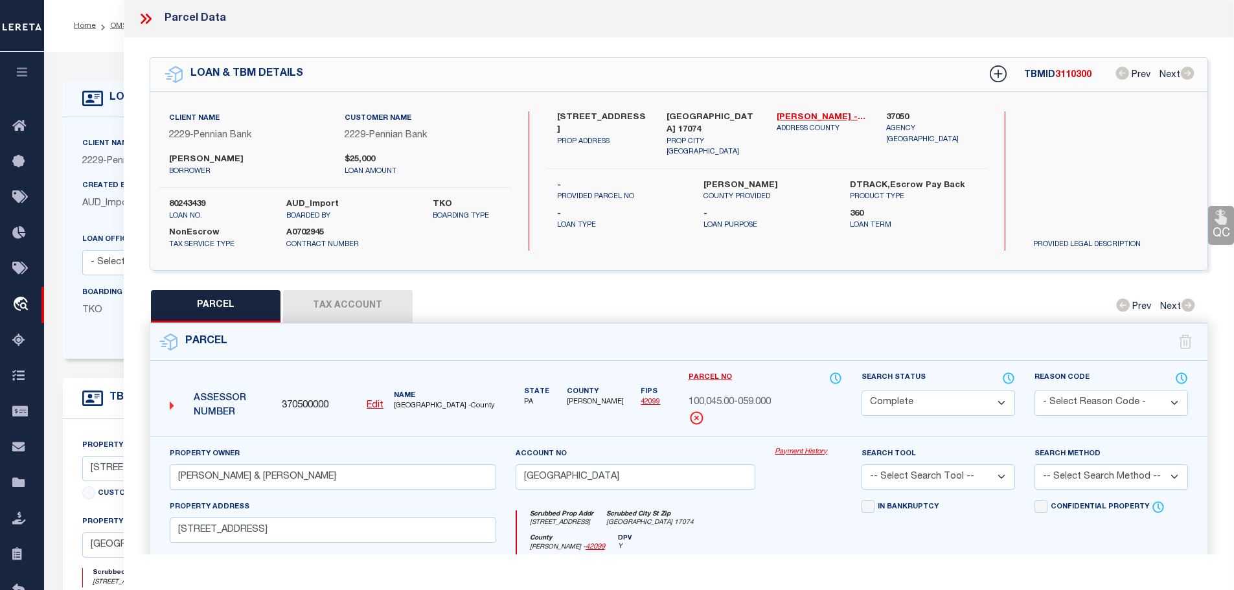
click at [346, 302] on button "Tax Account" at bounding box center [348, 306] width 130 height 32
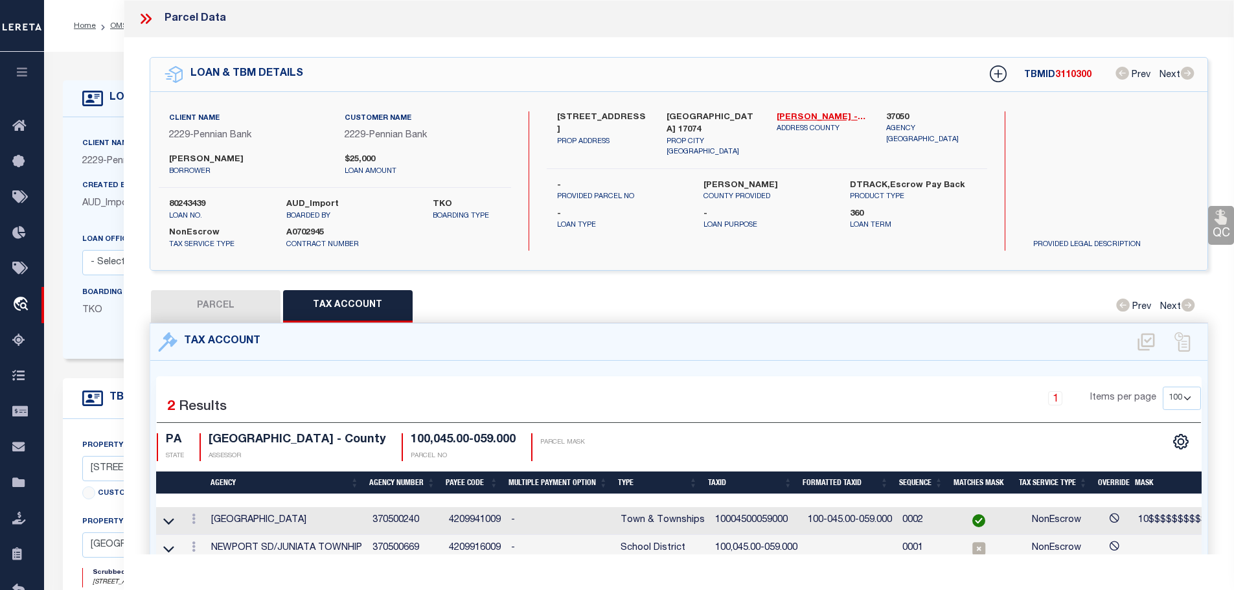
scroll to position [60, 0]
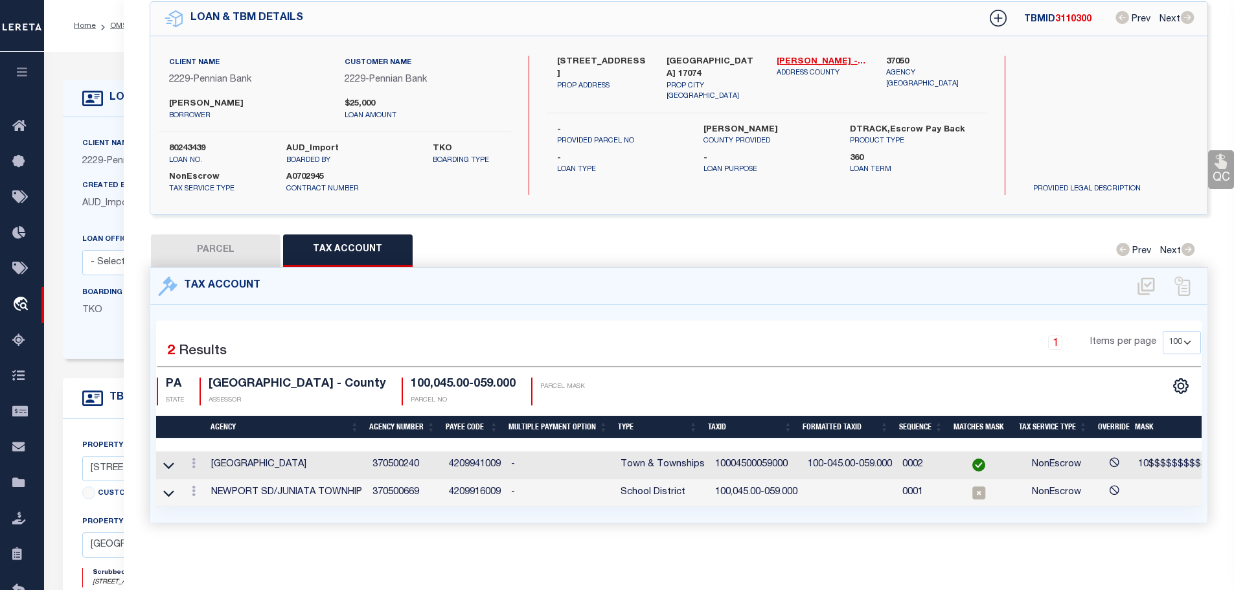
click at [739, 454] on td "10004500059000" at bounding box center [756, 466] width 93 height 28
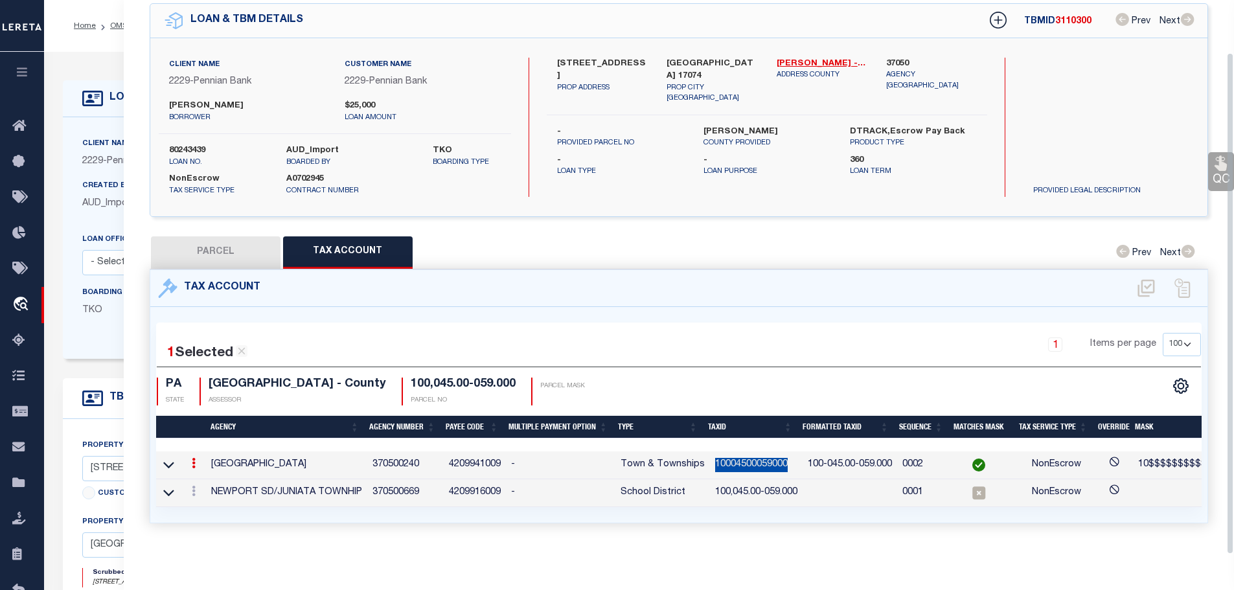
click at [739, 454] on td "10004500059000" at bounding box center [756, 466] width 93 height 28
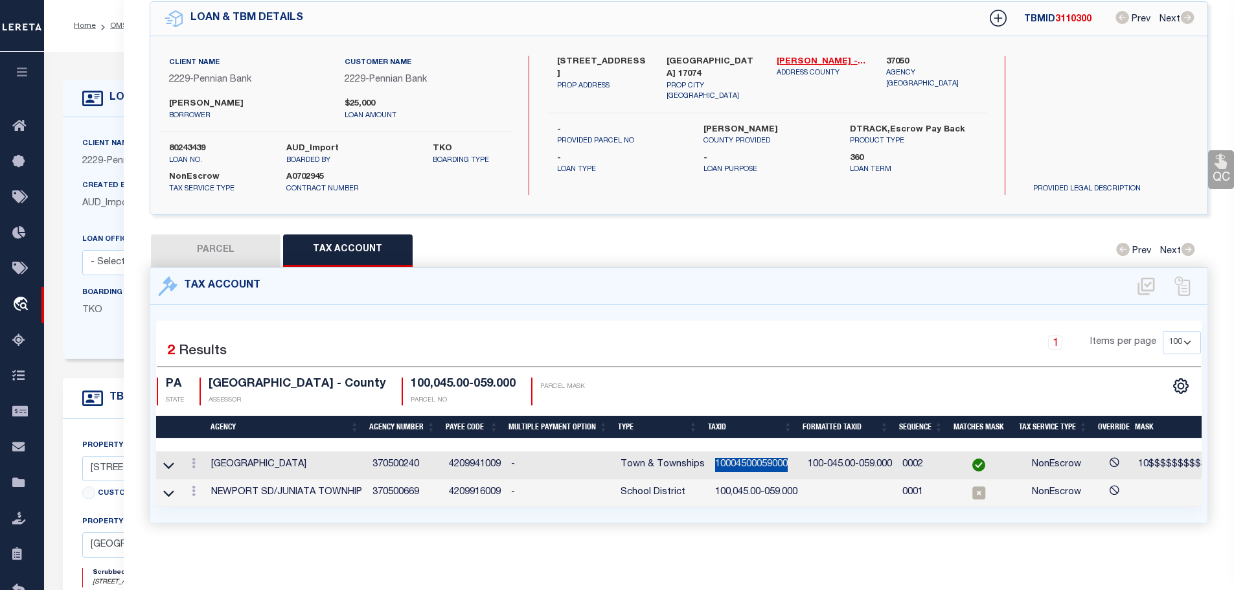
copy td "10004500059000"
click at [196, 488] on link at bounding box center [194, 493] width 14 height 10
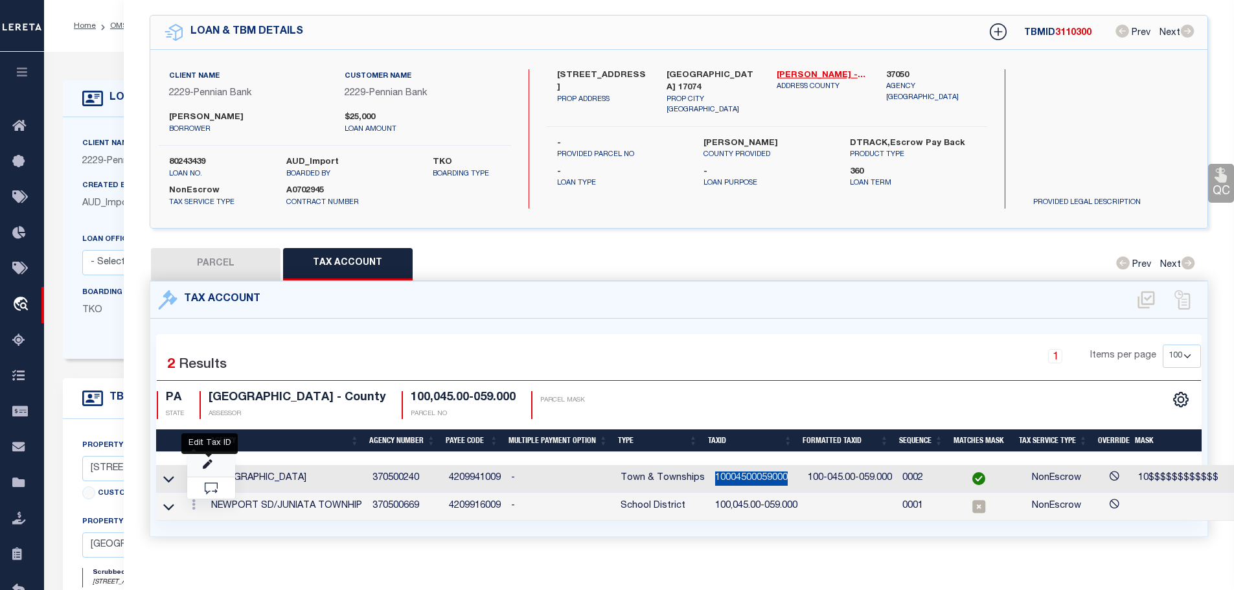
click at [206, 460] on icon "" at bounding box center [208, 465] width 10 height 10
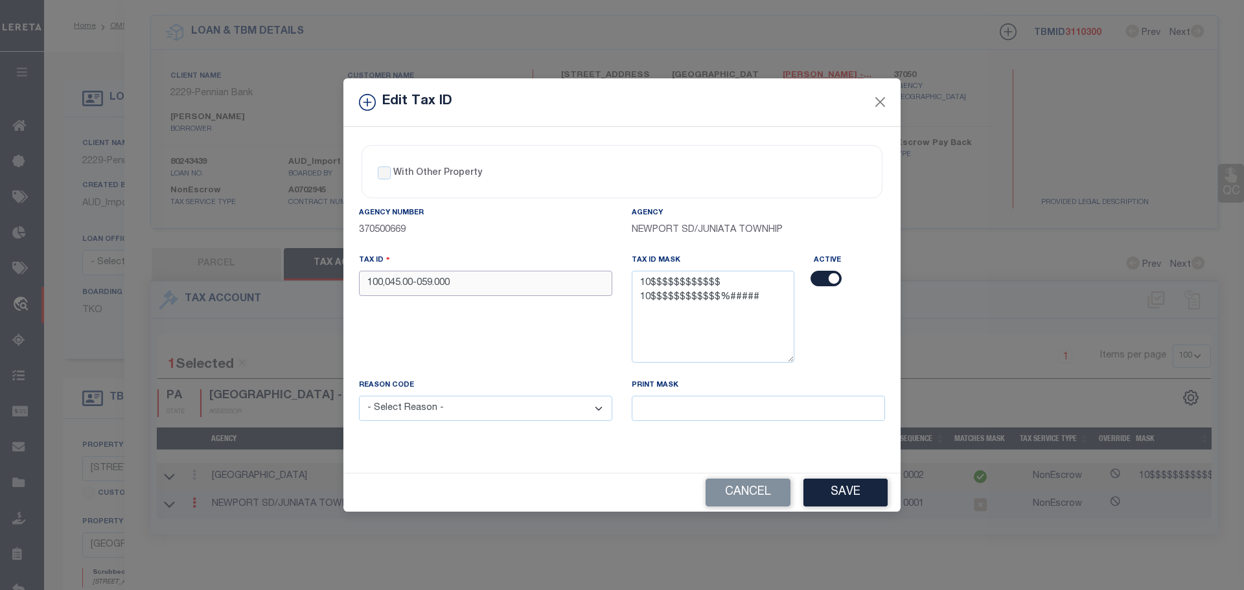
click at [492, 288] on input "100,045.00-059.000" at bounding box center [485, 283] width 253 height 25
paste input "04500059"
click at [483, 415] on select "- Select Reason - 099 - Other (Provide additional detail) ACT - Agency Changed …" at bounding box center [485, 408] width 253 height 25
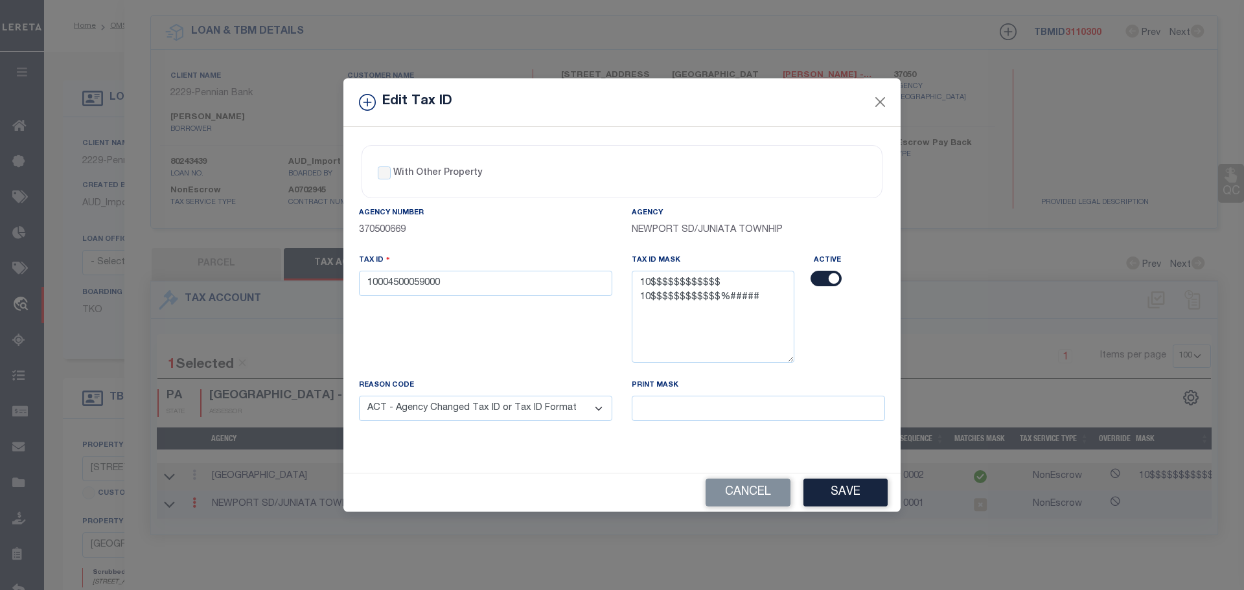
click at [359, 396] on select "- Select Reason - 099 - Other (Provide additional detail) ACT - Agency Changed …" at bounding box center [485, 408] width 253 height 25
click at [823, 487] on button "Save" at bounding box center [845, 493] width 84 height 28
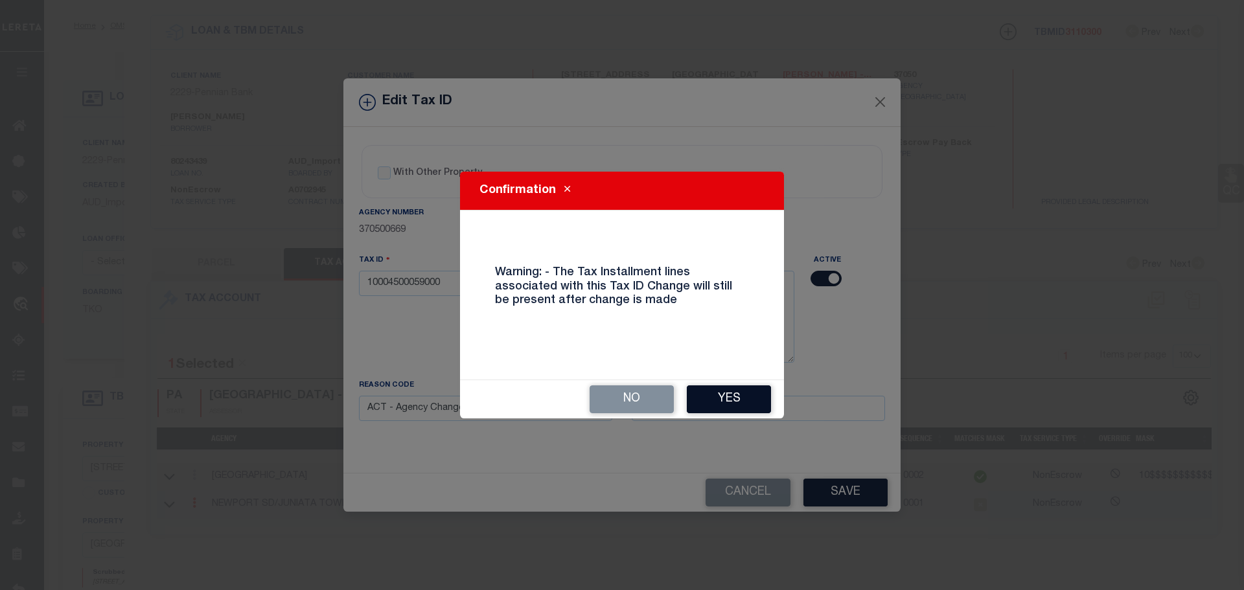
click at [715, 403] on button "Yes" at bounding box center [729, 399] width 84 height 28
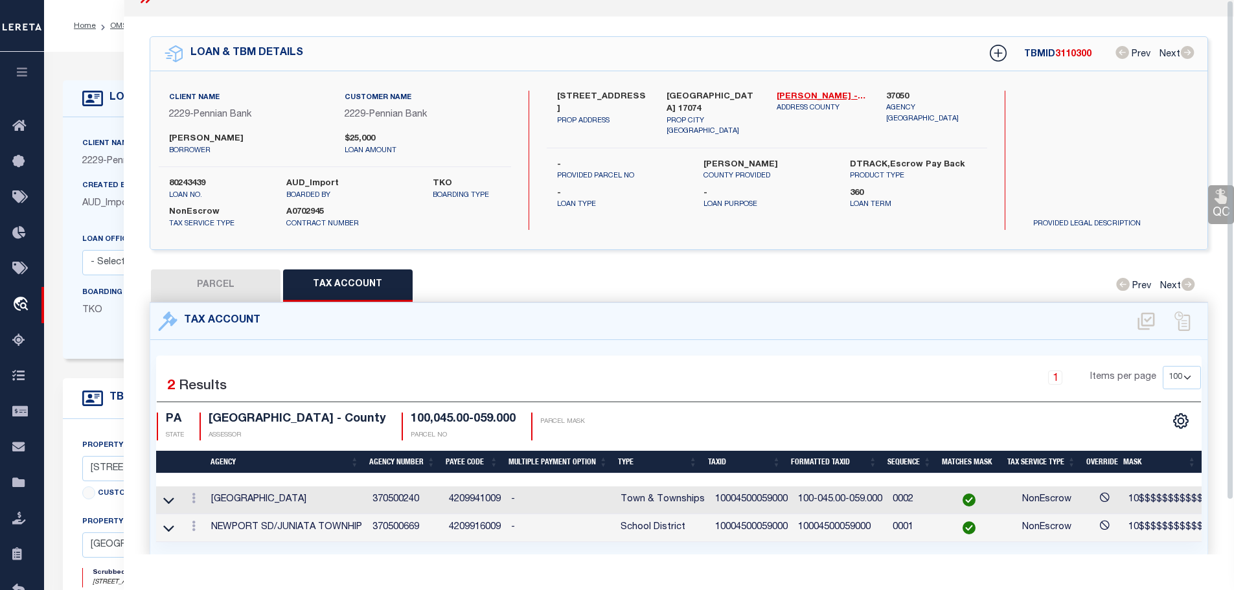
scroll to position [0, 0]
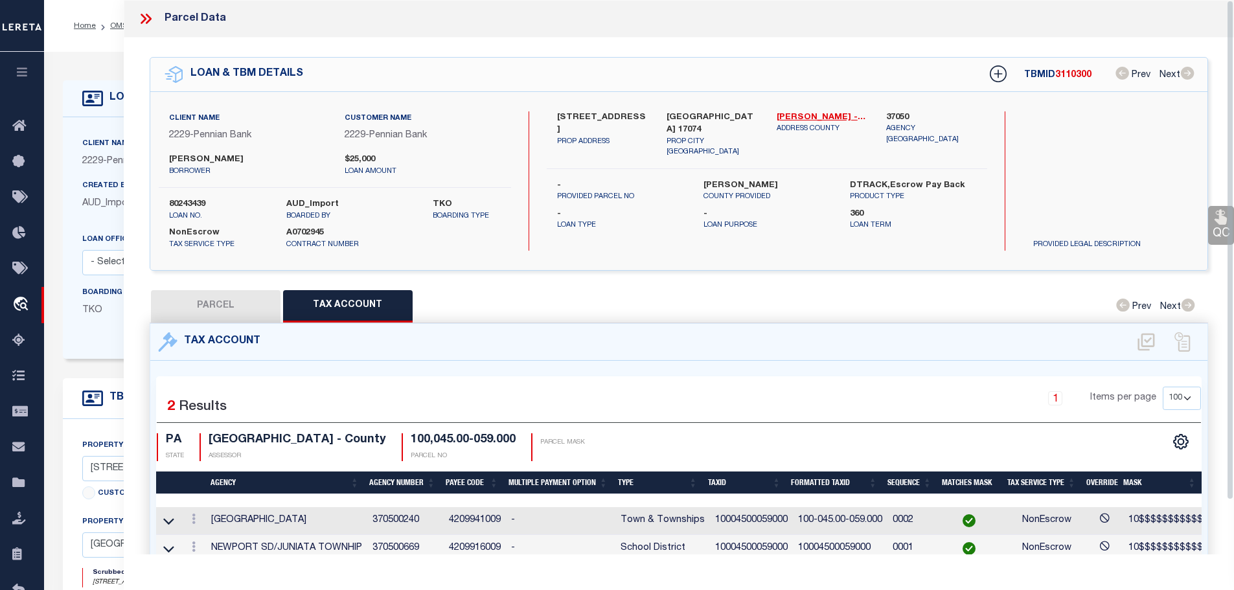
click at [145, 17] on icon at bounding box center [144, 19] width 6 height 10
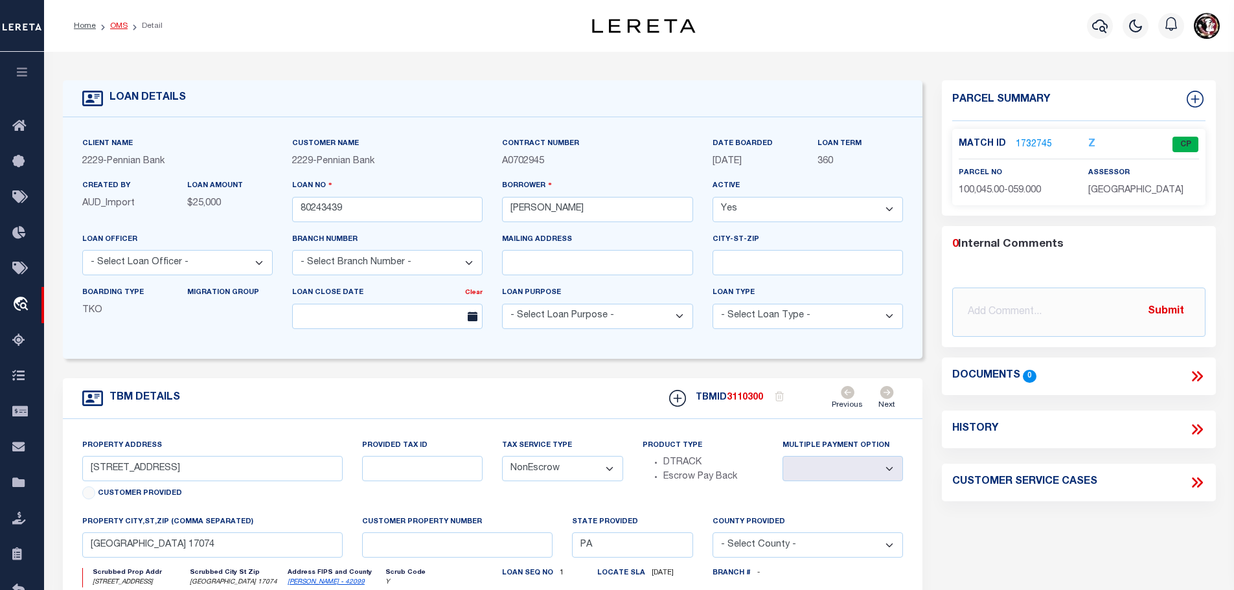
click at [110, 27] on link "OMS" at bounding box center [118, 26] width 17 height 8
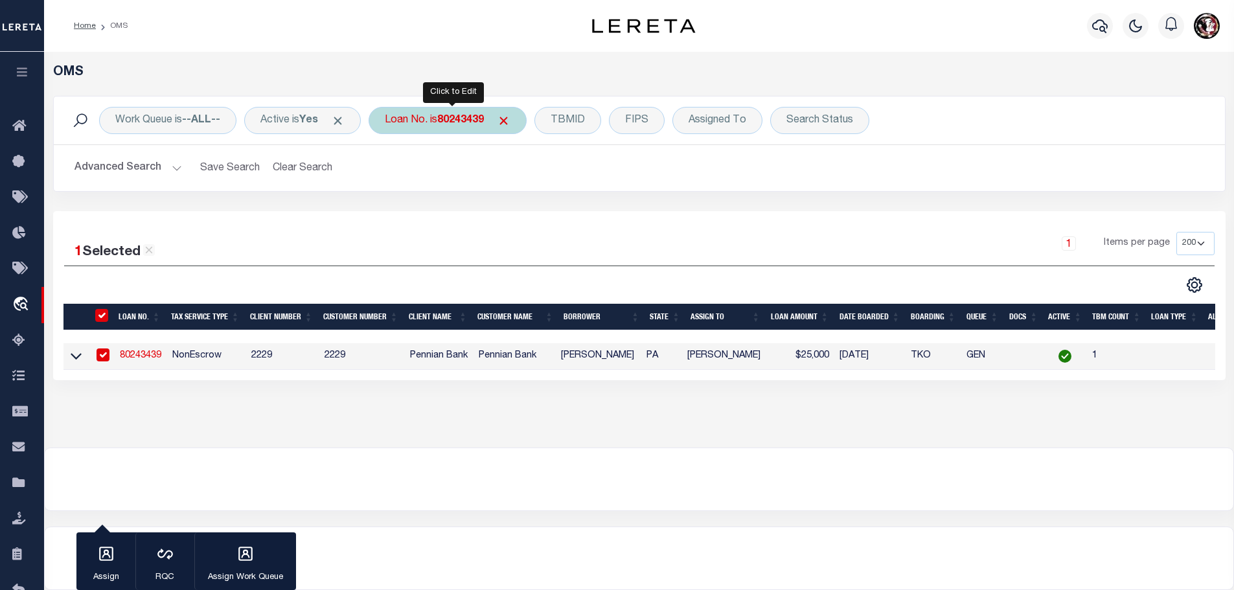
click at [468, 124] on b "80243439" at bounding box center [460, 120] width 47 height 10
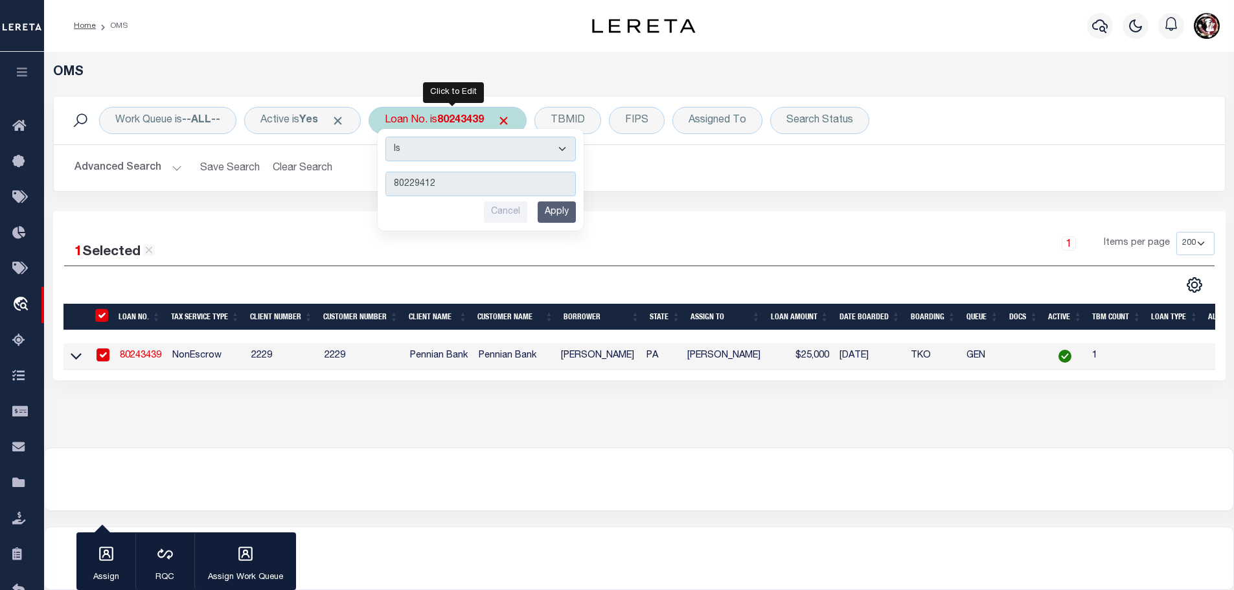
click at [566, 218] on input "Apply" at bounding box center [557, 211] width 38 height 21
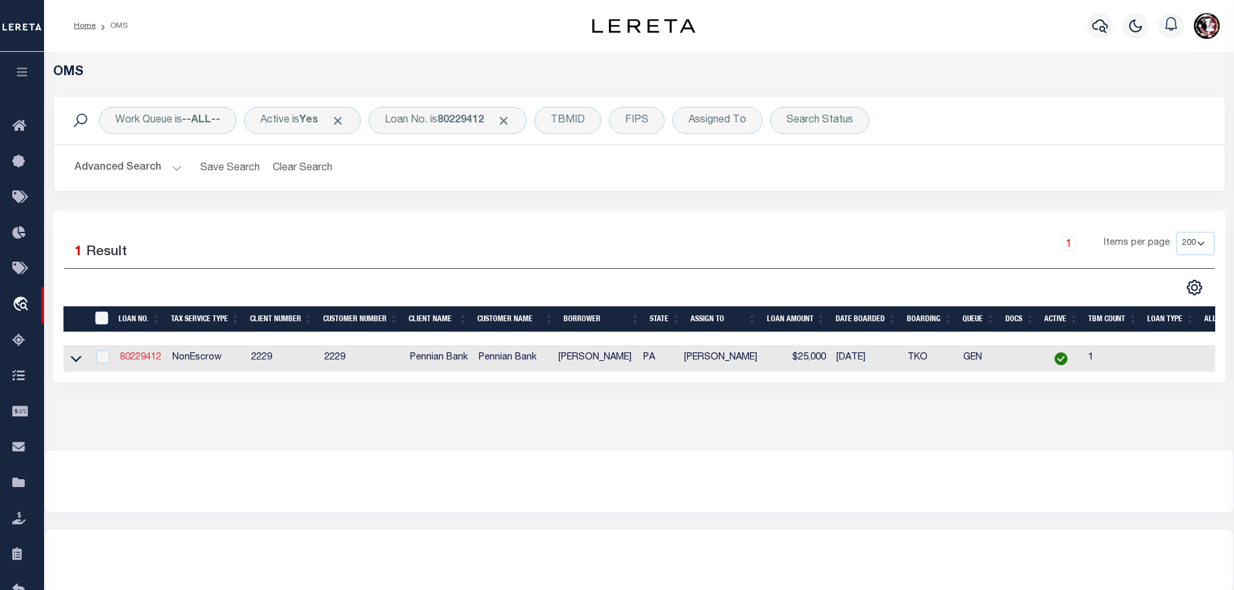
click at [130, 353] on link "80229412" at bounding box center [140, 357] width 41 height 9
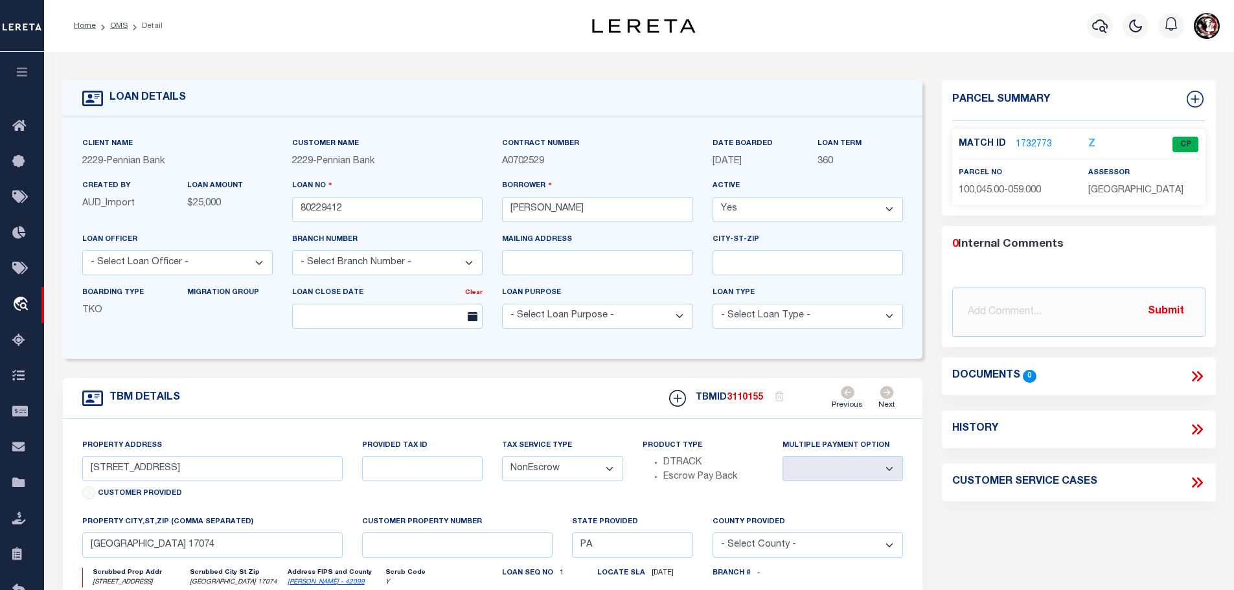
click at [1042, 140] on link "1732773" at bounding box center [1034, 145] width 36 height 14
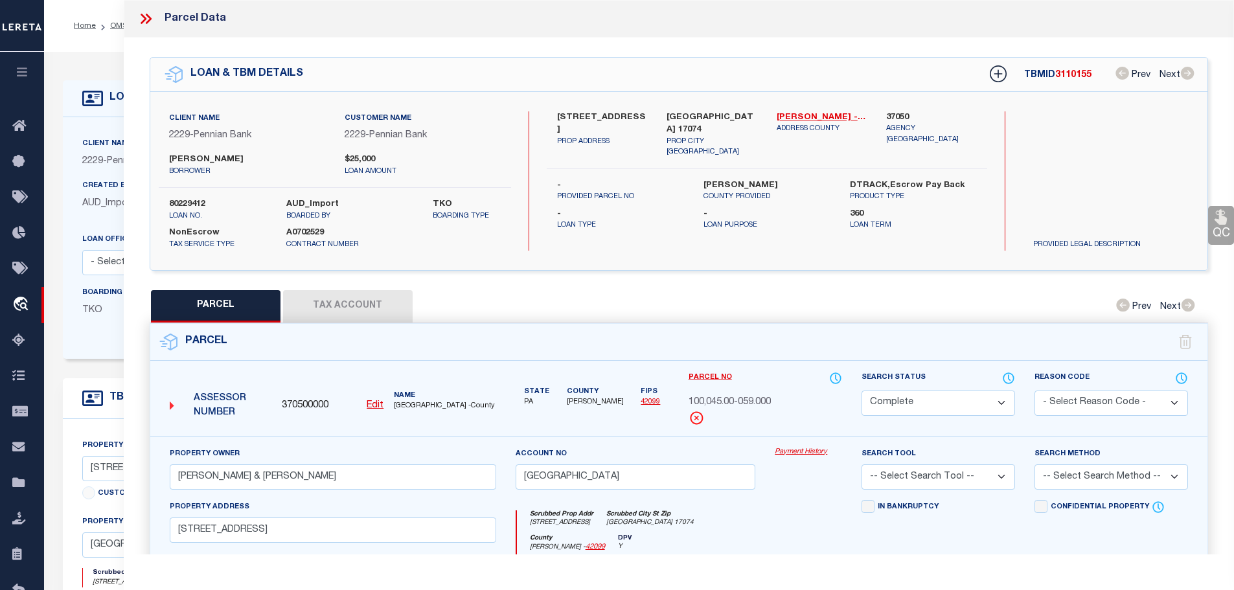
click at [329, 324] on div "Parcel" at bounding box center [679, 342] width 1058 height 37
click at [329, 297] on button "Tax Account" at bounding box center [348, 306] width 130 height 32
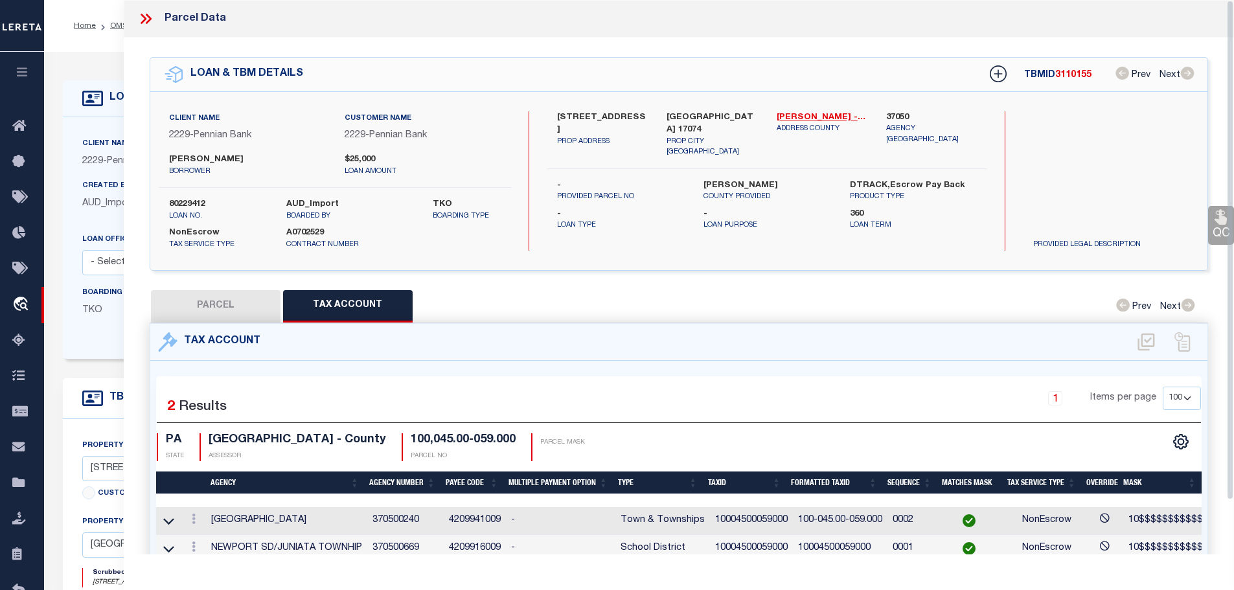
click at [140, 14] on icon at bounding box center [145, 18] width 17 height 17
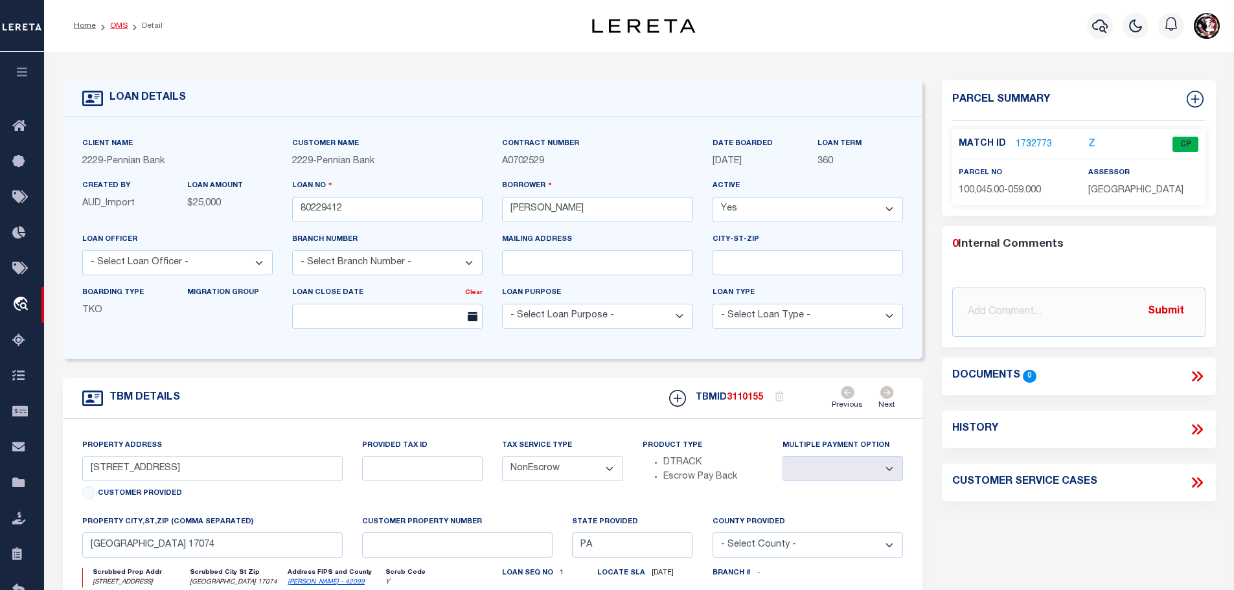
click at [117, 22] on link "OMS" at bounding box center [118, 26] width 17 height 8
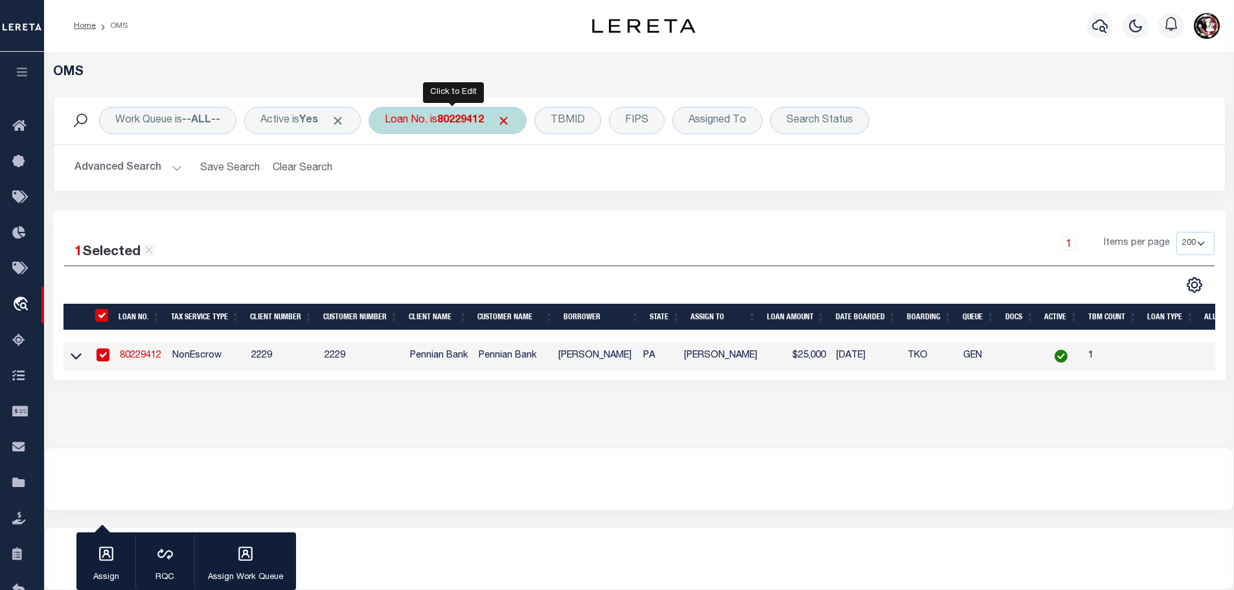
click at [466, 120] on b "80229412" at bounding box center [460, 120] width 47 height 10
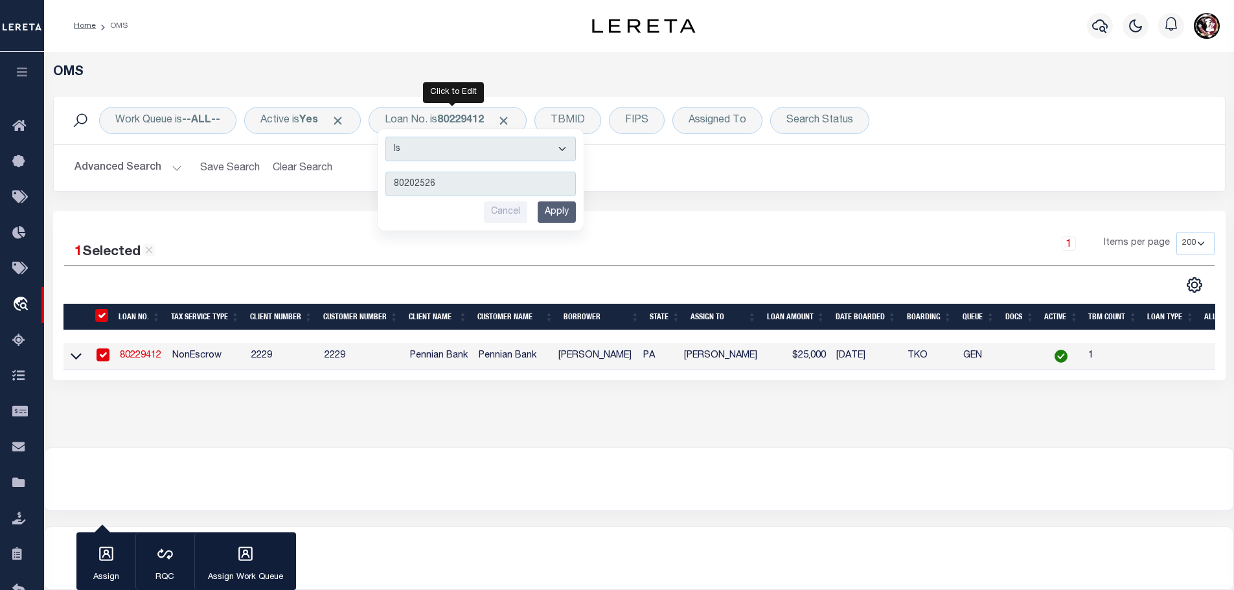
click at [556, 217] on input "Apply" at bounding box center [557, 211] width 38 height 21
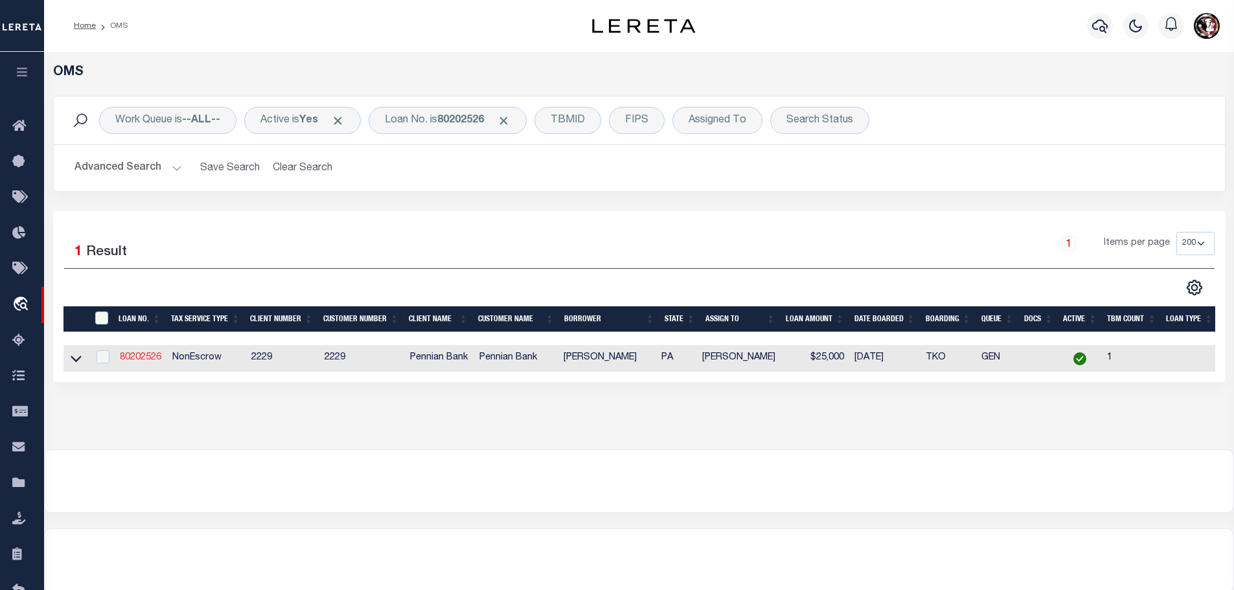
click at [133, 357] on link "80202526" at bounding box center [140, 357] width 41 height 9
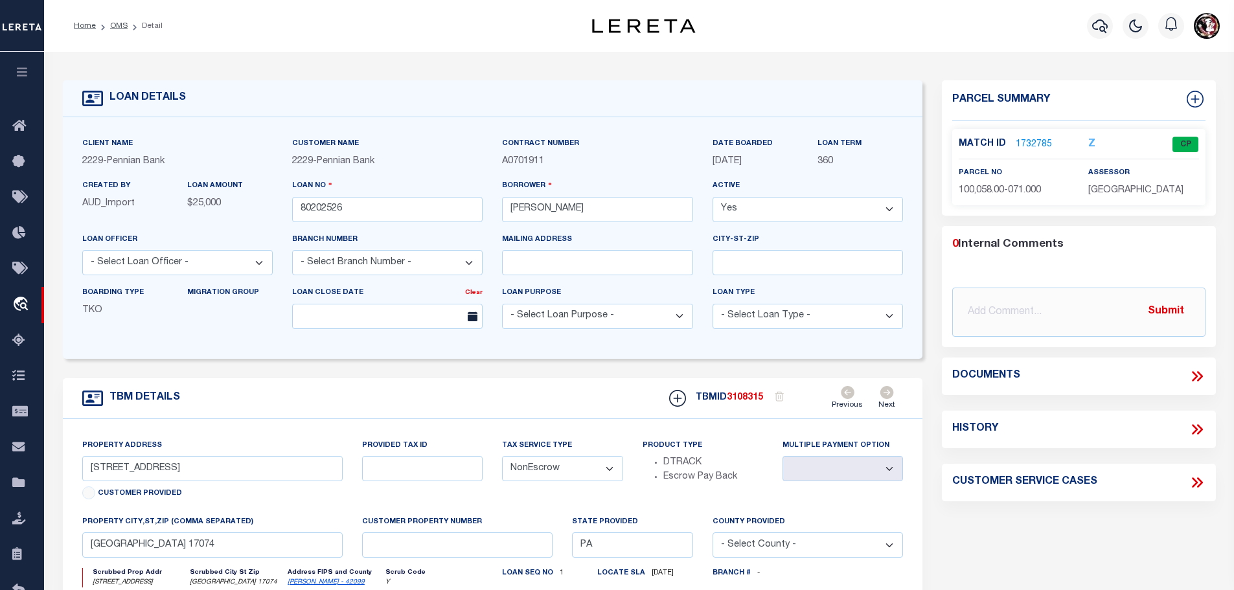
click at [1028, 138] on link "1732785" at bounding box center [1034, 145] width 36 height 14
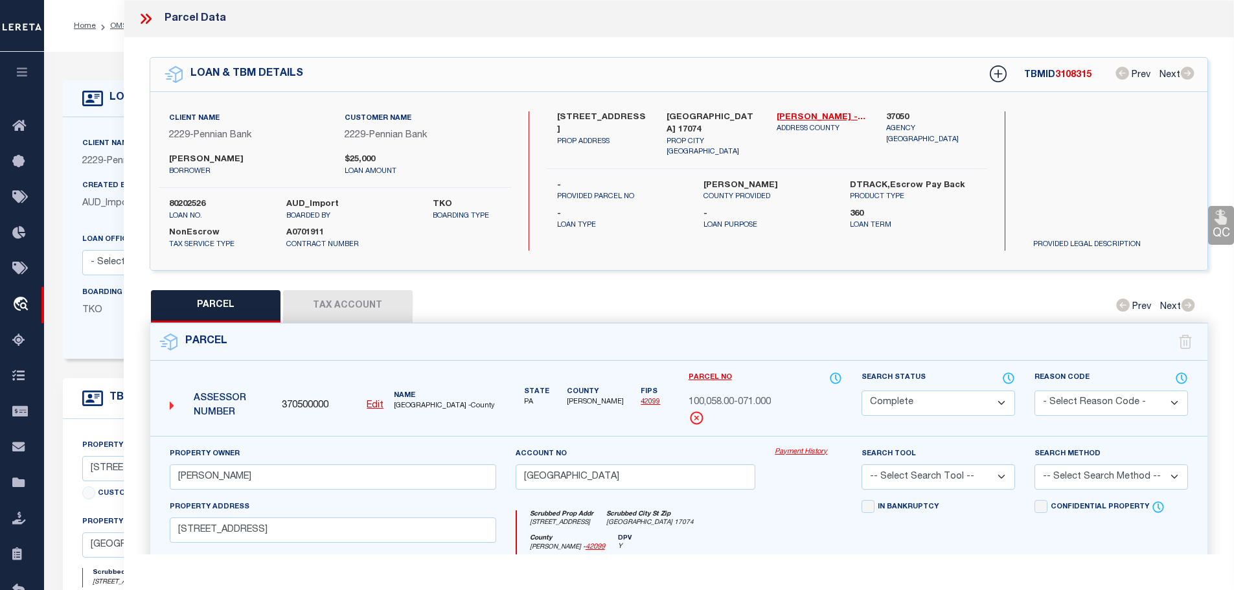
click at [358, 308] on button "Tax Account" at bounding box center [348, 306] width 130 height 32
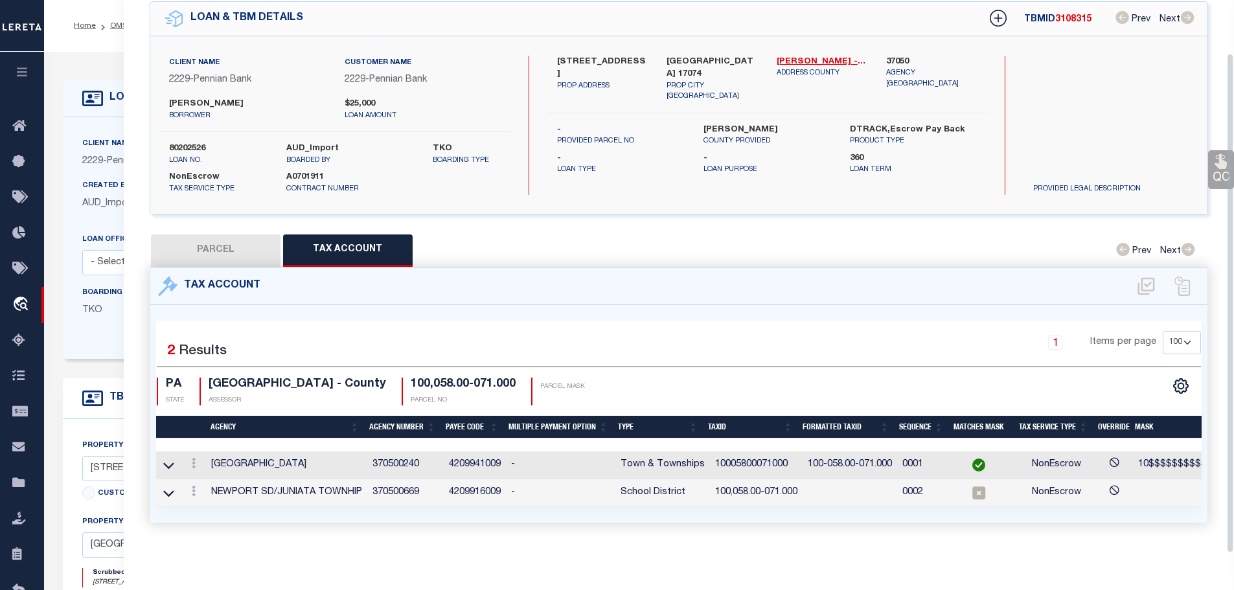
scroll to position [60, 0]
click at [725, 455] on td "10005800071000" at bounding box center [756, 466] width 93 height 28
copy td "10005800071000"
click at [193, 486] on icon at bounding box center [194, 491] width 4 height 10
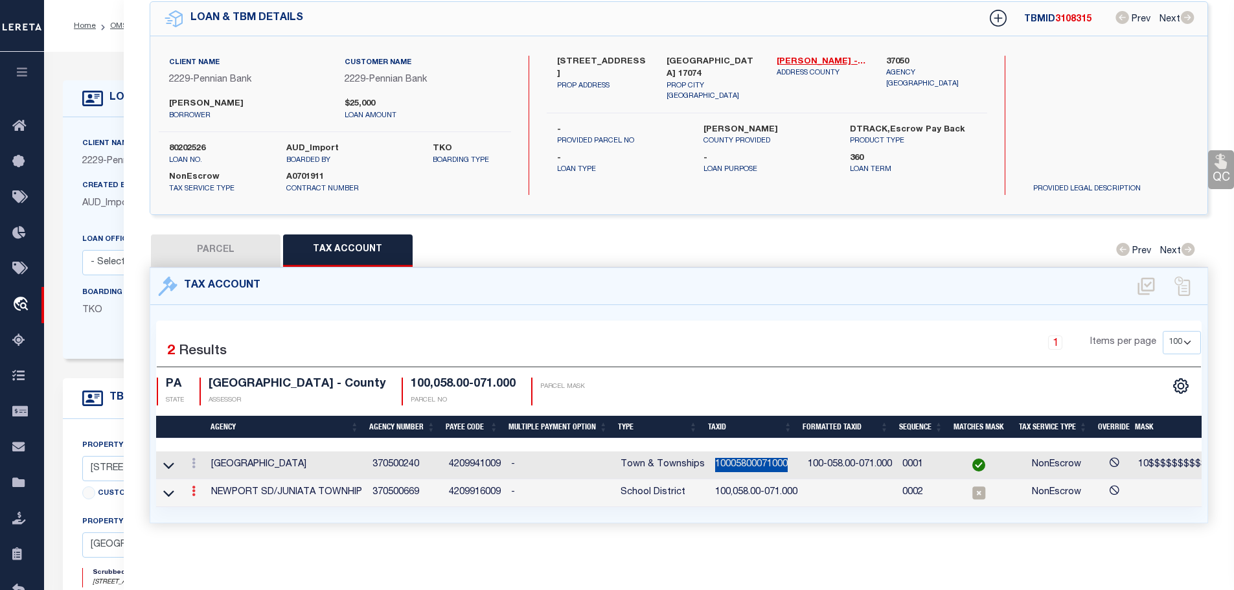
scroll to position [42, 0]
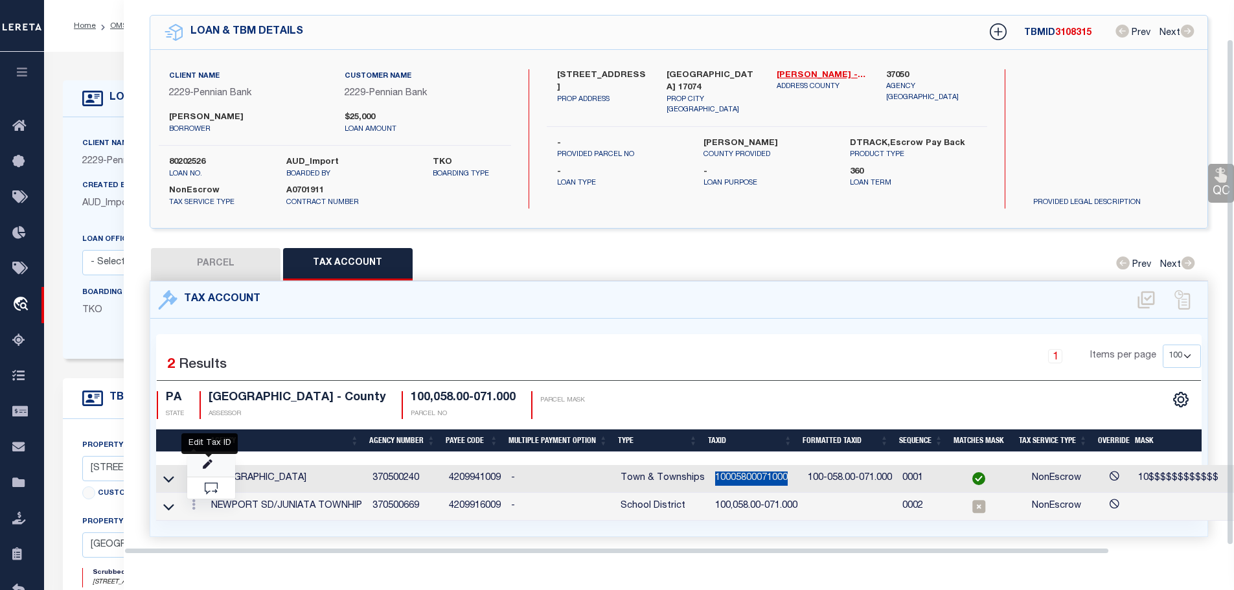
click at [207, 460] on icon "" at bounding box center [208, 465] width 10 height 10
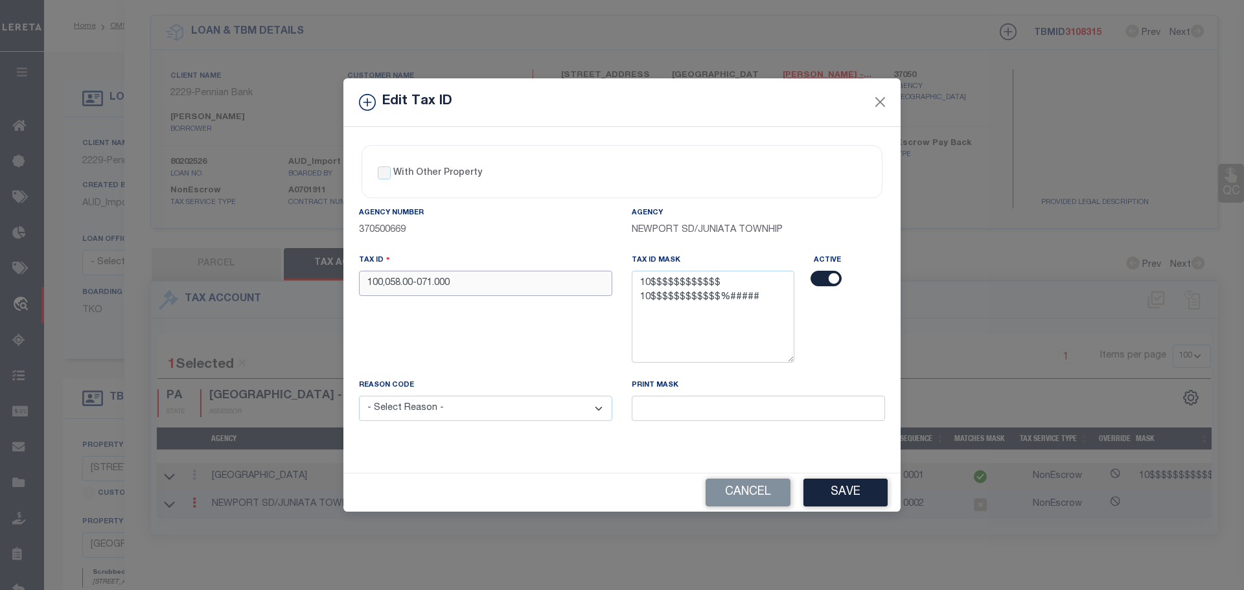
click at [474, 291] on input "100,058.00-071.000" at bounding box center [485, 283] width 253 height 25
paste input "05800071"
click at [443, 414] on select "- Select Reason - 099 - Other (Provide additional detail) ACT - Agency Changed …" at bounding box center [485, 408] width 253 height 25
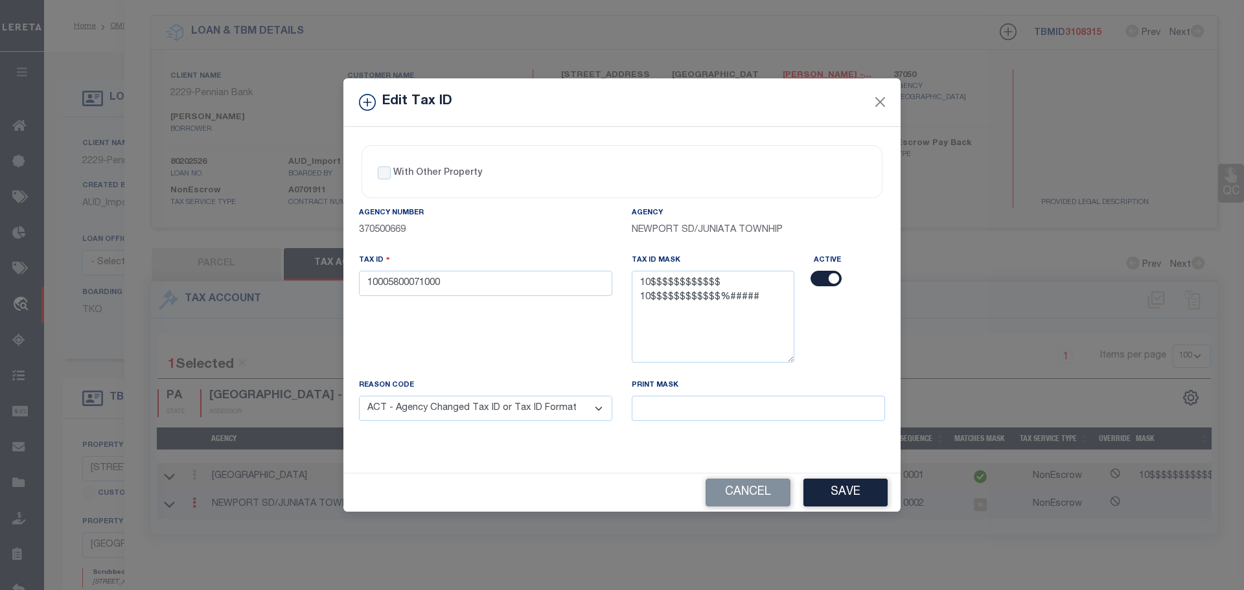
click at [359, 396] on select "- Select Reason - 099 - Other (Provide additional detail) ACT - Agency Changed …" at bounding box center [485, 408] width 253 height 25
click at [842, 488] on button "Save" at bounding box center [845, 493] width 84 height 28
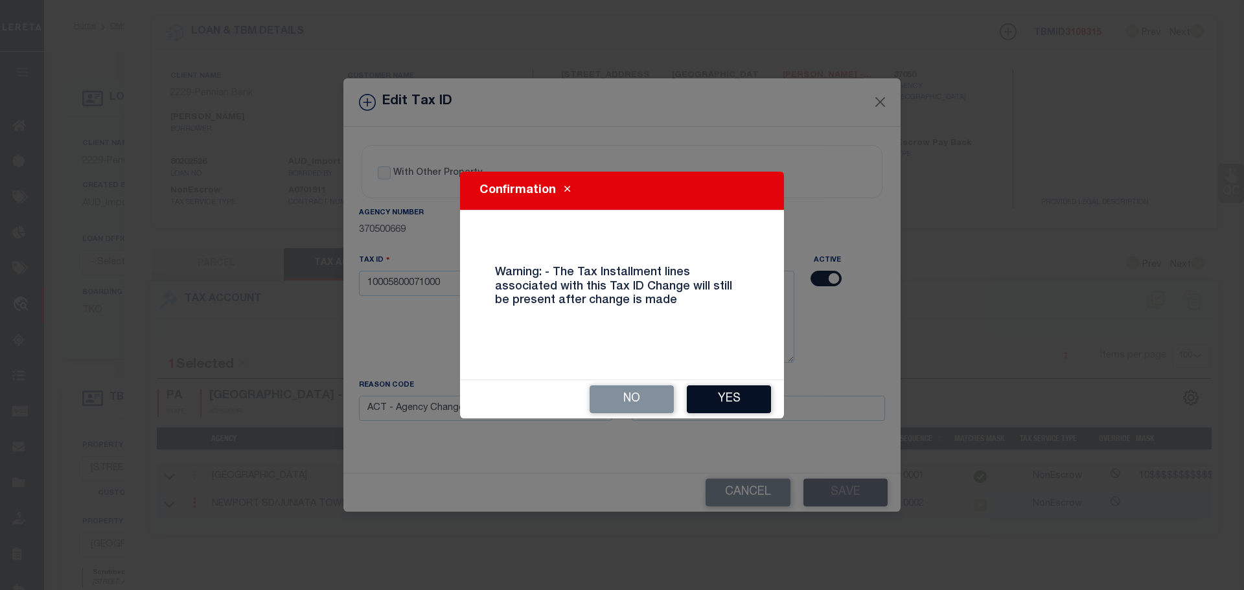
click at [712, 401] on button "Yes" at bounding box center [729, 399] width 84 height 28
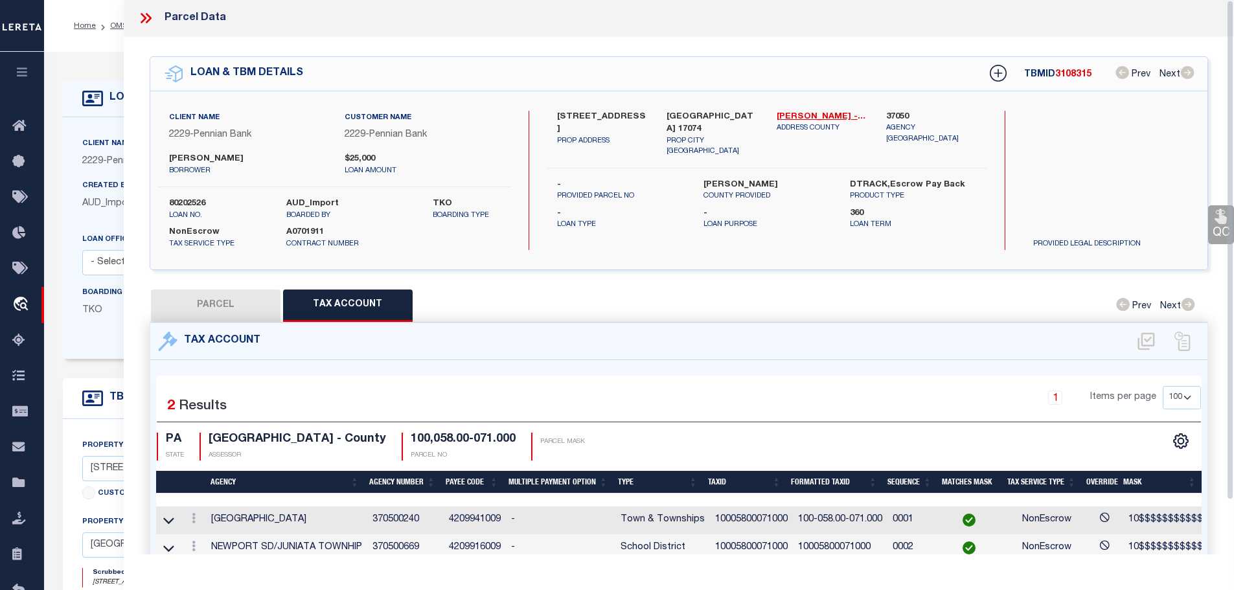
scroll to position [0, 0]
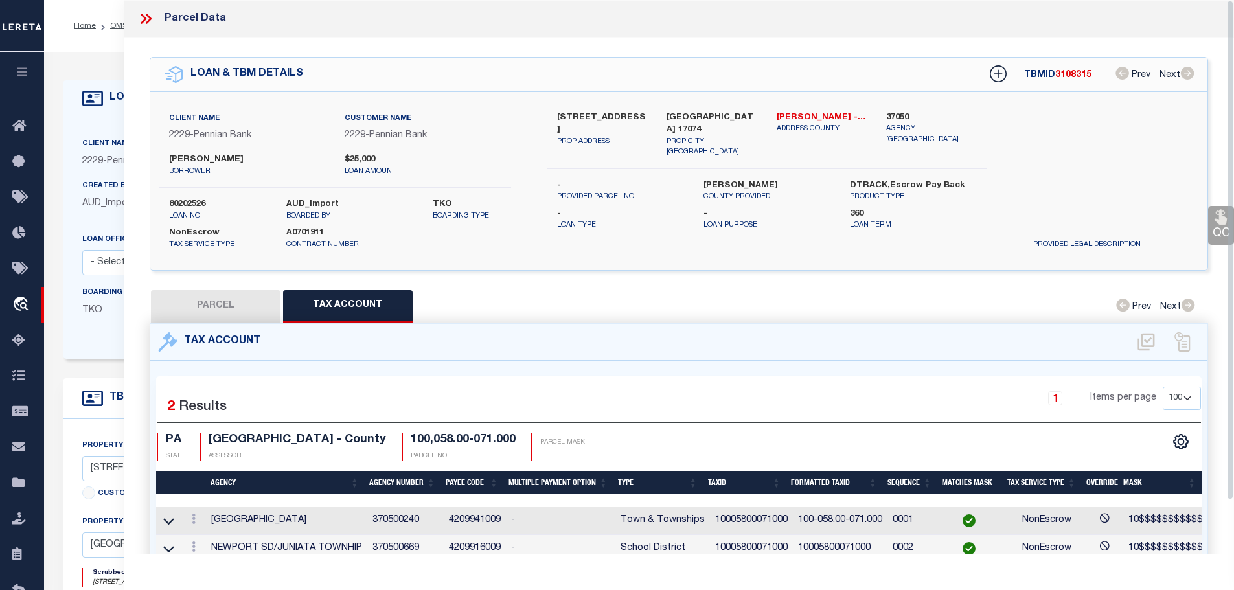
click at [145, 21] on icon at bounding box center [145, 18] width 17 height 17
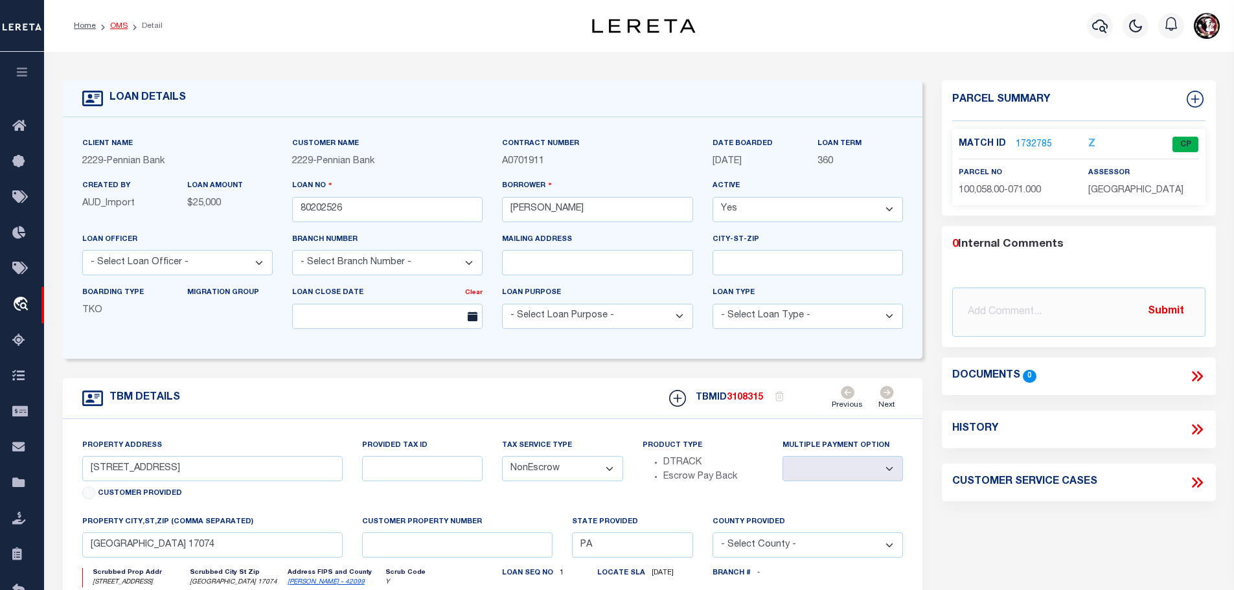
click at [114, 27] on link "OMS" at bounding box center [118, 26] width 17 height 8
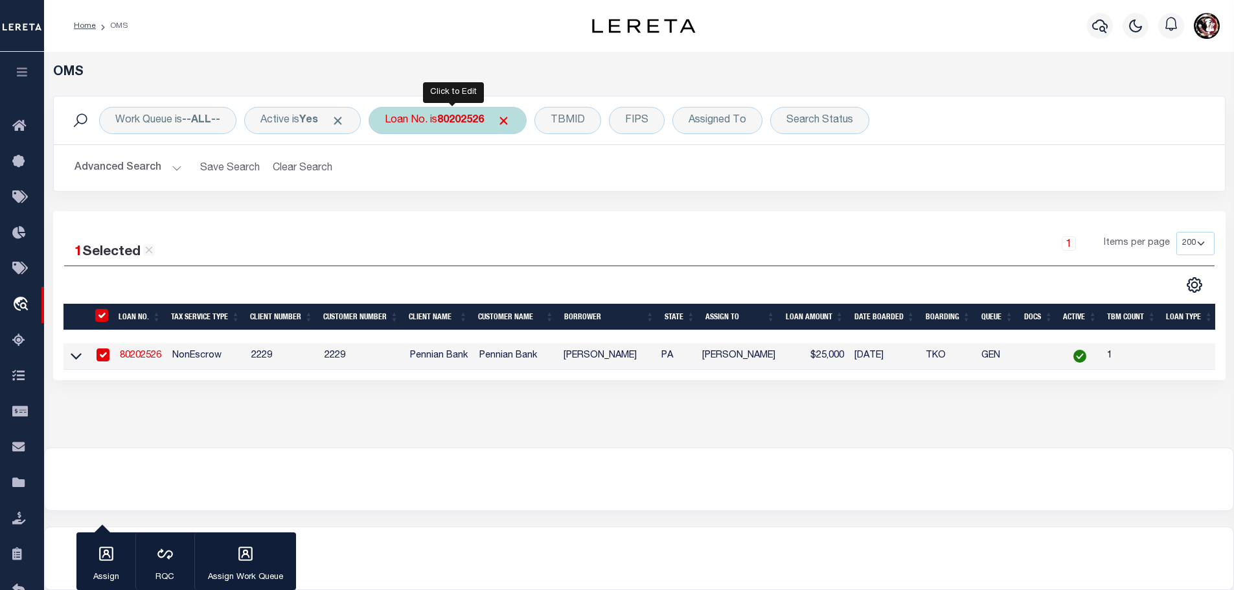
click at [466, 127] on div "Loan No. is 80202526" at bounding box center [448, 120] width 158 height 27
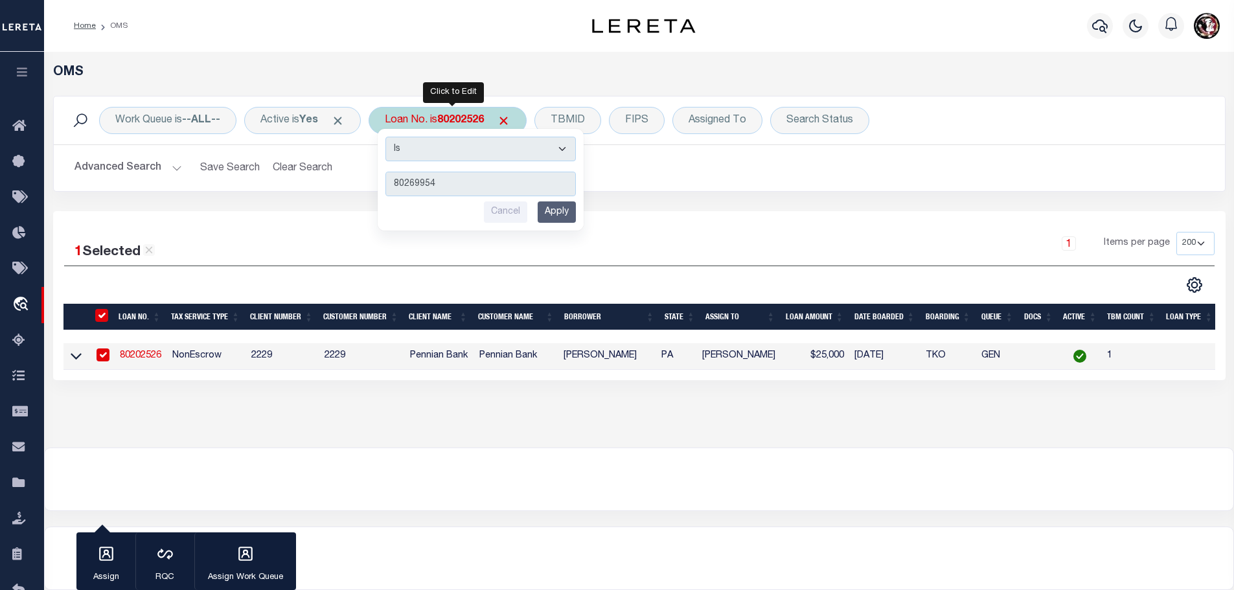
click at [551, 210] on input "Apply" at bounding box center [557, 211] width 38 height 21
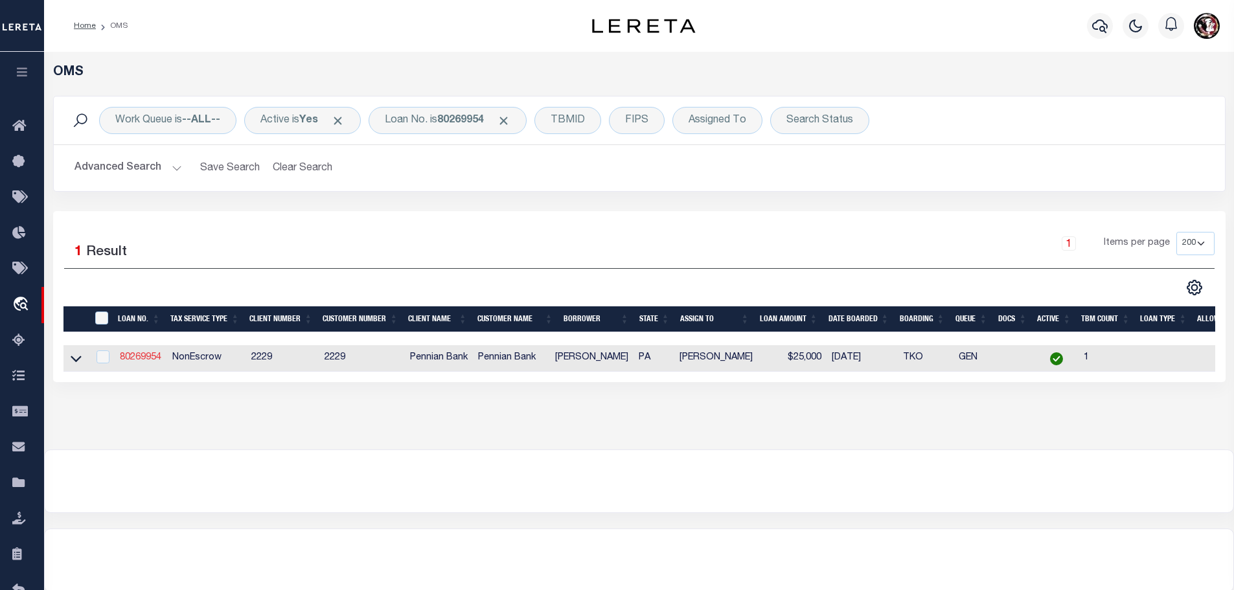
click at [146, 356] on link "80269954" at bounding box center [140, 357] width 41 height 9
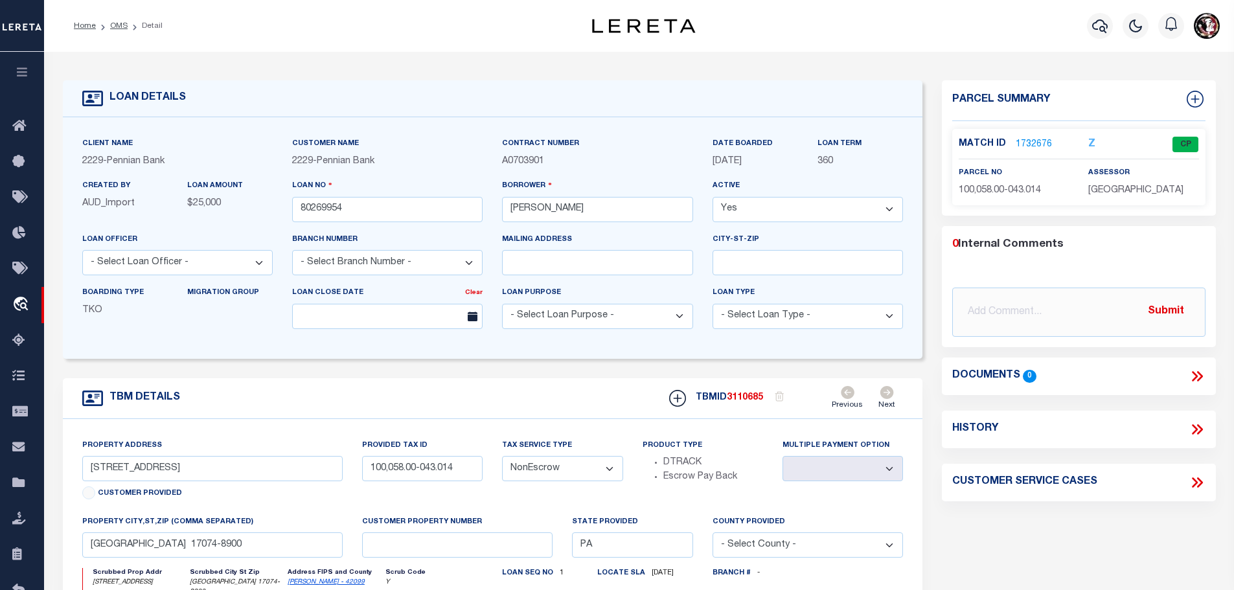
click at [1022, 139] on link "1732676" at bounding box center [1034, 145] width 36 height 14
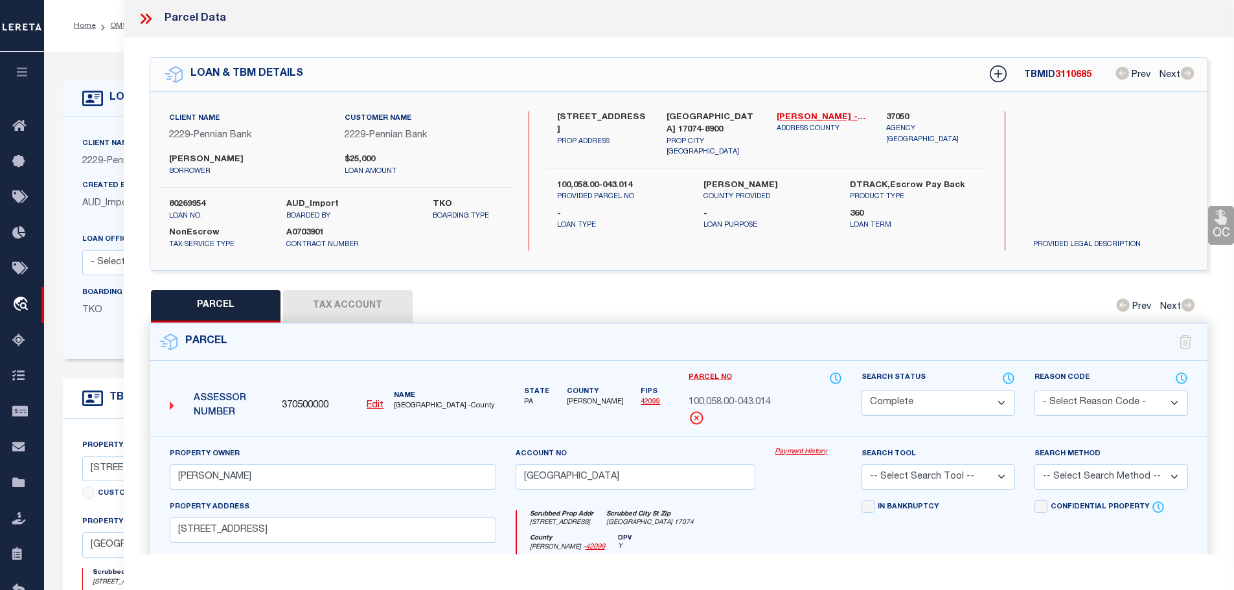
click at [345, 303] on button "Tax Account" at bounding box center [348, 306] width 130 height 32
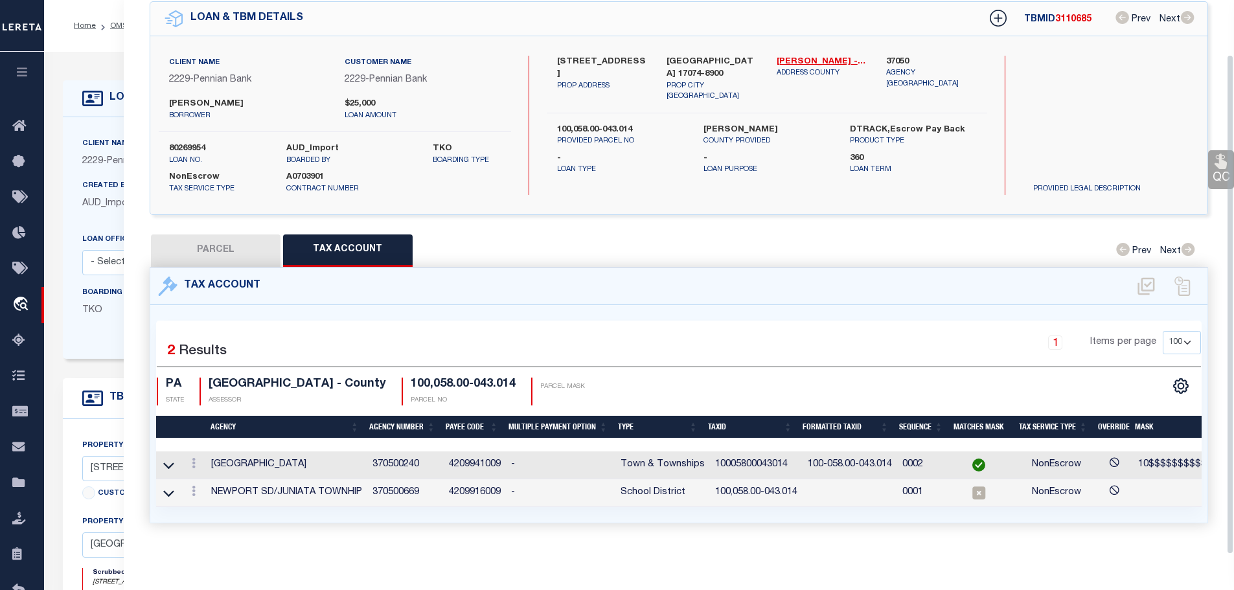
scroll to position [60, 0]
click at [749, 458] on td "10005800043014" at bounding box center [756, 466] width 93 height 28
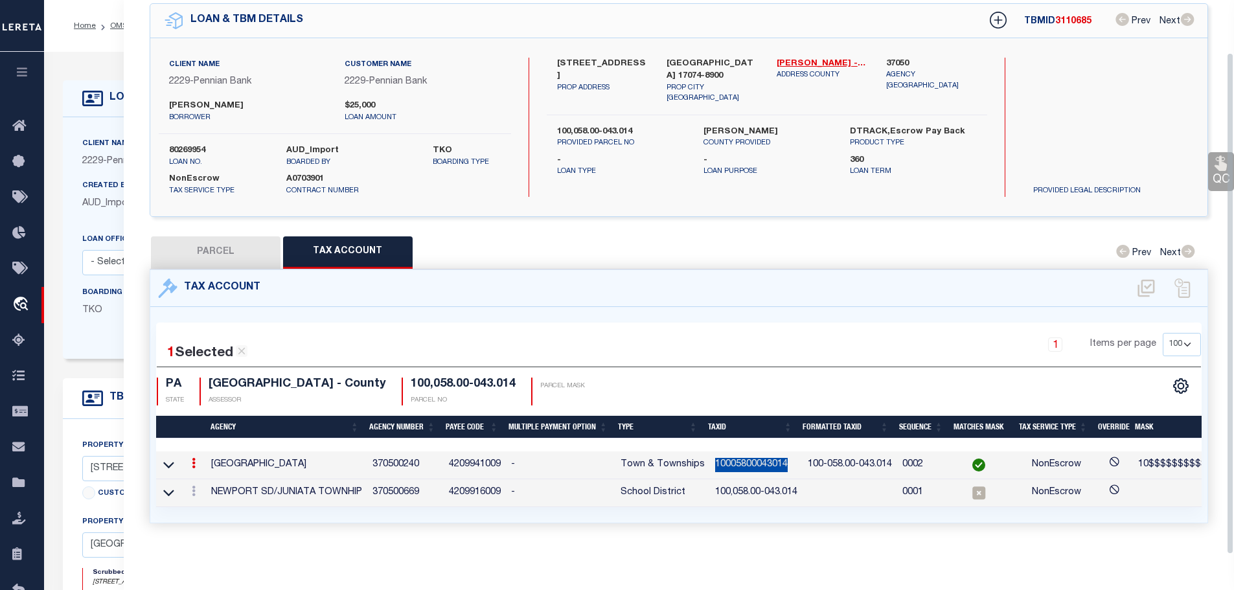
click at [749, 458] on td "10005800043014" at bounding box center [756, 466] width 93 height 28
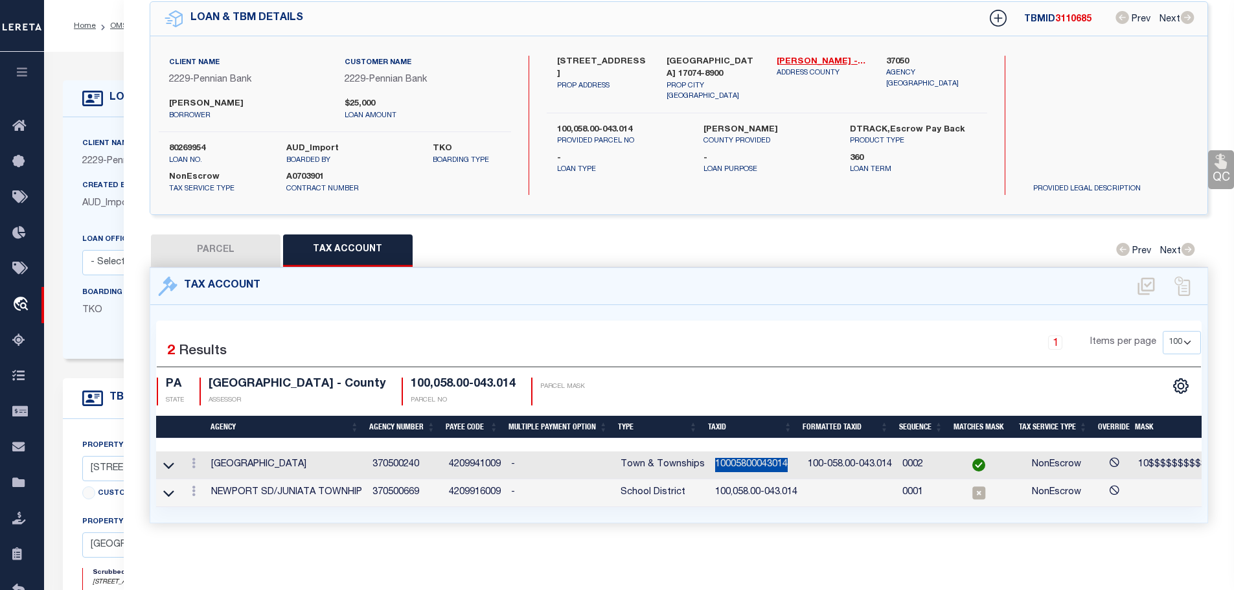
copy td "10005800043014"
click at [190, 488] on link at bounding box center [194, 493] width 14 height 10
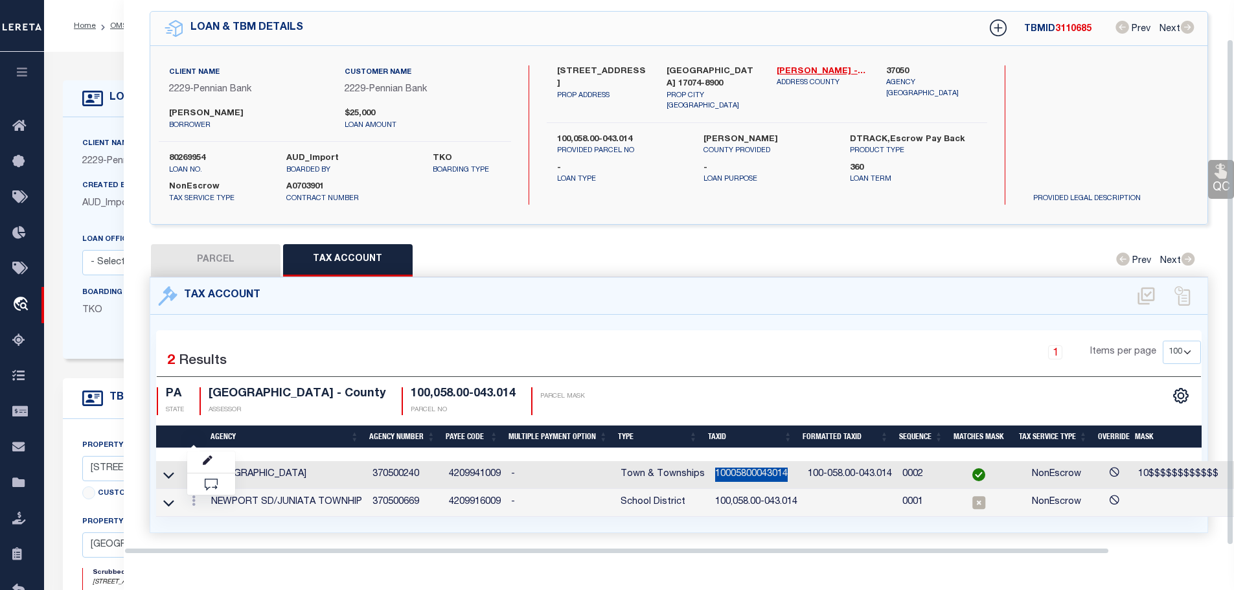
scroll to position [42, 0]
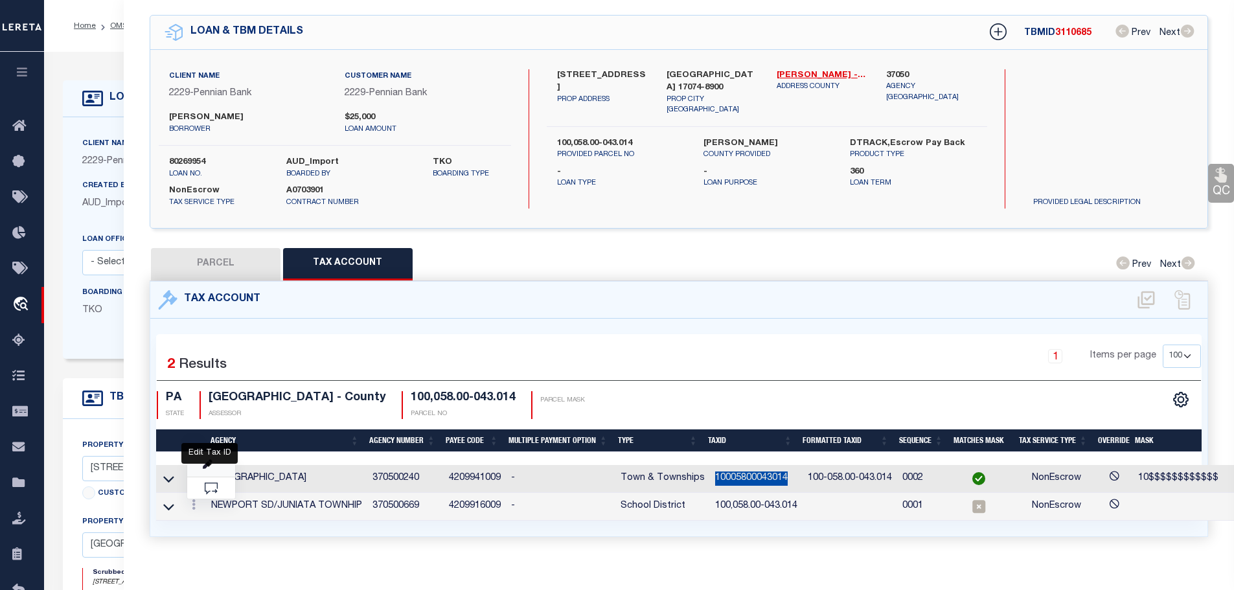
click at [209, 460] on icon "" at bounding box center [208, 465] width 10 height 10
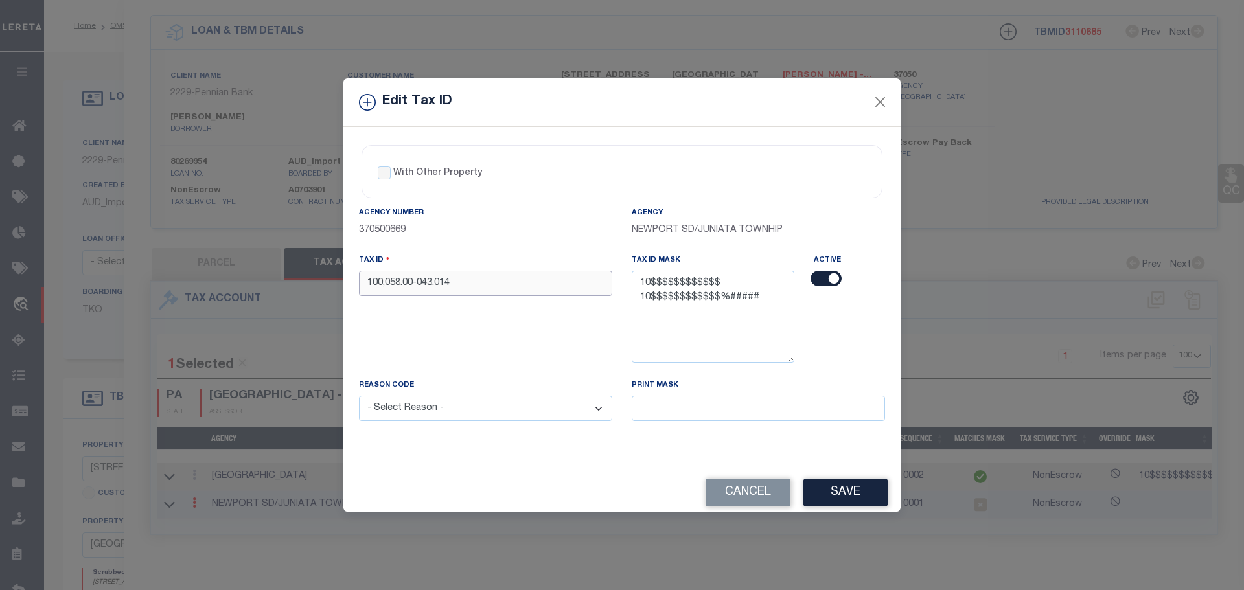
click at [492, 288] on input "100,058.00-043.014" at bounding box center [485, 283] width 253 height 25
paste input "05800043"
click at [490, 409] on select "- Select Reason - 099 - Other (Provide additional detail) ACT - Agency Changed …" at bounding box center [485, 408] width 253 height 25
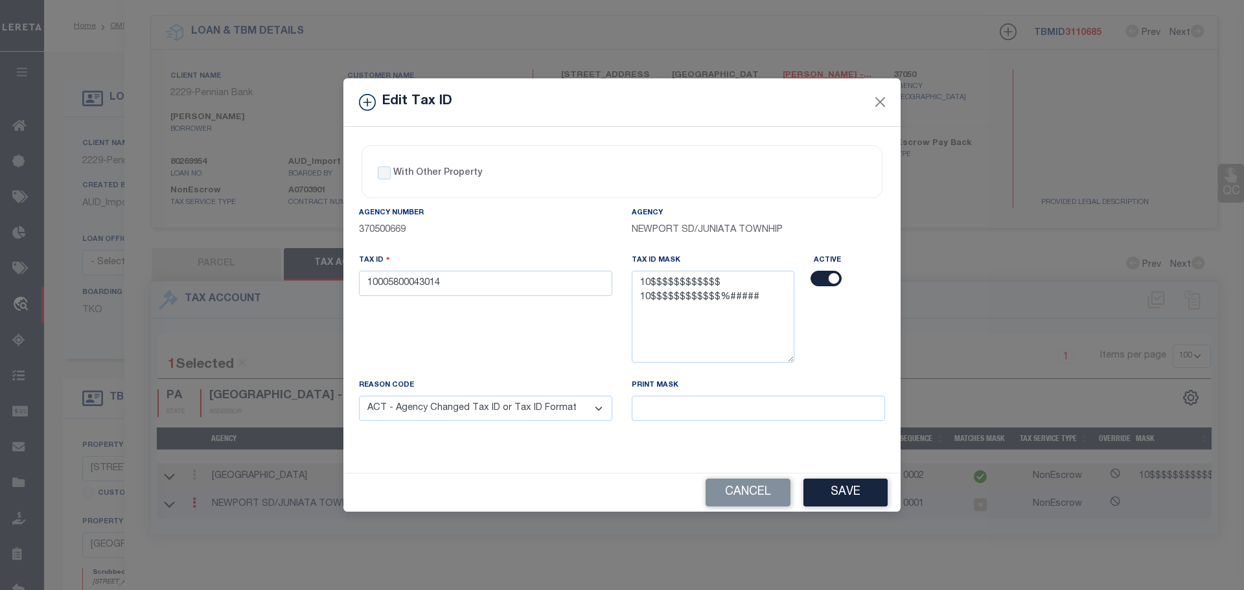
click at [359, 396] on select "- Select Reason - 099 - Other (Provide additional detail) ACT - Agency Changed …" at bounding box center [485, 408] width 253 height 25
click at [843, 492] on button "Save" at bounding box center [845, 493] width 84 height 28
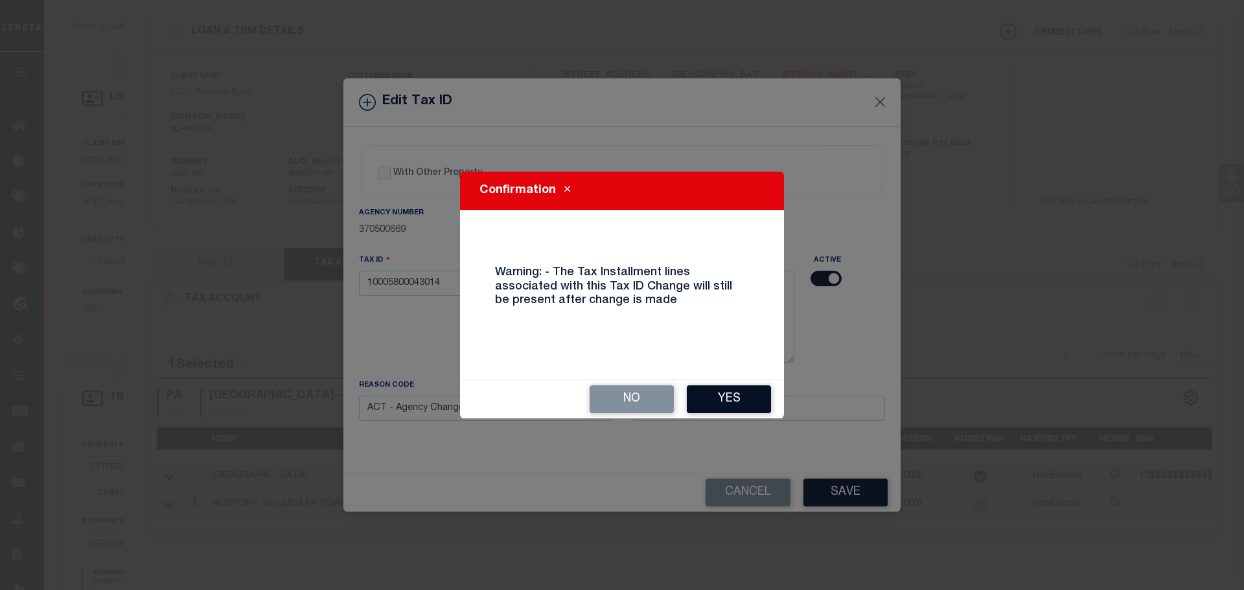
click at [731, 401] on button "Yes" at bounding box center [729, 399] width 84 height 28
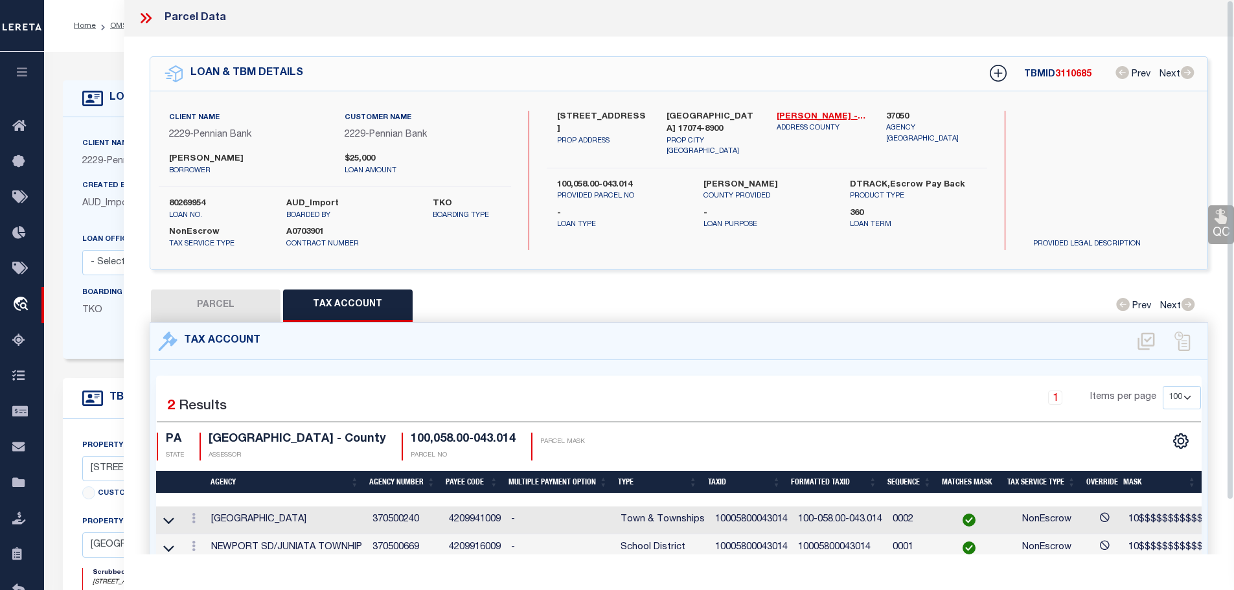
scroll to position [0, 0]
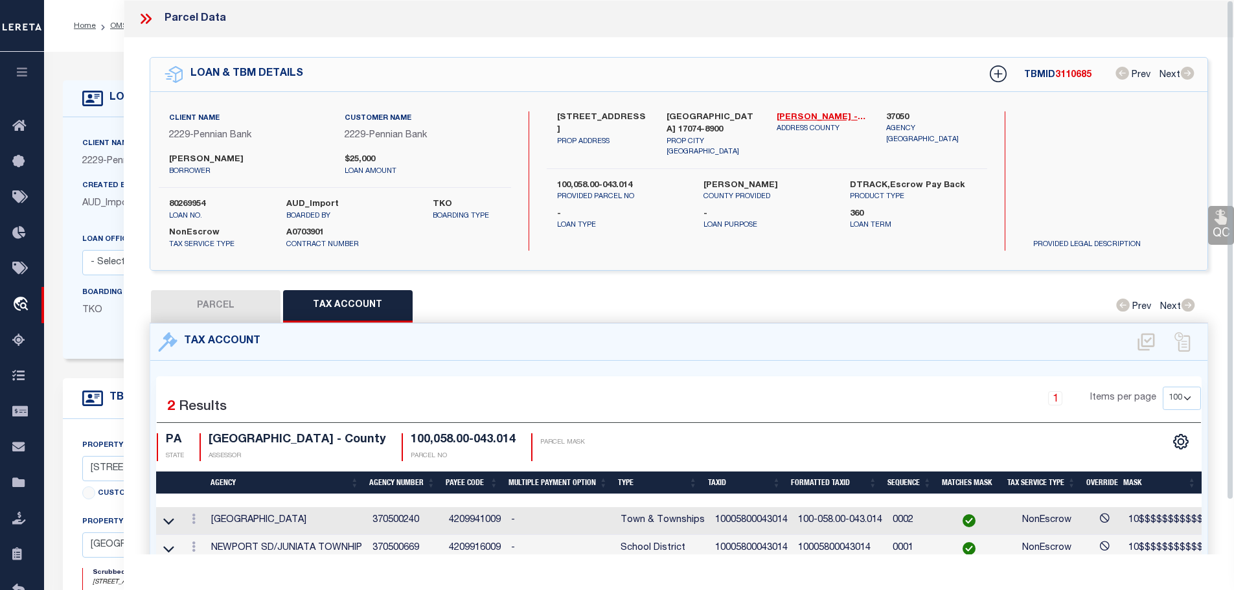
click at [146, 12] on icon at bounding box center [145, 18] width 17 height 17
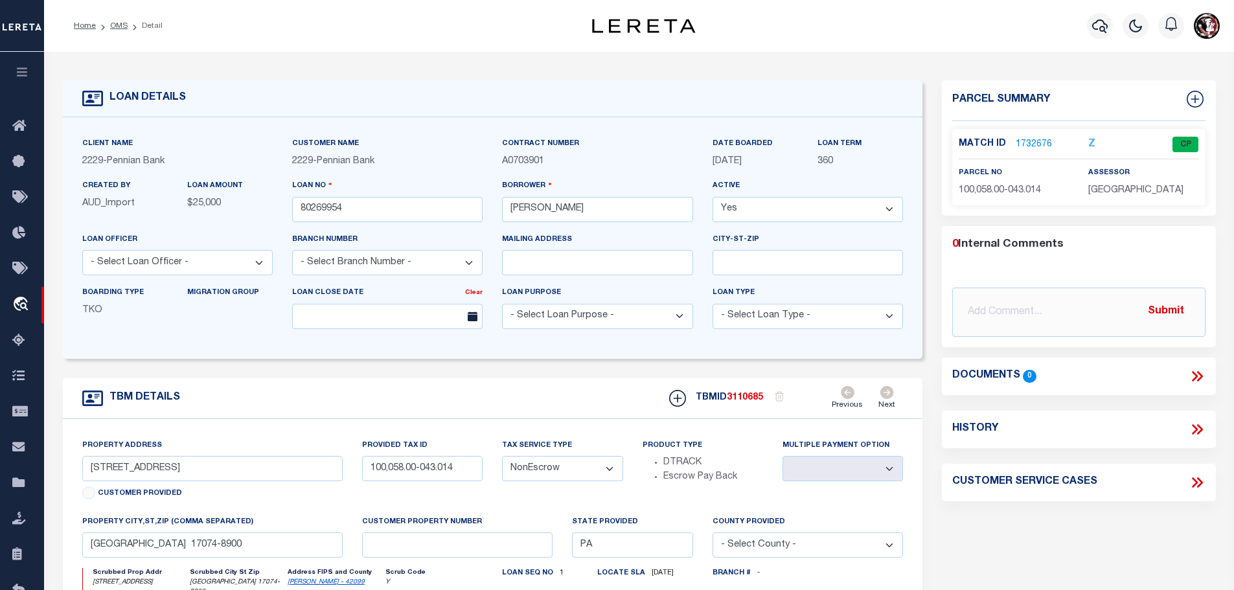
click at [1031, 141] on link "1732676" at bounding box center [1034, 145] width 36 height 14
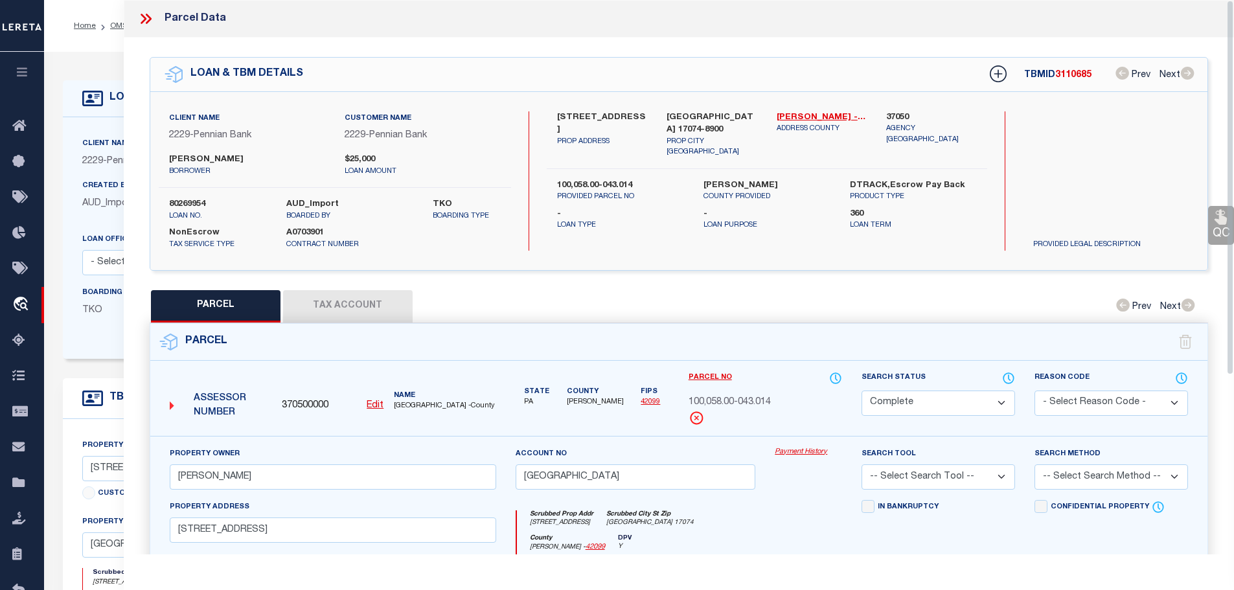
click at [325, 293] on button "Tax Account" at bounding box center [348, 306] width 130 height 32
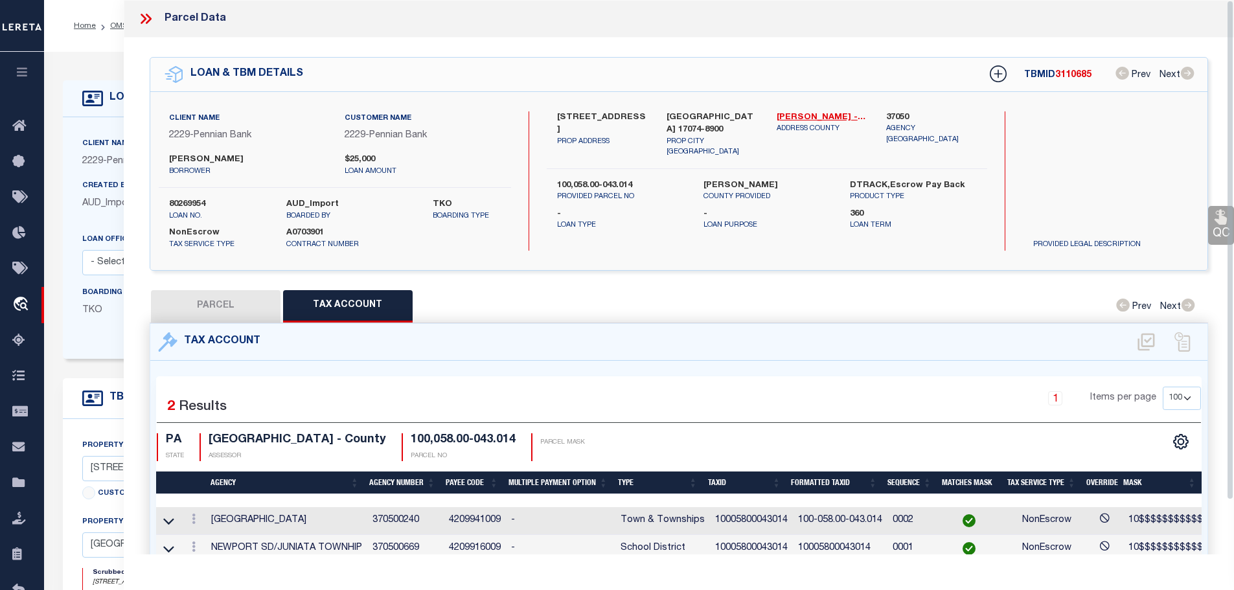
click at [139, 18] on icon at bounding box center [145, 18] width 17 height 17
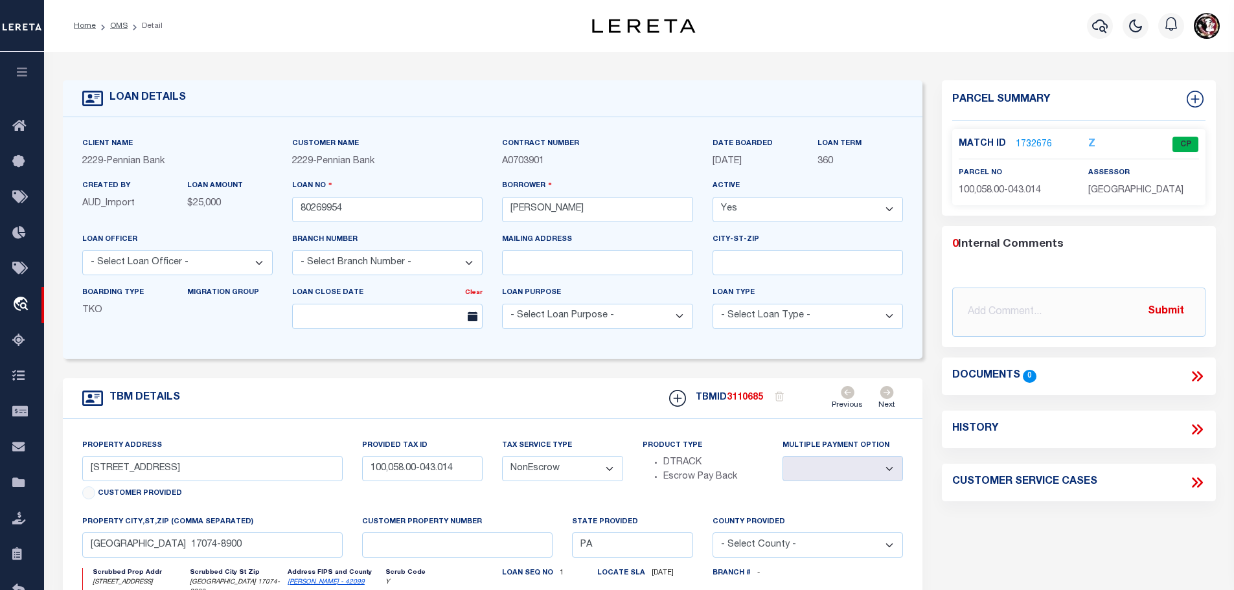
click at [104, 30] on li "OMS" at bounding box center [112, 26] width 32 height 12
click at [110, 26] on link "OMS" at bounding box center [118, 26] width 17 height 8
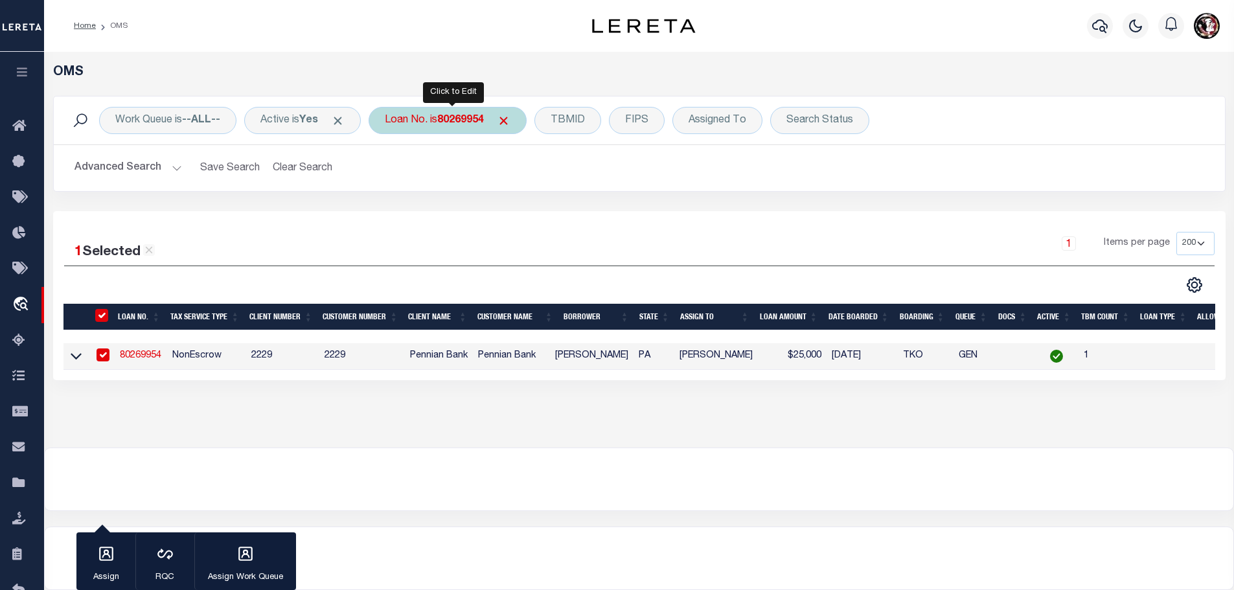
click at [452, 119] on b "80269954" at bounding box center [460, 120] width 47 height 10
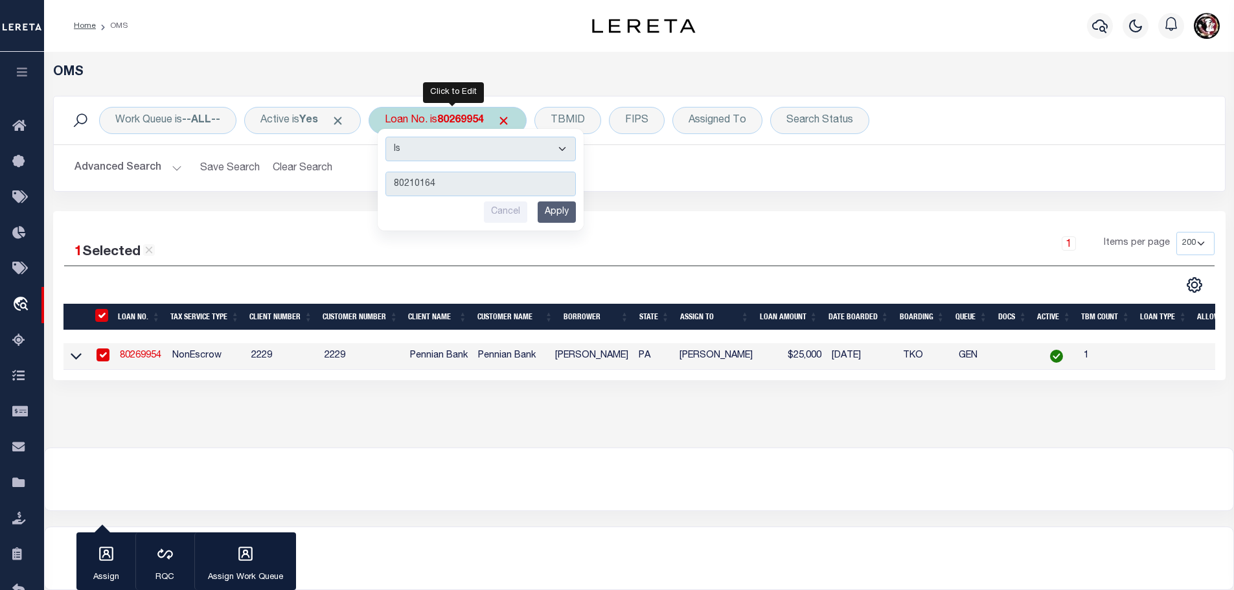
click at [572, 218] on input "Apply" at bounding box center [557, 211] width 38 height 21
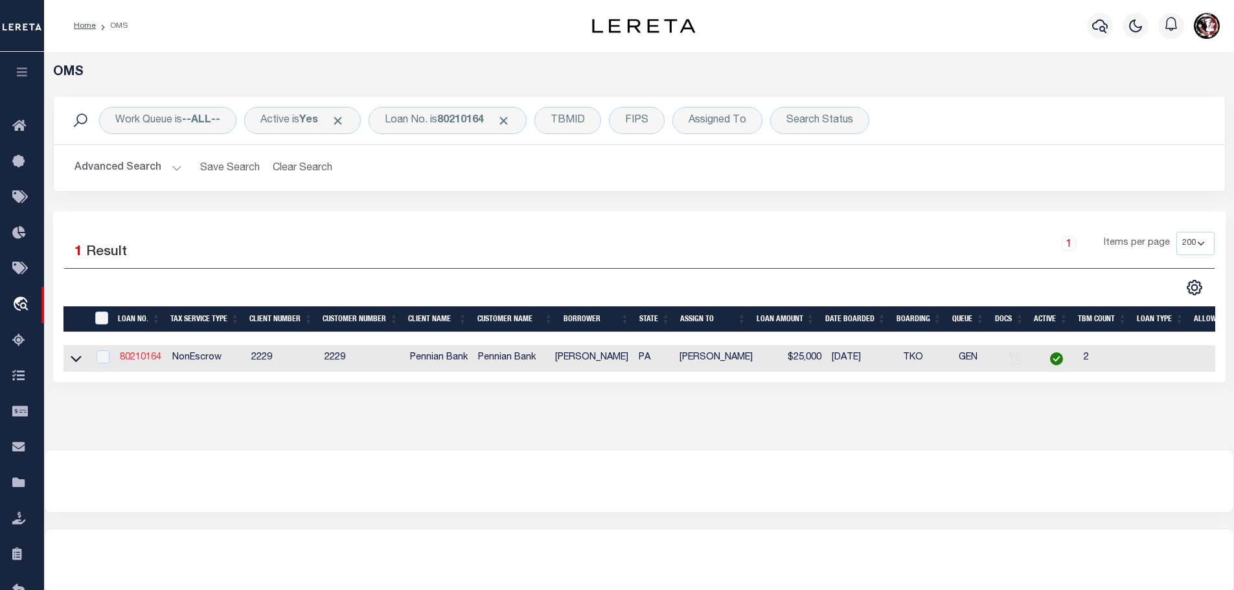
click at [147, 354] on link "80210164" at bounding box center [140, 357] width 41 height 9
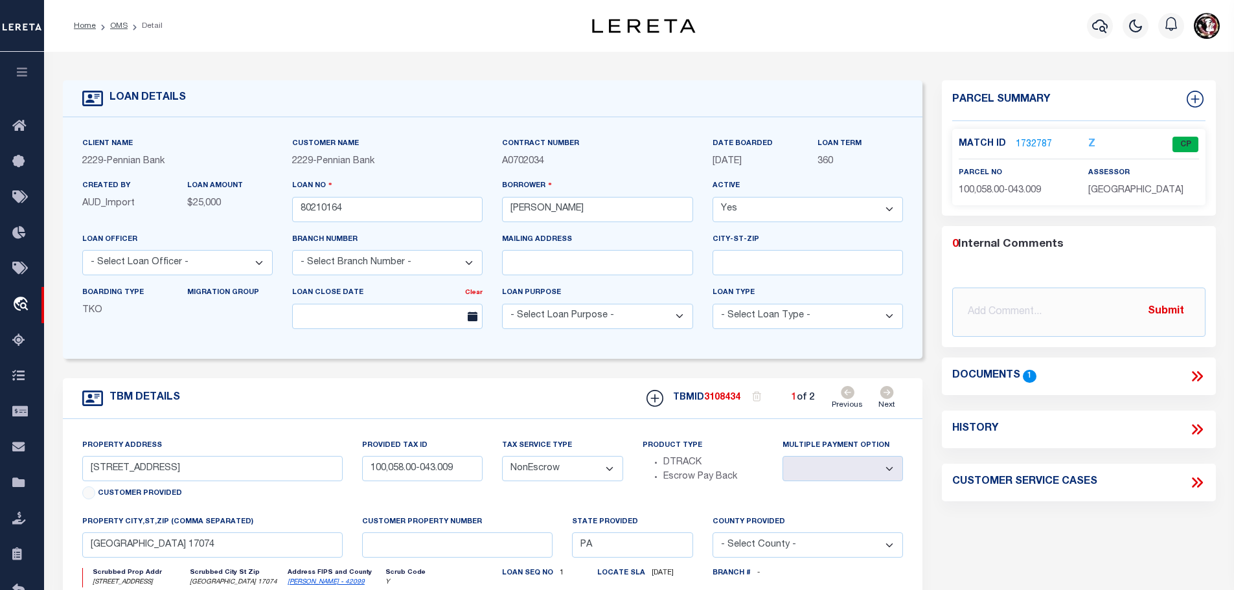
click at [1040, 138] on link "1732787" at bounding box center [1034, 145] width 36 height 14
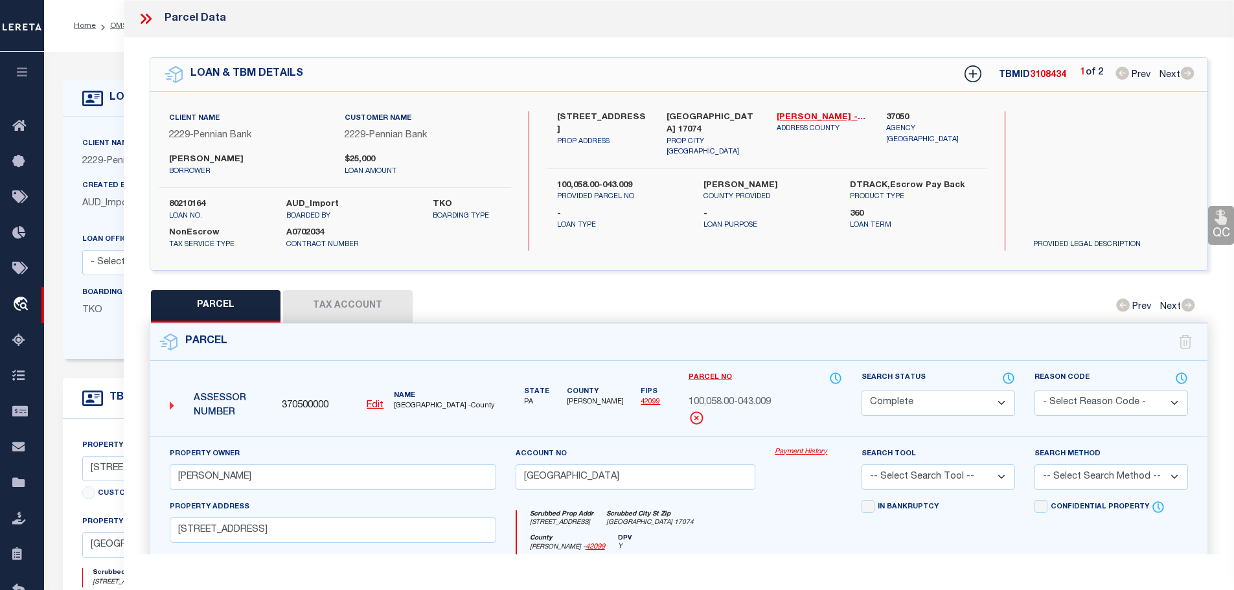
click at [337, 300] on button "Tax Account" at bounding box center [348, 306] width 130 height 32
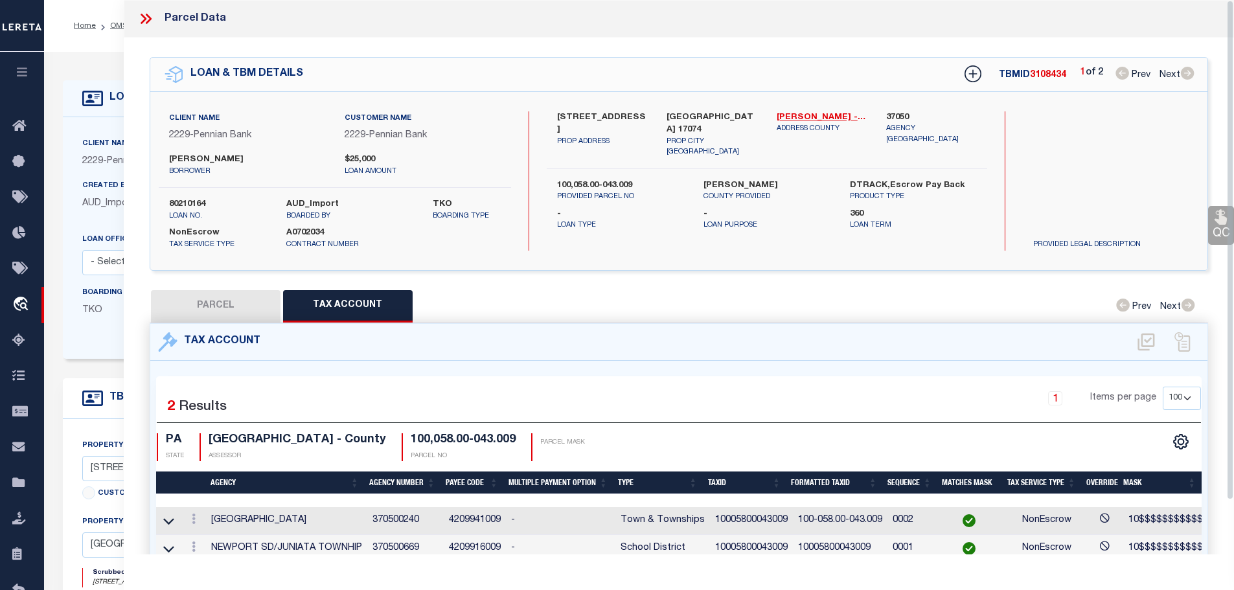
click at [148, 21] on icon at bounding box center [148, 19] width 6 height 10
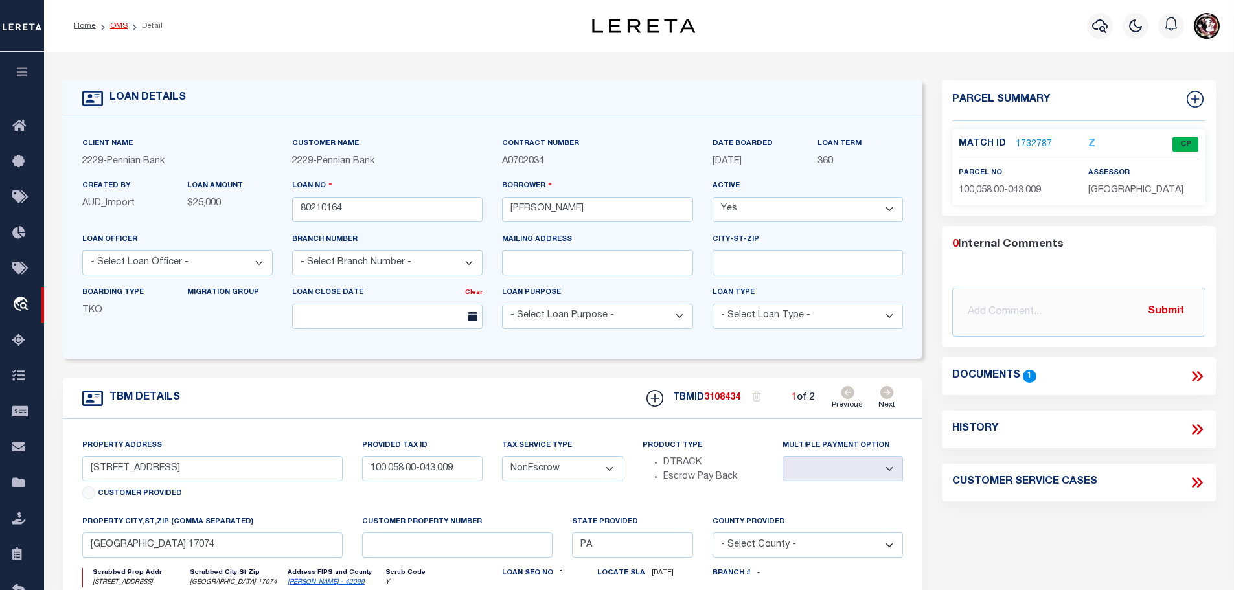
click at [113, 25] on link "OMS" at bounding box center [118, 26] width 17 height 8
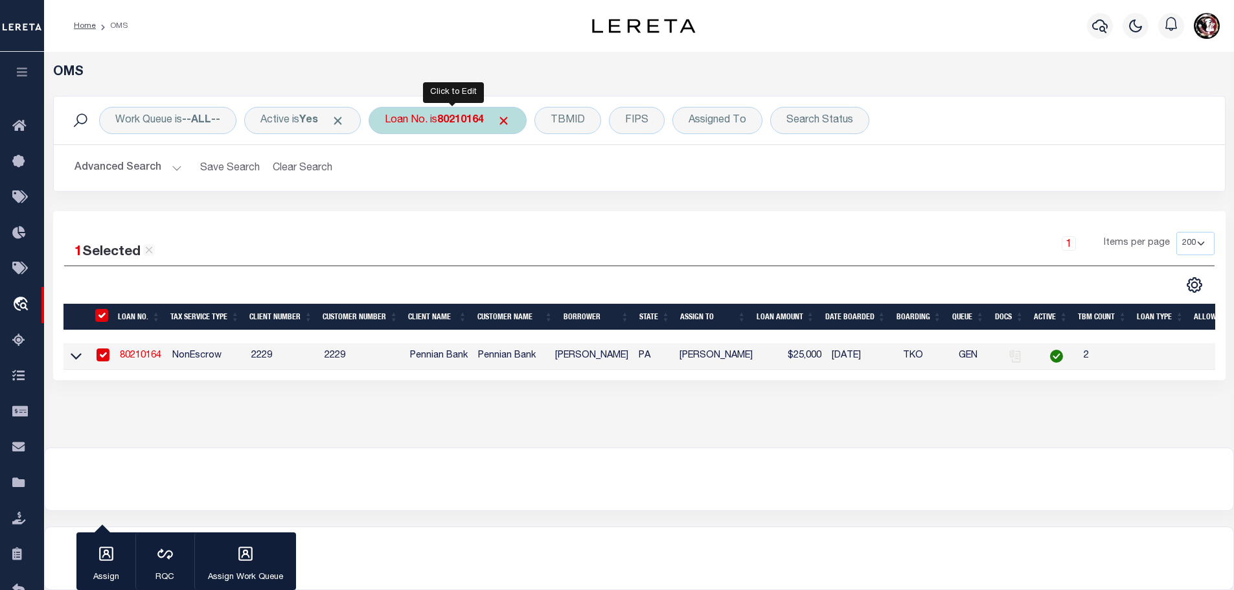
click at [440, 119] on div "Loan No. is 80210164" at bounding box center [448, 120] width 158 height 27
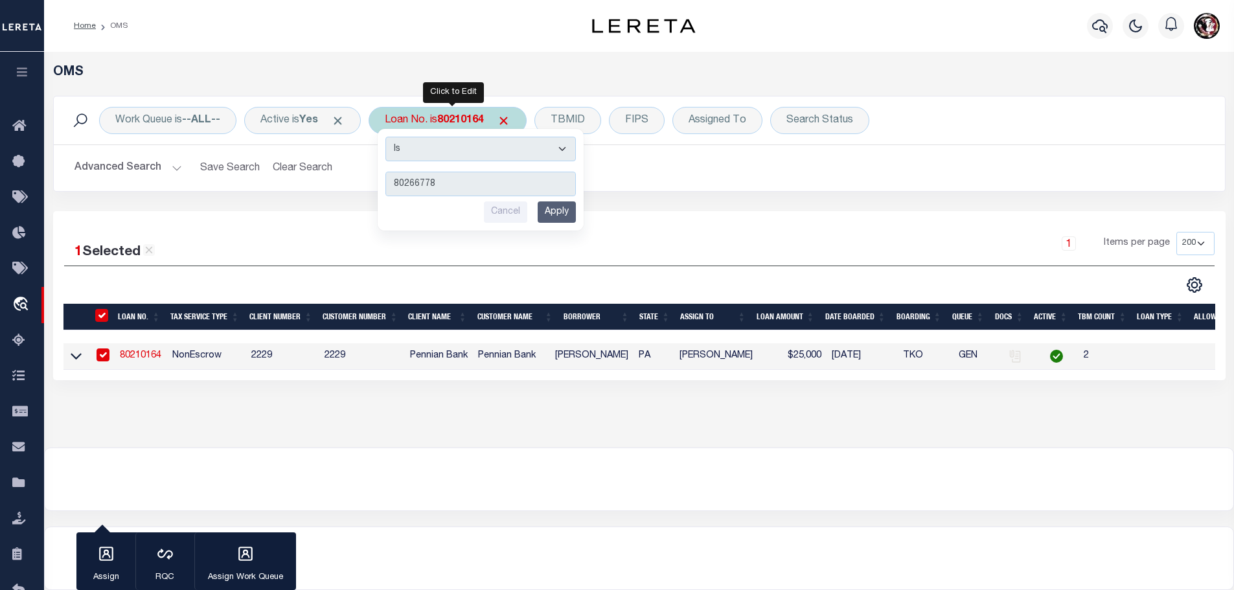
click at [563, 214] on input "Apply" at bounding box center [557, 211] width 38 height 21
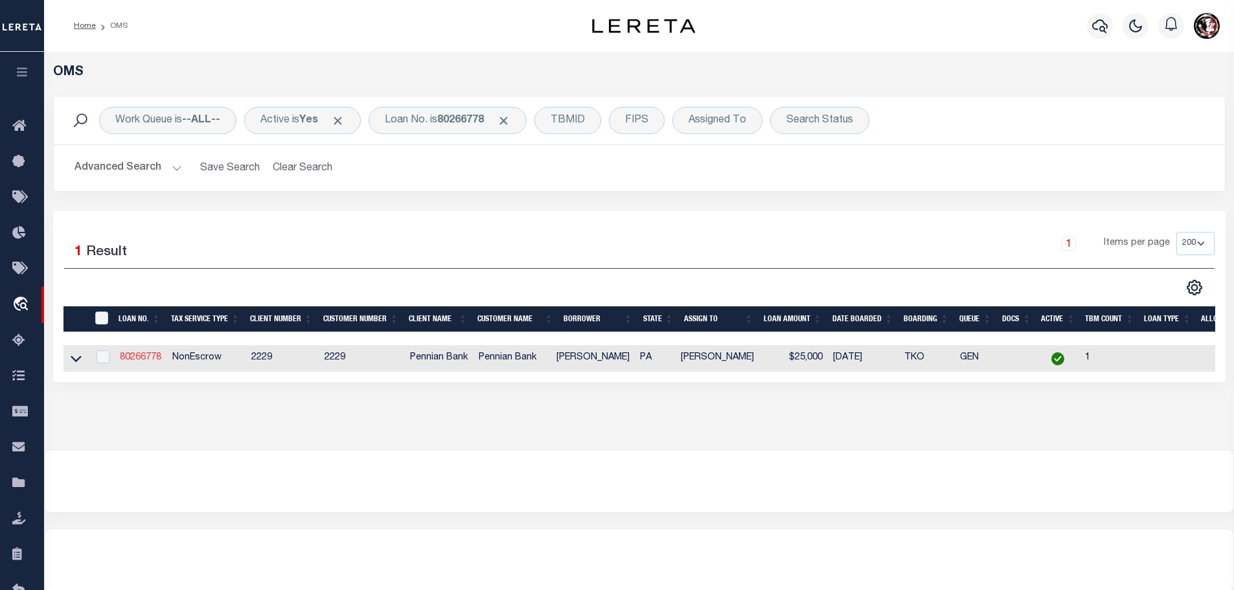
click at [141, 353] on link "80266778" at bounding box center [140, 357] width 41 height 9
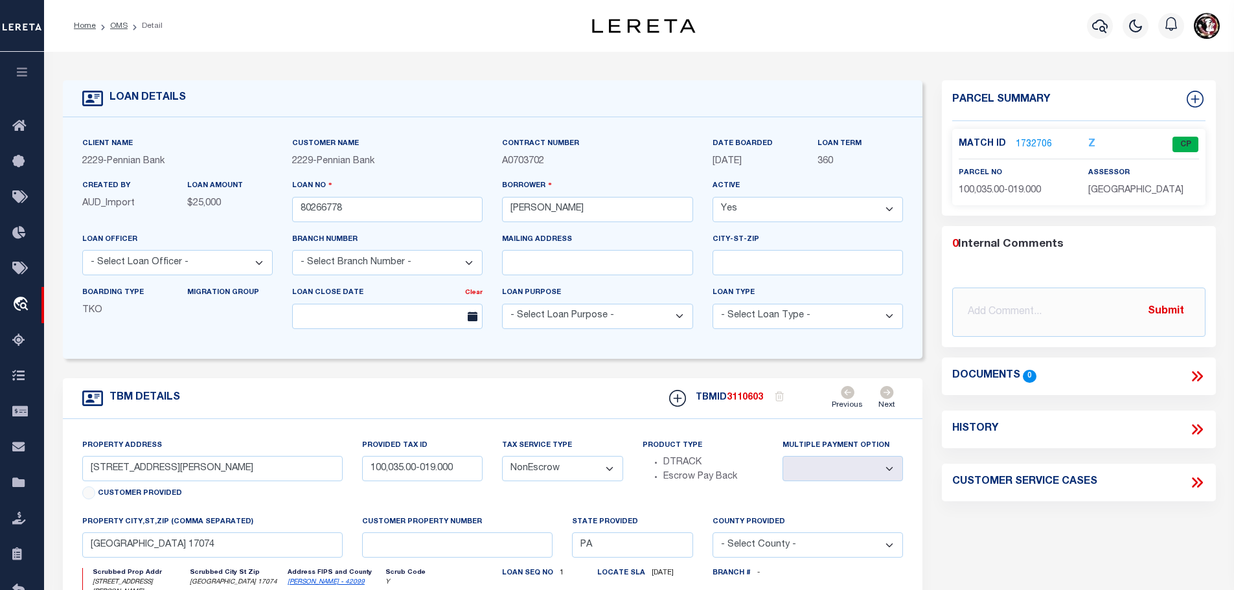
click at [1040, 145] on link "1732706" at bounding box center [1034, 145] width 36 height 14
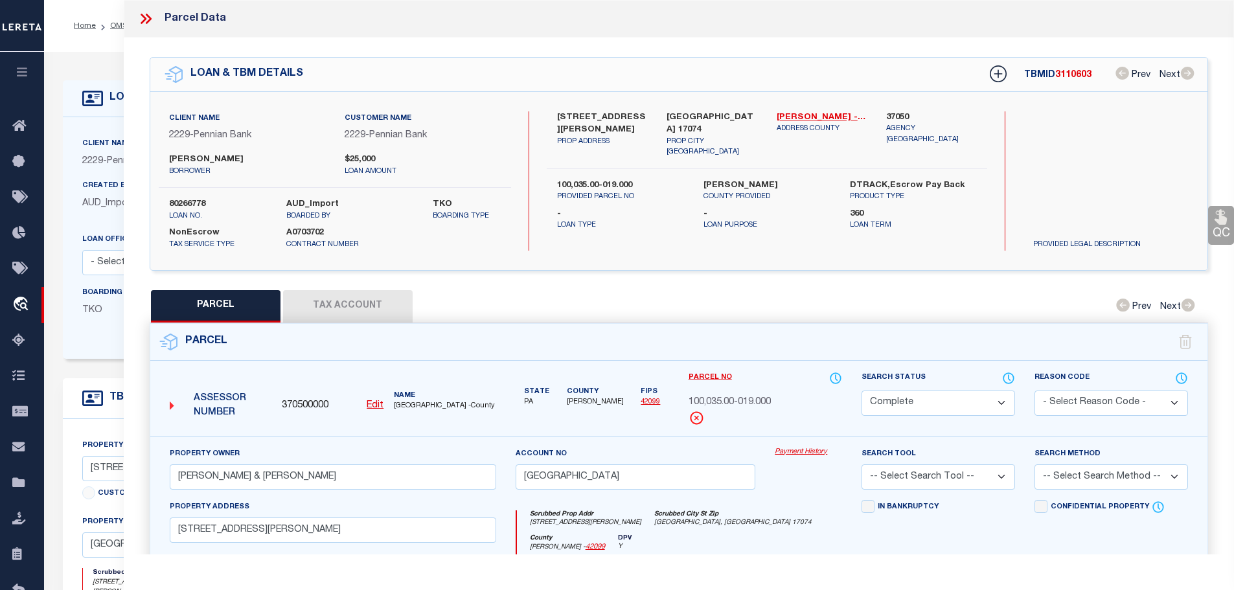
click at [336, 303] on button "Tax Account" at bounding box center [348, 306] width 130 height 32
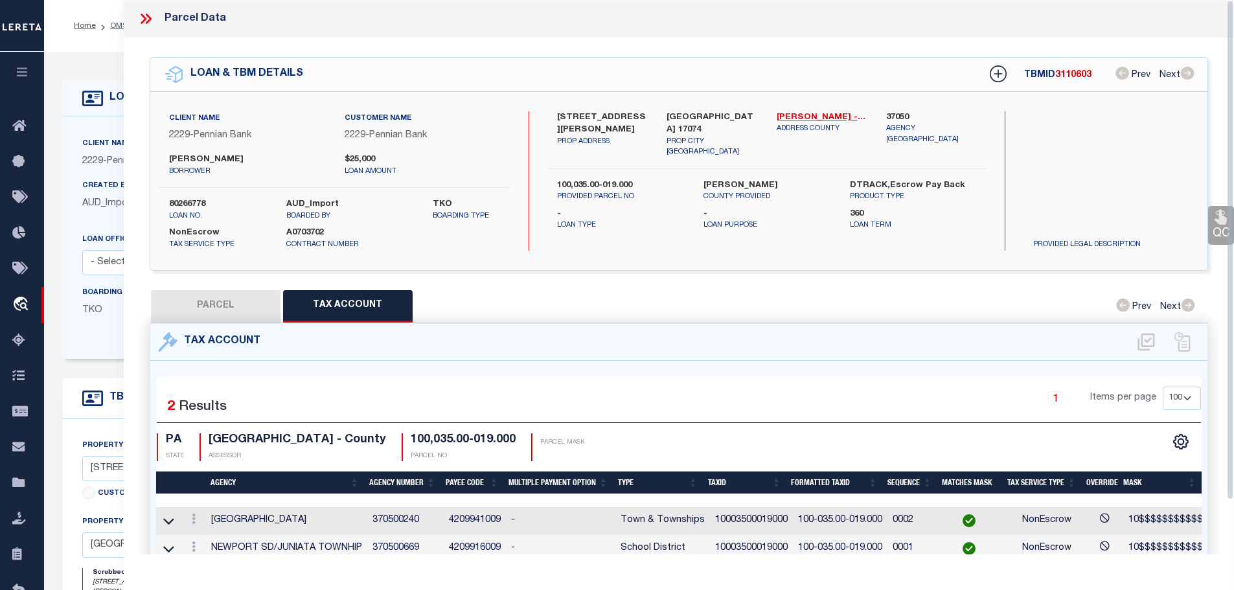
click at [143, 11] on icon at bounding box center [145, 18] width 17 height 17
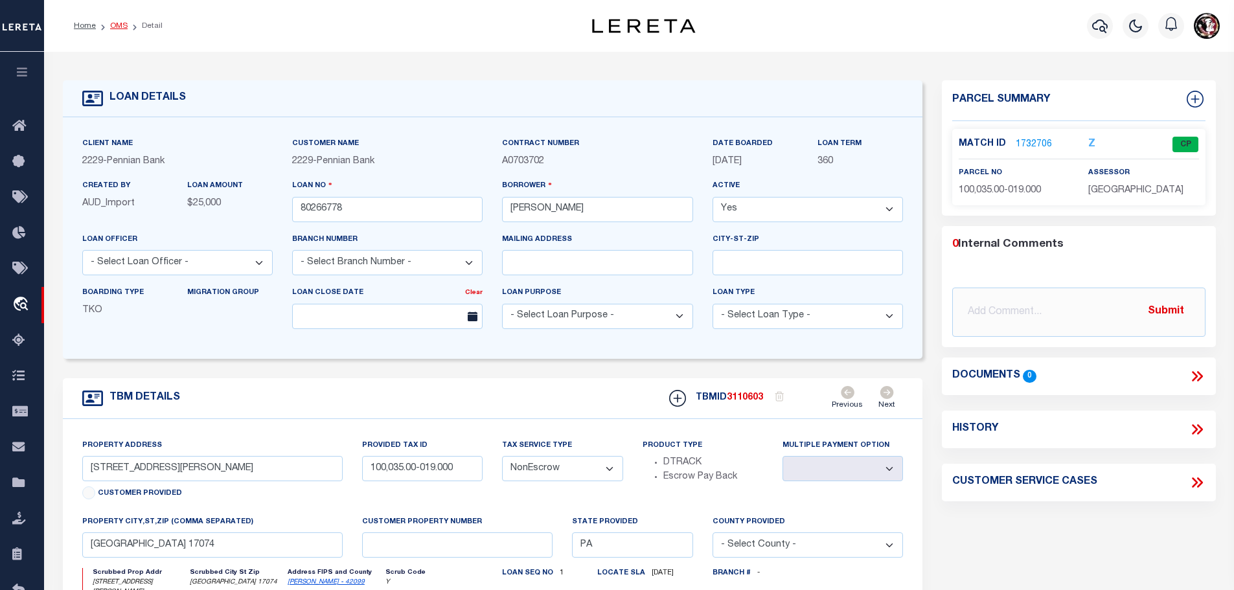
click at [116, 24] on link "OMS" at bounding box center [118, 26] width 17 height 8
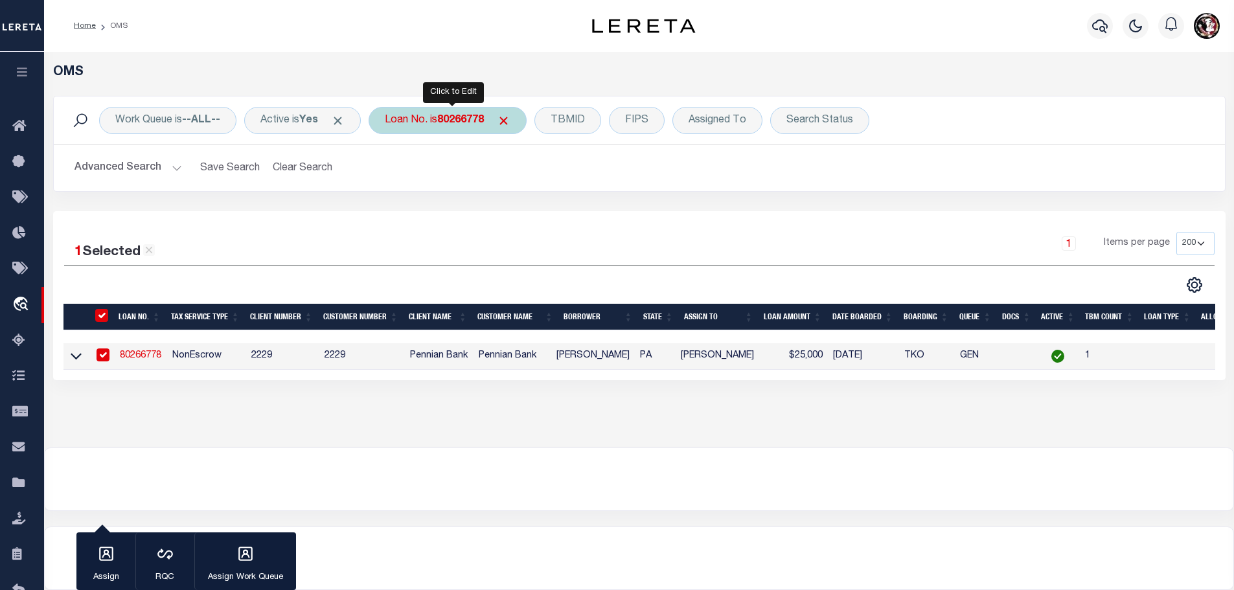
click at [462, 118] on b "80266778" at bounding box center [460, 120] width 47 height 10
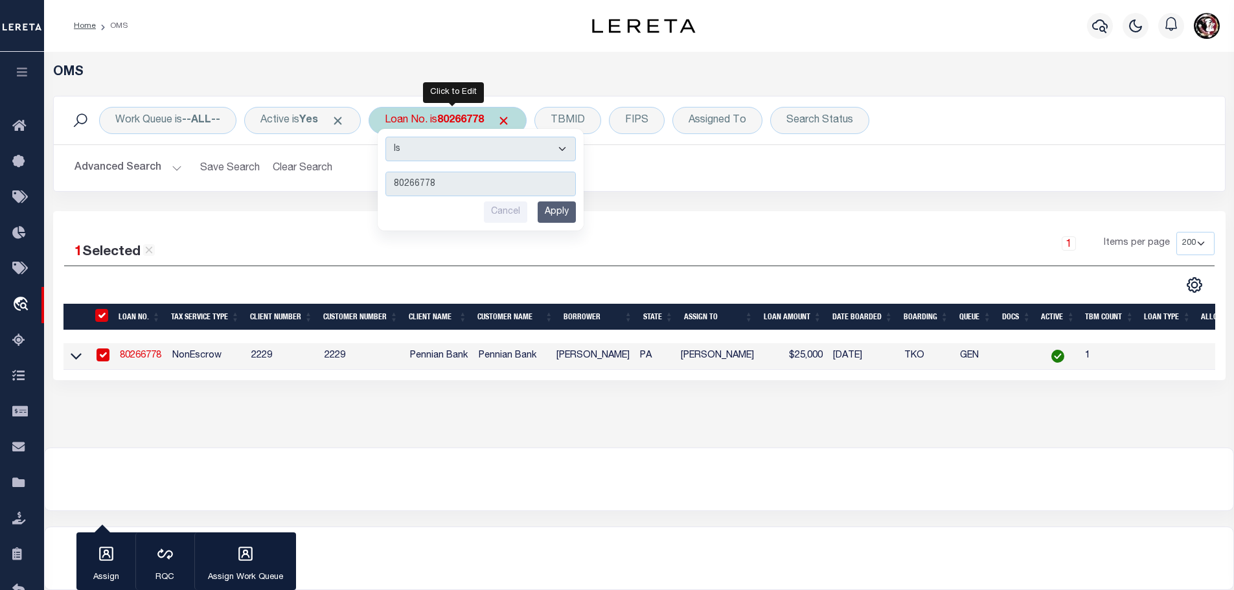
click at [480, 185] on input "80266778" at bounding box center [480, 184] width 190 height 25
click at [480, 182] on input "80266778" at bounding box center [480, 184] width 190 height 25
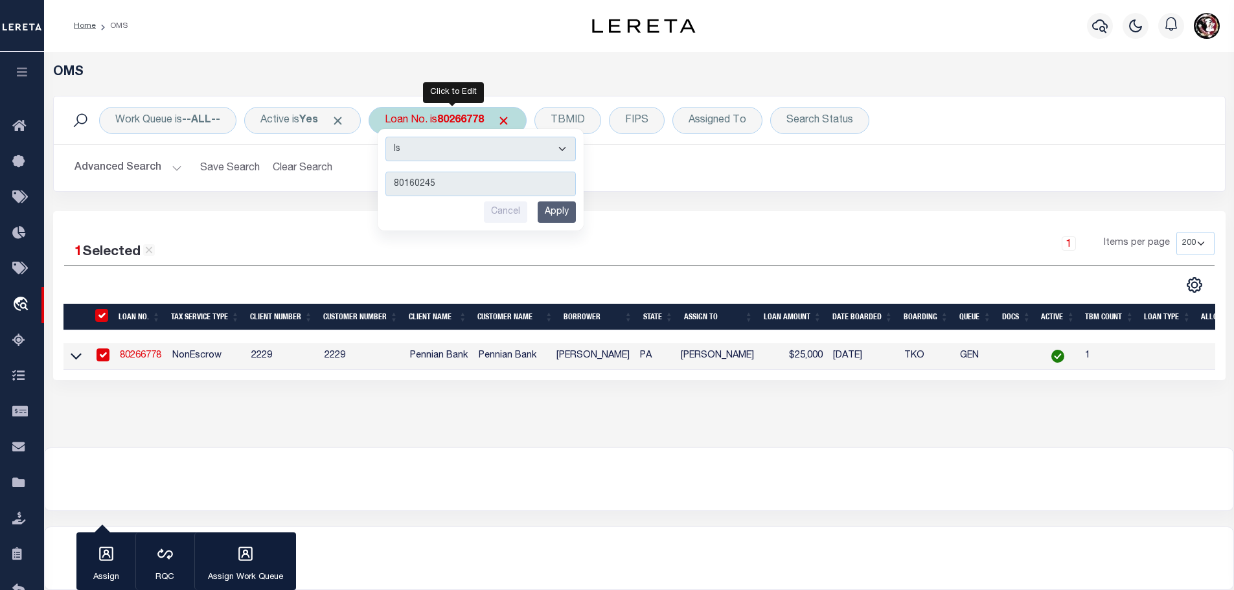
click at [561, 207] on input "Apply" at bounding box center [557, 211] width 38 height 21
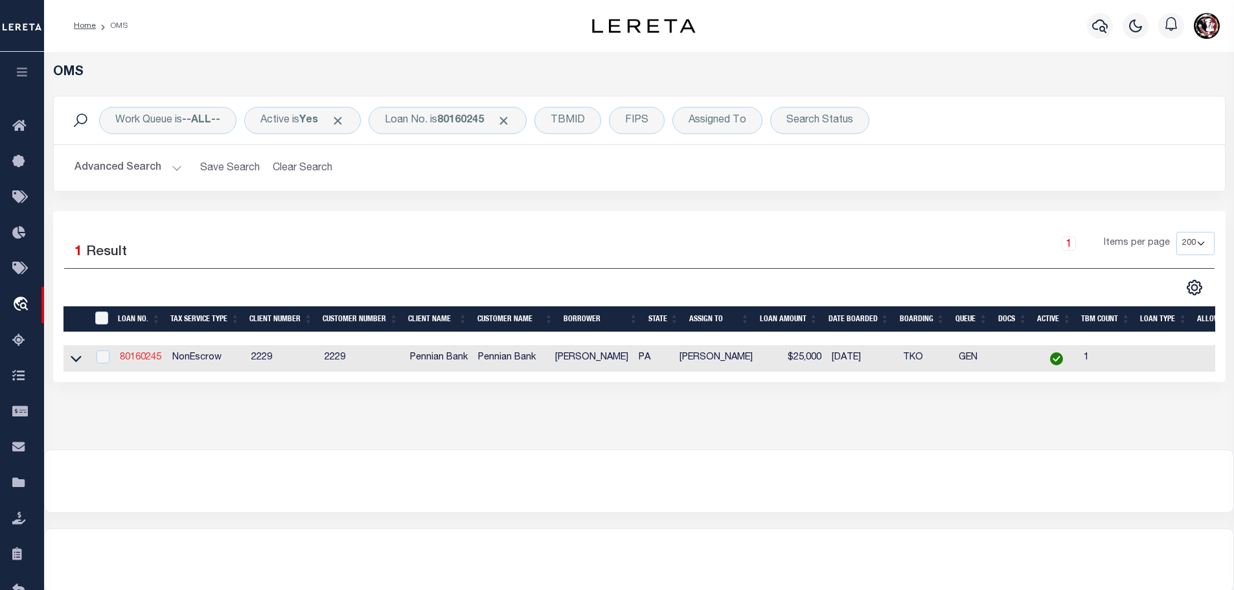
click at [143, 358] on link "80160245" at bounding box center [140, 357] width 41 height 9
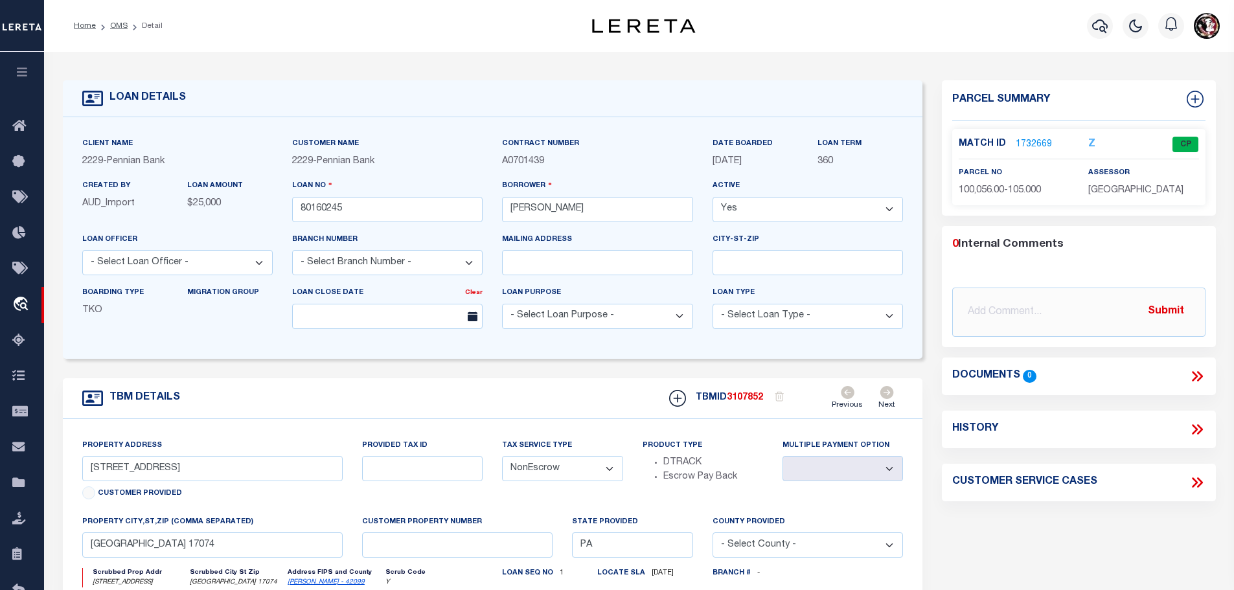
click at [1035, 138] on link "1732669" at bounding box center [1034, 145] width 36 height 14
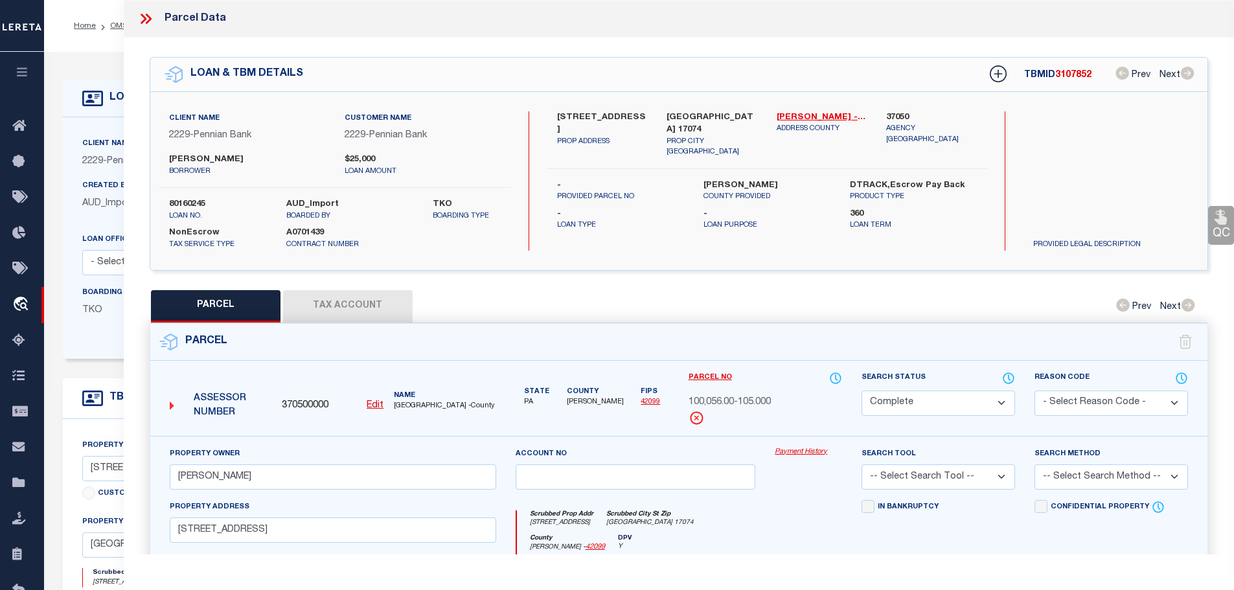
click at [352, 300] on button "Tax Account" at bounding box center [348, 306] width 130 height 32
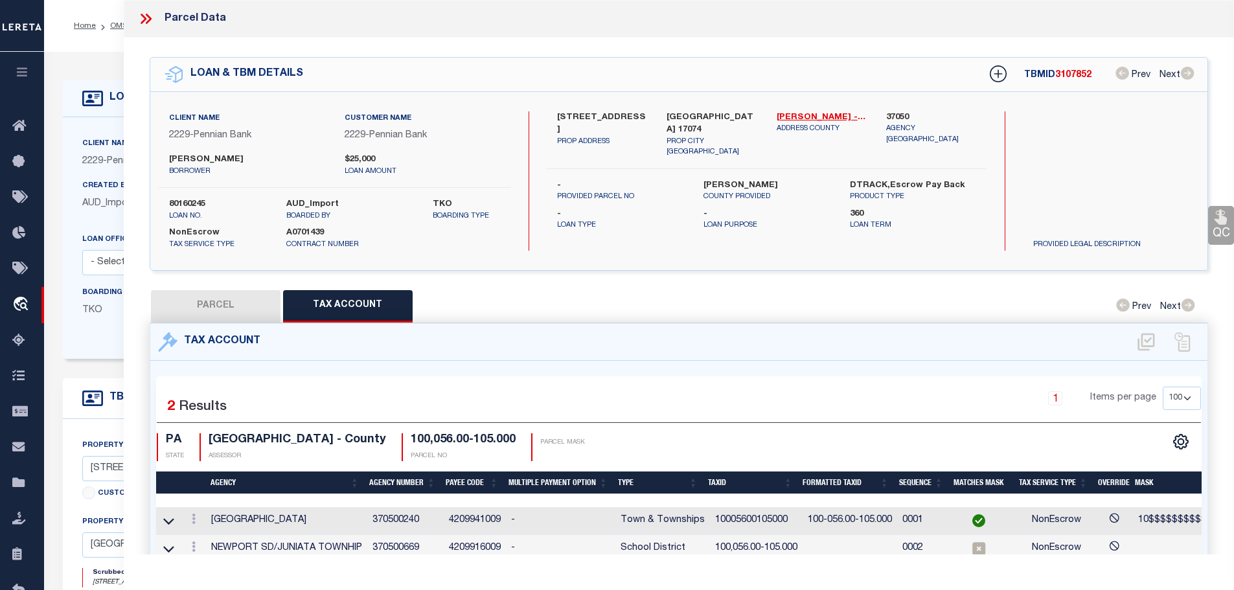
click at [742, 514] on td "10005600105000" at bounding box center [756, 521] width 93 height 28
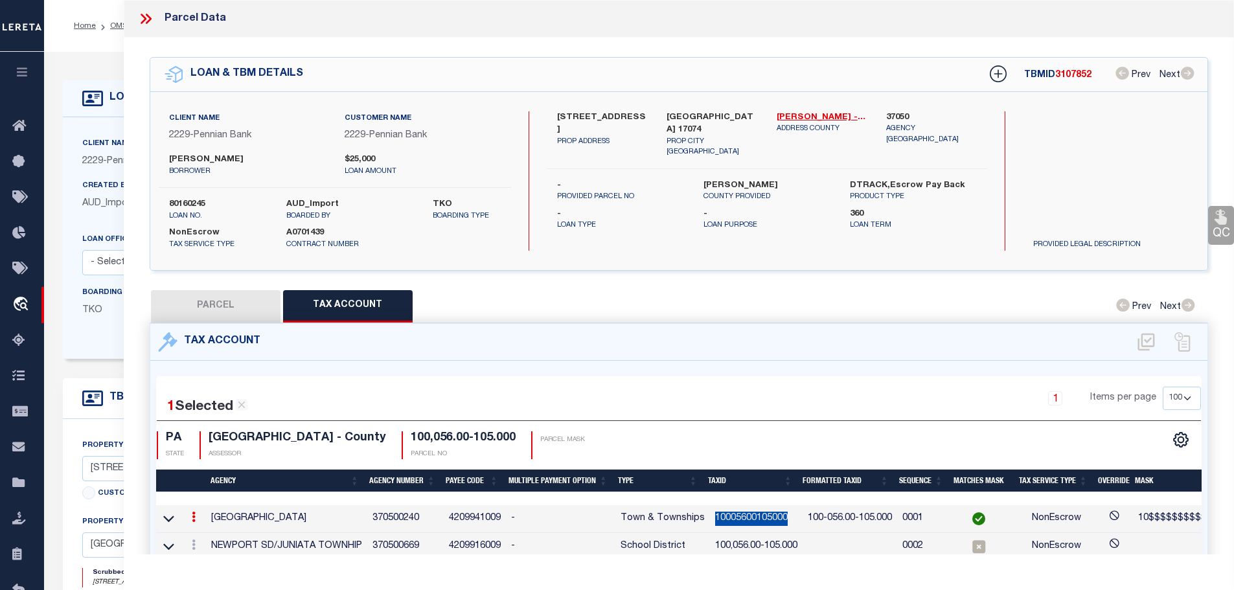
click at [742, 514] on td "10005600105000" at bounding box center [756, 519] width 93 height 28
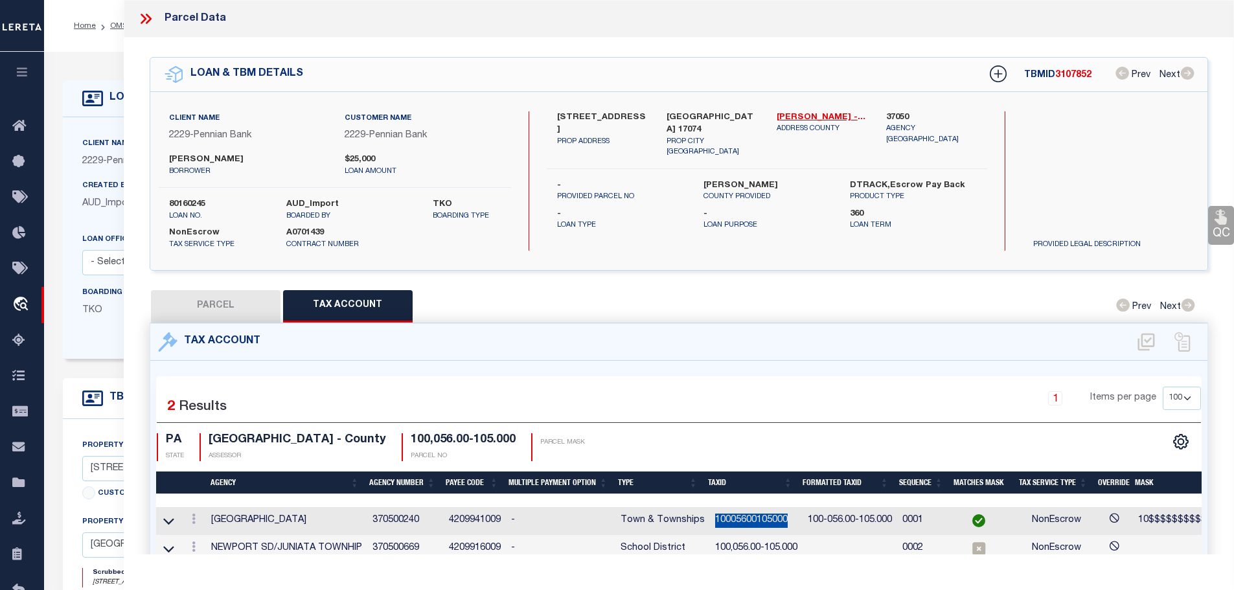
copy td "10005600105000"
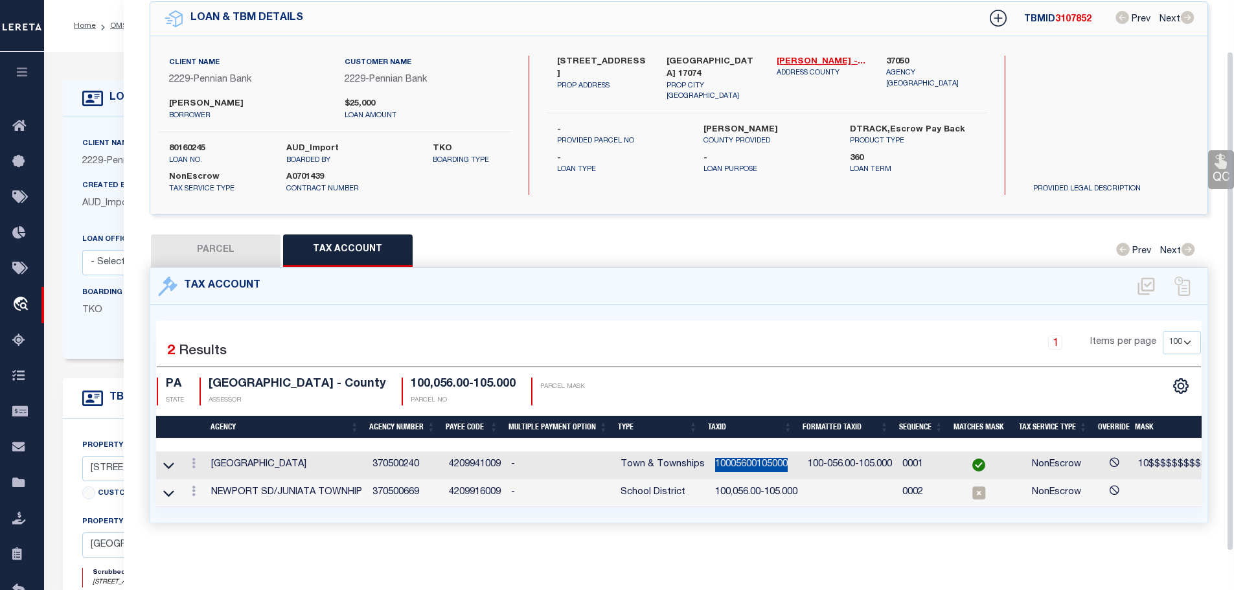
scroll to position [60, 0]
click at [192, 488] on link at bounding box center [194, 493] width 14 height 10
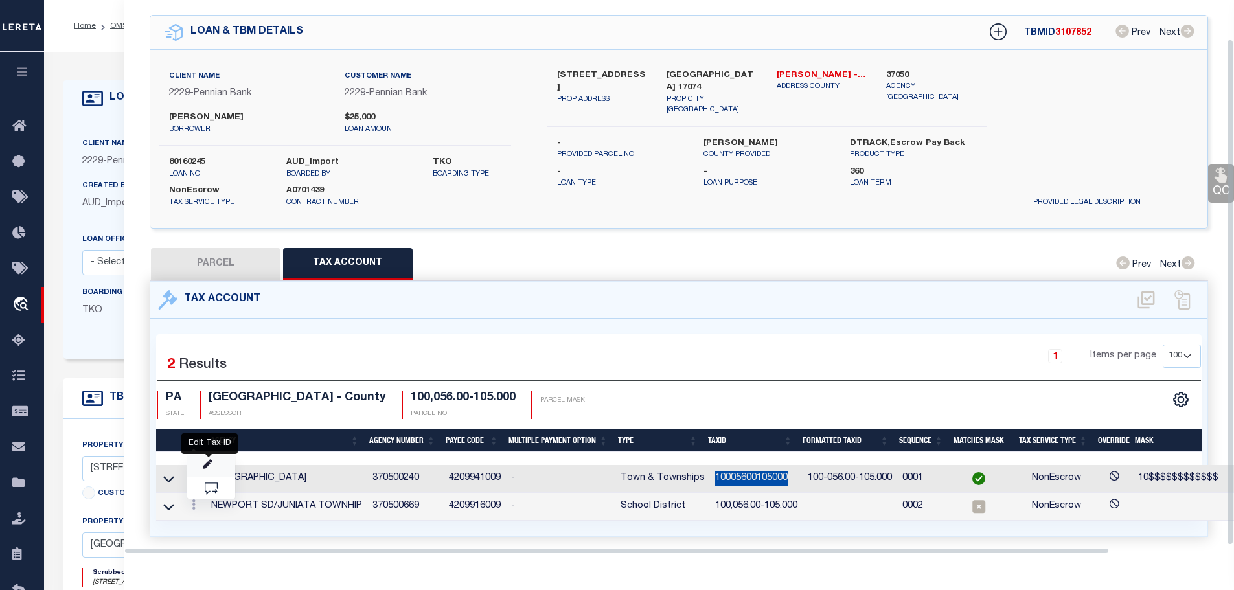
click at [207, 460] on icon "" at bounding box center [208, 465] width 10 height 10
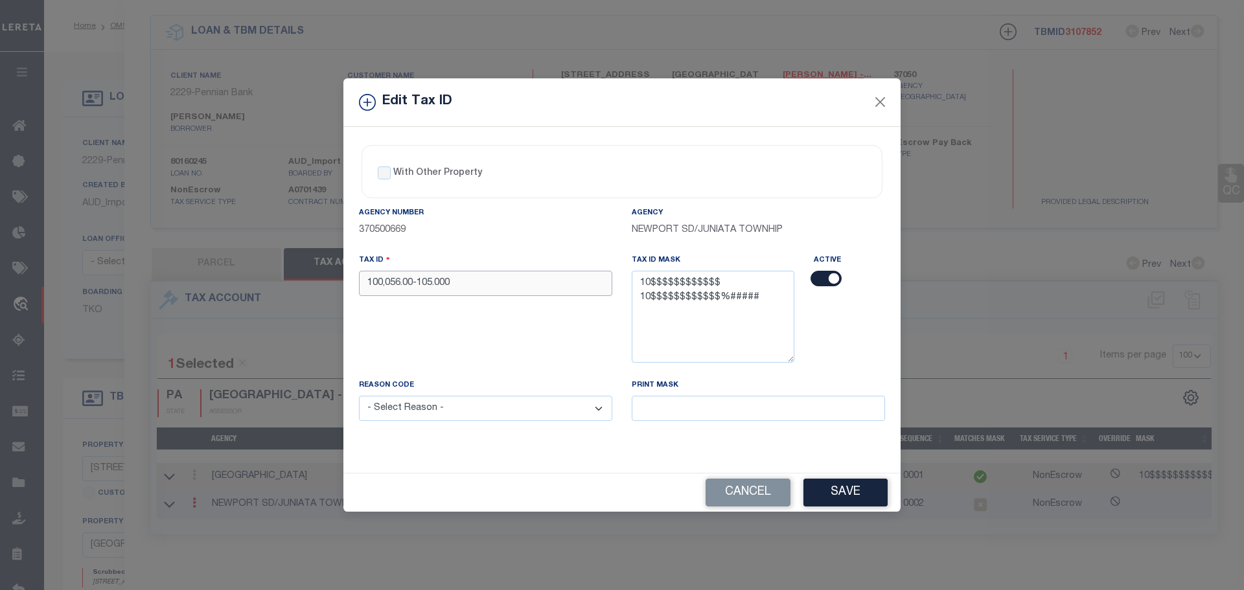
click at [561, 284] on input "100,056.00-105.000" at bounding box center [485, 283] width 253 height 25
paste input "05600105"
drag, startPoint x: 510, startPoint y: 424, endPoint x: 510, endPoint y: 417, distance: 7.1
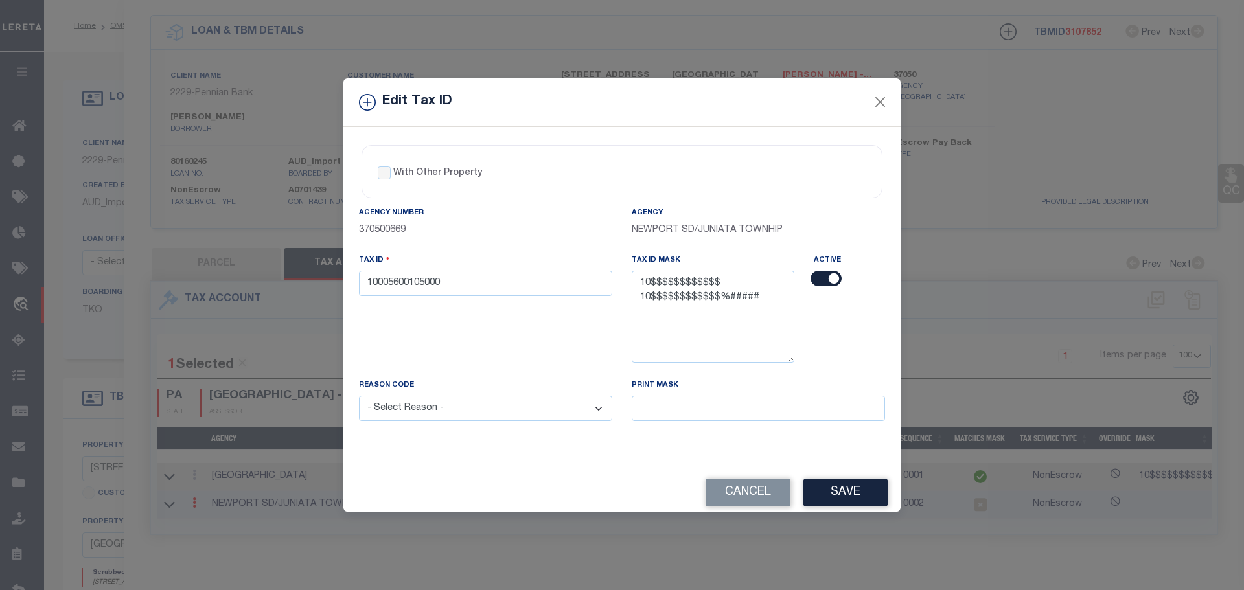
click at [509, 417] on div "Reason Code - Select Reason - 099 - Other (Provide additional detail) ACT - Age…" at bounding box center [485, 407] width 273 height 58
click at [510, 417] on select "- Select Reason - 099 - Other (Provide additional detail) ACT - Agency Changed …" at bounding box center [485, 408] width 253 height 25
click at [501, 418] on select "- Select Reason - 099 - Other (Provide additional detail) ACT - Agency Changed …" at bounding box center [485, 408] width 253 height 25
click at [359, 396] on select "- Select Reason - 099 - Other (Provide additional detail) ACT - Agency Changed …" at bounding box center [485, 408] width 253 height 25
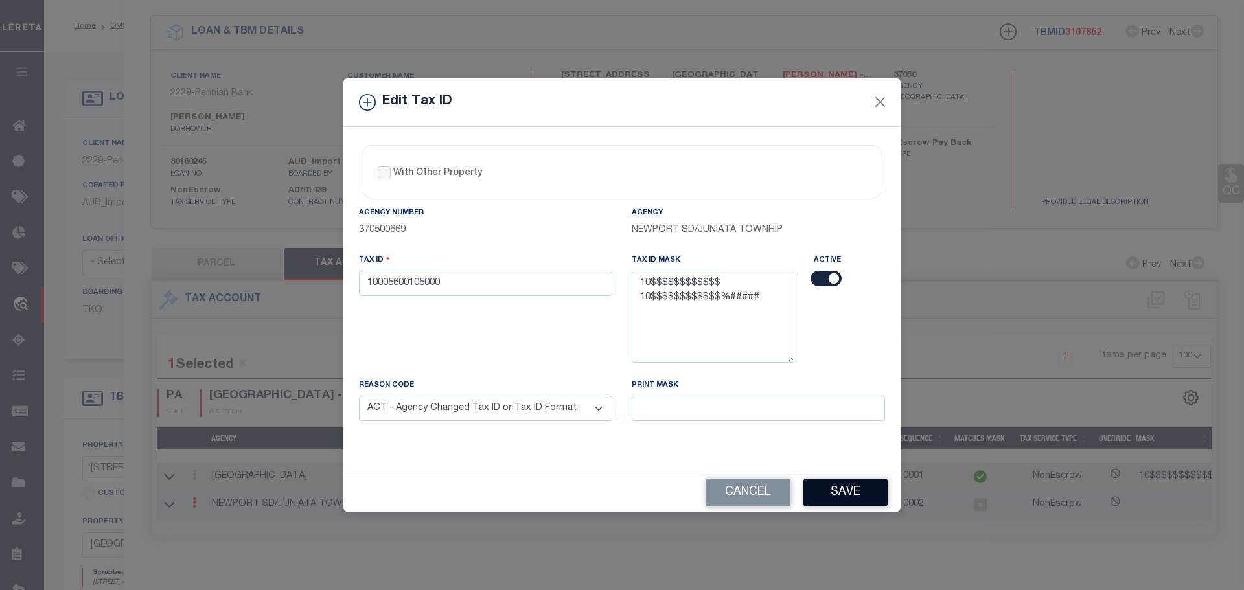
click at [867, 499] on button "Save" at bounding box center [845, 493] width 84 height 28
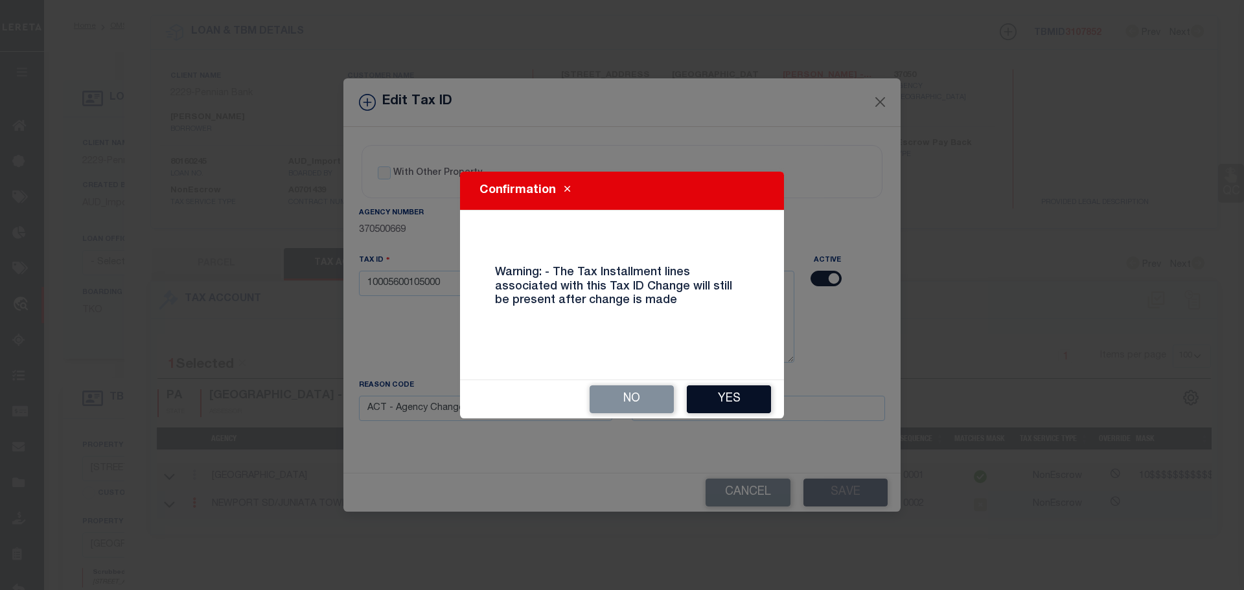
click at [770, 399] on button "Yes" at bounding box center [729, 399] width 84 height 28
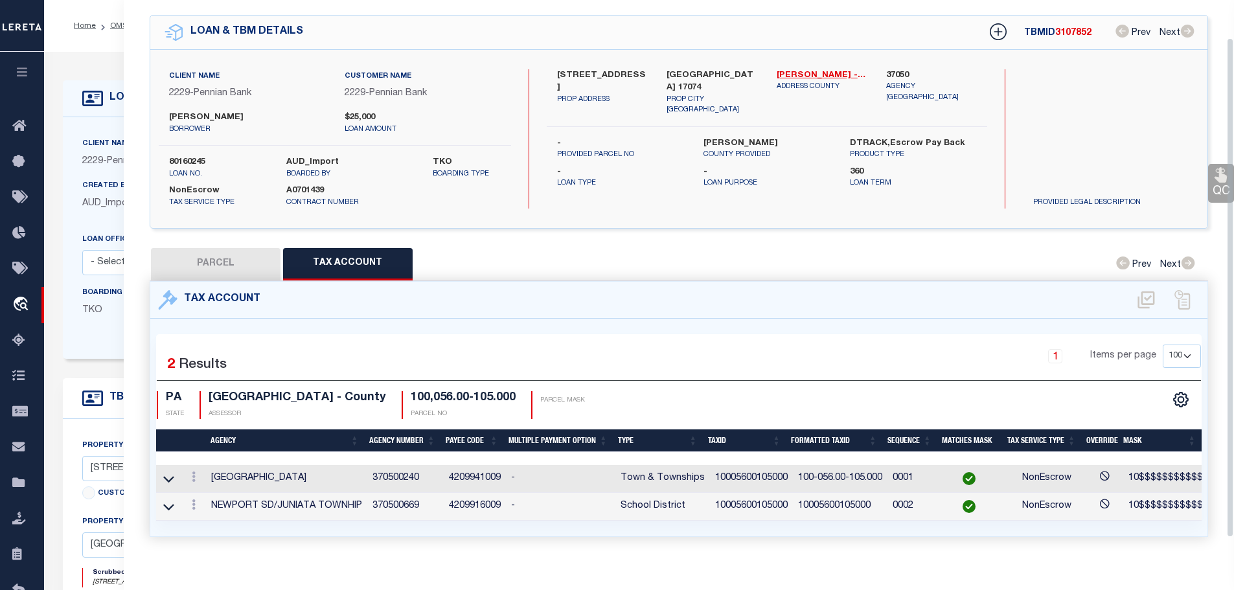
scroll to position [0, 0]
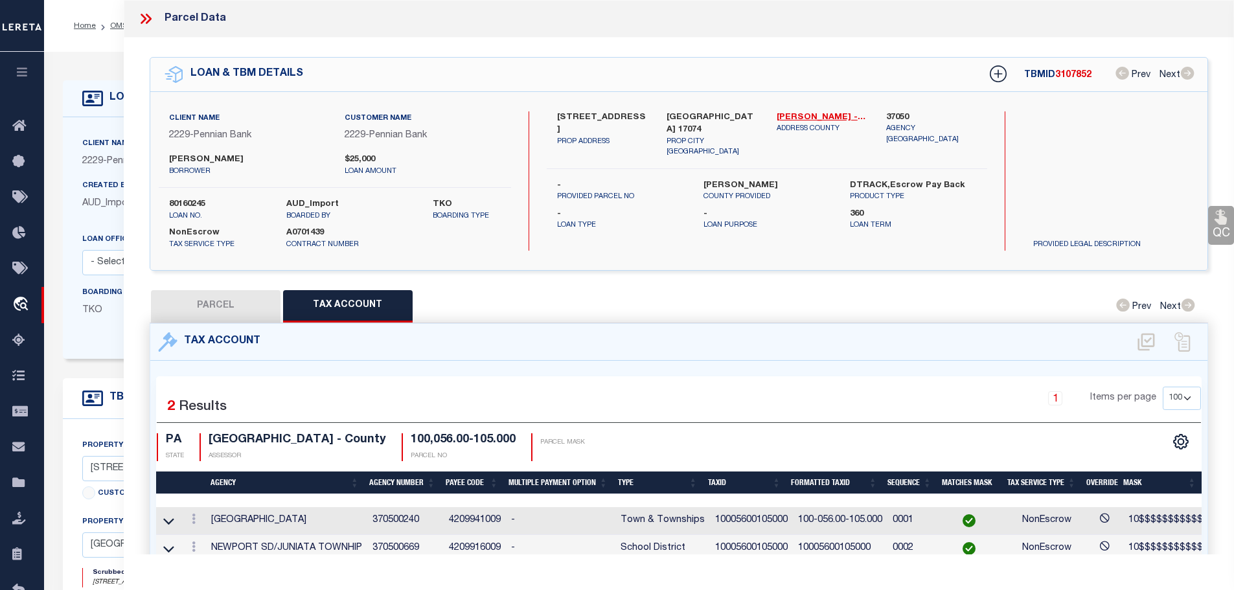
click at [143, 16] on icon at bounding box center [144, 19] width 6 height 10
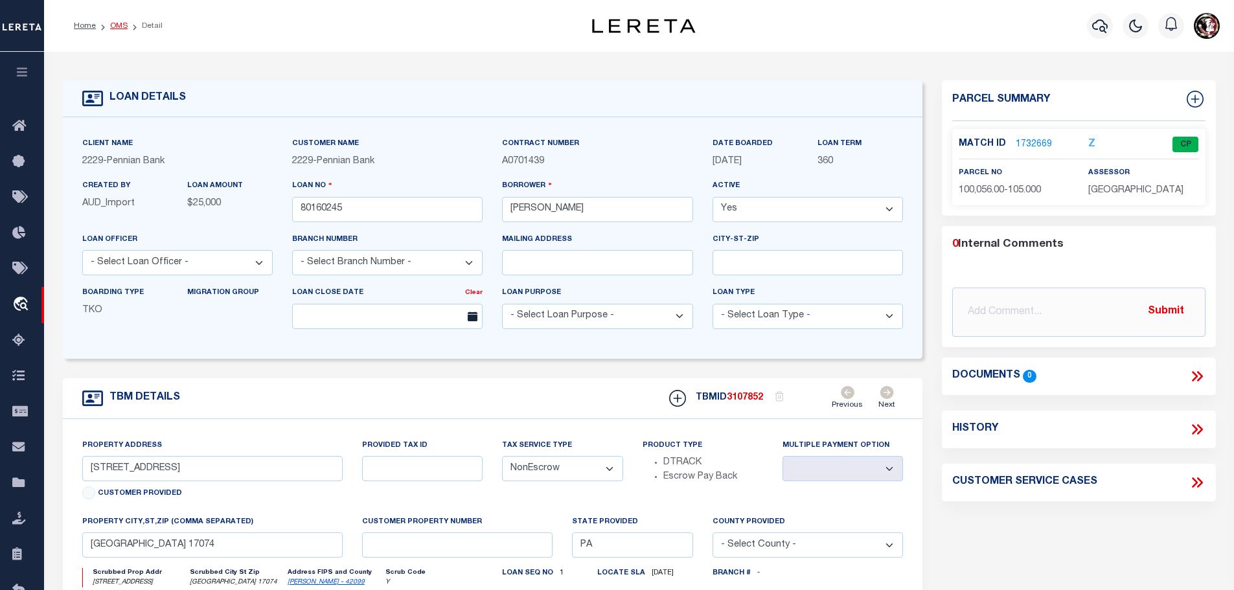
click at [115, 23] on link "OMS" at bounding box center [118, 26] width 17 height 8
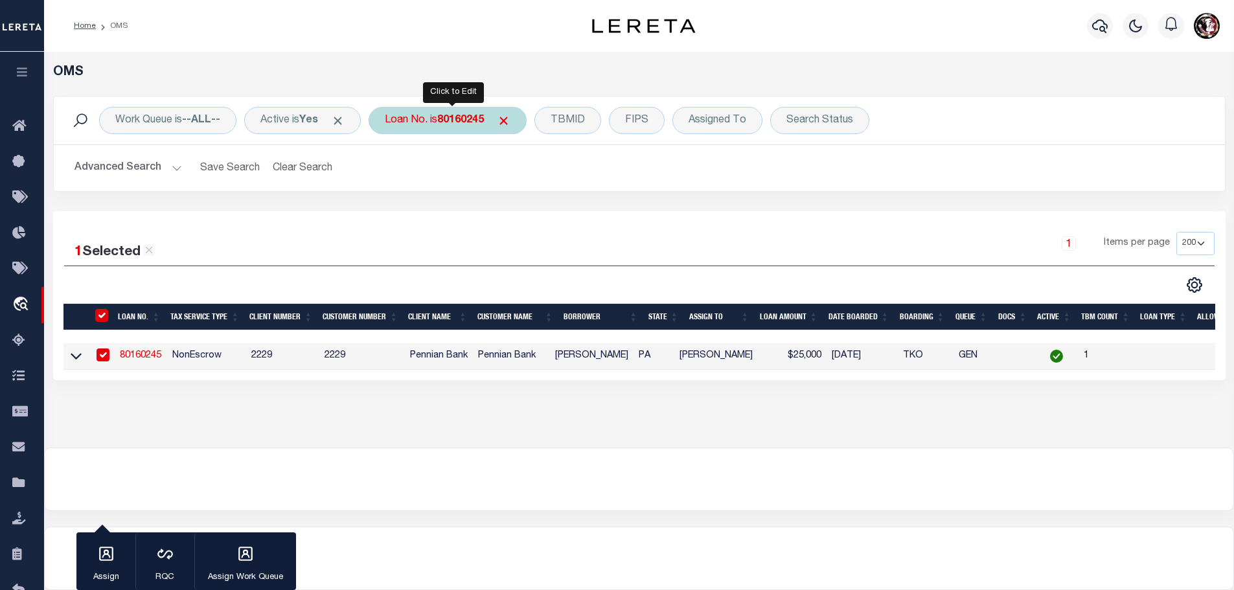
click at [462, 120] on b "80160245" at bounding box center [460, 120] width 47 height 10
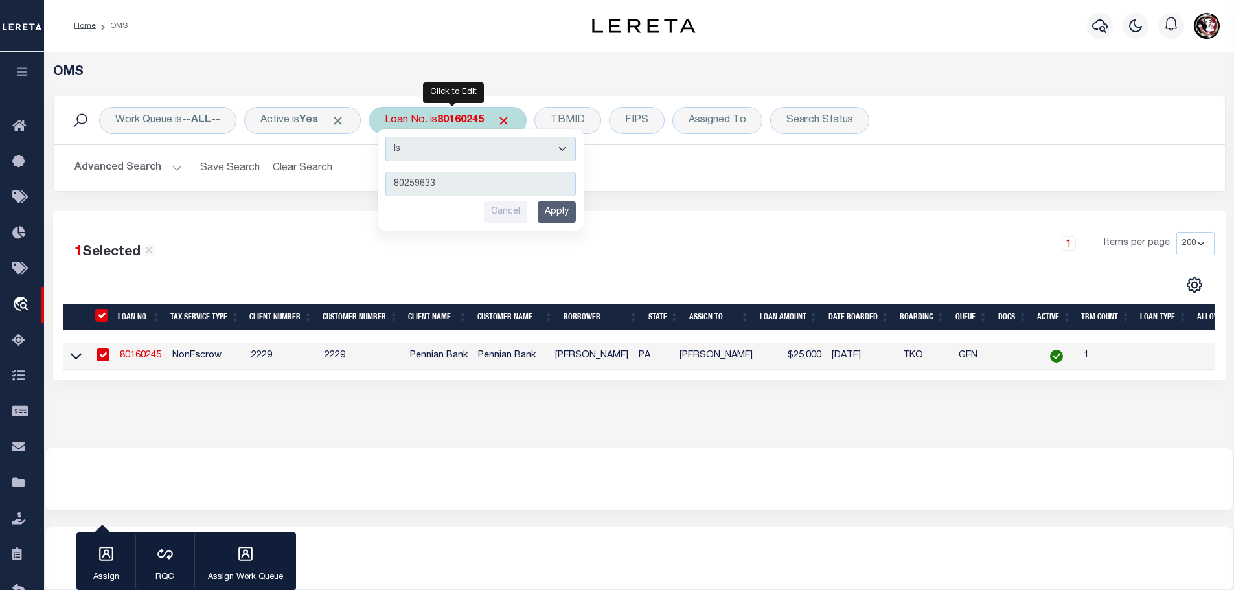
click at [563, 214] on input "Apply" at bounding box center [557, 211] width 38 height 21
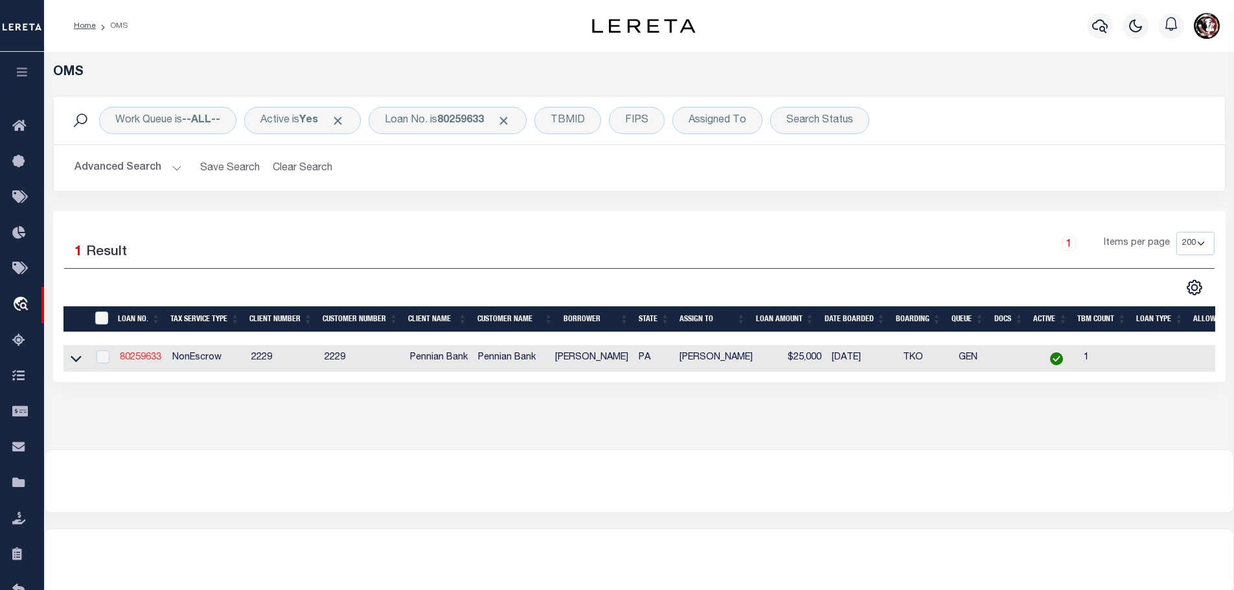
click at [136, 354] on link "80259633" at bounding box center [140, 357] width 41 height 9
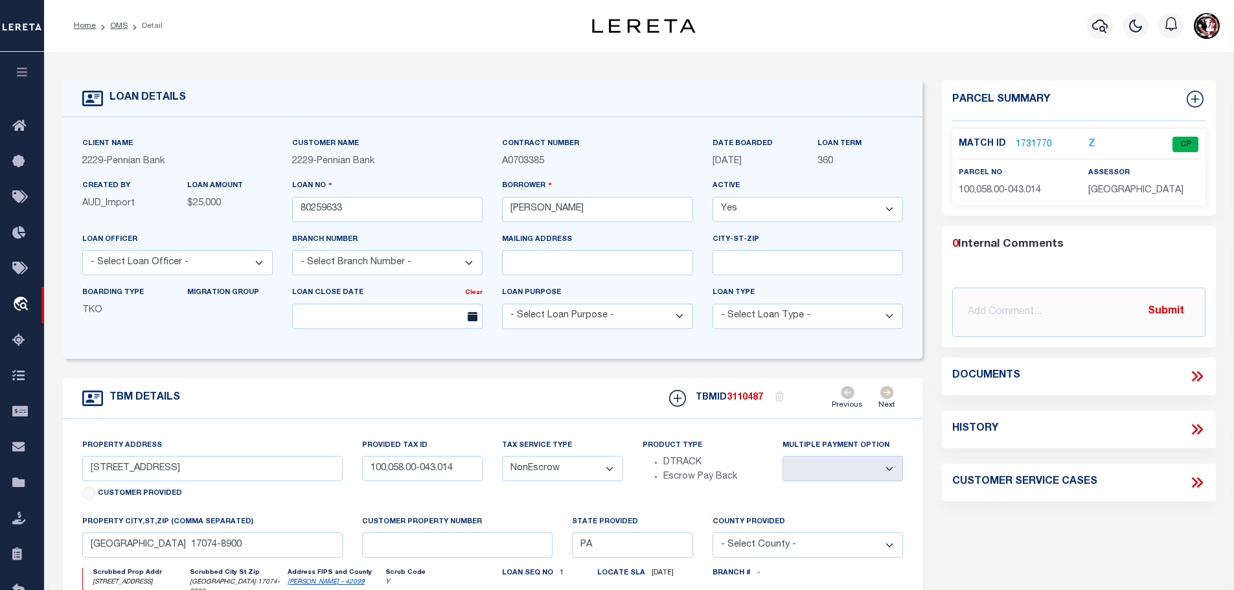
click at [1043, 143] on link "1731770" at bounding box center [1034, 145] width 36 height 14
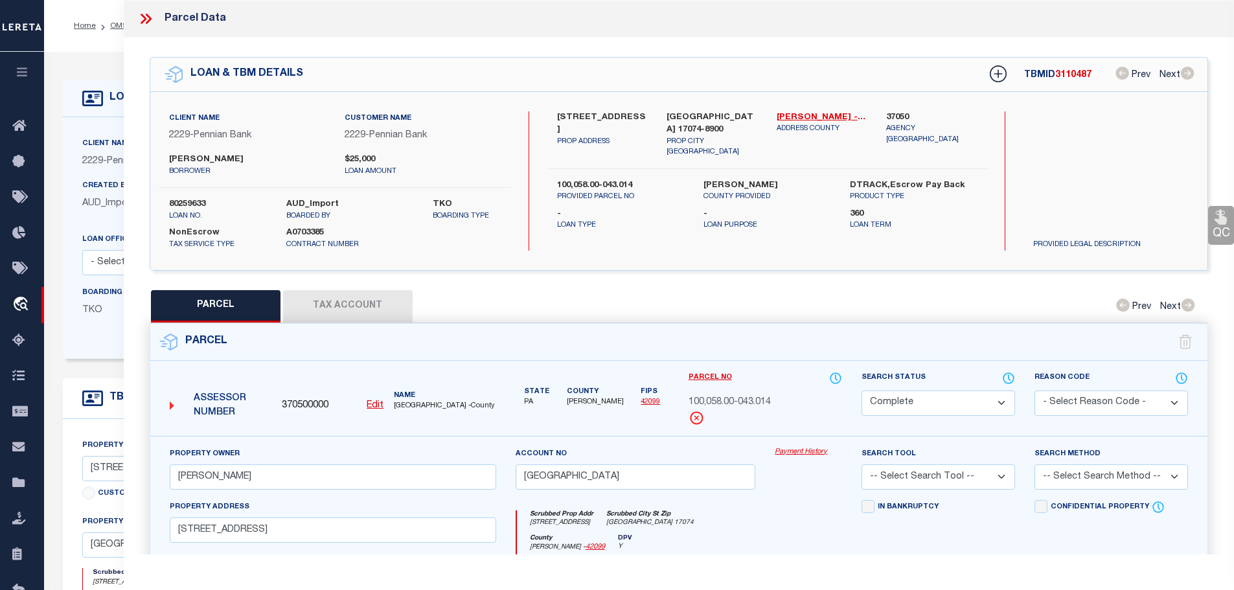
click at [320, 303] on button "Tax Account" at bounding box center [348, 306] width 130 height 32
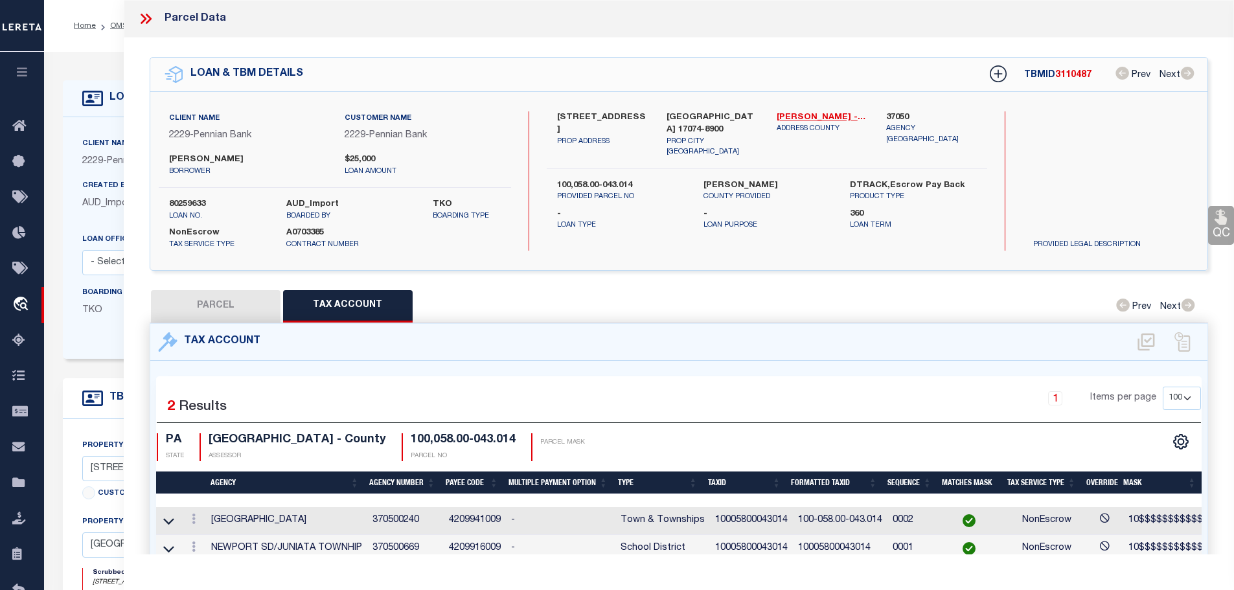
drag, startPoint x: 142, startPoint y: 21, endPoint x: 130, endPoint y: 25, distance: 12.3
click at [142, 21] on icon at bounding box center [145, 18] width 17 height 17
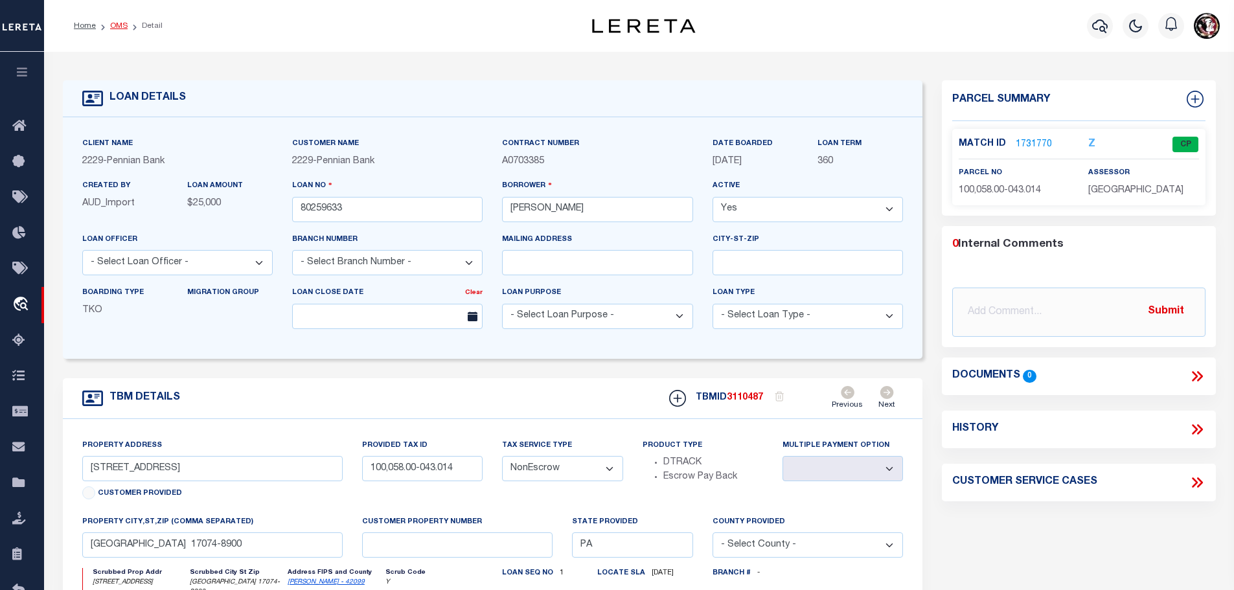
click at [117, 27] on link "OMS" at bounding box center [118, 26] width 17 height 8
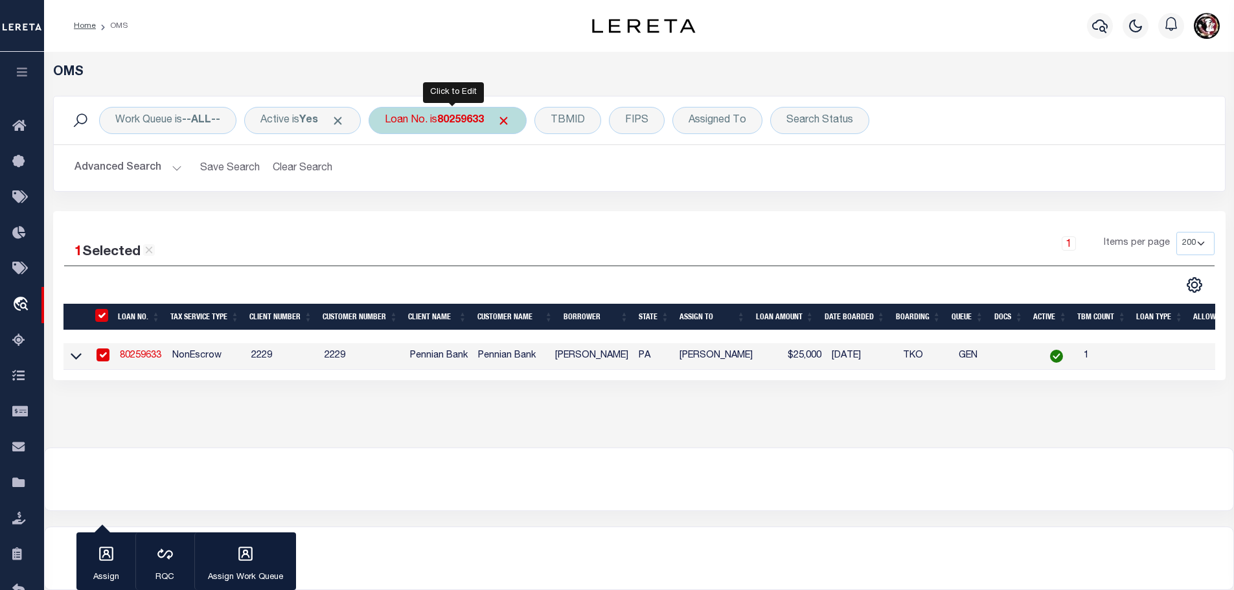
click at [457, 115] on b "80259633" at bounding box center [460, 120] width 47 height 10
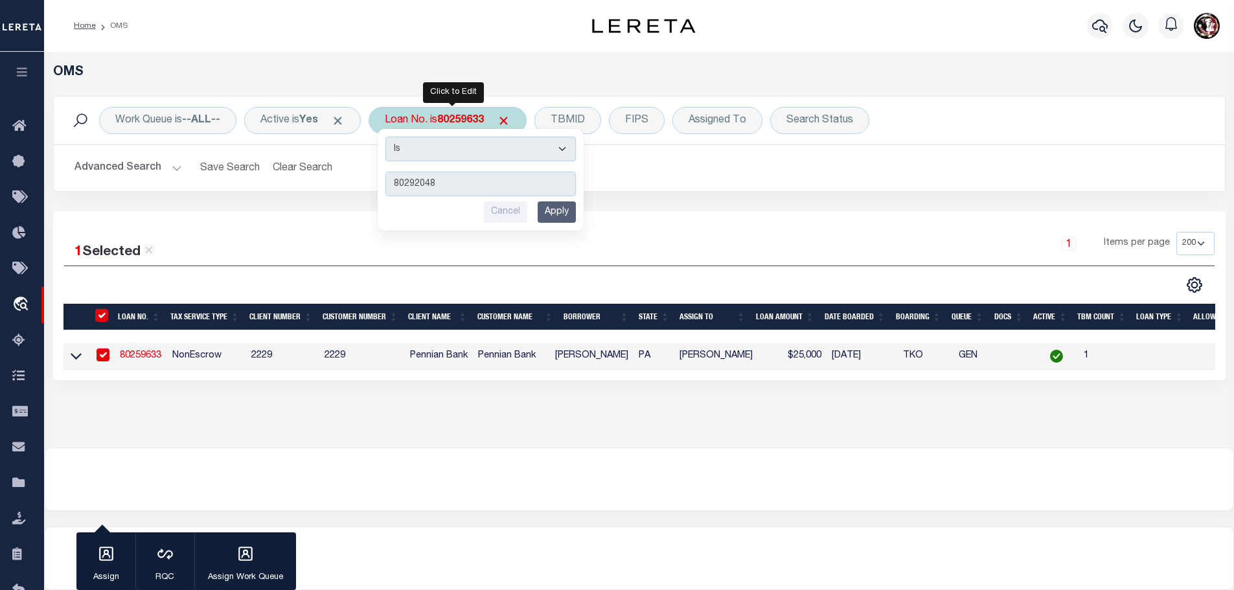
click at [560, 212] on input "Apply" at bounding box center [557, 211] width 38 height 21
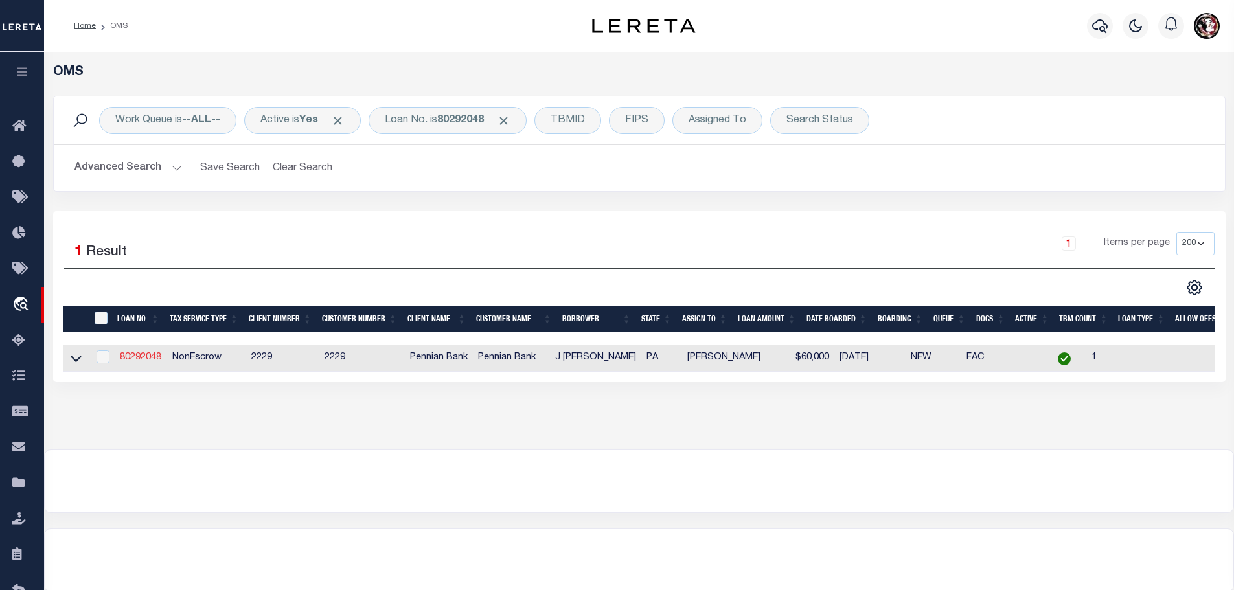
click at [133, 360] on link "80292048" at bounding box center [140, 357] width 41 height 9
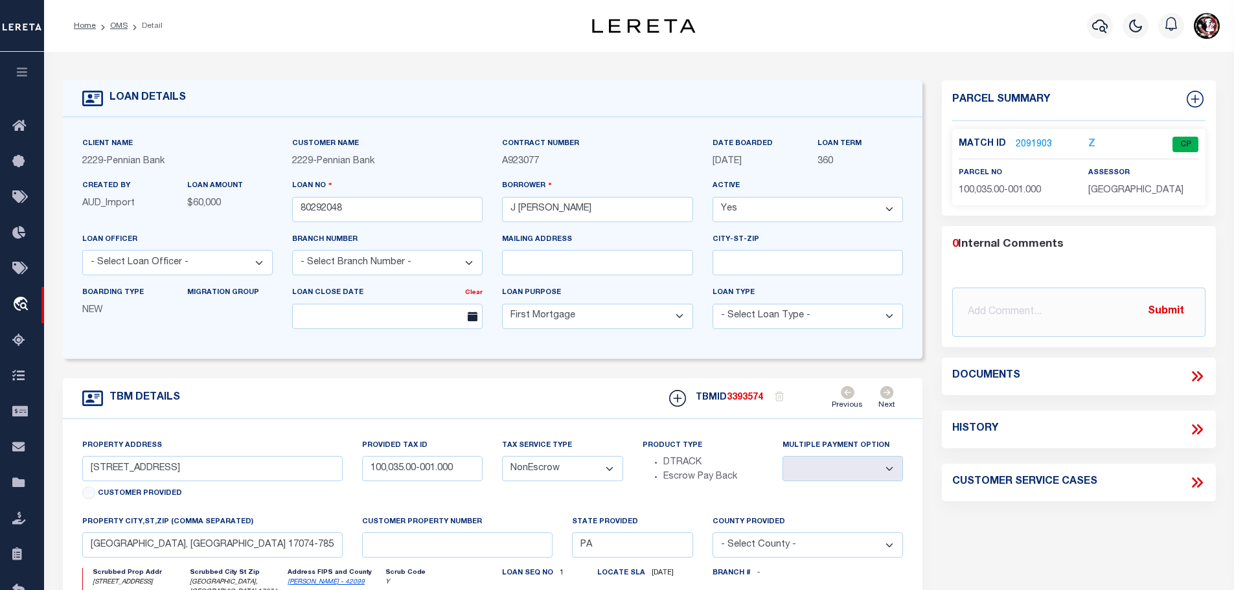
click at [1033, 141] on link "2091903" at bounding box center [1034, 145] width 36 height 14
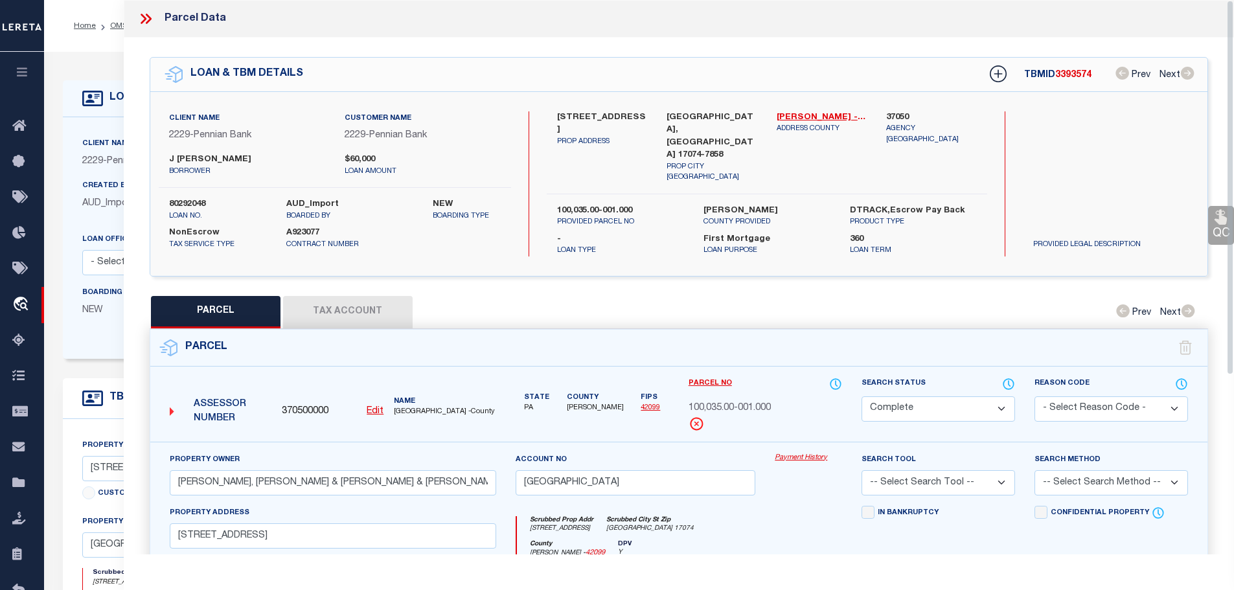
click at [360, 297] on button "Tax Account" at bounding box center [348, 312] width 130 height 32
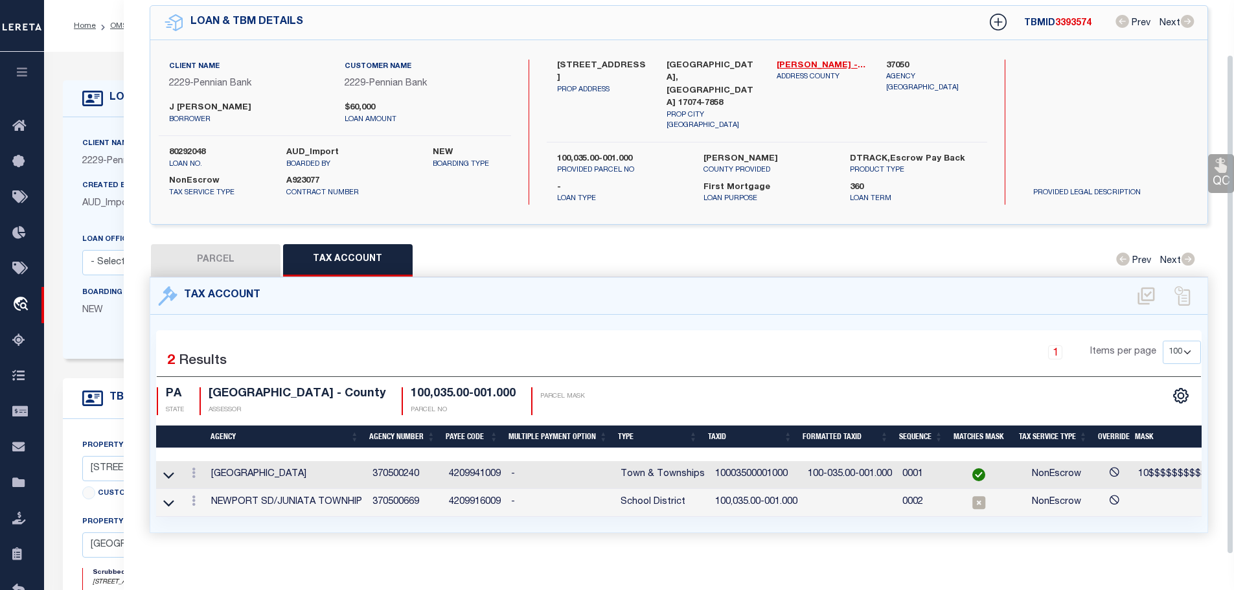
scroll to position [60, 0]
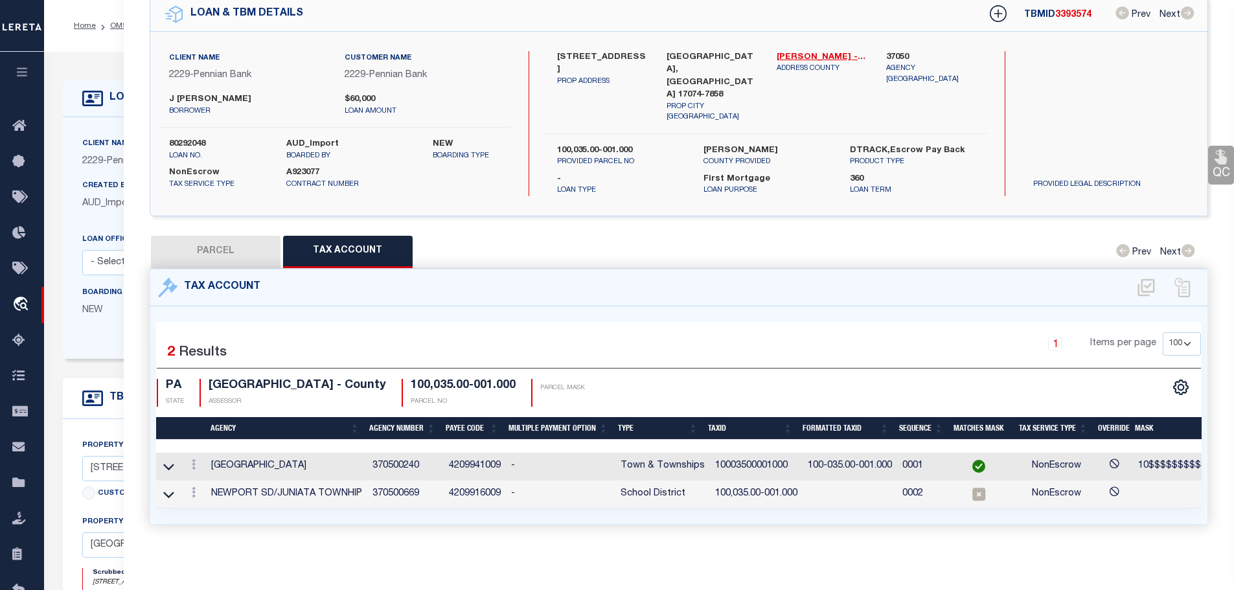
click at [724, 453] on td "10003500001000" at bounding box center [756, 467] width 93 height 28
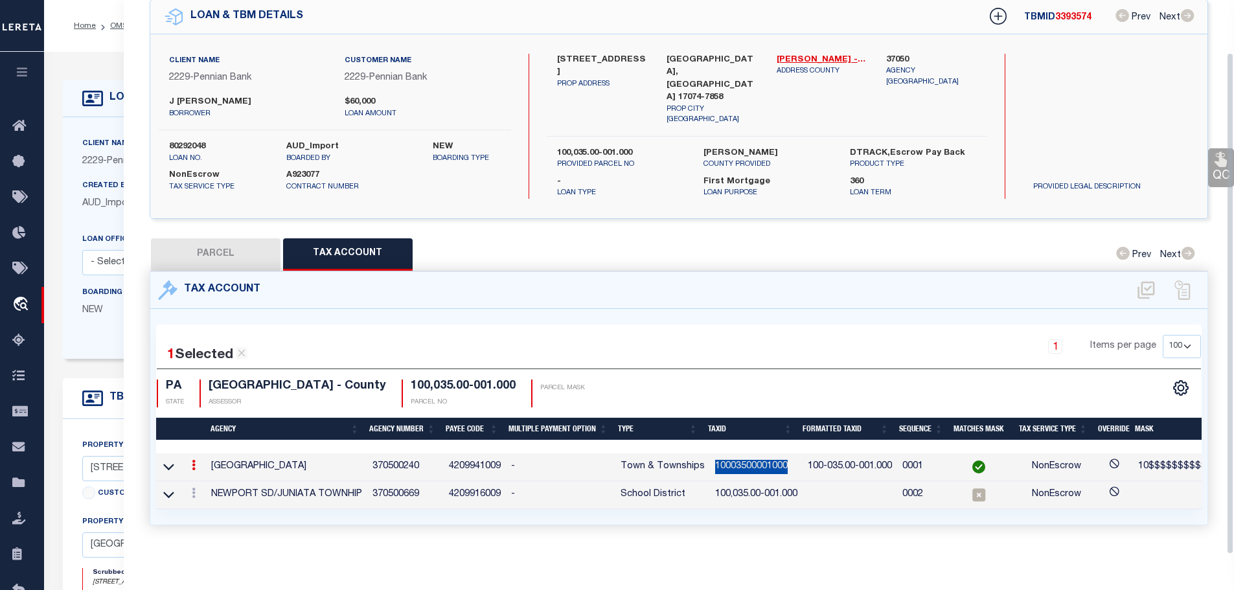
click at [724, 453] on td "10003500001000" at bounding box center [756, 467] width 93 height 28
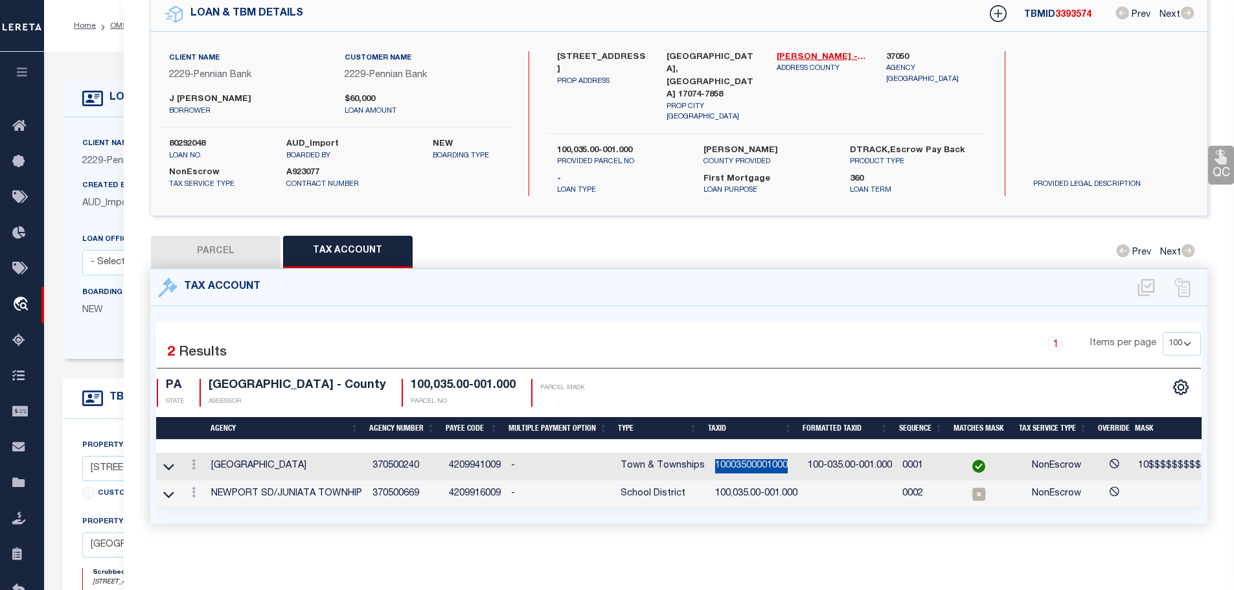
copy td "10003500001000"
click at [191, 489] on link at bounding box center [194, 494] width 14 height 10
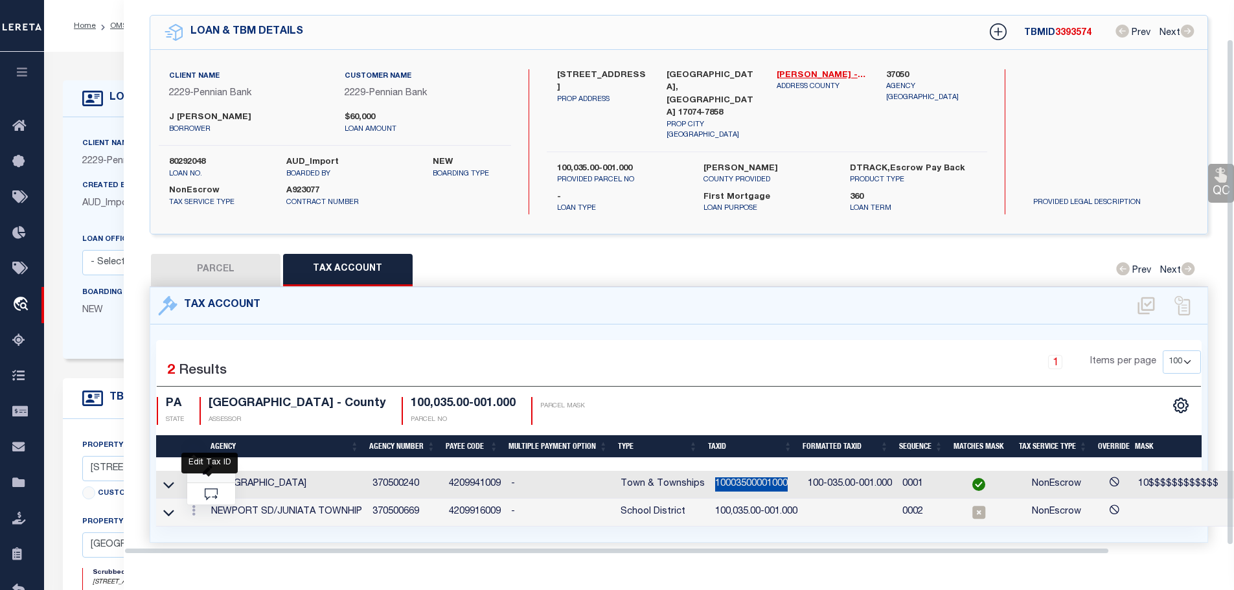
click at [208, 466] on icon "" at bounding box center [208, 471] width 10 height 10
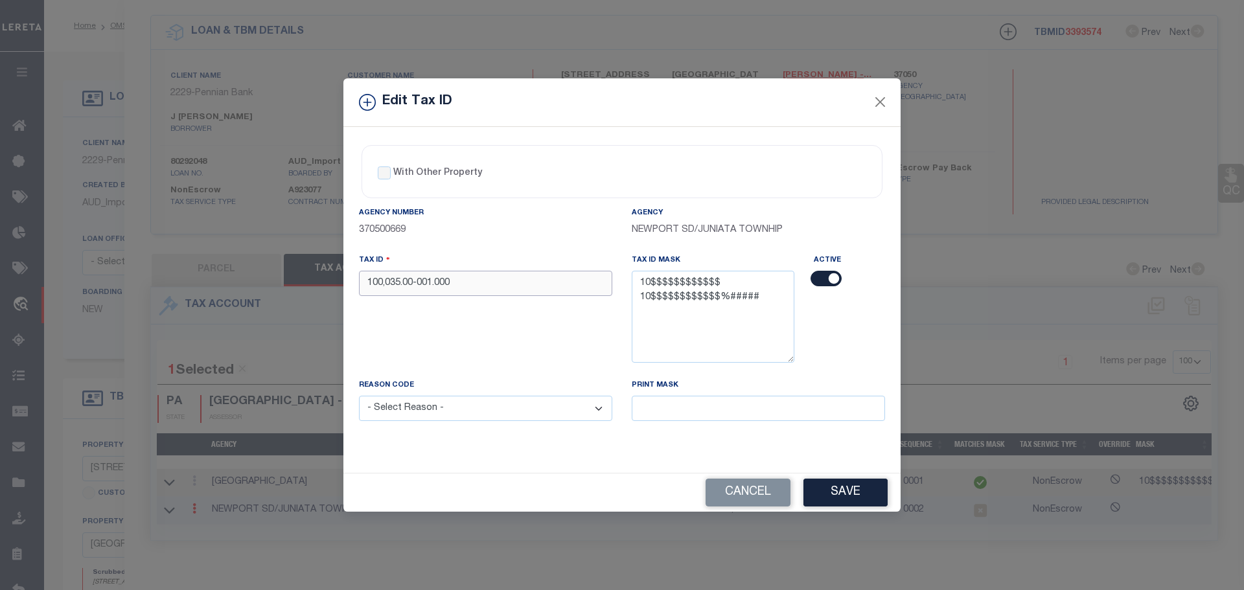
click at [468, 279] on input "100,035.00-001.000" at bounding box center [485, 283] width 253 height 25
paste input "03500001"
click at [513, 403] on select "- Select Reason - 099 - Other (Provide additional detail) ACT - Agency Changed …" at bounding box center [485, 408] width 253 height 25
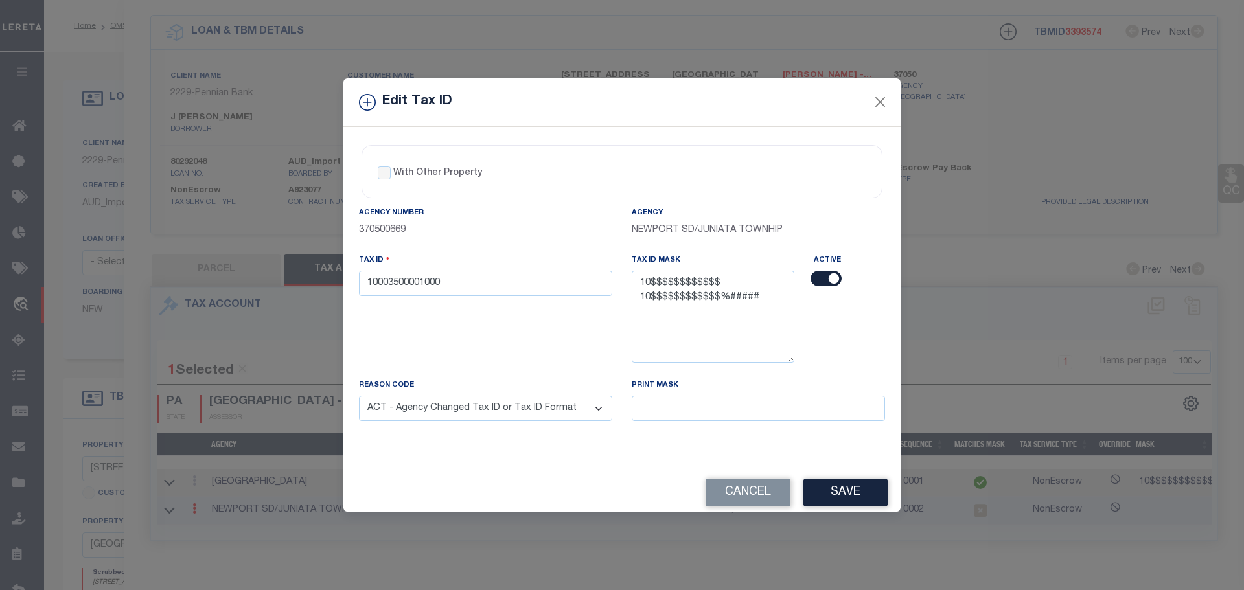
click at [359, 396] on select "- Select Reason - 099 - Other (Provide additional detail) ACT - Agency Changed …" at bounding box center [485, 408] width 253 height 25
click at [867, 498] on button "Save" at bounding box center [845, 493] width 84 height 28
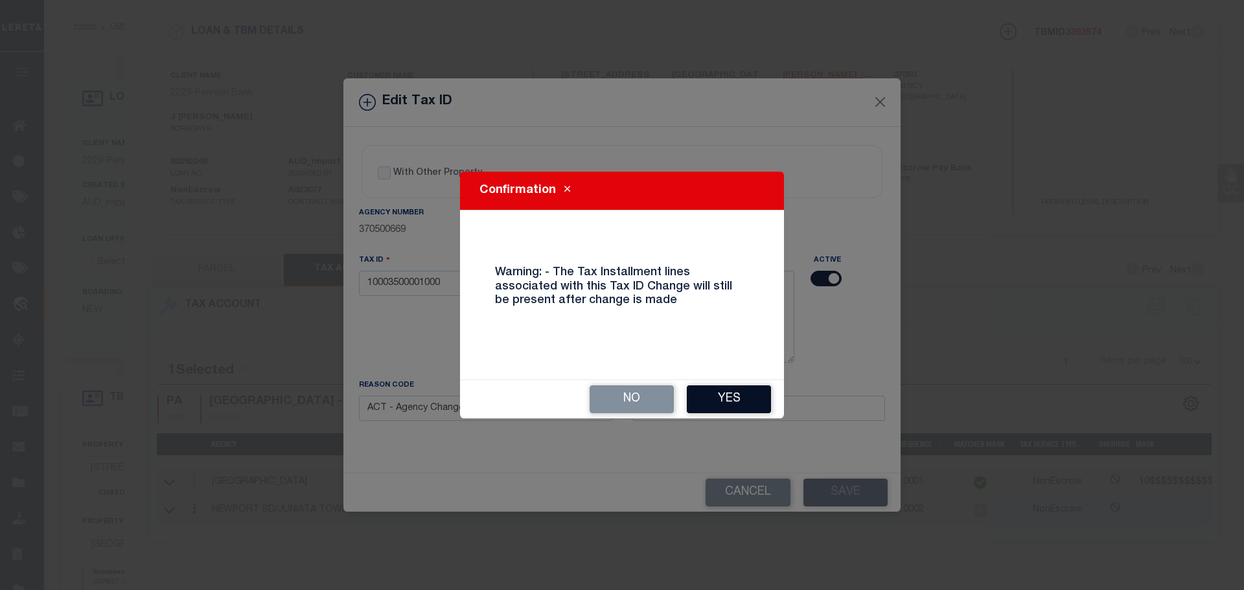
click at [728, 403] on button "Yes" at bounding box center [729, 399] width 84 height 28
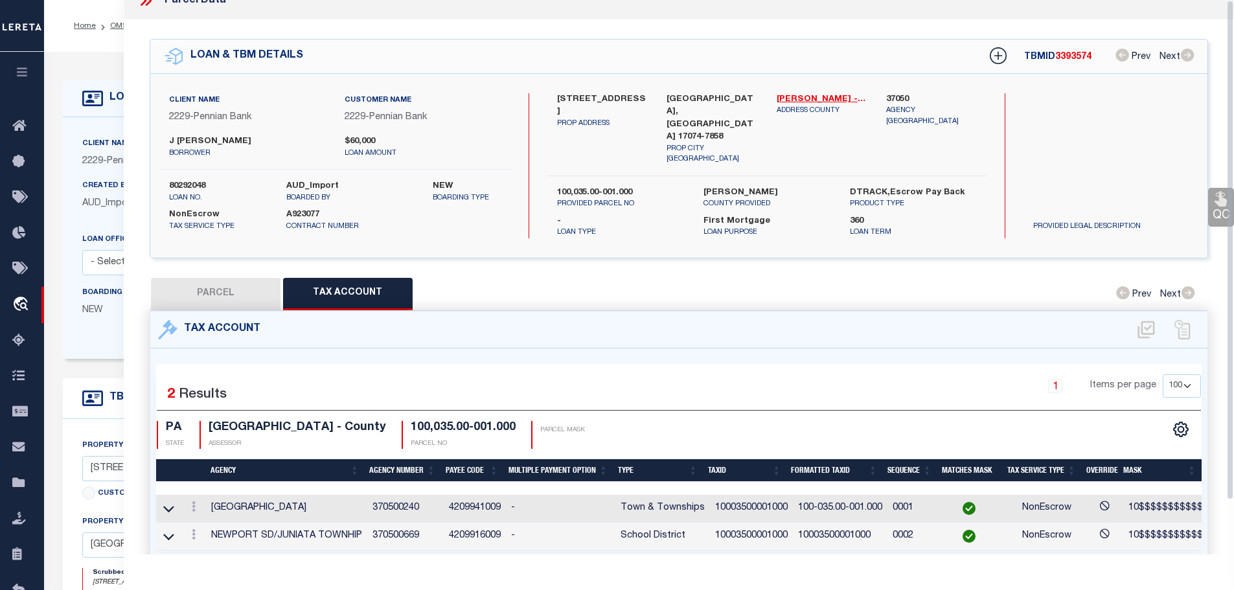
scroll to position [0, 0]
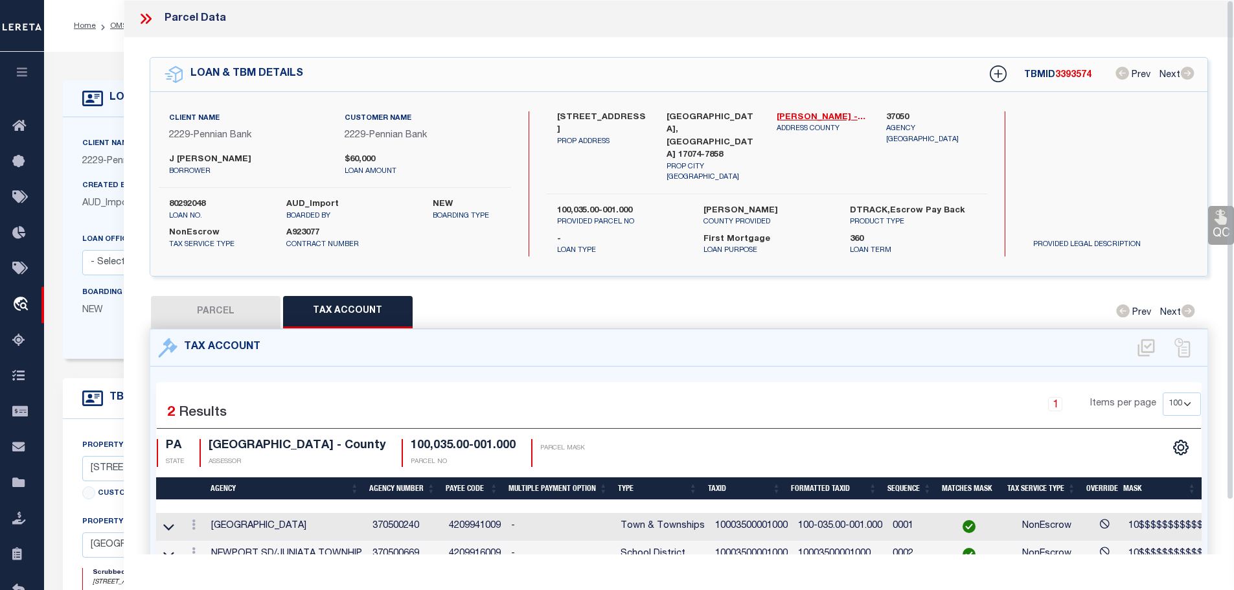
click at [146, 17] on icon at bounding box center [145, 18] width 17 height 17
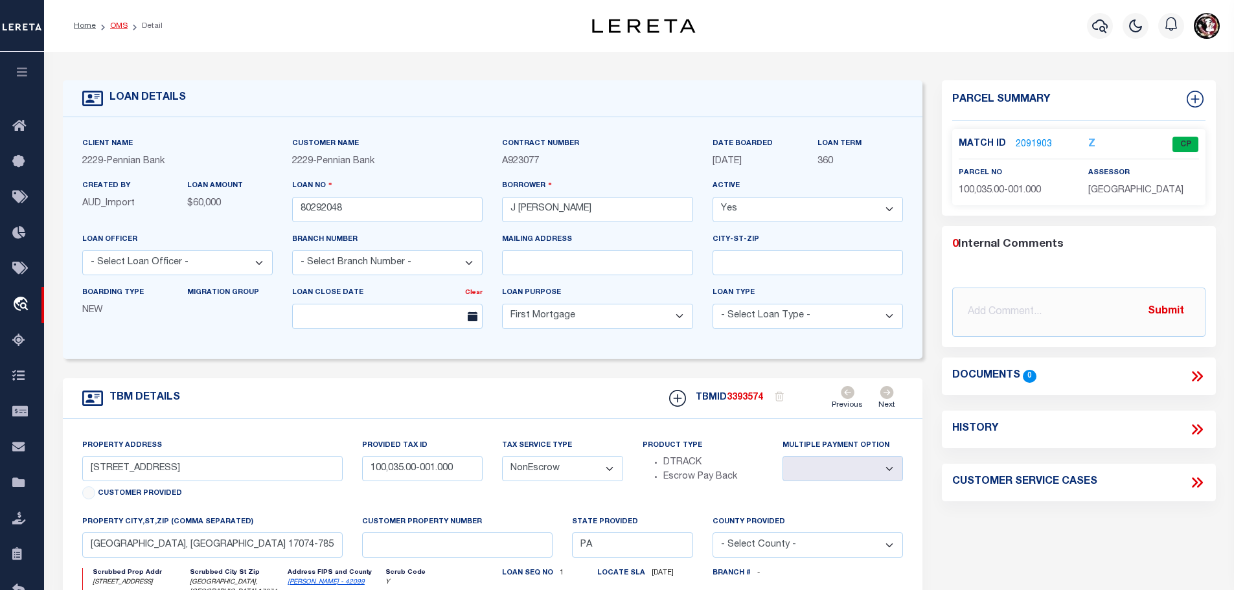
click at [119, 26] on link "OMS" at bounding box center [118, 26] width 17 height 8
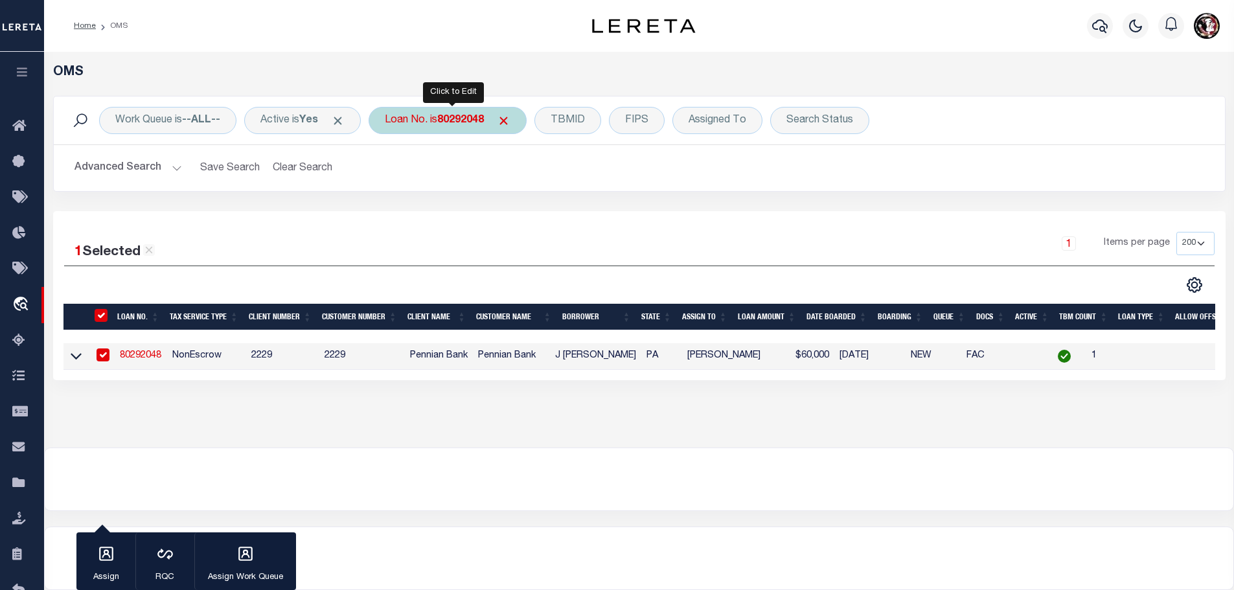
click at [463, 122] on b "80292048" at bounding box center [460, 120] width 47 height 10
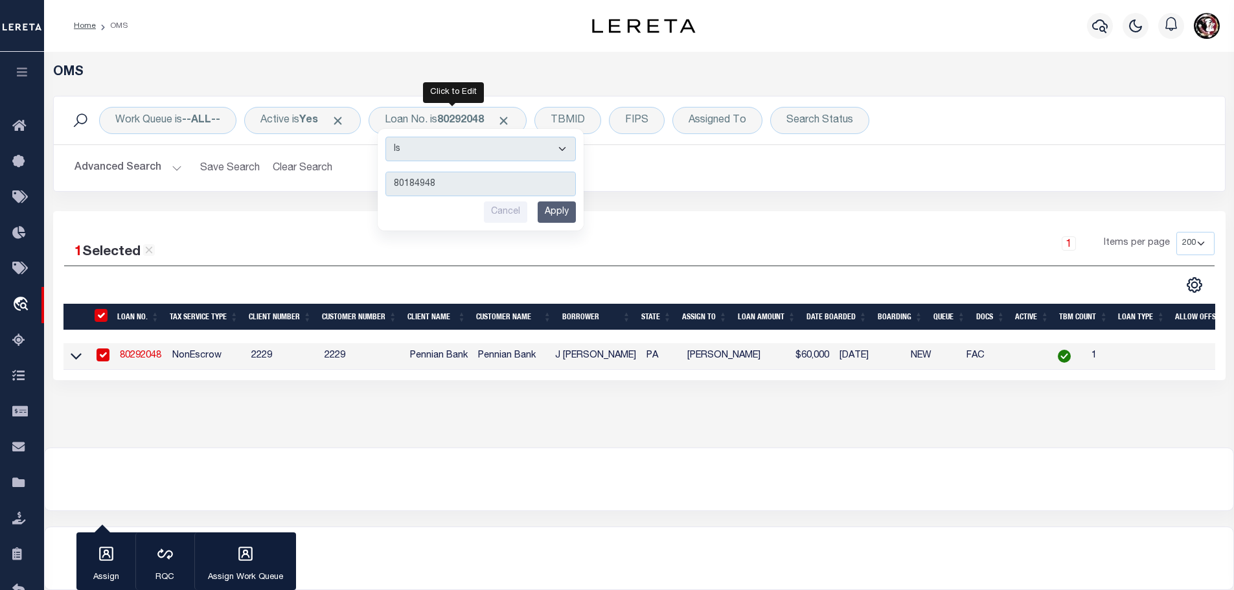
click at [562, 204] on input "Apply" at bounding box center [557, 211] width 38 height 21
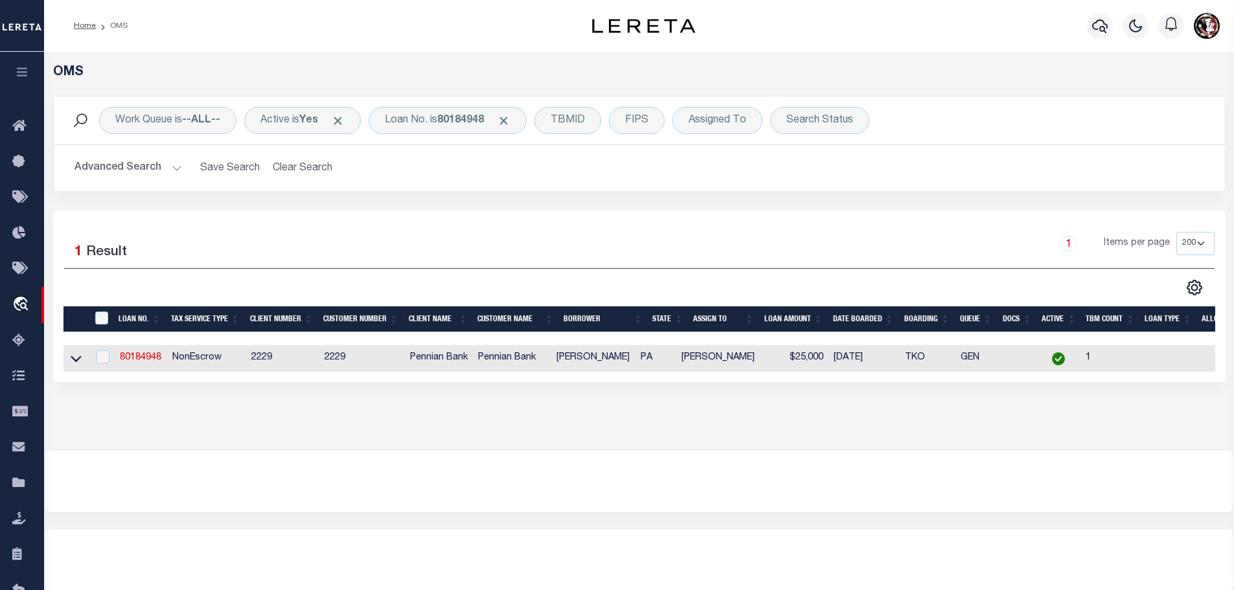
click at [168, 356] on td "NonEscrow" at bounding box center [206, 358] width 79 height 27
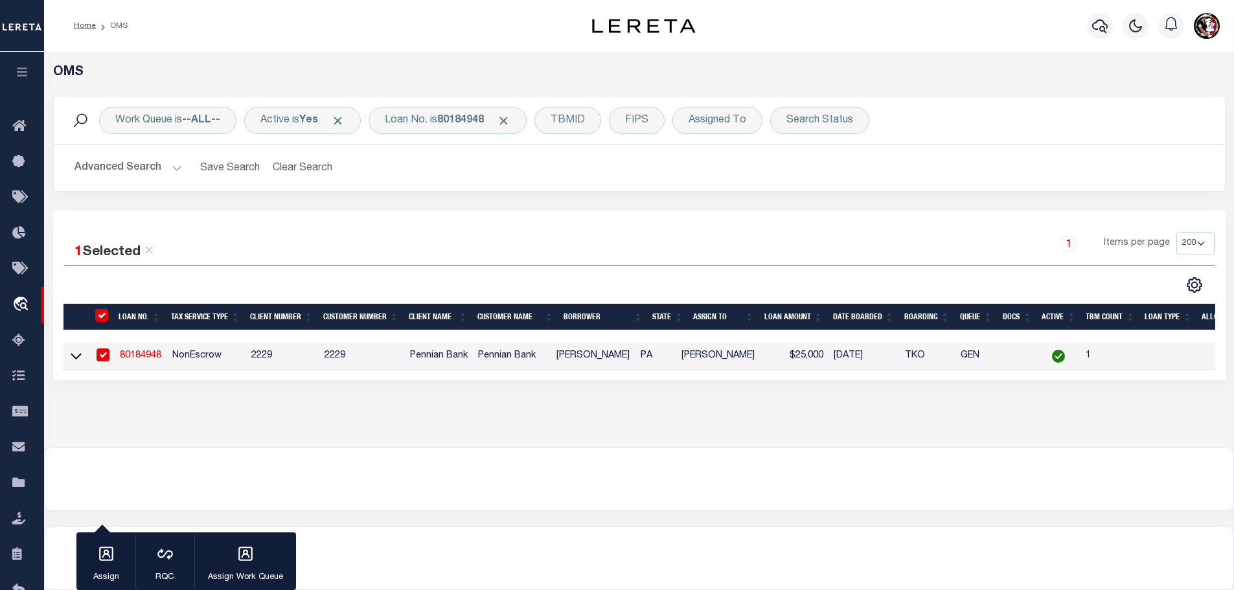
click at [146, 353] on link "80184948" at bounding box center [140, 355] width 41 height 9
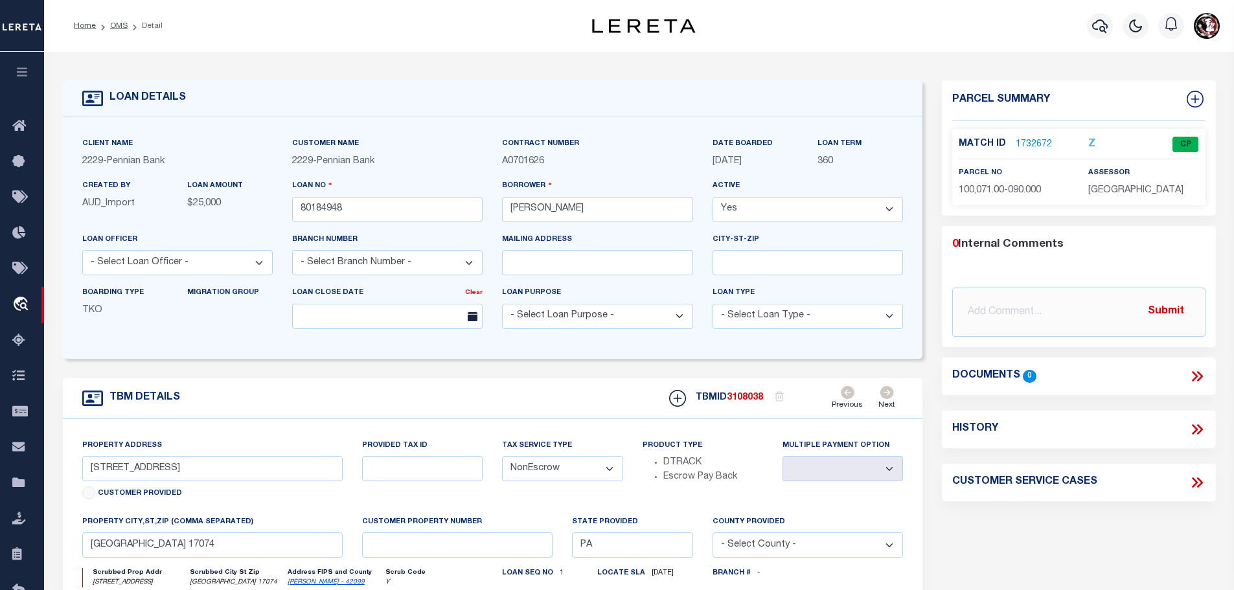
click at [1028, 141] on link "1732672" at bounding box center [1034, 145] width 36 height 14
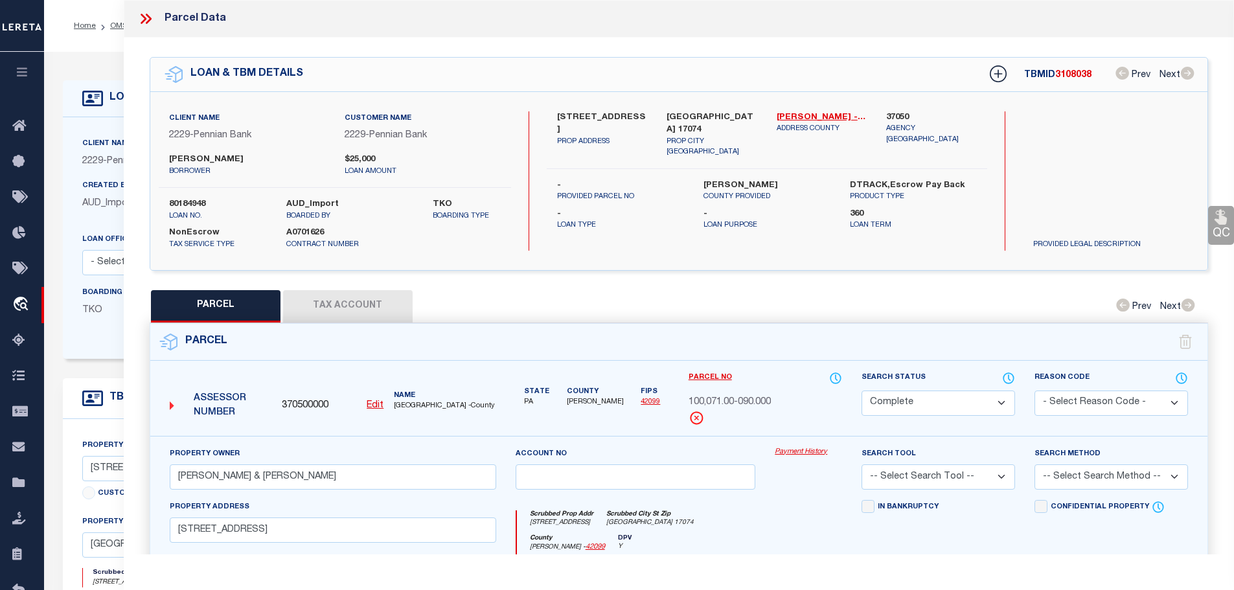
click at [339, 301] on button "Tax Account" at bounding box center [348, 306] width 130 height 32
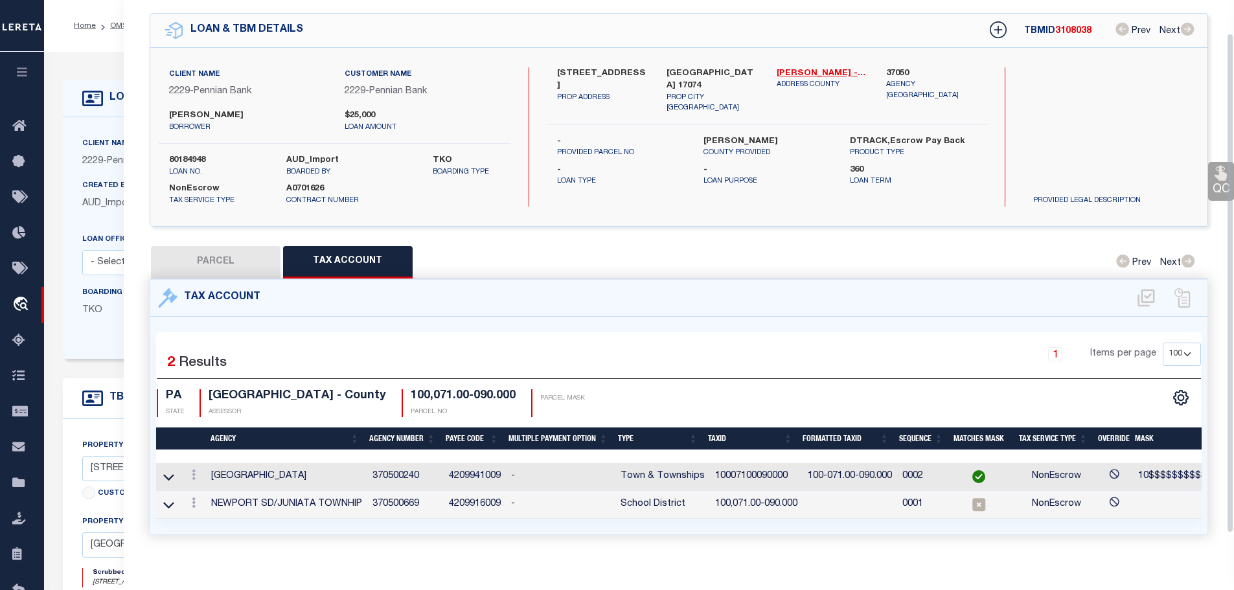
scroll to position [47, 0]
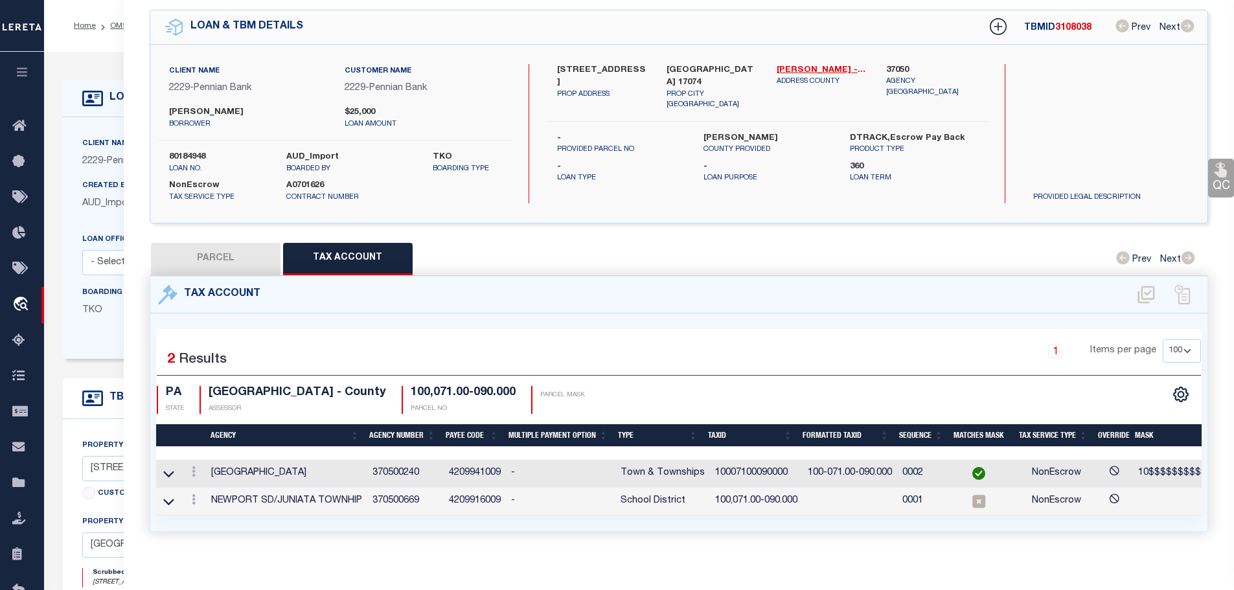
click at [737, 460] on td "10007100090000" at bounding box center [756, 474] width 93 height 28
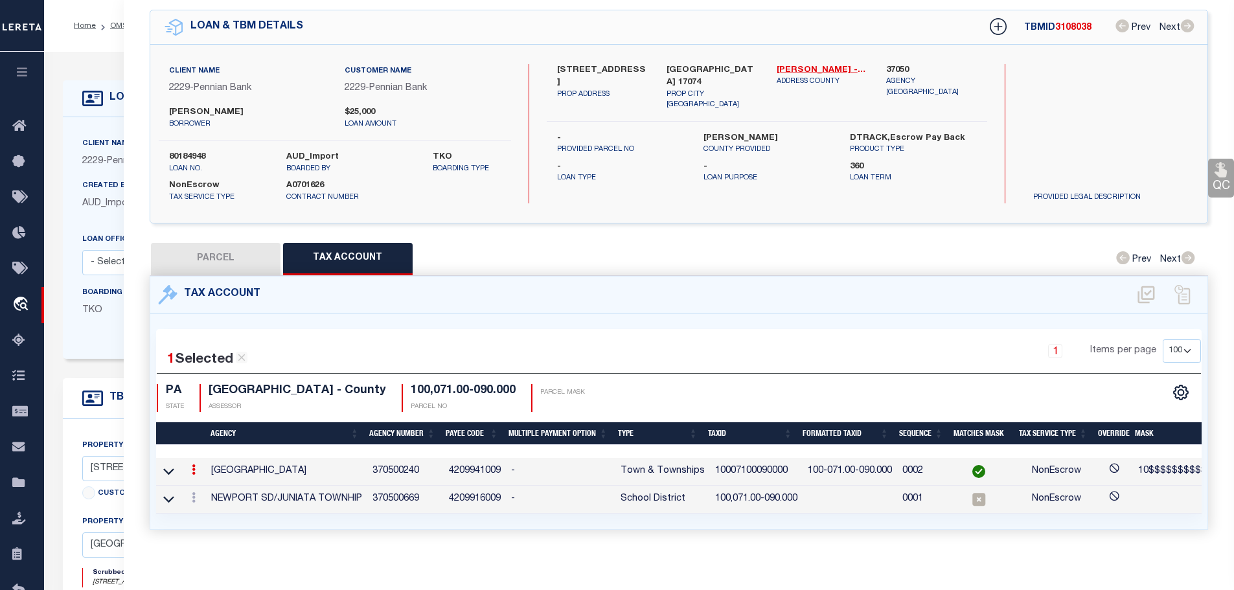
click at [735, 468] on td "10007100090000" at bounding box center [756, 472] width 93 height 28
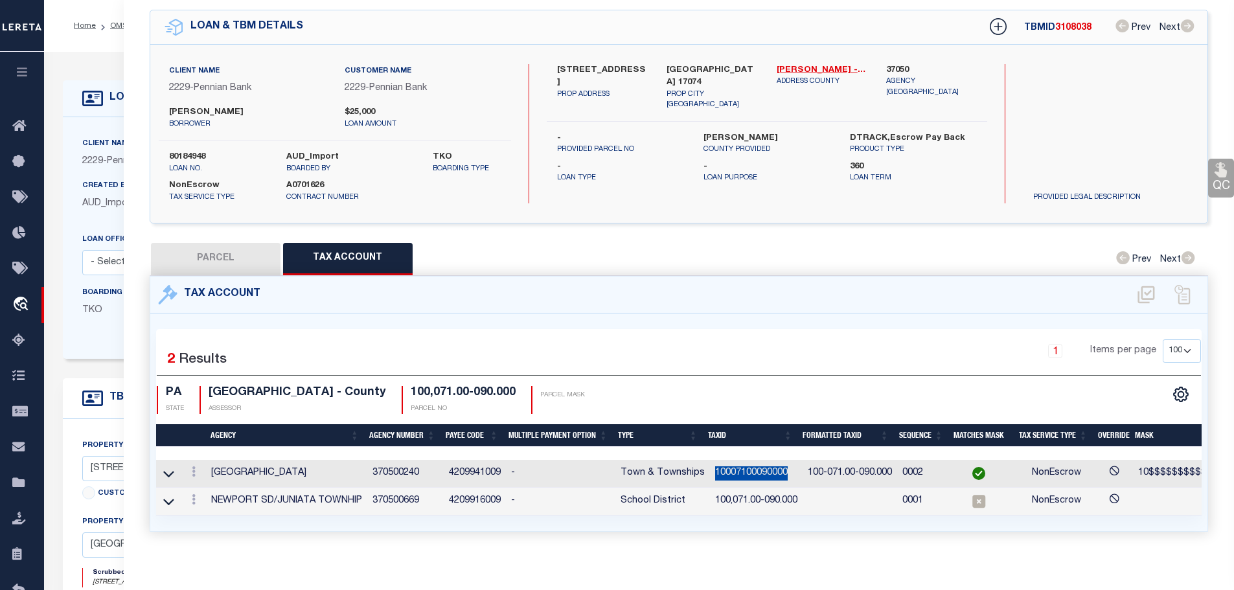
click at [735, 468] on td "10007100090000" at bounding box center [756, 474] width 93 height 28
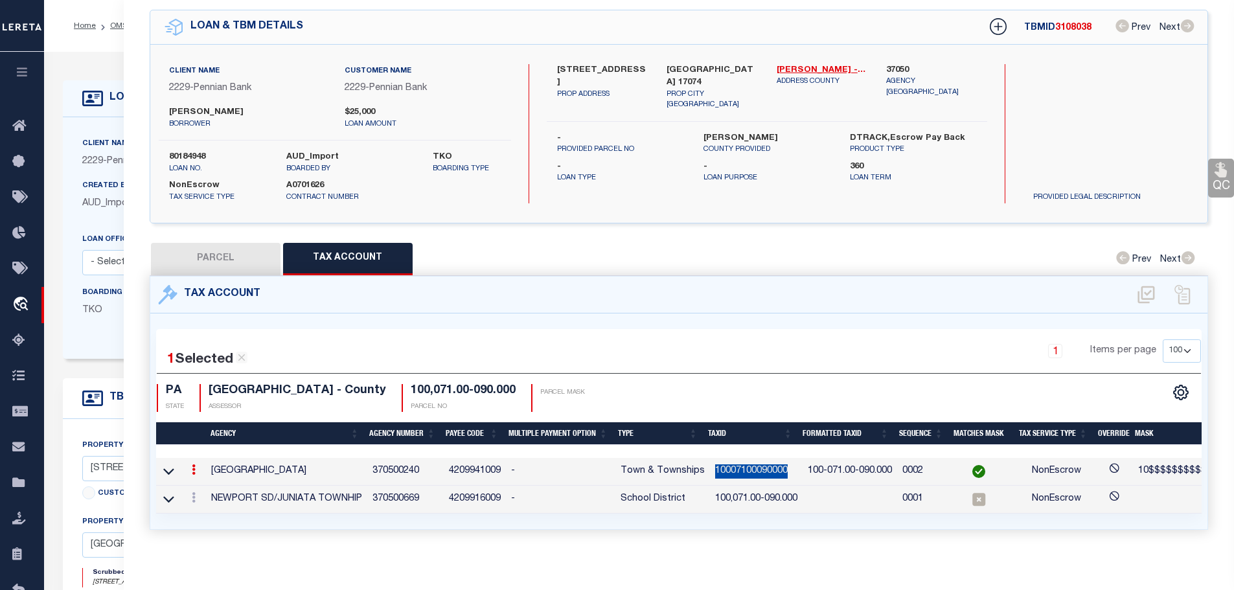
copy td "10007100090000"
click at [195, 499] on icon at bounding box center [194, 497] width 4 height 10
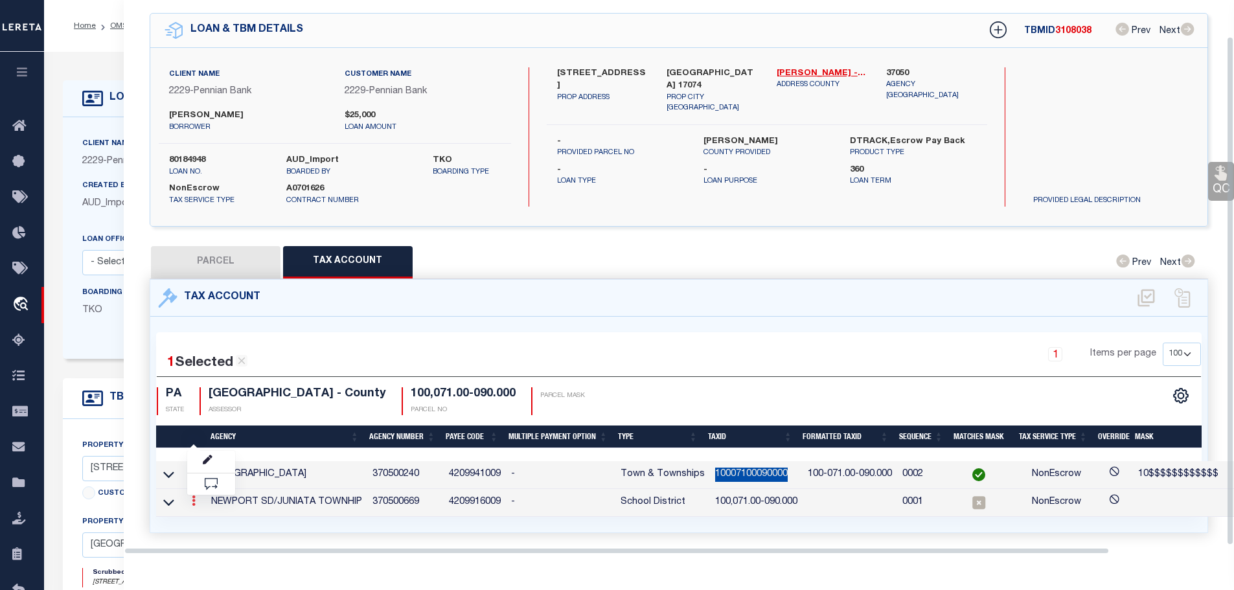
scroll to position [40, 0]
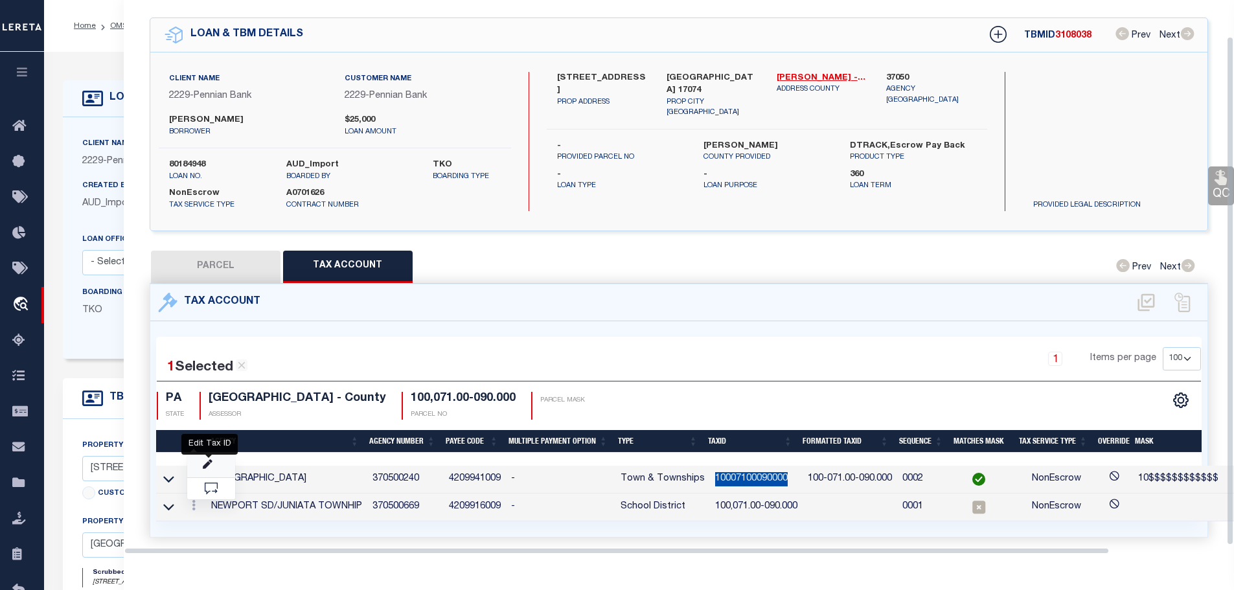
click at [209, 460] on icon "" at bounding box center [208, 465] width 10 height 10
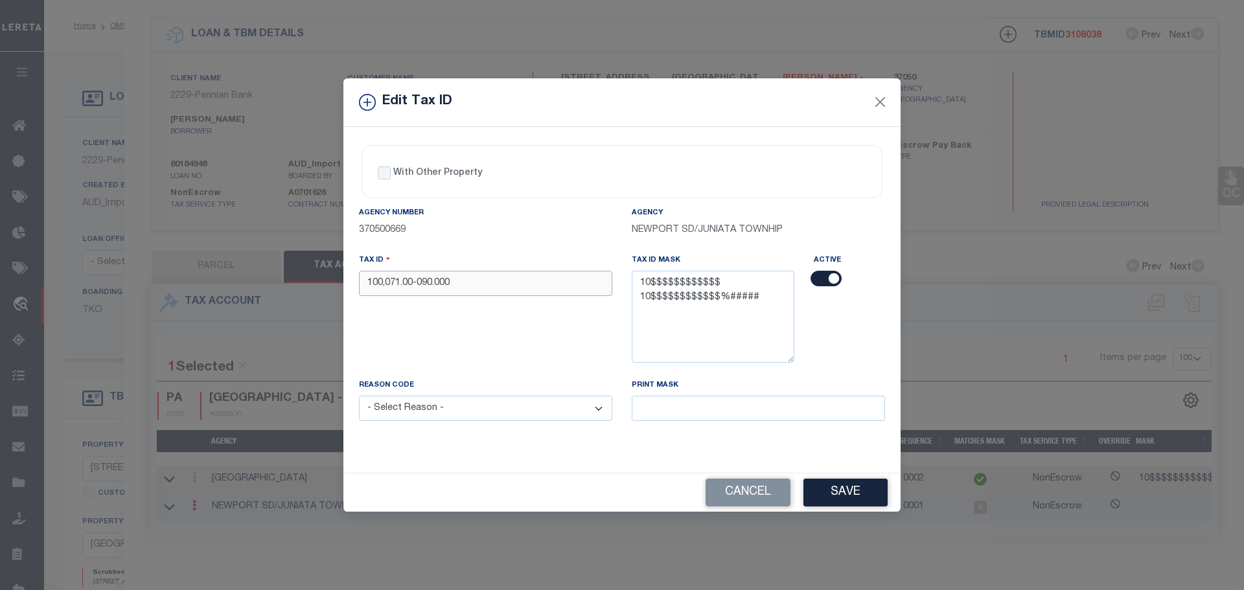
click at [544, 289] on input "100,071.00-090.000" at bounding box center [485, 283] width 253 height 25
paste input "07100090"
click at [534, 403] on select "- Select Reason - 099 - Other (Provide additional detail) ACT - Agency Changed …" at bounding box center [485, 408] width 253 height 25
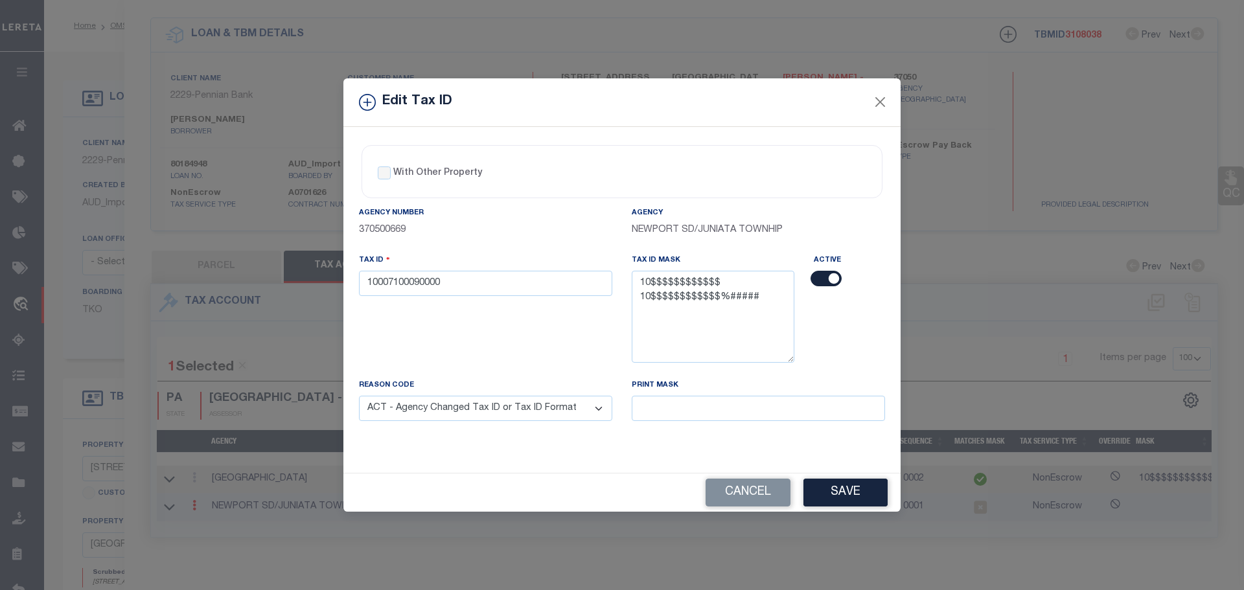
click at [359, 396] on select "- Select Reason - 099 - Other (Provide additional detail) ACT - Agency Changed …" at bounding box center [485, 408] width 253 height 25
click at [862, 500] on button "Save" at bounding box center [845, 493] width 84 height 28
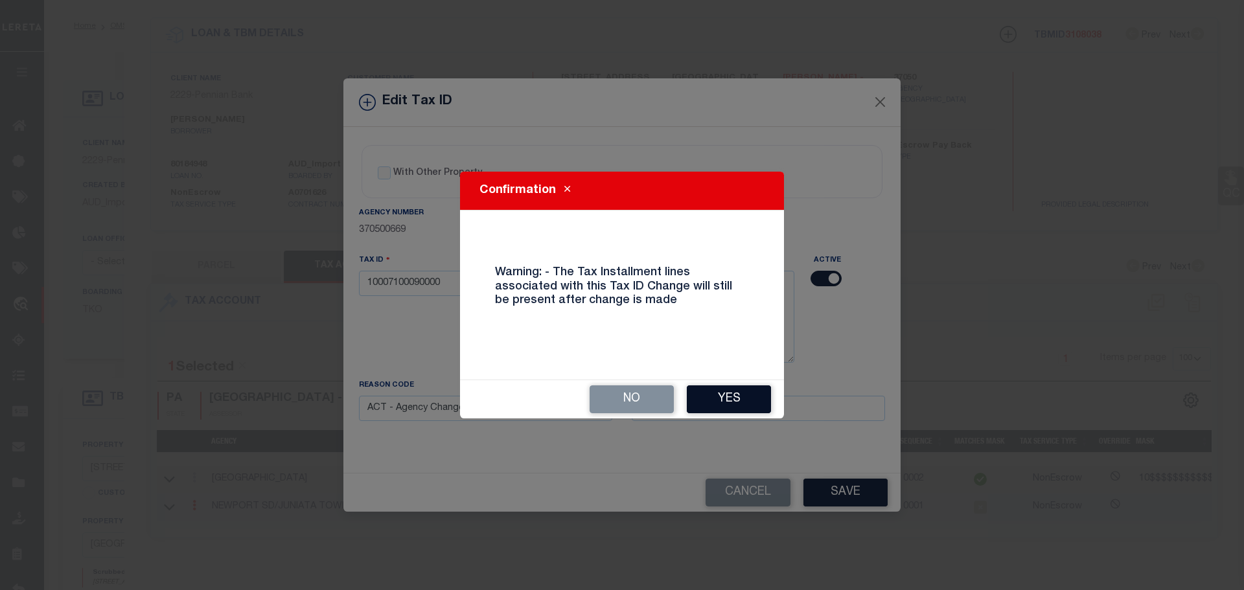
click at [722, 400] on button "Yes" at bounding box center [729, 399] width 84 height 28
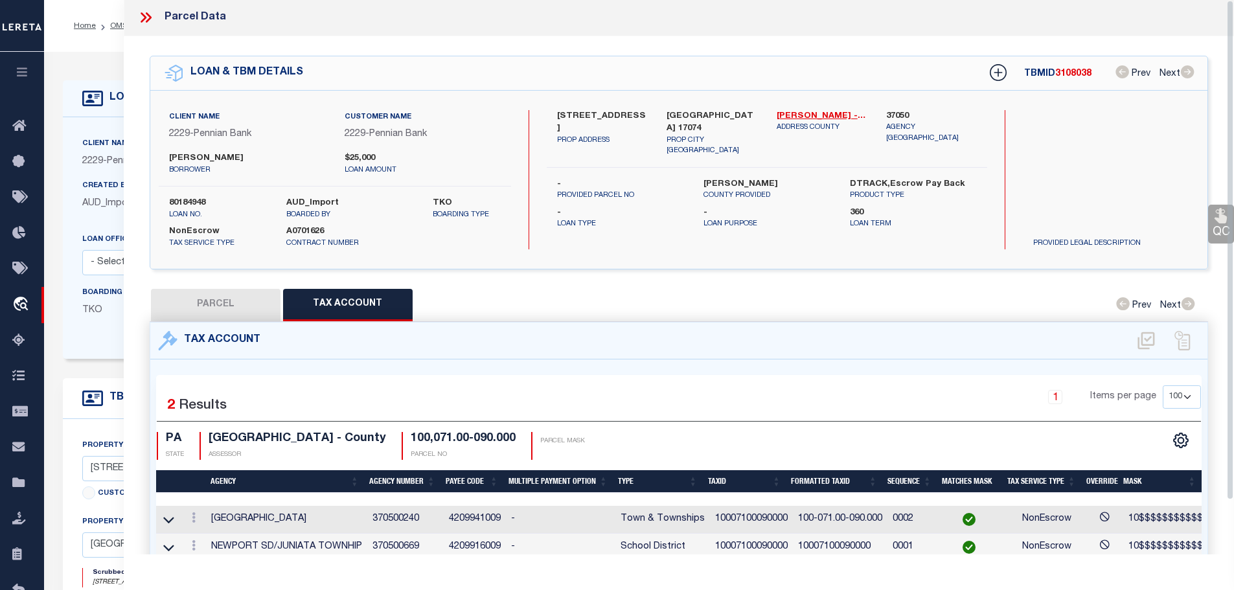
scroll to position [0, 0]
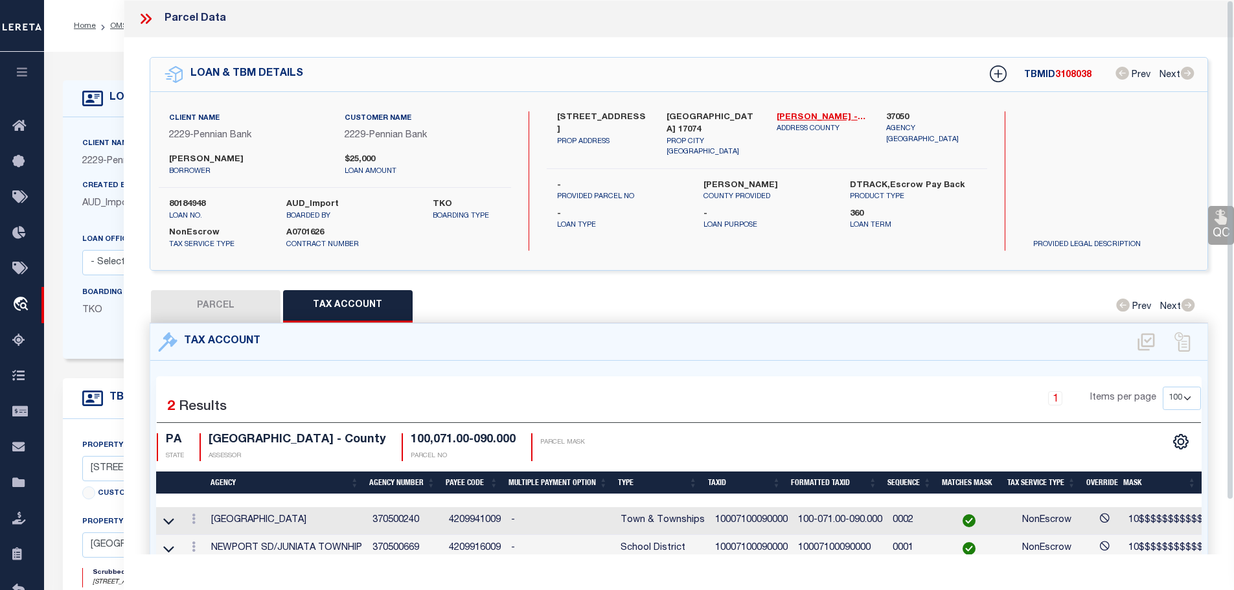
click at [146, 17] on icon at bounding box center [145, 18] width 17 height 17
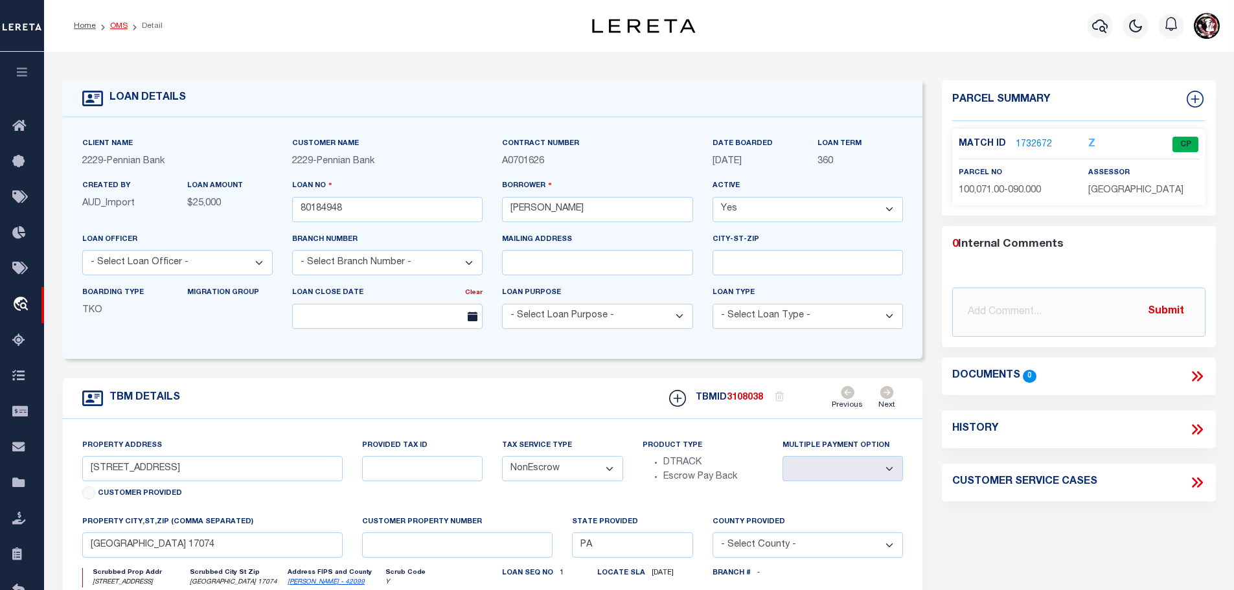
click at [110, 27] on link "OMS" at bounding box center [118, 26] width 17 height 8
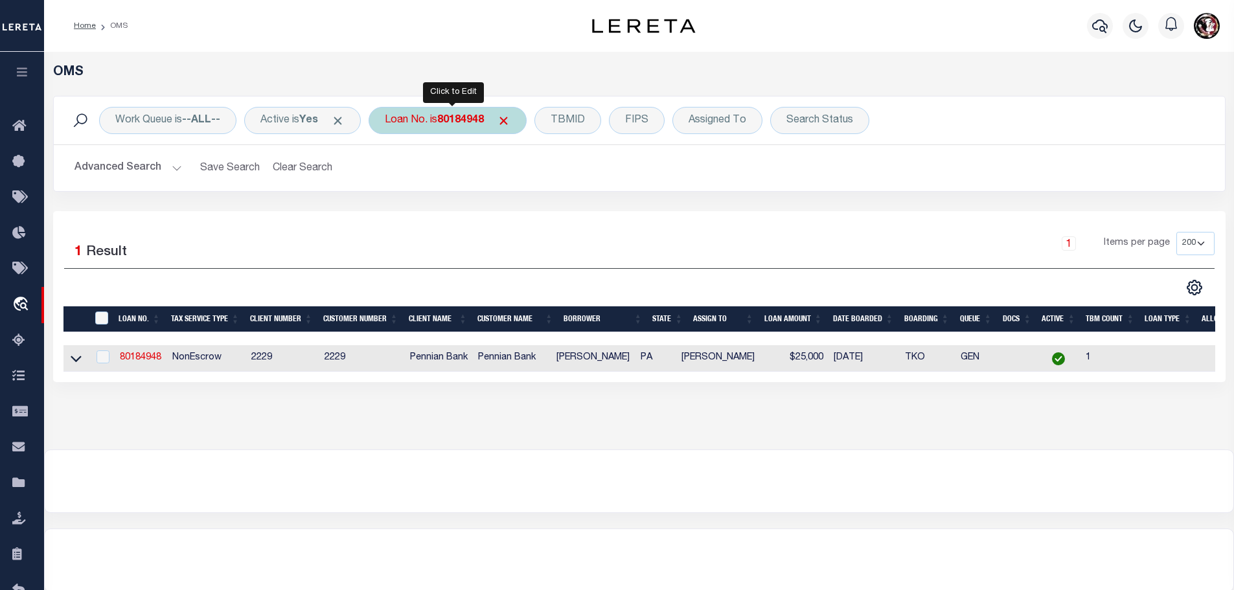
click at [441, 117] on div "Loan No. is 80184948" at bounding box center [448, 120] width 158 height 27
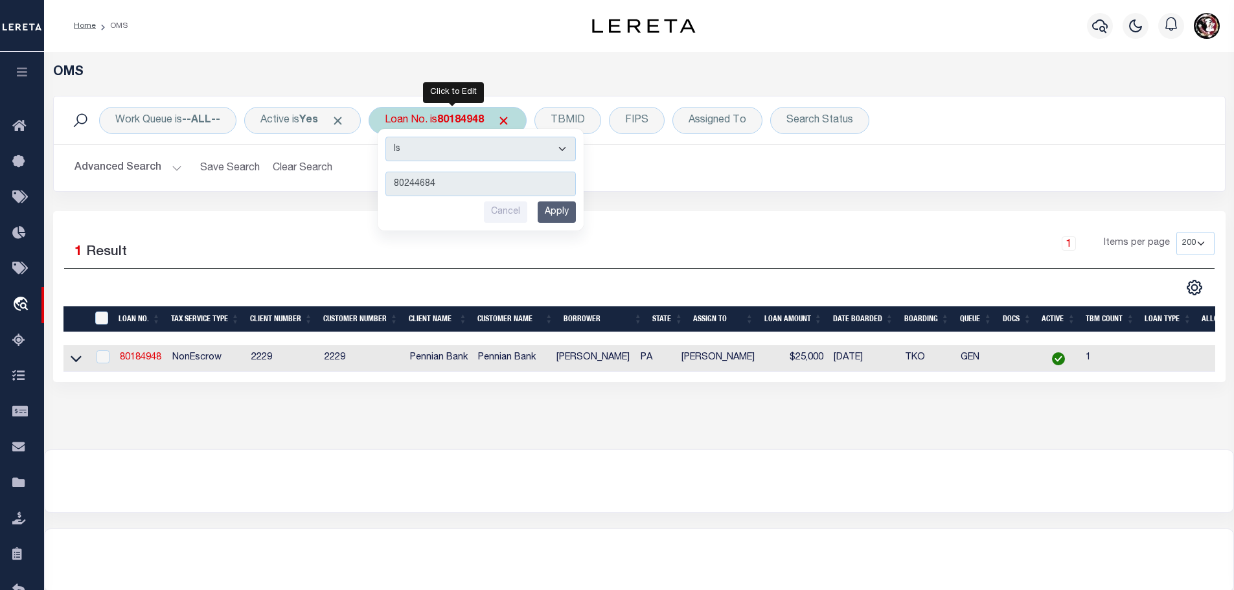
click at [558, 213] on input "Apply" at bounding box center [557, 211] width 38 height 21
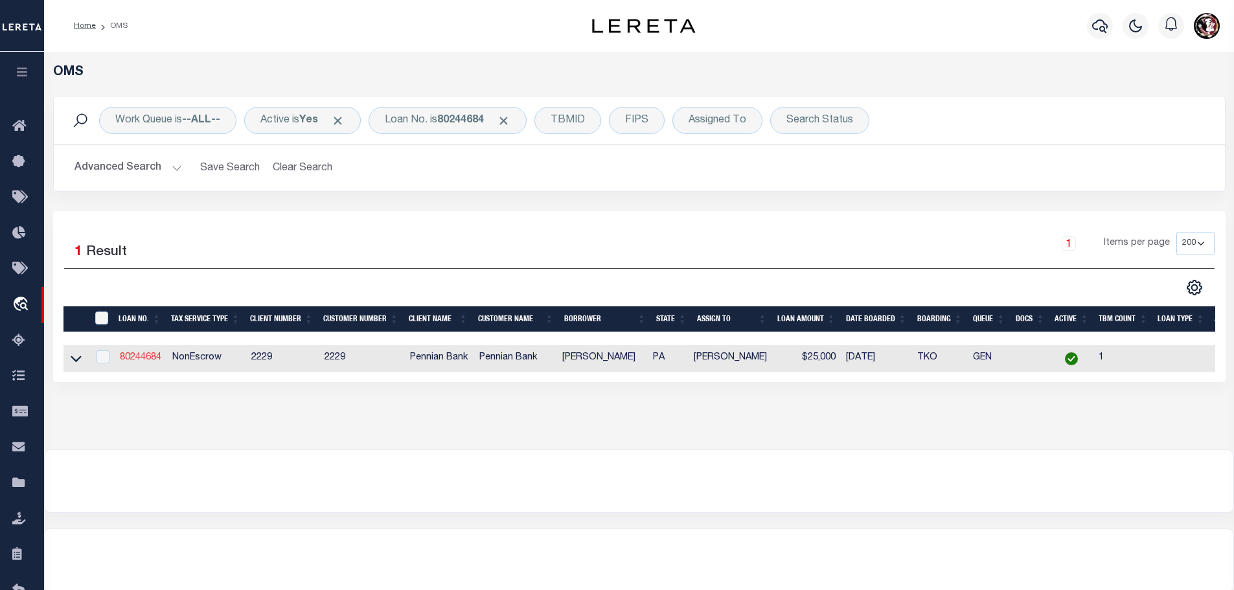
click at [137, 358] on link "80244684" at bounding box center [140, 357] width 41 height 9
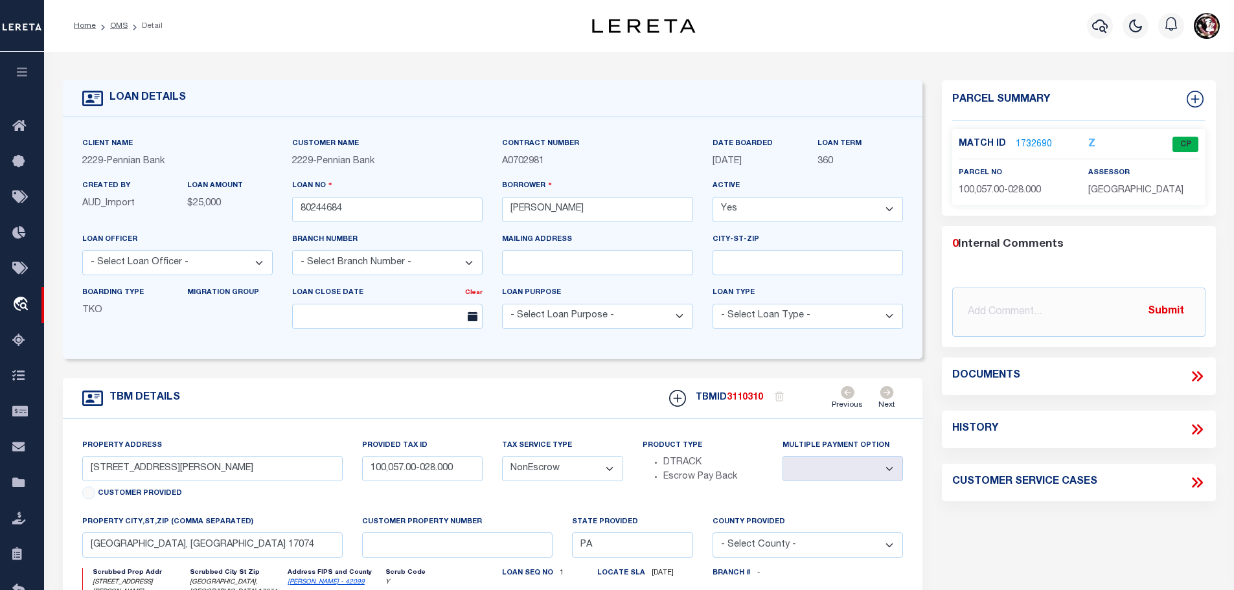
click at [1036, 142] on link "1732690" at bounding box center [1034, 145] width 36 height 14
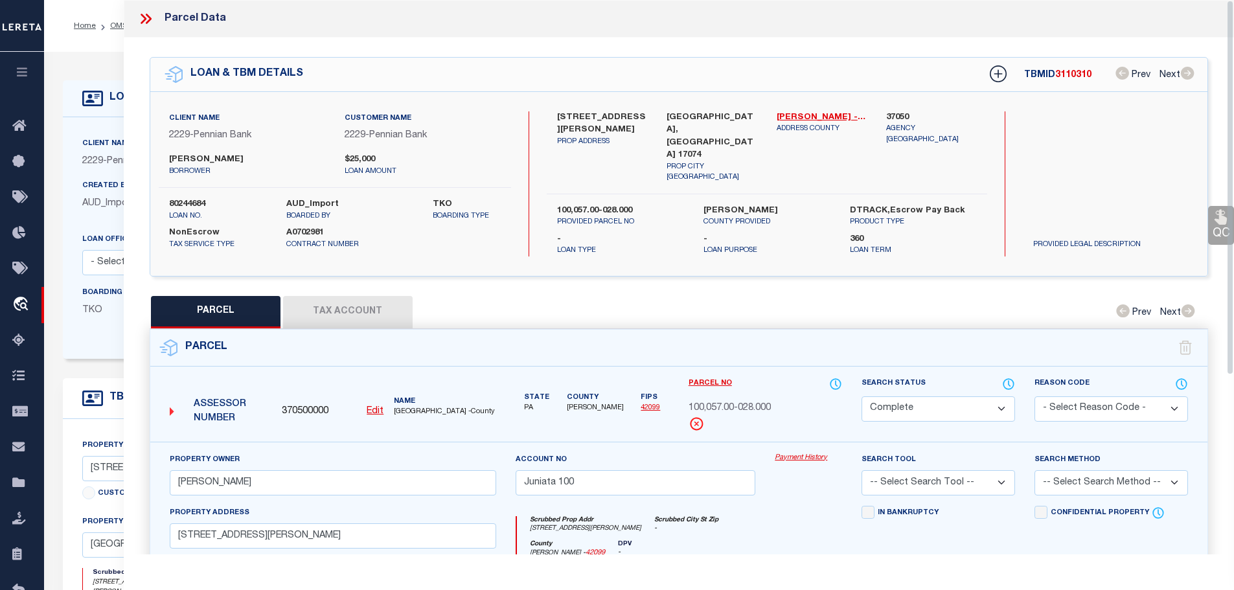
click at [355, 304] on button "Tax Account" at bounding box center [348, 312] width 130 height 32
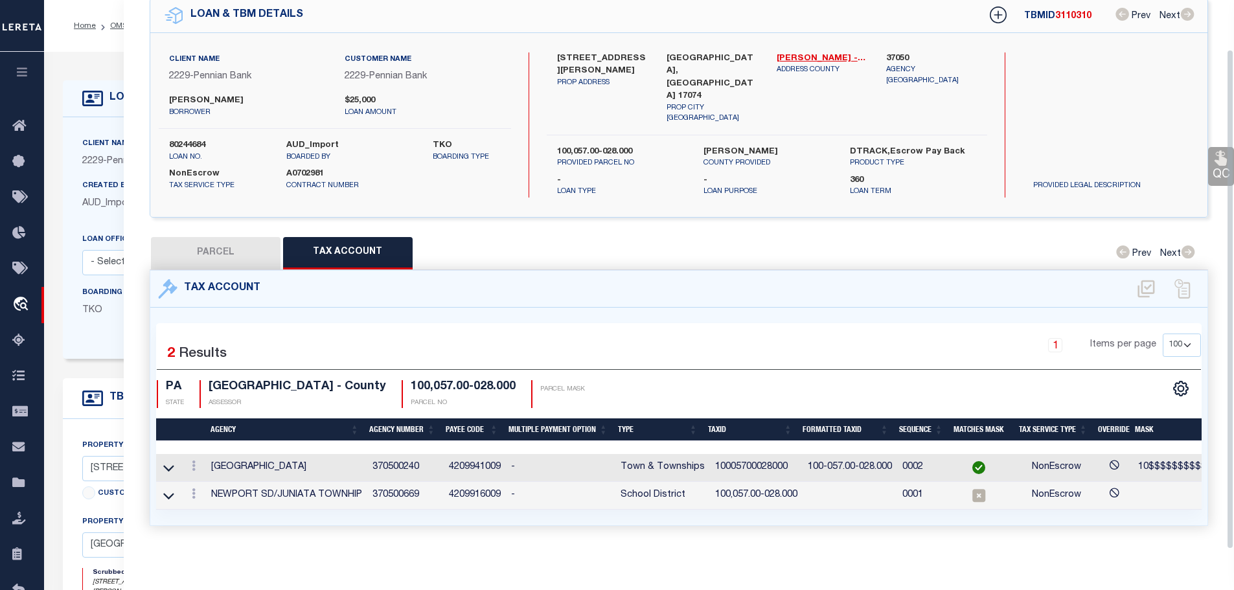
scroll to position [60, 0]
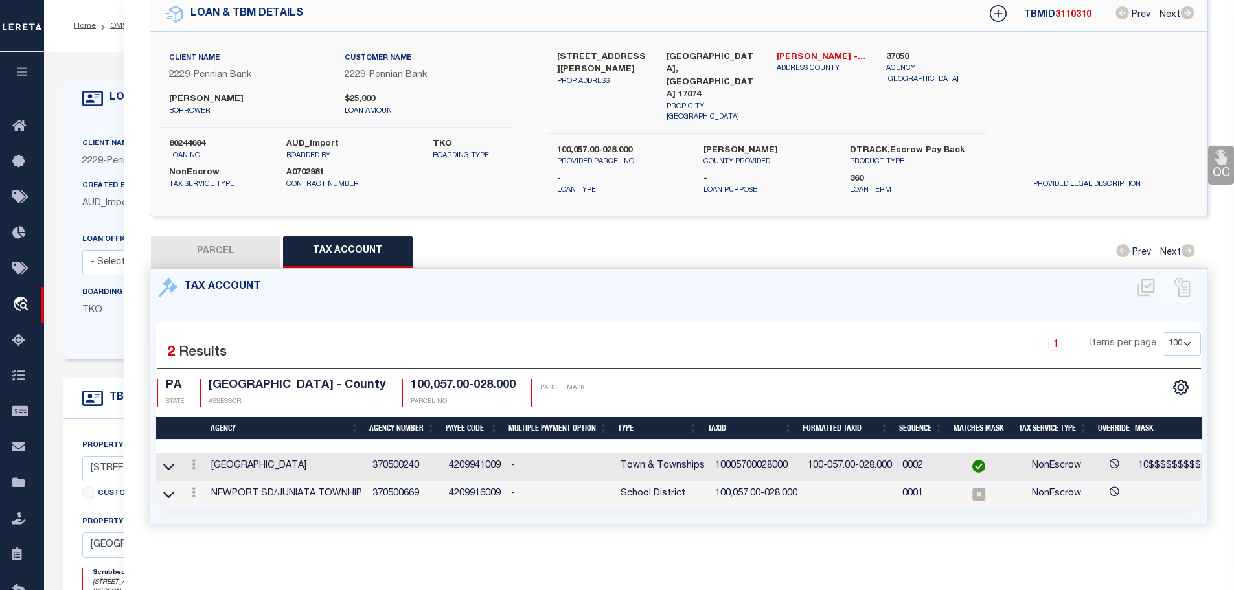
click at [728, 455] on td "10005700028000" at bounding box center [756, 467] width 93 height 28
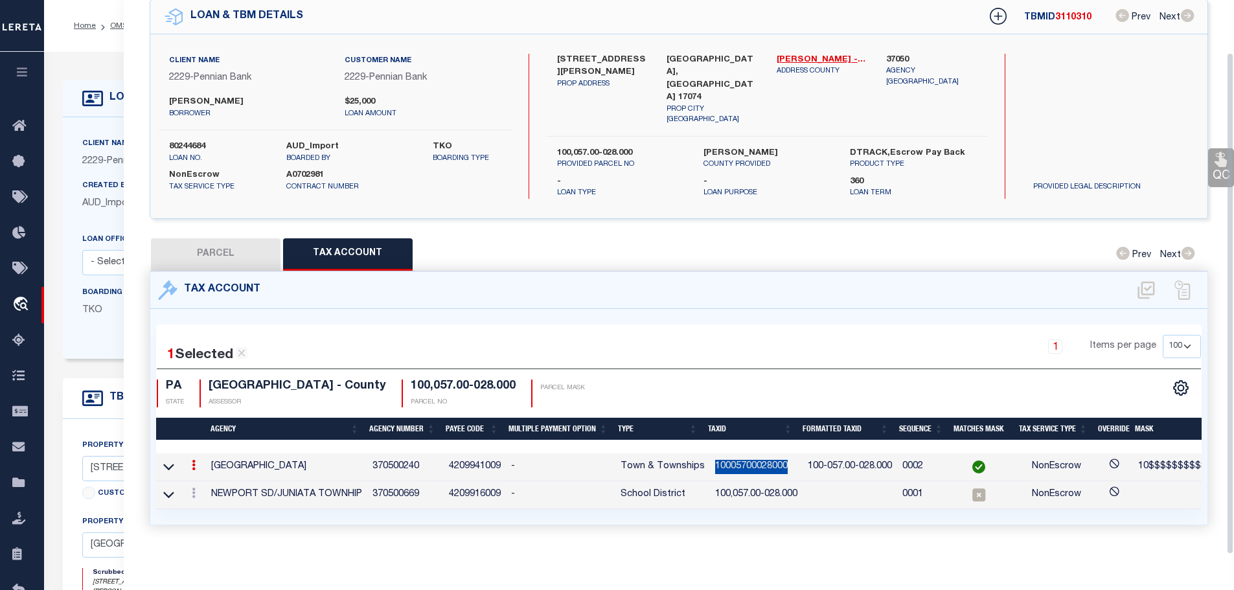
click at [728, 455] on td "10005700028000" at bounding box center [756, 467] width 93 height 28
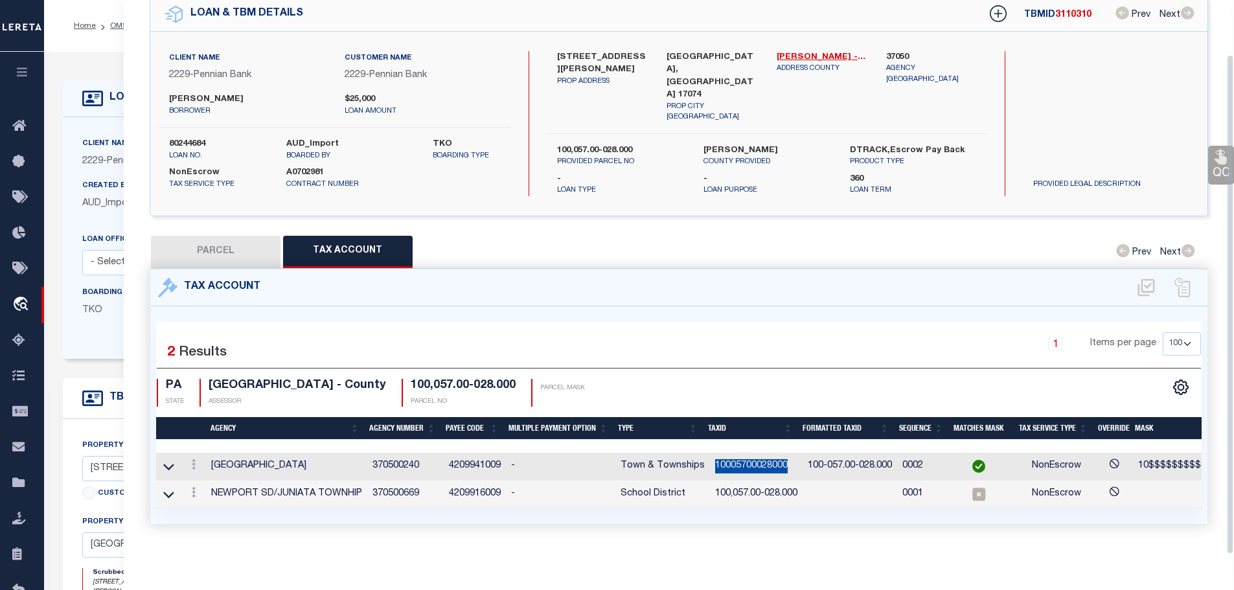
copy td "10005700028000"
click at [194, 487] on icon at bounding box center [194, 492] width 4 height 10
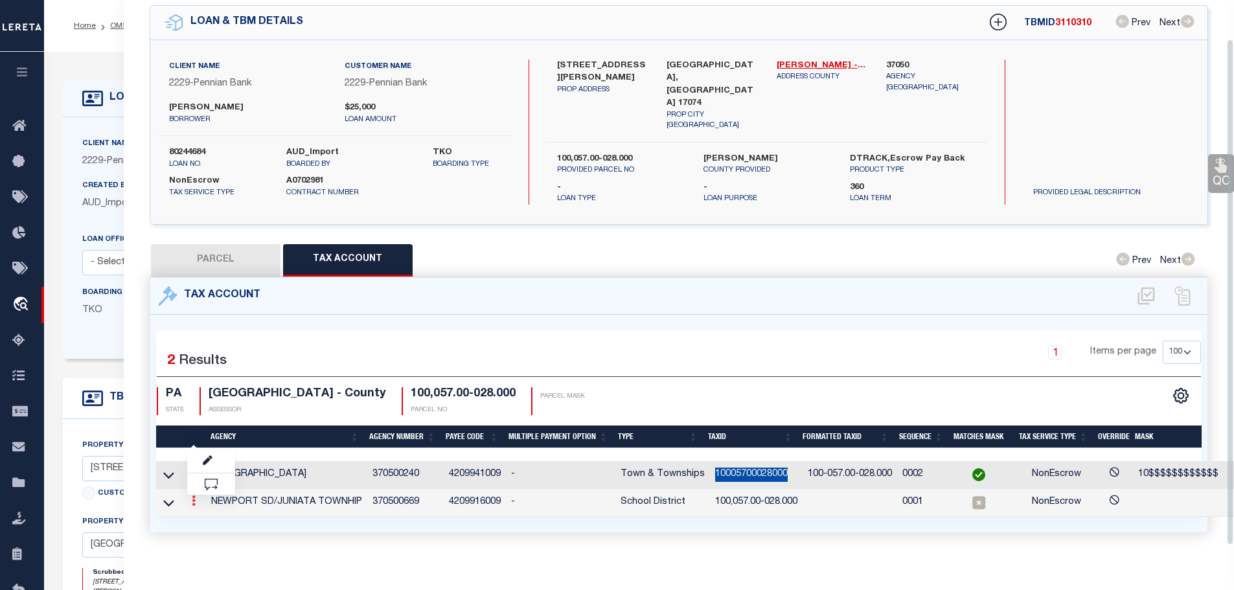
scroll to position [42, 0]
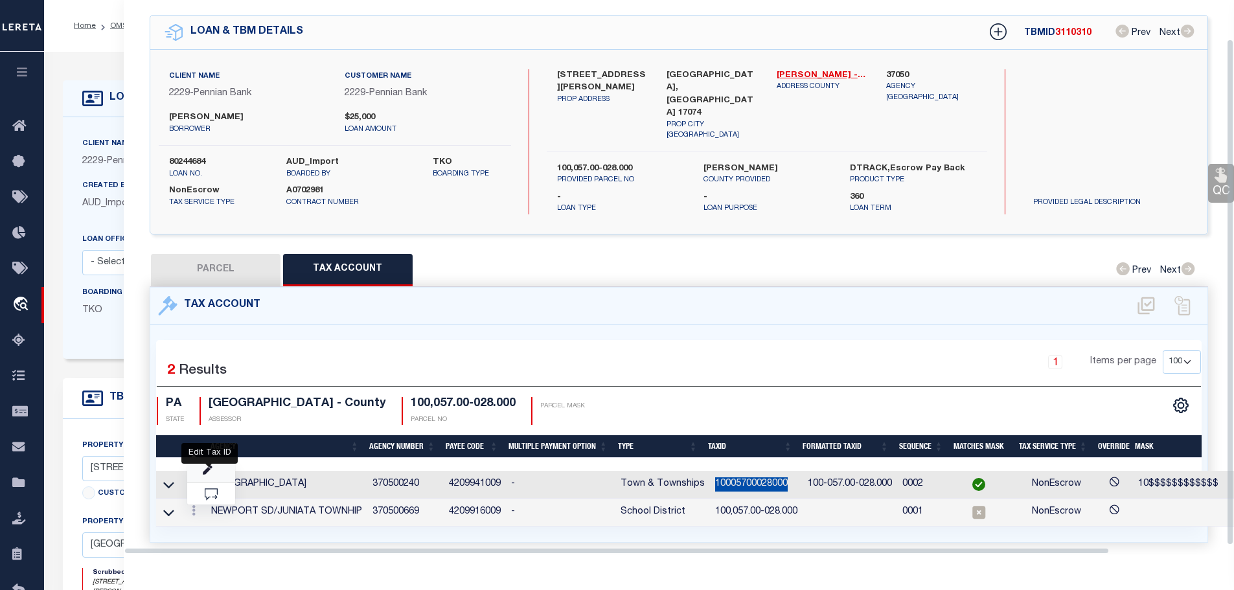
click at [211, 466] on icon "" at bounding box center [208, 471] width 10 height 10
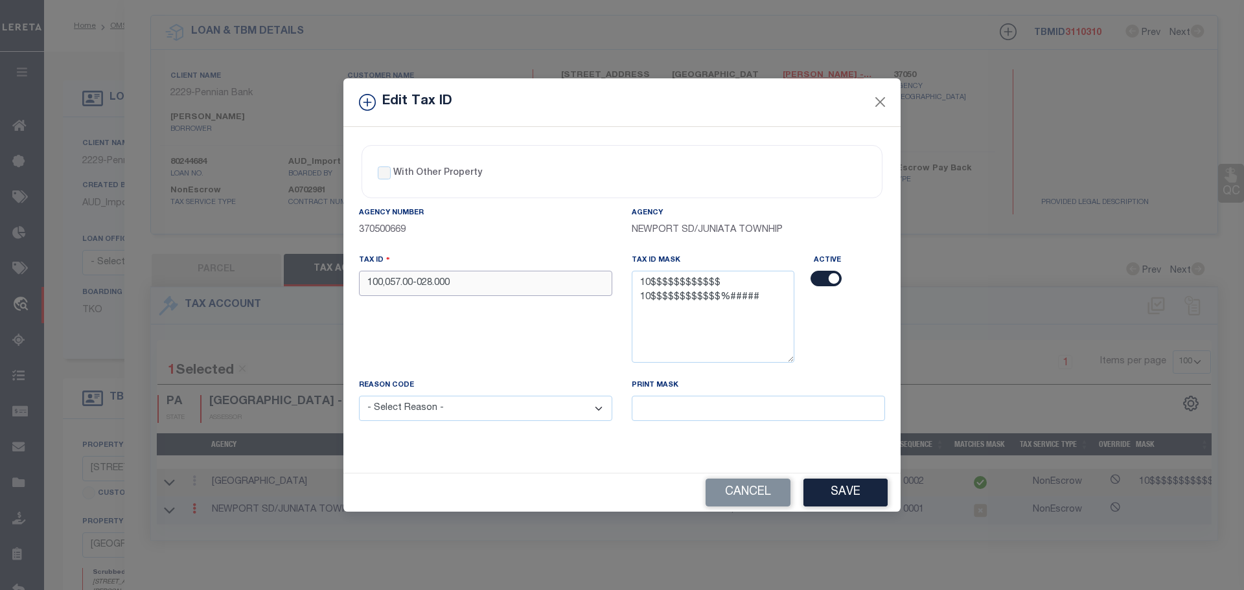
click at [529, 290] on input "100,057.00-028.000" at bounding box center [485, 283] width 253 height 25
paste input "05700028"
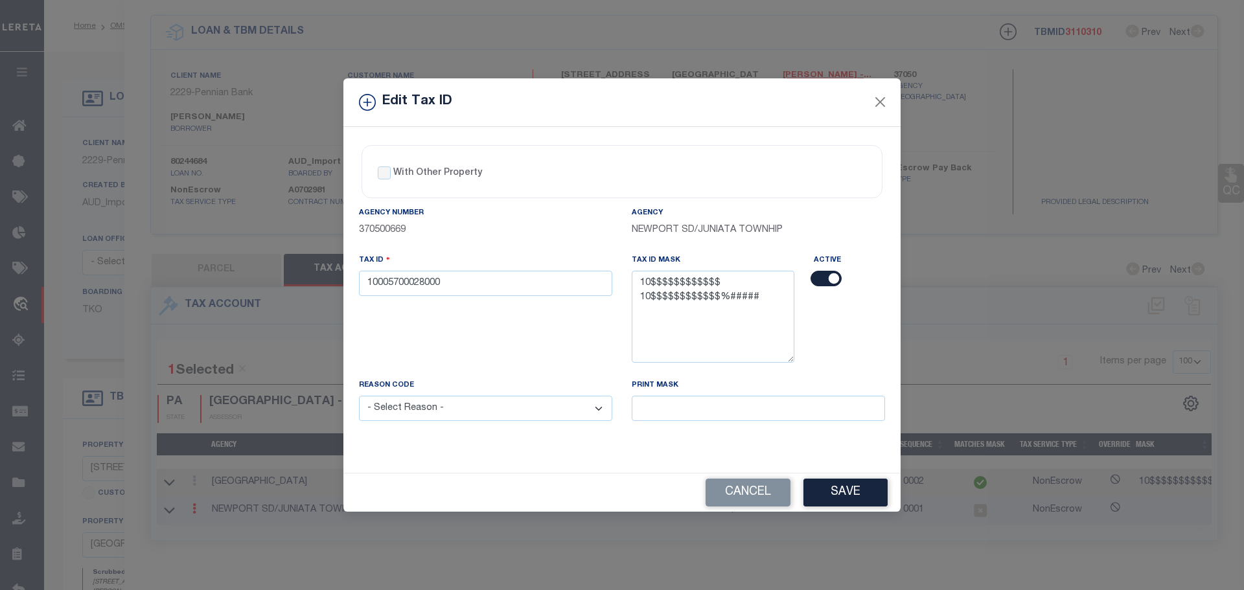
click at [529, 418] on select "- Select Reason - 099 - Other (Provide additional detail) ACT - Agency Changed …" at bounding box center [485, 408] width 253 height 25
click at [359, 396] on select "- Select Reason - 099 - Other (Provide additional detail) ACT - Agency Changed …" at bounding box center [485, 408] width 253 height 25
click at [832, 495] on button "Save" at bounding box center [845, 493] width 84 height 28
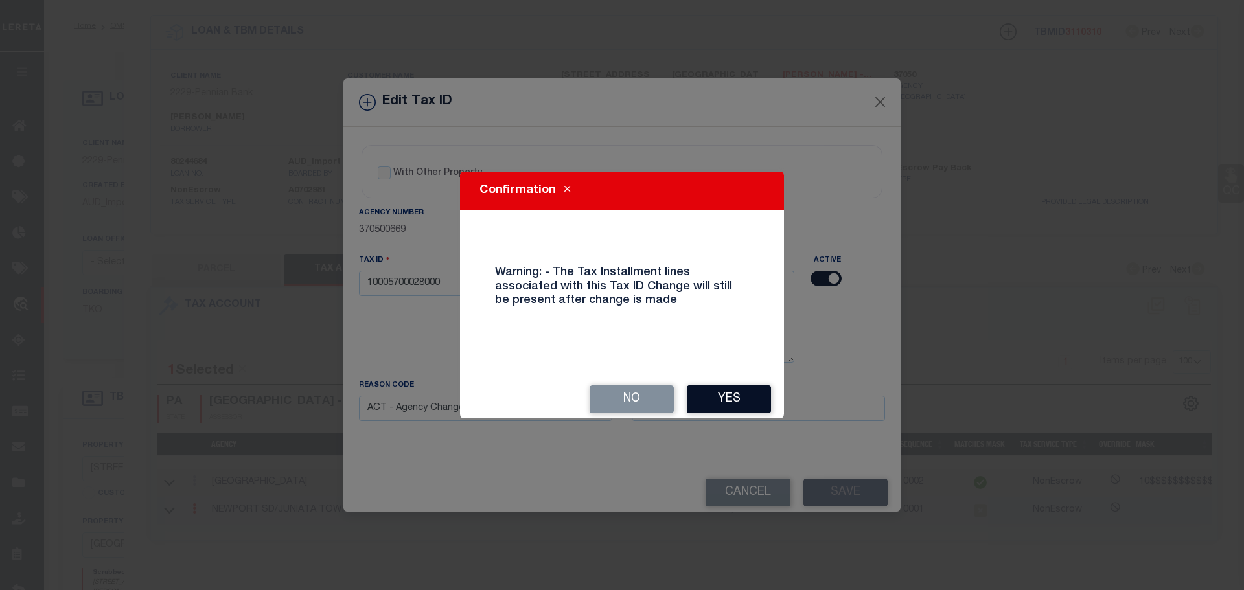
click at [742, 408] on button "Yes" at bounding box center [729, 399] width 84 height 28
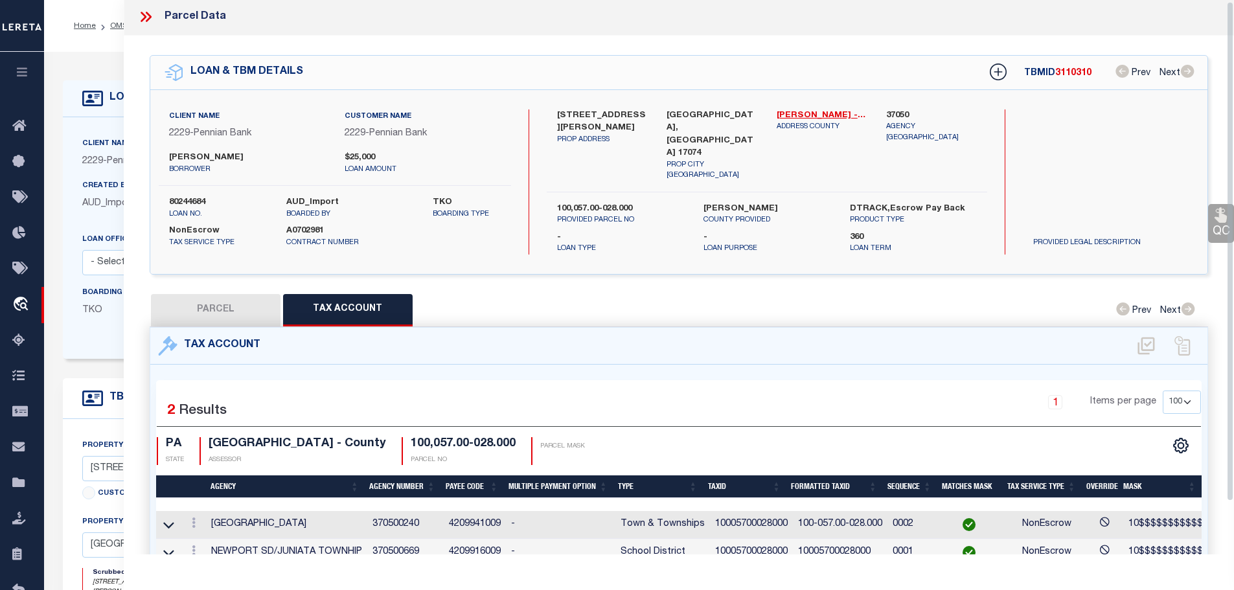
scroll to position [0, 0]
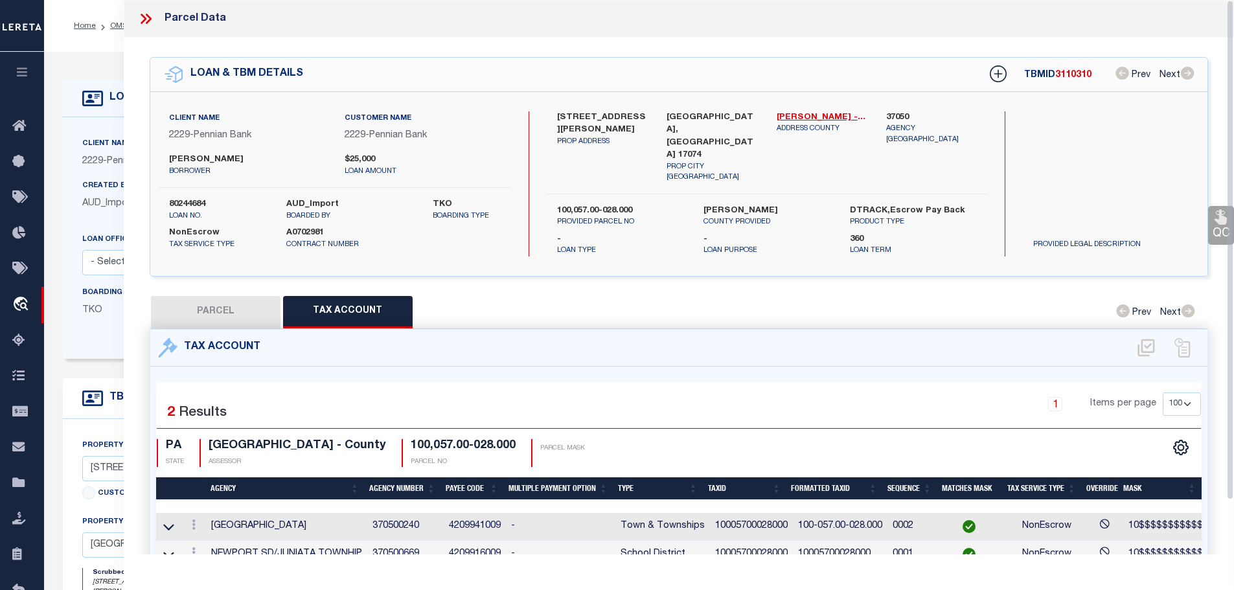
click at [145, 16] on icon at bounding box center [145, 18] width 17 height 17
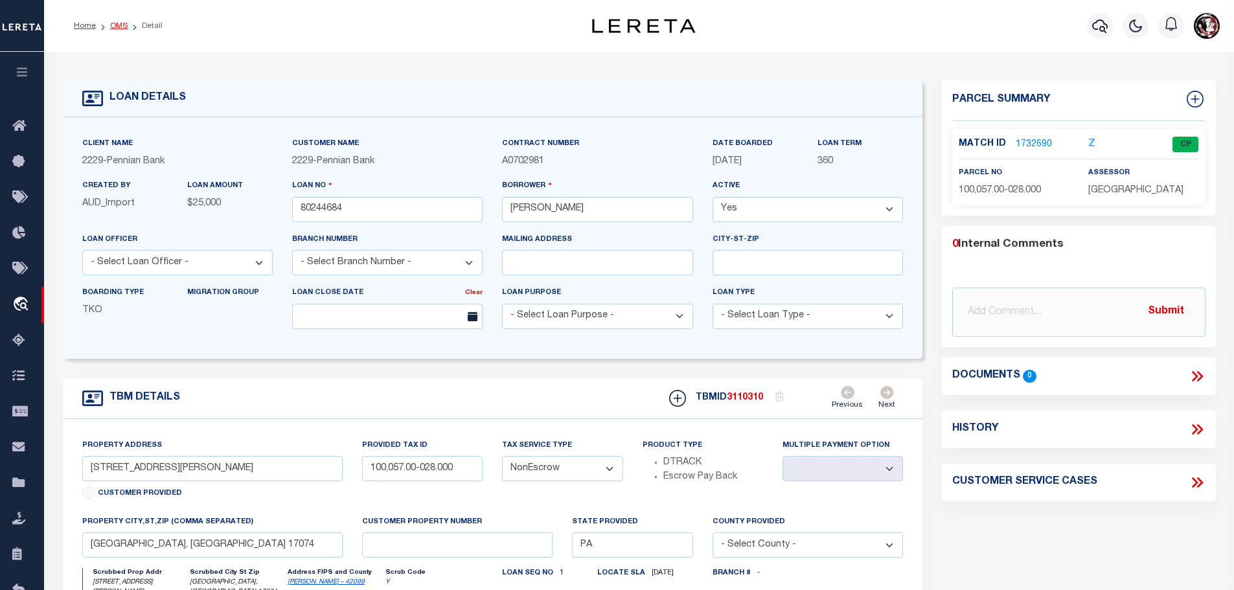
click at [116, 27] on link "OMS" at bounding box center [118, 26] width 17 height 8
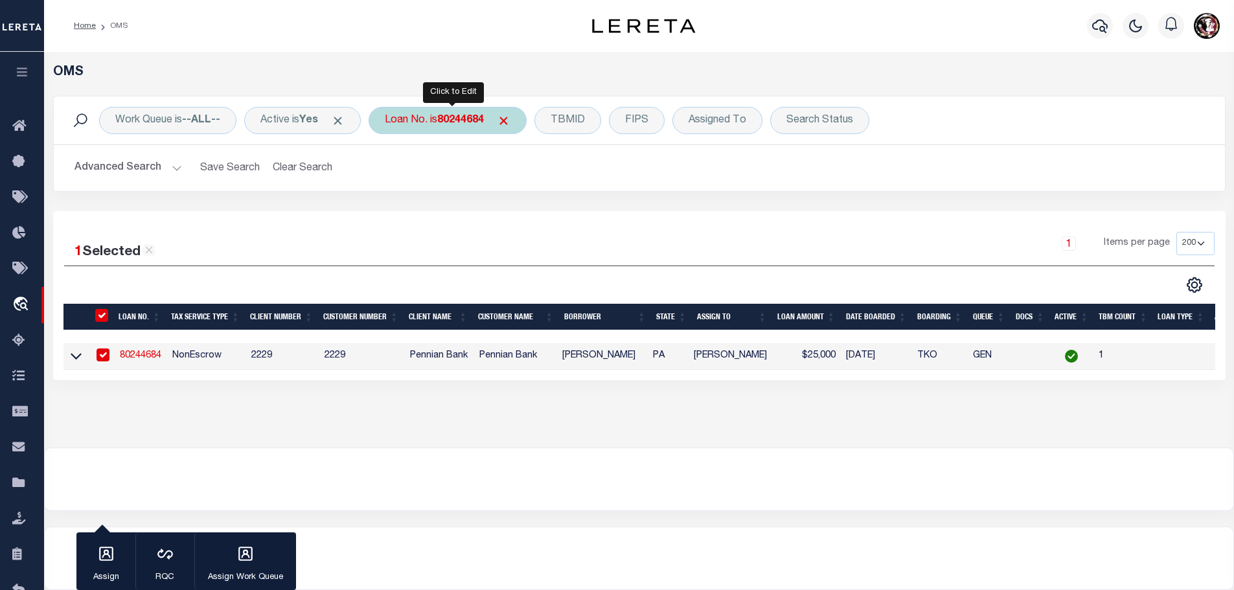
click at [461, 116] on b "80244684" at bounding box center [460, 120] width 47 height 10
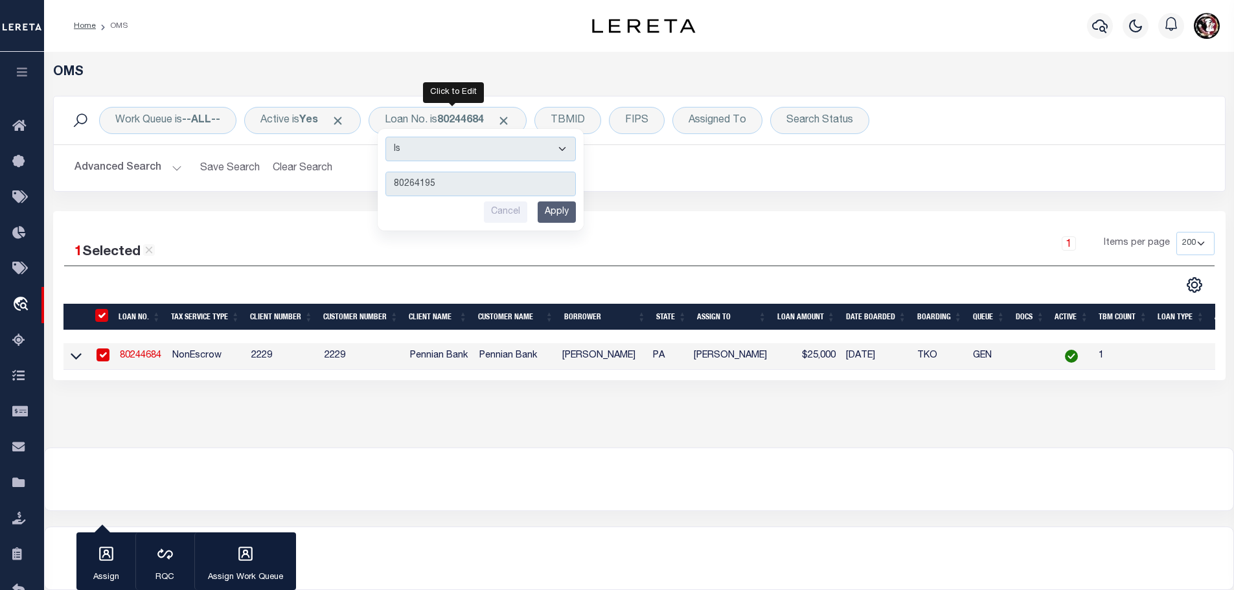
click at [566, 211] on input "Apply" at bounding box center [557, 211] width 38 height 21
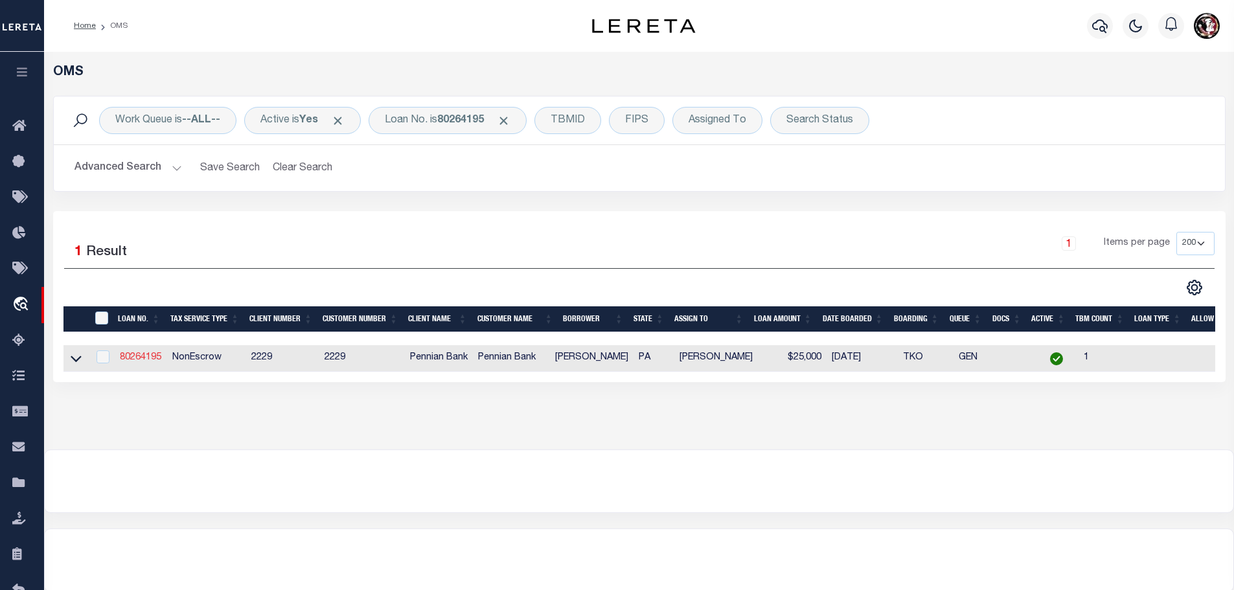
click at [140, 353] on link "80264195" at bounding box center [140, 357] width 41 height 9
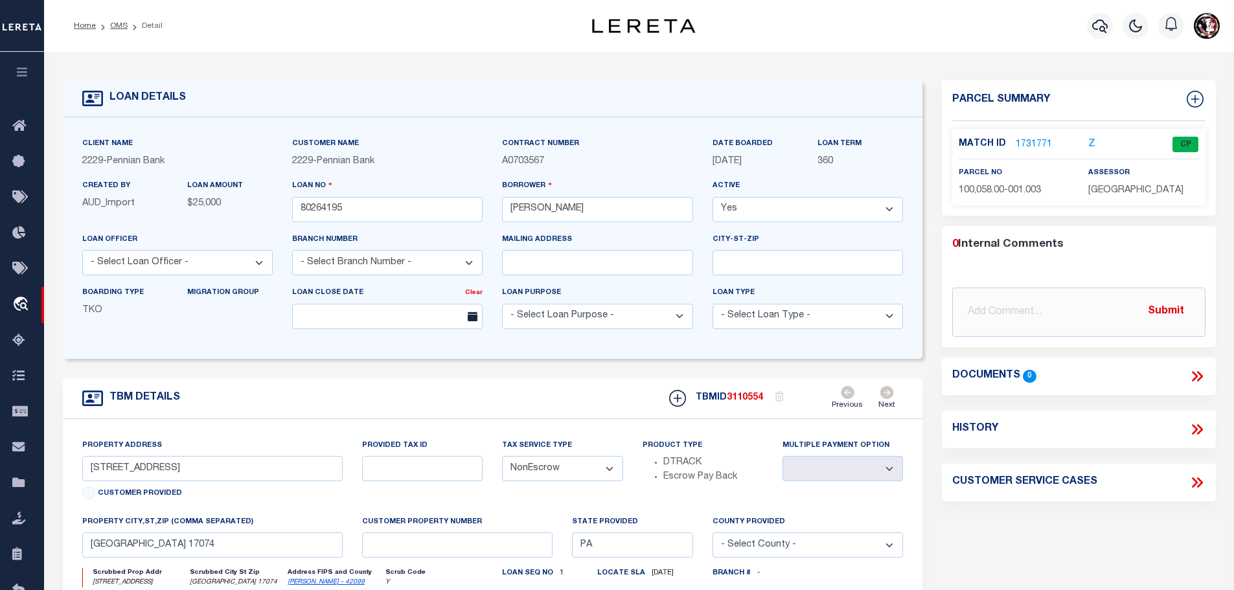
click at [1026, 141] on link "1731771" at bounding box center [1034, 145] width 36 height 14
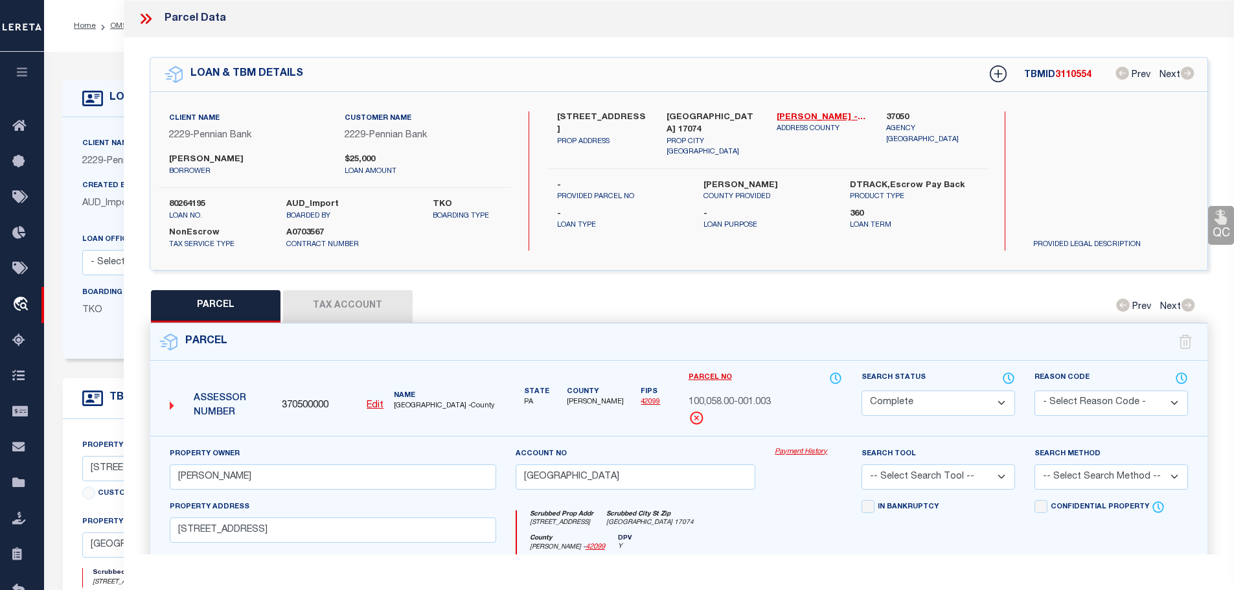
drag, startPoint x: 330, startPoint y: 295, endPoint x: 361, endPoint y: 293, distance: 30.5
click at [330, 296] on button "Tax Account" at bounding box center [348, 306] width 130 height 32
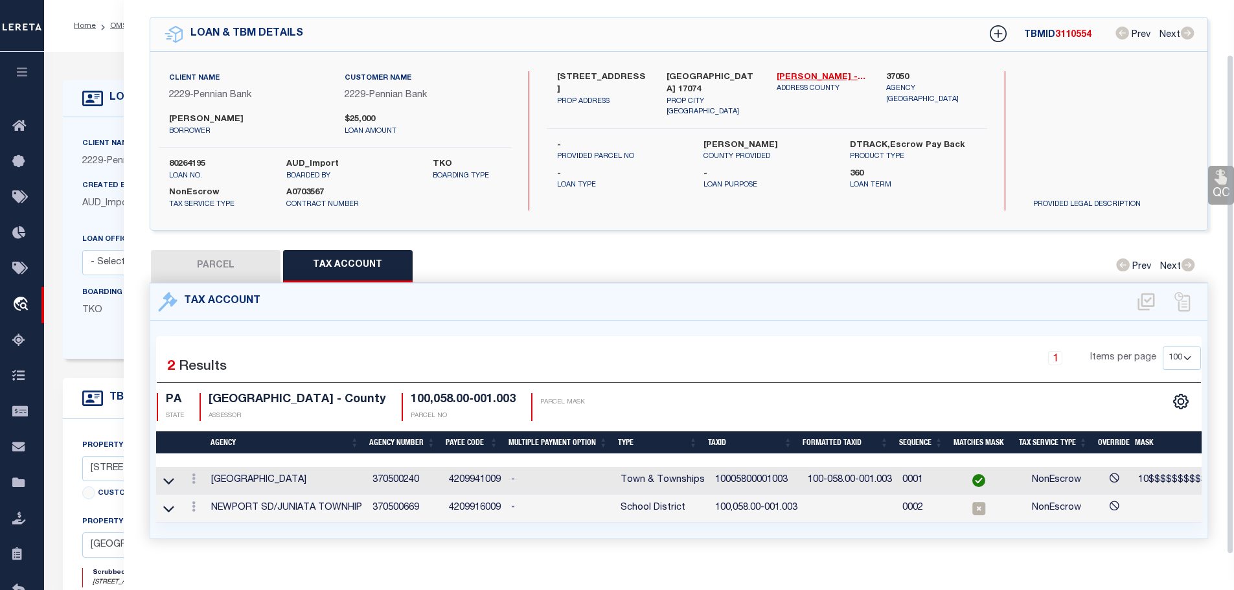
scroll to position [60, 0]
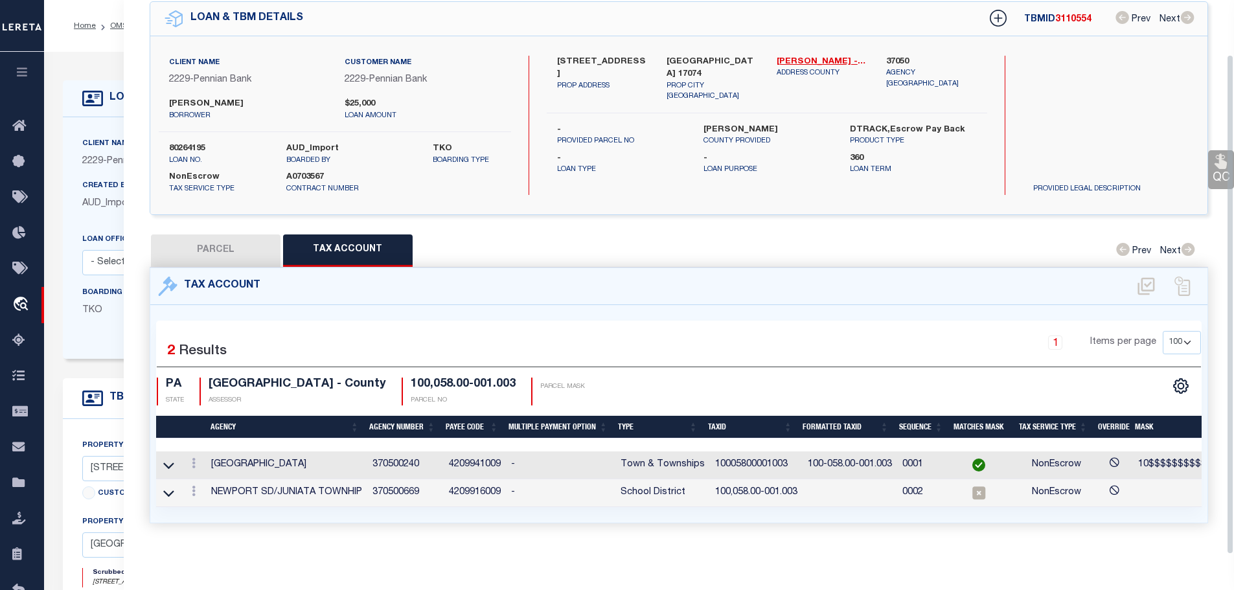
click at [755, 455] on td "10005800001003" at bounding box center [756, 466] width 93 height 28
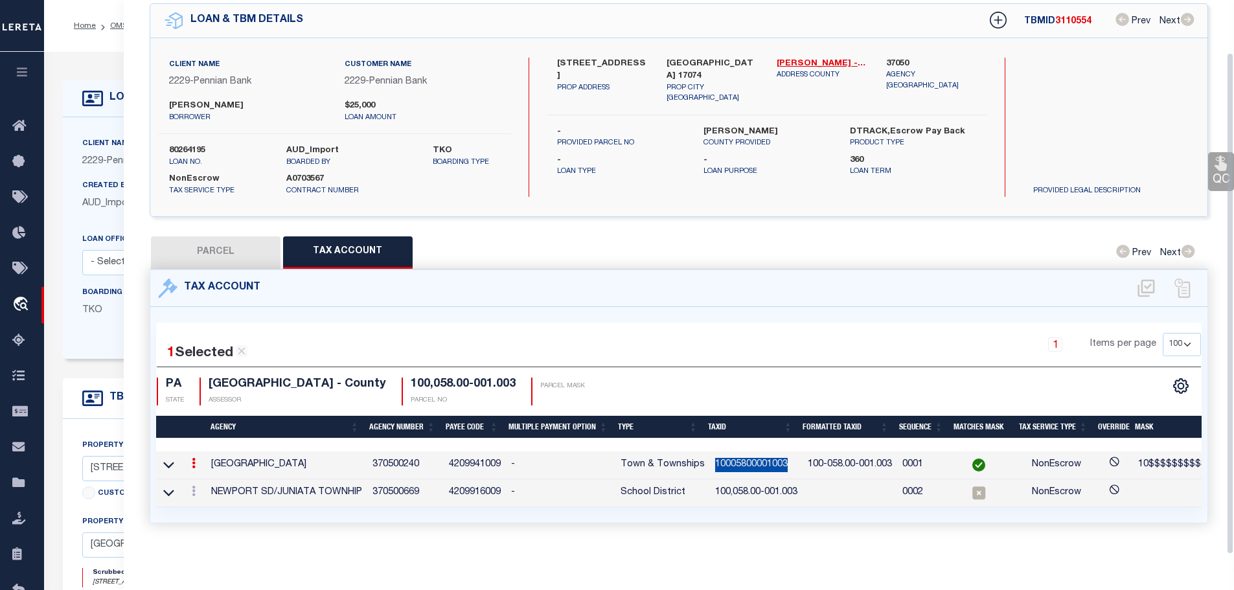
click at [755, 455] on td "10005800001003" at bounding box center [756, 466] width 93 height 28
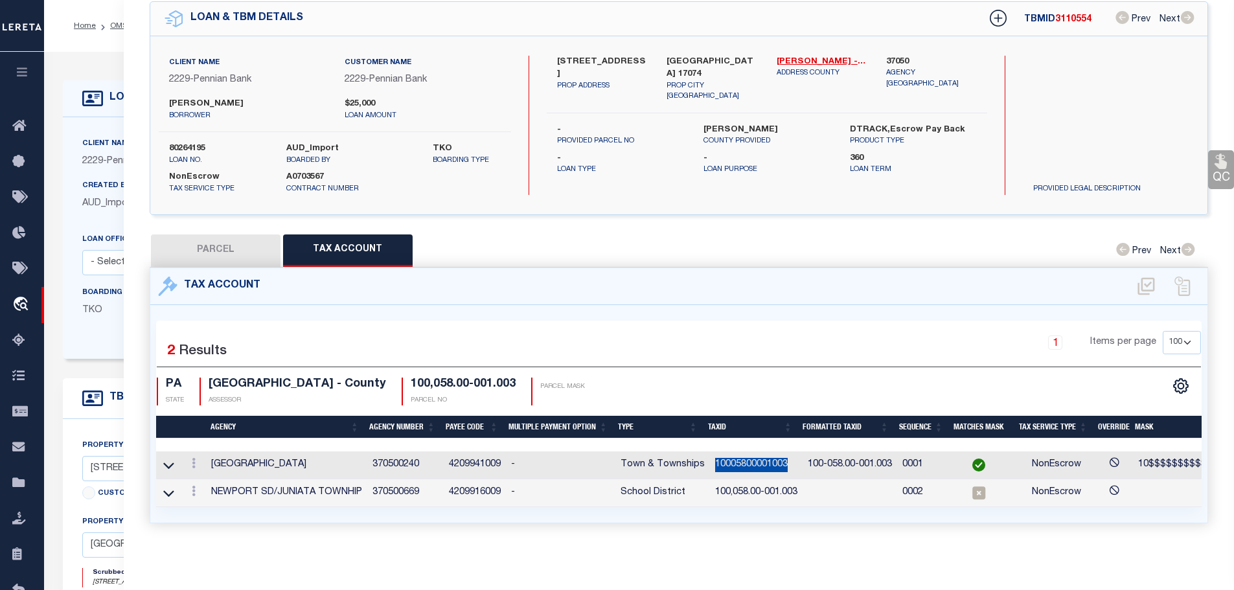
click at [196, 486] on icon at bounding box center [194, 491] width 4 height 10
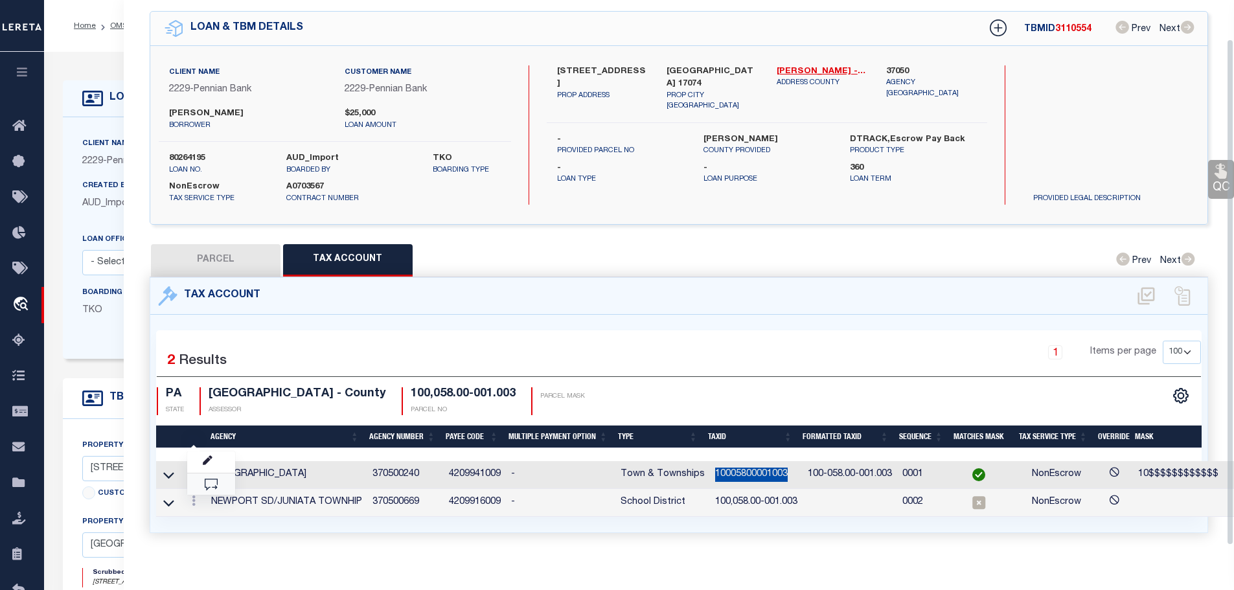
scroll to position [42, 0]
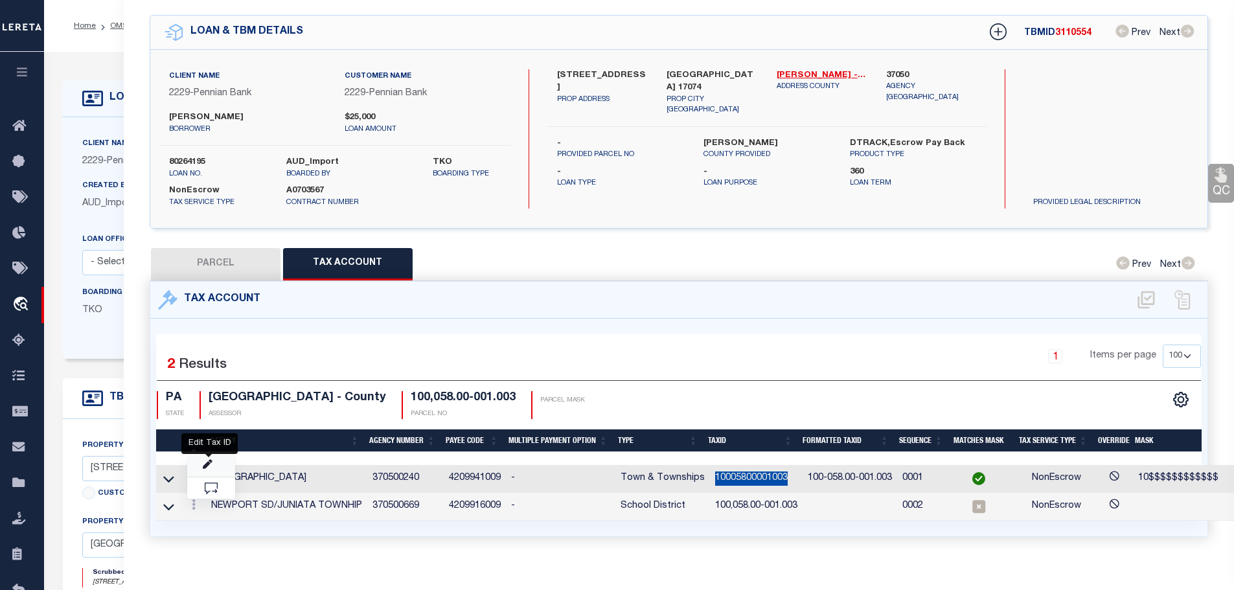
click at [209, 460] on icon "" at bounding box center [208, 465] width 10 height 10
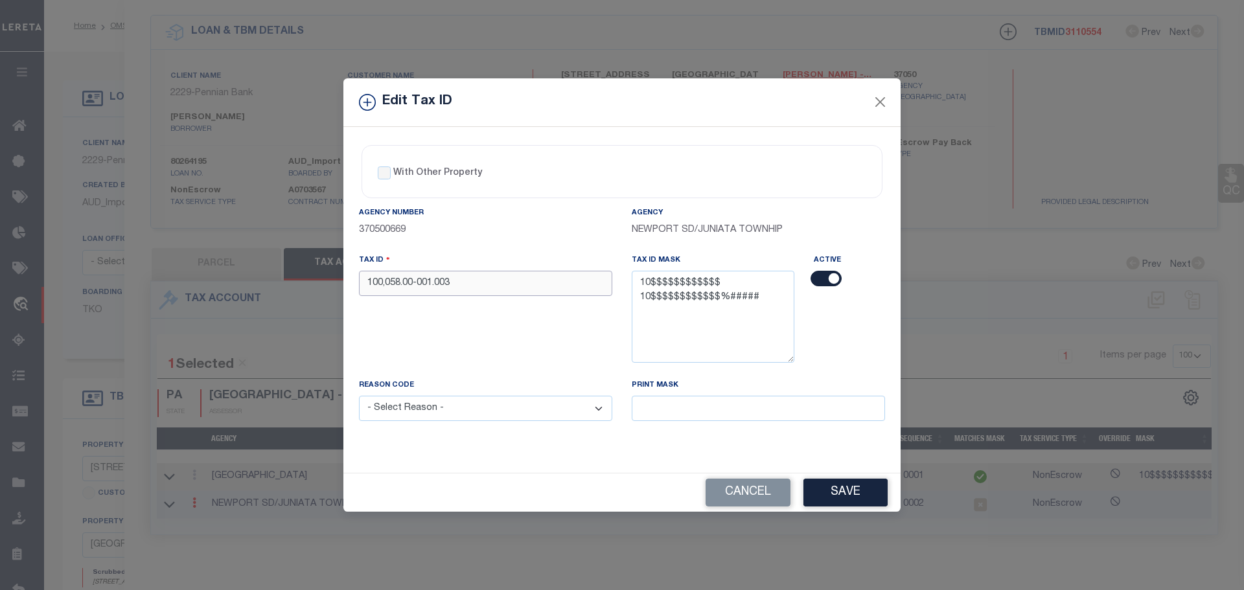
click at [468, 284] on input "100,058.00-001.003" at bounding box center [485, 283] width 253 height 25
drag, startPoint x: 468, startPoint y: 284, endPoint x: 446, endPoint y: 285, distance: 21.4
click at [446, 285] on input "100,058.00-001.003" at bounding box center [485, 283] width 253 height 25
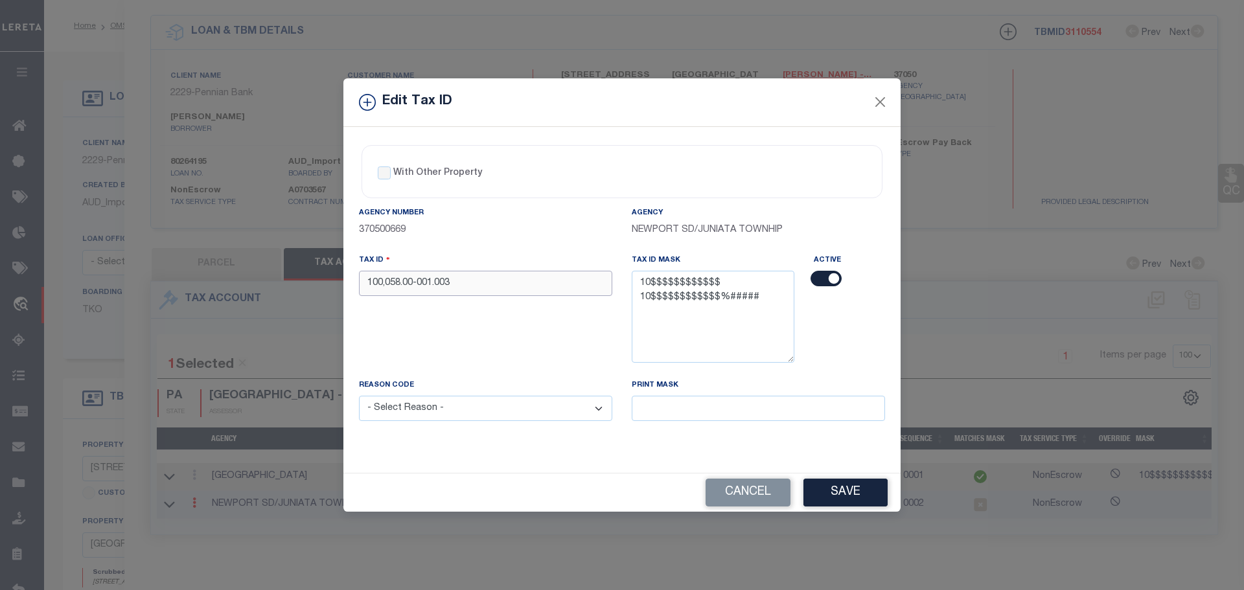
click at [446, 285] on input "100,058.00-001.003" at bounding box center [485, 283] width 253 height 25
paste input "05800001"
click at [441, 407] on select "- Select Reason - 099 - Other (Provide additional detail) ACT - Agency Changed …" at bounding box center [485, 408] width 253 height 25
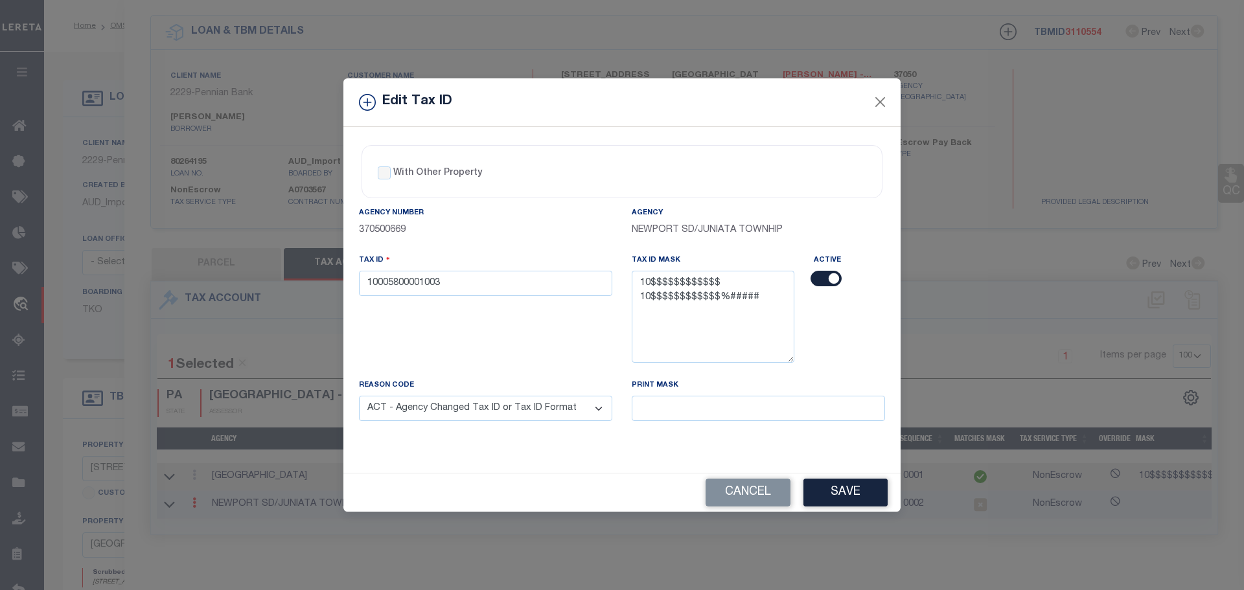
click at [359, 396] on select "- Select Reason - 099 - Other (Provide additional detail) ACT - Agency Changed …" at bounding box center [485, 408] width 253 height 25
click at [857, 493] on button "Save" at bounding box center [845, 493] width 84 height 28
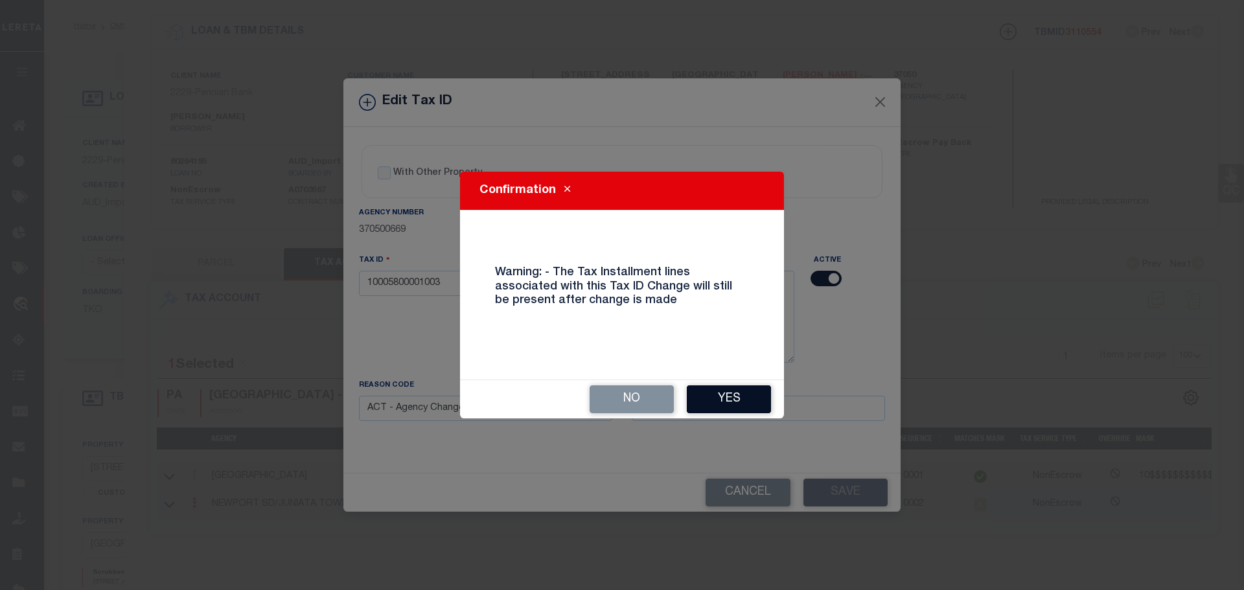
click at [743, 393] on button "Yes" at bounding box center [729, 399] width 84 height 28
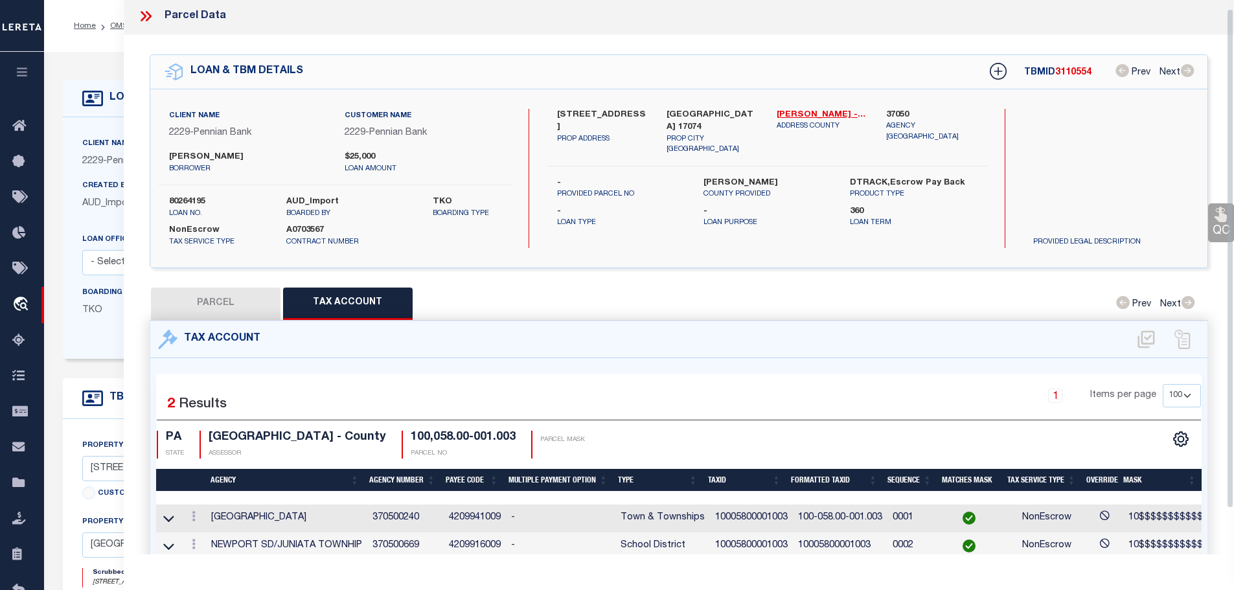
scroll to position [0, 0]
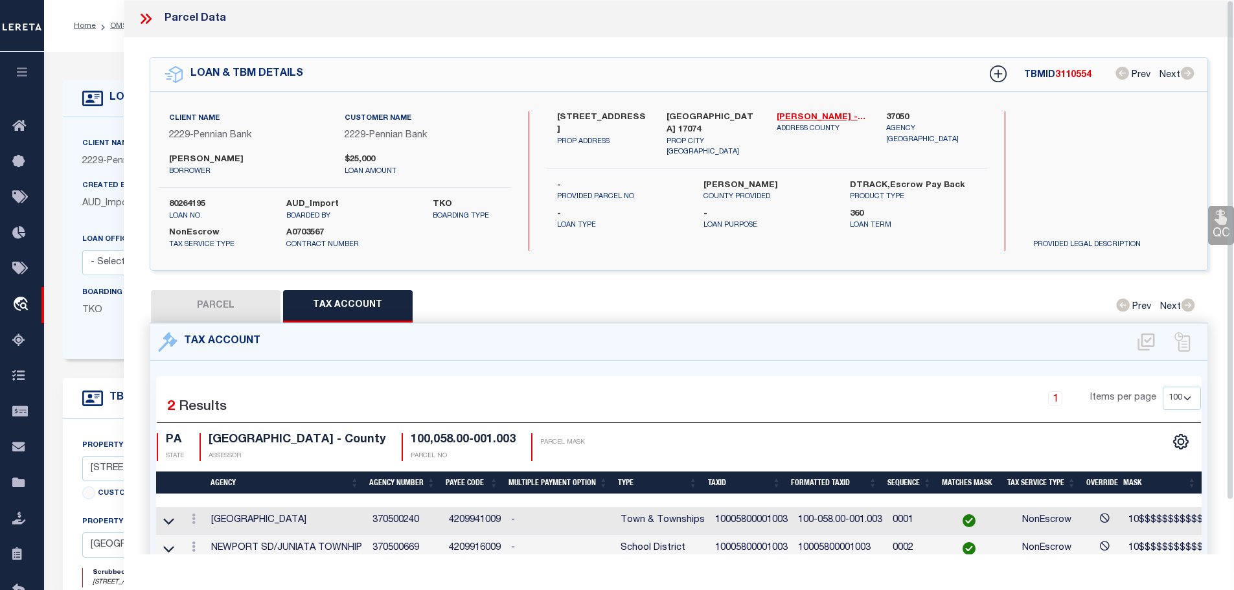
click at [141, 20] on icon at bounding box center [145, 18] width 17 height 17
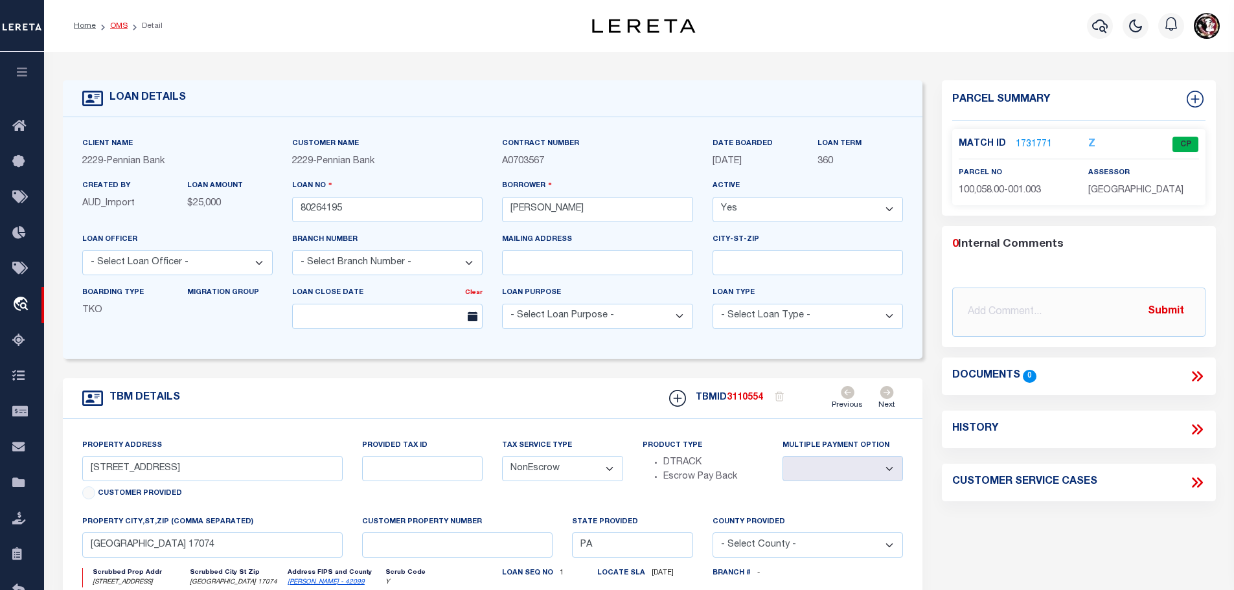
click at [113, 27] on link "OMS" at bounding box center [118, 26] width 17 height 8
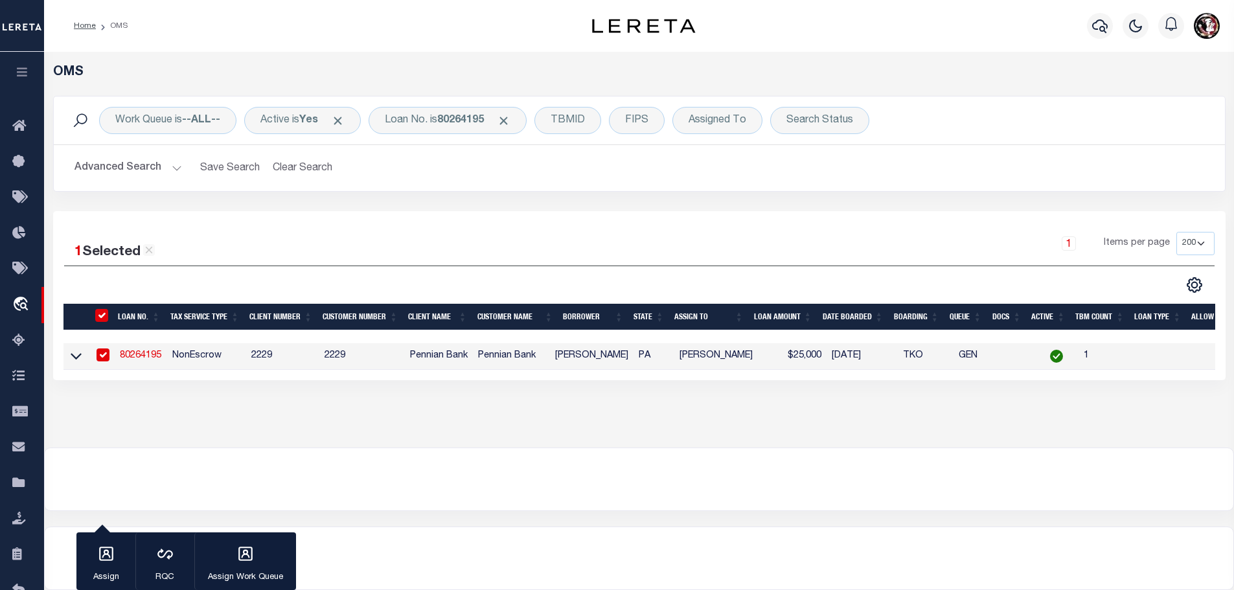
click at [141, 354] on link "80264195" at bounding box center [140, 355] width 41 height 9
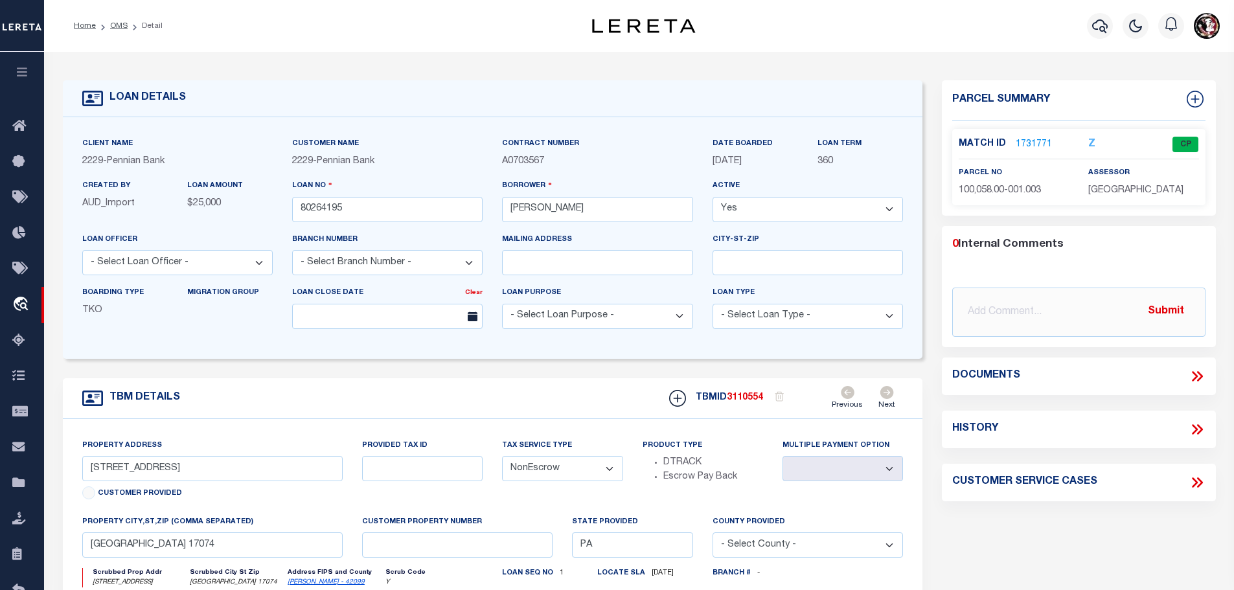
click at [1031, 138] on link "1731771" at bounding box center [1034, 145] width 36 height 14
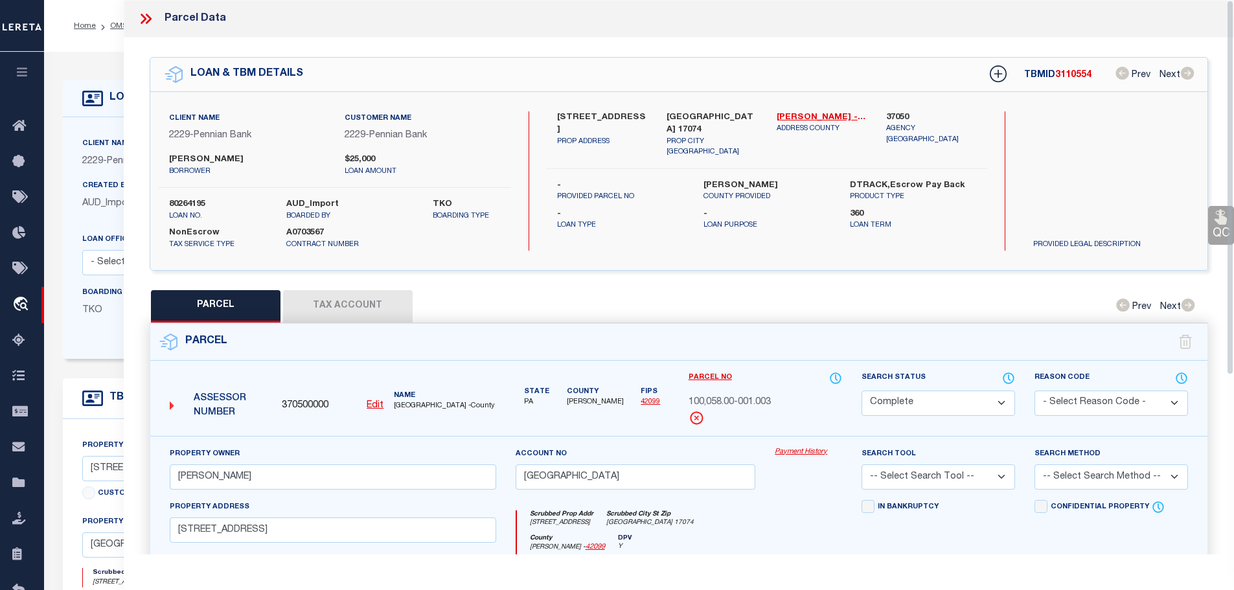
click at [317, 302] on button "Tax Account" at bounding box center [348, 306] width 130 height 32
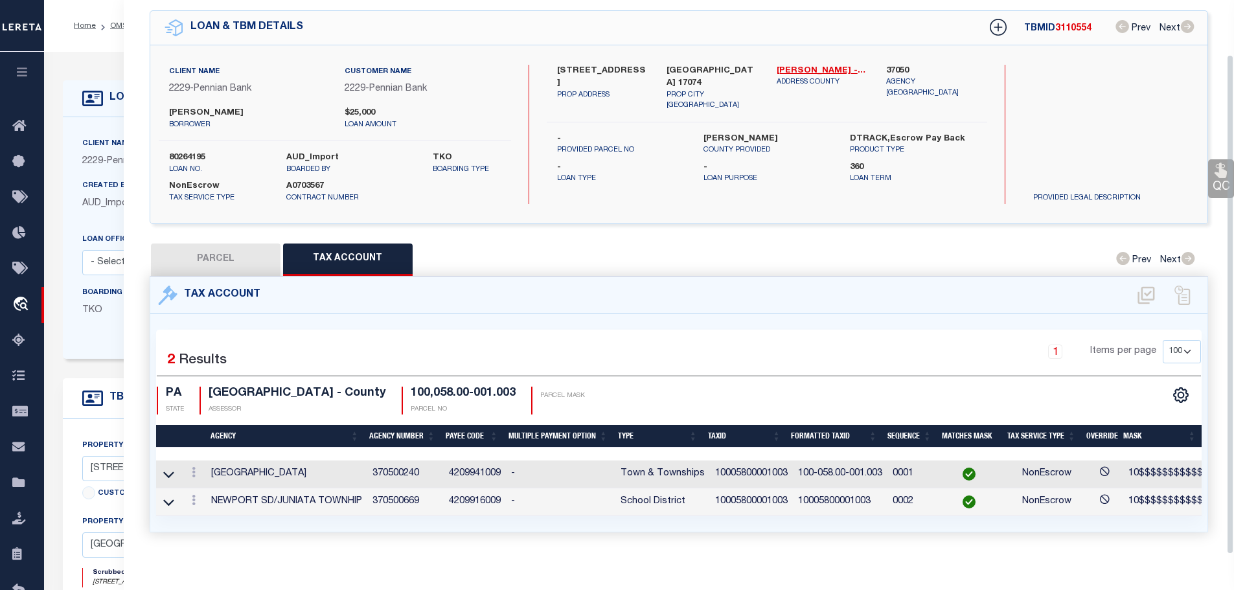
scroll to position [60, 0]
